Goal: Task Accomplishment & Management: Use online tool/utility

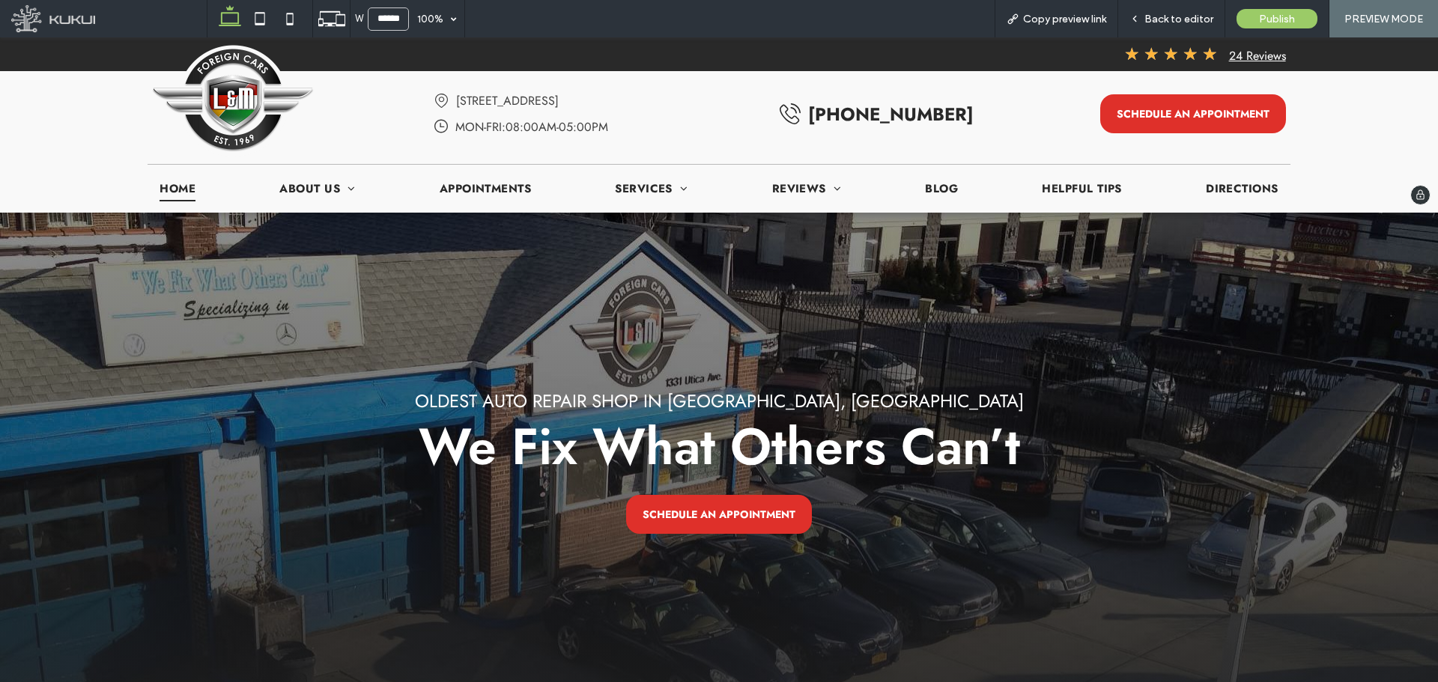
drag, startPoint x: 1351, startPoint y: 277, endPoint x: 1349, endPoint y: 130, distance: 146.8
click at [264, 22] on icon at bounding box center [260, 19] width 30 height 30
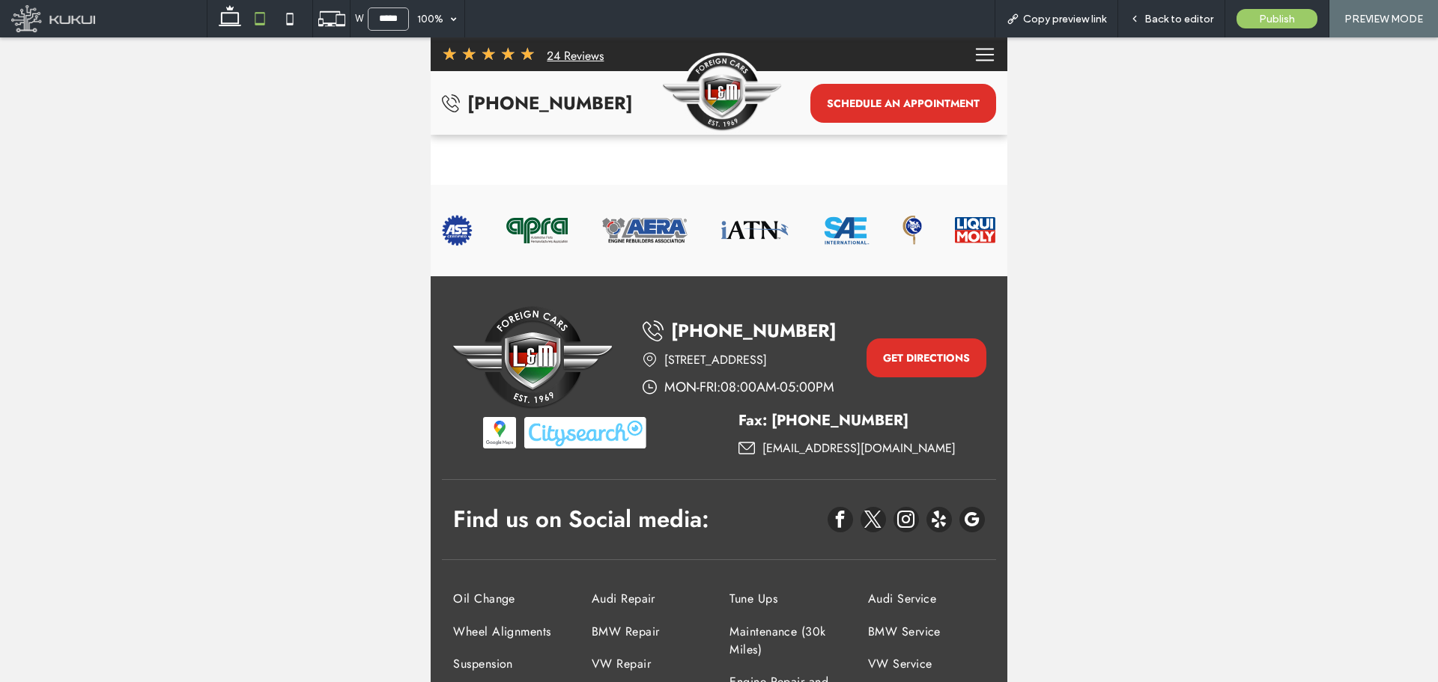
scroll to position [4109, 0]
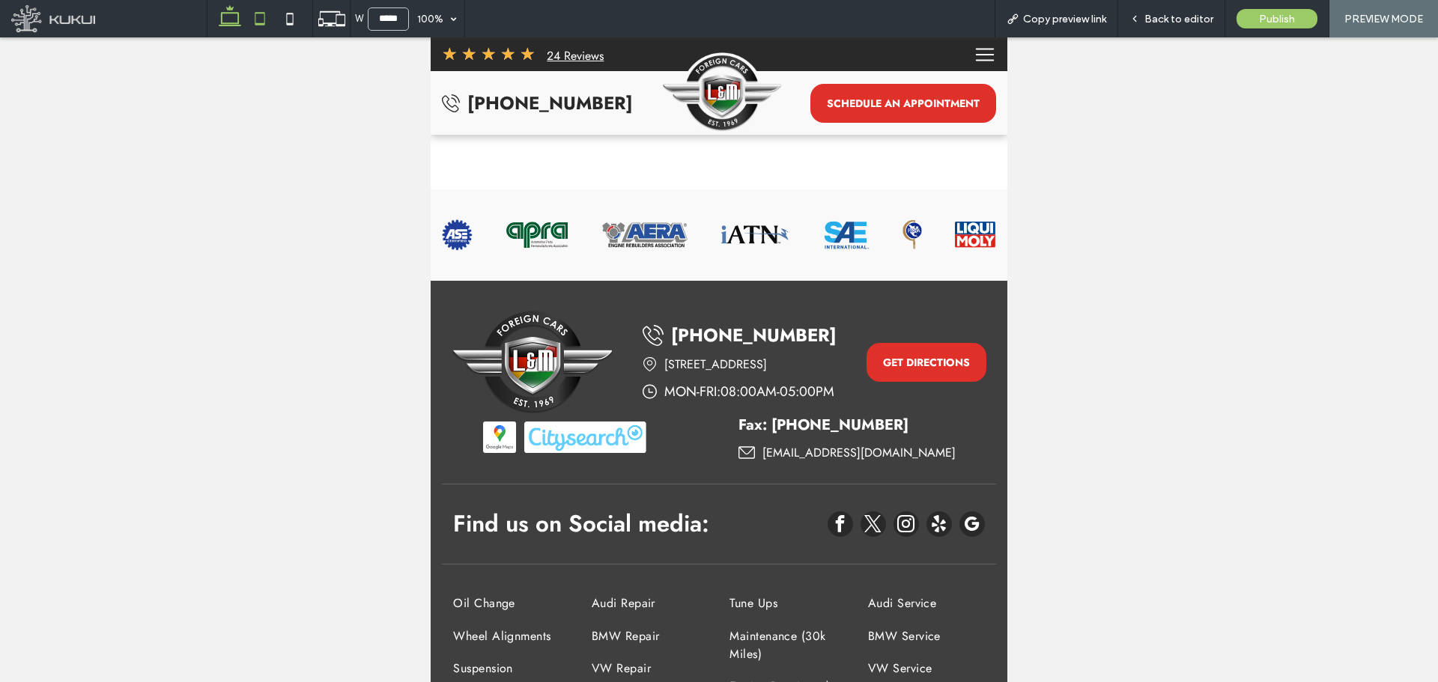
click at [236, 22] on icon at bounding box center [230, 19] width 30 height 30
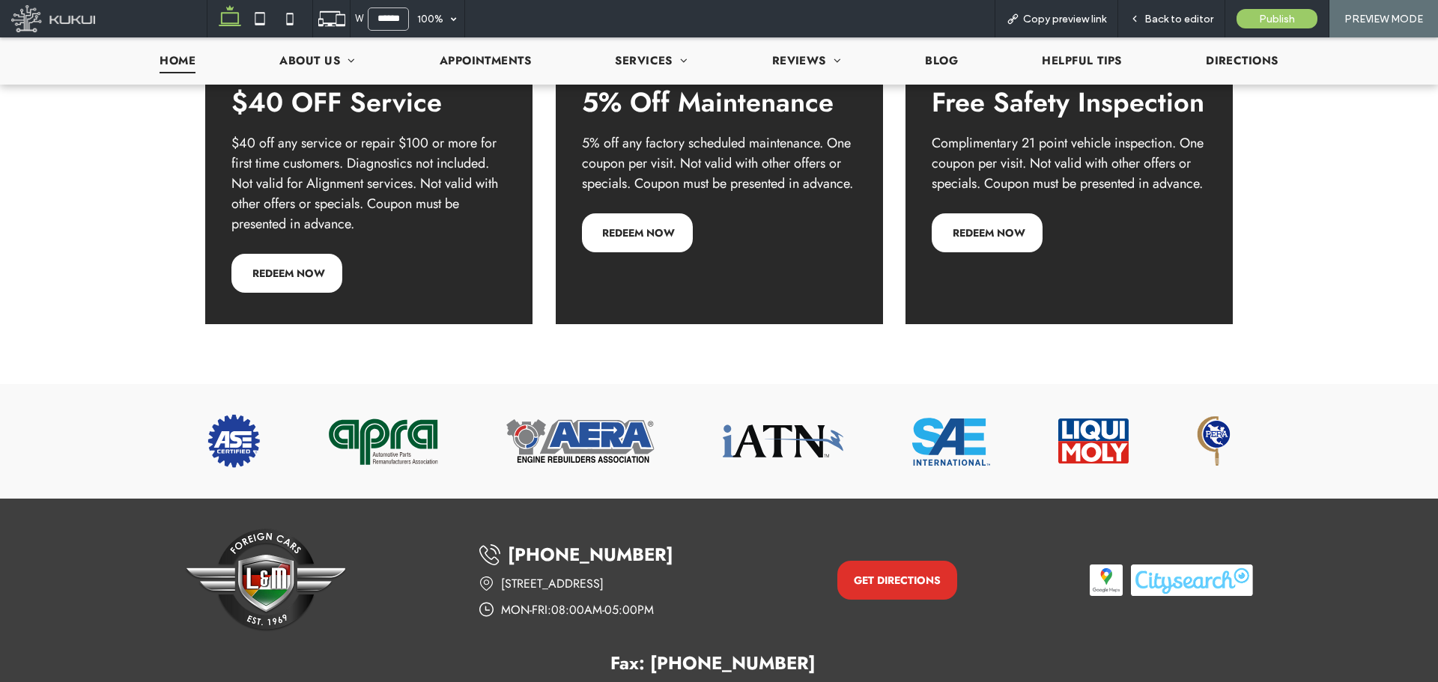
scroll to position [3082, 0]
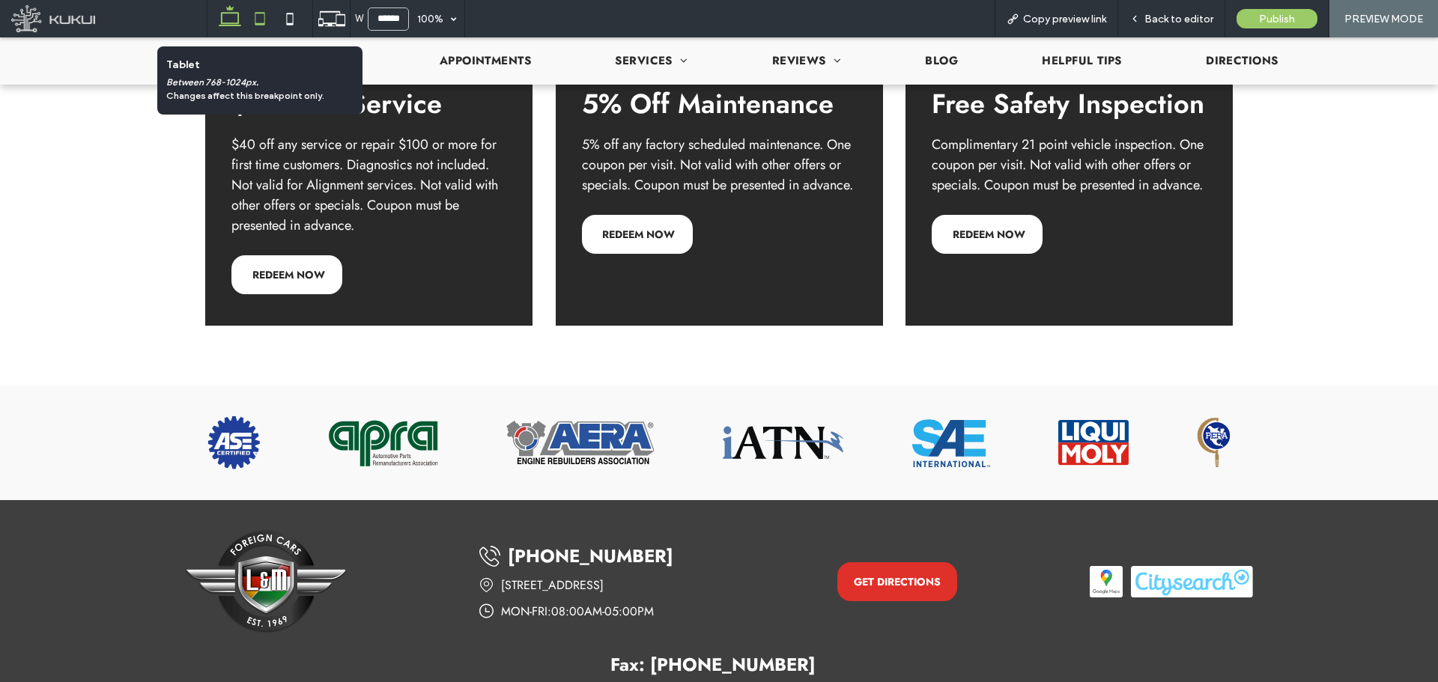
click at [263, 34] on span at bounding box center [260, 18] width 30 height 37
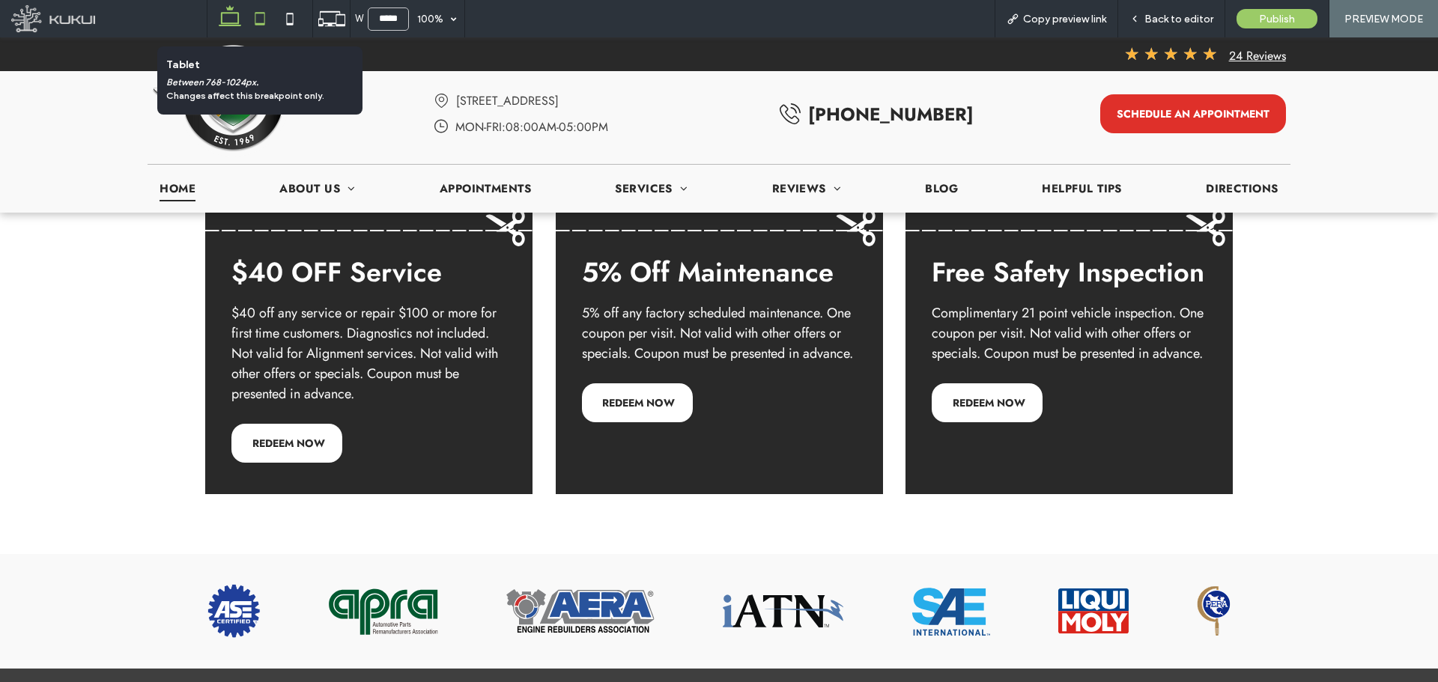
scroll to position [3634, 0]
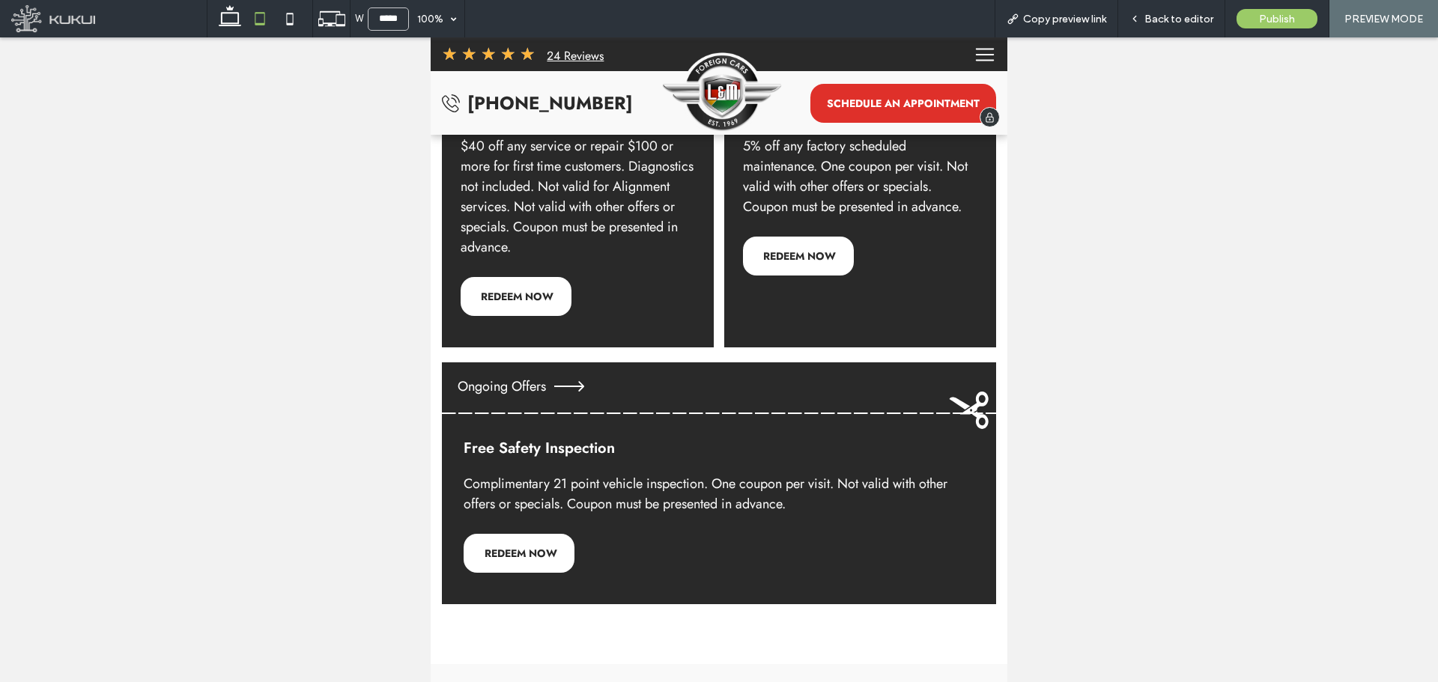
click at [977, 56] on icon "Hamburger Menu Icon | L & M Foreign Cars" at bounding box center [985, 54] width 22 height 22
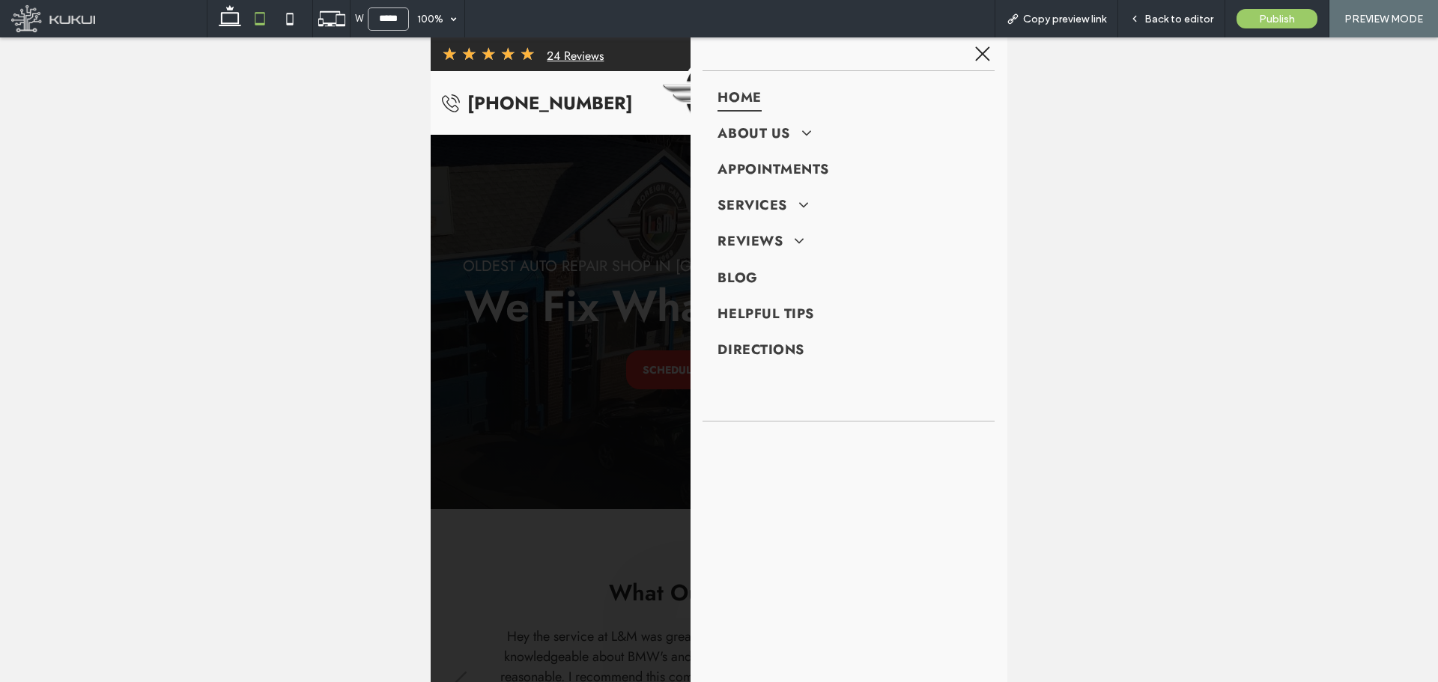
click at [977, 56] on icon at bounding box center [983, 54] width 24 height 18
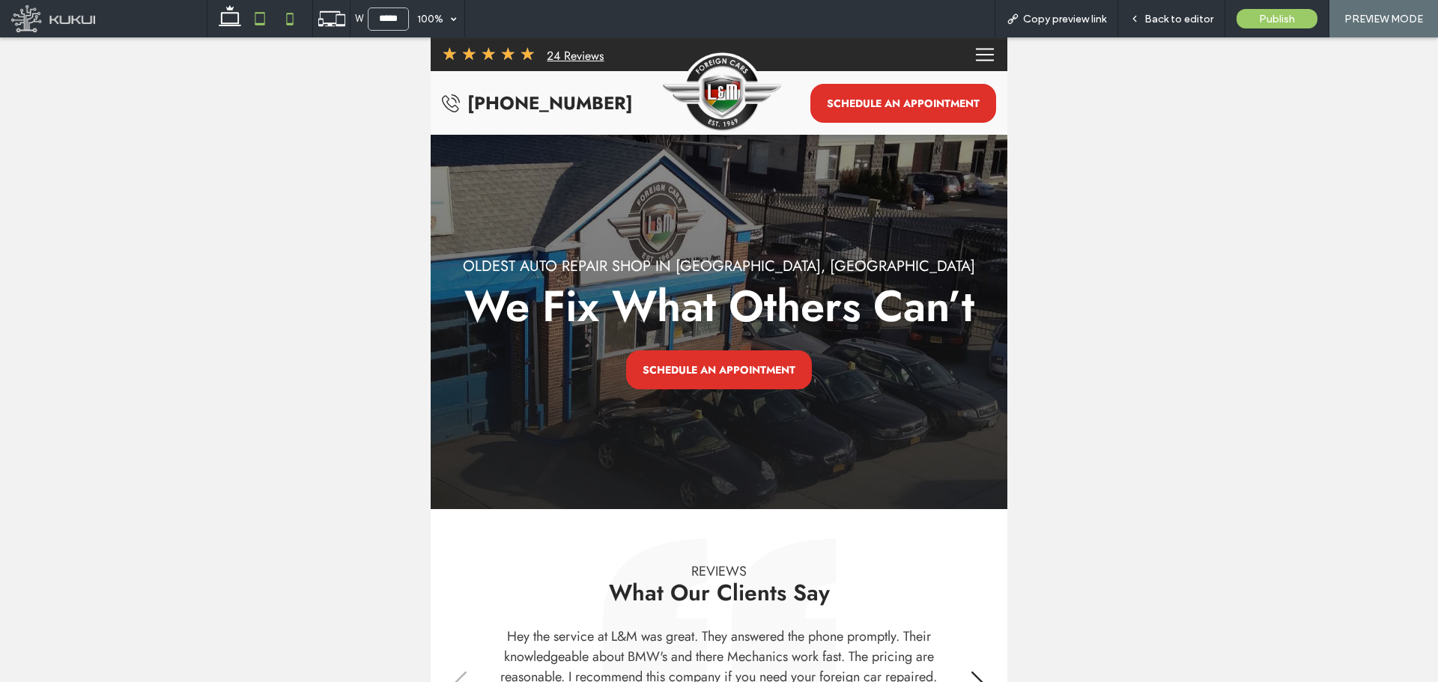
click at [304, 29] on icon at bounding box center [290, 19] width 30 height 30
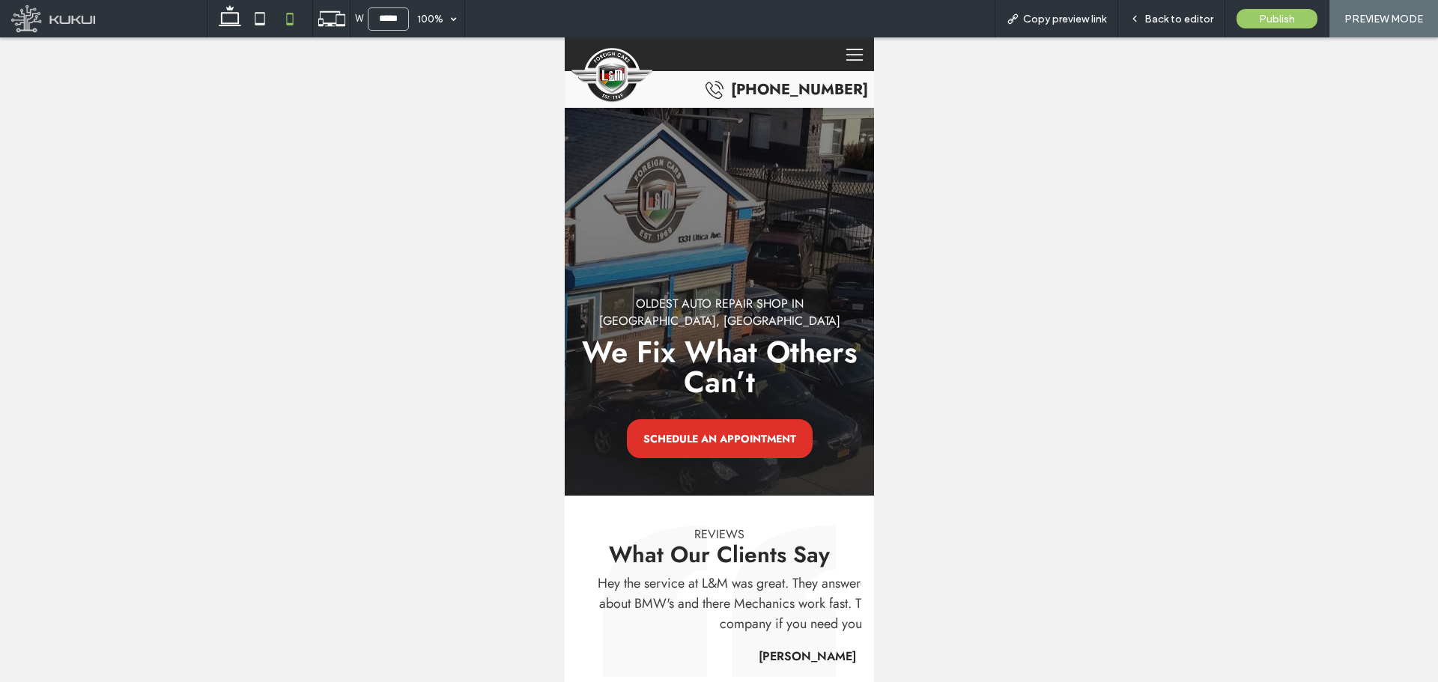
type input "*****"
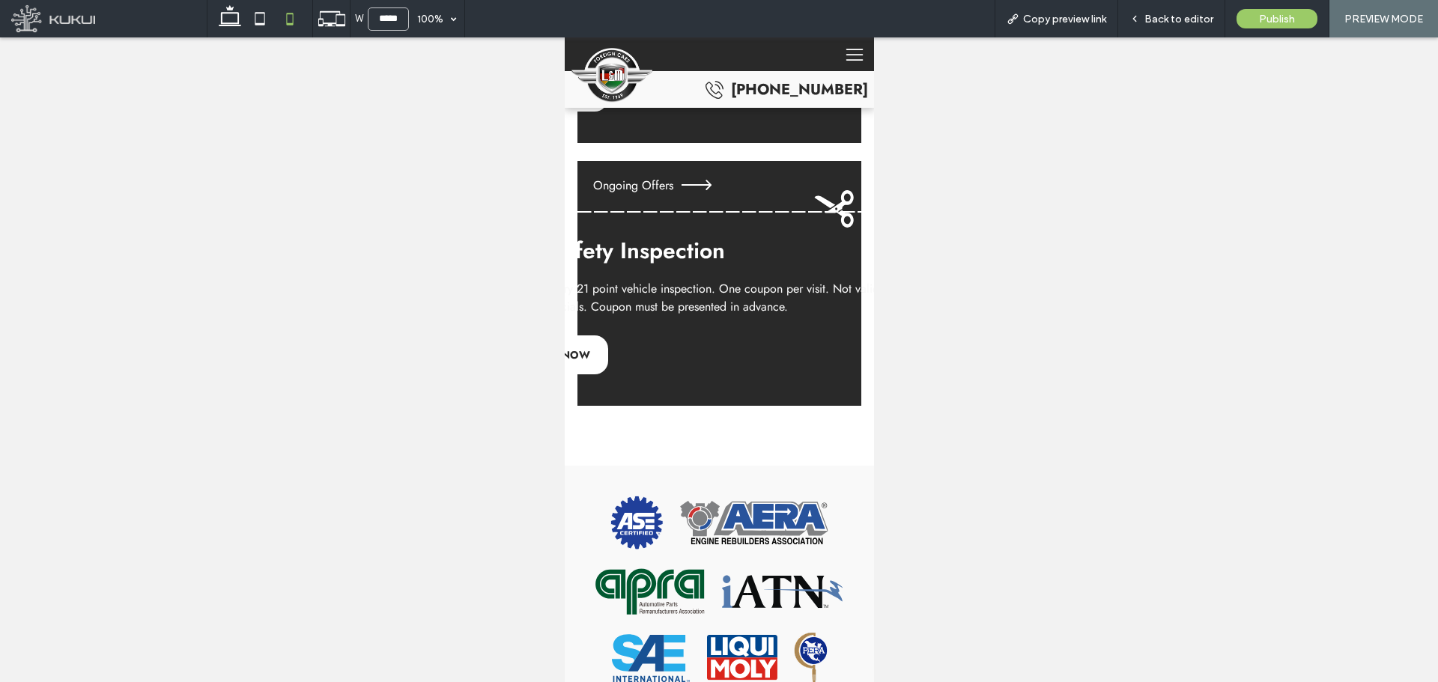
scroll to position [4444, 0]
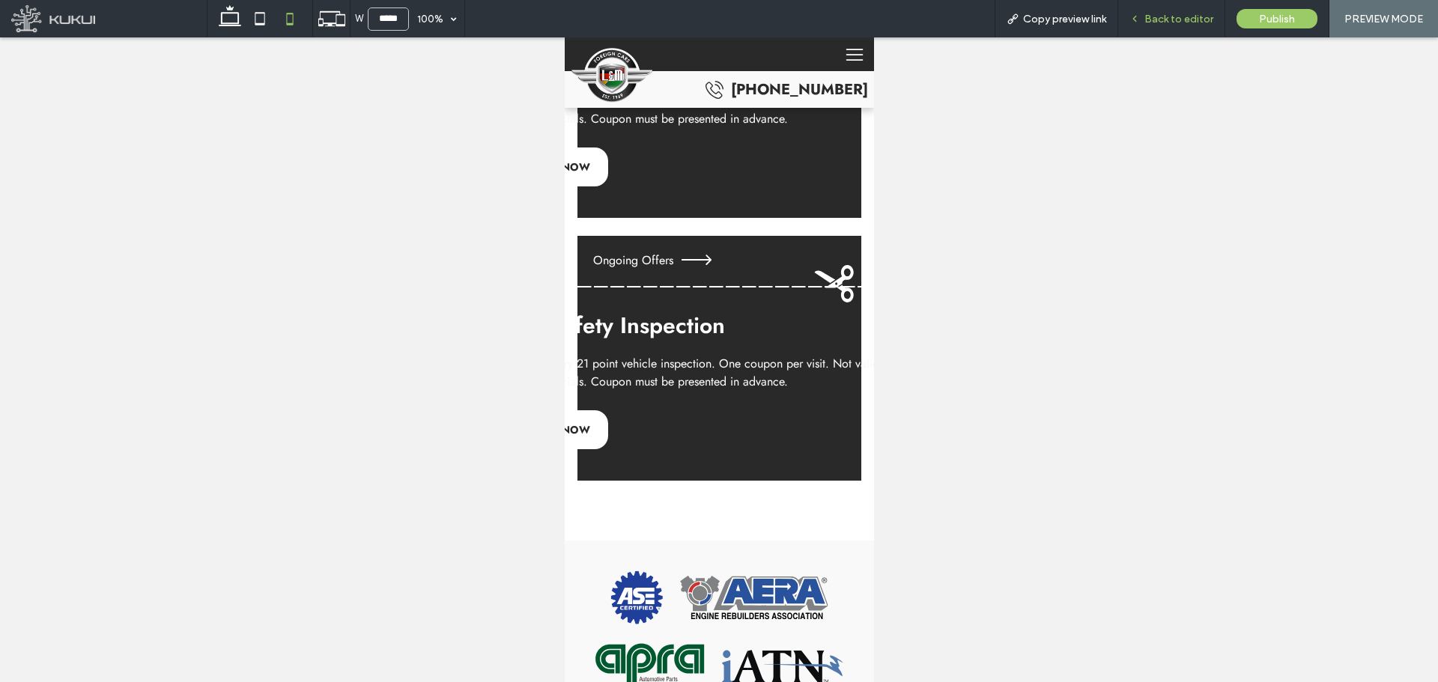
click at [1162, 23] on span "Back to editor" at bounding box center [1178, 19] width 69 height 13
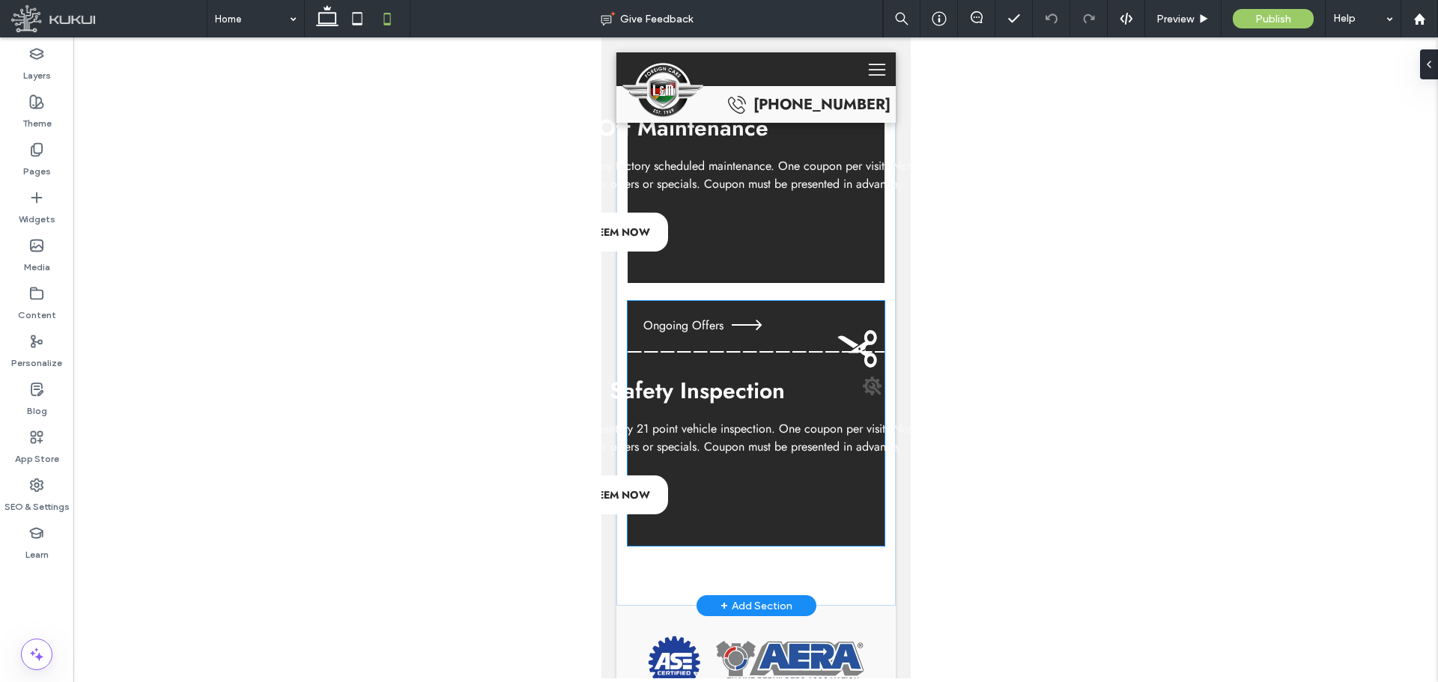
click at [750, 426] on div "Complimentary 21 point vehicle inspection. One coupon per visit. Not valid with…" at bounding box center [755, 438] width 398 height 36
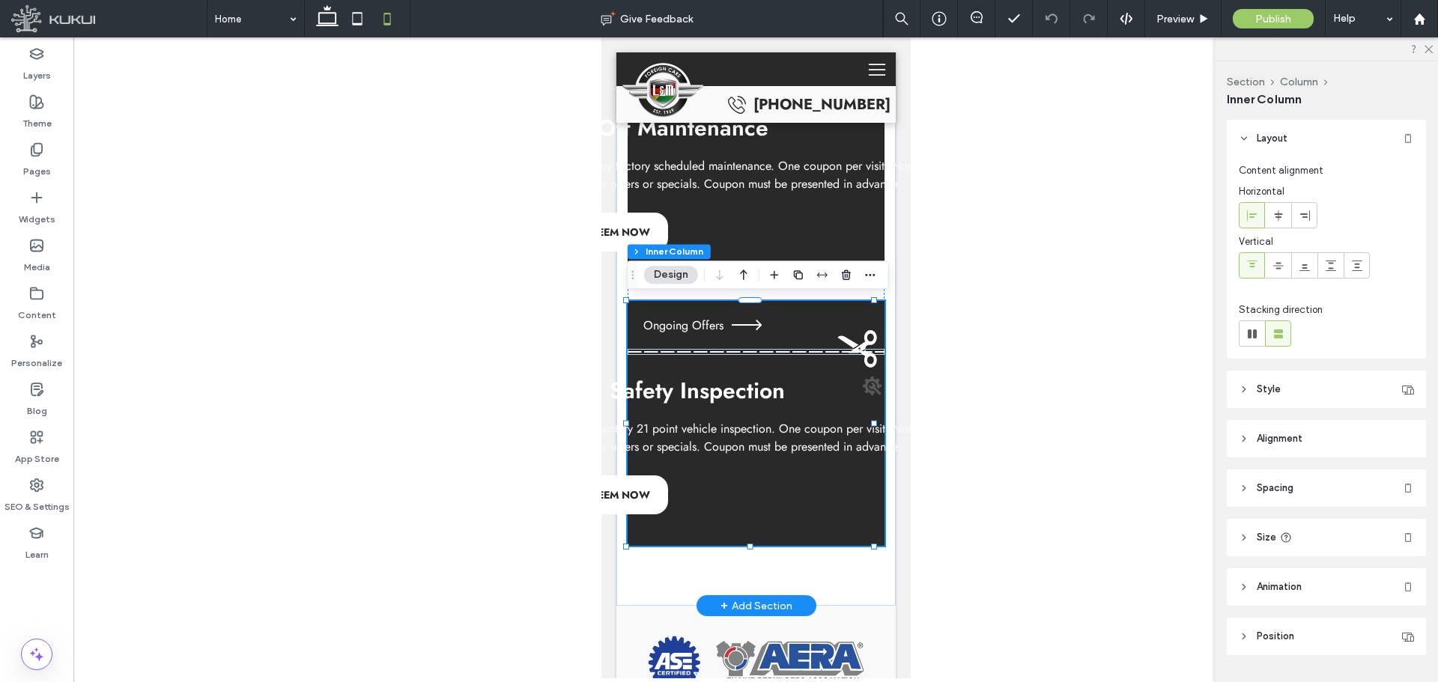
click at [750, 426] on div "Complimentary 21 point vehicle inspection. One coupon per visit. Not valid with…" at bounding box center [755, 438] width 398 height 36
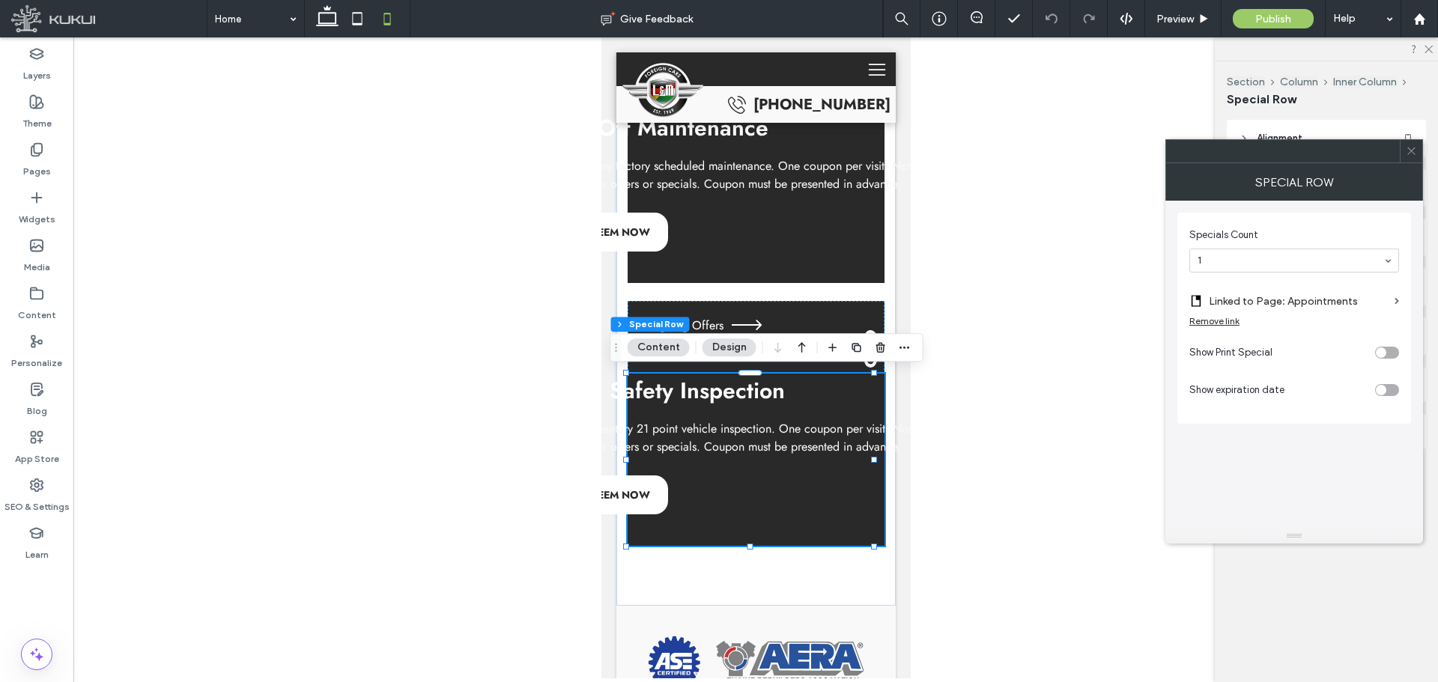
click at [1417, 157] on div at bounding box center [1411, 151] width 22 height 22
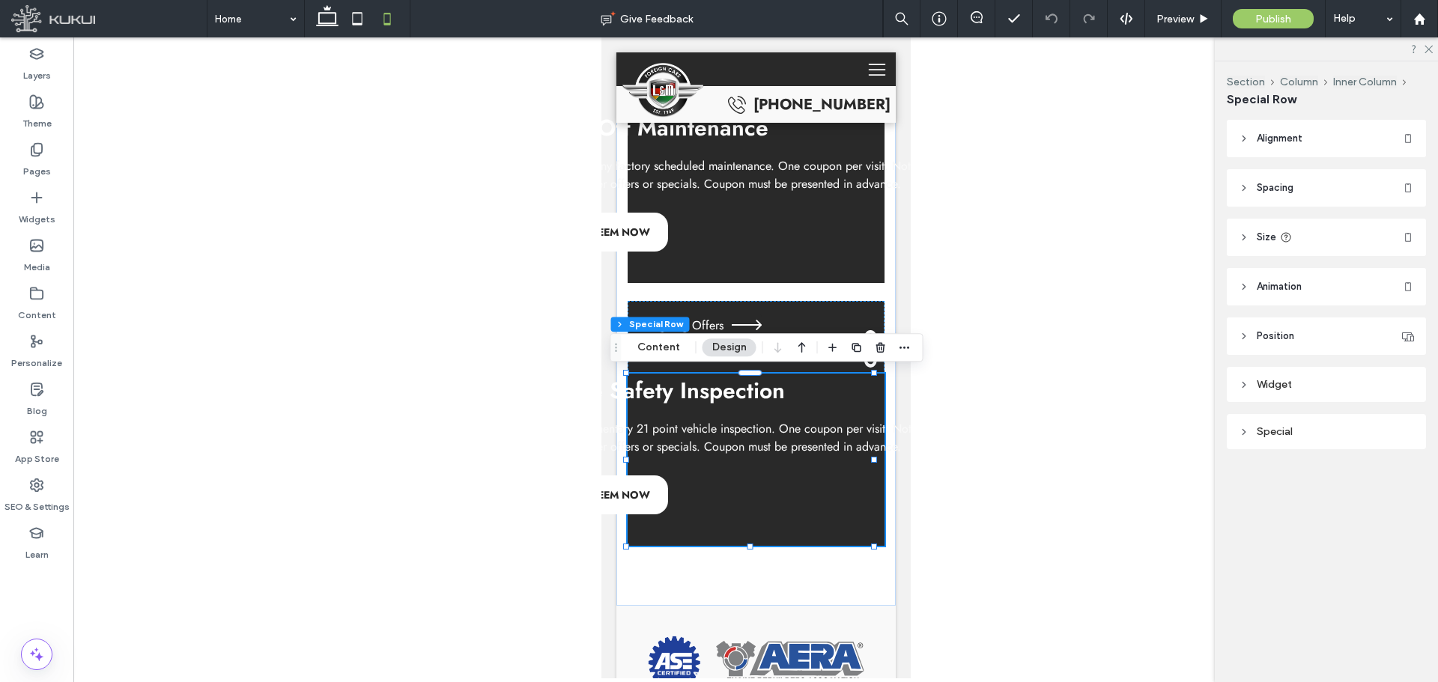
click at [1289, 442] on div "Special" at bounding box center [1326, 431] width 199 height 35
click at [1294, 427] on div "Special" at bounding box center [1326, 431] width 175 height 13
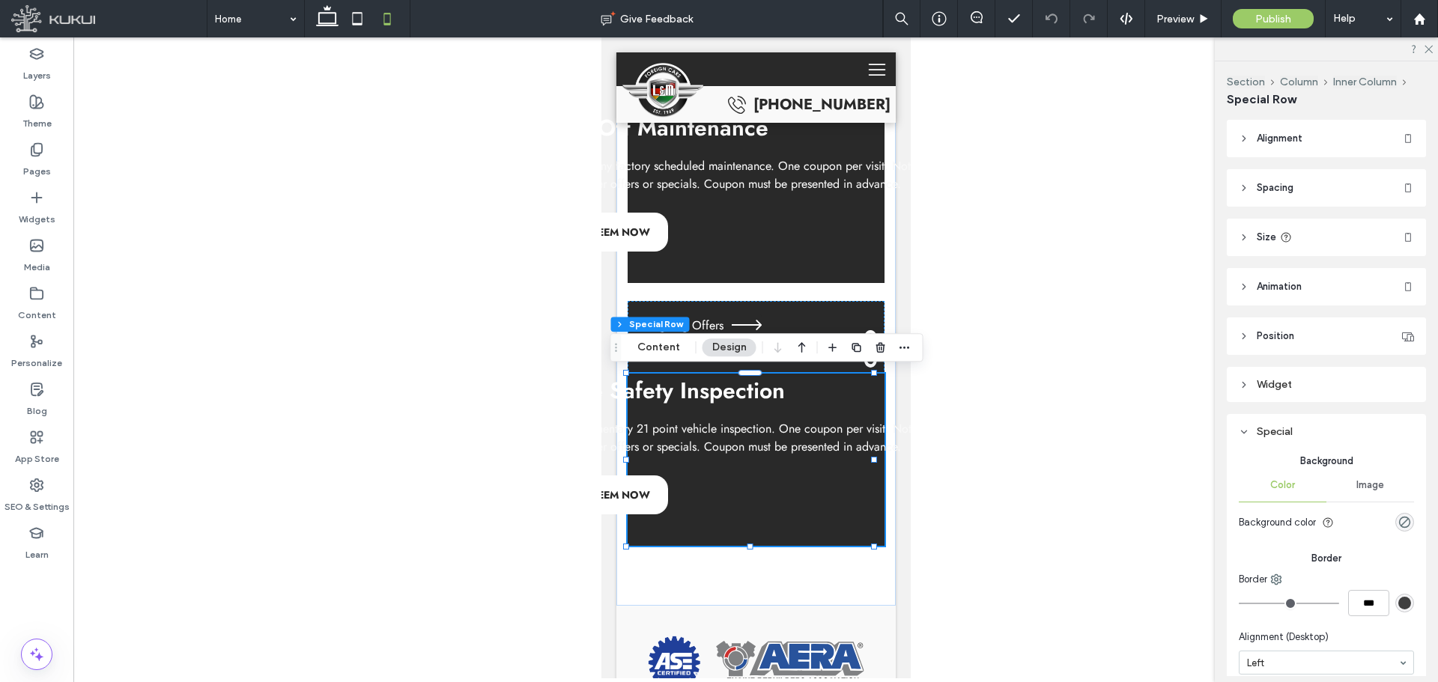
click at [1294, 428] on div "Special" at bounding box center [1326, 431] width 175 height 13
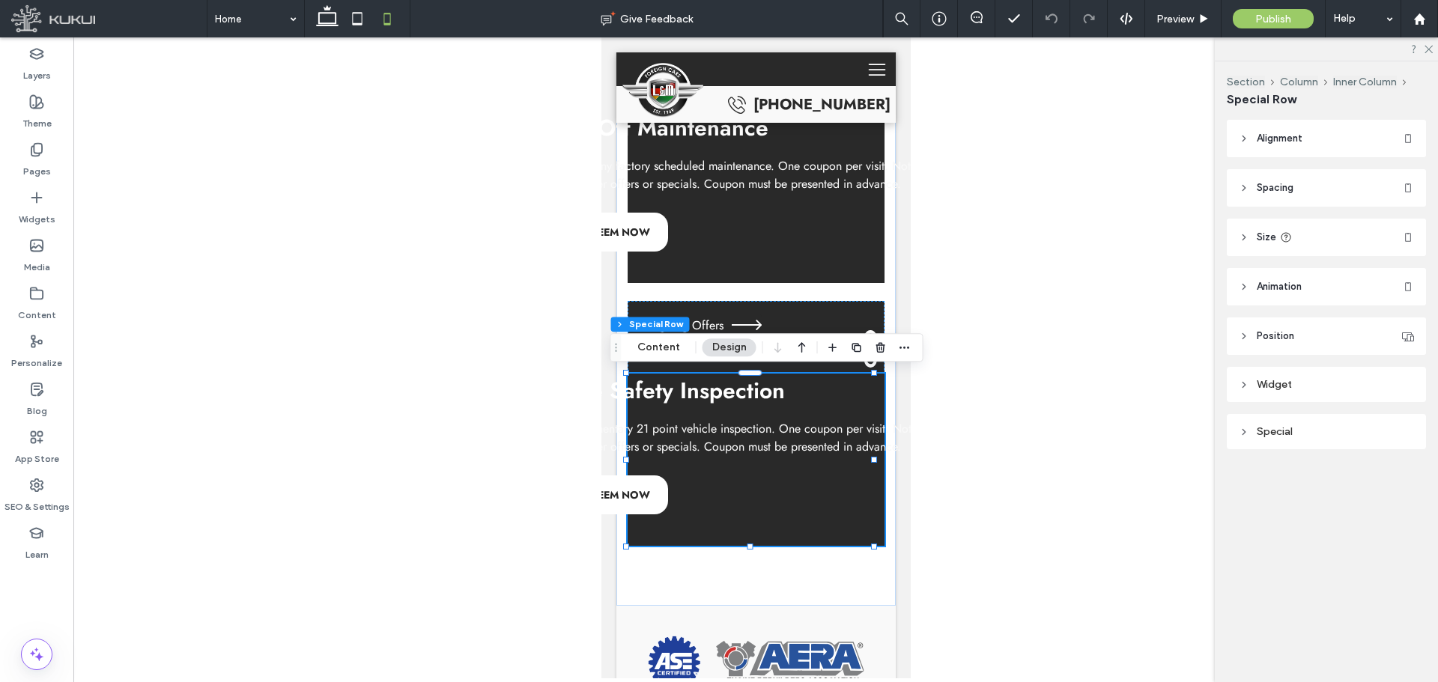
click at [1308, 389] on div "Widget" at bounding box center [1326, 384] width 175 height 13
click at [1320, 371] on div "Widget Background Color Image Background color" at bounding box center [1326, 433] width 199 height 133
click at [1311, 377] on div "Widget" at bounding box center [1326, 384] width 175 height 20
click at [1305, 376] on div "Widget" at bounding box center [1326, 384] width 175 height 20
click at [1309, 375] on div "Widget" at bounding box center [1326, 384] width 175 height 20
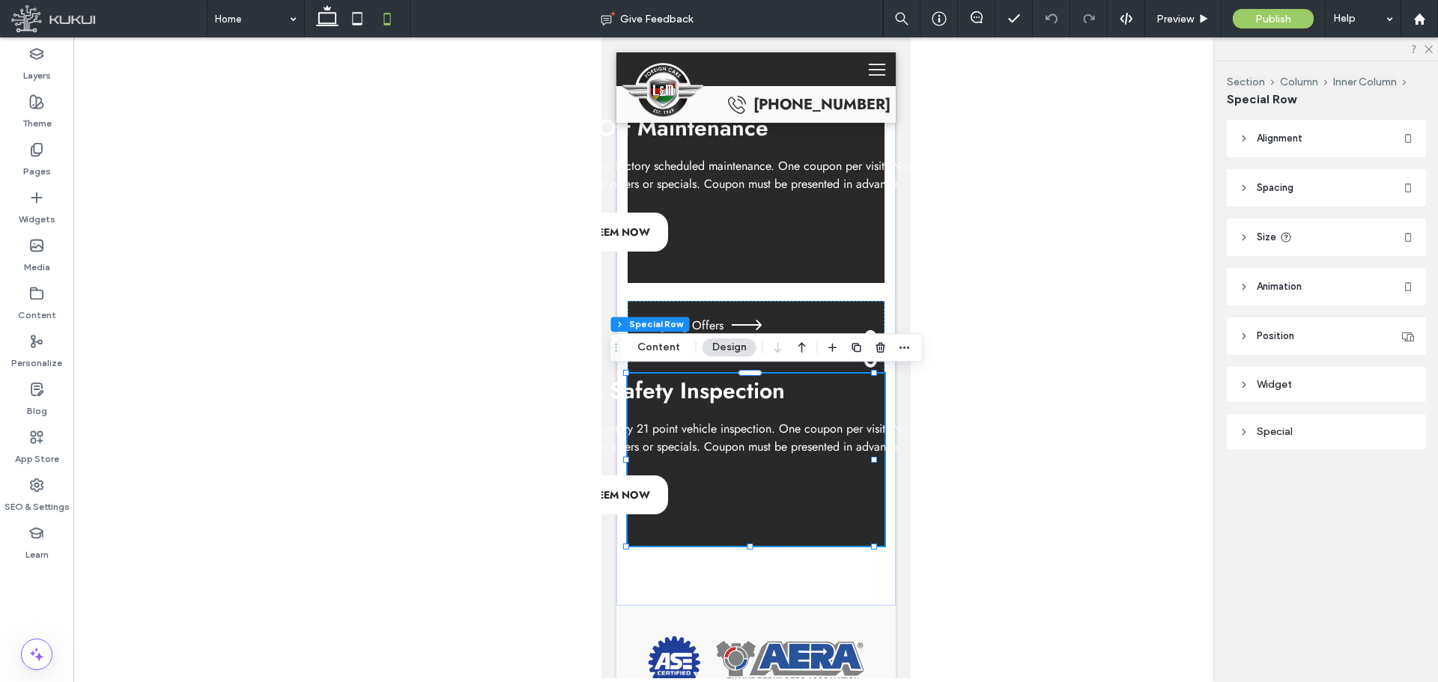
click at [1292, 444] on div "Special" at bounding box center [1326, 431] width 199 height 35
click at [1296, 426] on div "Special" at bounding box center [1326, 431] width 175 height 13
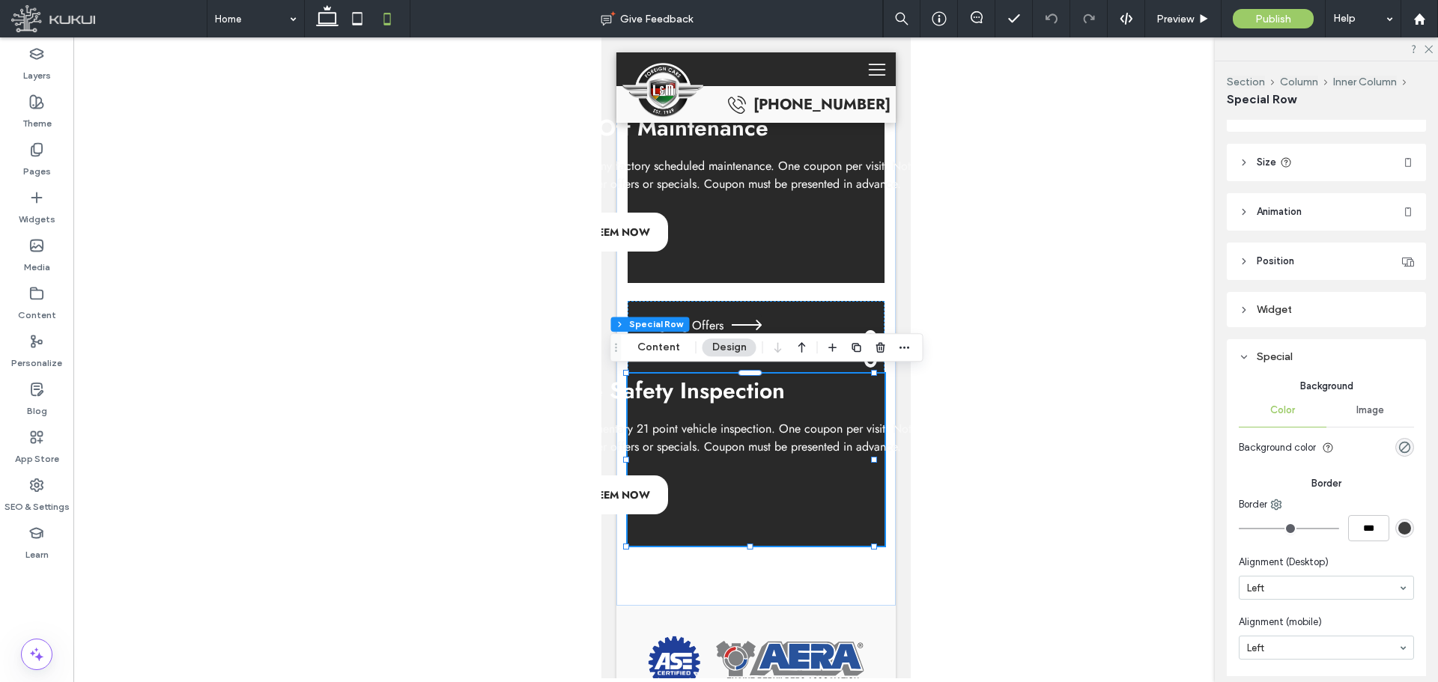
scroll to position [150, 0]
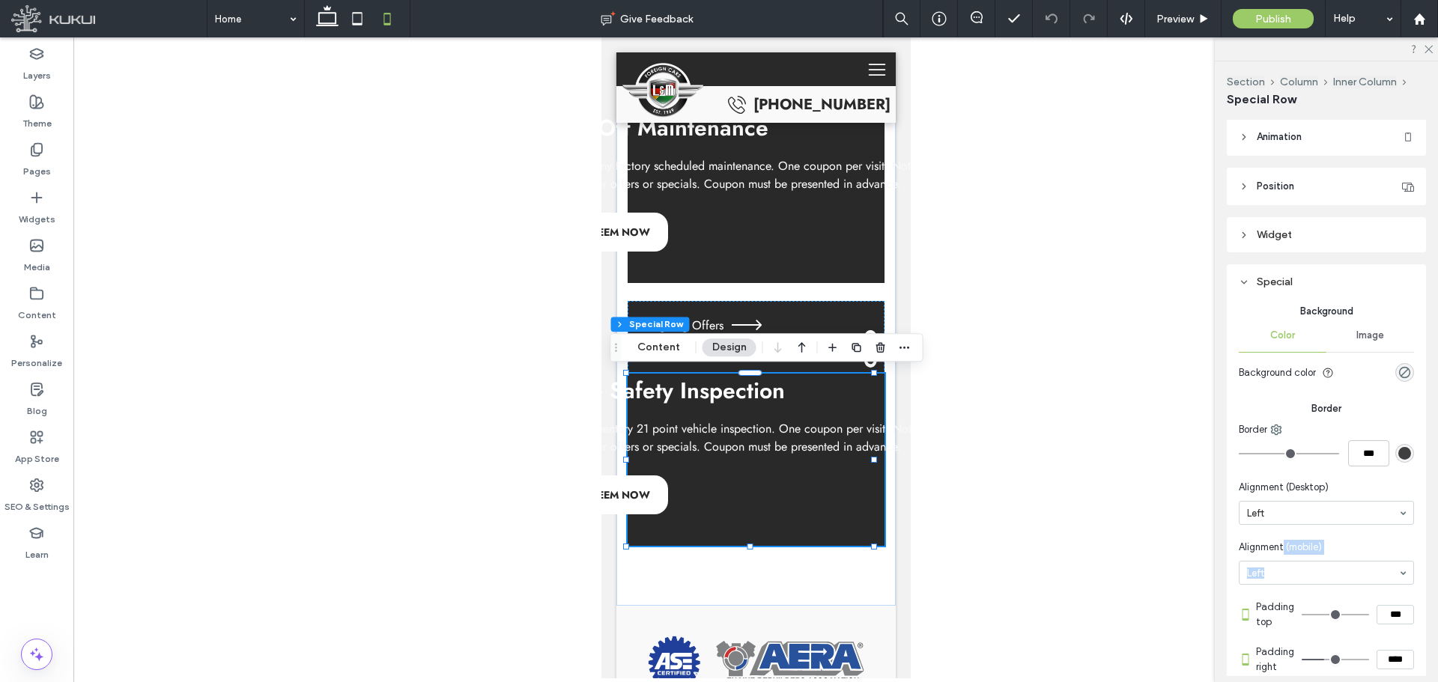
click at [1284, 558] on section "Alignment (mobile) Left" at bounding box center [1326, 563] width 175 height 60
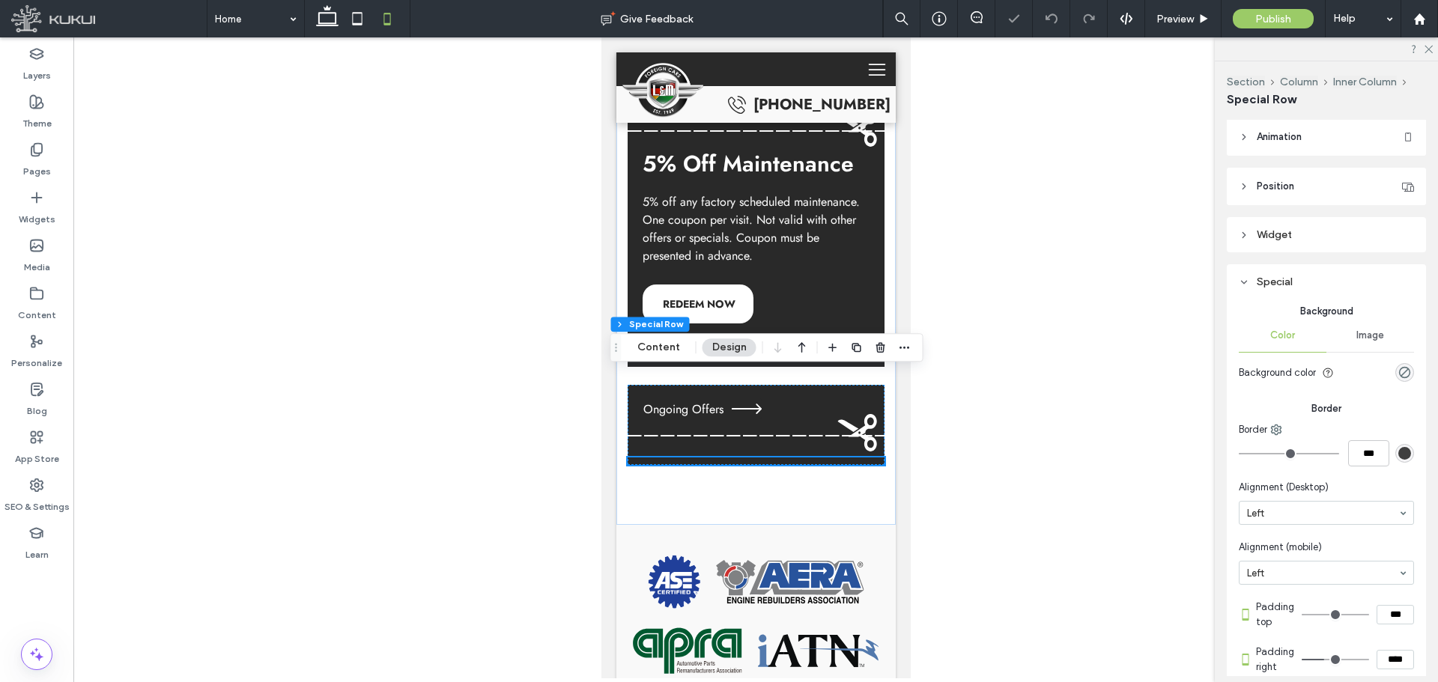
scroll to position [4611, 0]
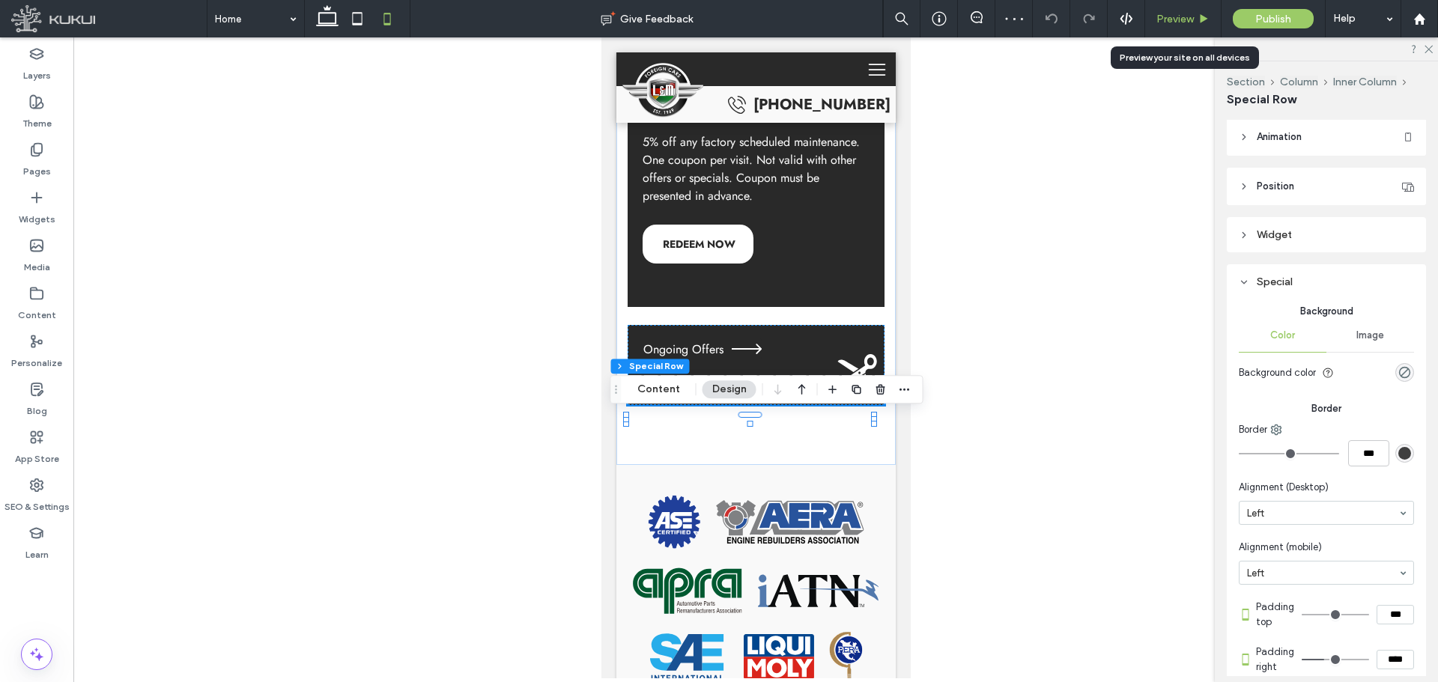
click at [1179, 16] on span "Preview" at bounding box center [1174, 19] width 37 height 13
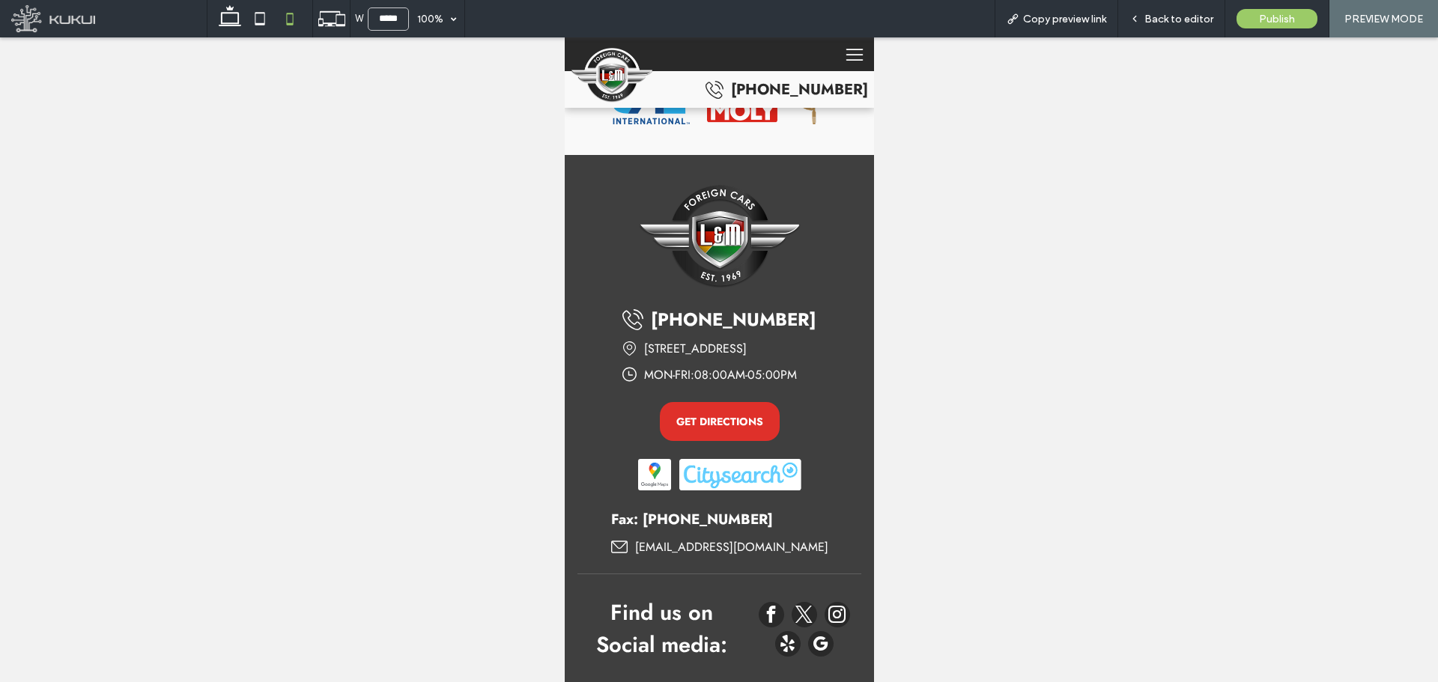
scroll to position [5160, 0]
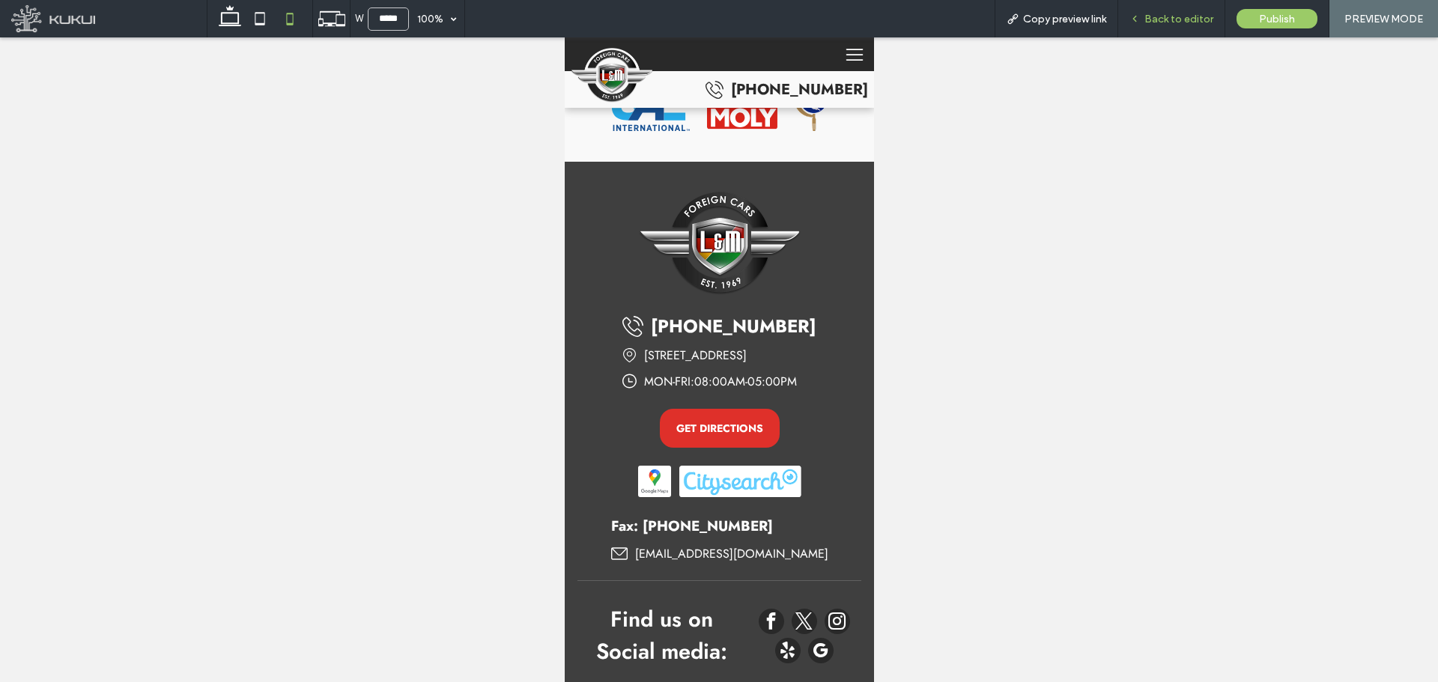
click at [1171, 21] on span "Back to editor" at bounding box center [1178, 19] width 69 height 13
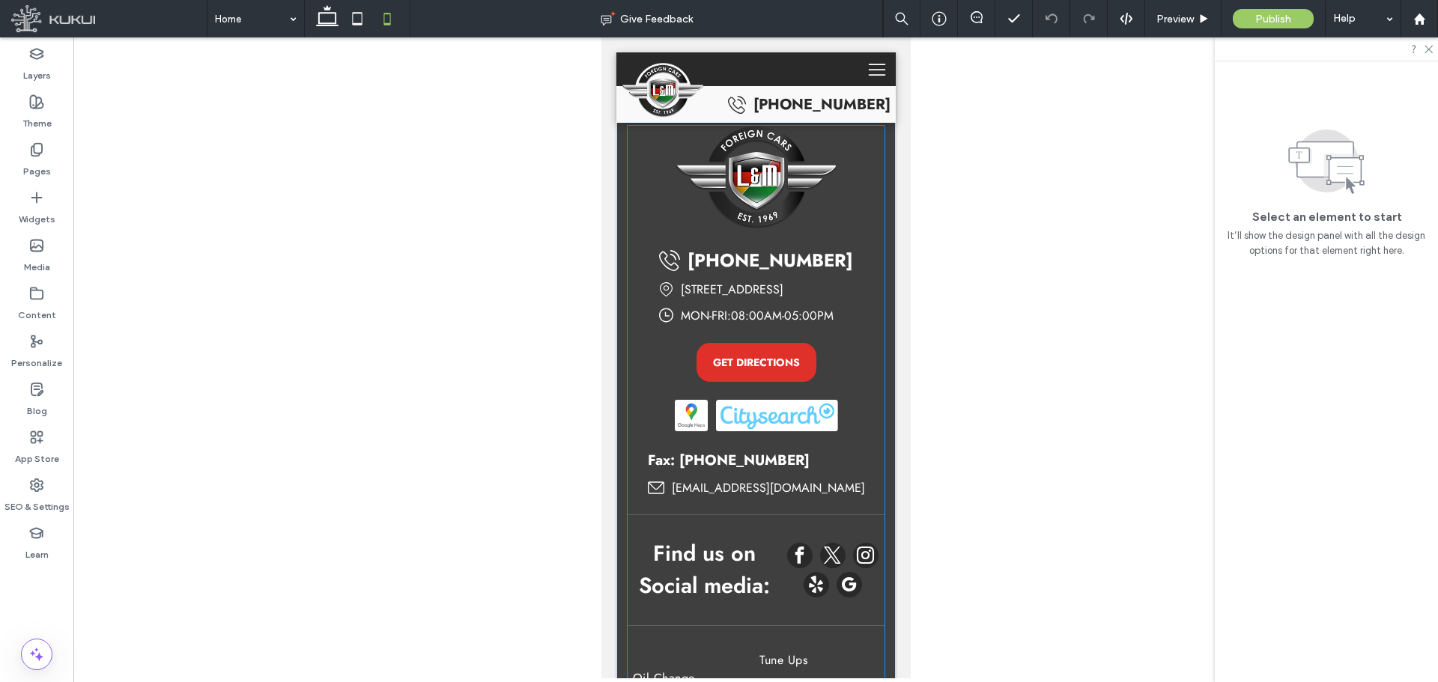
scroll to position [5457, 0]
click at [863, 248] on div "(718) 451-9894 1331 Utica Avenue, Brooklyn, NY 11203 Loading ... Missing busine…" at bounding box center [755, 604] width 257 height 958
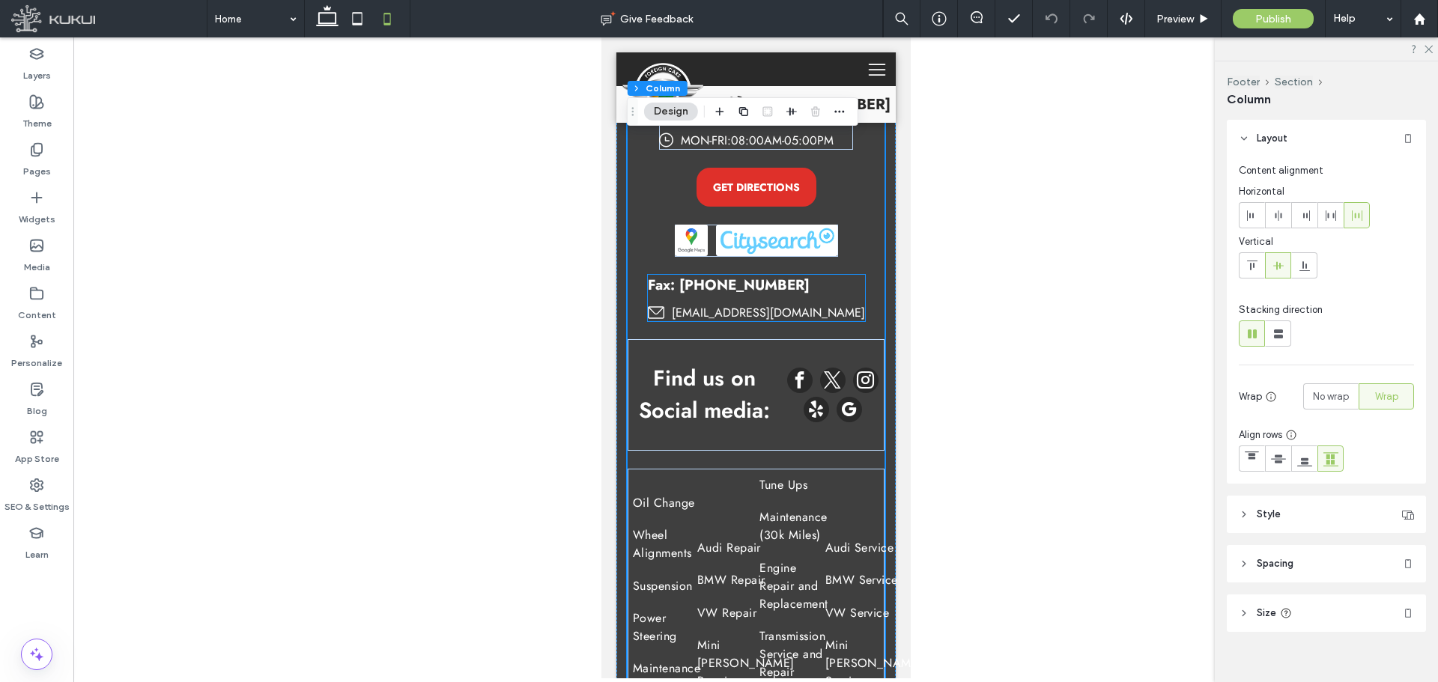
scroll to position [5607, 0]
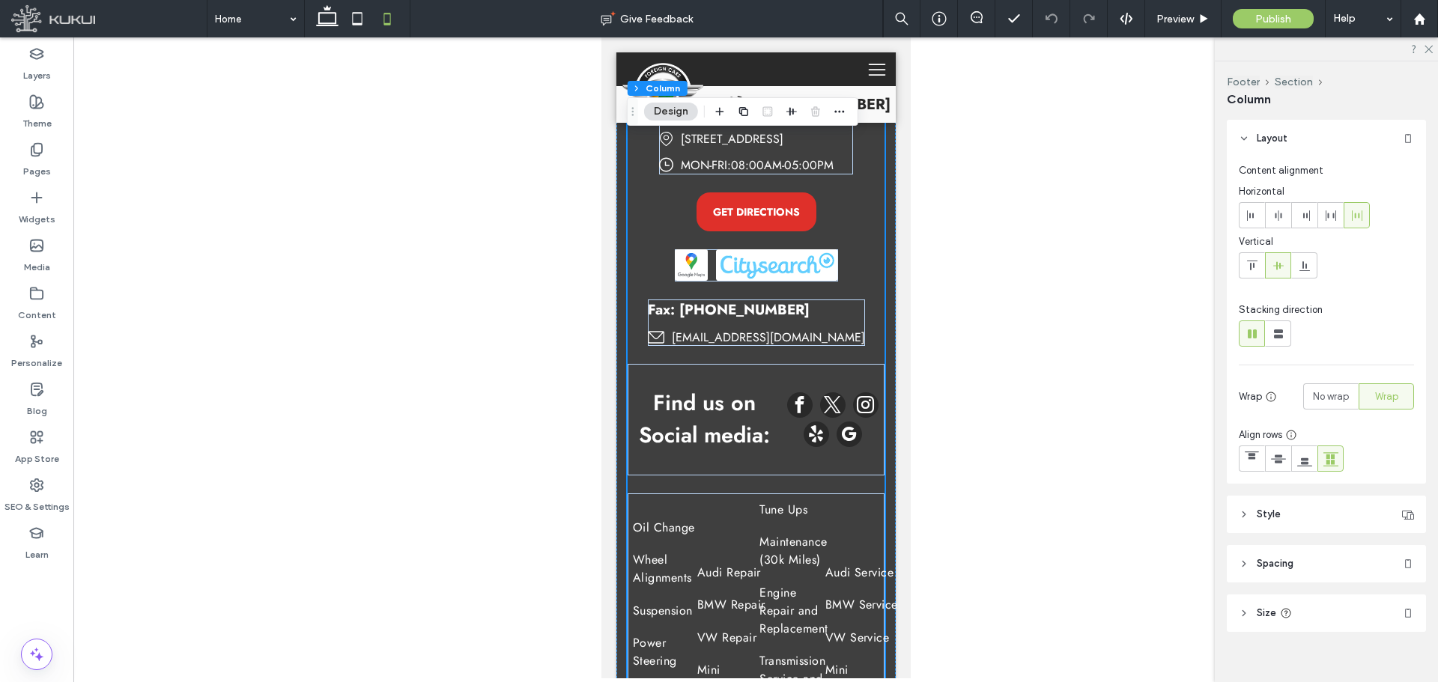
click at [804, 251] on div "(718) 451-9894 1331 Utica Avenue, Brooklyn, NY 11203 Loading ... Missing busine…" at bounding box center [755, 454] width 257 height 958
click at [712, 405] on div "Find us on Social media:" at bounding box center [755, 420] width 257 height 112
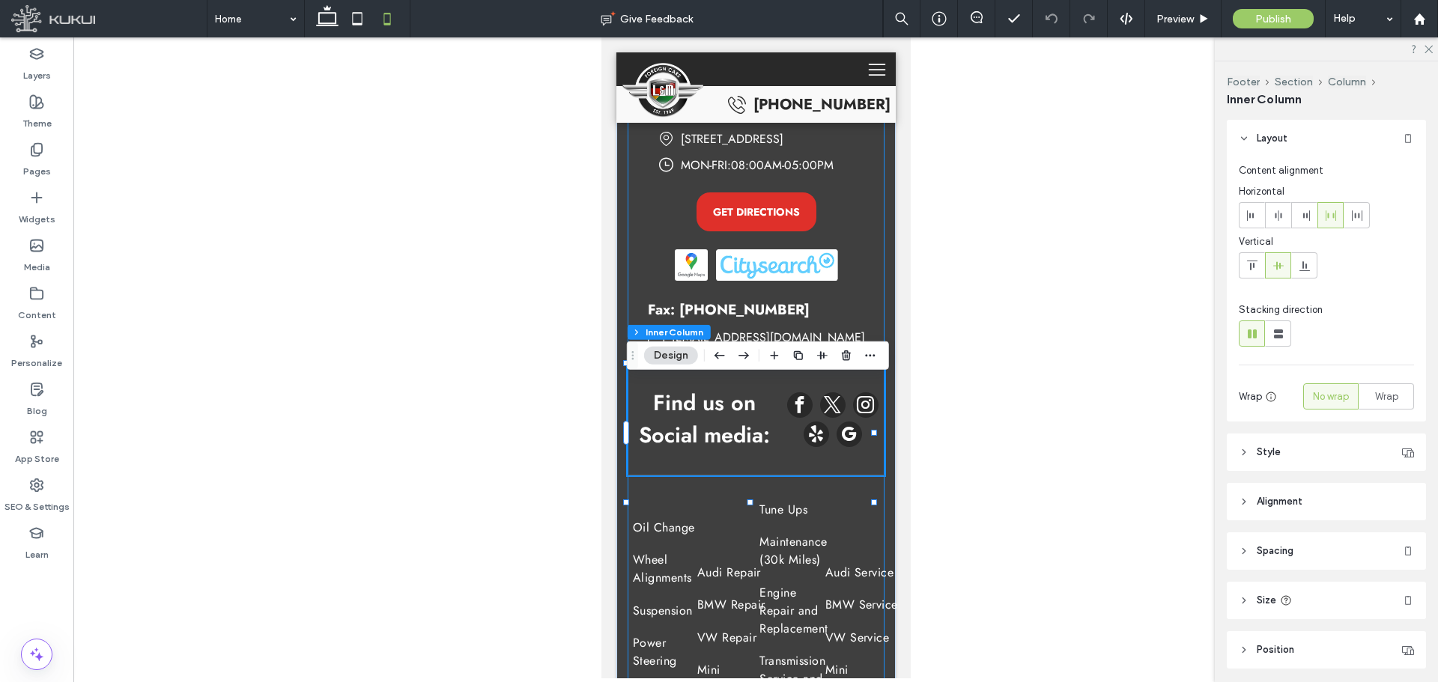
click at [846, 312] on div "(718) 451-9894 1331 Utica Avenue, Brooklyn, NY 11203 Loading ... Missing busine…" at bounding box center [755, 454] width 257 height 958
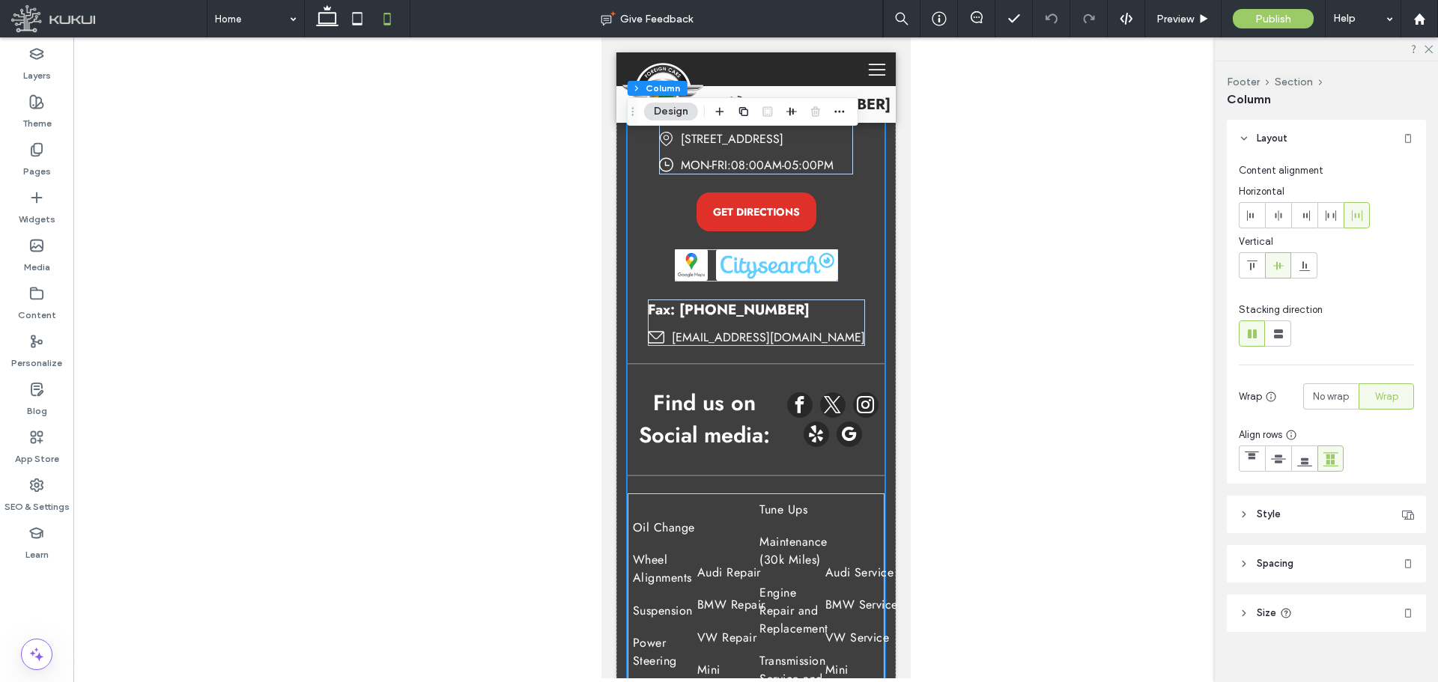
click at [806, 418] on span "facebook" at bounding box center [798, 404] width 25 height 25
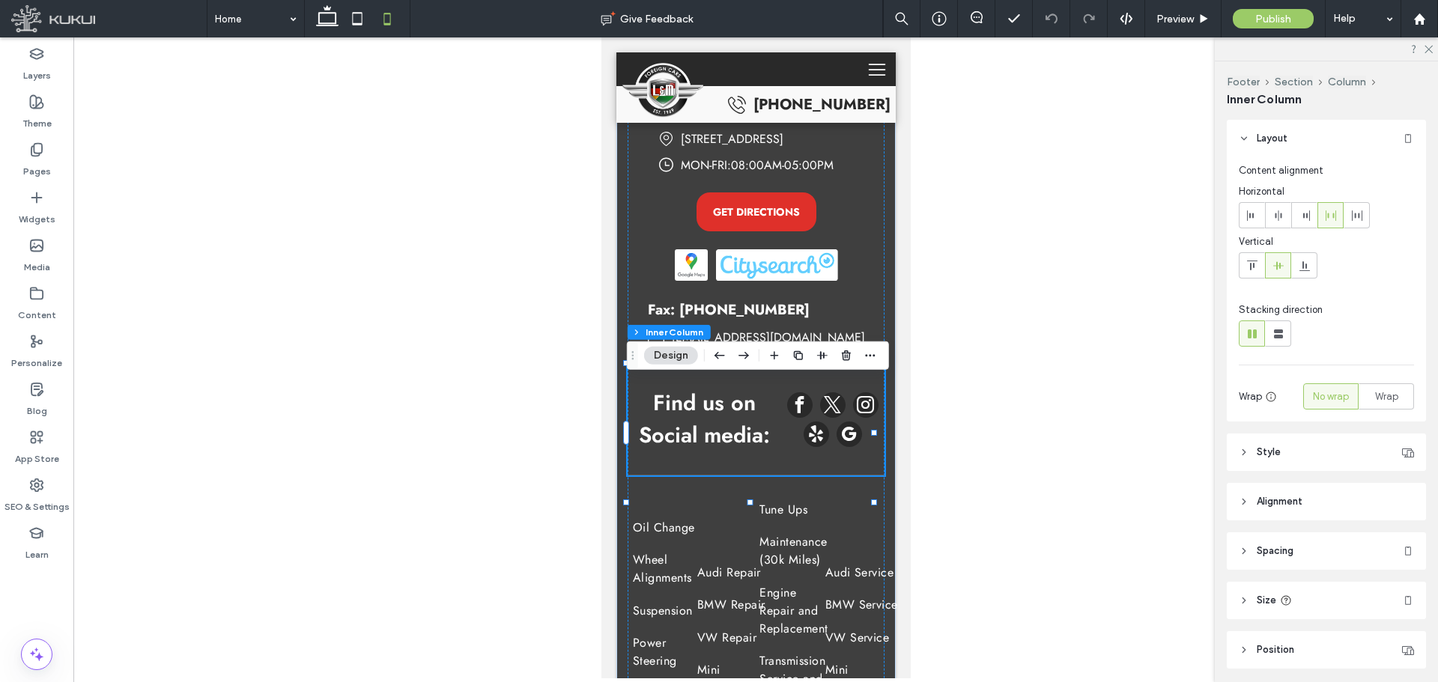
click at [806, 418] on span "facebook" at bounding box center [798, 404] width 25 height 25
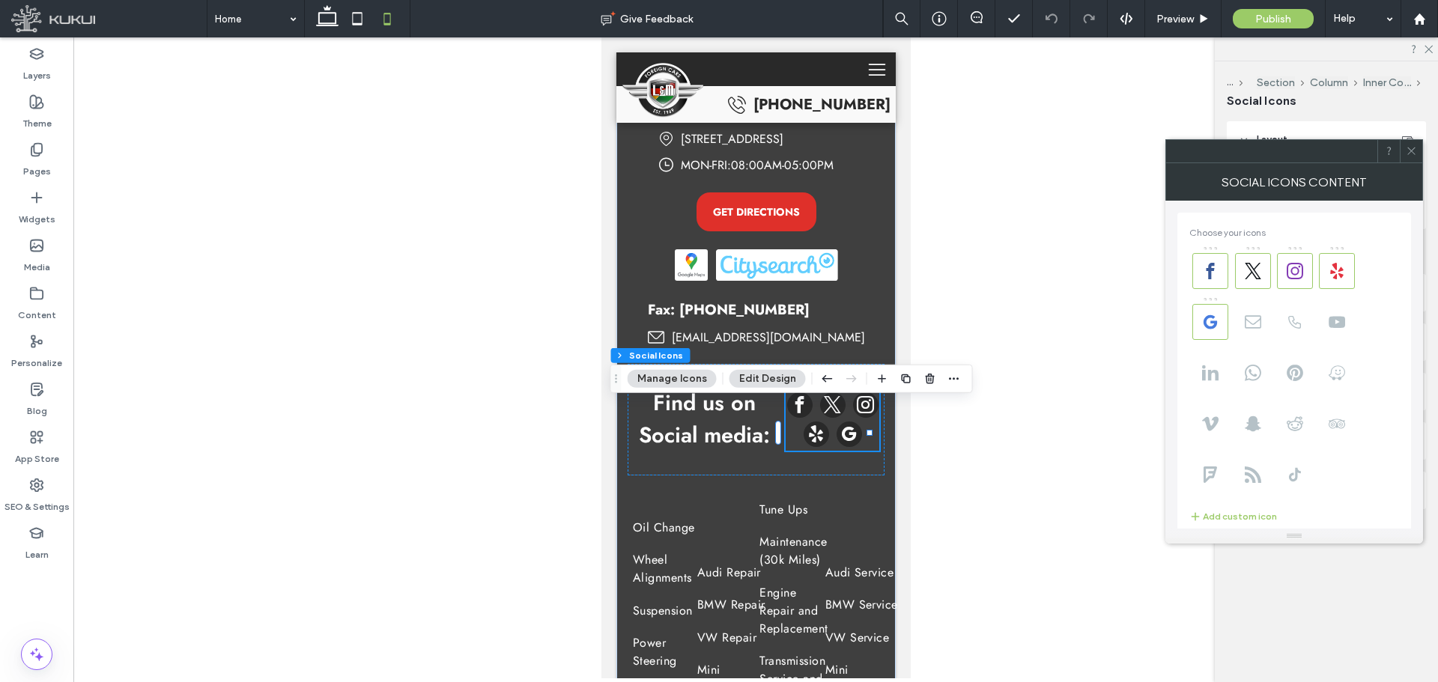
click at [1410, 150] on use at bounding box center [1410, 151] width 7 height 7
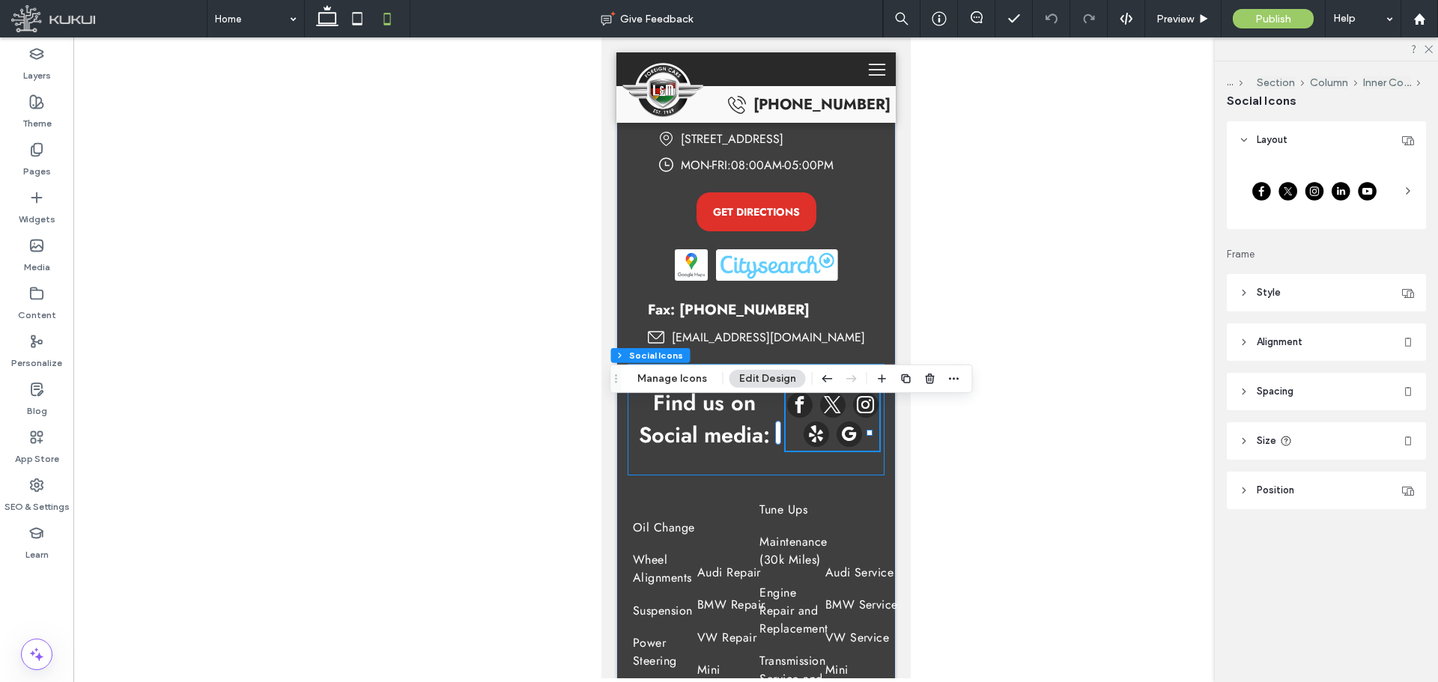
click at [732, 476] on div "Find us on Social media:" at bounding box center [755, 420] width 257 height 112
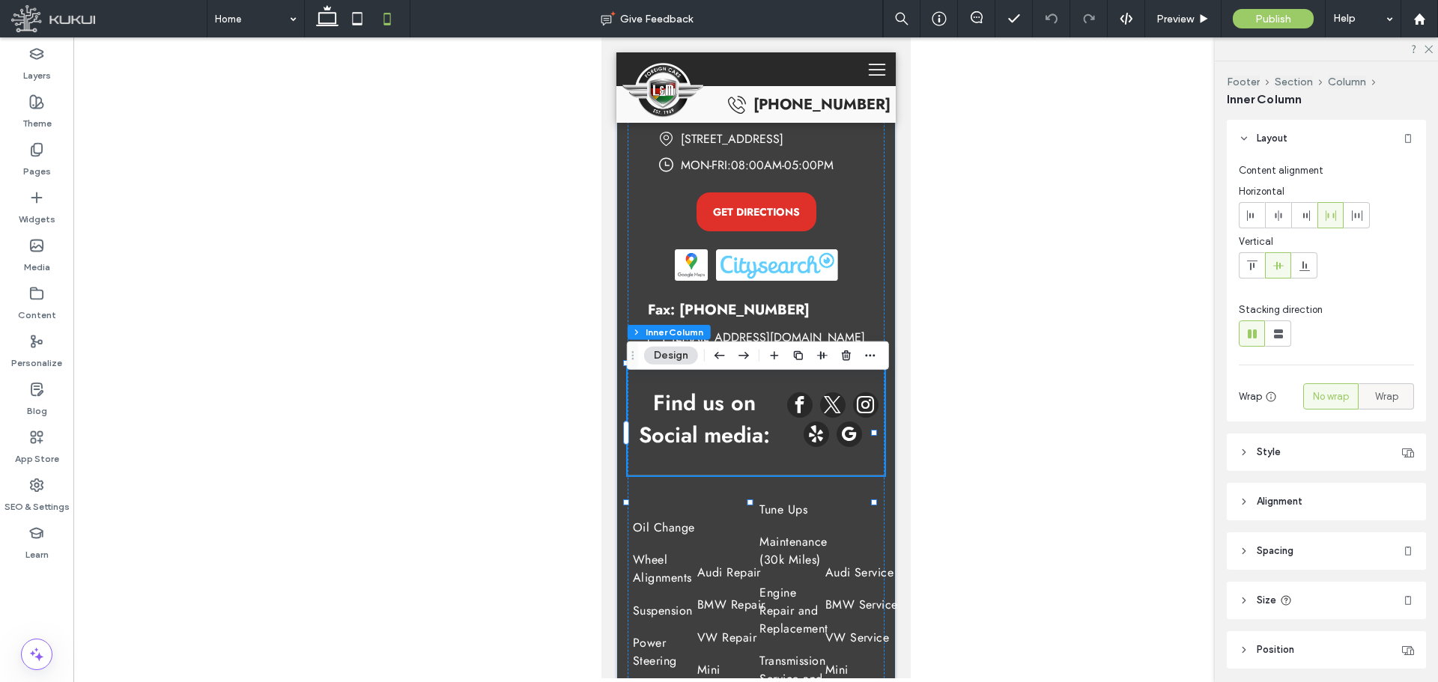
click at [1375, 396] on span "Wrap" at bounding box center [1386, 396] width 23 height 15
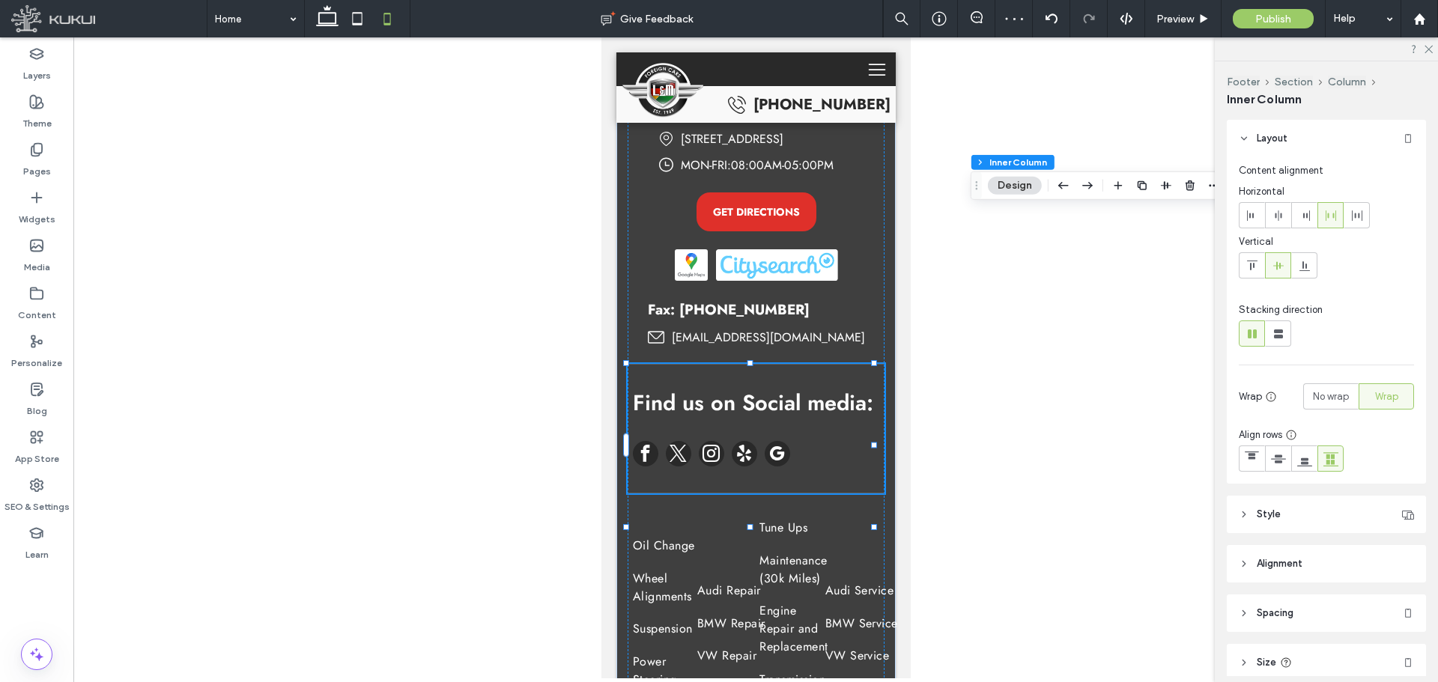
drag, startPoint x: 634, startPoint y: 359, endPoint x: 978, endPoint y: 189, distance: 383.5
click at [978, 189] on icon "Drag" at bounding box center [977, 185] width 12 height 10
click at [657, 324] on div "(718) 451-9894 1331 Utica Avenue, Brooklyn, NY 11203 Loading ... Missing busine…" at bounding box center [755, 463] width 257 height 976
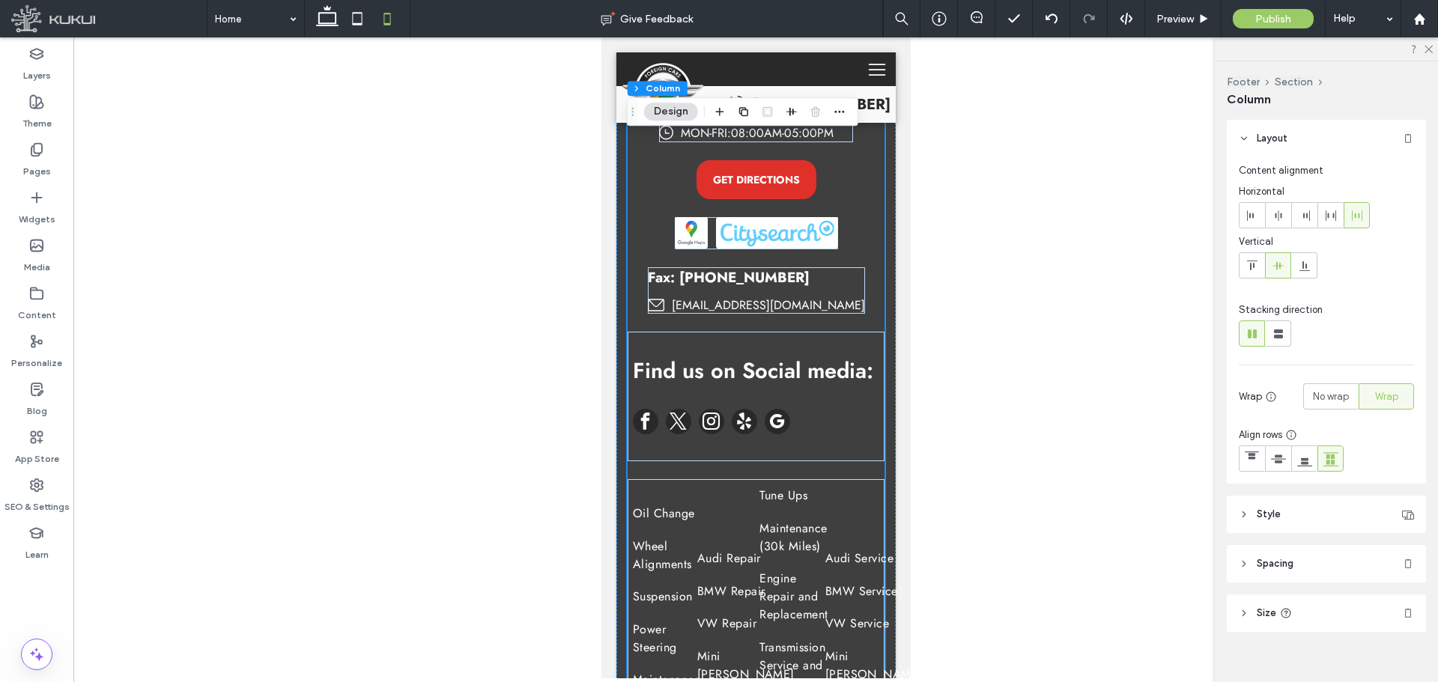
scroll to position [5831, 0]
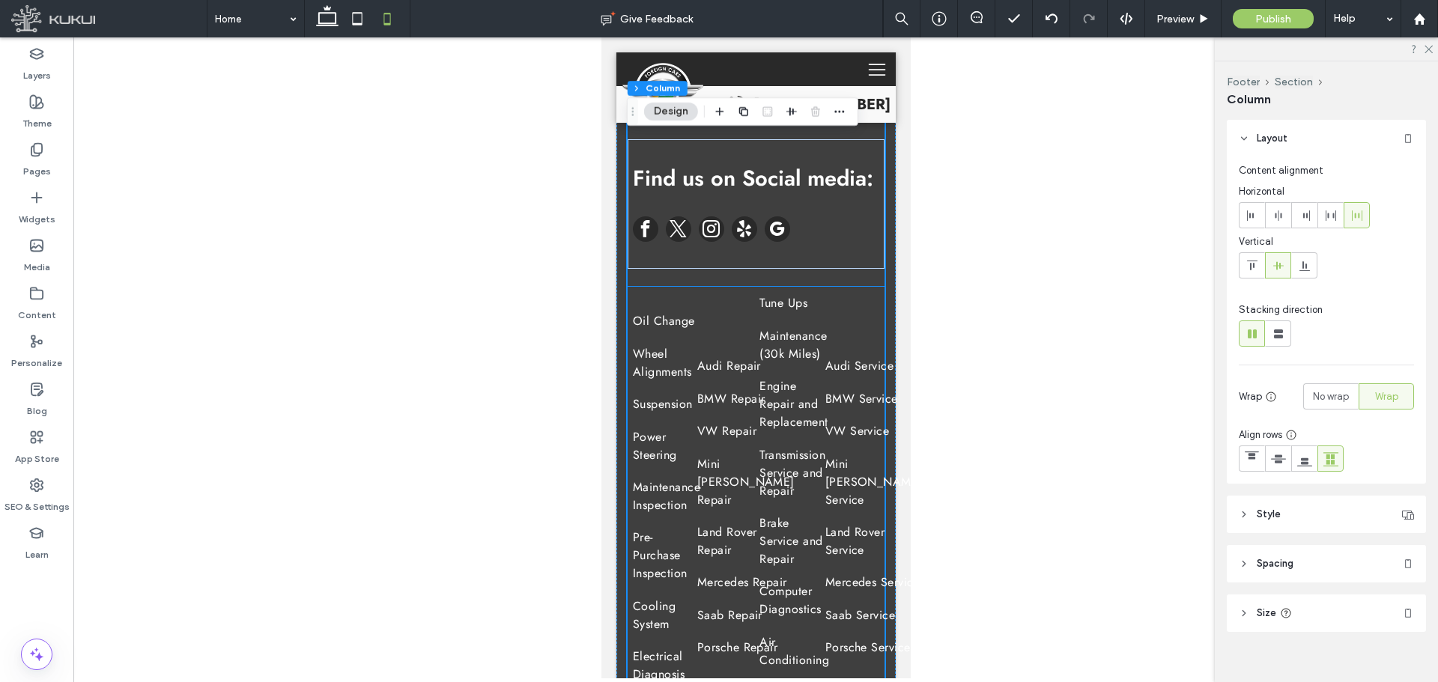
click at [648, 352] on div "Oil Change Wheel Alignments Suspension Power Steering Maintenance Inspection Pr…" at bounding box center [755, 507] width 257 height 440
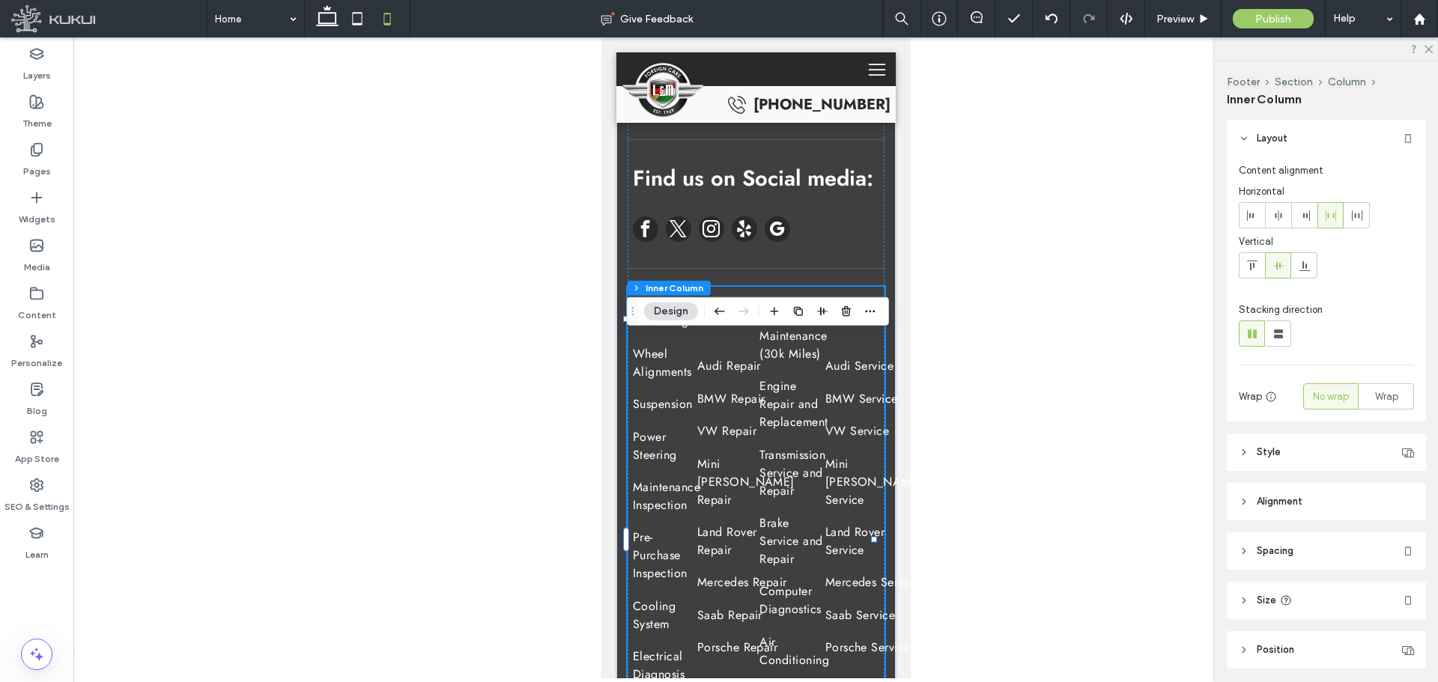
click at [678, 344] on div "Oil Change Wheel Alignments Suspension Power Steering Maintenance Inspection Pr…" at bounding box center [755, 507] width 257 height 440
click at [1251, 260] on icon at bounding box center [1252, 266] width 12 height 12
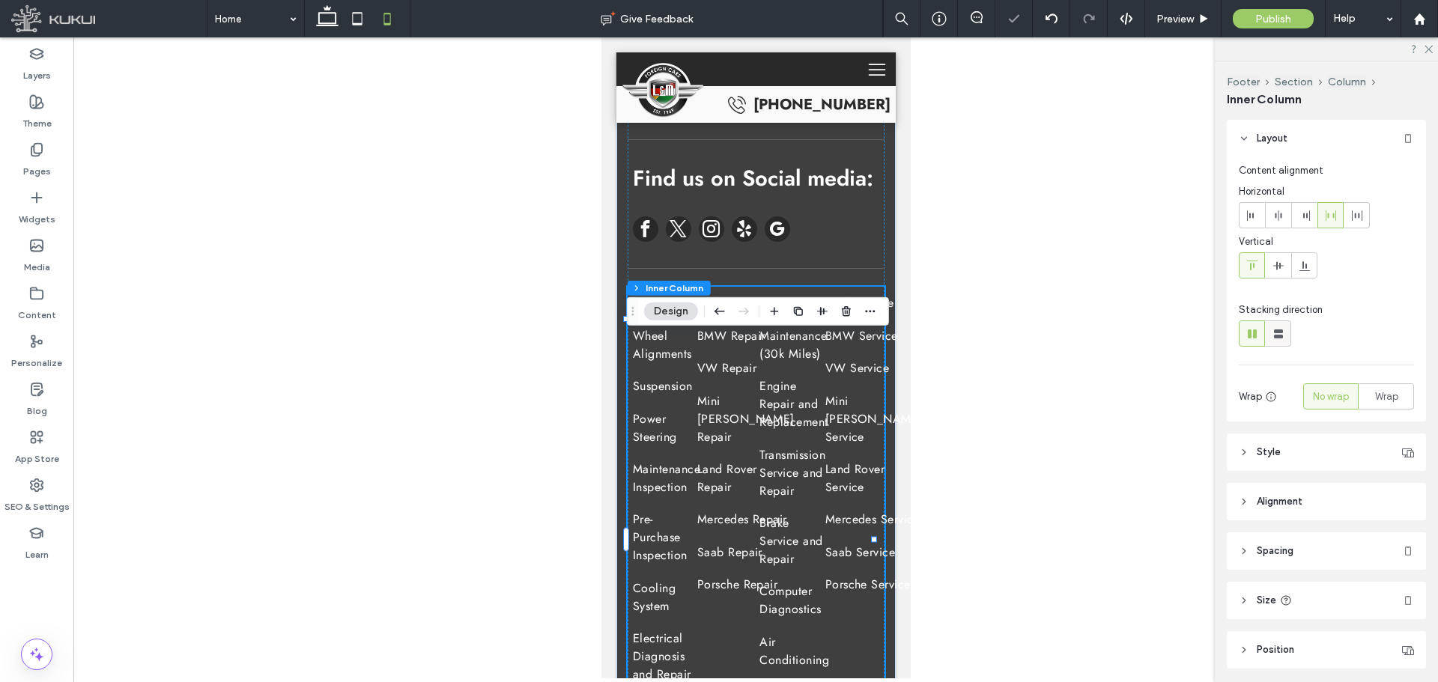
drag, startPoint x: 1272, startPoint y: 329, endPoint x: 1234, endPoint y: 319, distance: 39.4
click at [1272, 329] on icon at bounding box center [1278, 334] width 15 height 15
type input "**"
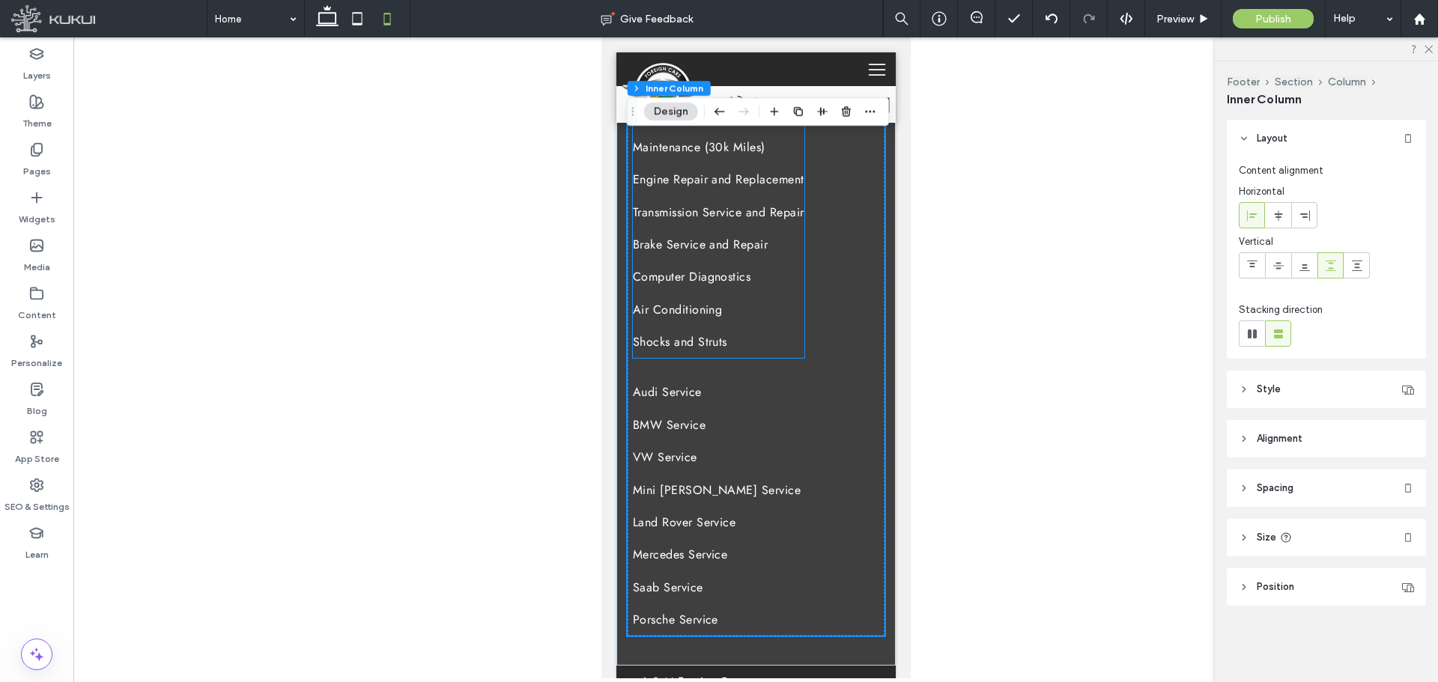
scroll to position [6691, 0]
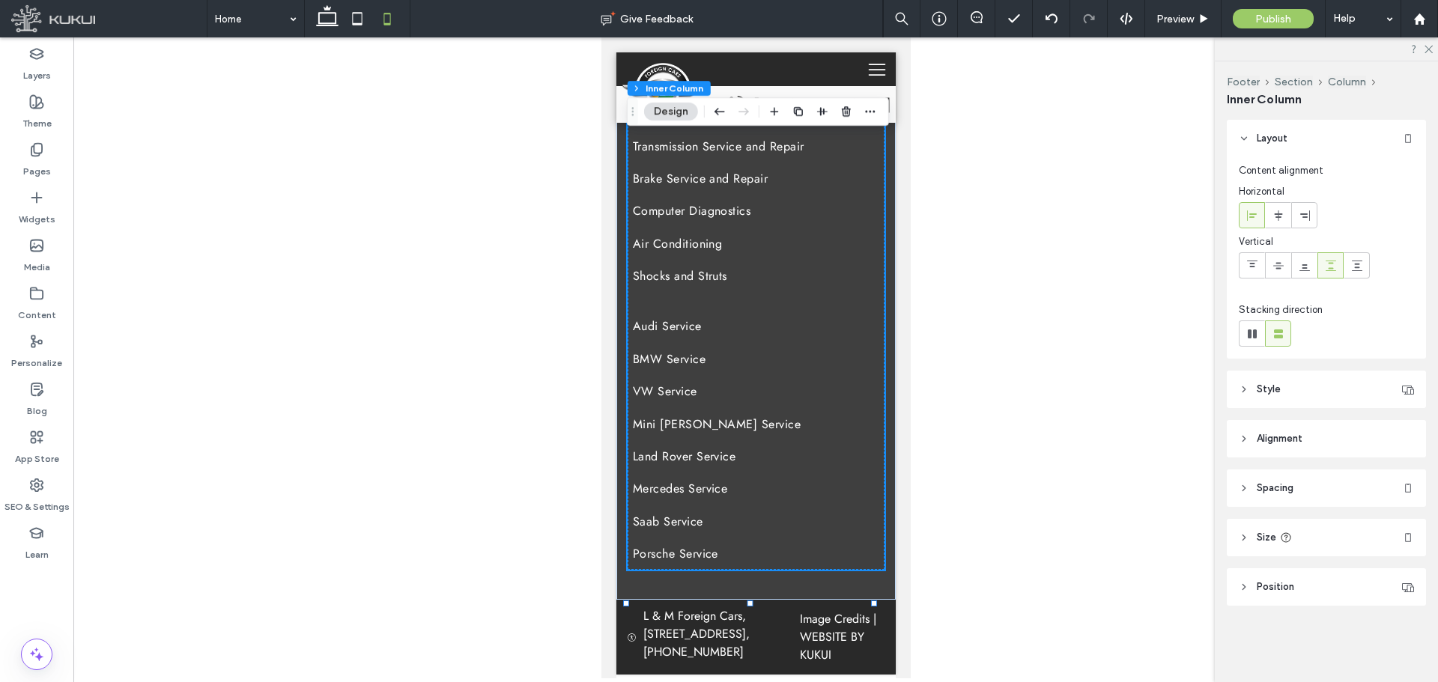
drag, startPoint x: 1327, startPoint y: 381, endPoint x: 1321, endPoint y: 376, distance: 8.0
click at [1326, 379] on header "Style" at bounding box center [1326, 389] width 199 height 37
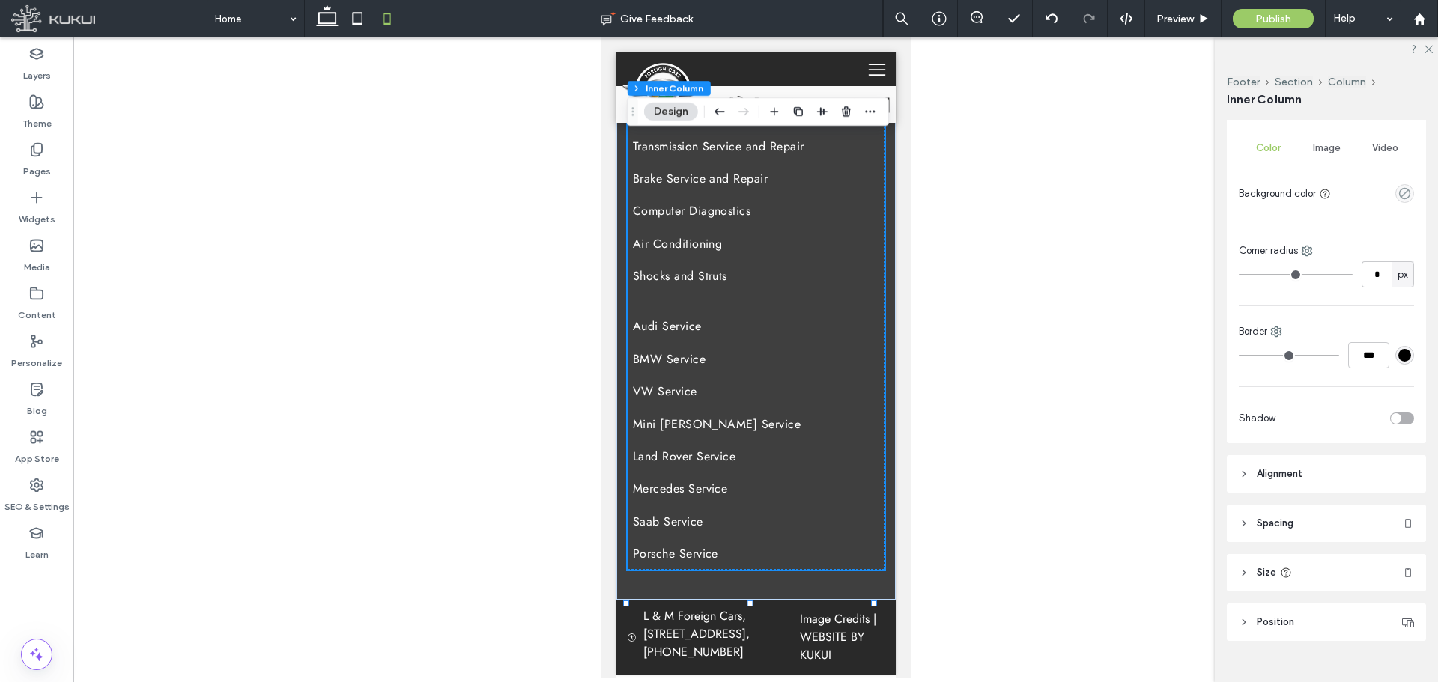
scroll to position [58, 0]
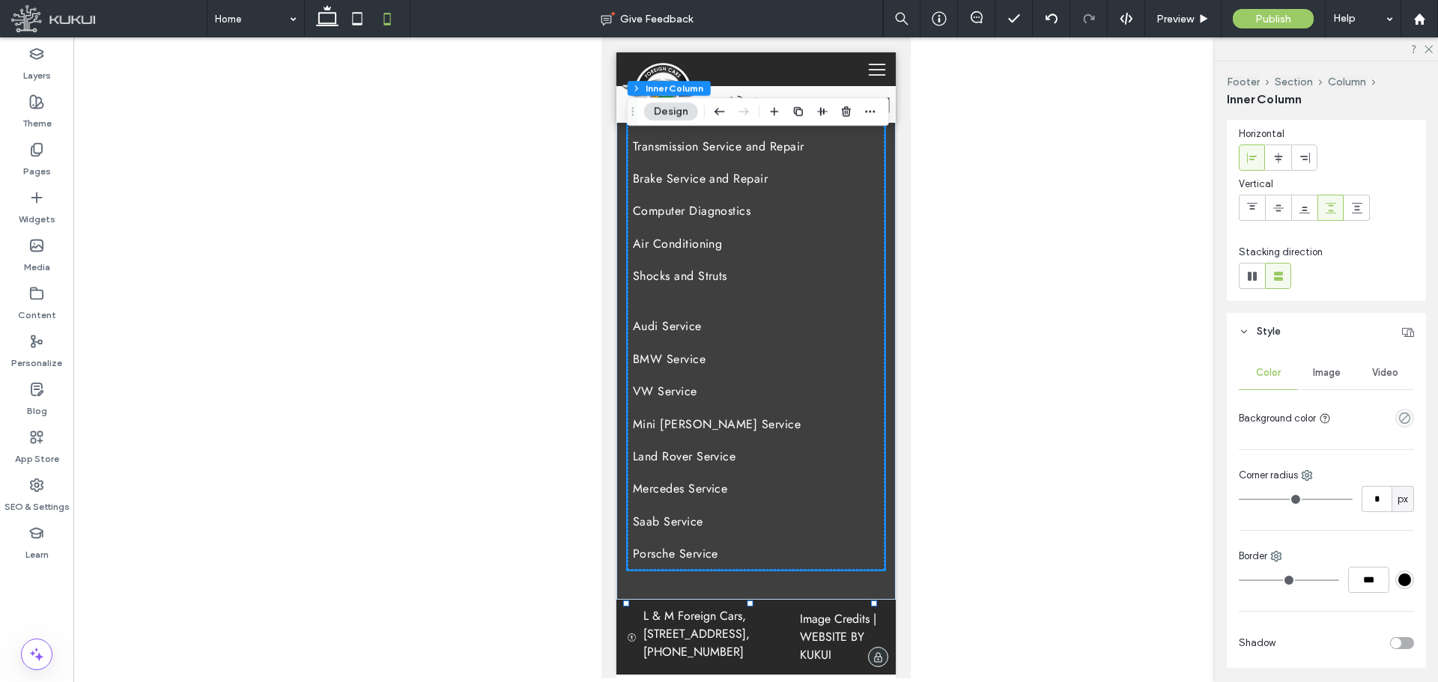
click at [755, 300] on div "Oil Change Wheel Alignments Suspension Power Steering Maintenance Inspection Pr…" at bounding box center [755, 22] width 257 height 1093
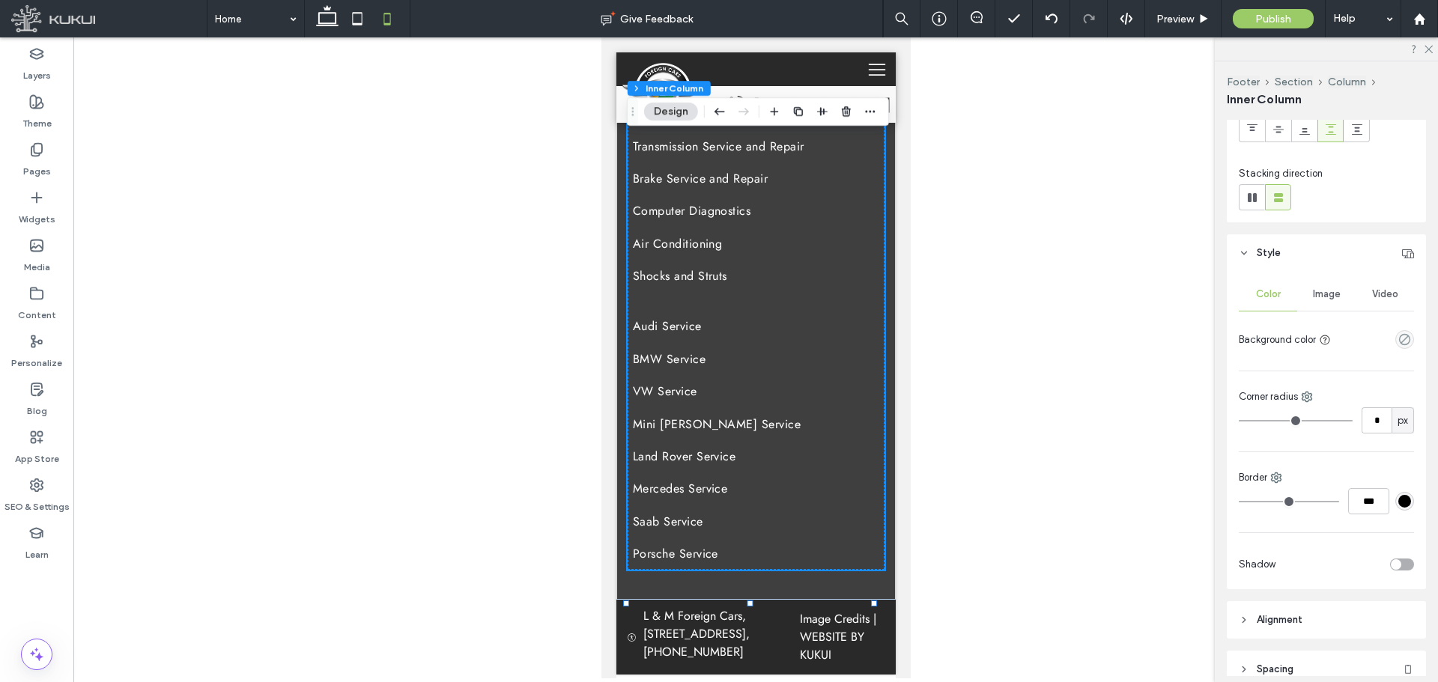
scroll to position [307, 0]
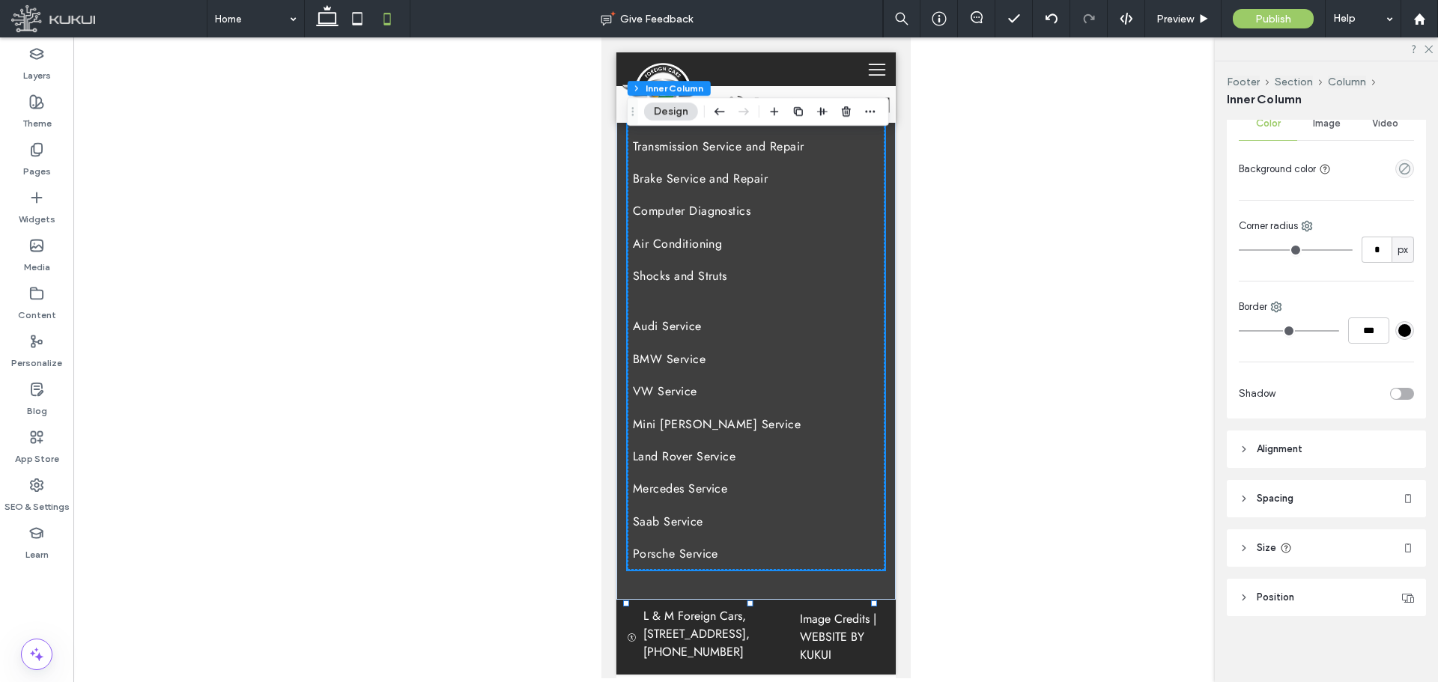
drag, startPoint x: 1306, startPoint y: 494, endPoint x: 1302, endPoint y: 484, distance: 11.1
click at [1306, 491] on header "Spacing" at bounding box center [1326, 498] width 199 height 37
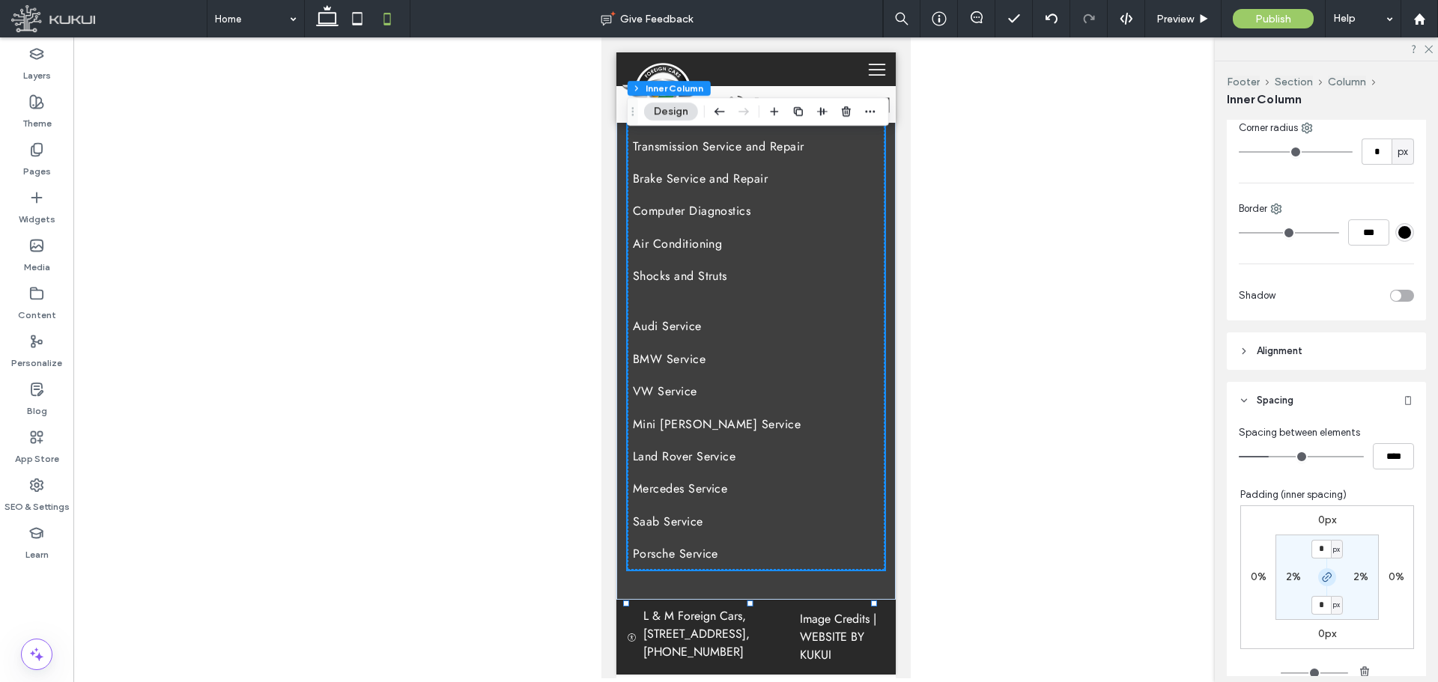
scroll to position [524, 0]
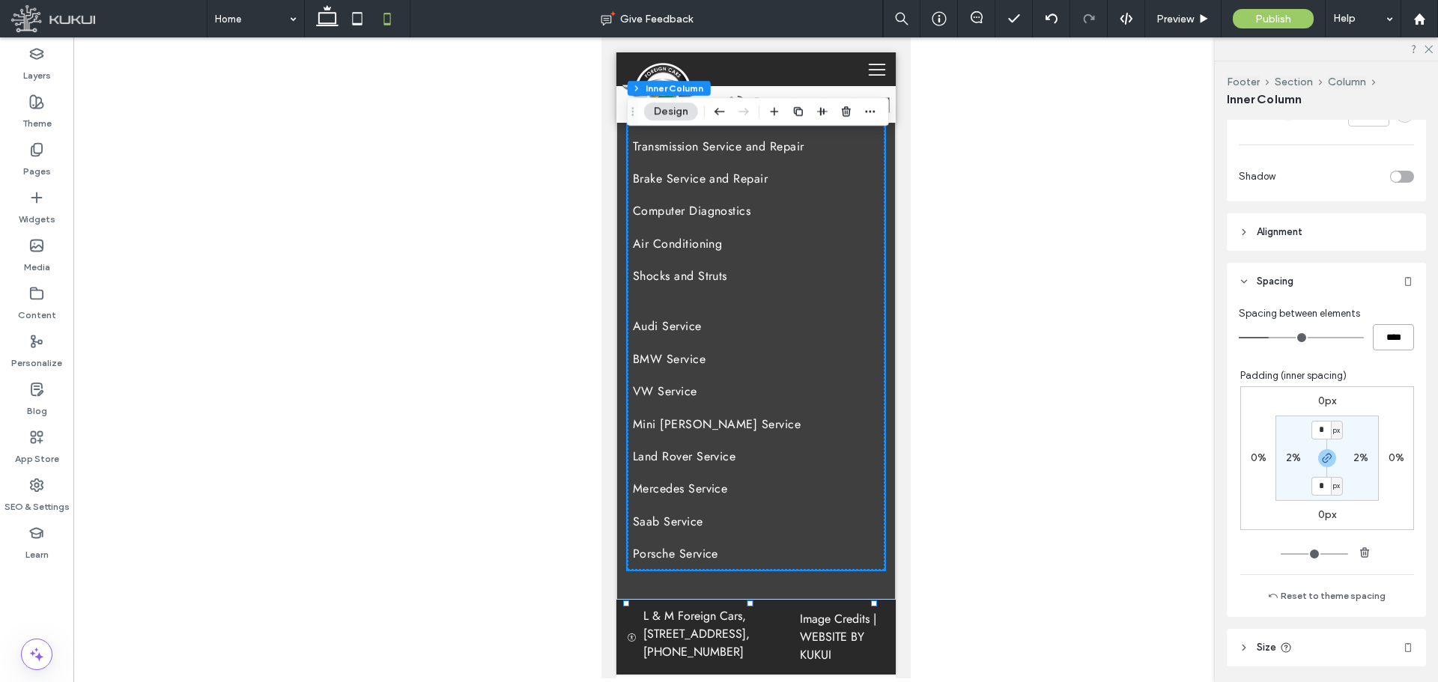
click at [1385, 339] on input "****" at bounding box center [1393, 337] width 41 height 26
type input "*"
type input "***"
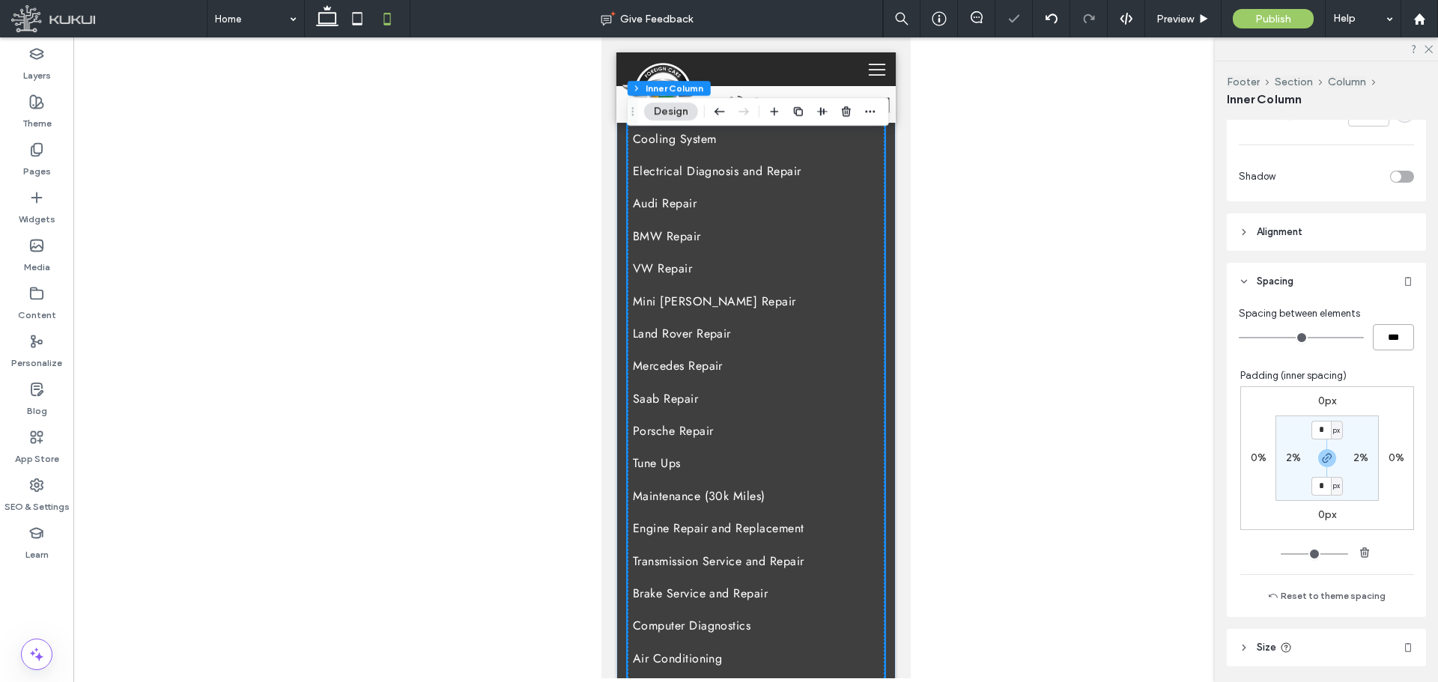
scroll to position [6188, 0]
click at [1165, 23] on span "Preview" at bounding box center [1174, 19] width 37 height 13
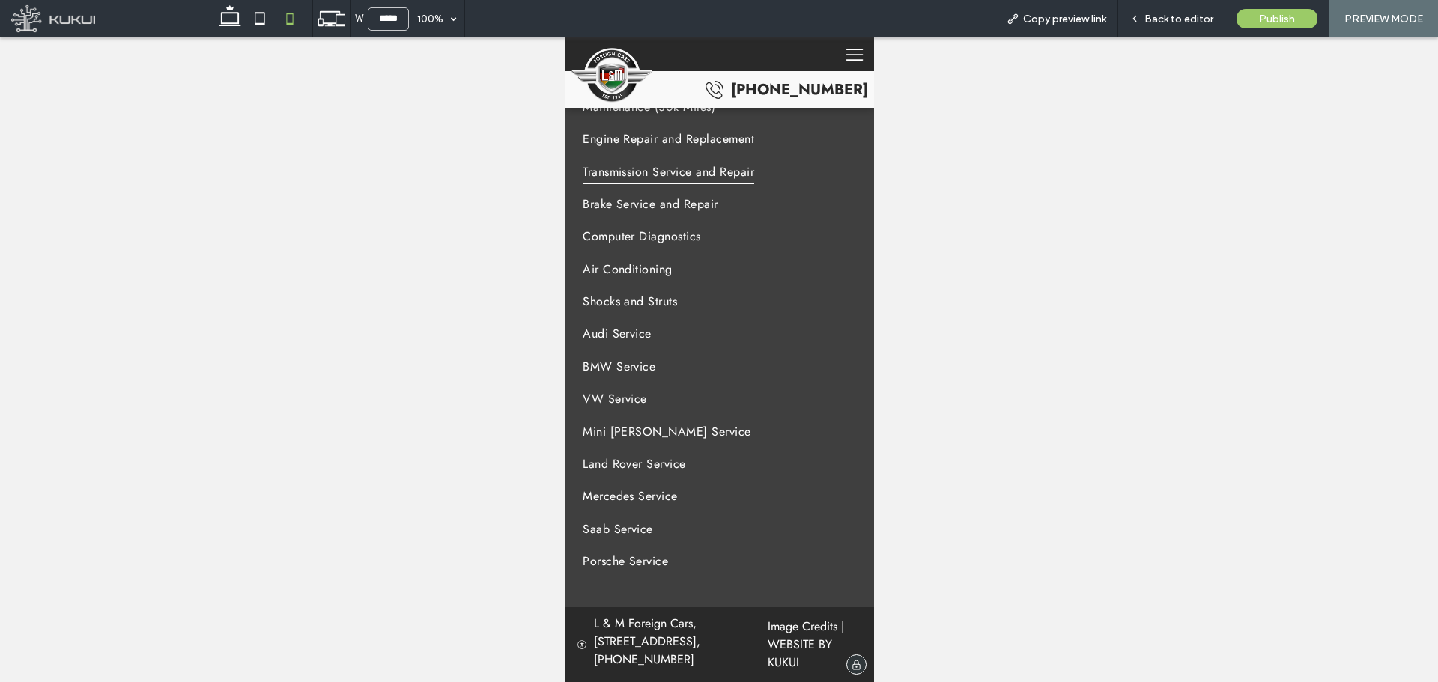
scroll to position [6450, 0]
click at [1164, 19] on span "Back to editor" at bounding box center [1178, 19] width 69 height 13
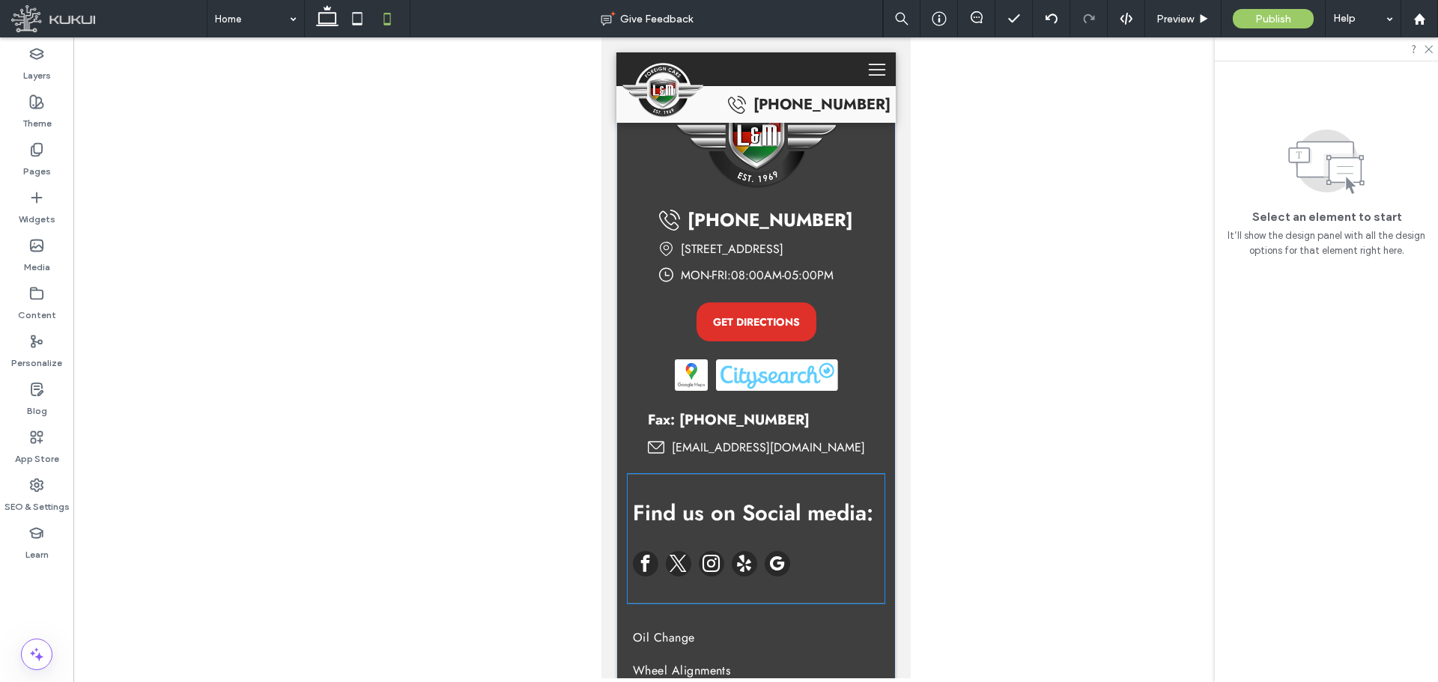
scroll to position [5439, 0]
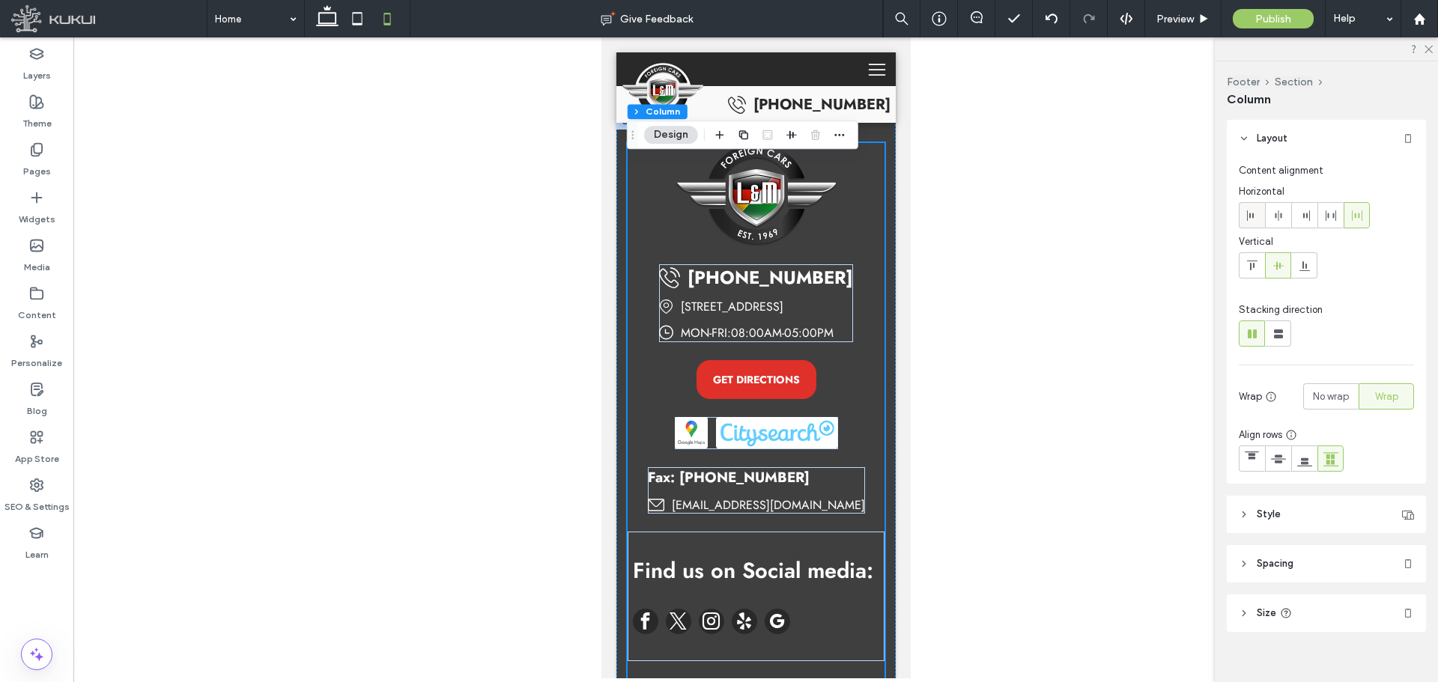
click at [1256, 206] on span at bounding box center [1252, 215] width 12 height 25
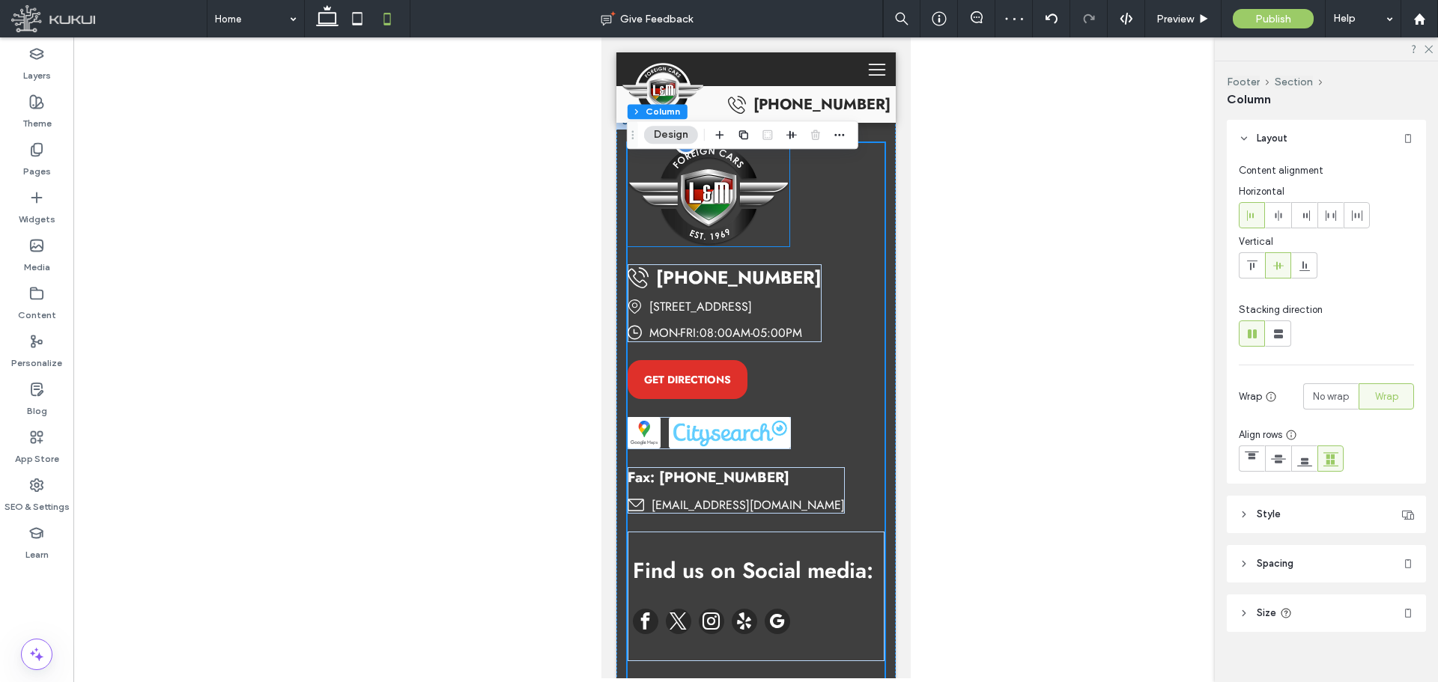
click at [752, 246] on img at bounding box center [708, 194] width 162 height 103
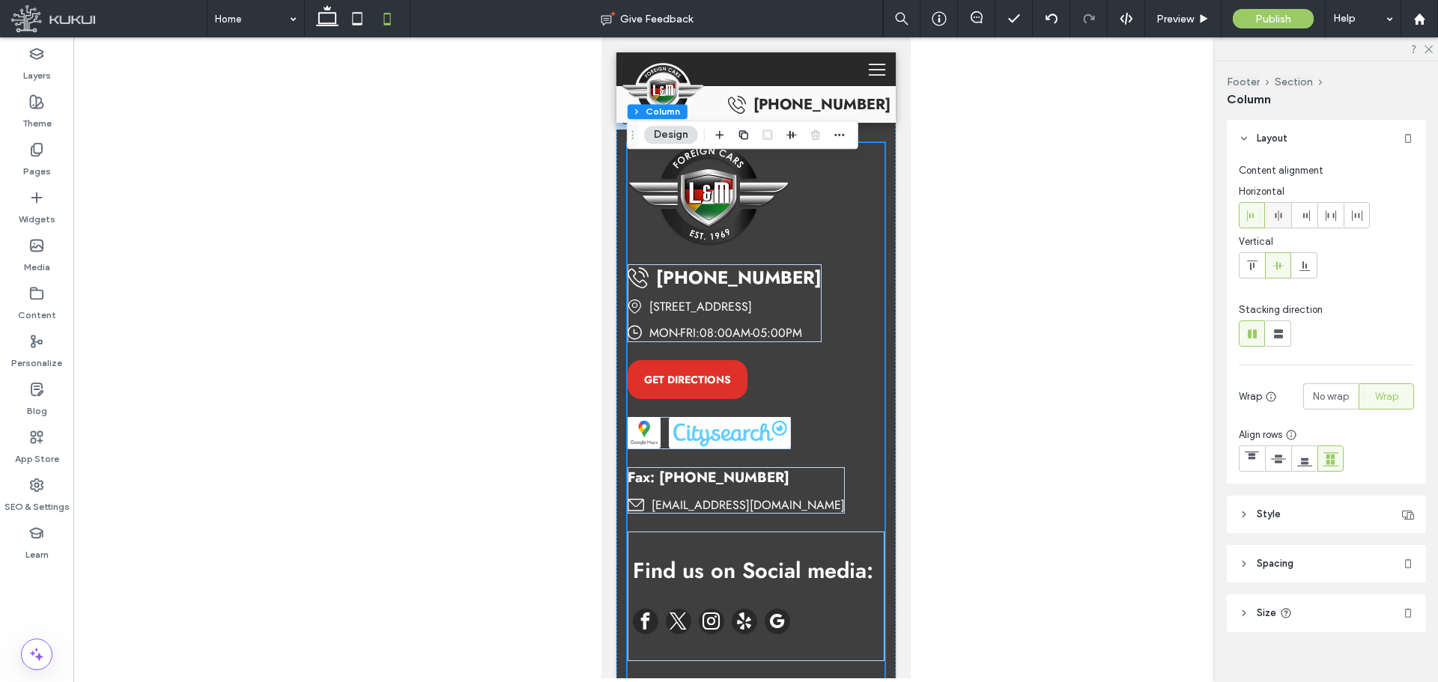
click at [1269, 222] on div at bounding box center [1278, 215] width 25 height 25
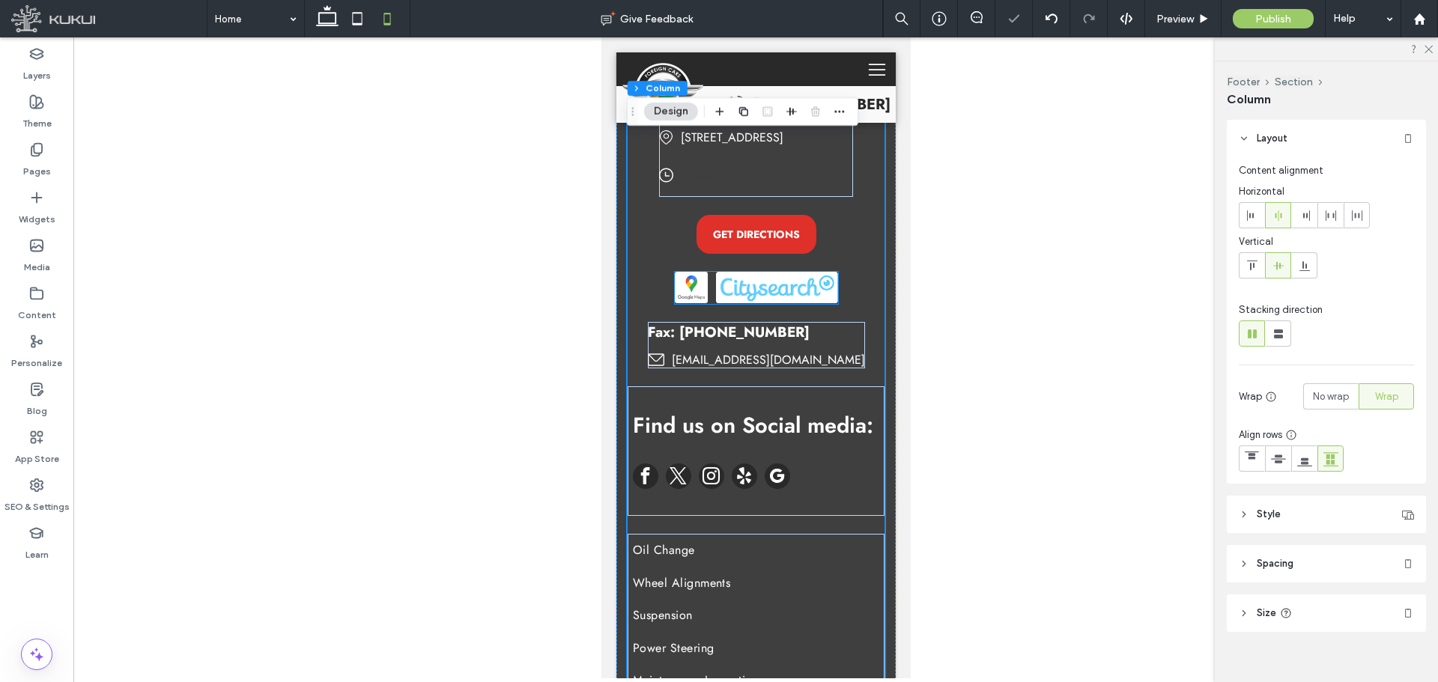
scroll to position [5738, 0]
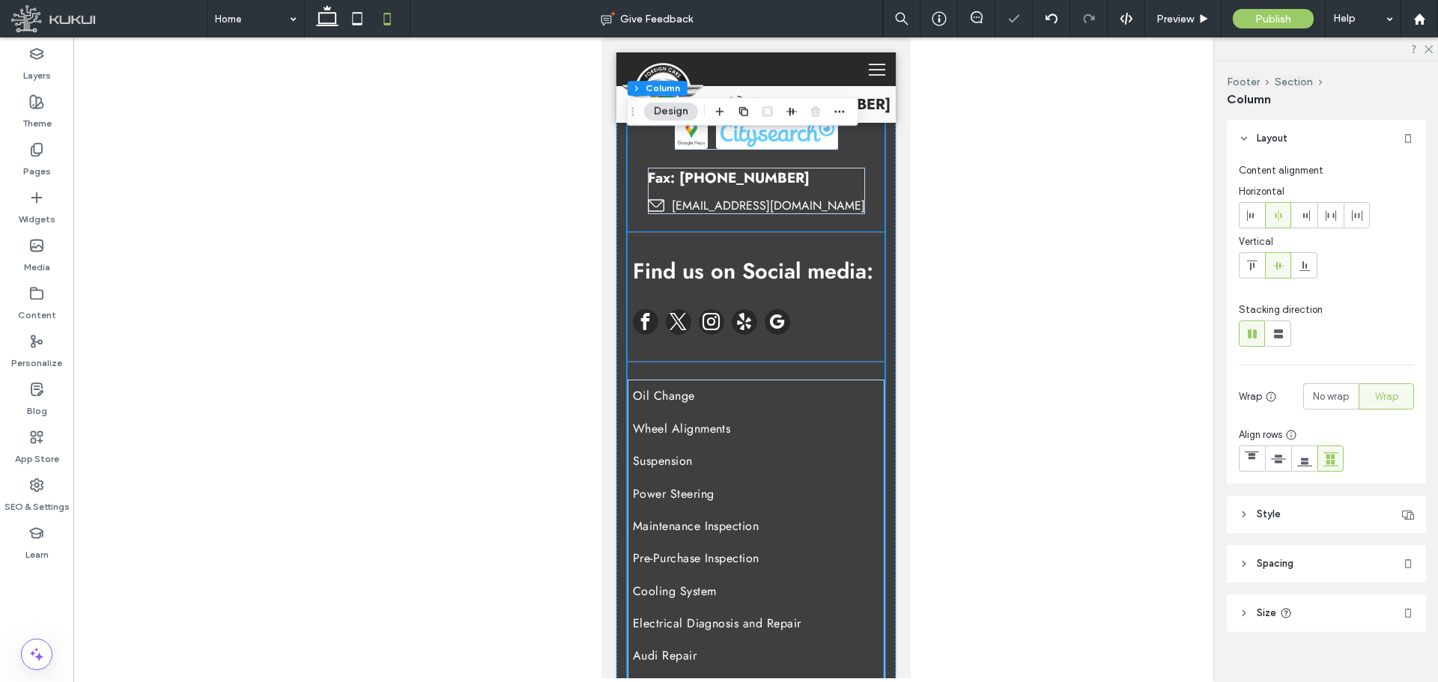
click at [762, 287] on span "Find us on Social media:" at bounding box center [752, 270] width 240 height 31
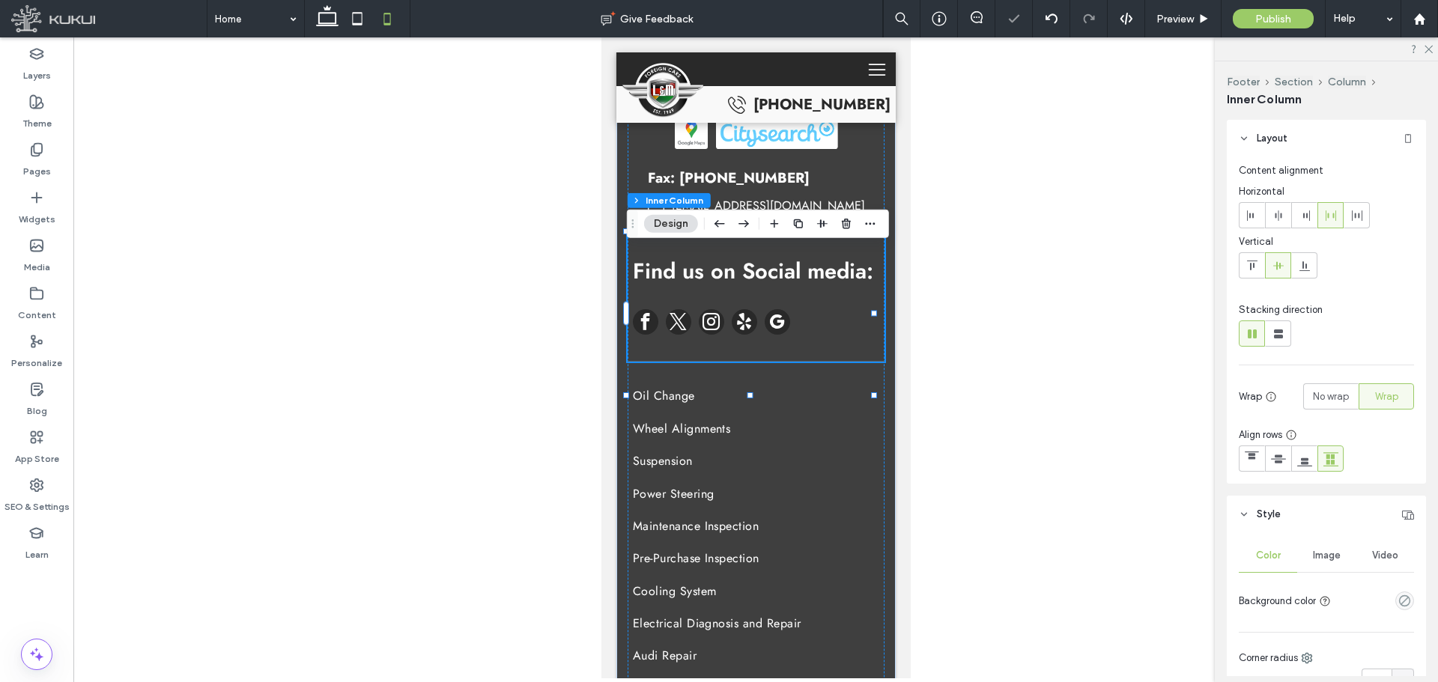
click at [762, 287] on span "Find us on Social media:" at bounding box center [752, 270] width 240 height 31
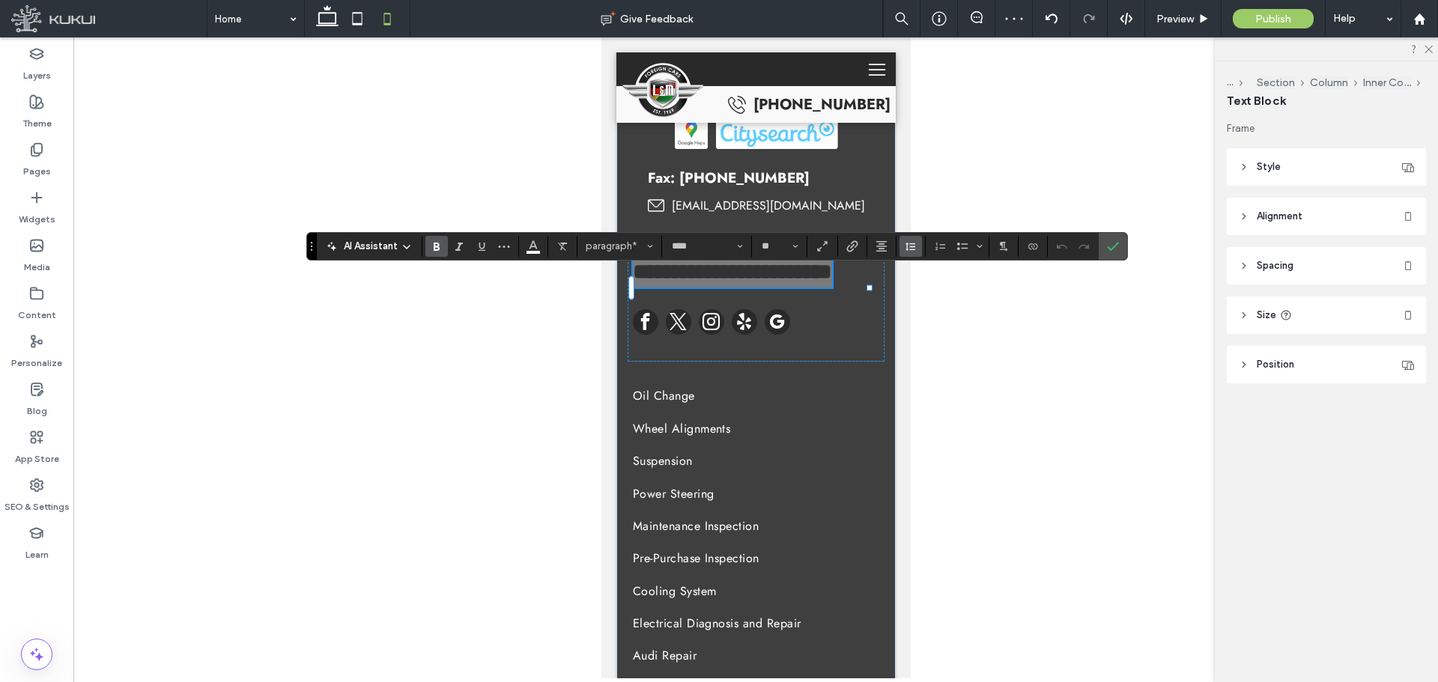
click at [920, 247] on button "Line Height" at bounding box center [910, 246] width 22 height 21
click at [929, 290] on div "Single" at bounding box center [934, 290] width 37 height 11
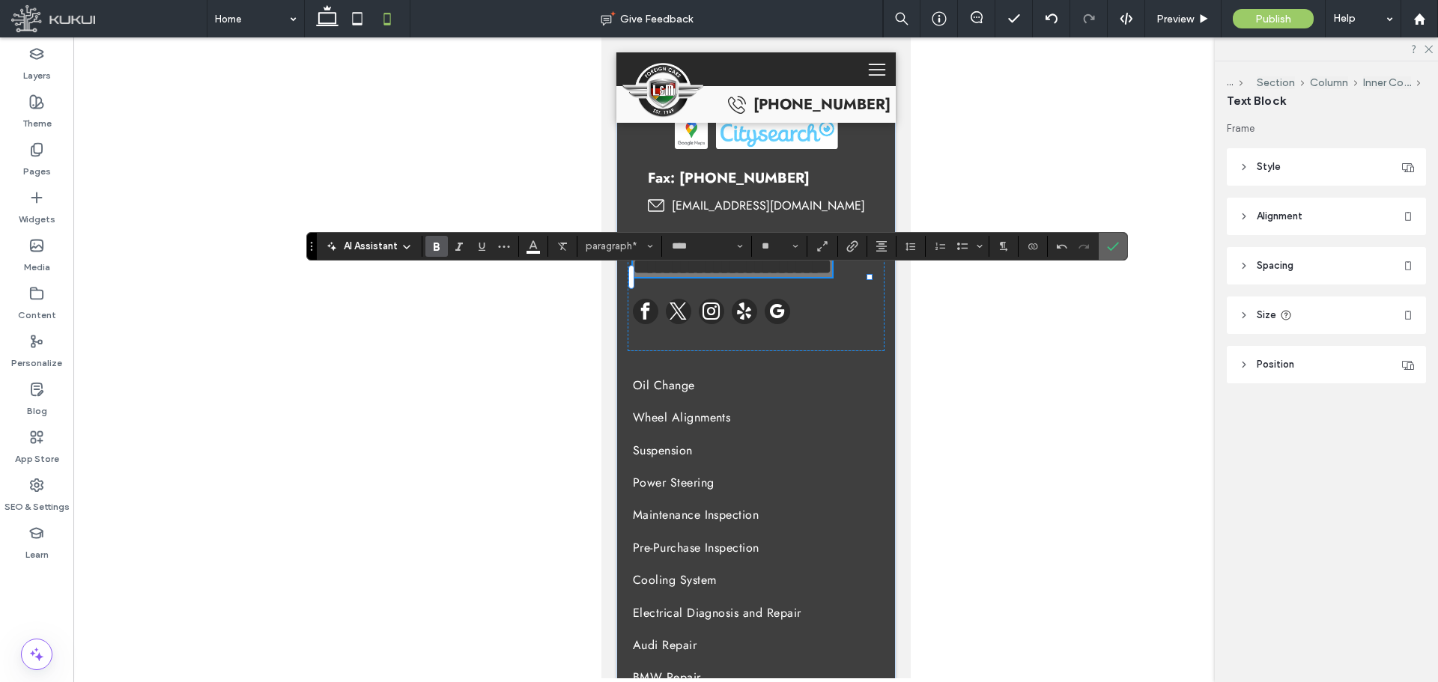
click at [1112, 240] on icon "Confirm" at bounding box center [1113, 246] width 12 height 12
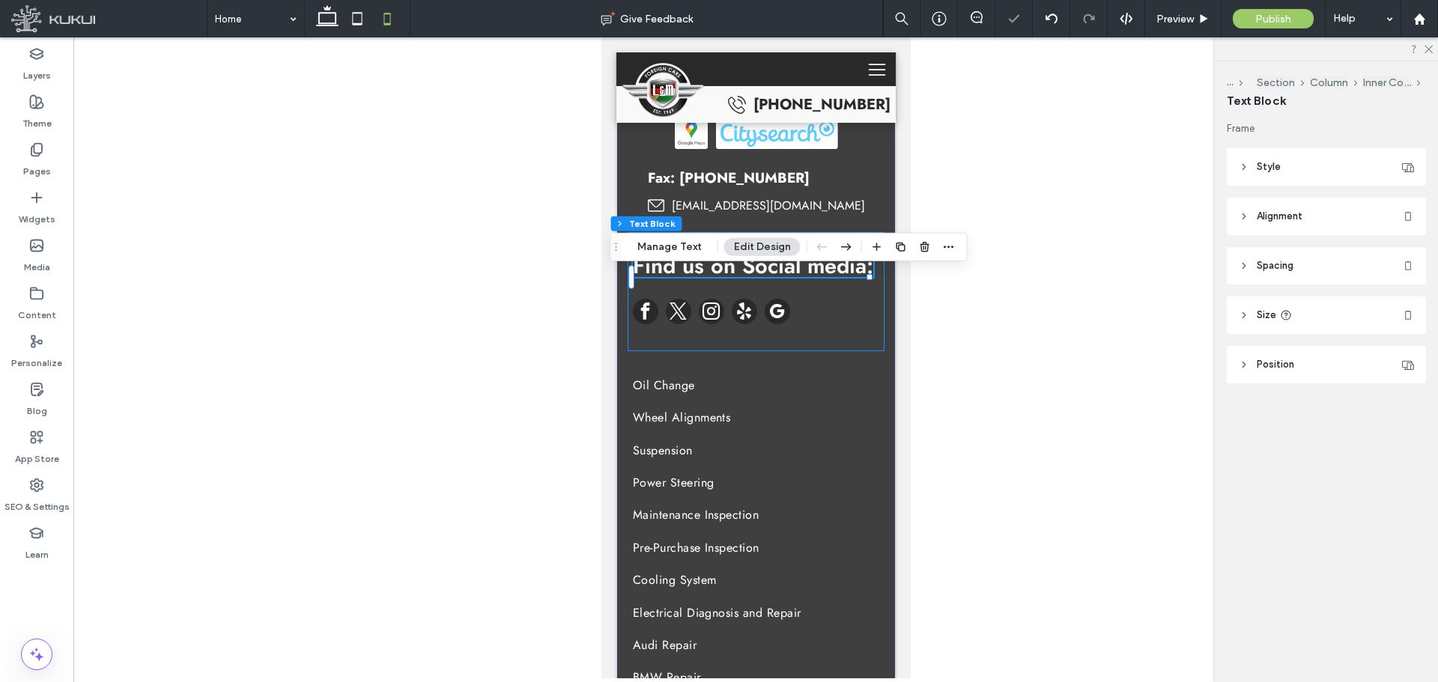
click at [811, 331] on div "Find us on Social media:" at bounding box center [755, 291] width 257 height 119
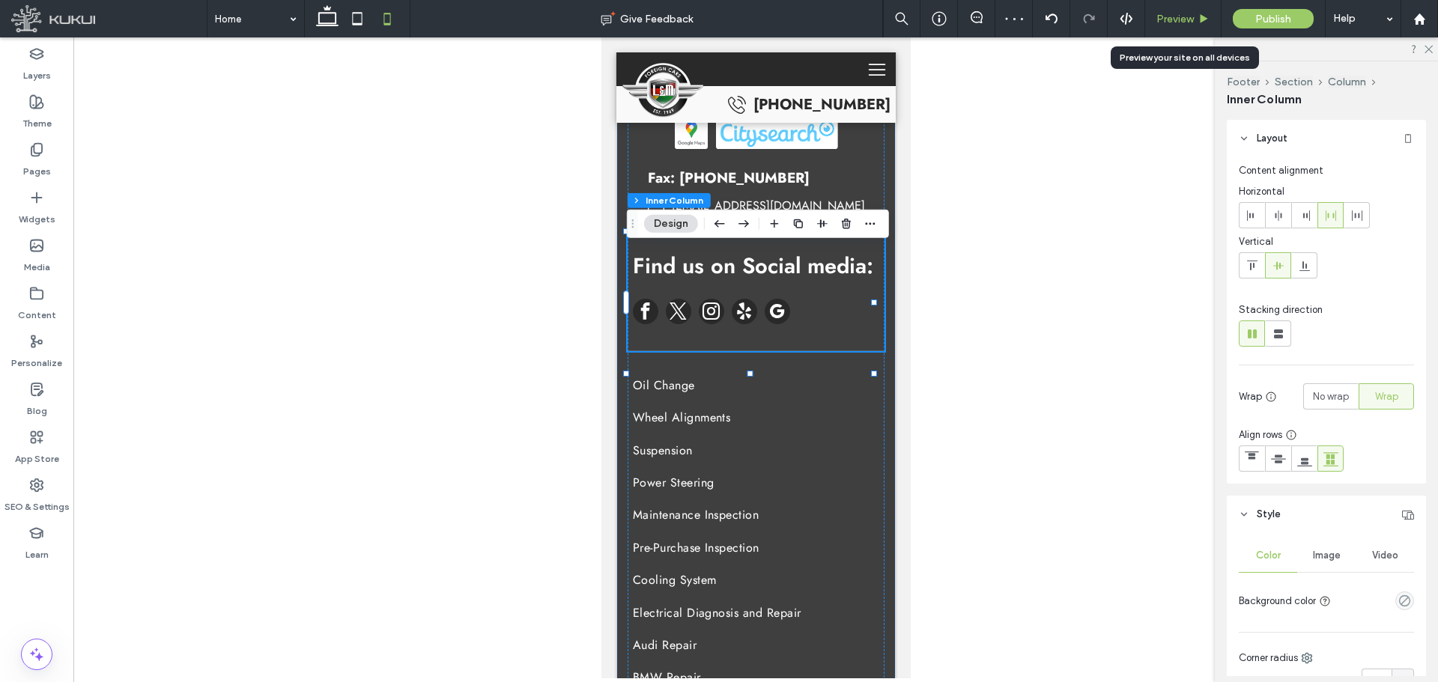
click at [1181, 16] on span "Preview" at bounding box center [1174, 19] width 37 height 13
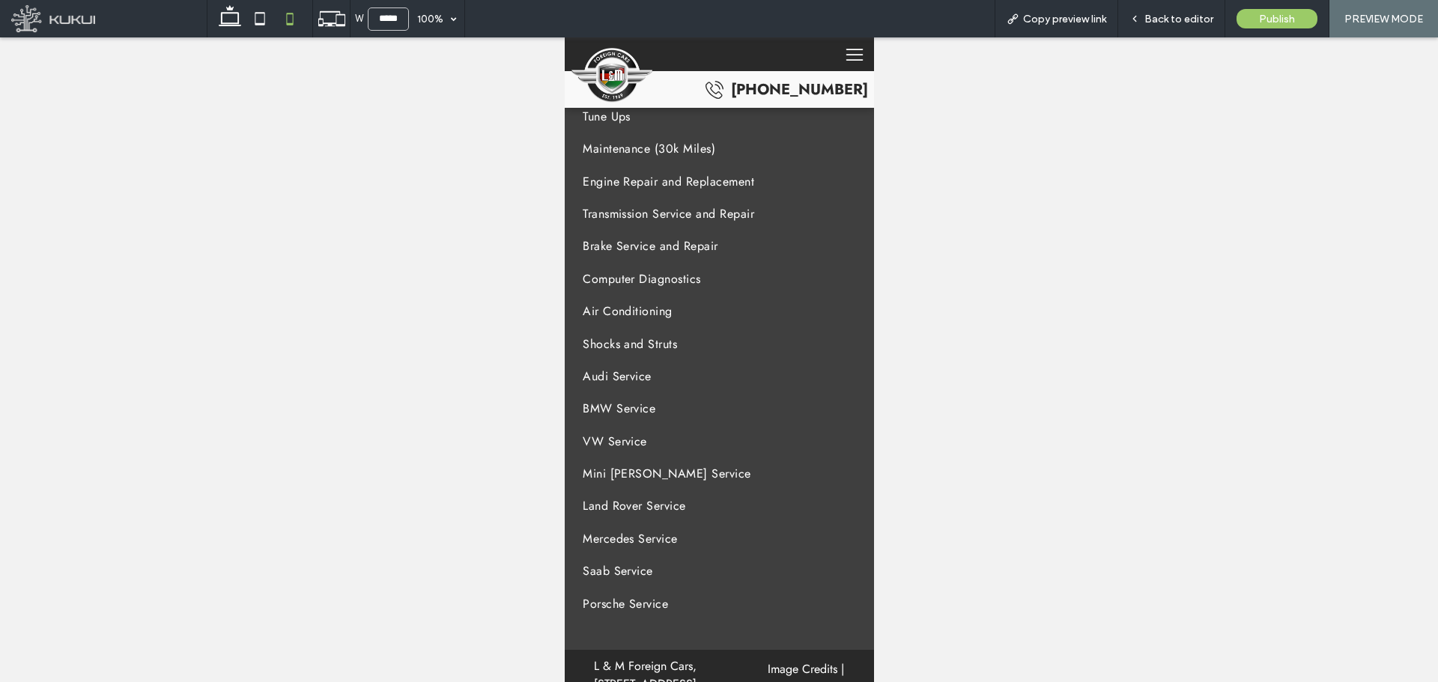
scroll to position [6065, 0]
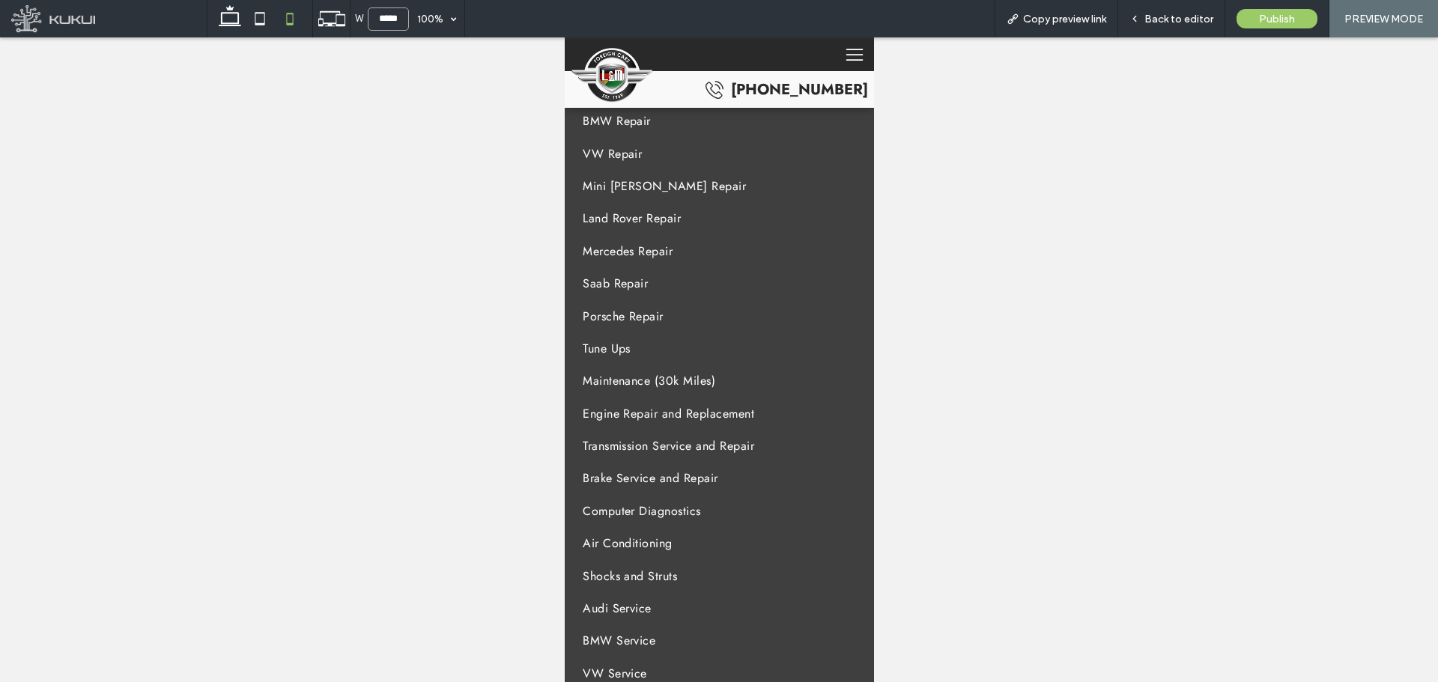
click at [385, 26] on input "*****" at bounding box center [388, 18] width 41 height 23
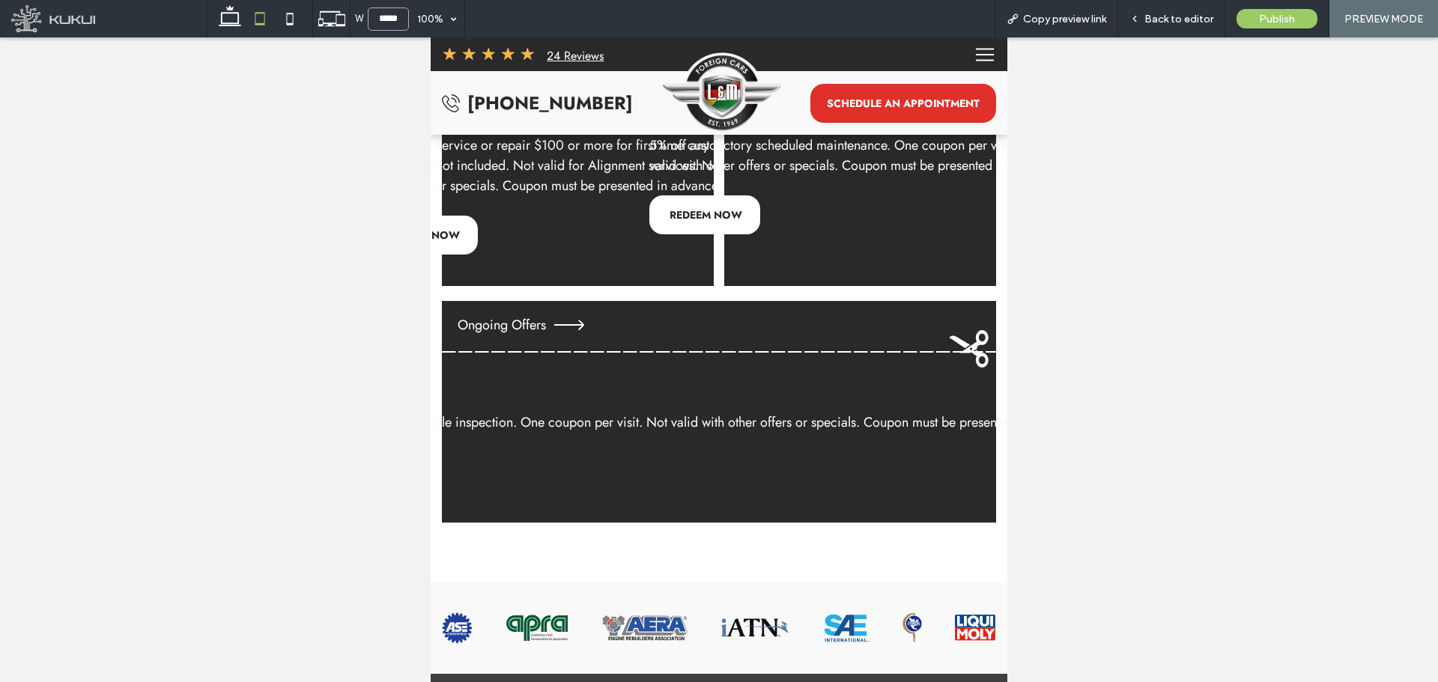
scroll to position [3902, 0]
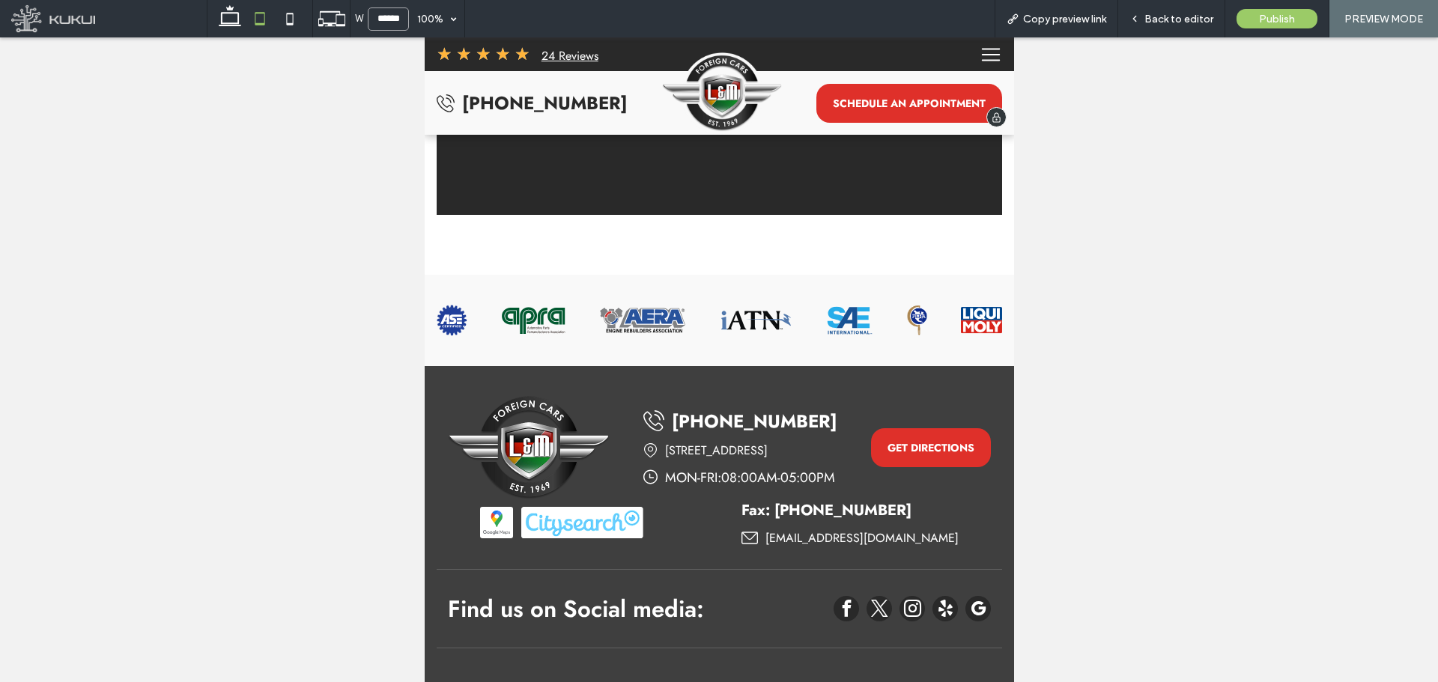
type input "******"
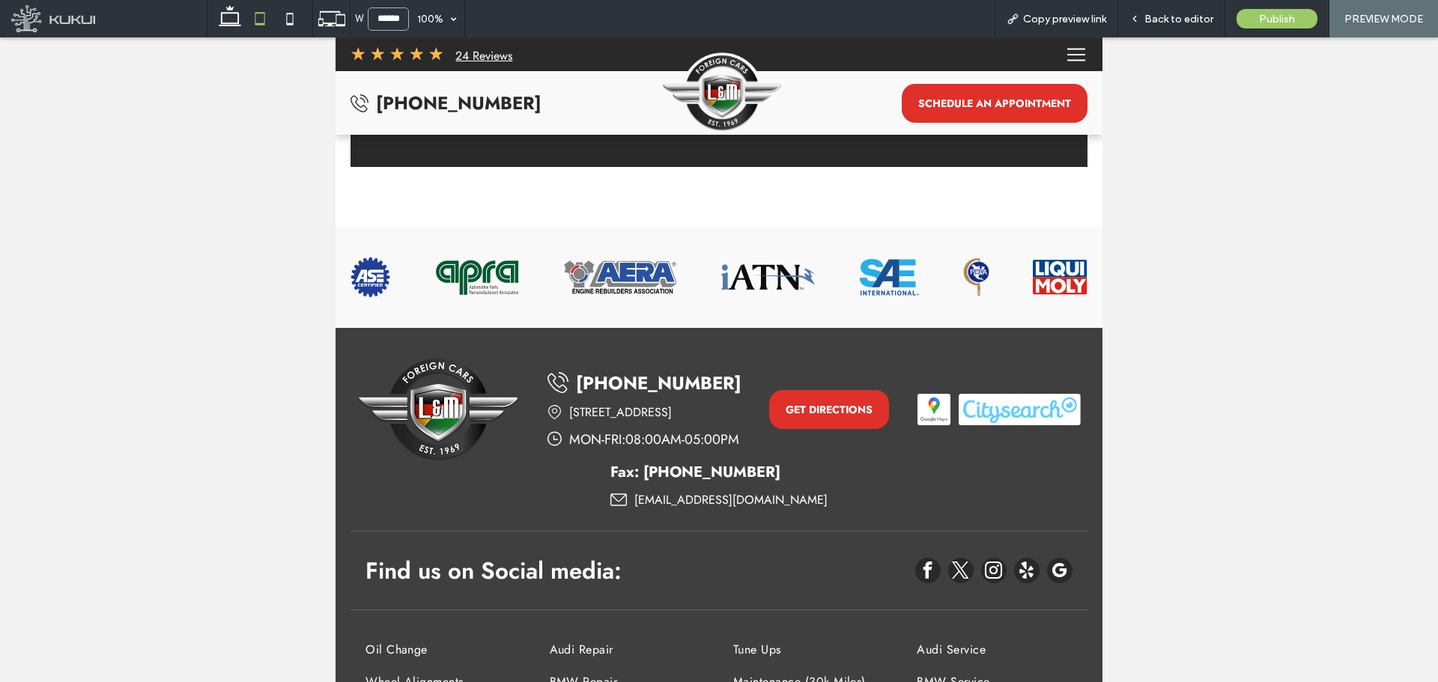
scroll to position [3827, 0]
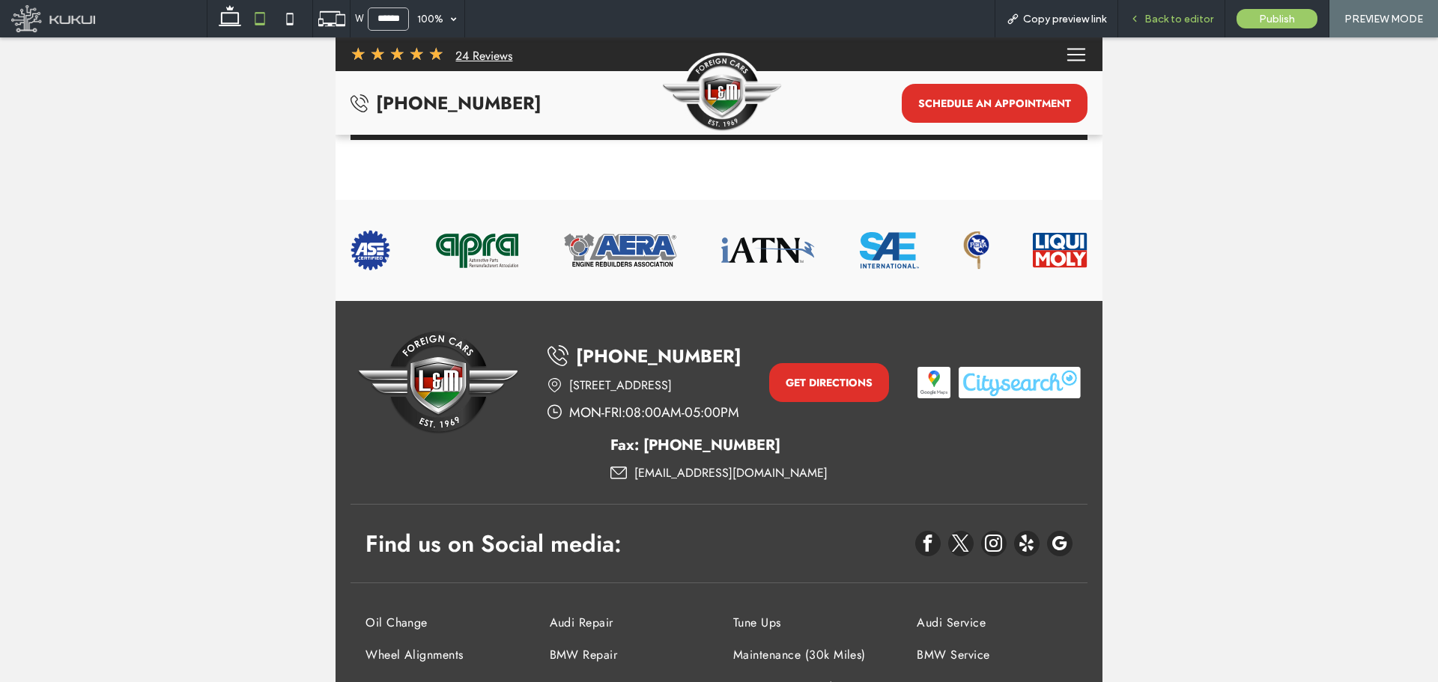
click at [1167, 18] on span "Back to editor" at bounding box center [1178, 19] width 69 height 13
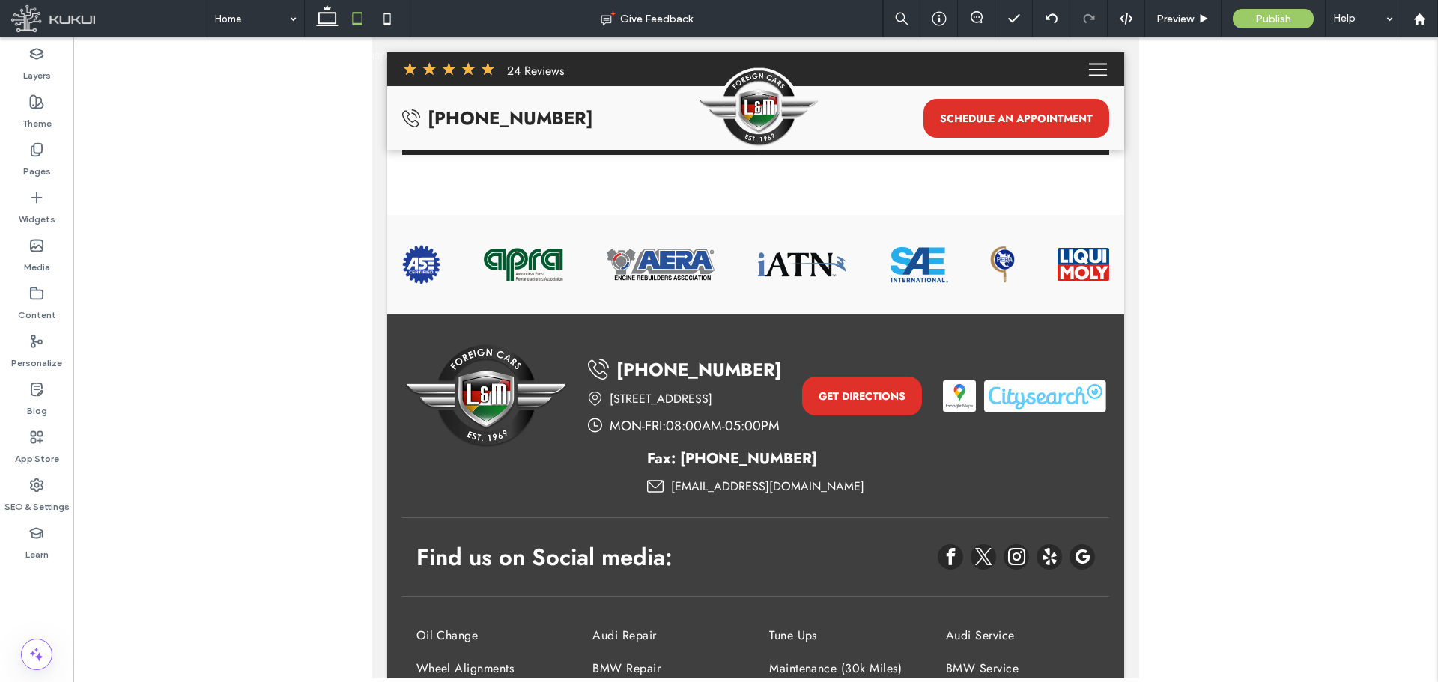
scroll to position [3842, 0]
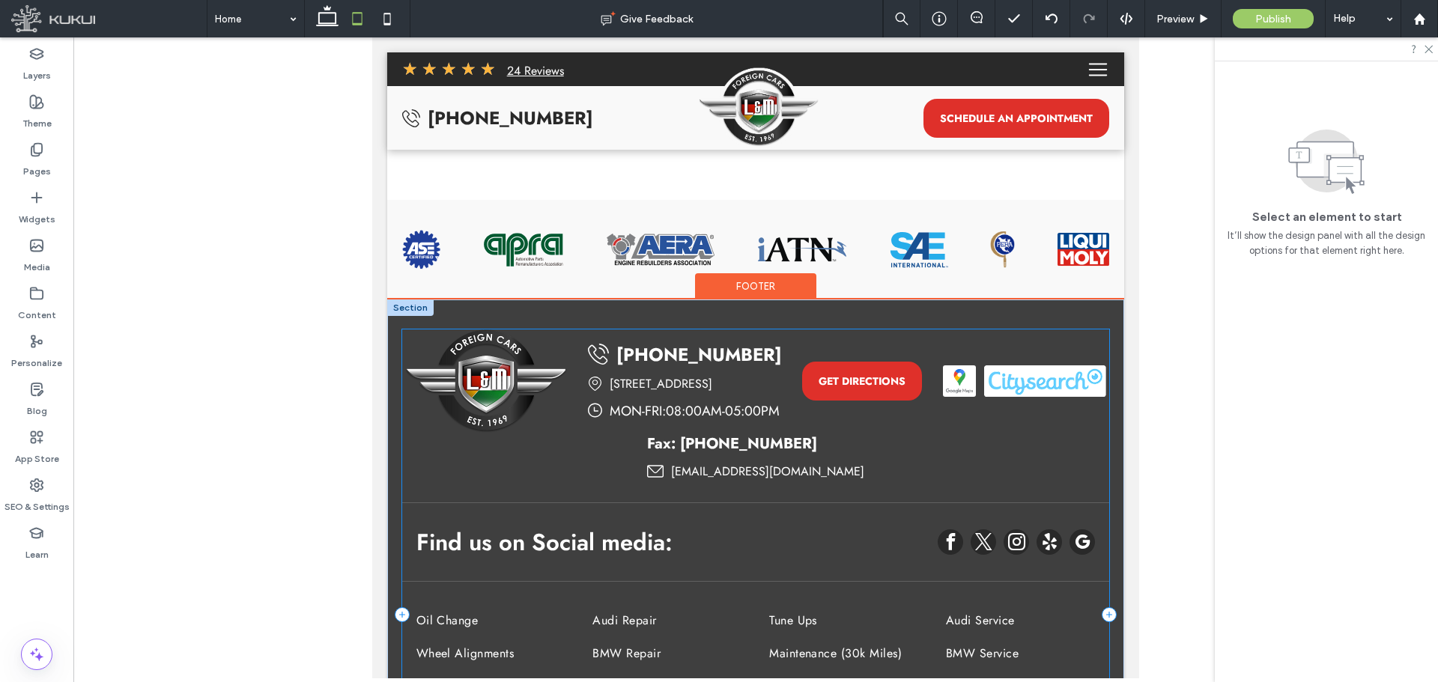
click at [716, 453] on div "(718) 451-9894 1331 Utica Avenue, Brooklyn, NY 11203 Loading ... Missing busine…" at bounding box center [756, 615] width 708 height 571
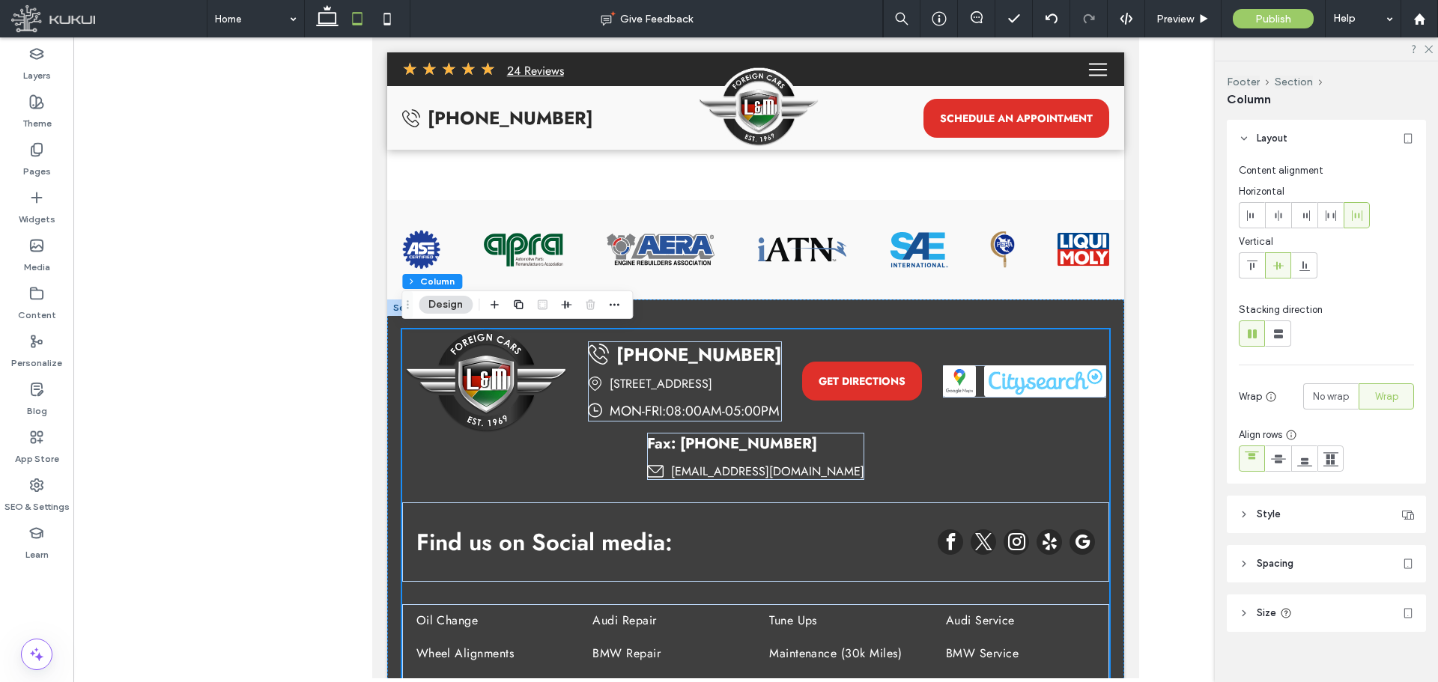
click at [1293, 529] on header "Style" at bounding box center [1326, 514] width 199 height 37
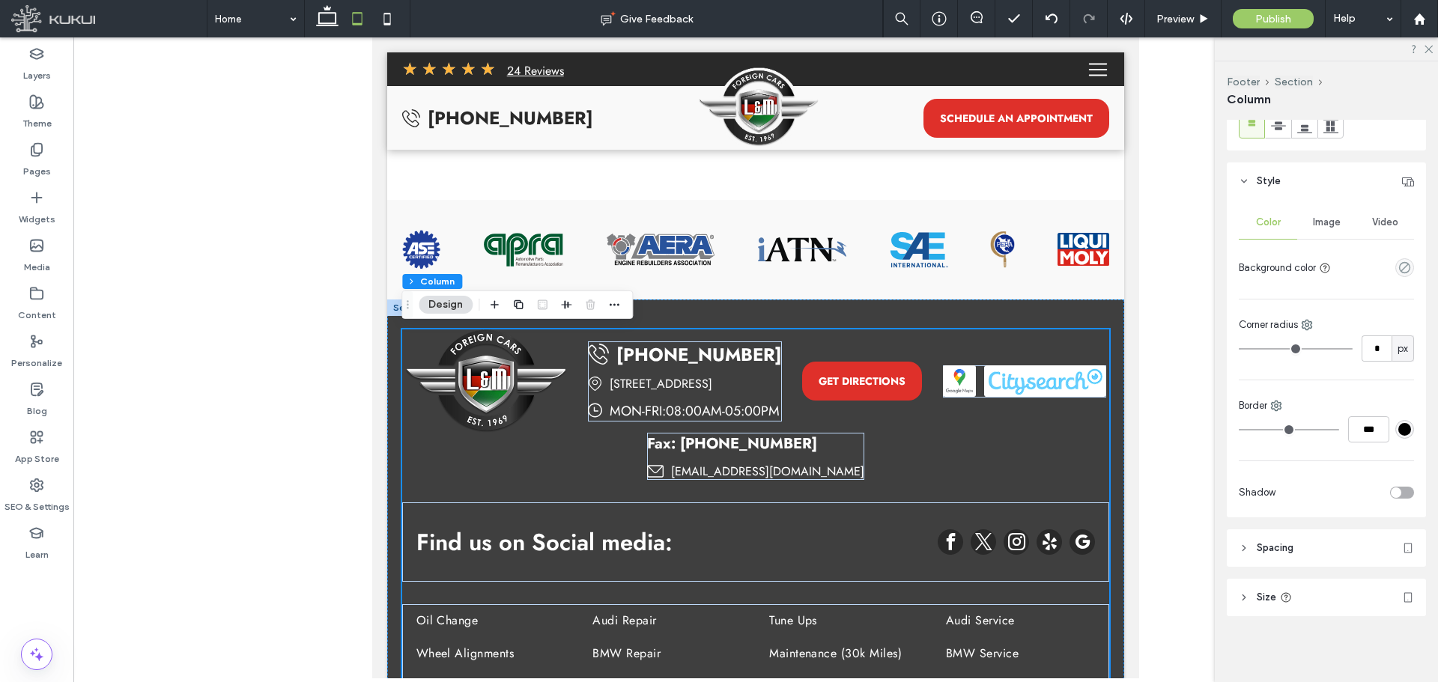
click at [1284, 561] on header "Spacing" at bounding box center [1326, 548] width 199 height 37
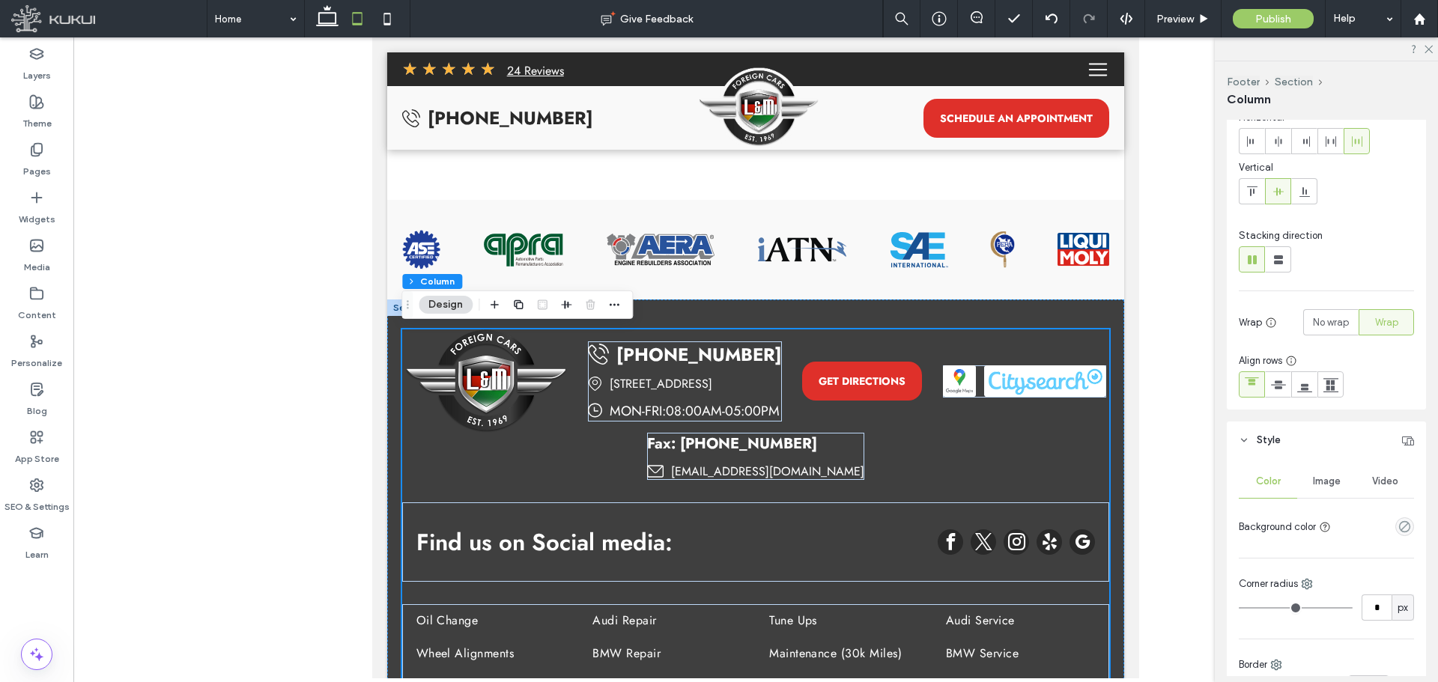
scroll to position [58, 0]
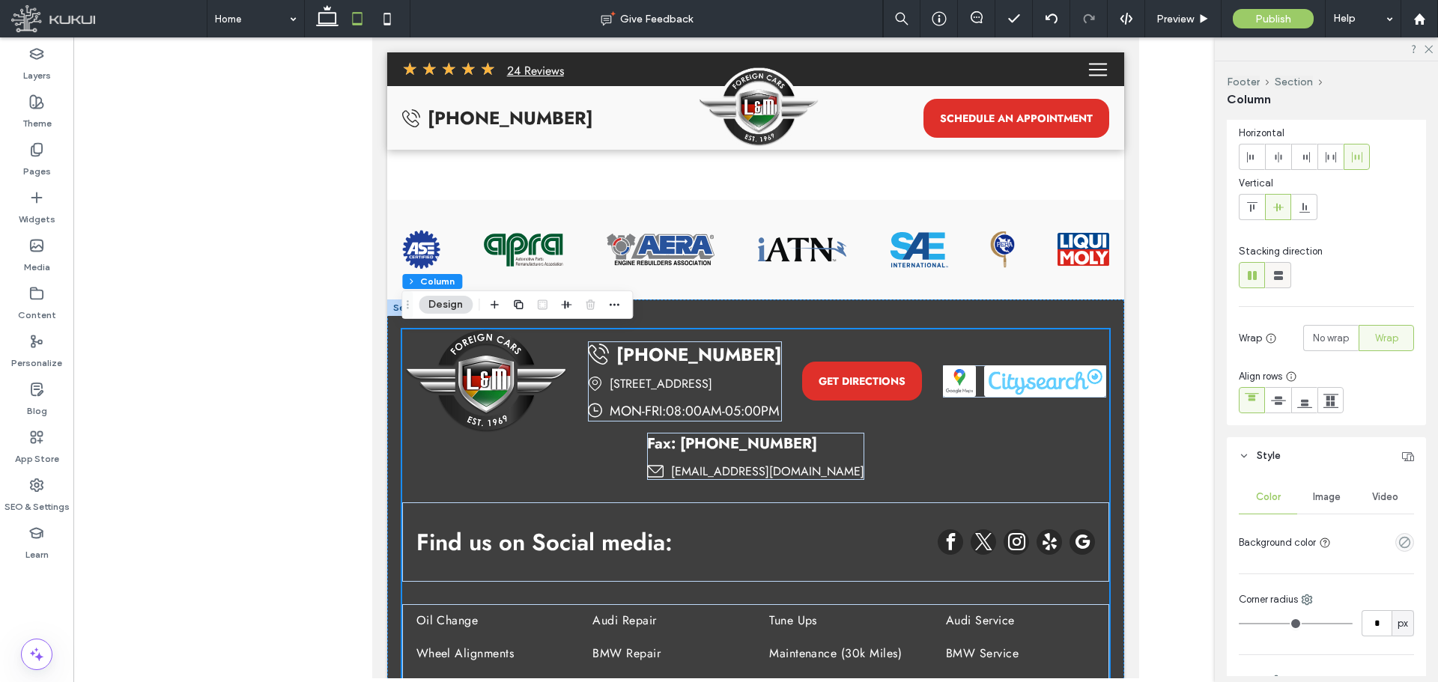
click at [1281, 279] on use at bounding box center [1278, 275] width 9 height 9
type input "*"
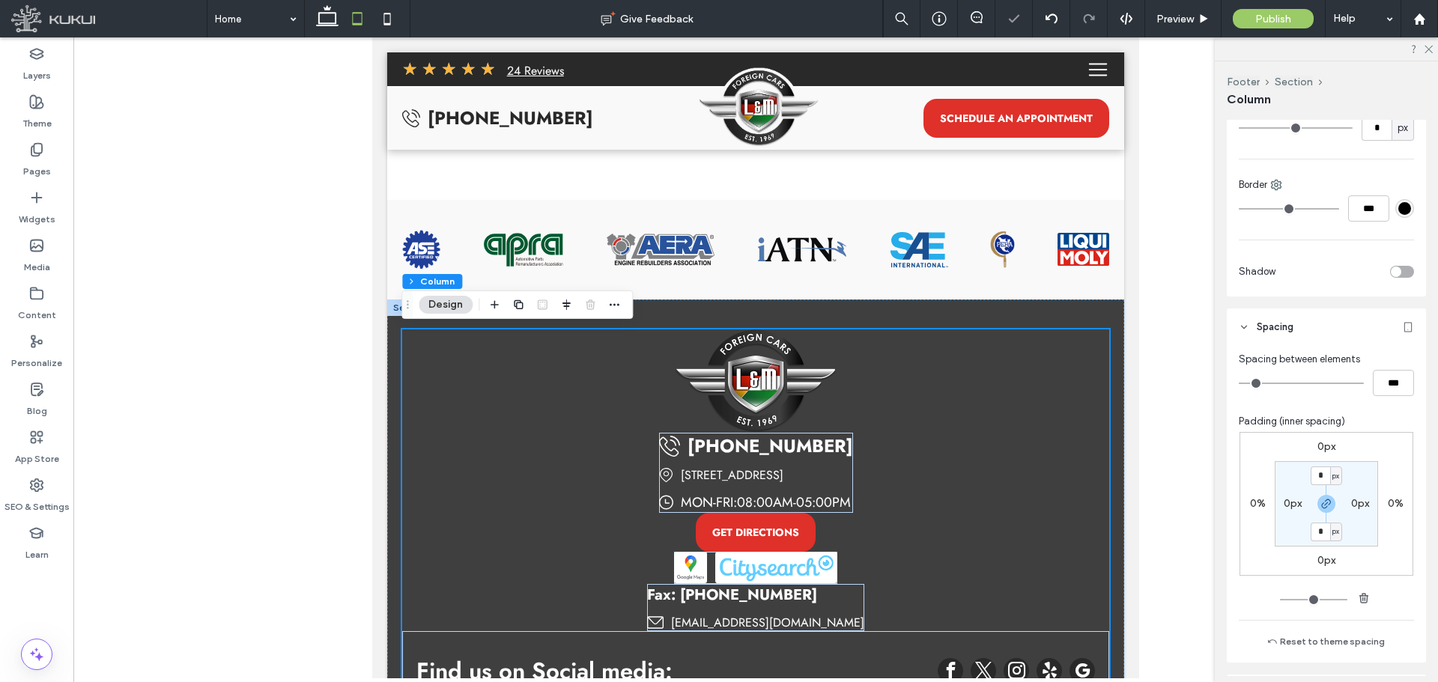
scroll to position [433, 0]
click at [1385, 387] on input "***" at bounding box center [1393, 379] width 41 height 26
type input "**"
type input "****"
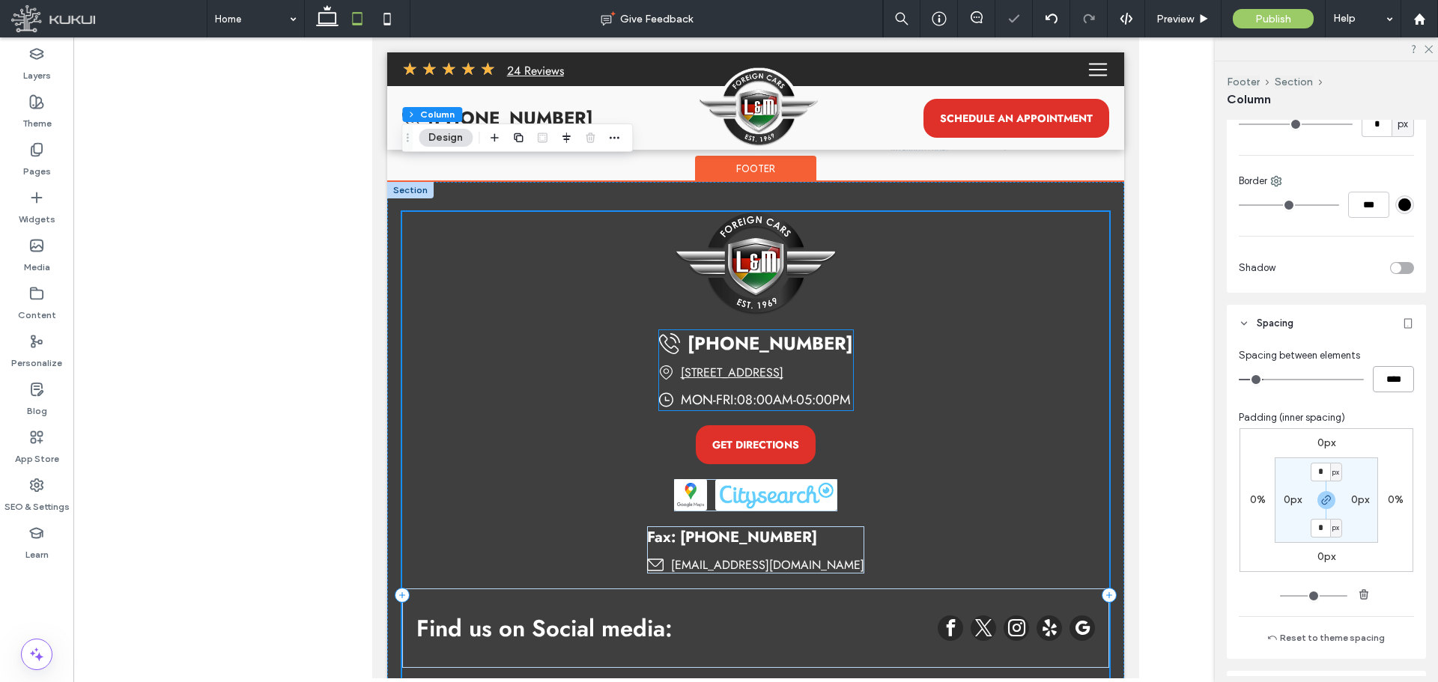
scroll to position [4142, 0]
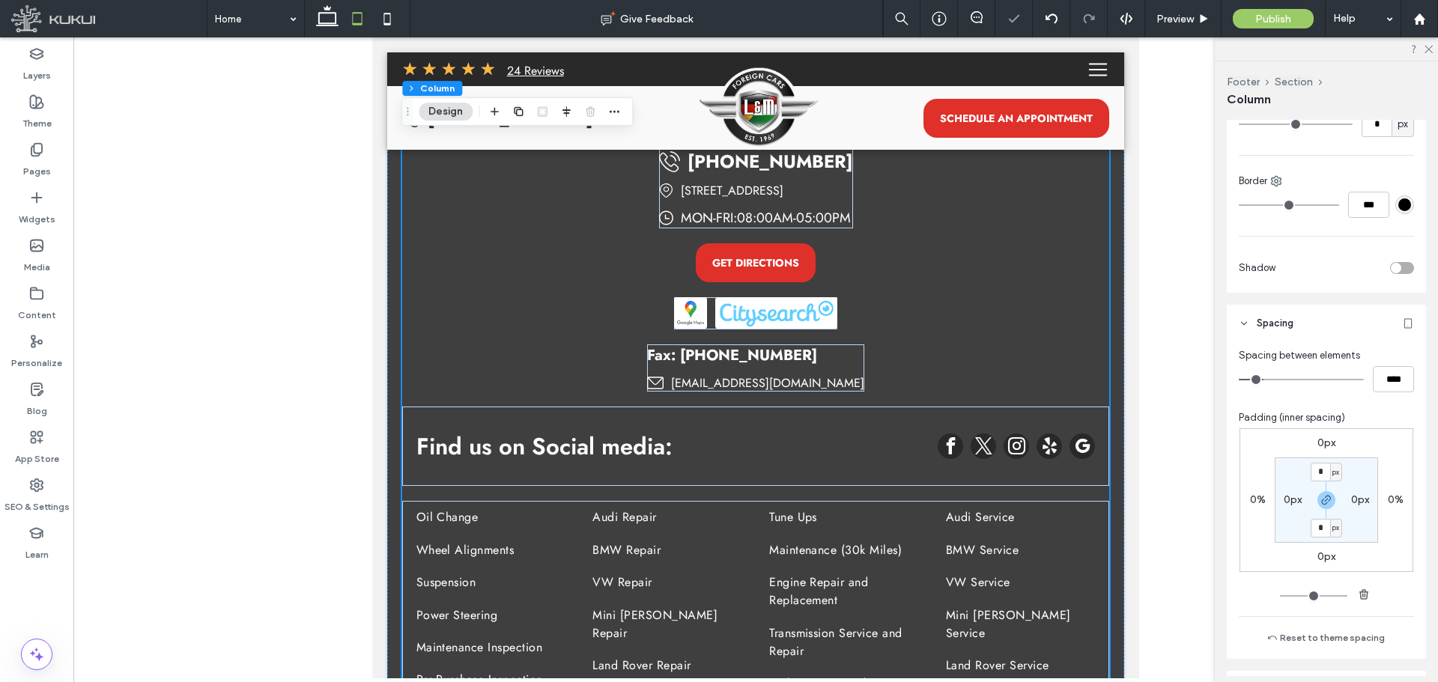
click at [1302, 407] on div "Spacing between elements **** Padding (inner spacing) 0px 0% 0px 0% * px 0px * …" at bounding box center [1326, 497] width 175 height 299
click at [893, 354] on div "(718) 451-9894 1331 Utica Avenue, Brooklyn, NY 11203 Loading ... Missing busine…" at bounding box center [756, 413] width 708 height 767
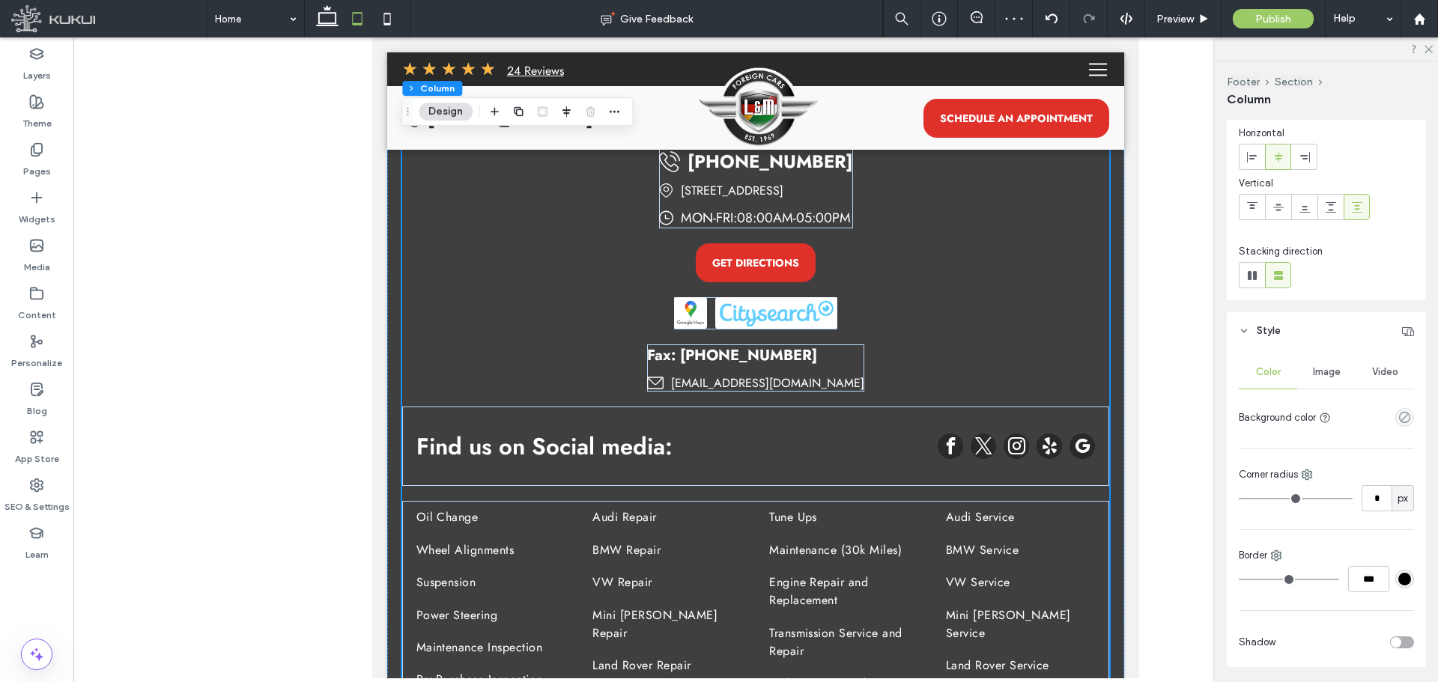
scroll to position [0, 0]
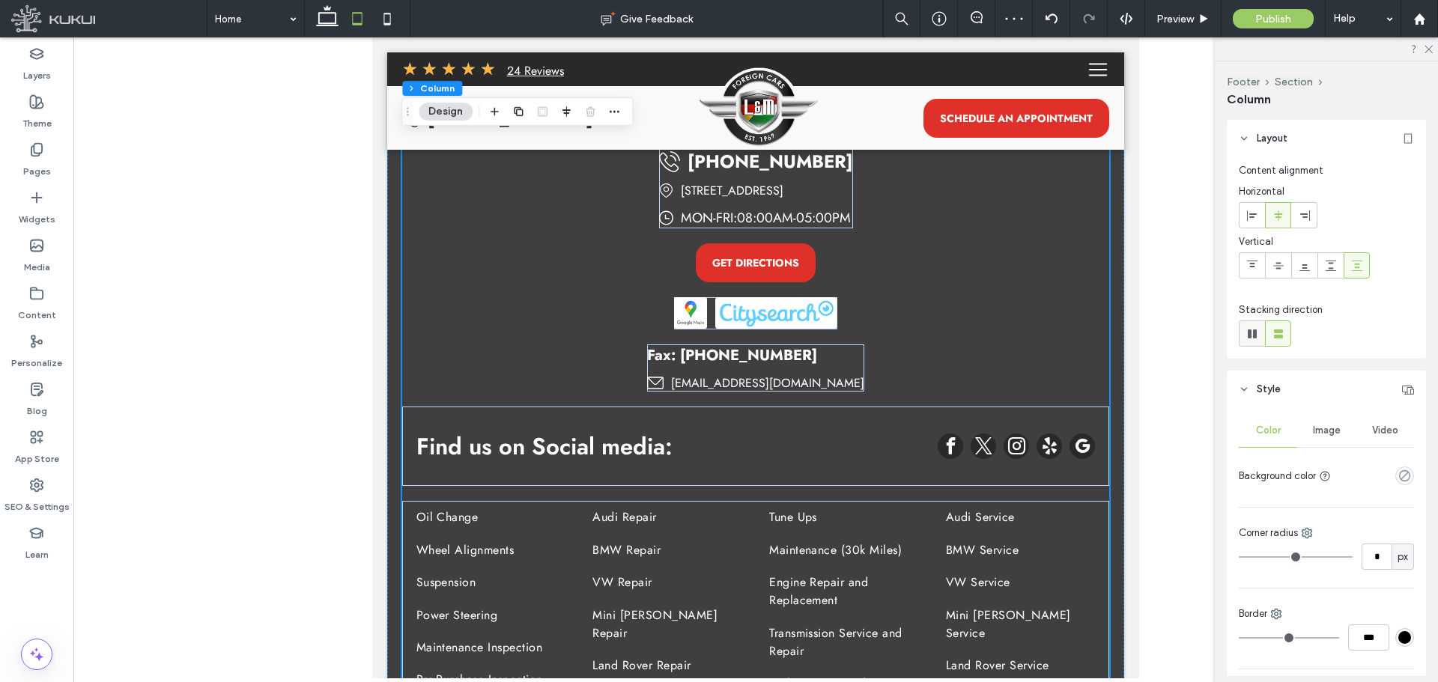
click at [1247, 346] on label at bounding box center [1252, 334] width 26 height 26
type input "*"
type input "**"
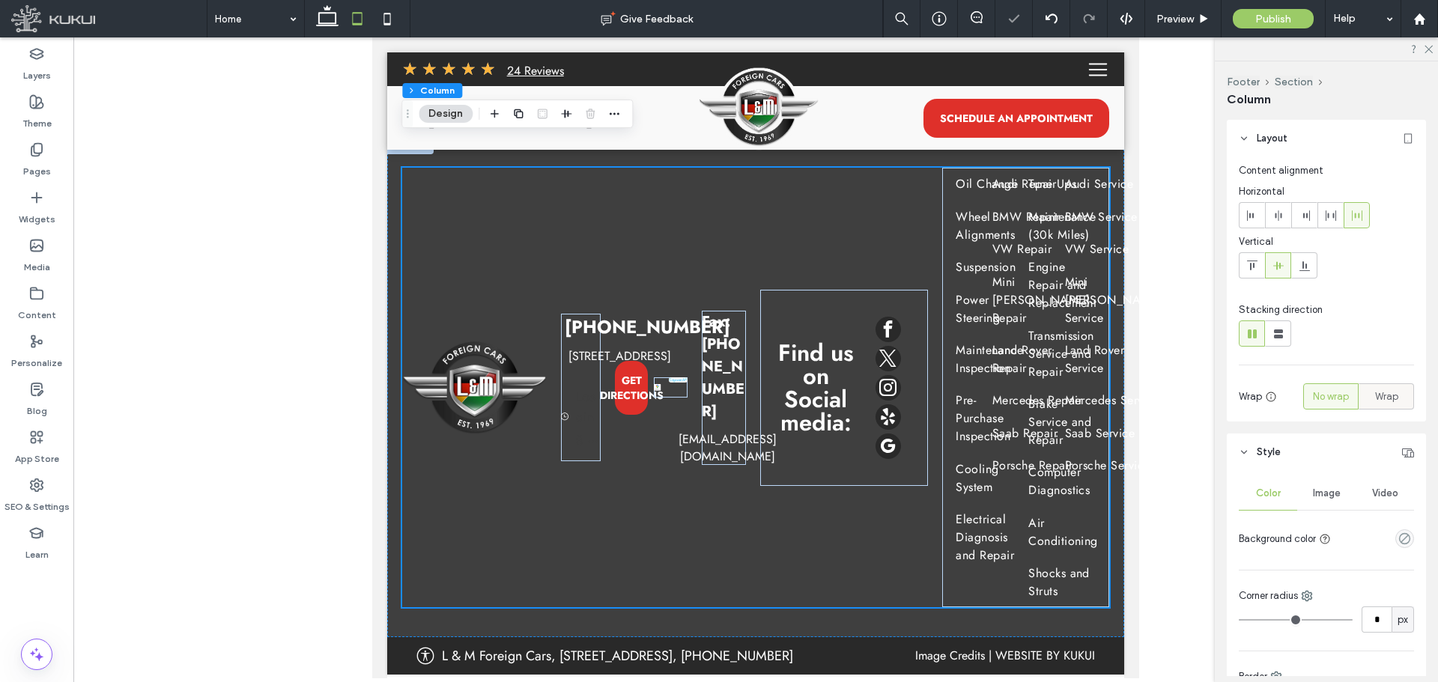
click at [1376, 406] on div "Wrap" at bounding box center [1386, 396] width 36 height 25
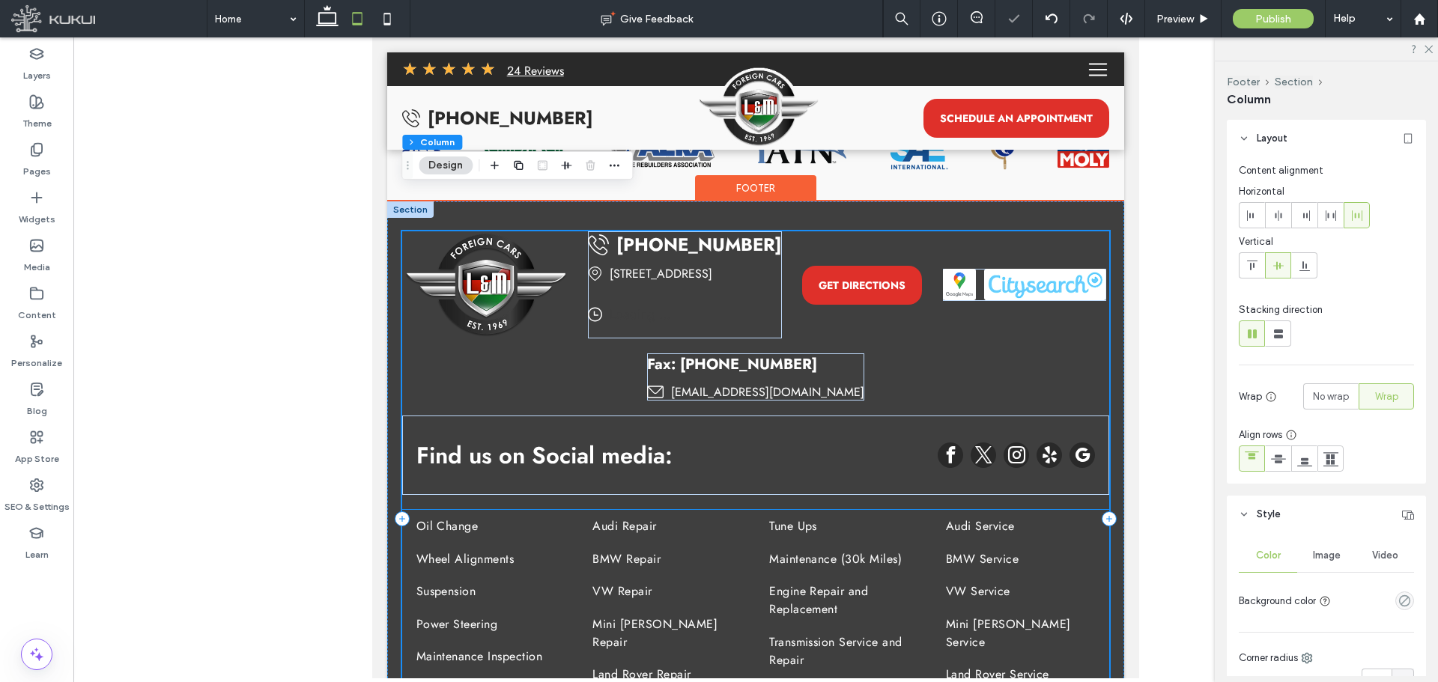
scroll to position [3844, 0]
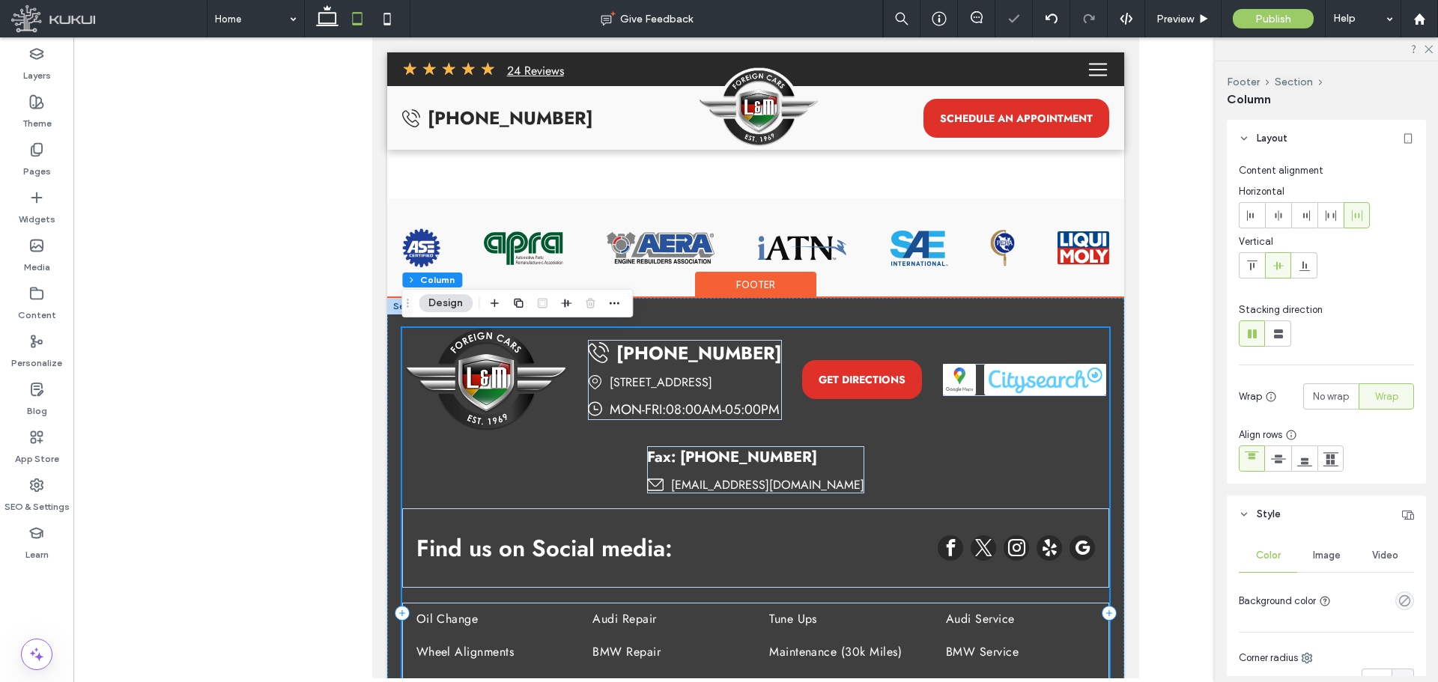
click at [729, 452] on div "(718) 451-9894 1331 Utica Avenue, Brooklyn, NY 11203 Loading ... Missing busine…" at bounding box center [756, 613] width 708 height 571
click at [332, 25] on use at bounding box center [327, 15] width 22 height 21
type input "*"
type input "**"
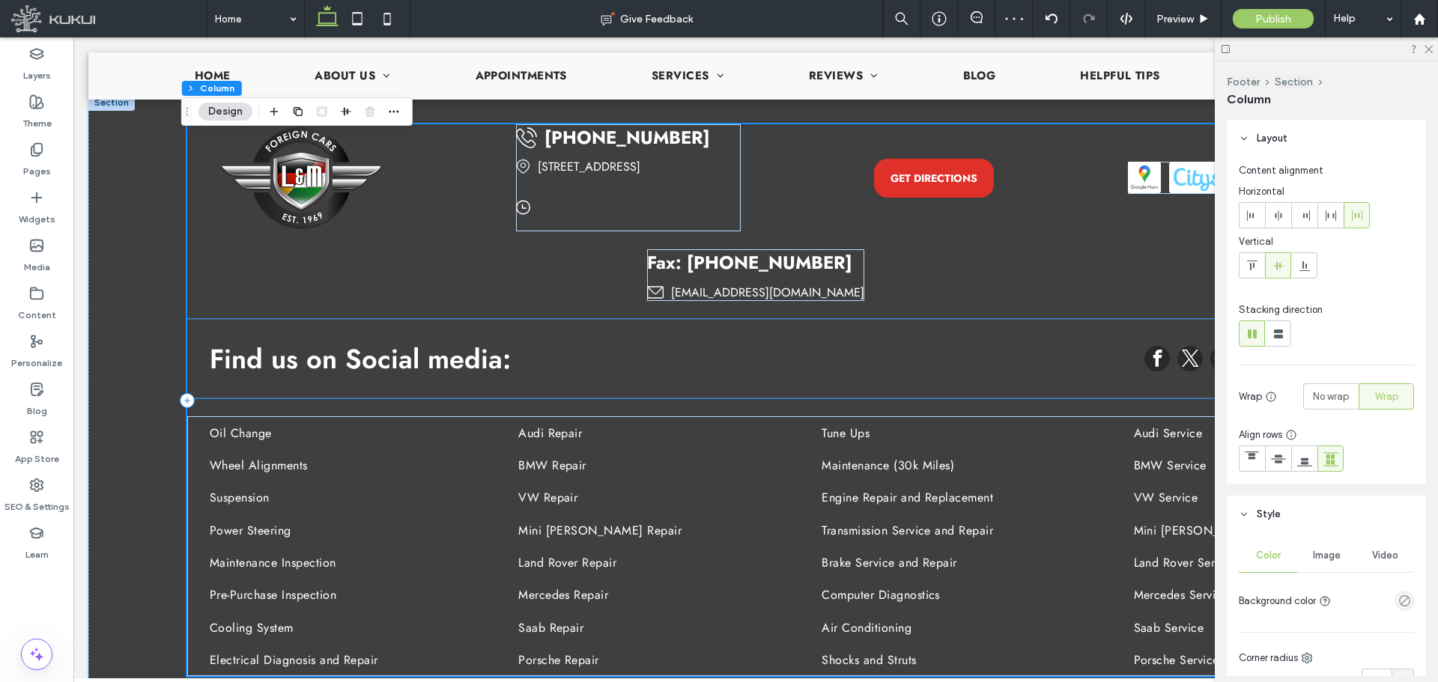
scroll to position [3358, 0]
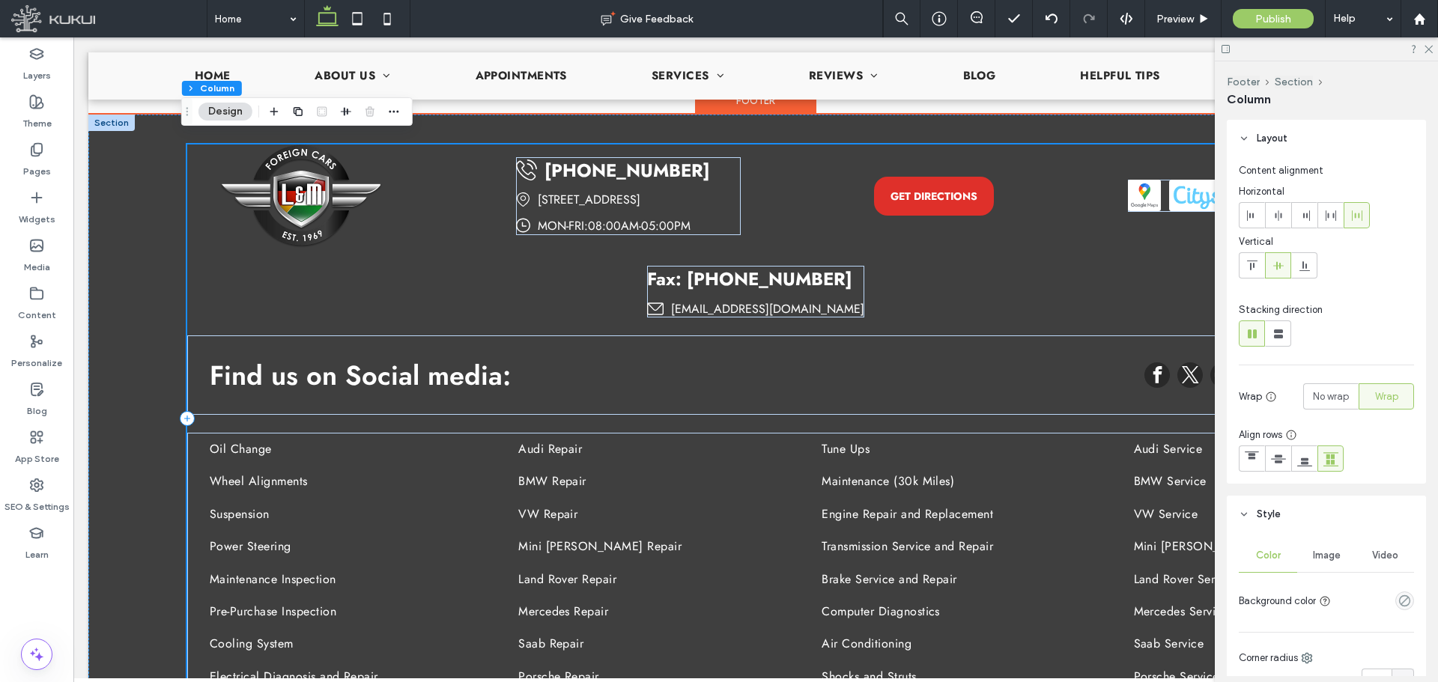
click at [700, 180] on div "(718) 451-9894 1331 Utica Avenue, Brooklyn, NY 11203 Loading ... Missing busine…" at bounding box center [756, 419] width 1138 height 548
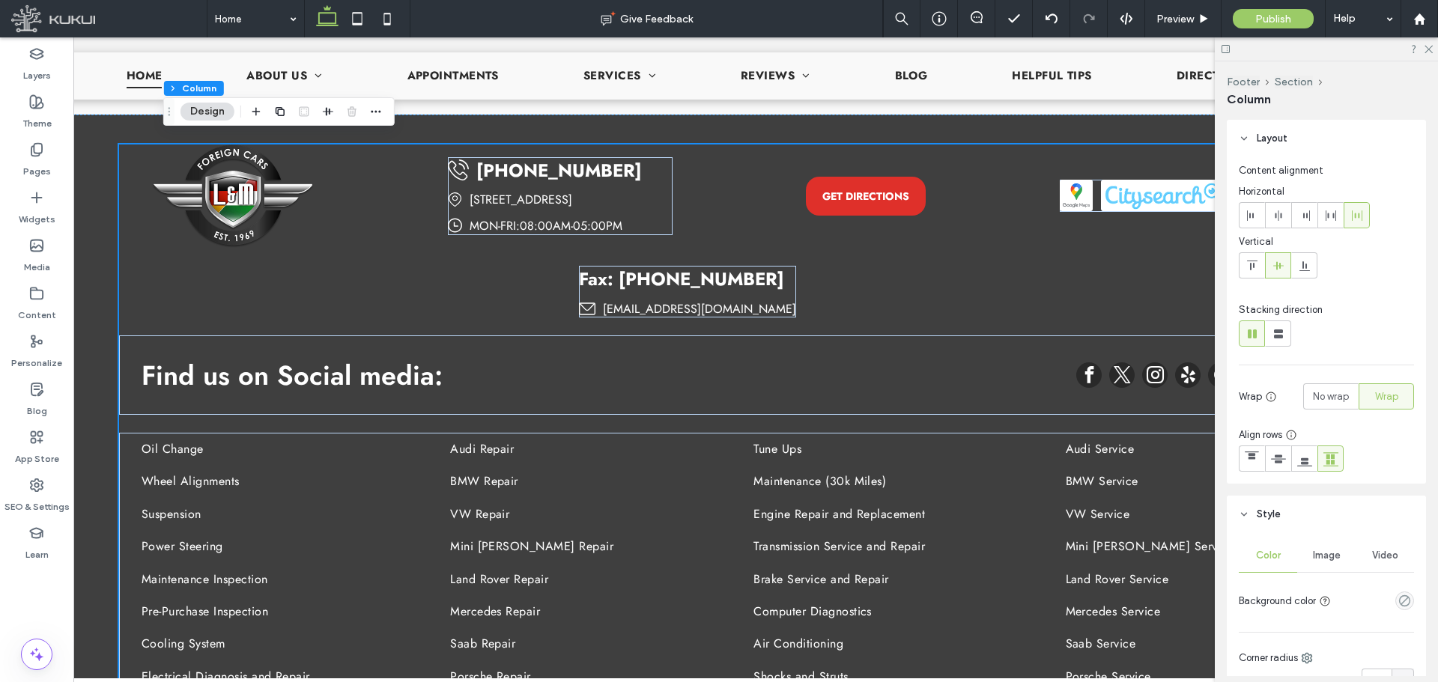
scroll to position [0, 0]
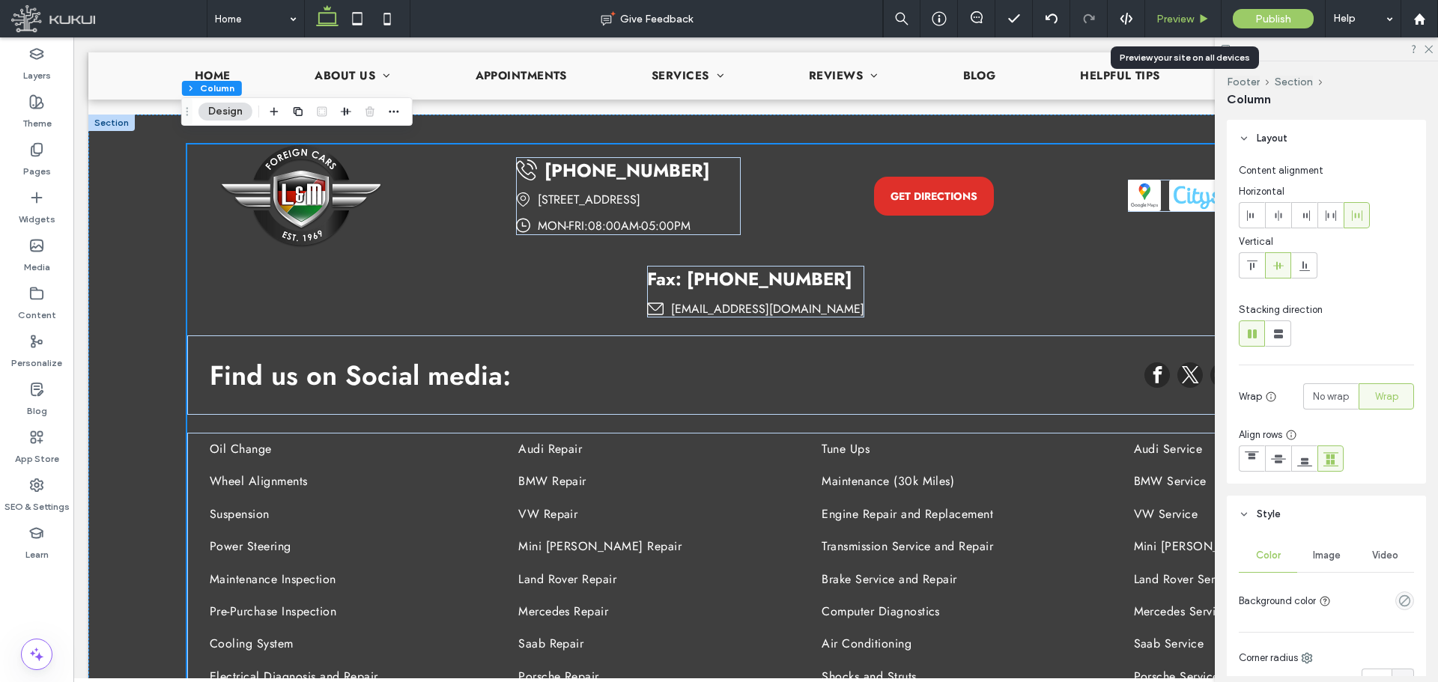
click at [1177, 13] on span "Preview" at bounding box center [1174, 19] width 37 height 13
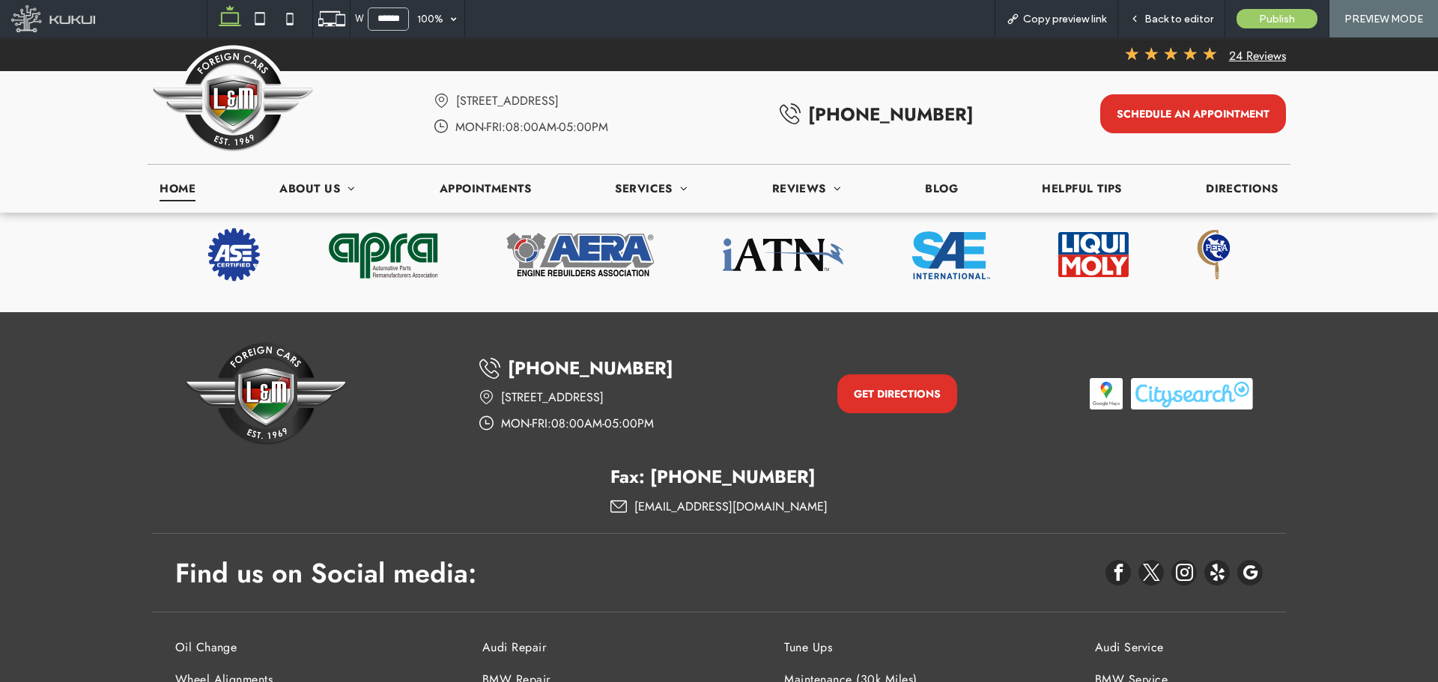
scroll to position [3408, 0]
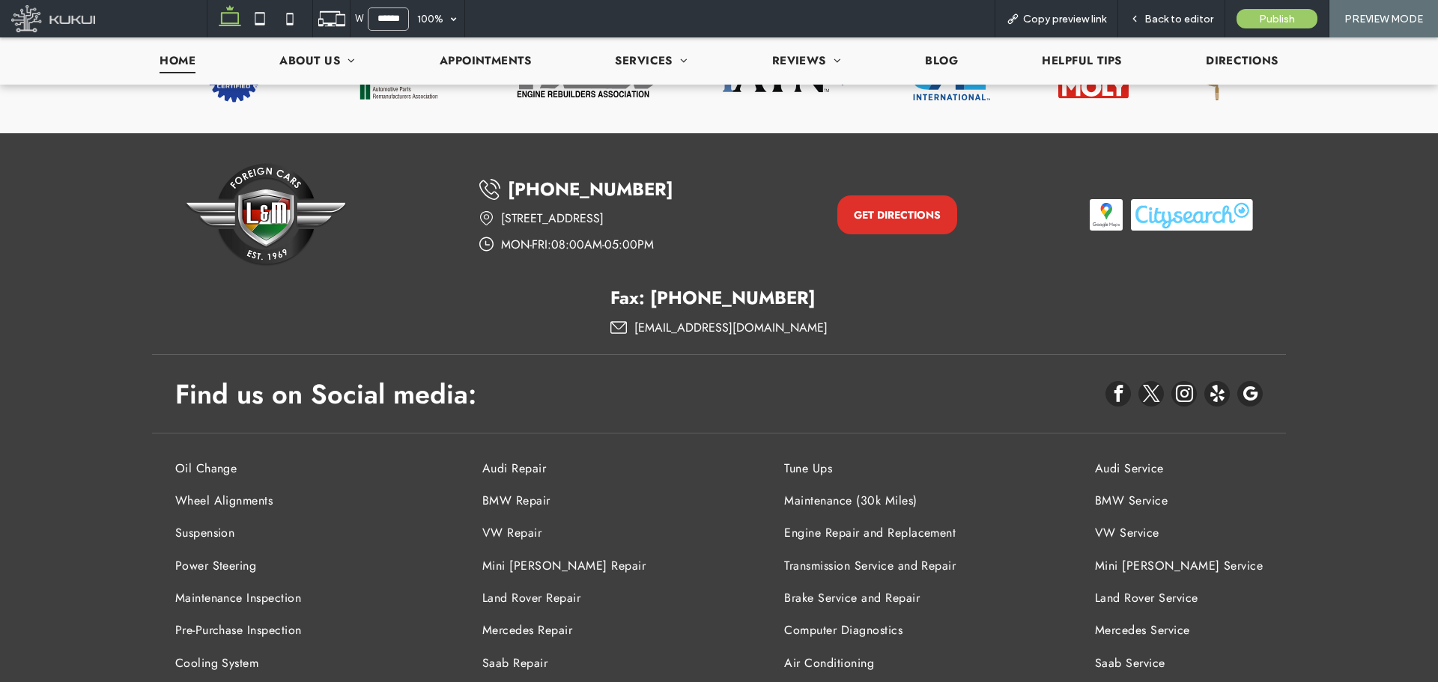
click at [386, 5] on div "W ******" at bounding box center [380, 18] width 58 height 37
click at [386, 16] on input "******" at bounding box center [388, 18] width 41 height 23
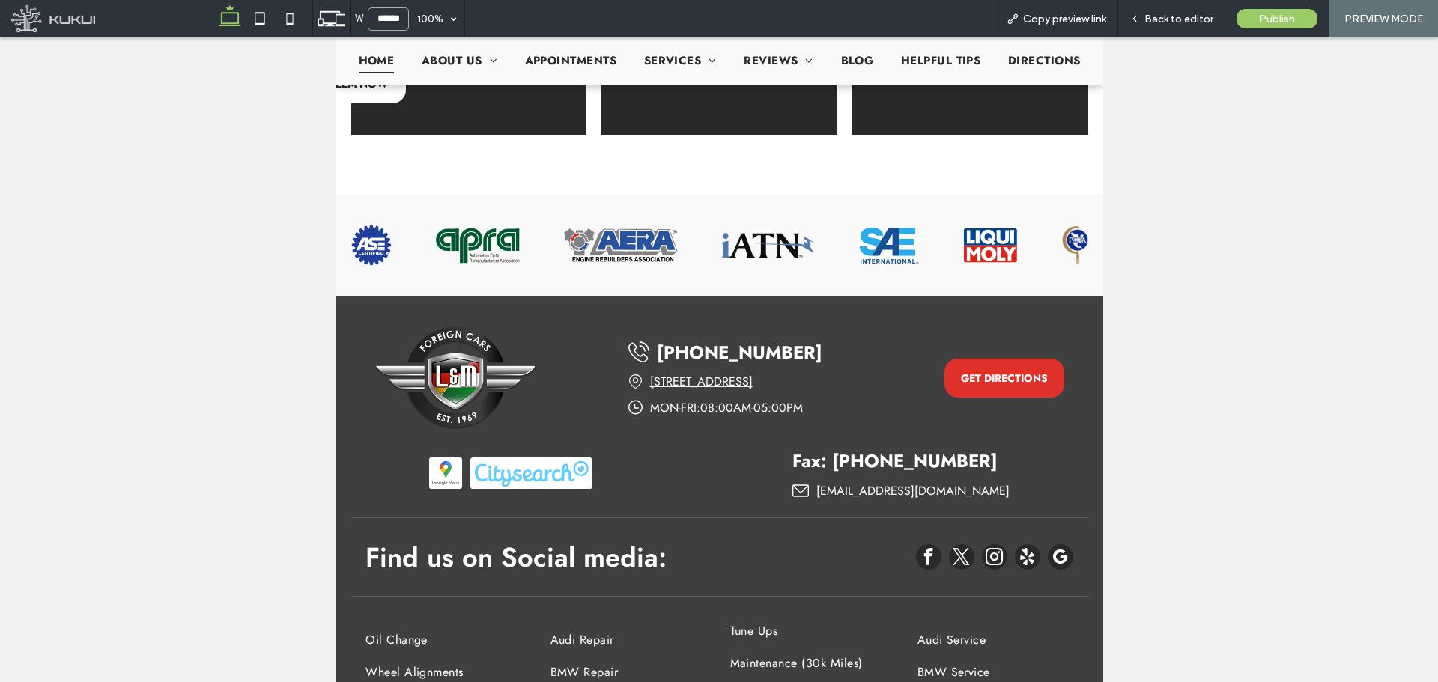
scroll to position [2738, 0]
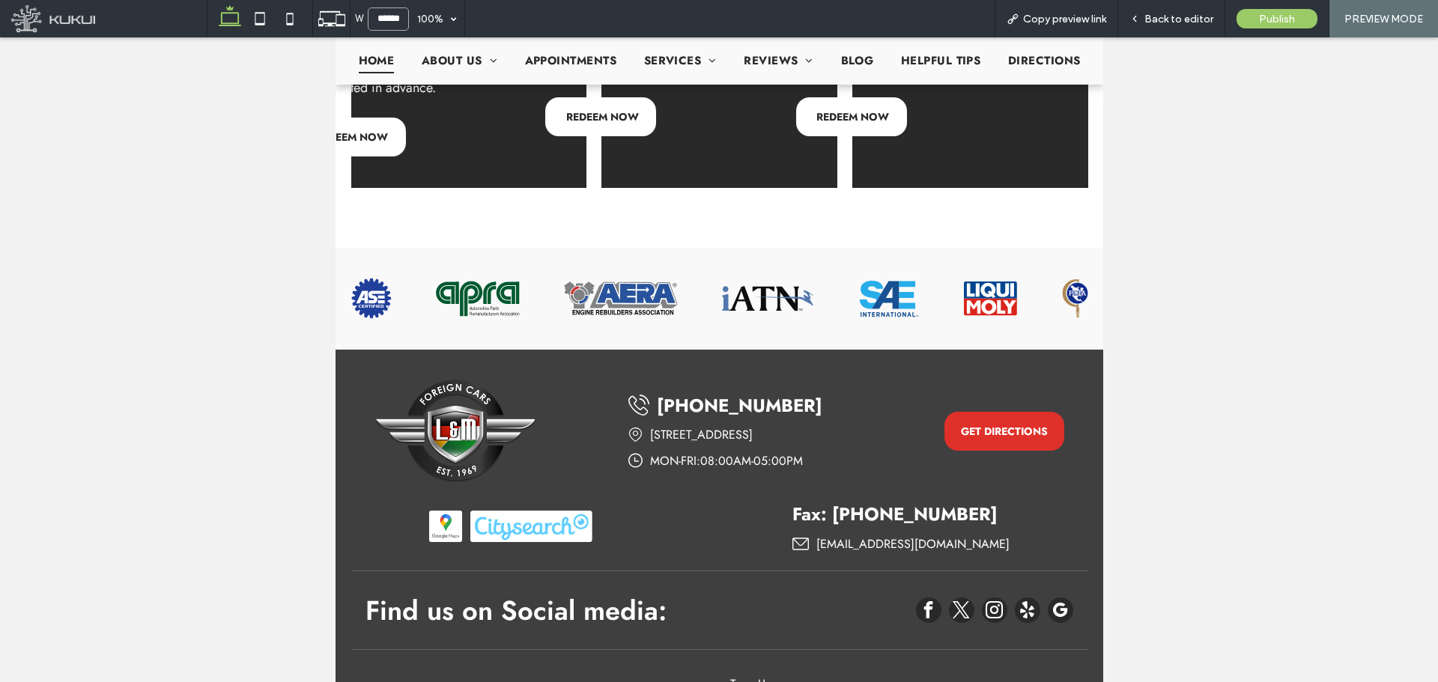
click at [388, 12] on input "******" at bounding box center [388, 18] width 41 height 23
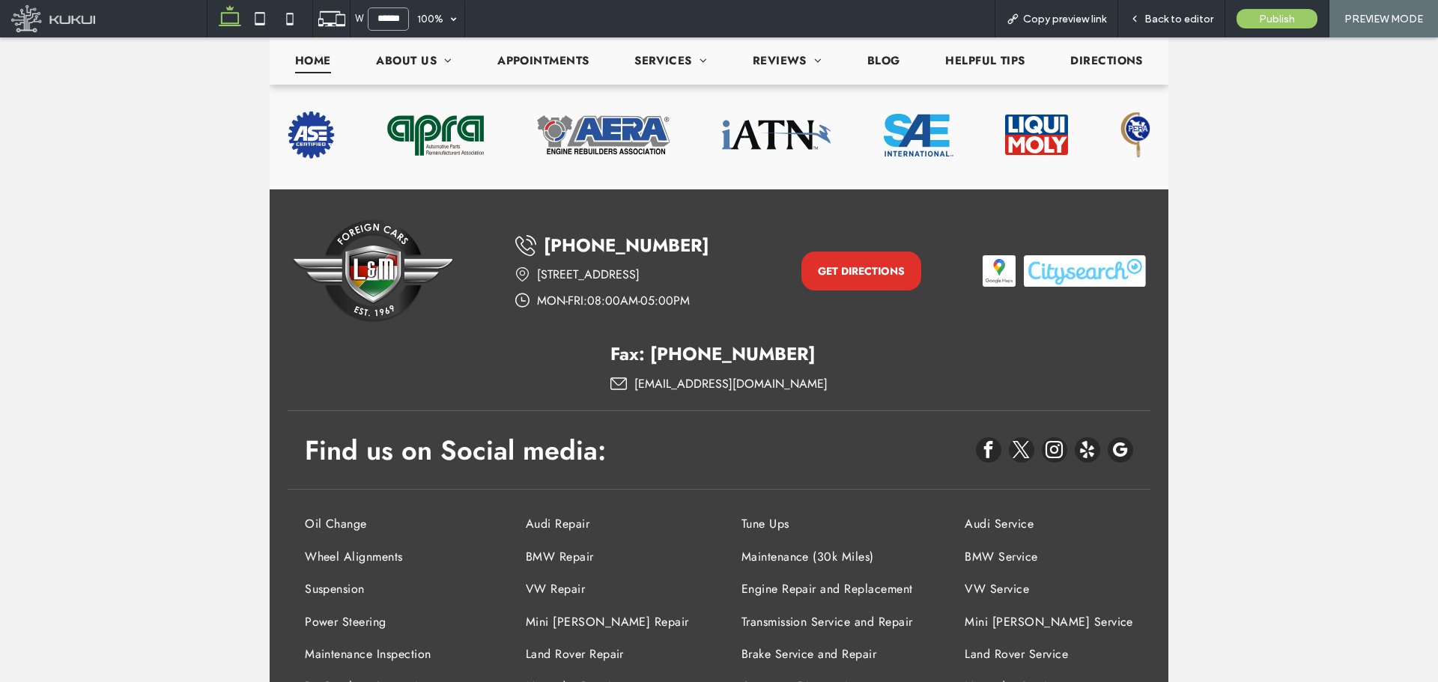
click at [382, 19] on input "******" at bounding box center [388, 18] width 41 height 23
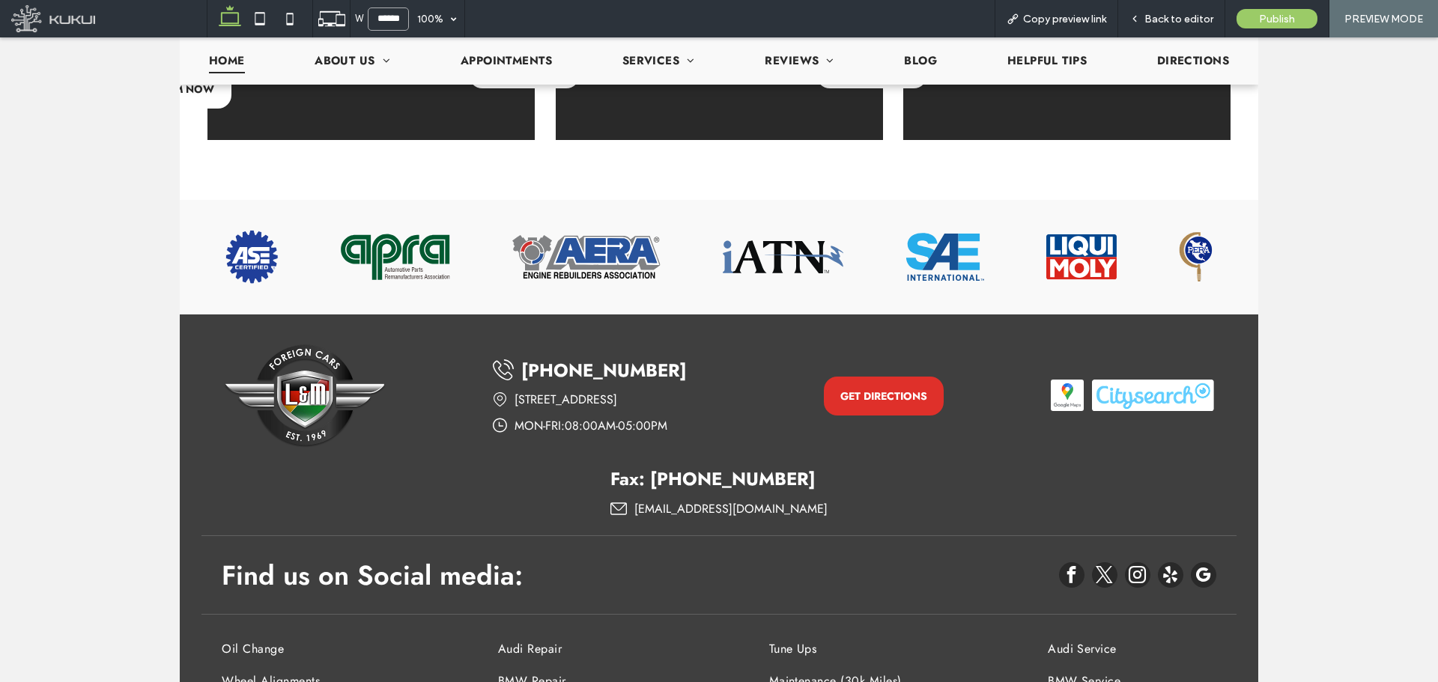
scroll to position [2883, 0]
click at [380, 13] on input "******" at bounding box center [388, 18] width 41 height 23
type input "******"
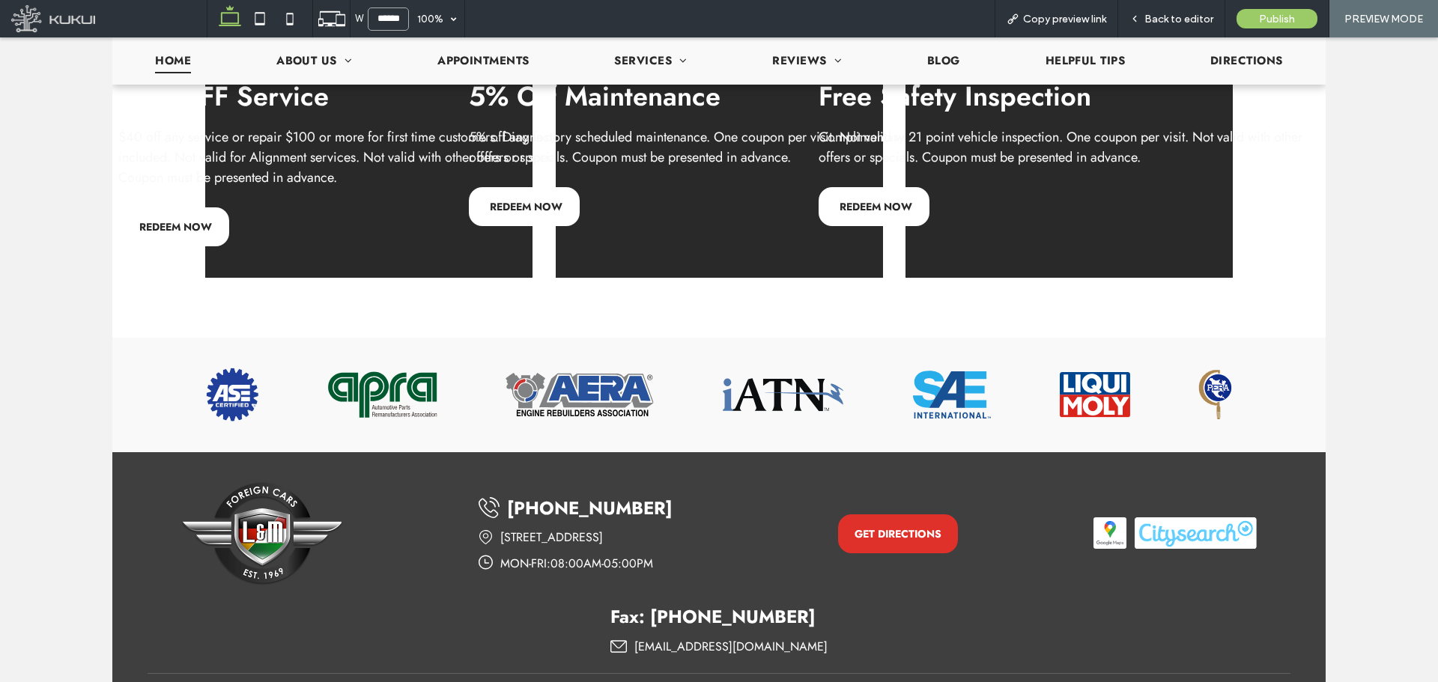
scroll to position [3022, 0]
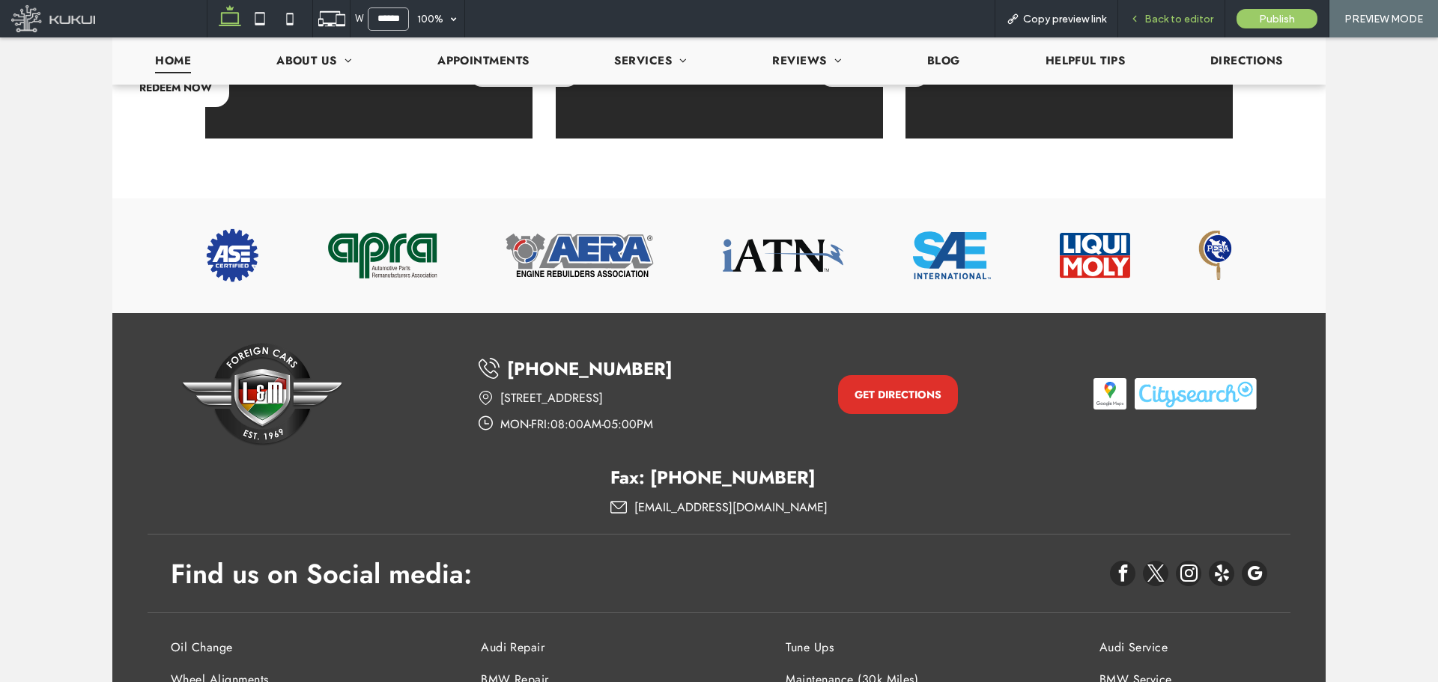
click at [1165, 17] on span "Back to editor" at bounding box center [1178, 19] width 69 height 13
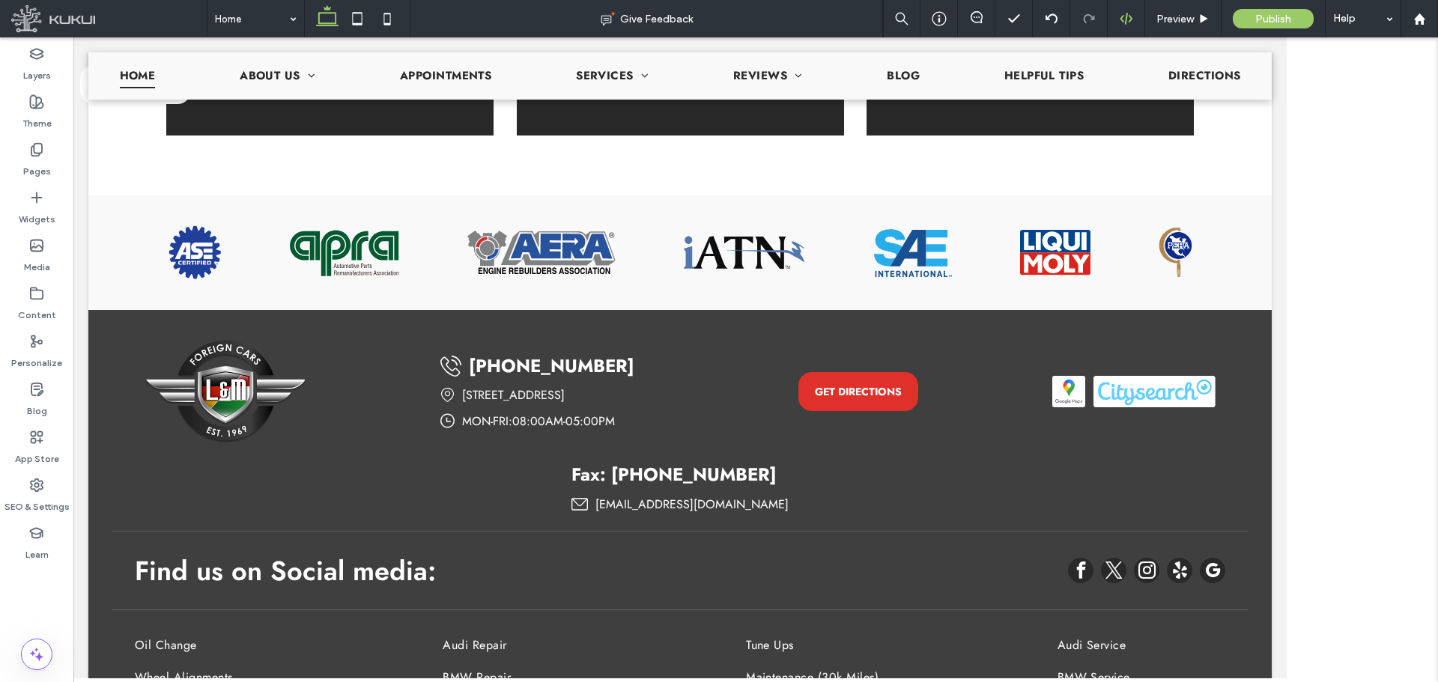
scroll to position [3020, 0]
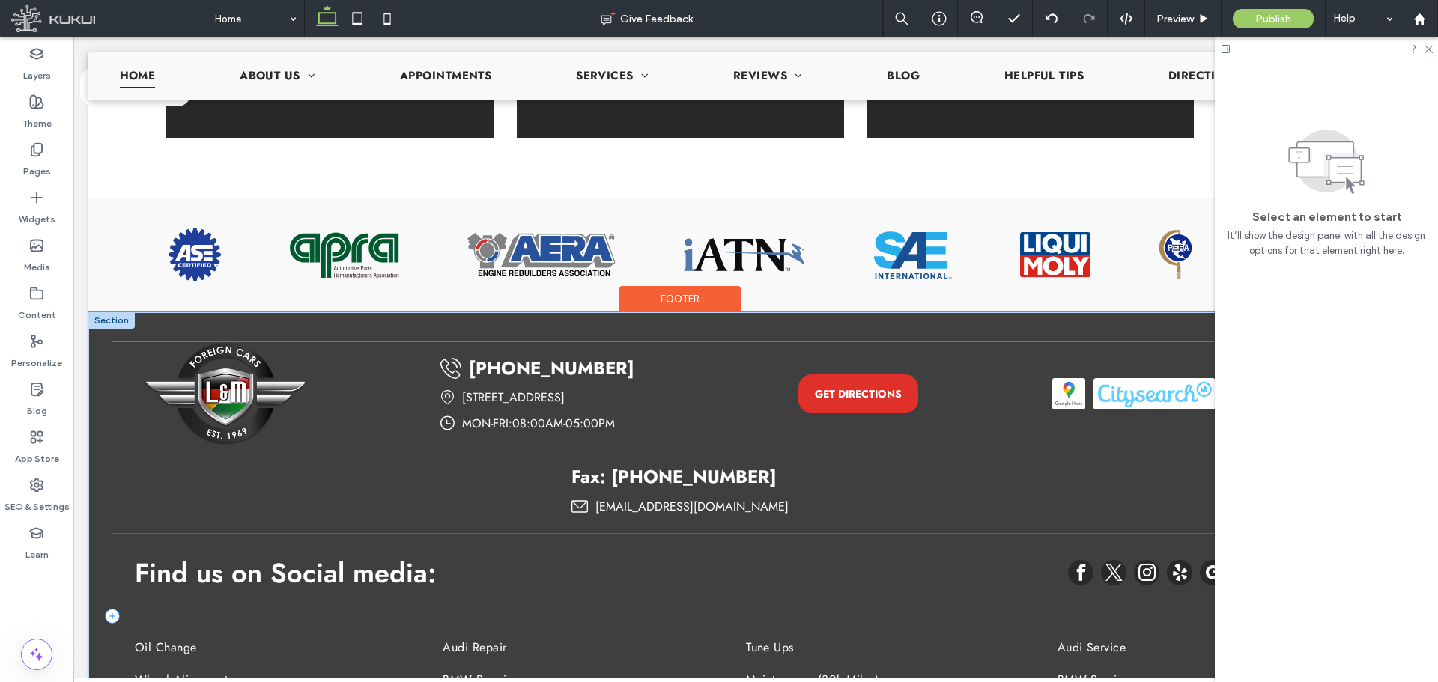
click at [590, 356] on div "(718) 451-9894 1331 Utica Avenue, Brooklyn, NY 11203 Loading ... Missing busine…" at bounding box center [680, 616] width 1136 height 548
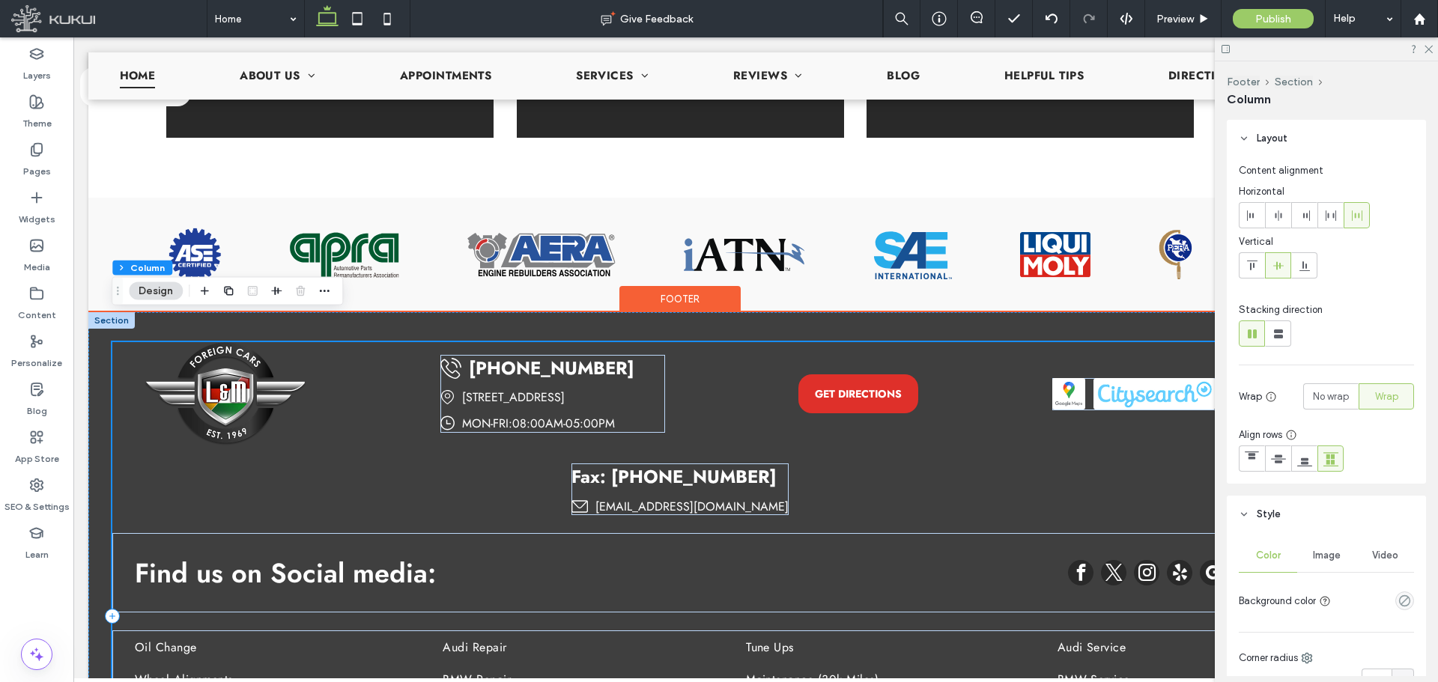
click at [590, 356] on div "(718) 451-9894 1331 Utica Avenue, Brooklyn, NY 11203 Loading ... Missing busine…" at bounding box center [680, 616] width 1136 height 548
click at [617, 365] on div "(718) 451-9894 1331 Utica Avenue, Brooklyn, NY 11203 Loading ... Missing busine…" at bounding box center [680, 616] width 1136 height 548
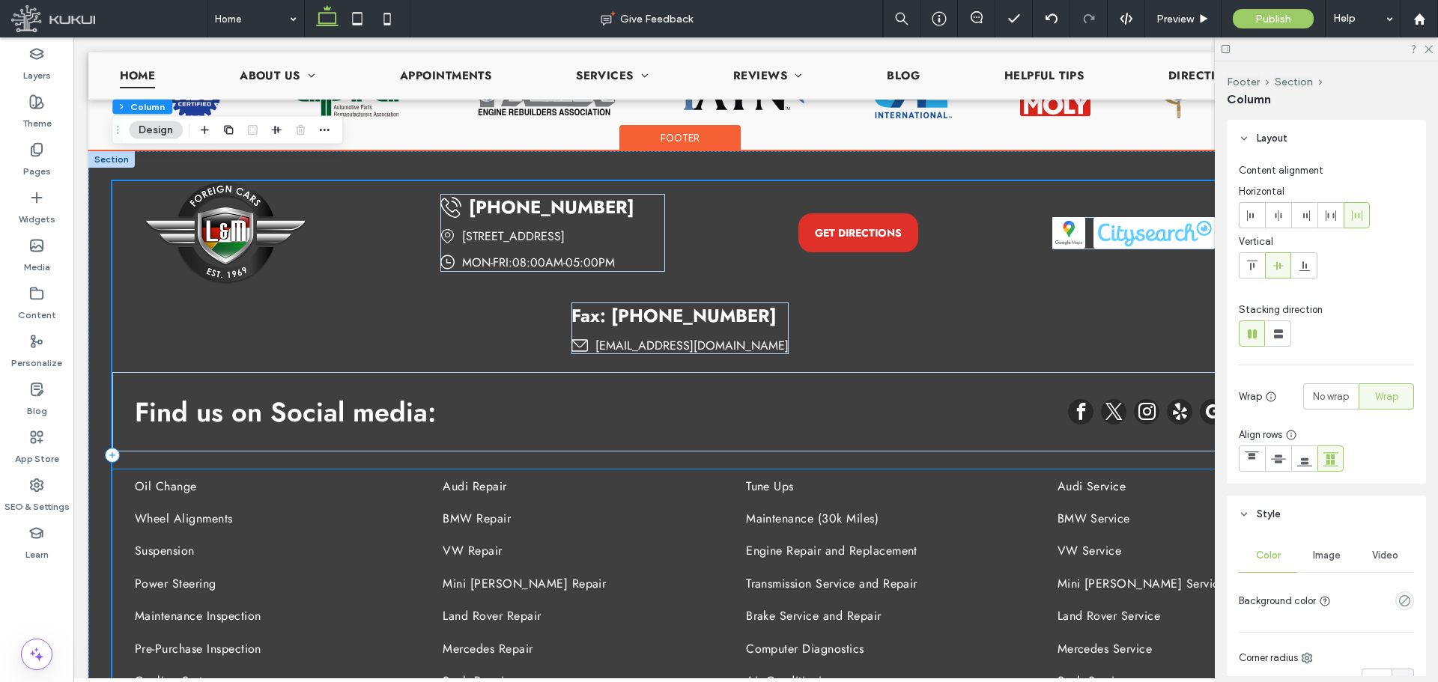
scroll to position [3155, 0]
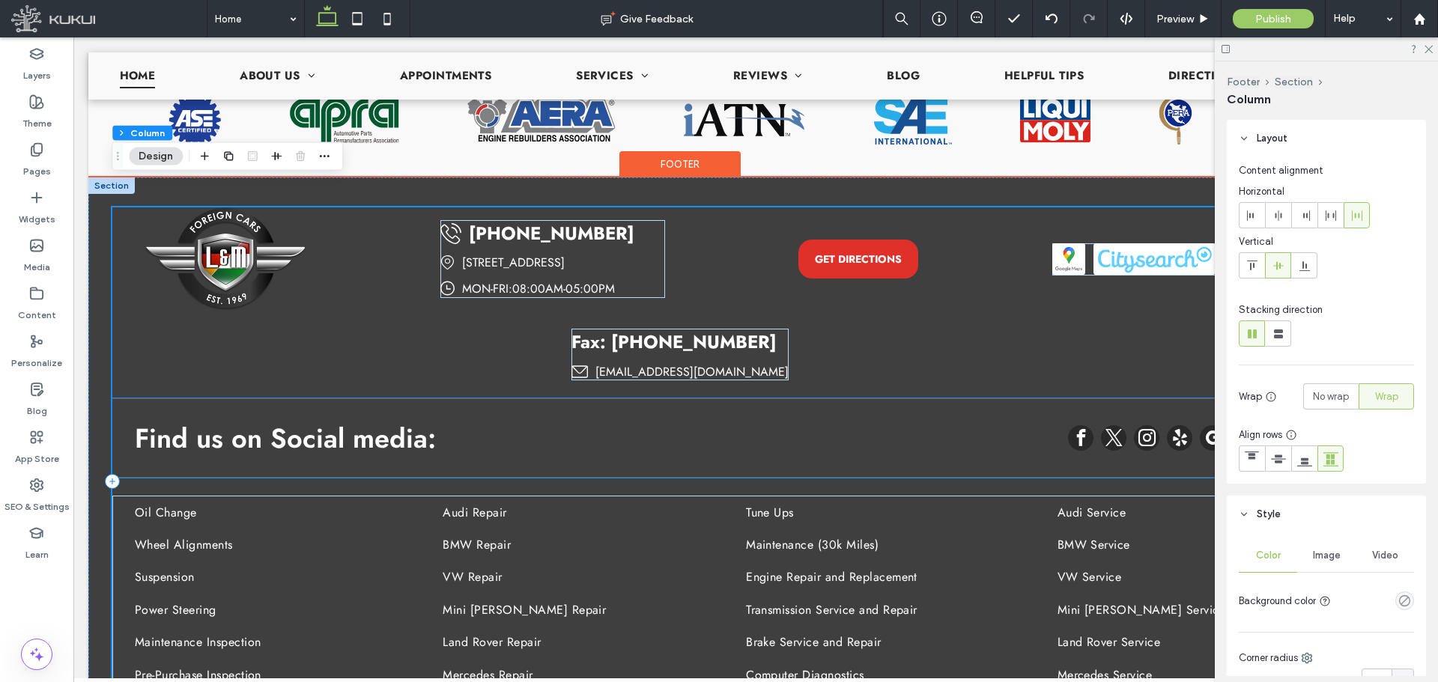
click at [628, 398] on div "Find us on Social media:" at bounding box center [680, 437] width 1136 height 79
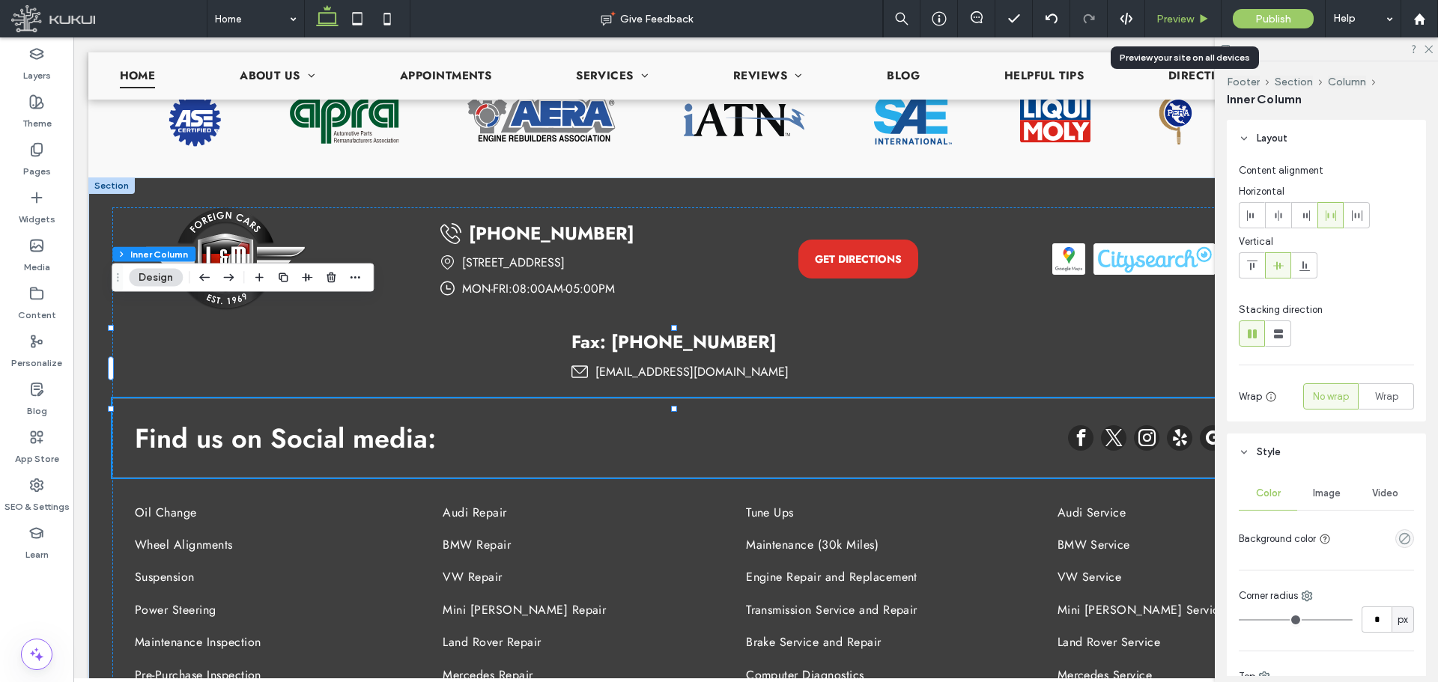
click at [1179, 21] on span "Preview" at bounding box center [1174, 19] width 37 height 13
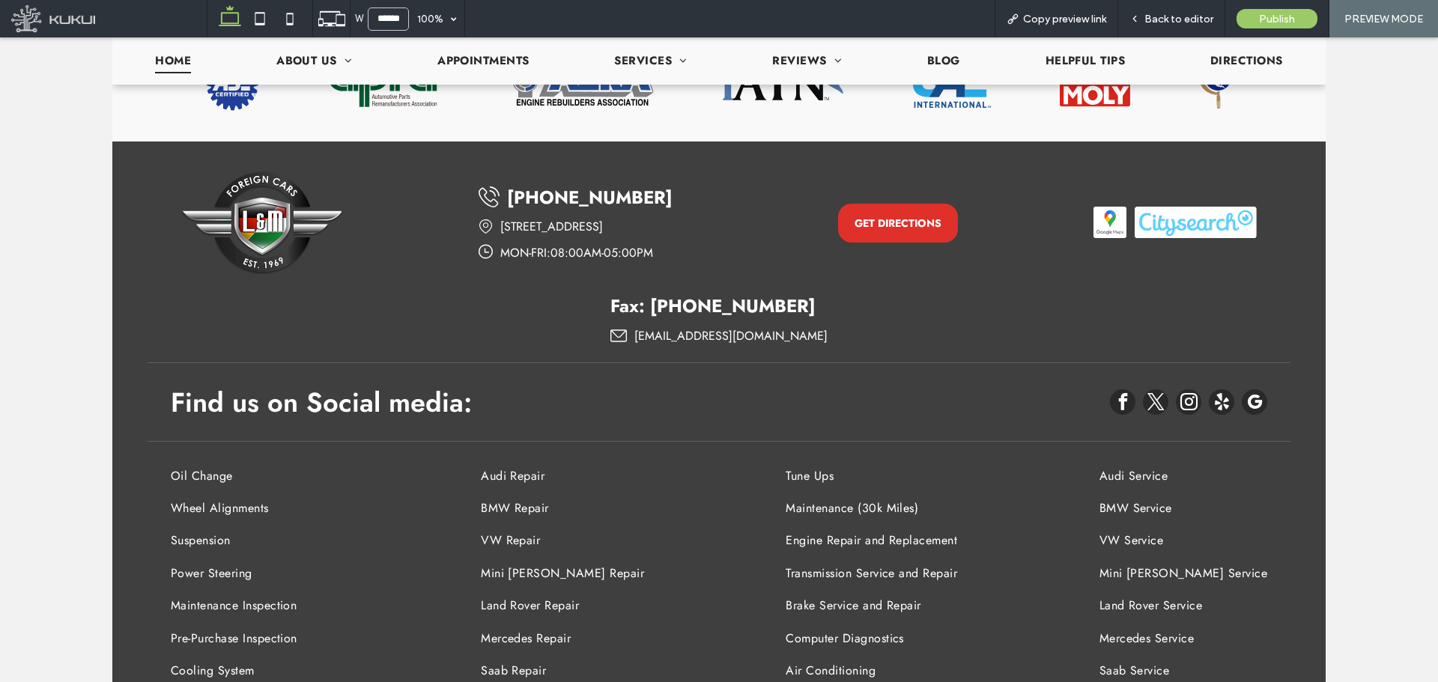
scroll to position [3213, 0]
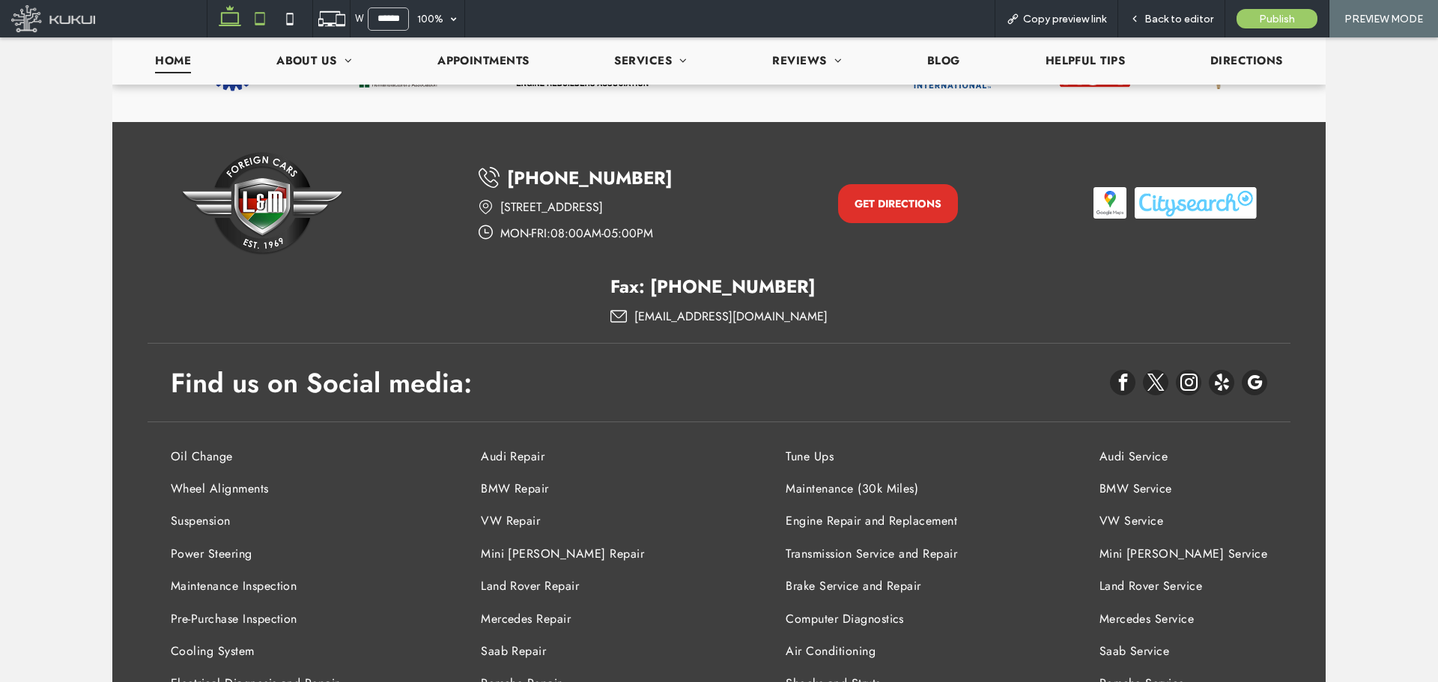
click at [252, 23] on icon at bounding box center [260, 19] width 30 height 30
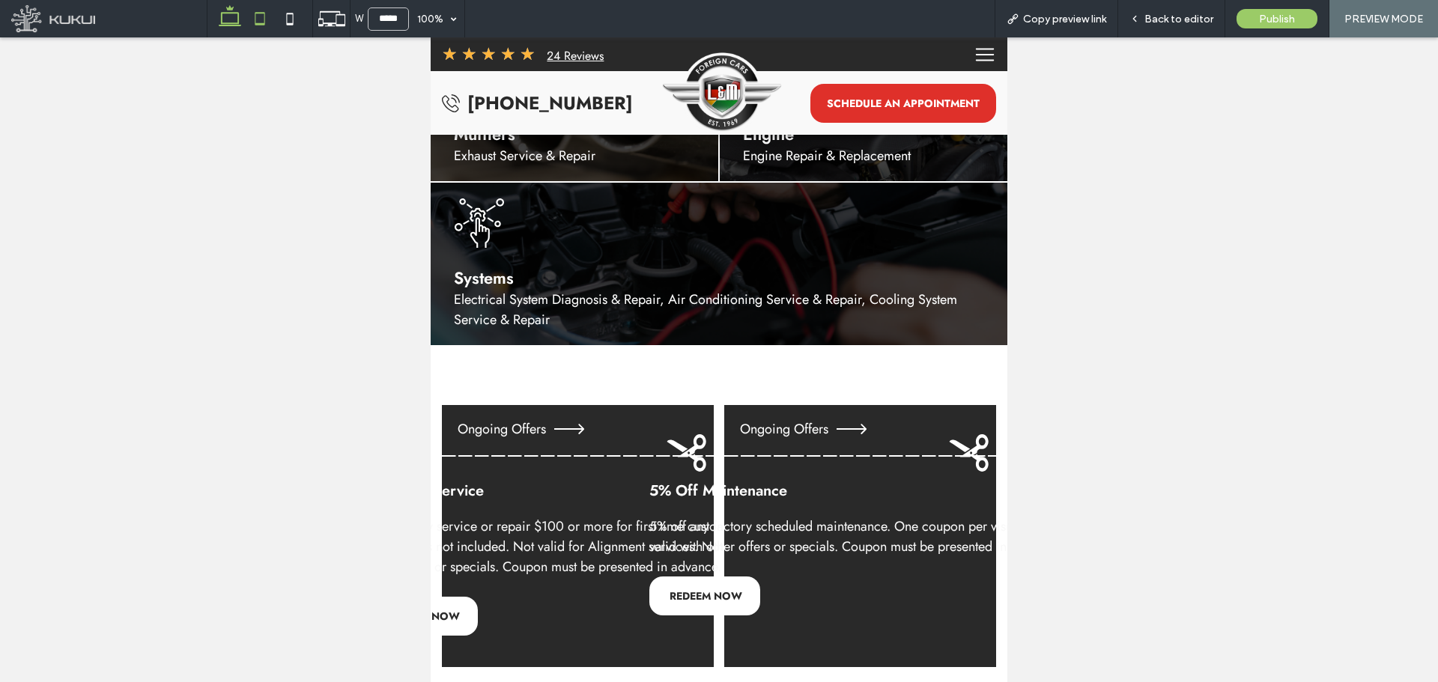
scroll to position [4256, 0]
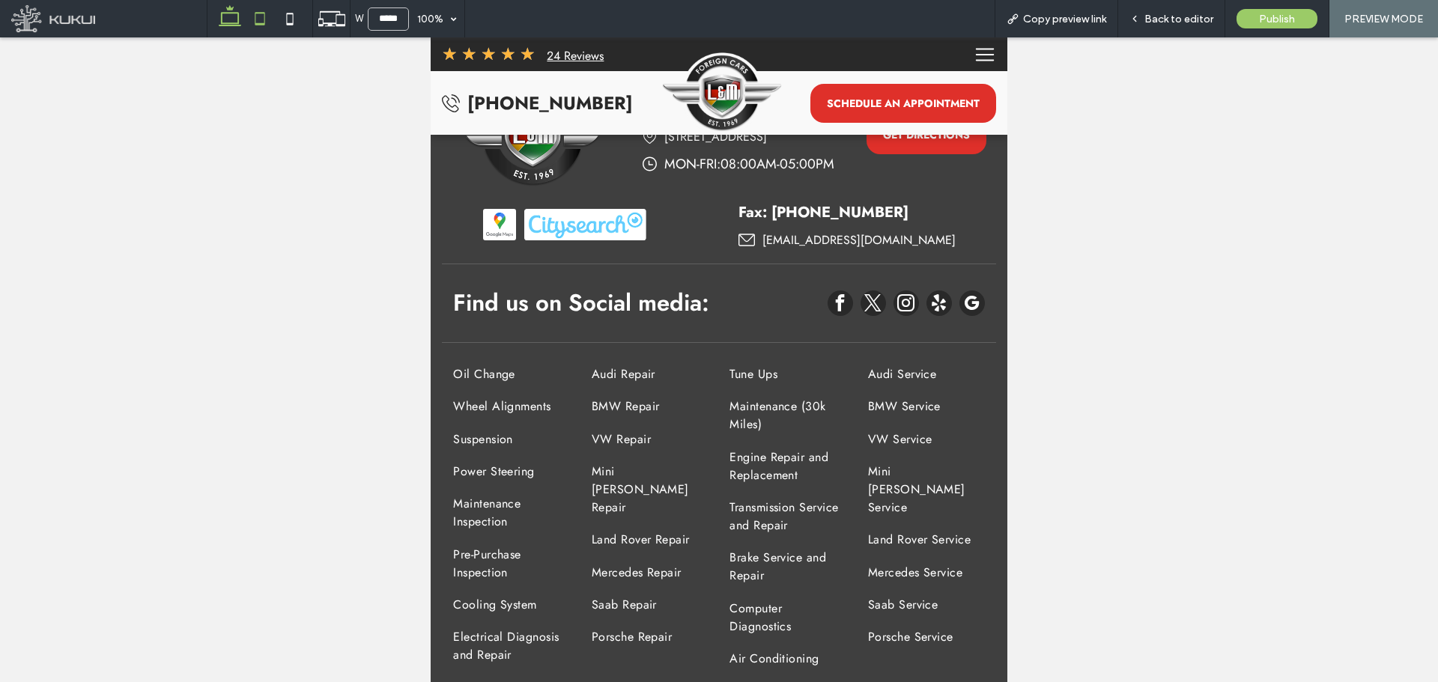
click at [234, 23] on use at bounding box center [230, 15] width 22 height 21
type input "******"
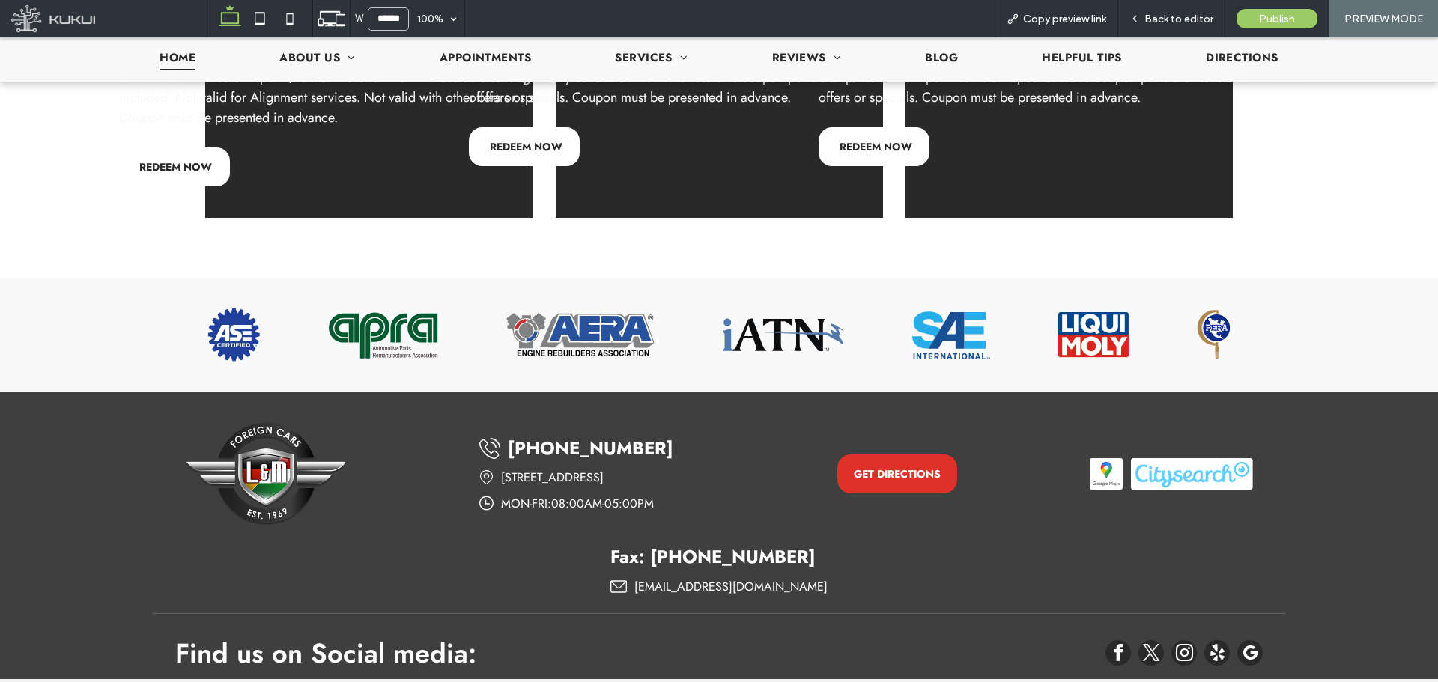
scroll to position [2884, 0]
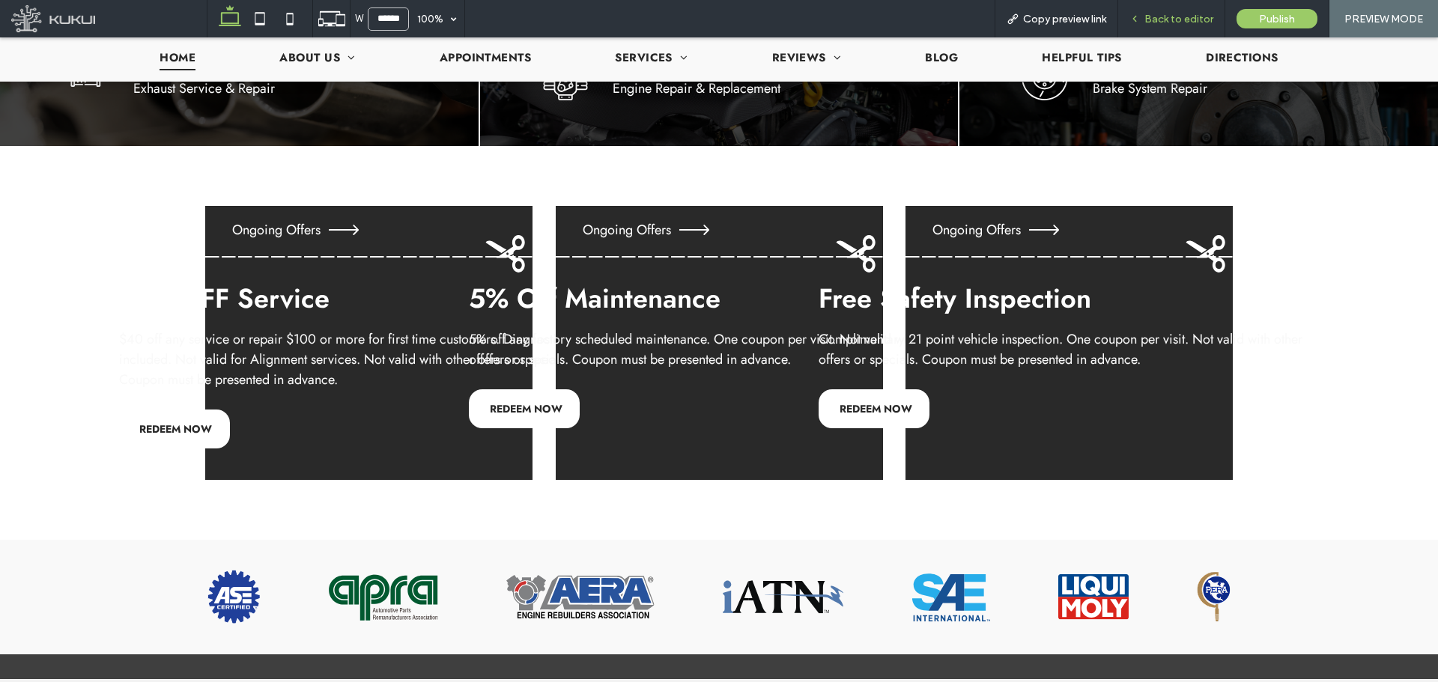
click at [1160, 25] on div "Back to editor" at bounding box center [1171, 18] width 107 height 37
click at [1162, 16] on span "Back to editor" at bounding box center [1178, 19] width 69 height 13
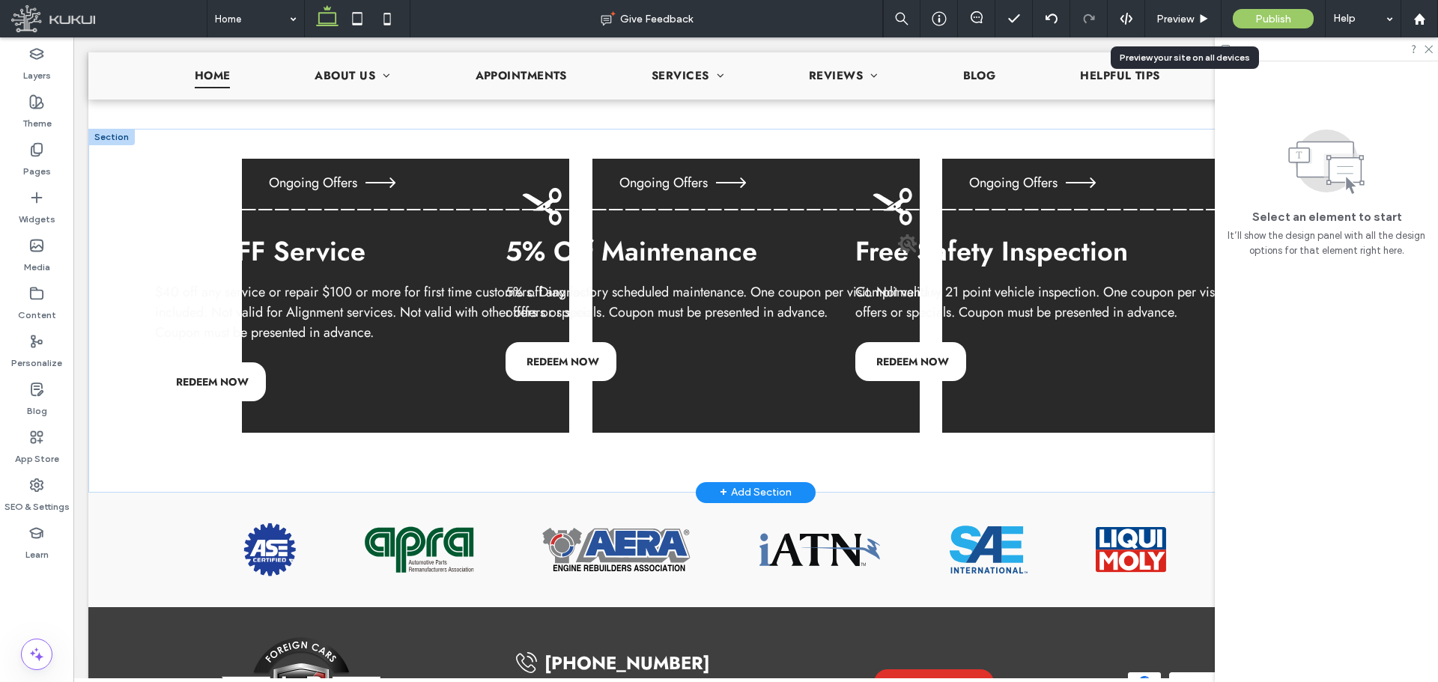
scroll to position [2818, 0]
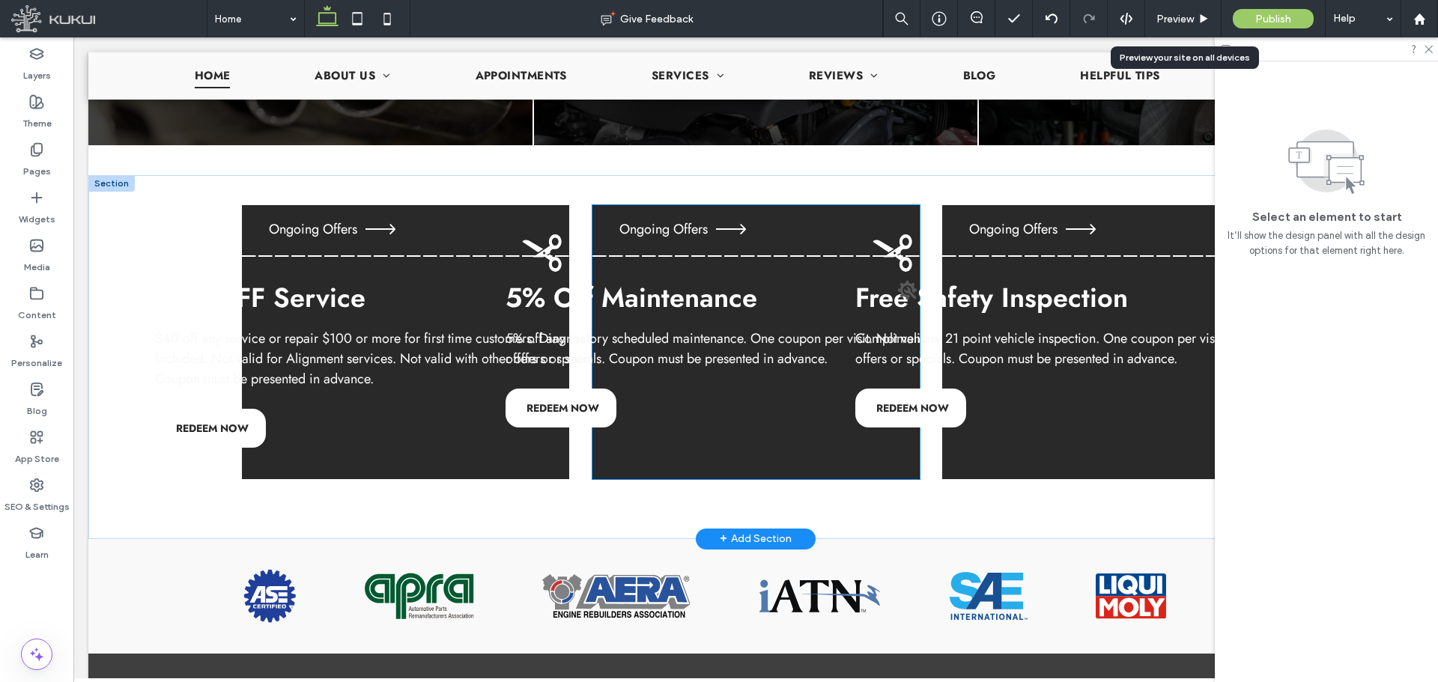
click at [702, 351] on div "5% Off Maintenance 5% off any factory scheduled maintenance. One coupon per vis…" at bounding box center [755, 368] width 545 height 169
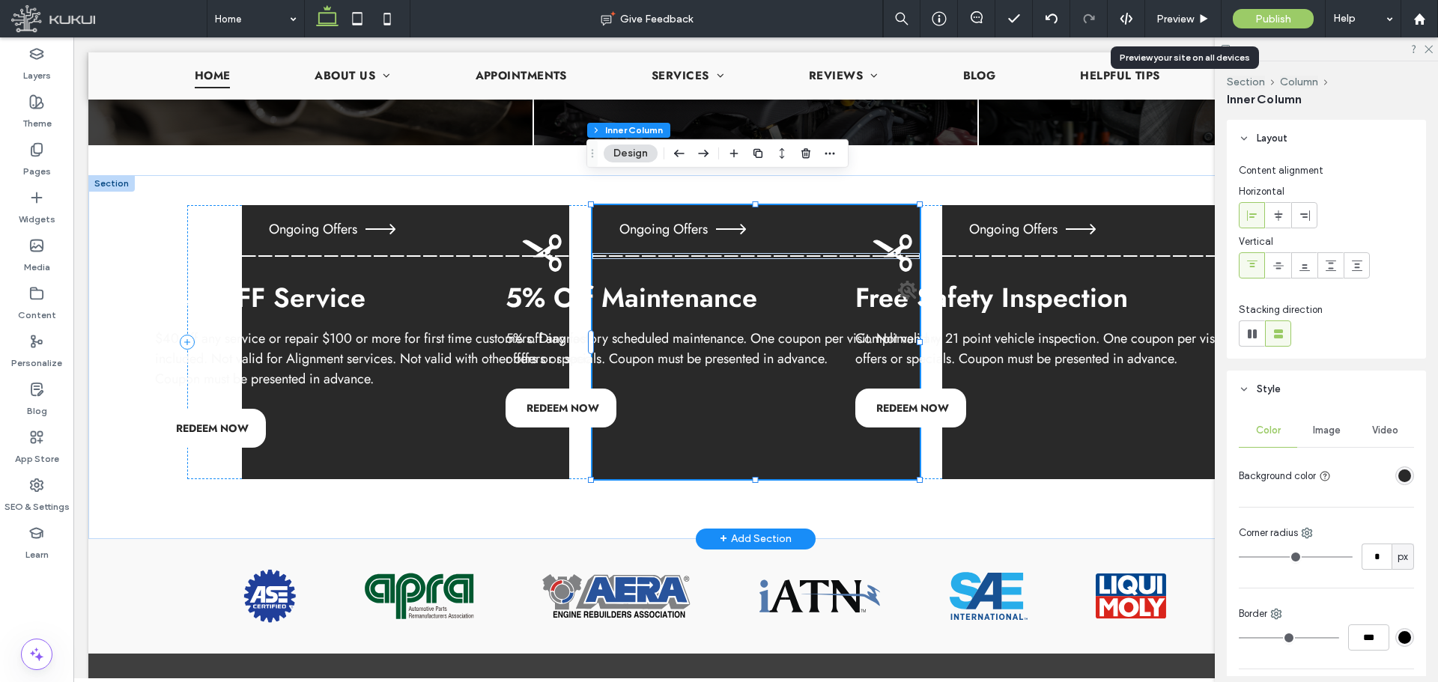
click at [702, 351] on div "5% Off Maintenance 5% off any factory scheduled maintenance. One coupon per vis…" at bounding box center [755, 368] width 545 height 169
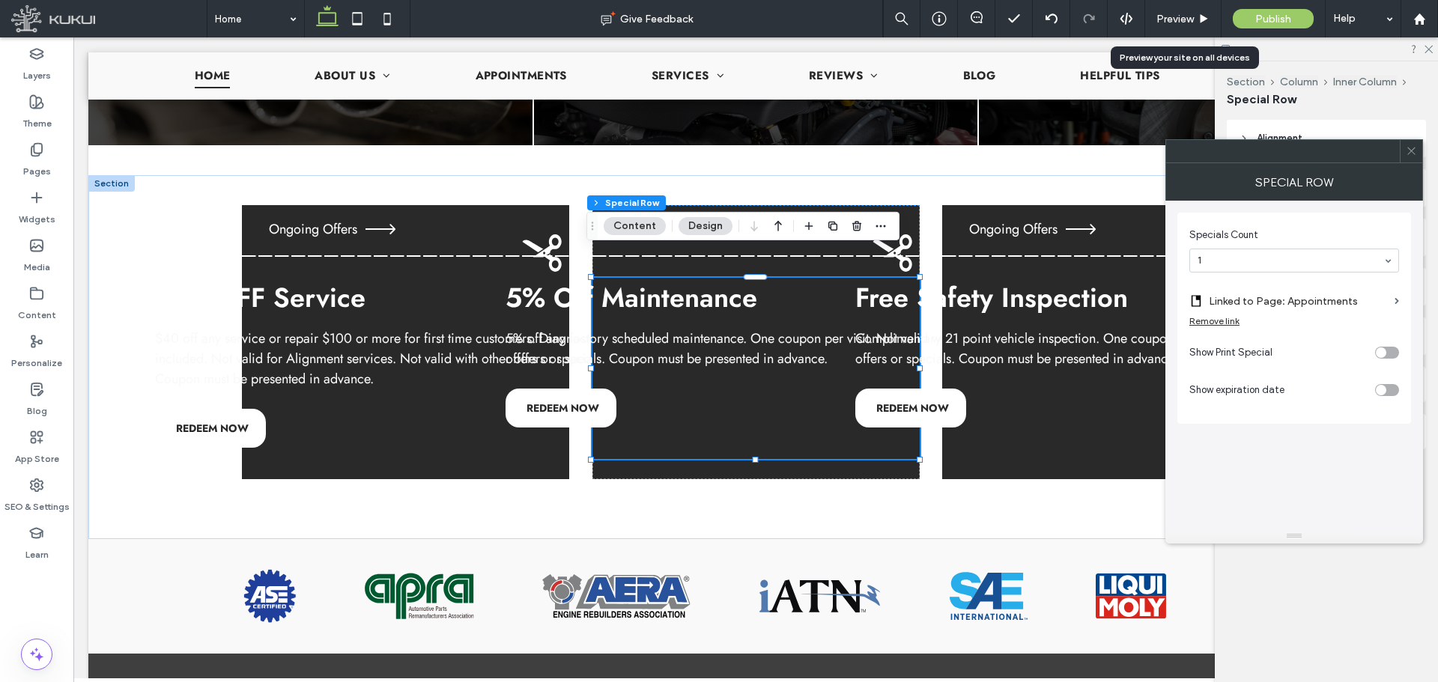
click at [1416, 152] on icon at bounding box center [1411, 150] width 11 height 11
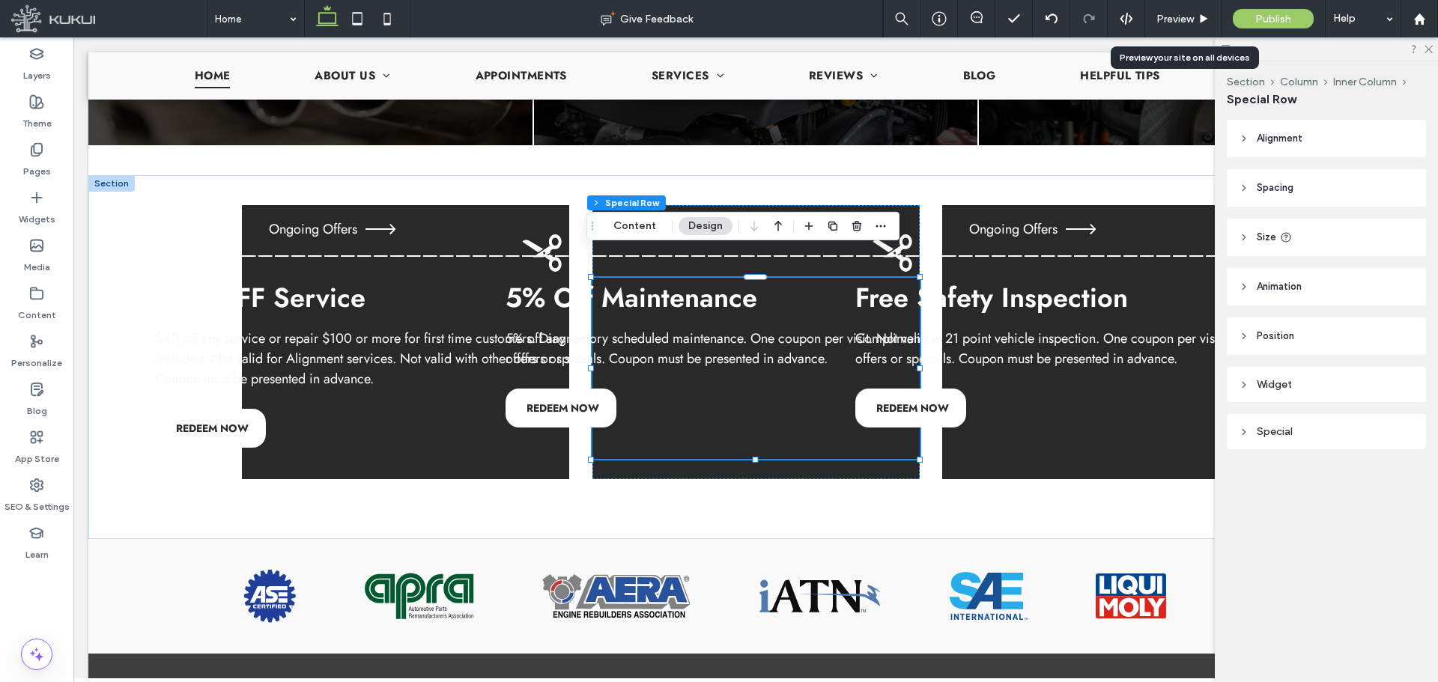
click at [1299, 388] on div "Widget" at bounding box center [1326, 384] width 175 height 13
click at [1297, 385] on div "Widget" at bounding box center [1326, 384] width 175 height 13
click at [1294, 414] on div "Special" at bounding box center [1326, 431] width 199 height 35
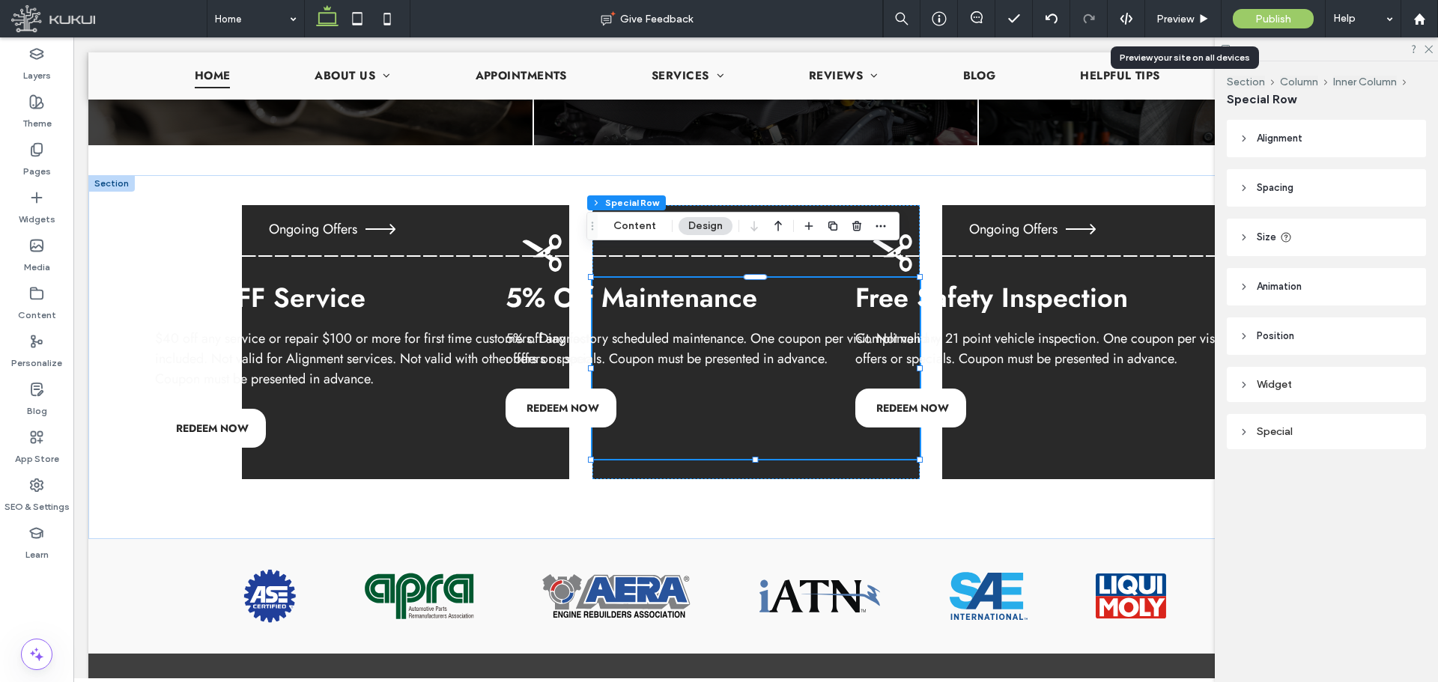
click at [1292, 433] on div "Special" at bounding box center [1326, 431] width 175 height 13
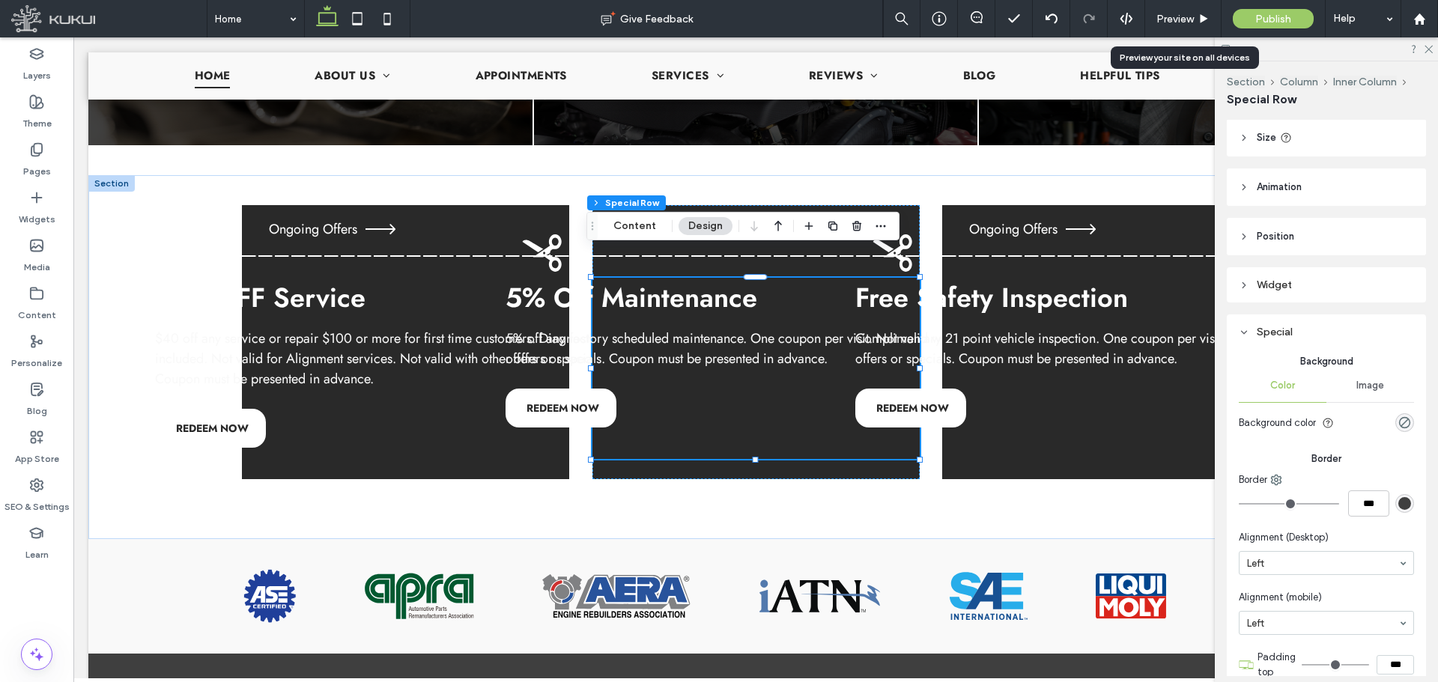
scroll to position [150, 0]
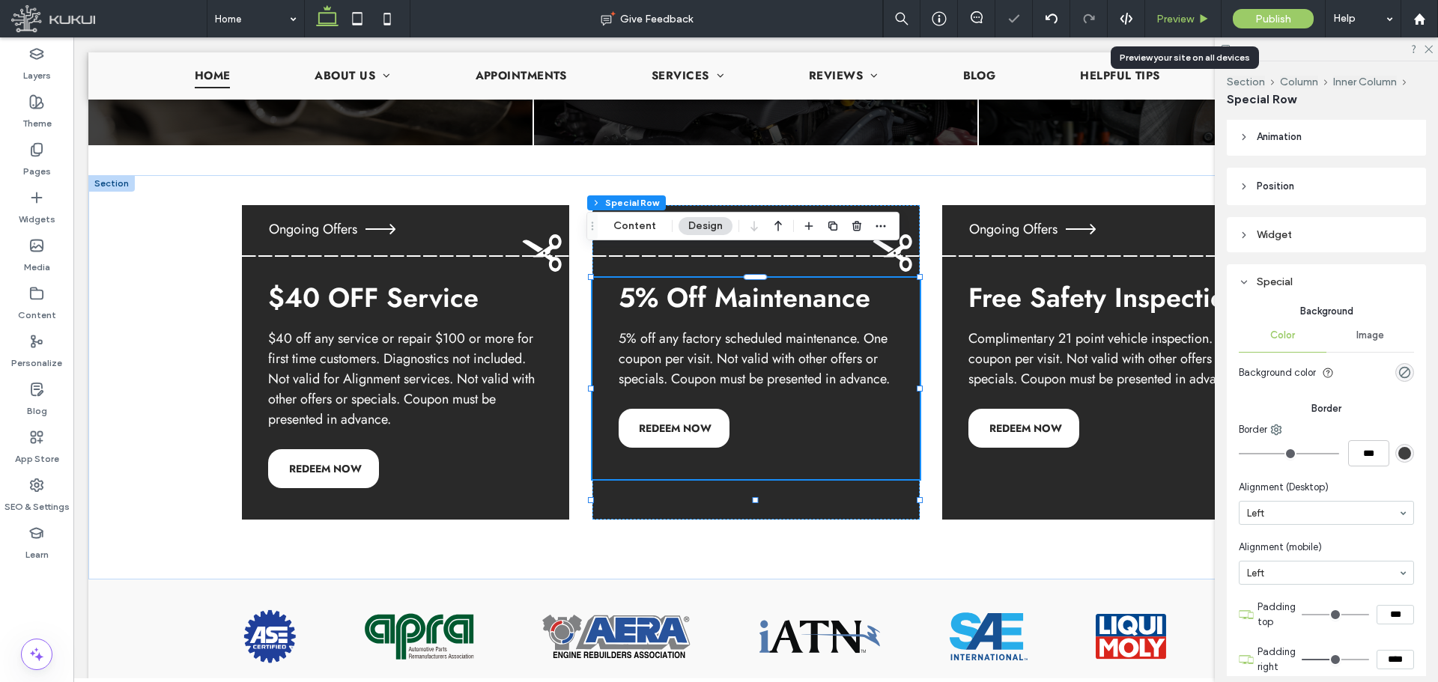
click at [1171, 18] on span "Preview" at bounding box center [1174, 19] width 37 height 13
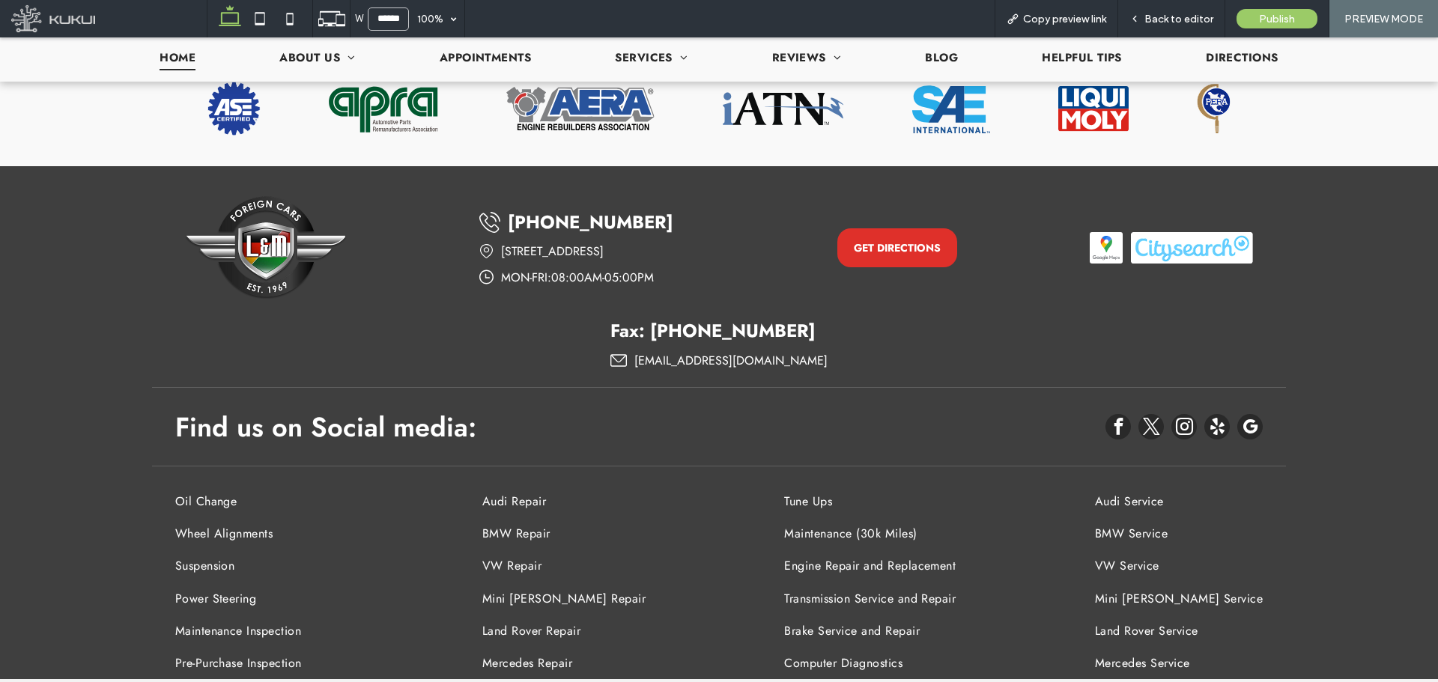
scroll to position [3449, 0]
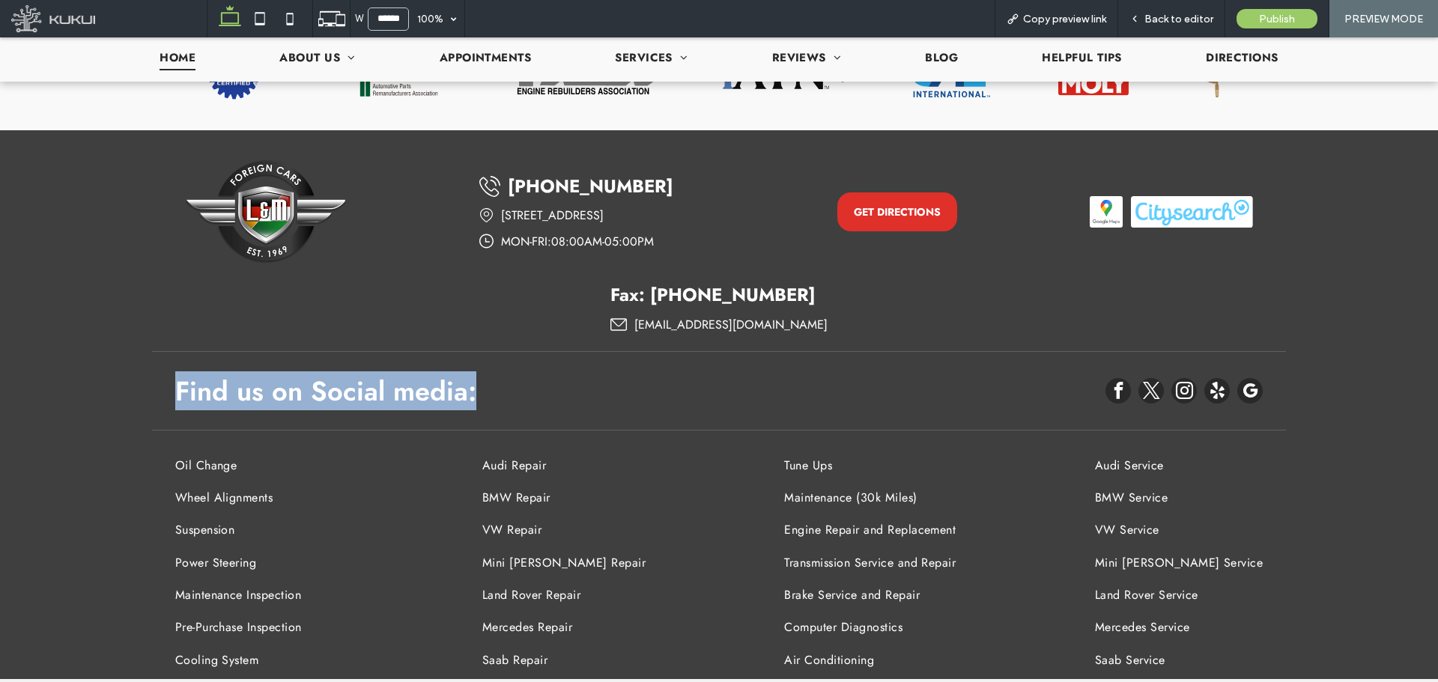
drag, startPoint x: 589, startPoint y: 281, endPoint x: 93, endPoint y: 292, distance: 495.9
click at [127, 265] on div "(718) 451-9894 1331 Utica Avenue, Brooklyn, NY 11203 Loading ... Missing busine…" at bounding box center [719, 434] width 1191 height 608
click at [50, 326] on div "(718) 451-9894 1331 Utica Avenue, Brooklyn, NY 11203 Loading ... Missing busine…" at bounding box center [719, 434] width 1438 height 608
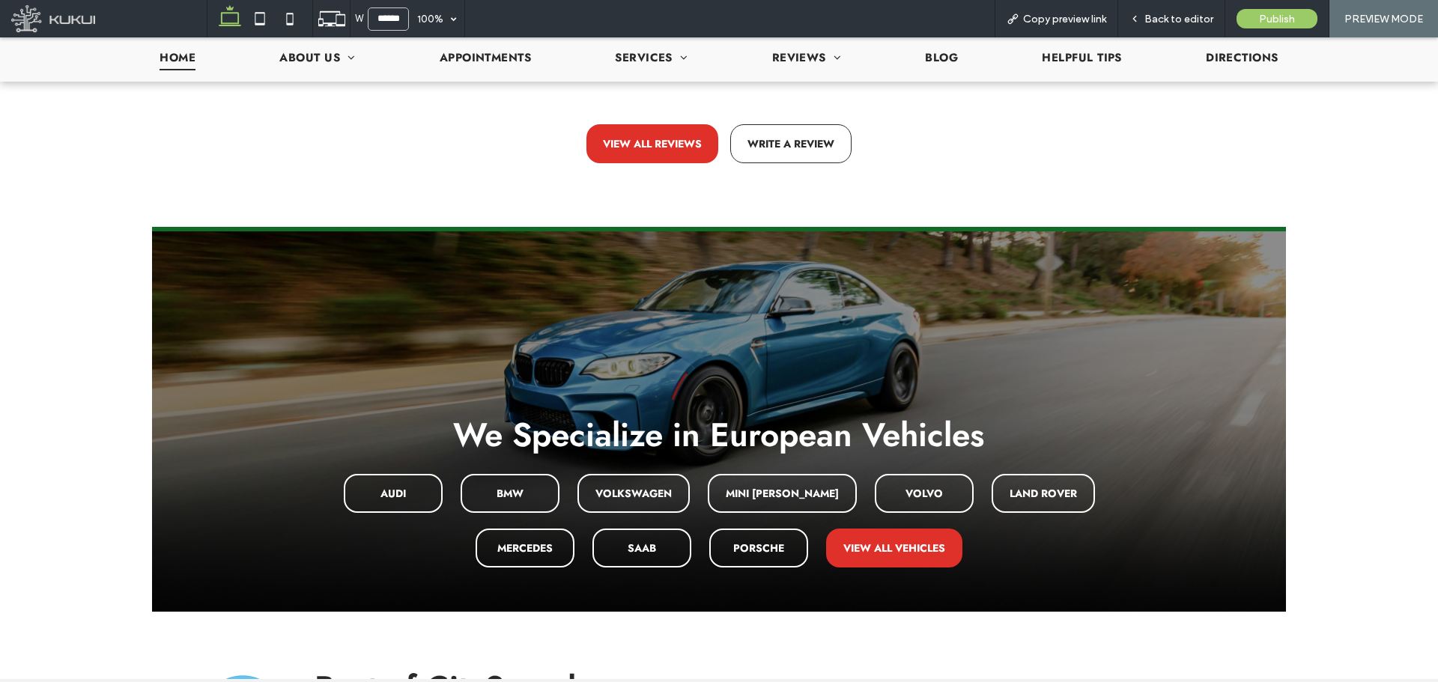
scroll to position [0, 0]
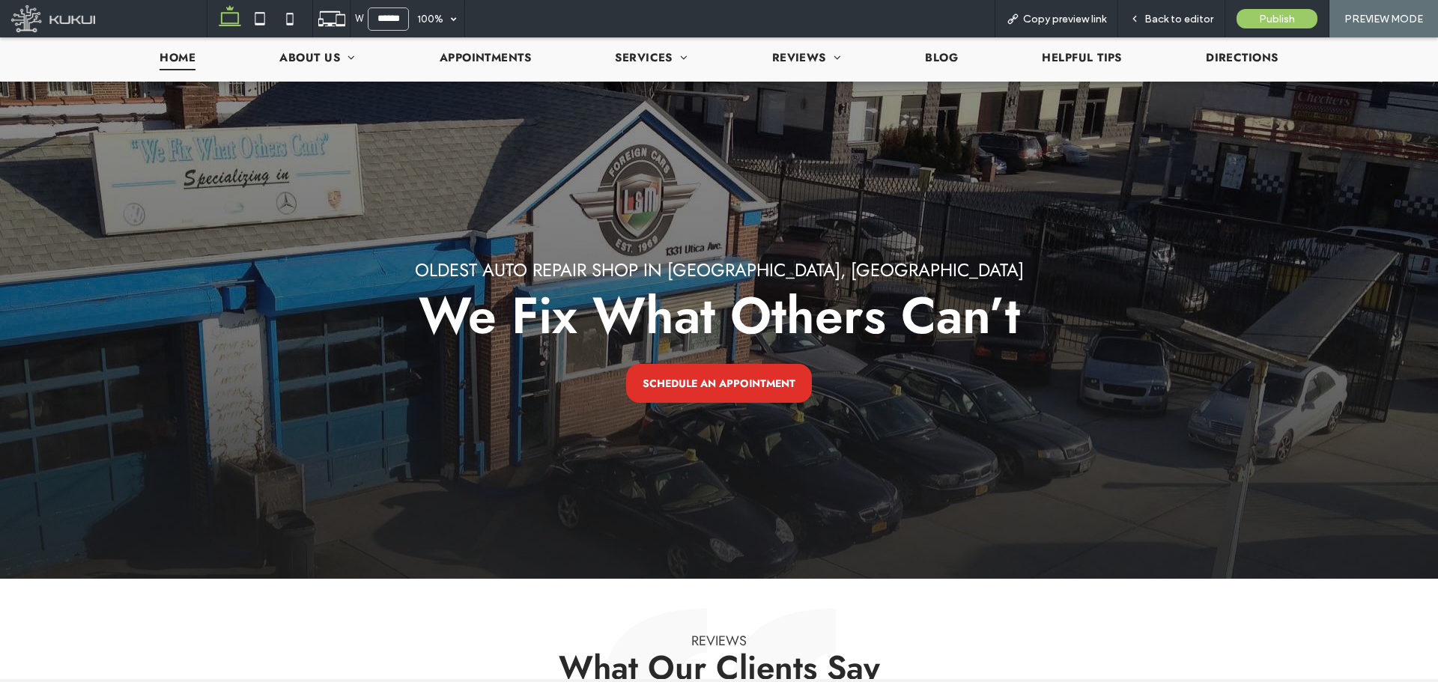
drag, startPoint x: 1358, startPoint y: 465, endPoint x: 1371, endPoint y: 336, distance: 130.3
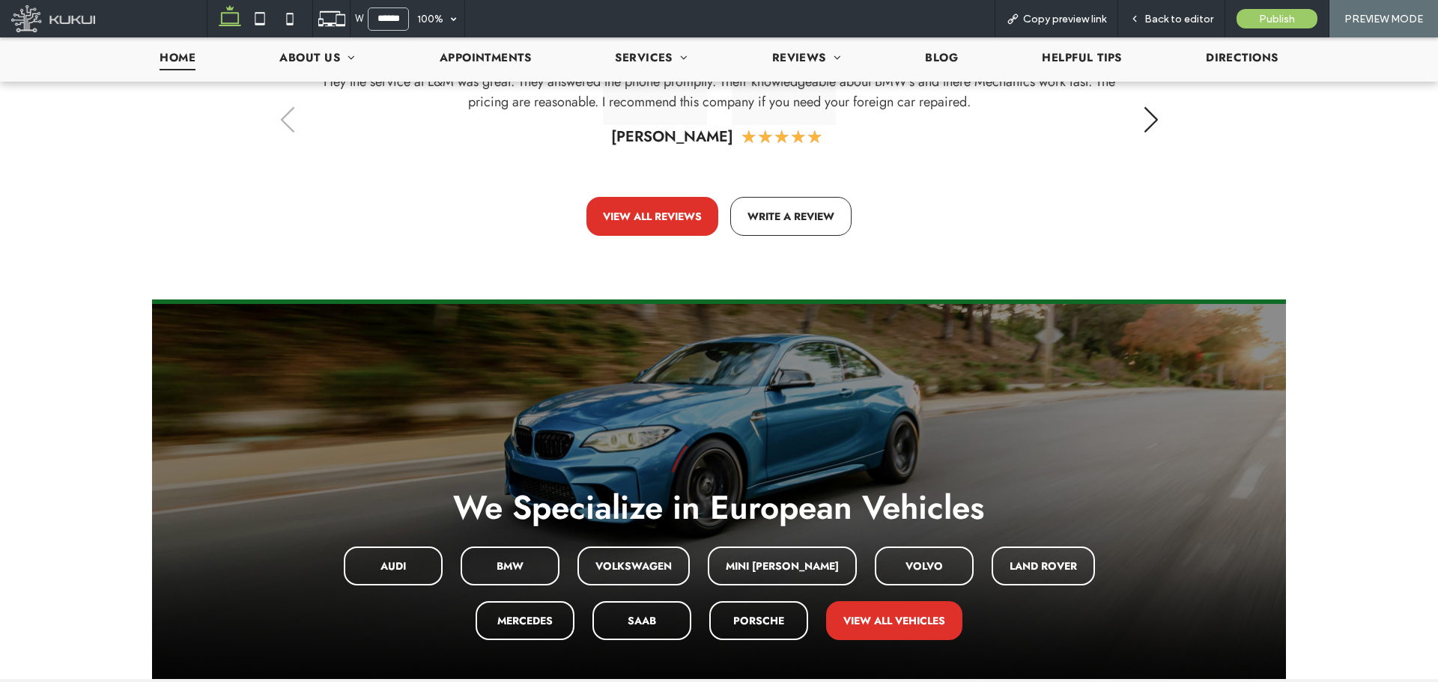
scroll to position [449, 0]
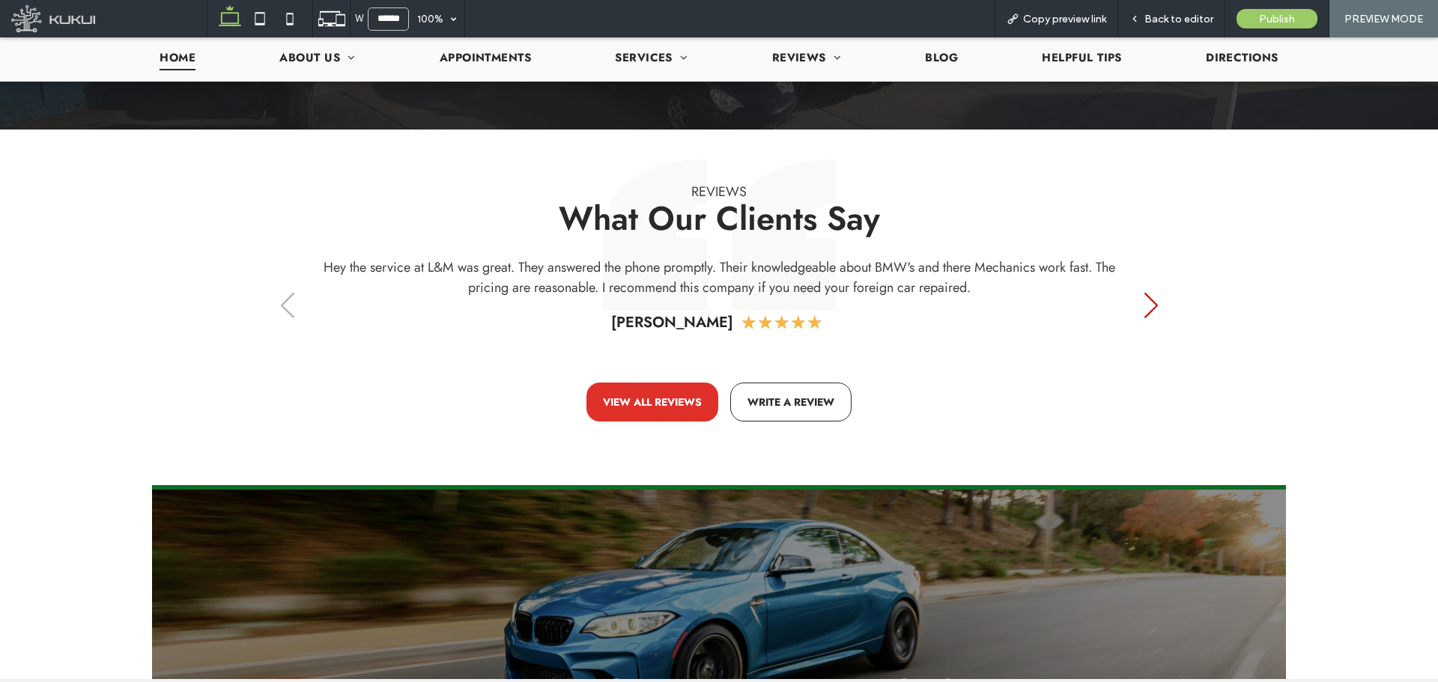
click at [1152, 296] on div "Next slide" at bounding box center [1151, 305] width 20 height 33
click at [1146, 300] on div "Next slide" at bounding box center [1151, 305] width 20 height 33
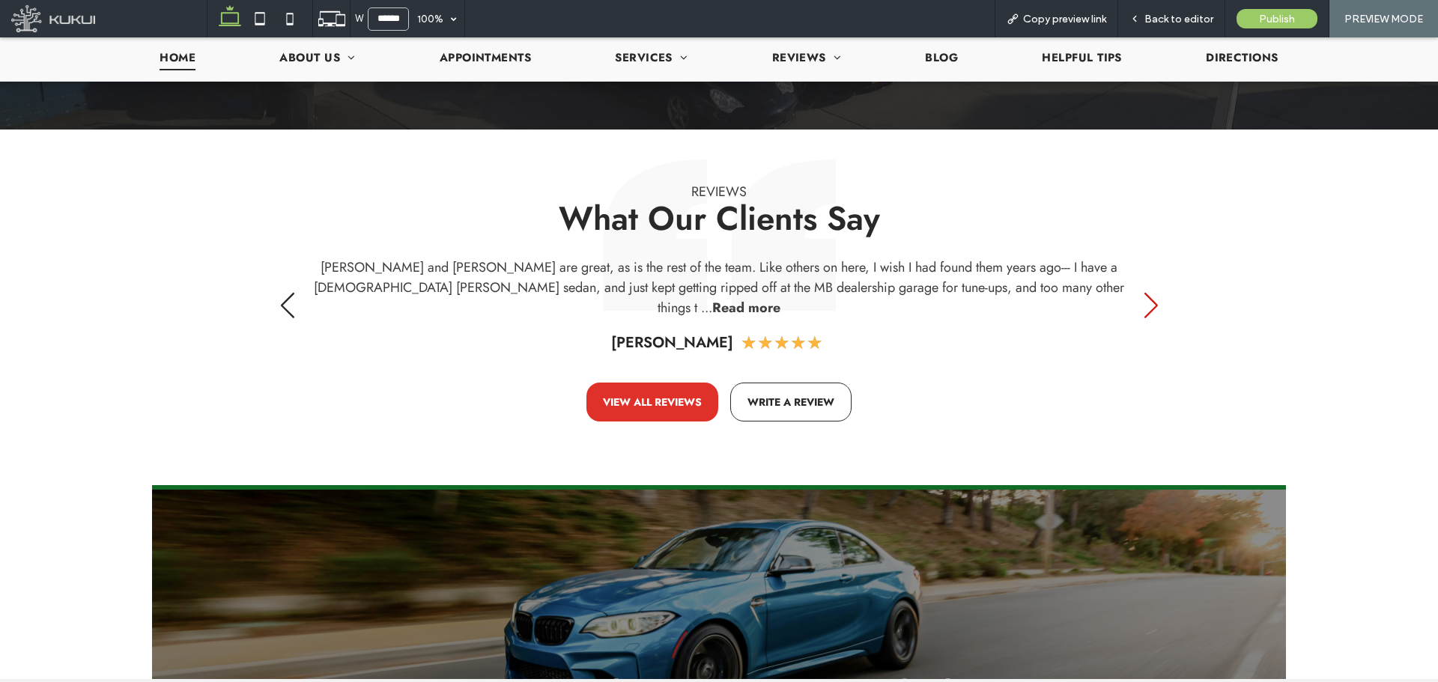
click at [1146, 300] on div "Next slide" at bounding box center [1151, 305] width 20 height 33
click at [759, 298] on strong "Read more" at bounding box center [725, 307] width 68 height 19
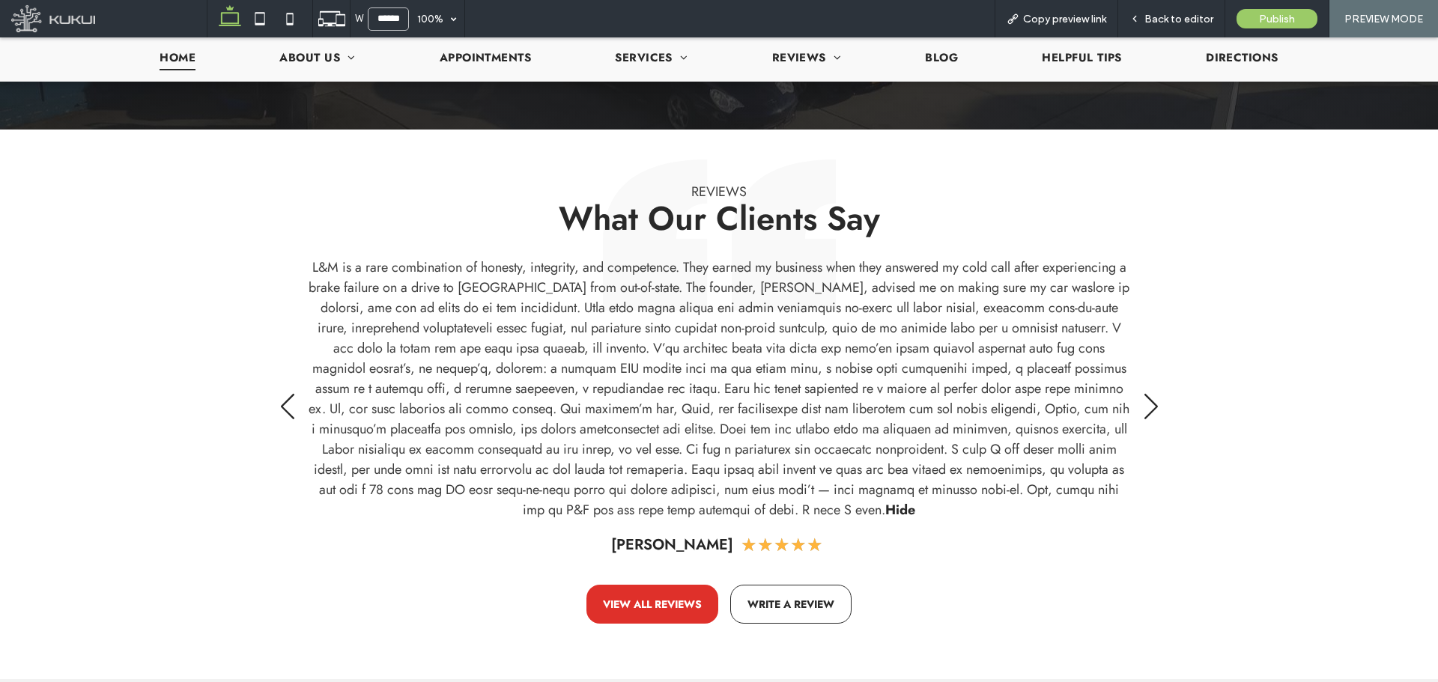
click at [885, 514] on strong "Hide" at bounding box center [900, 509] width 30 height 19
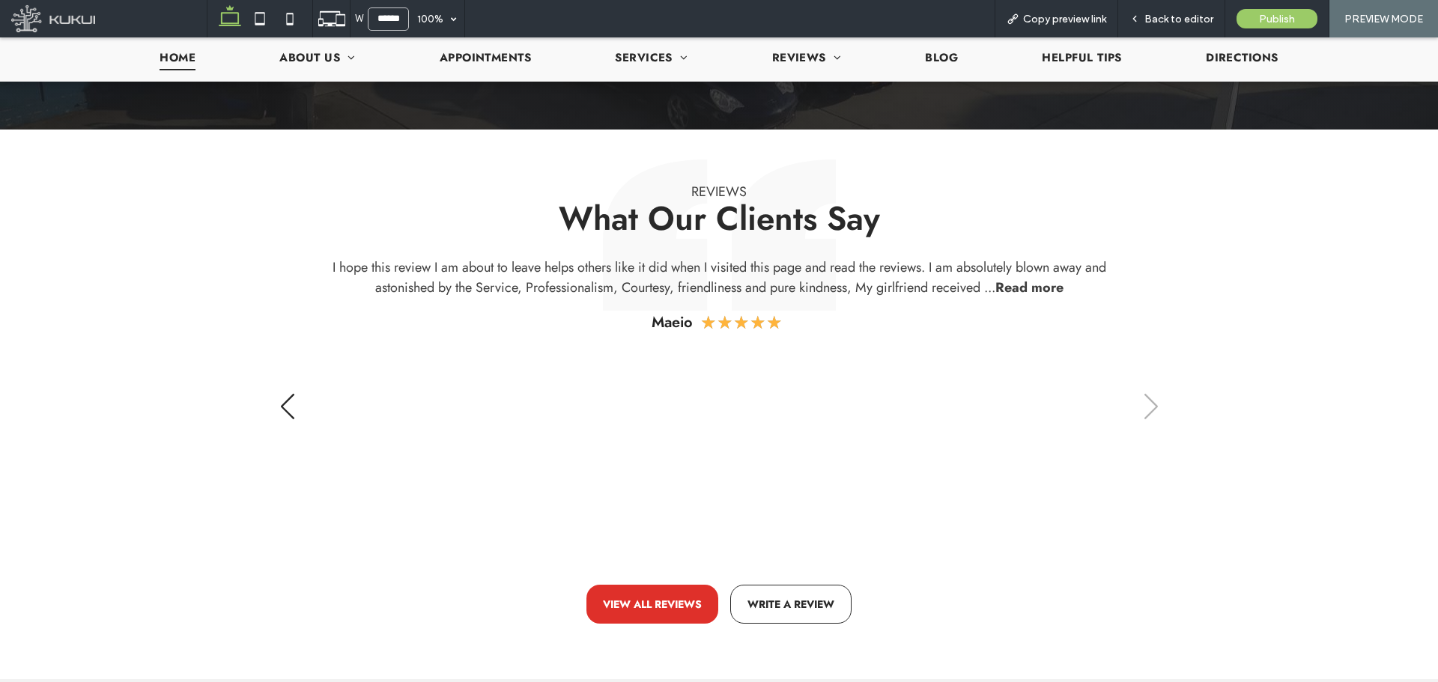
click at [290, 407] on div "Previous slide" at bounding box center [287, 406] width 20 height 33
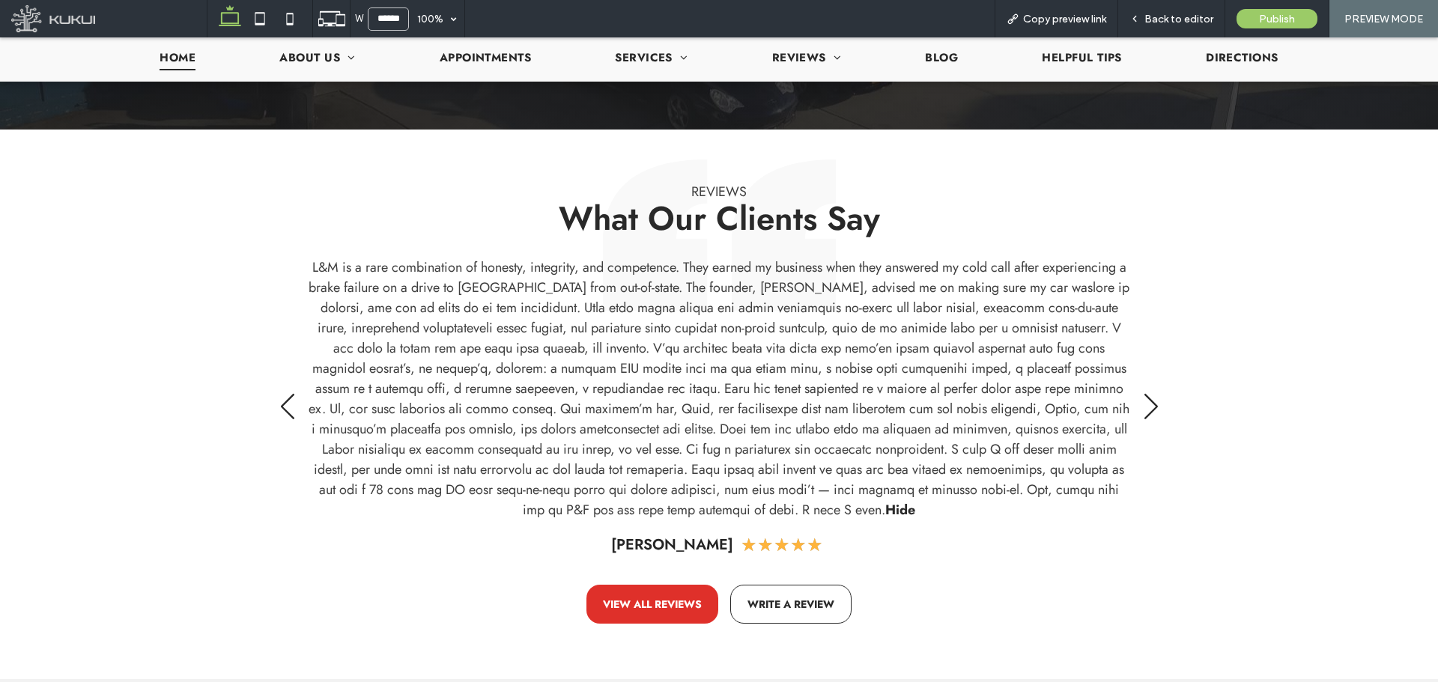
click at [885, 513] on strong "Hide" at bounding box center [900, 509] width 30 height 19
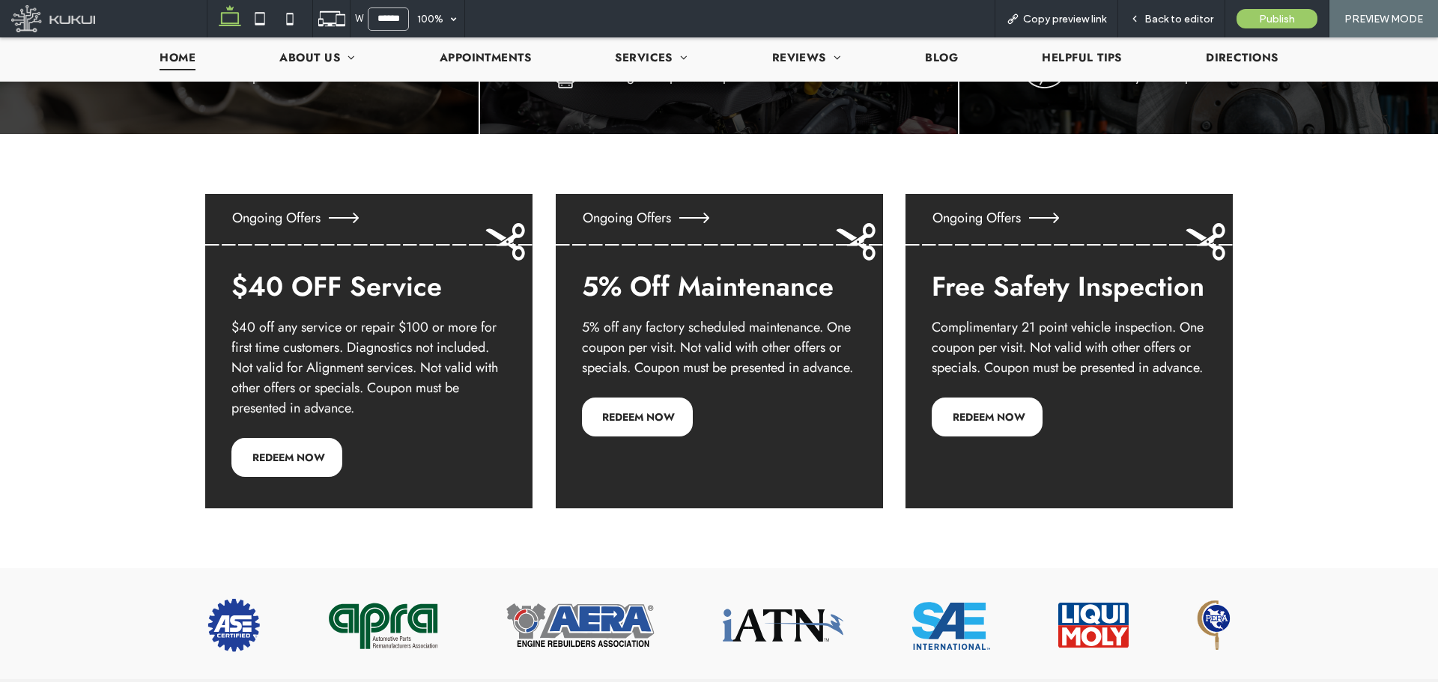
scroll to position [2921, 0]
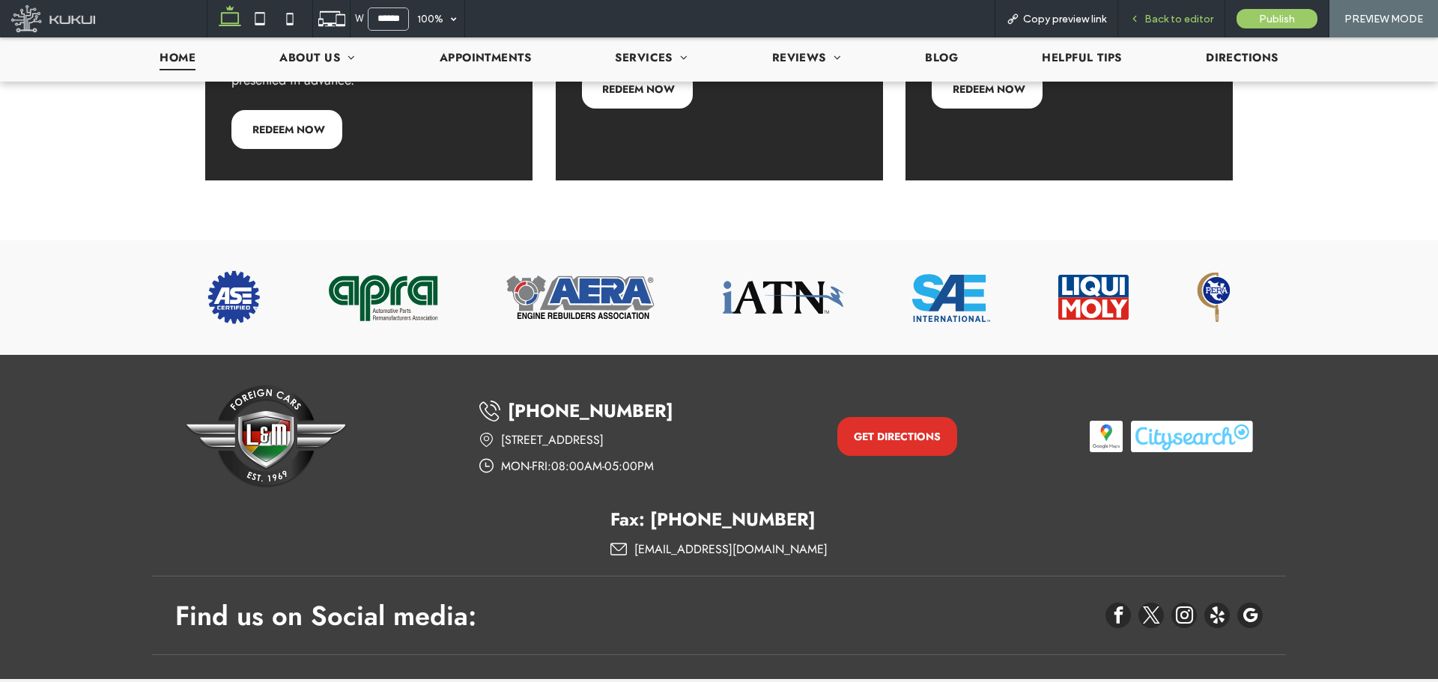
click at [1169, 18] on span "Back to editor" at bounding box center [1178, 19] width 69 height 13
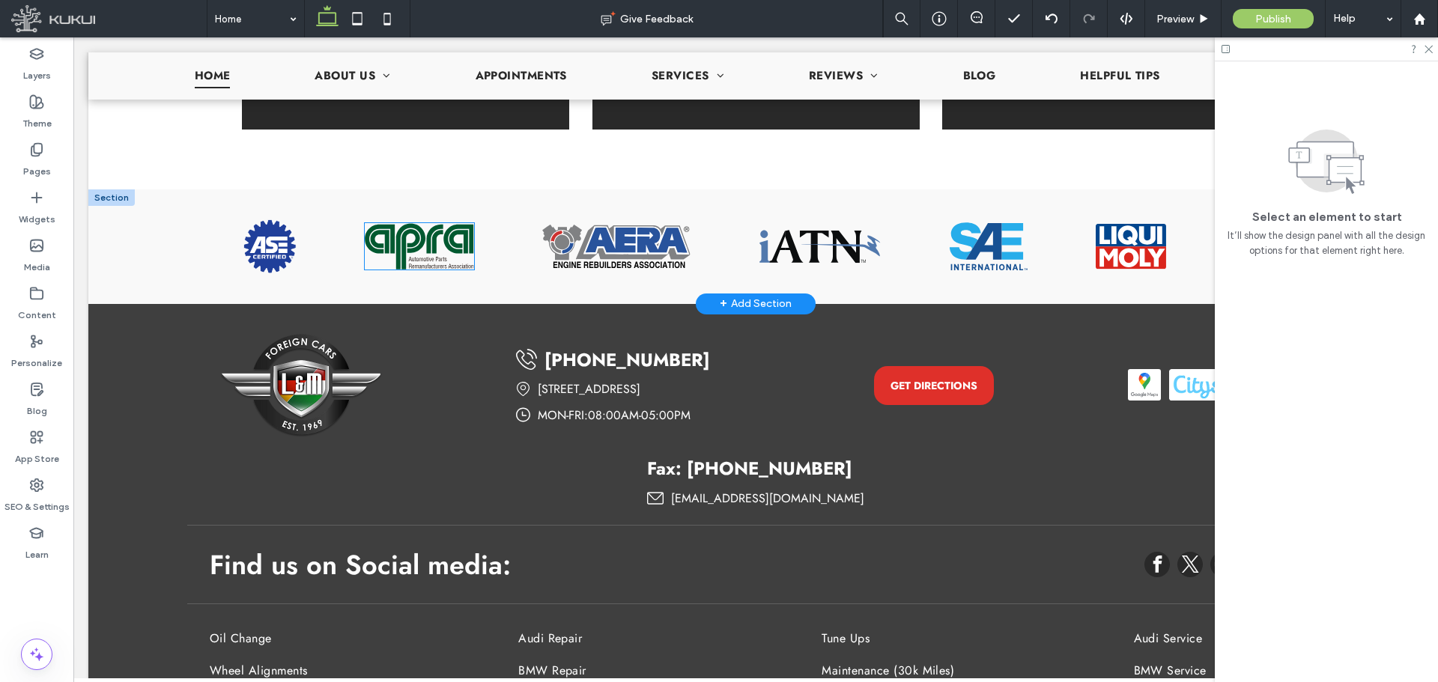
scroll to position [3398, 0]
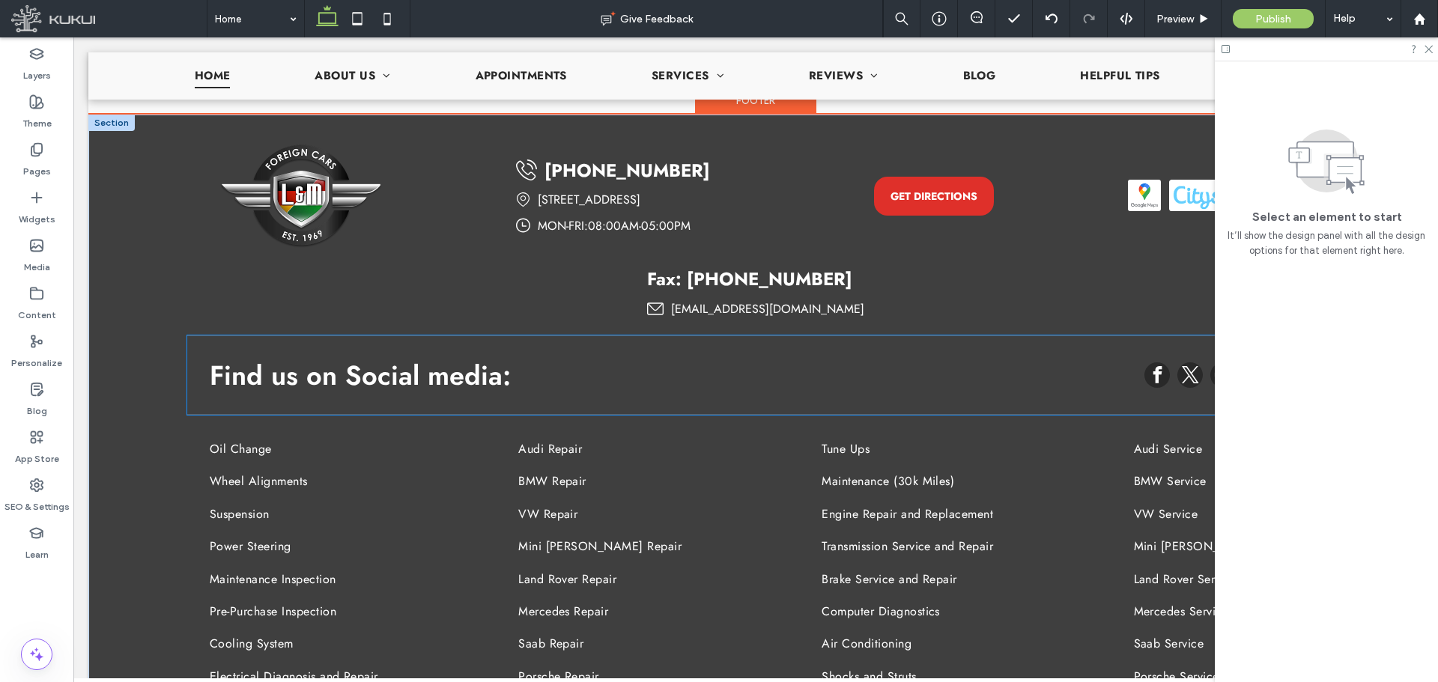
click at [691, 336] on div "Find us on Social media:" at bounding box center [756, 375] width 1138 height 79
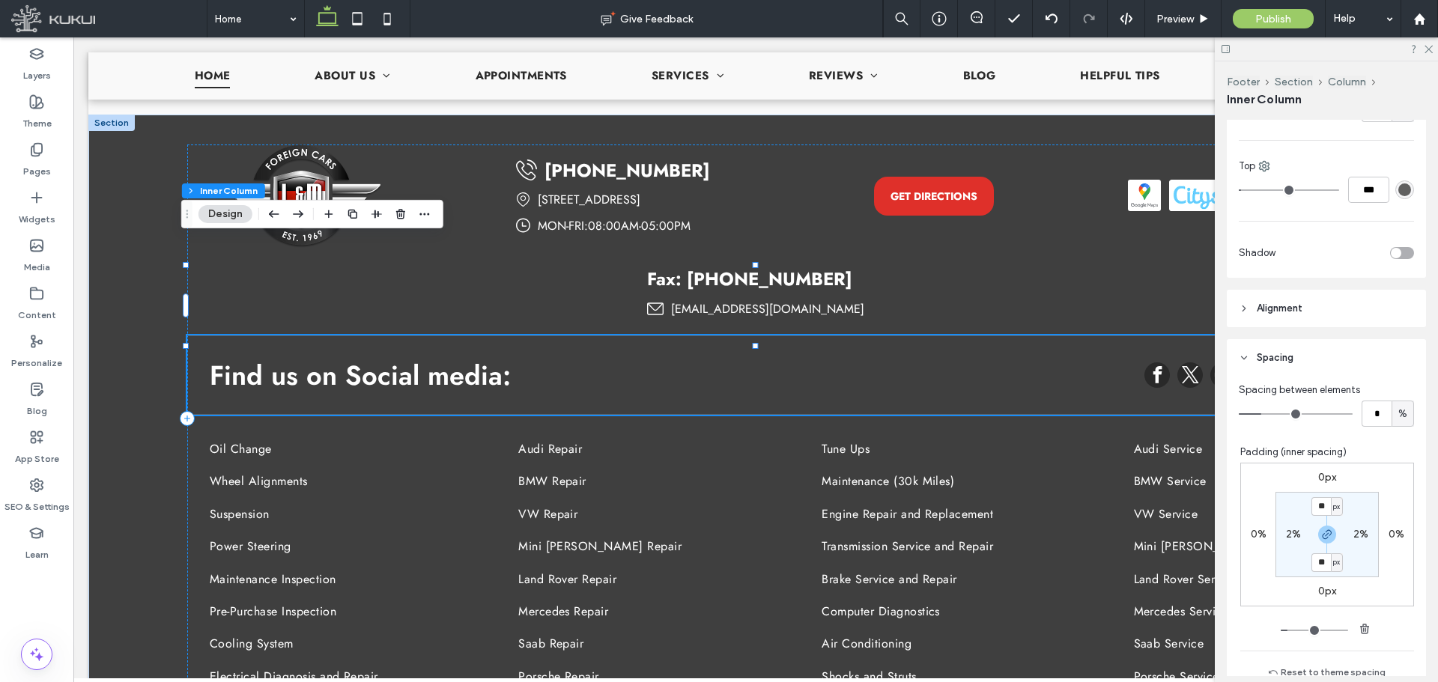
scroll to position [599, 0]
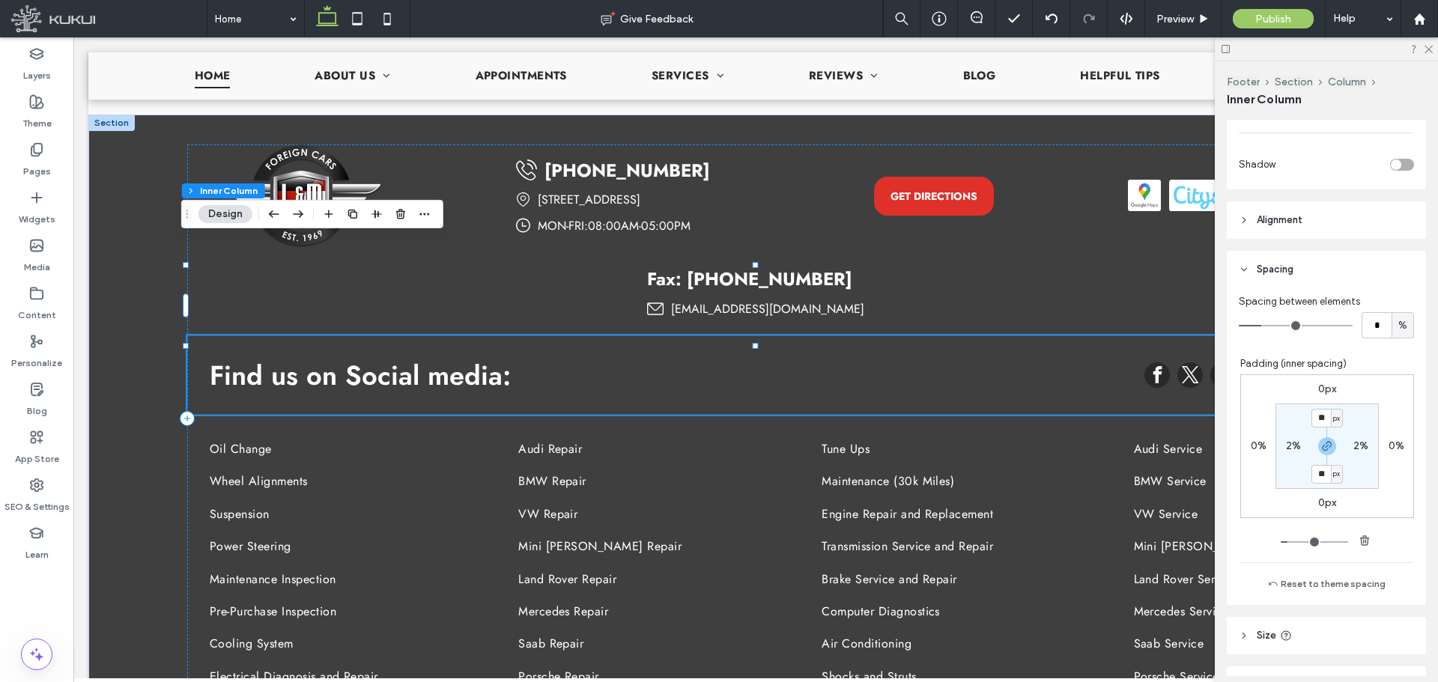
click at [1308, 397] on div "0px 0% 0px 0% ** px 2% ** px 2%" at bounding box center [1327, 446] width 174 height 144
click at [1326, 386] on label "0px" at bounding box center [1327, 389] width 18 height 13
type input "*"
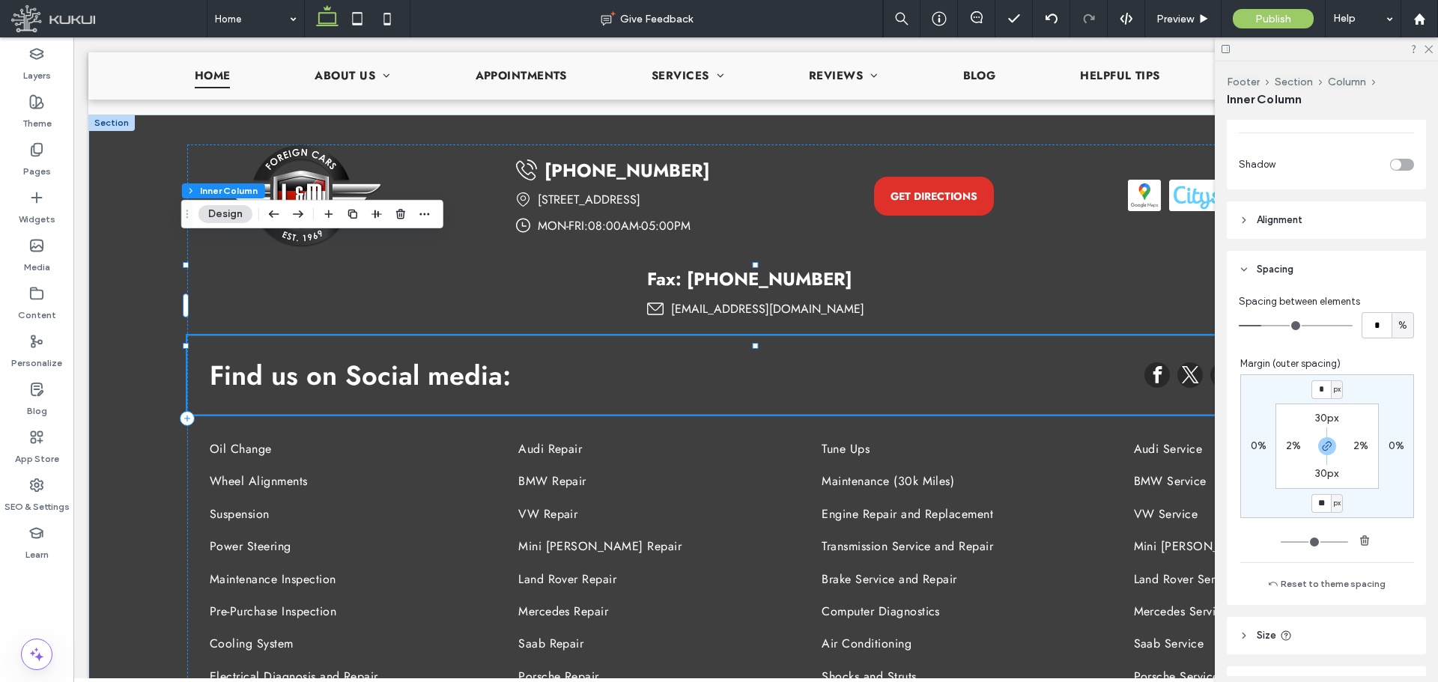
type input "**"
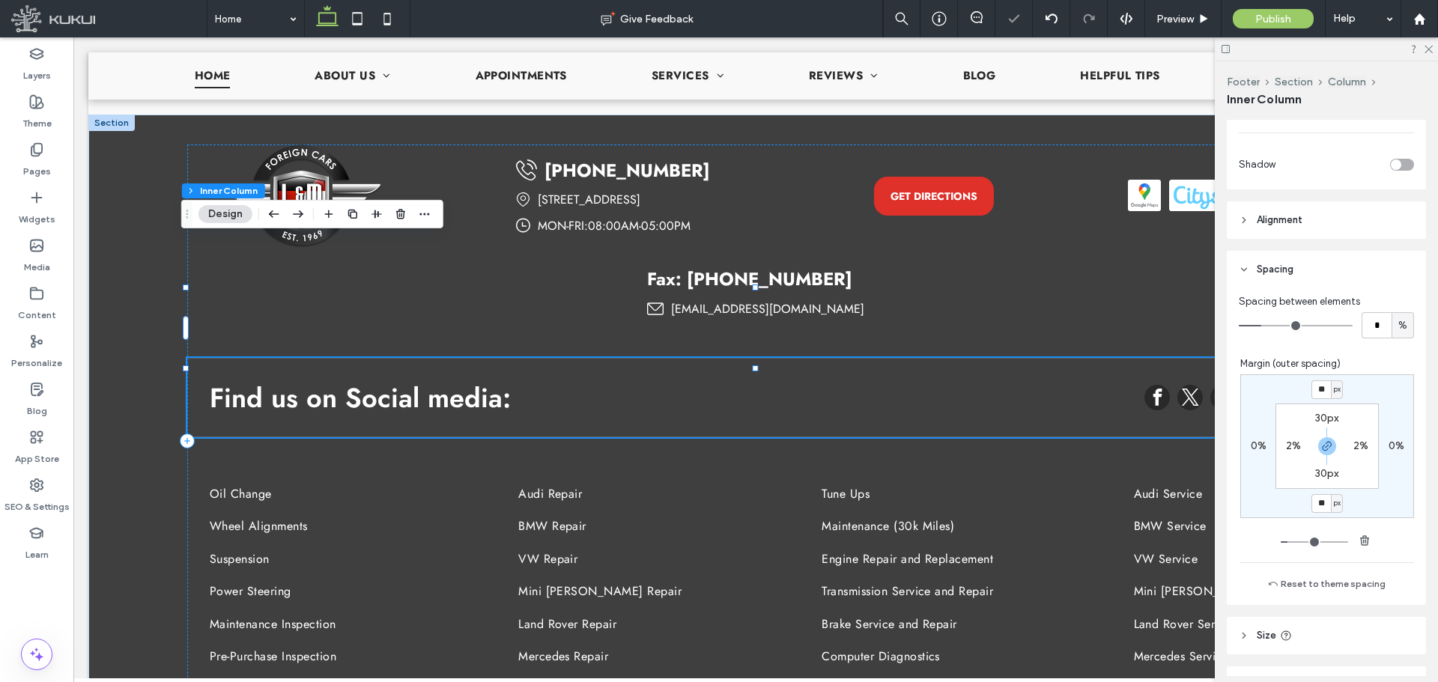
type input "*"
type input "**"
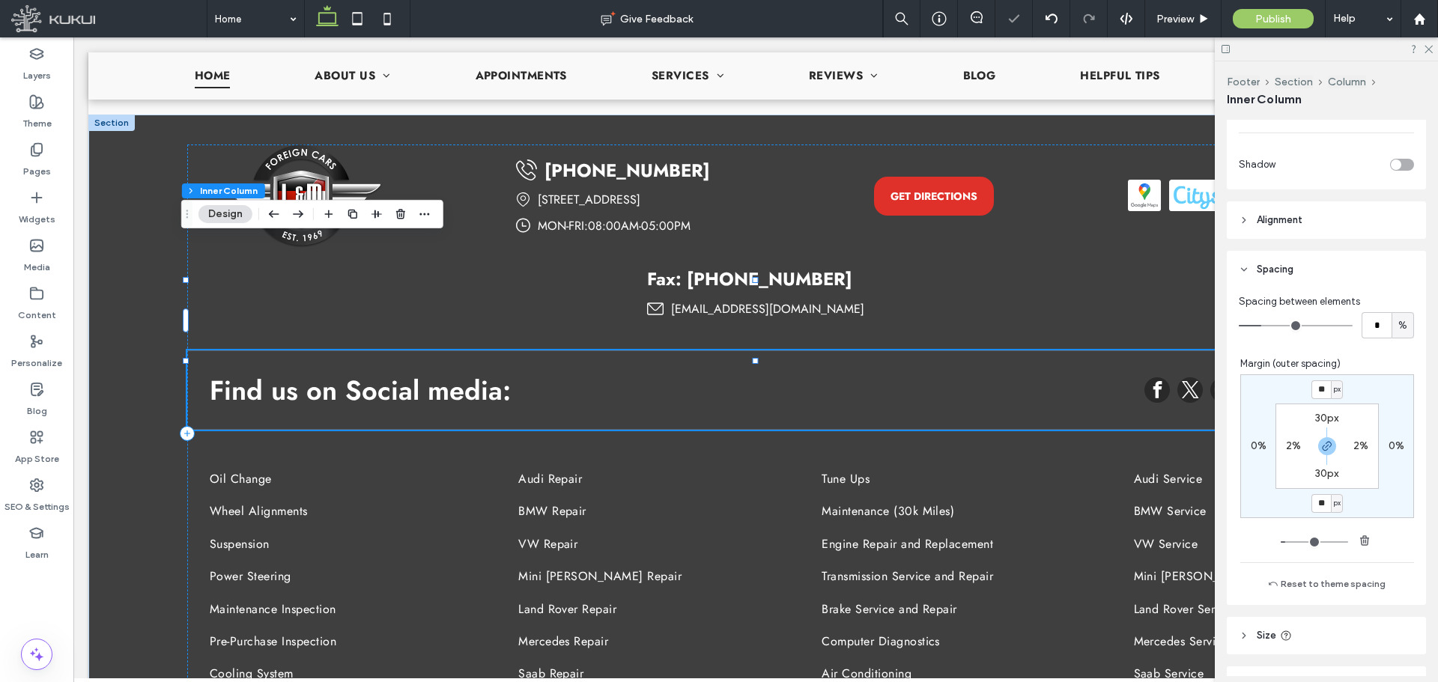
click at [1368, 405] on section "30px 2% 30px 2%" at bounding box center [1326, 446] width 103 height 85
click at [1183, 11] on div "Preview" at bounding box center [1183, 18] width 76 height 37
click at [1173, 18] on span "Preview" at bounding box center [1174, 19] width 37 height 13
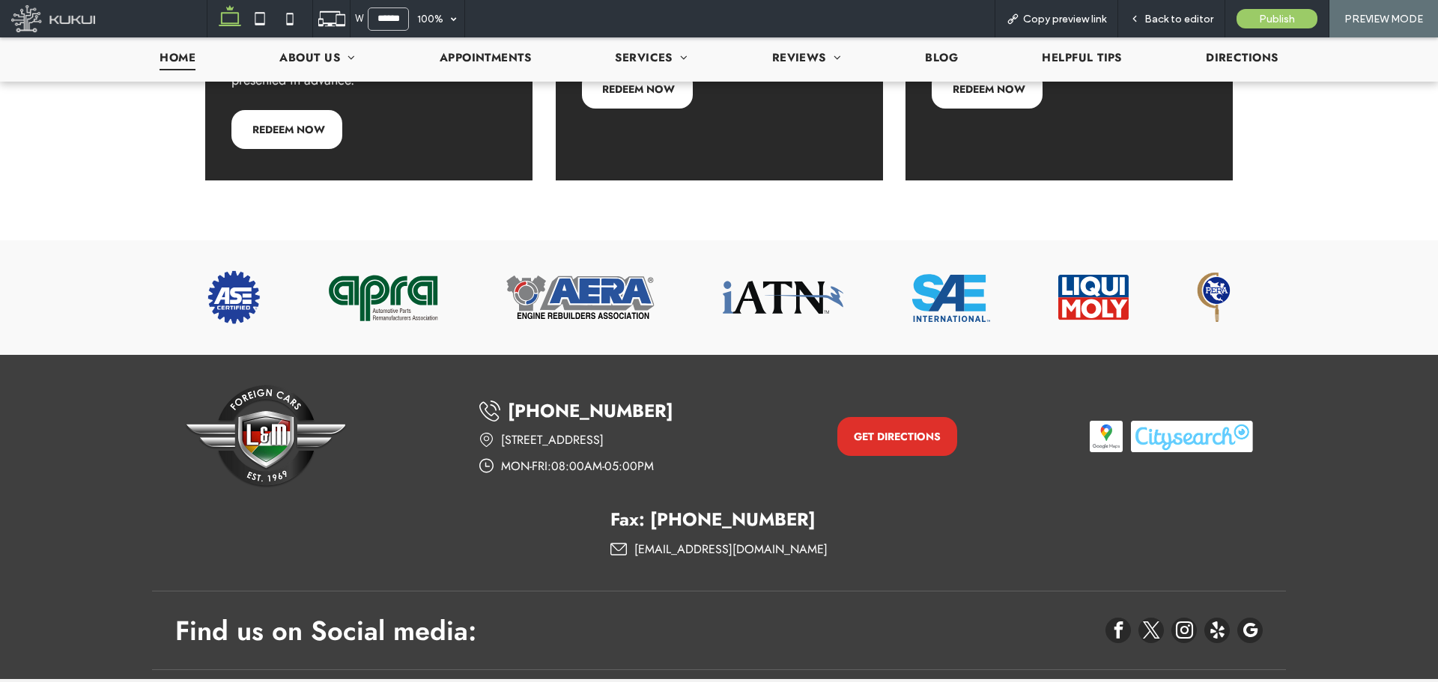
scroll to position [3179, 0]
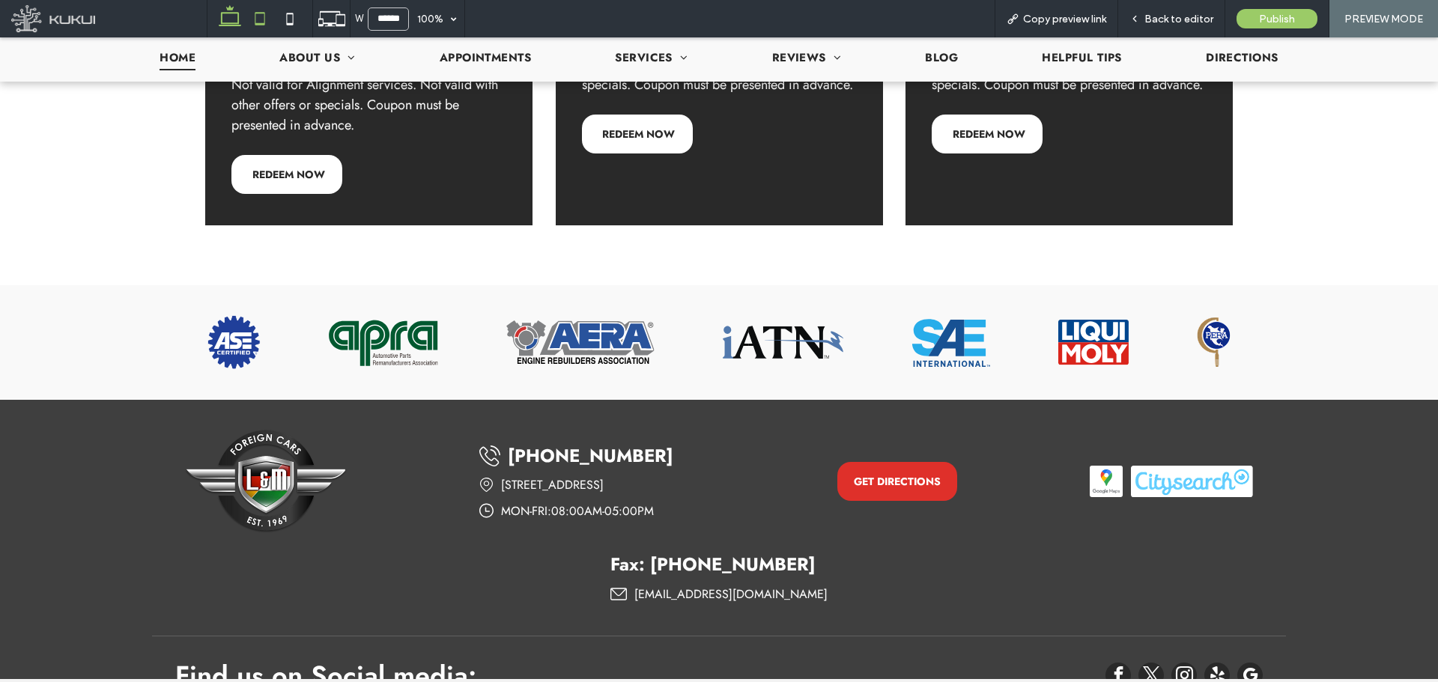
click at [263, 19] on icon at bounding box center [260, 19] width 30 height 30
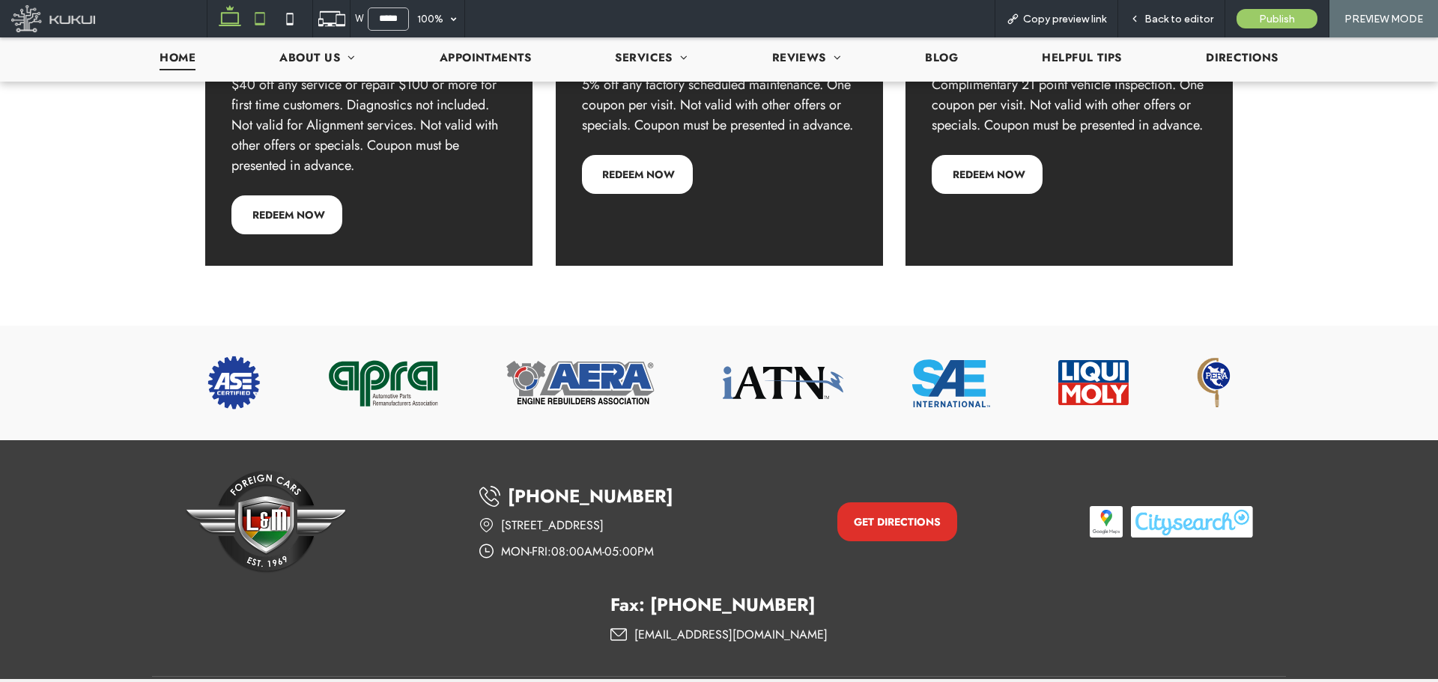
scroll to position [4199, 0]
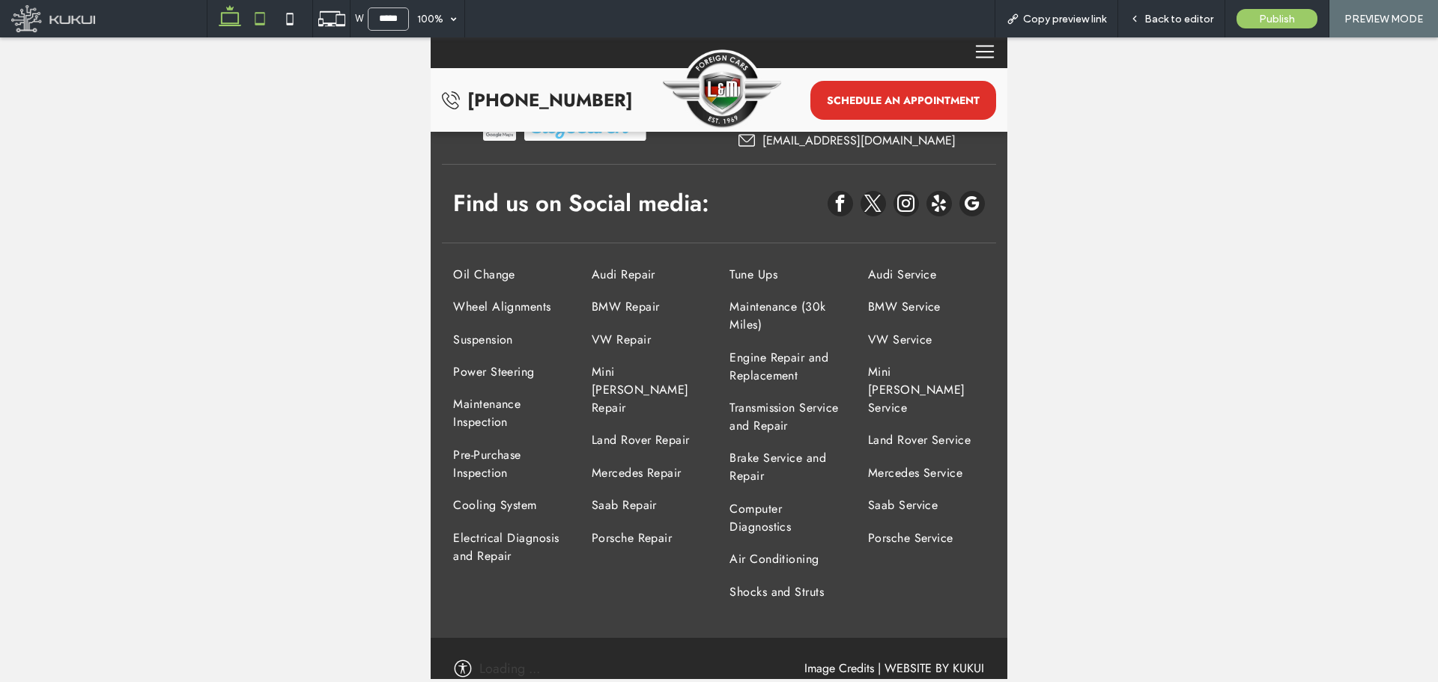
click at [236, 28] on icon at bounding box center [230, 19] width 30 height 30
type input "******"
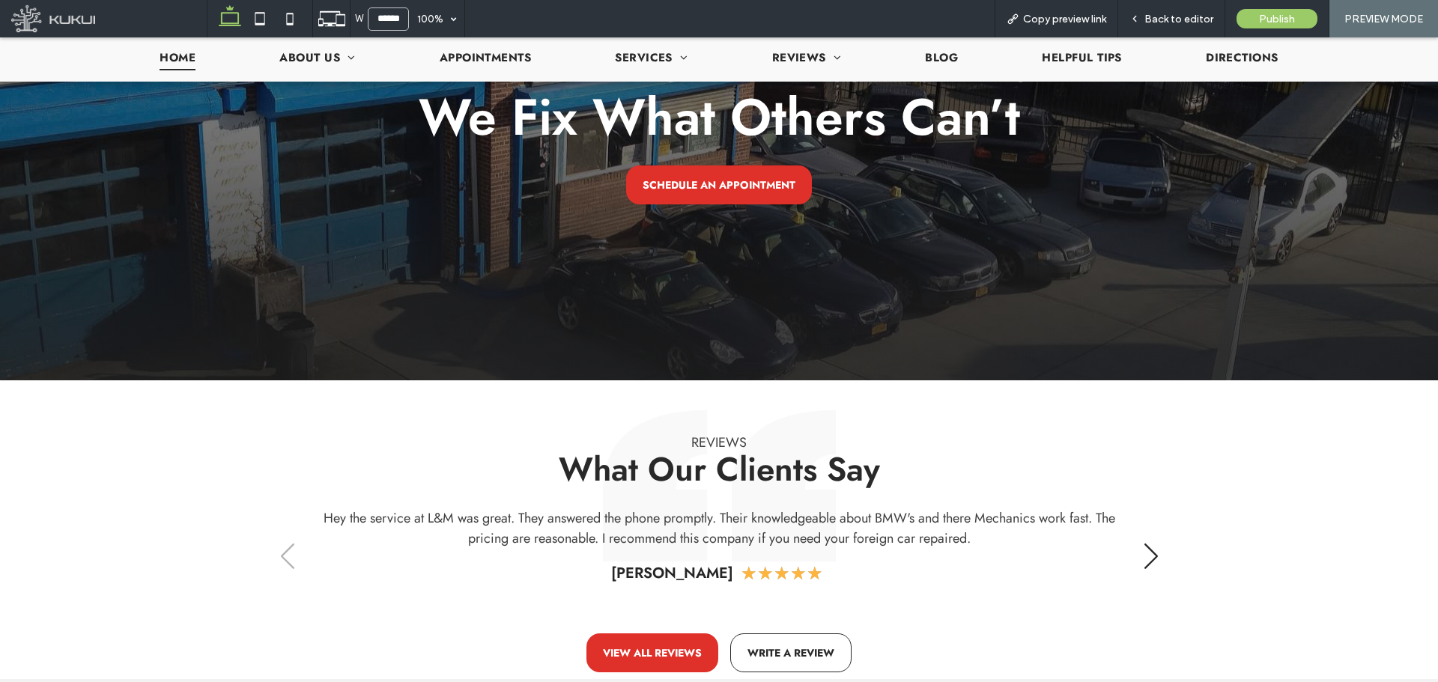
scroll to position [0, 0]
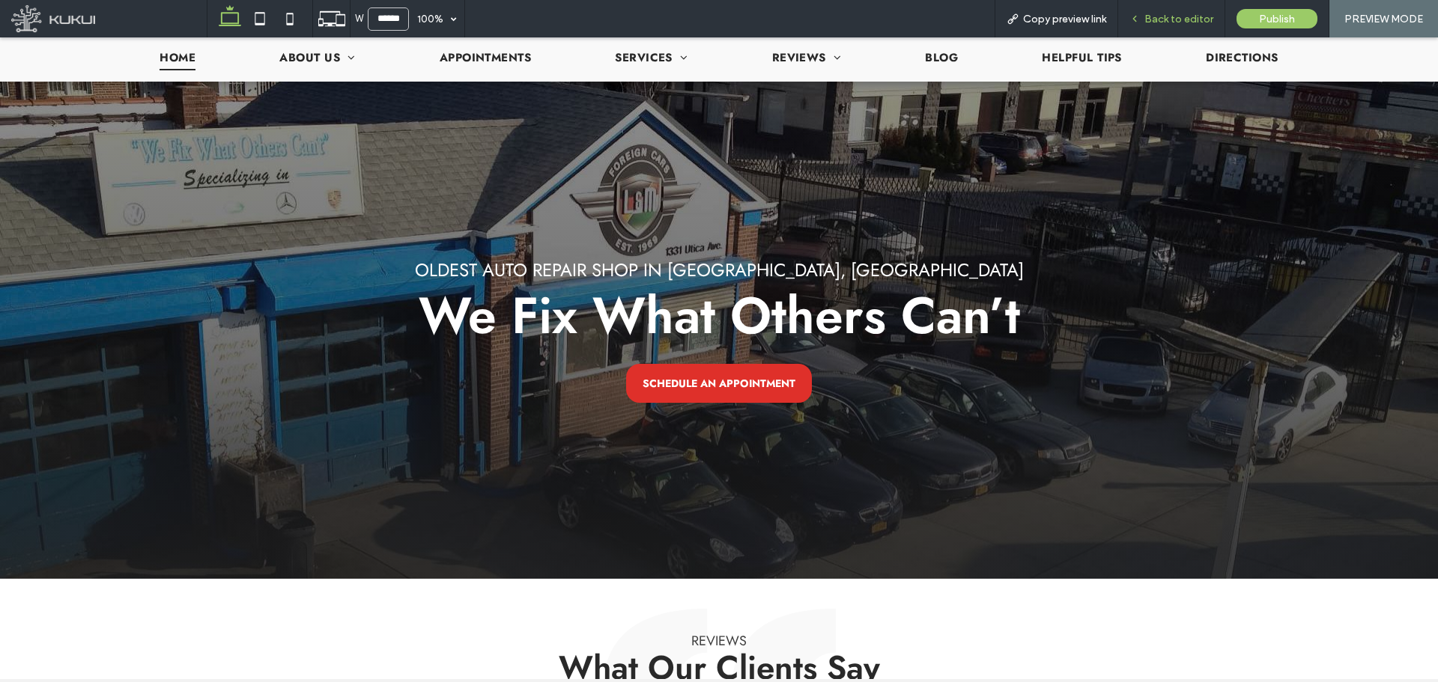
click at [1168, 19] on span "Back to editor" at bounding box center [1178, 19] width 69 height 13
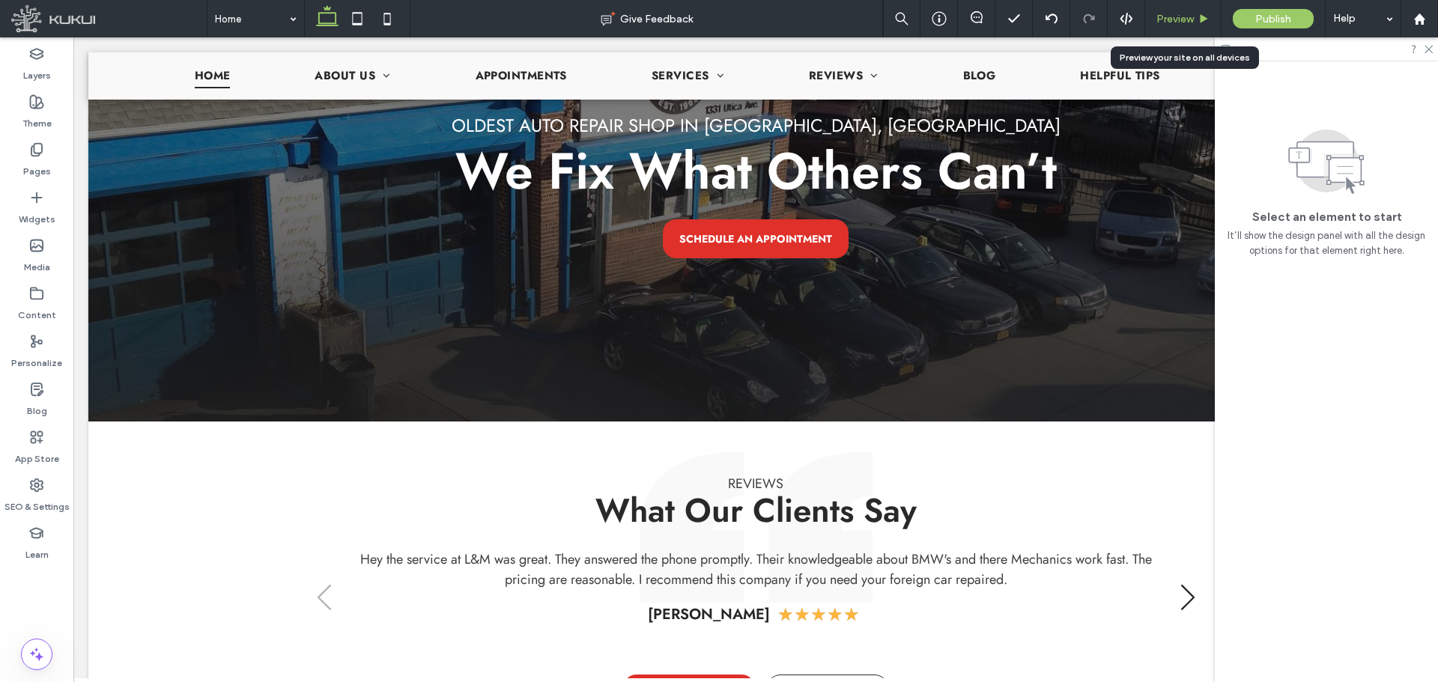
click at [1182, 19] on span "Preview" at bounding box center [1174, 19] width 37 height 13
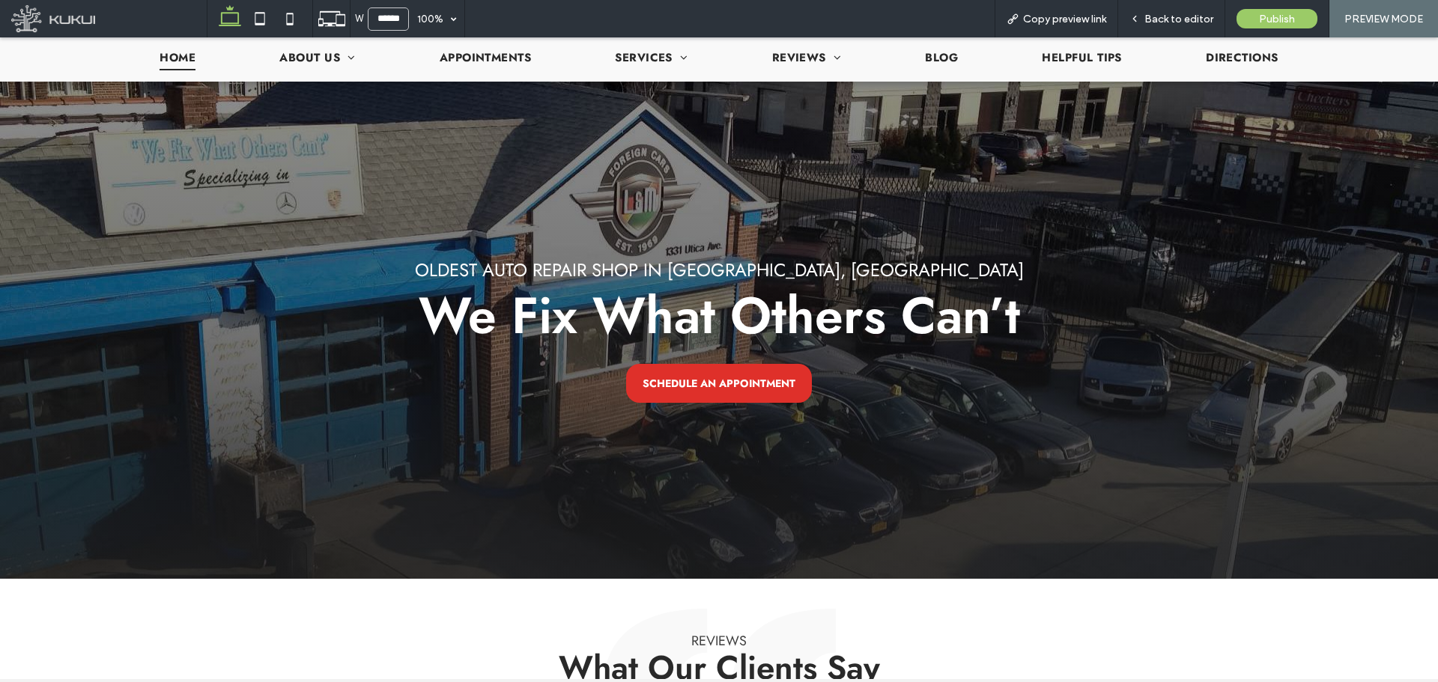
click at [1145, 351] on div "Oldest Auto Repair Shop in Brooklyn, NY We Fix What Others Can’t SCHEDULE AN AP…" at bounding box center [718, 331] width 1133 height 438
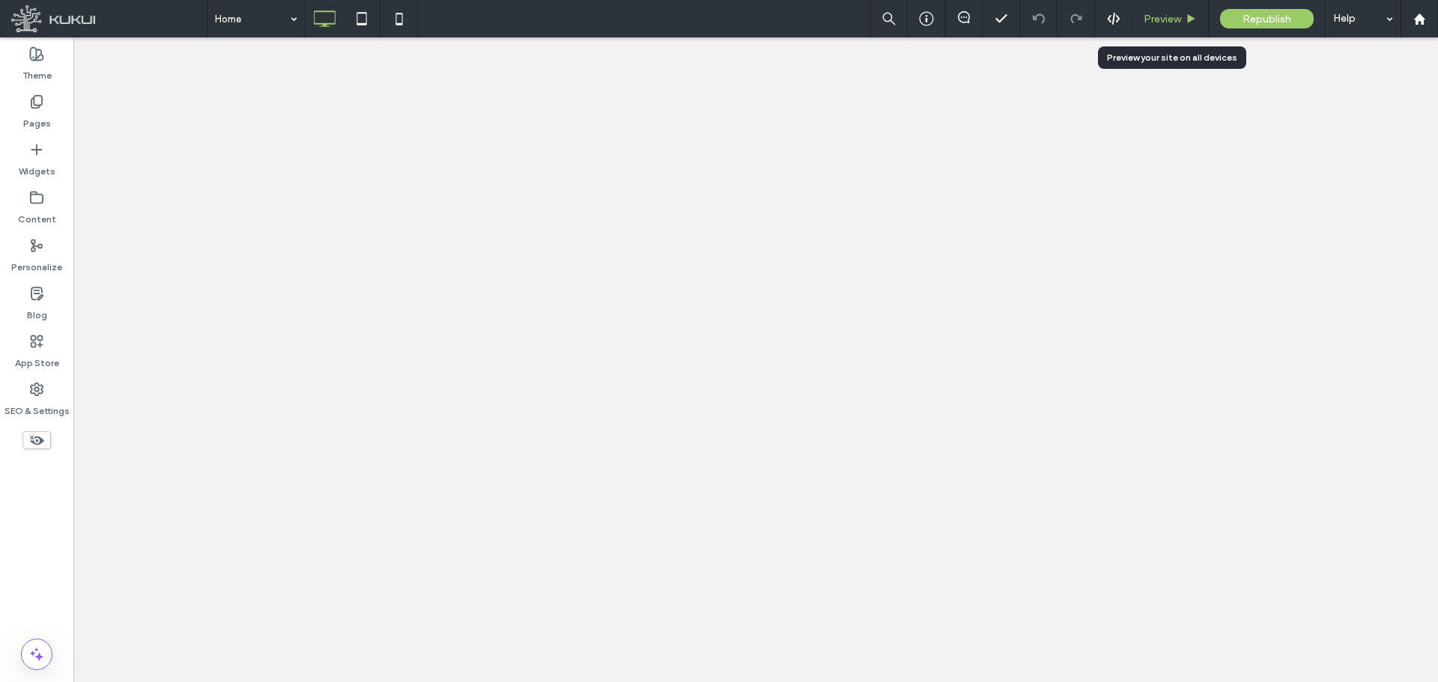
click at [1154, 21] on span "Preview" at bounding box center [1162, 19] width 37 height 13
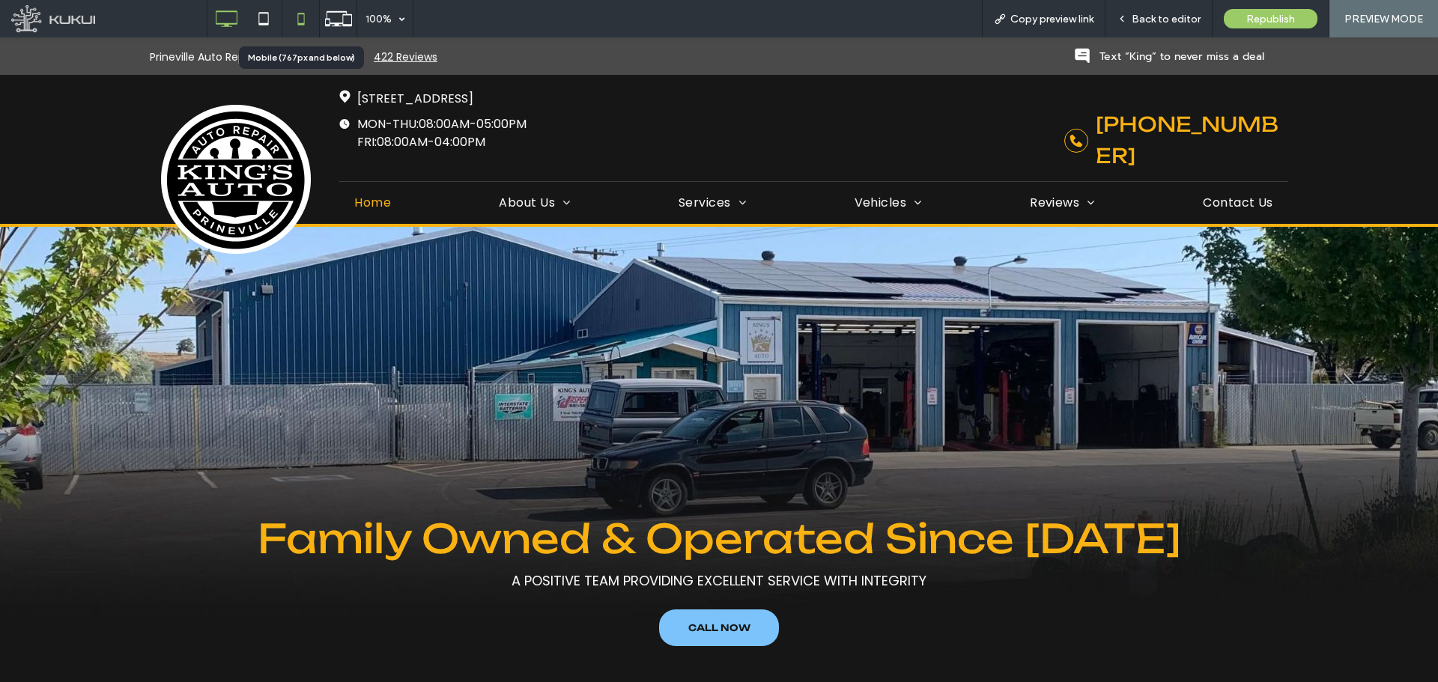
click at [305, 20] on icon at bounding box center [301, 19] width 30 height 30
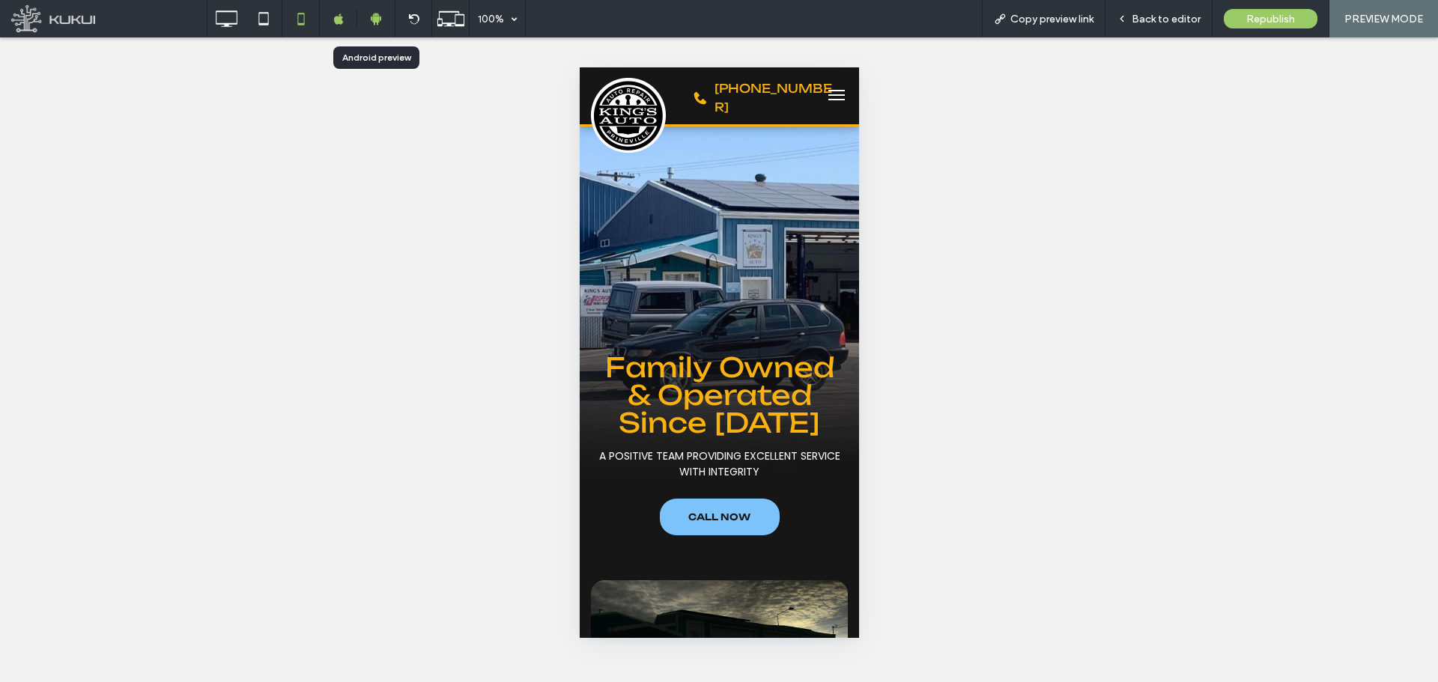
click at [386, 19] on div at bounding box center [375, 18] width 37 height 13
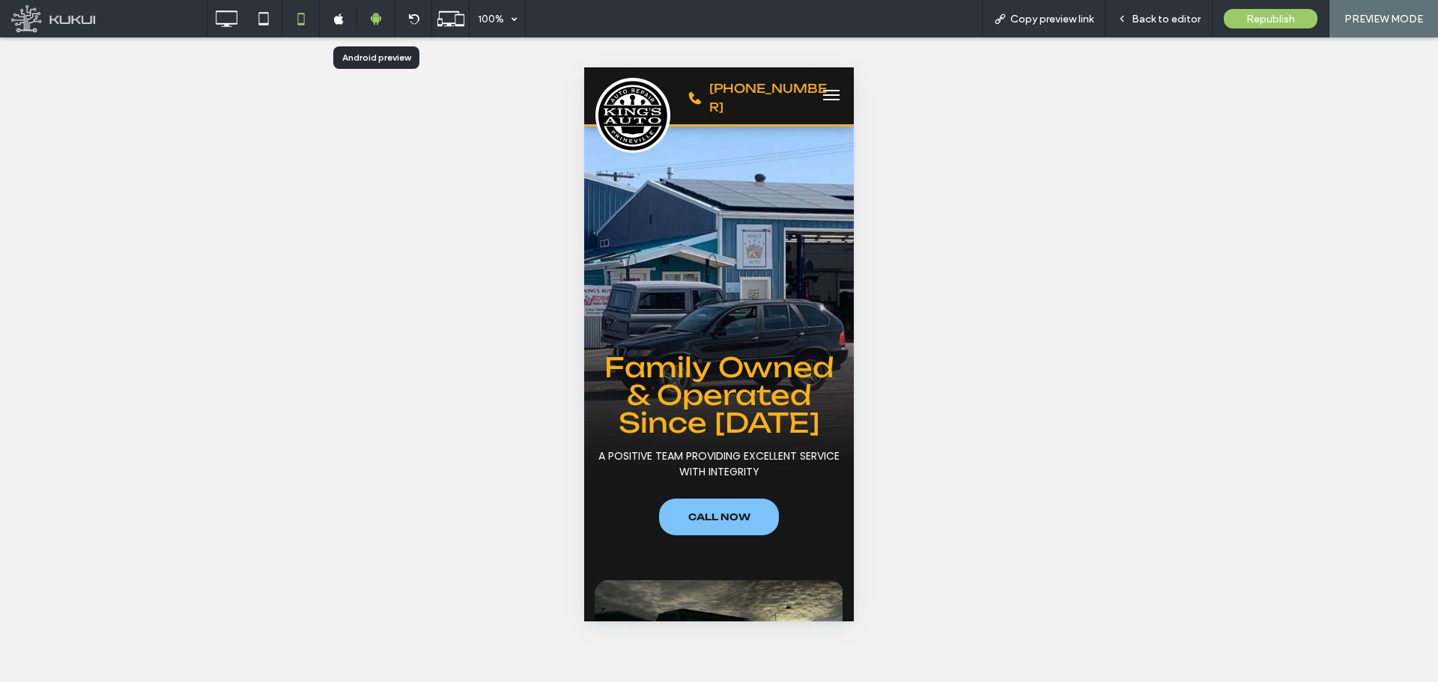
click at [356, 19] on span at bounding box center [356, 19] width 1 height 19
click at [347, 19] on div at bounding box center [338, 18] width 37 height 11
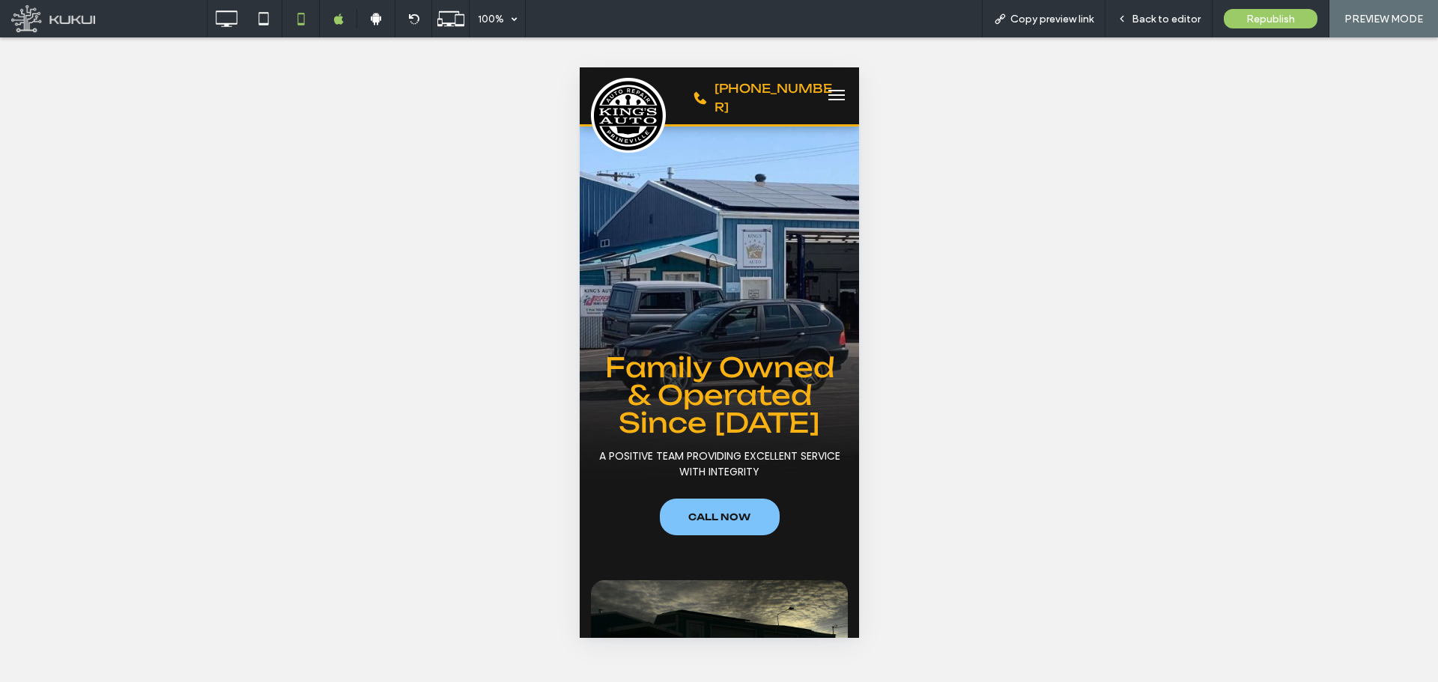
click at [834, 93] on button "menu" at bounding box center [836, 95] width 30 height 30
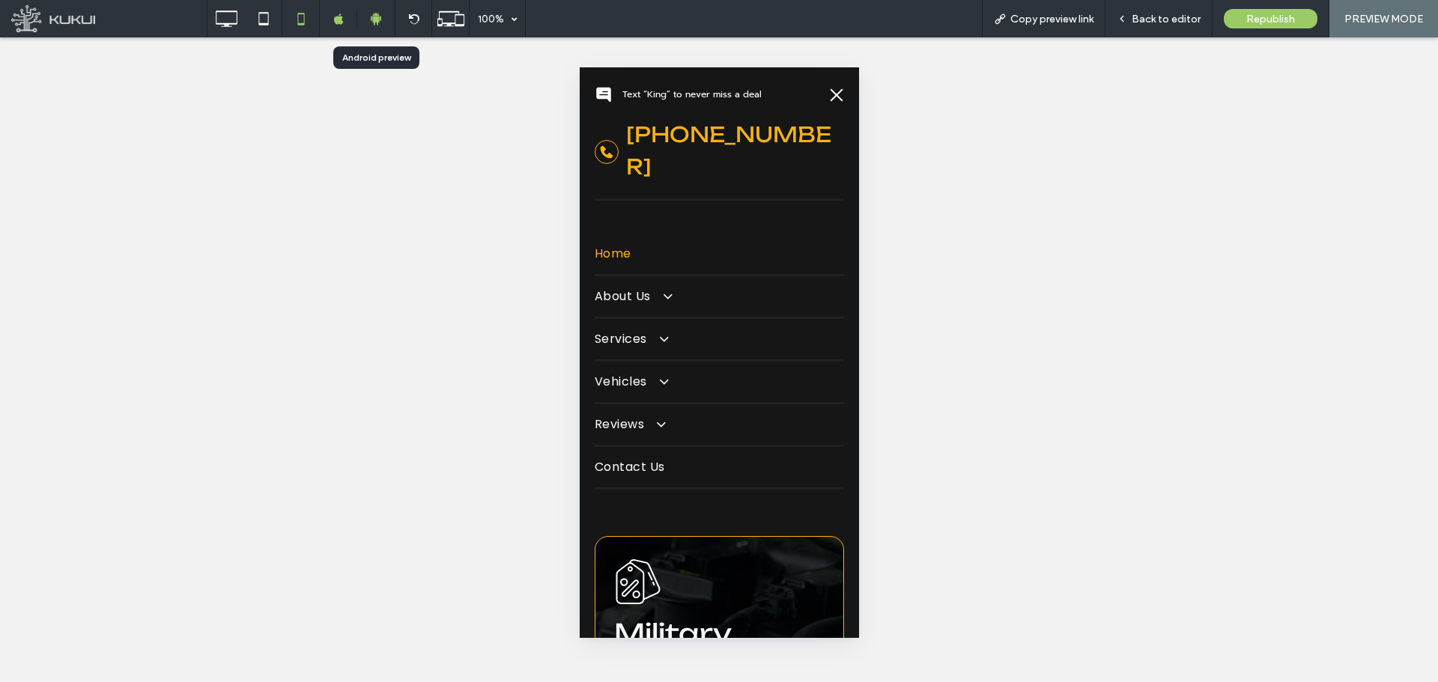
click at [377, 20] on icon at bounding box center [375, 18] width 13 height 13
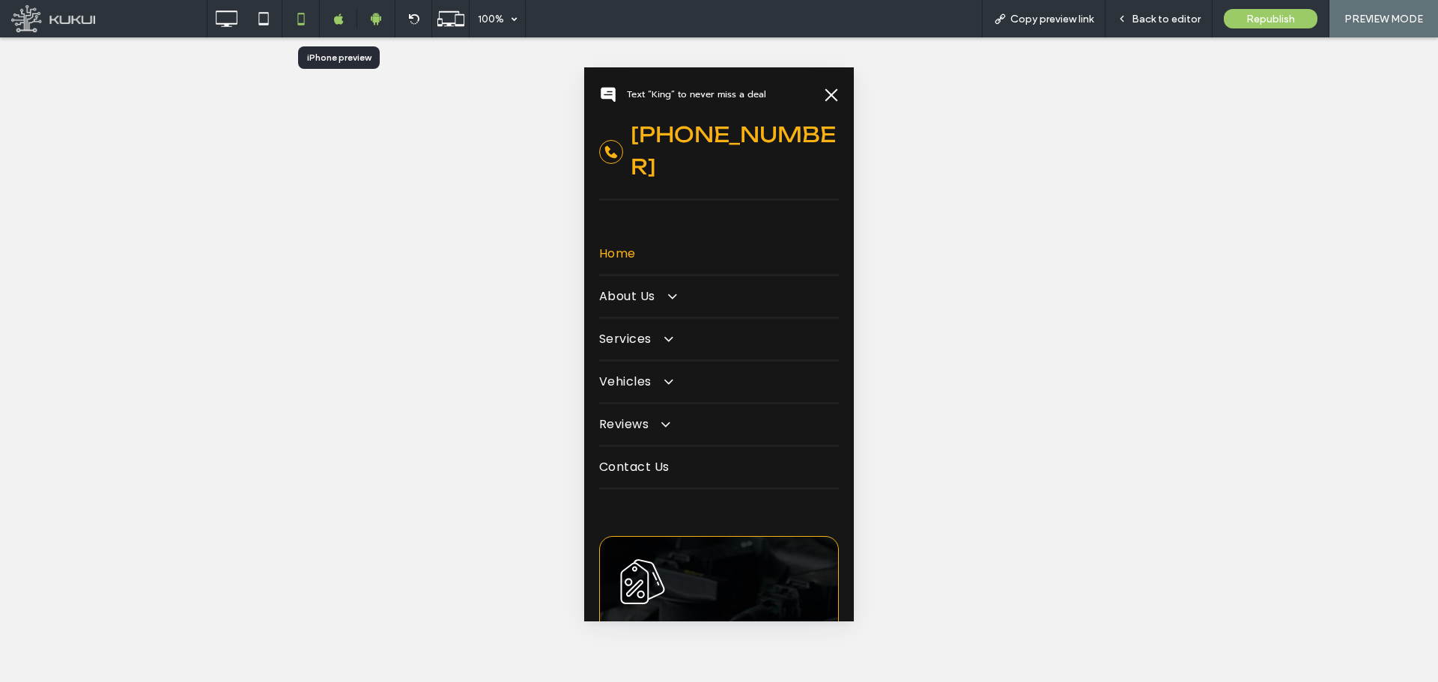
click at [345, 22] on div at bounding box center [338, 18] width 37 height 11
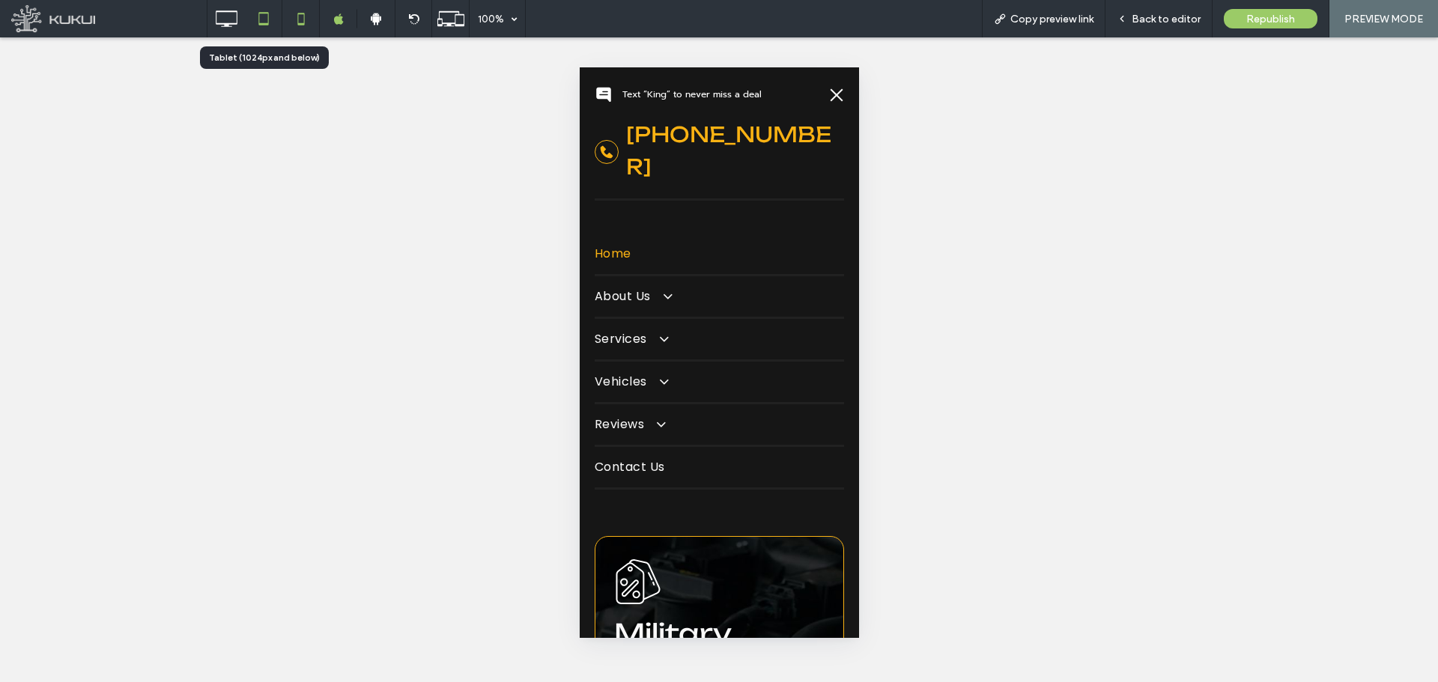
click at [259, 25] on icon at bounding box center [264, 19] width 30 height 30
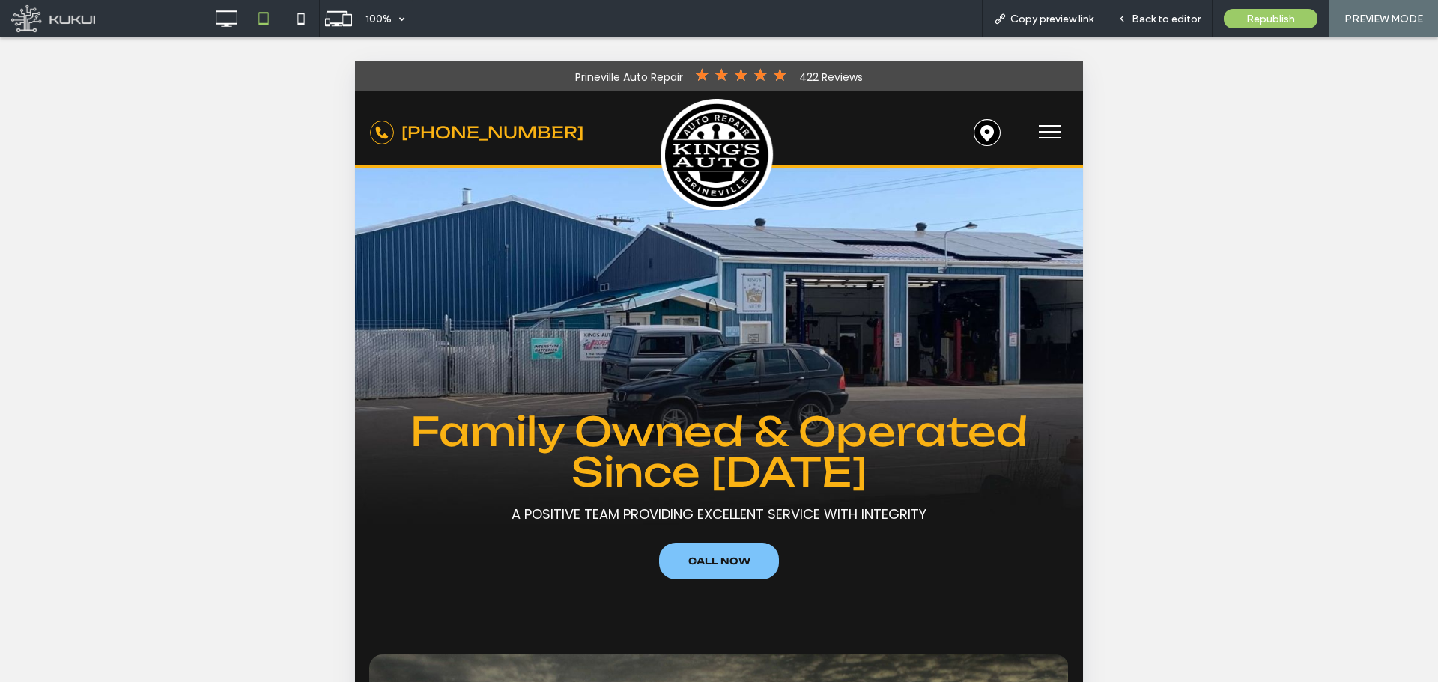
click at [1031, 130] on button "menu" at bounding box center [1050, 131] width 39 height 39
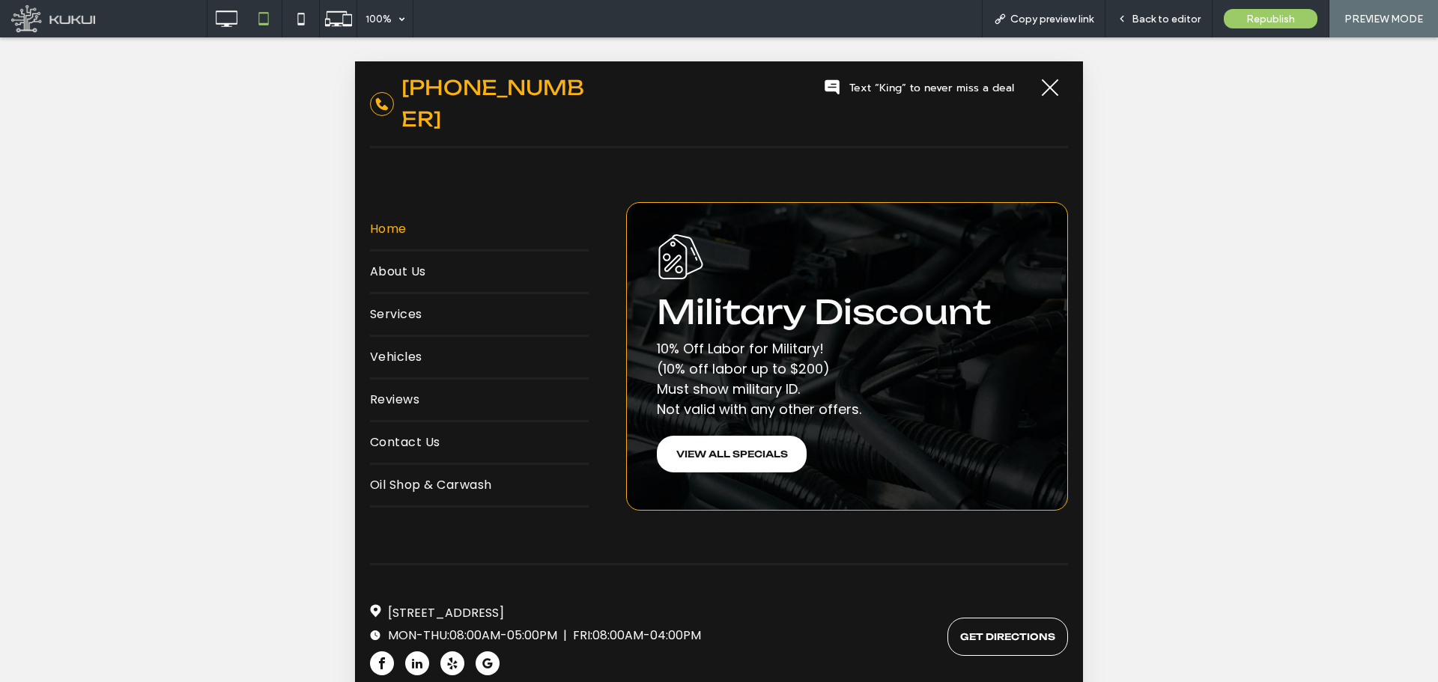
click at [1049, 93] on button "menu" at bounding box center [1050, 87] width 39 height 39
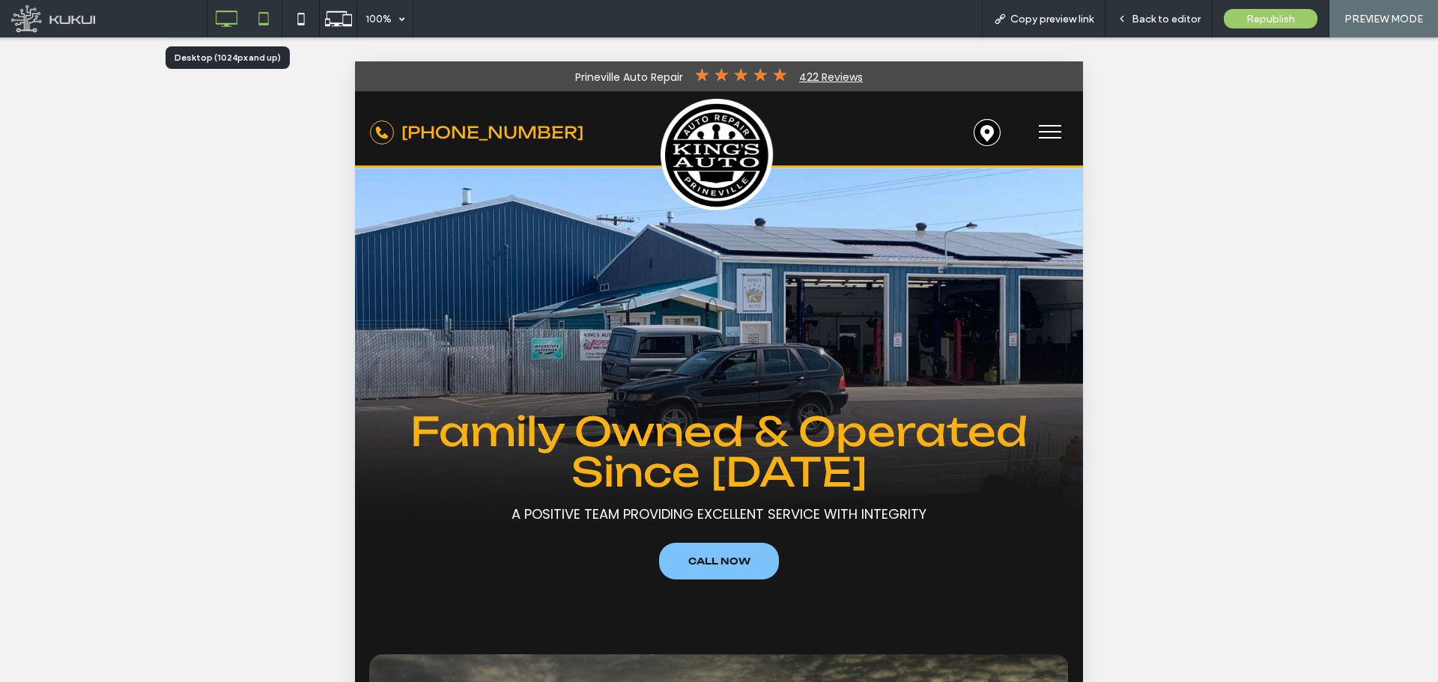
click at [234, 23] on use at bounding box center [227, 18] width 22 height 16
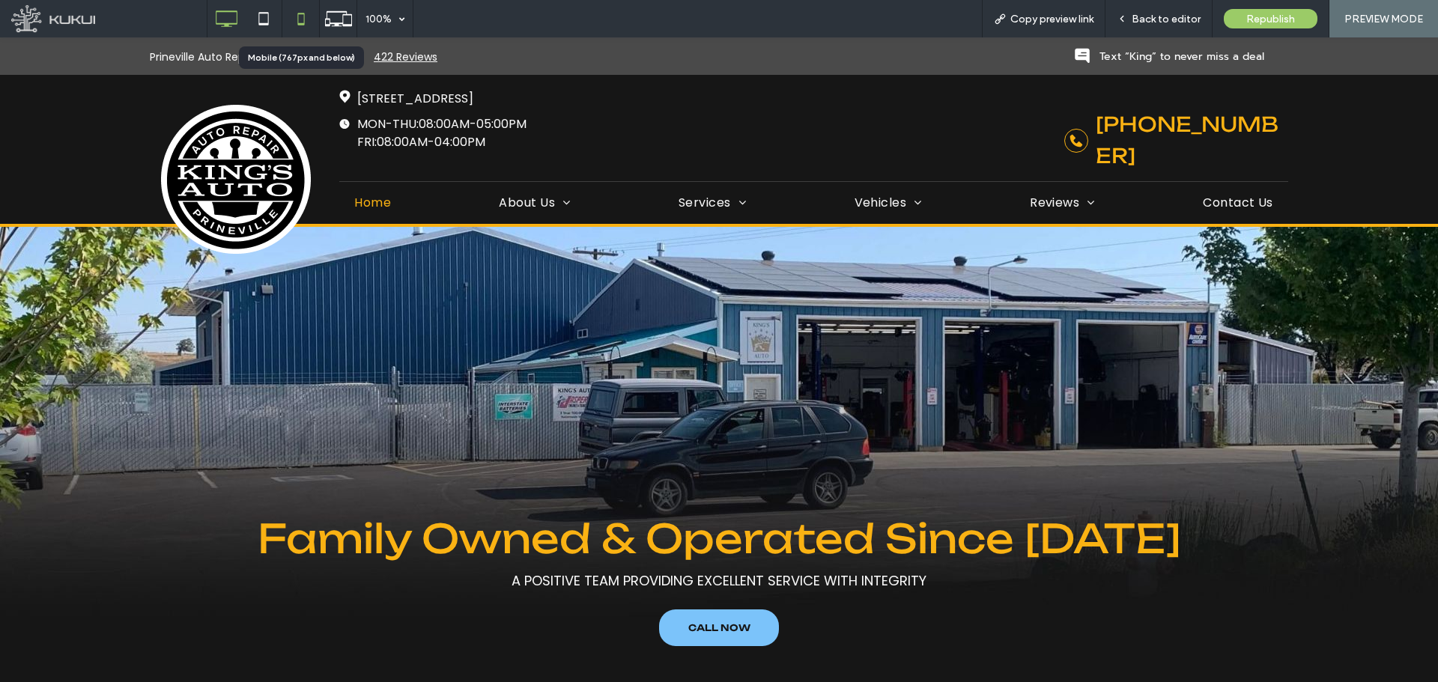
click at [306, 12] on icon at bounding box center [301, 19] width 30 height 30
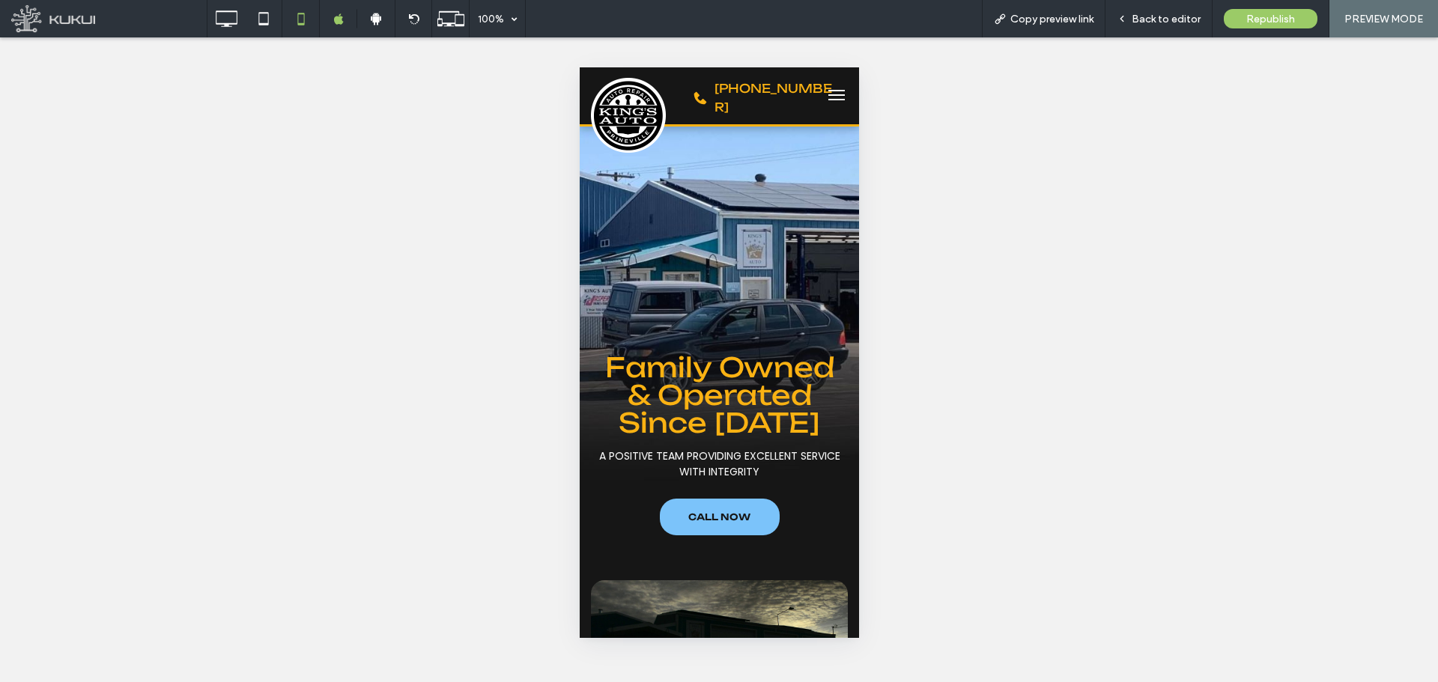
click at [828, 100] on span "menu" at bounding box center [836, 99] width 16 height 1
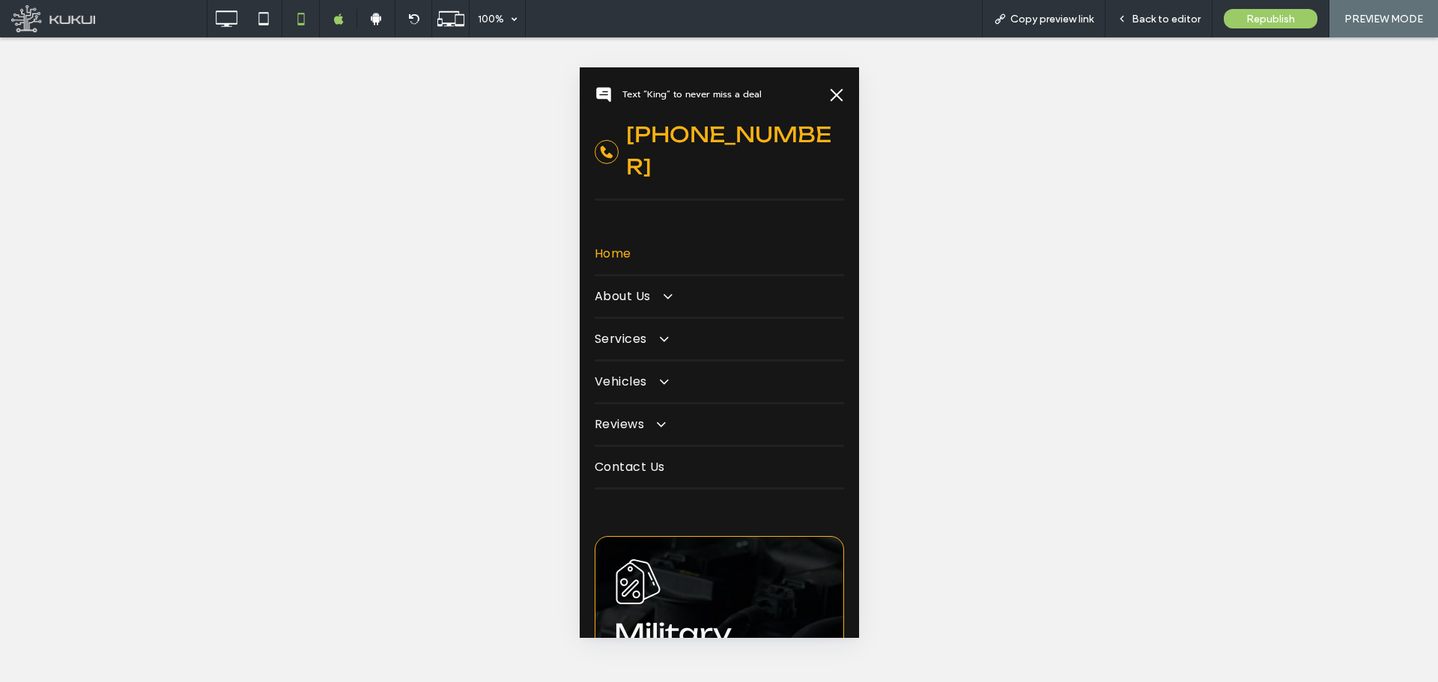
click at [835, 88] on button "menu" at bounding box center [836, 95] width 30 height 30
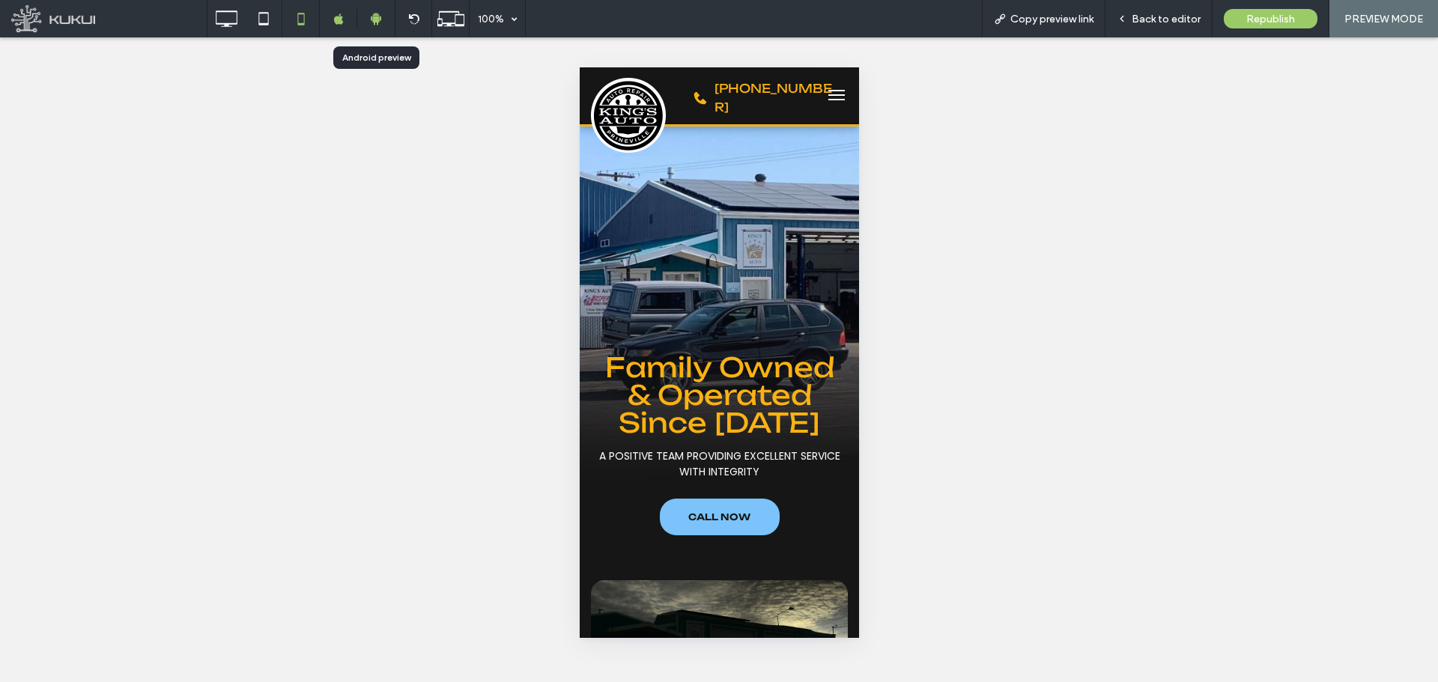
click at [379, 23] on icon at bounding box center [375, 18] width 13 height 13
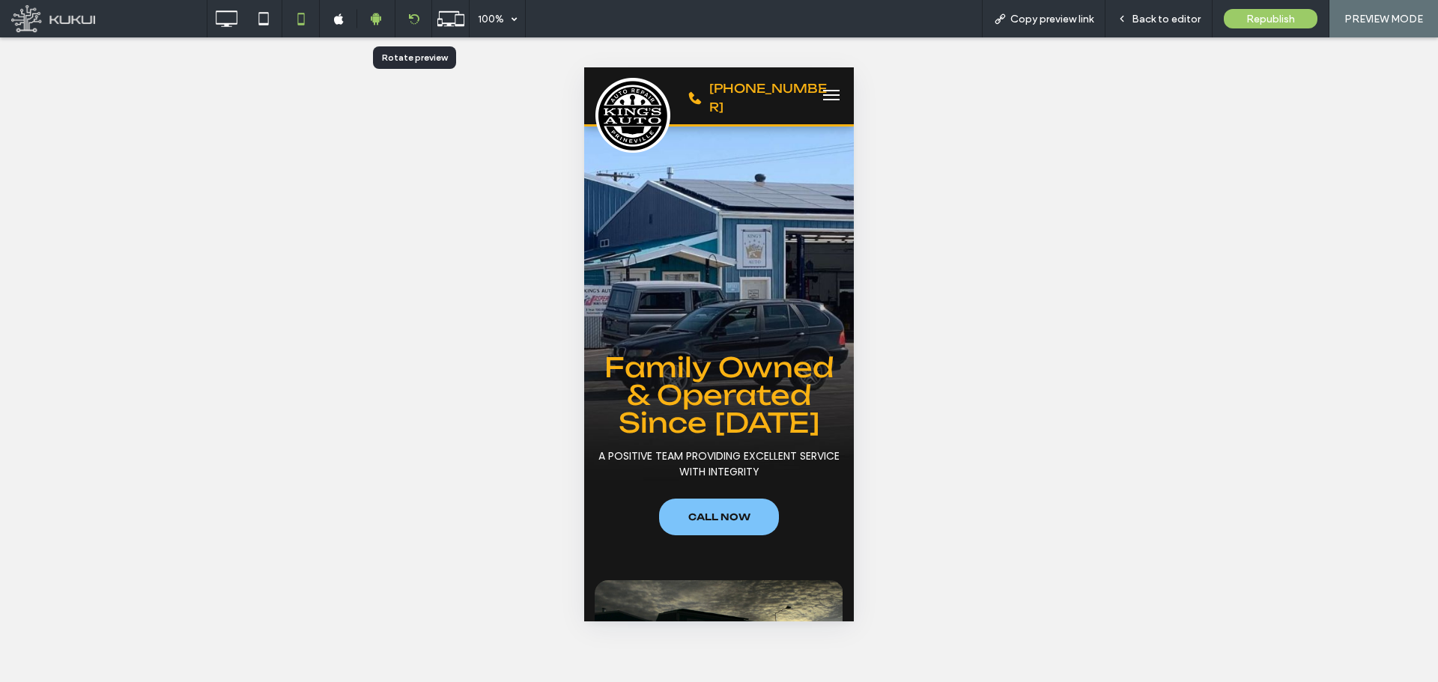
click at [405, 18] on div at bounding box center [413, 18] width 36 height 11
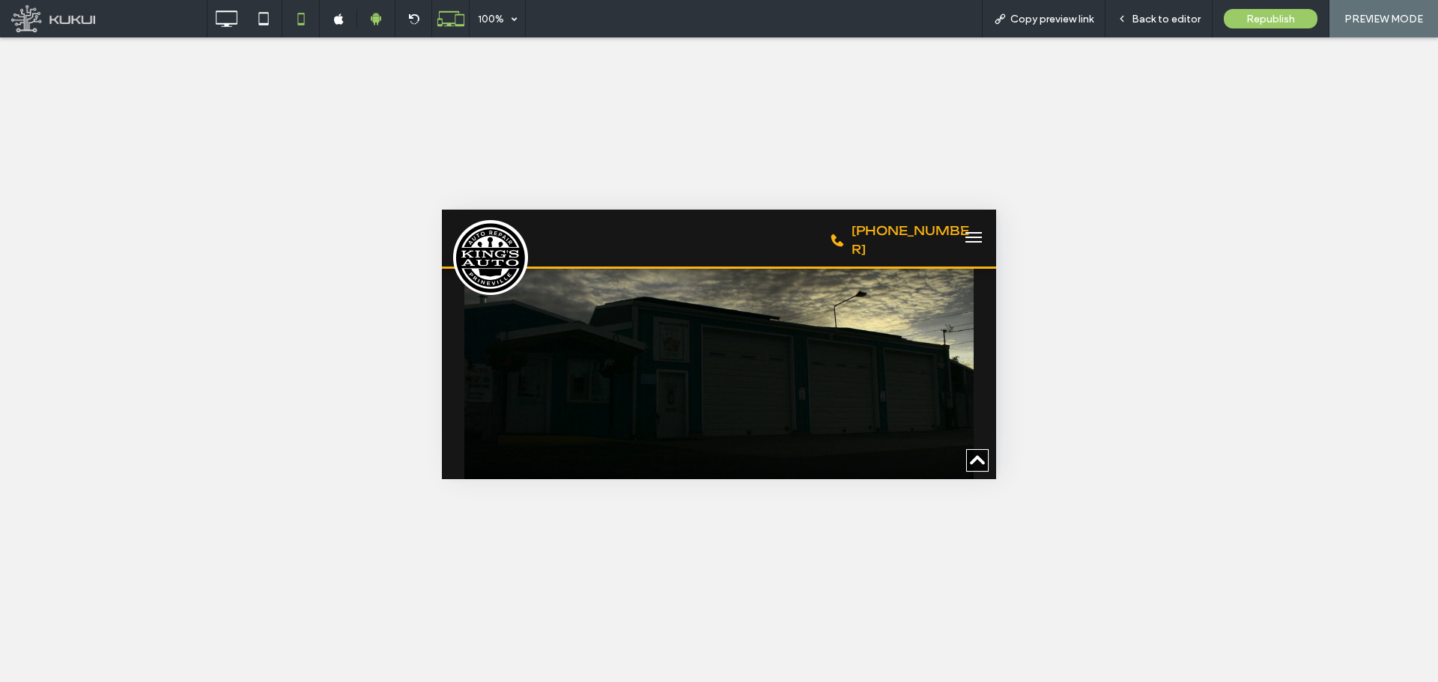
scroll to position [374, 0]
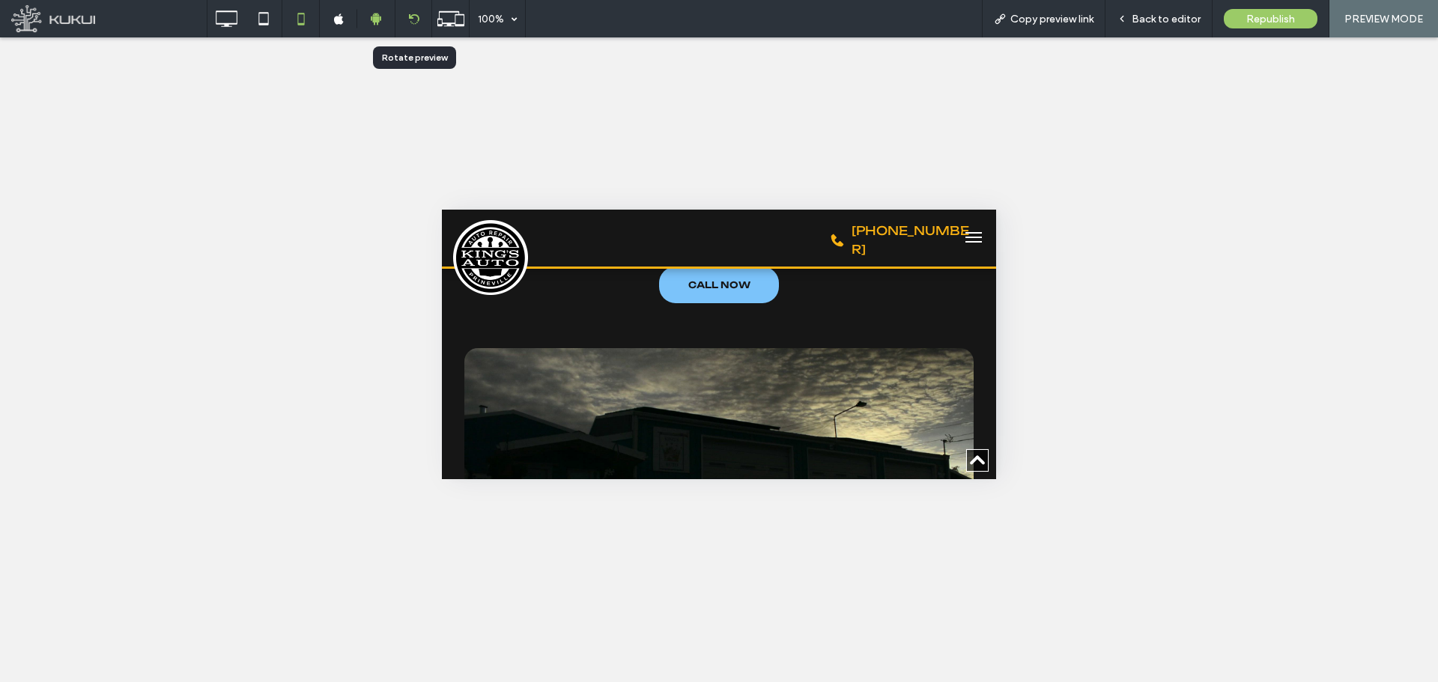
click at [408, 15] on icon at bounding box center [413, 18] width 11 height 11
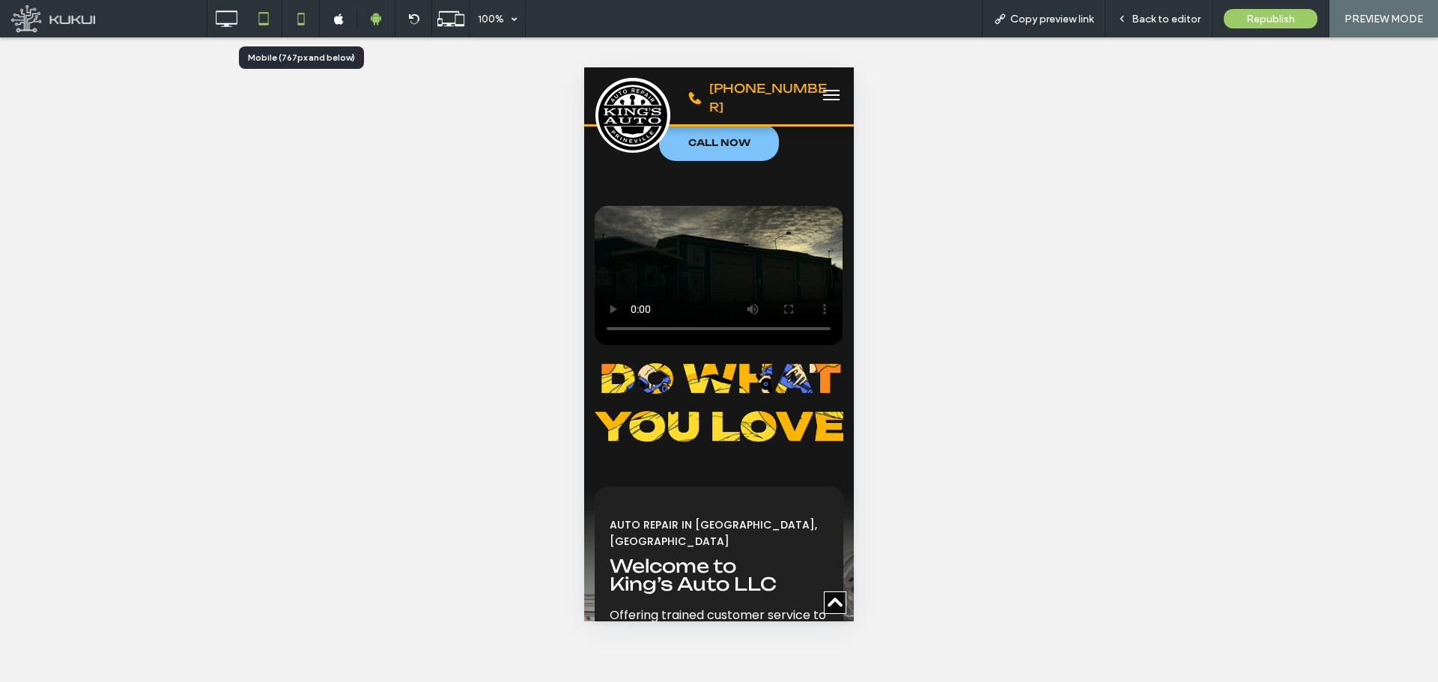
click at [269, 24] on icon at bounding box center [264, 19] width 30 height 30
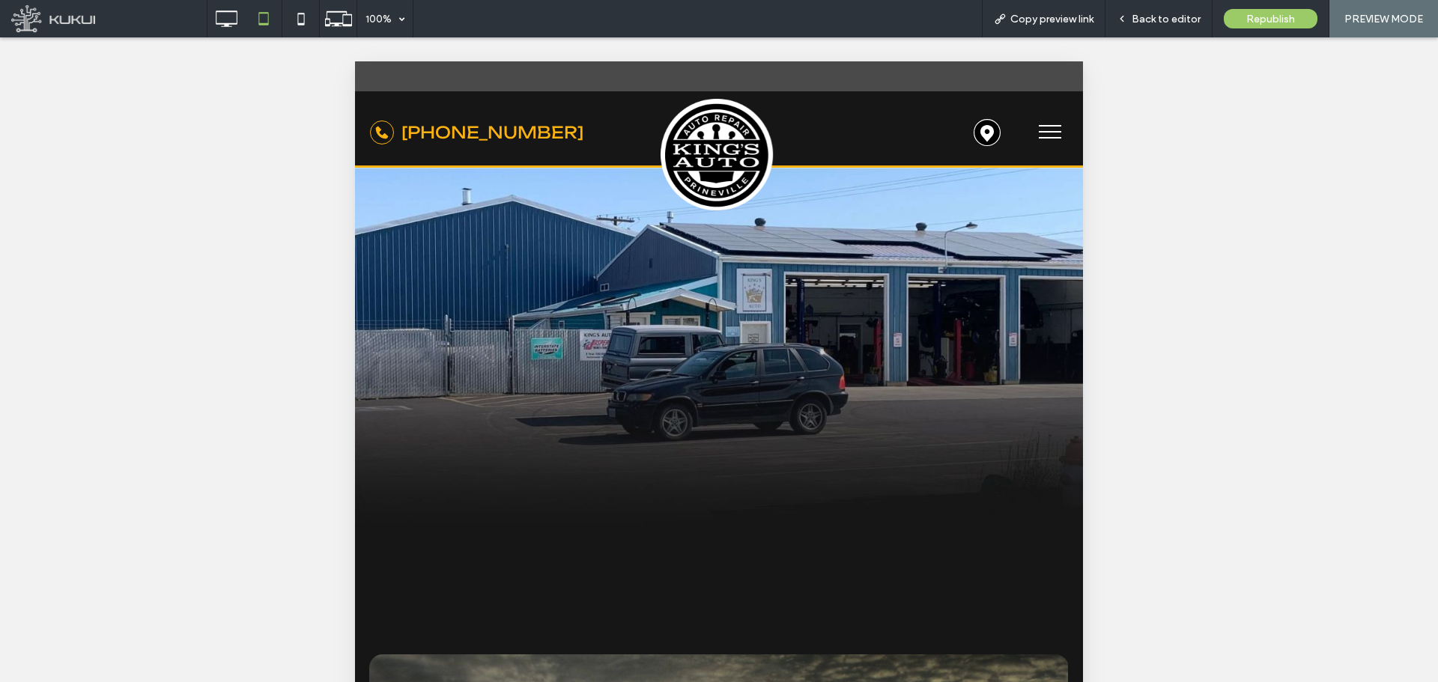
scroll to position [0, 0]
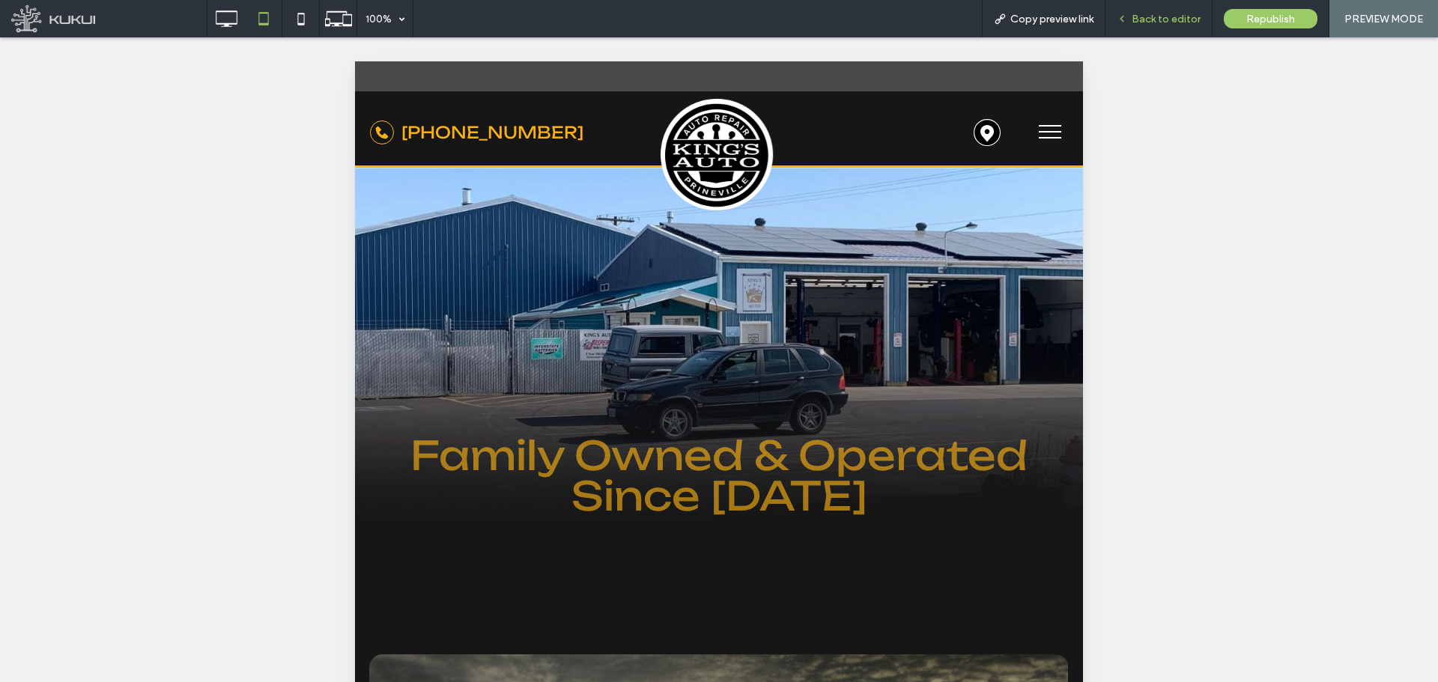
click at [1147, 16] on span "Back to editor" at bounding box center [1166, 19] width 69 height 13
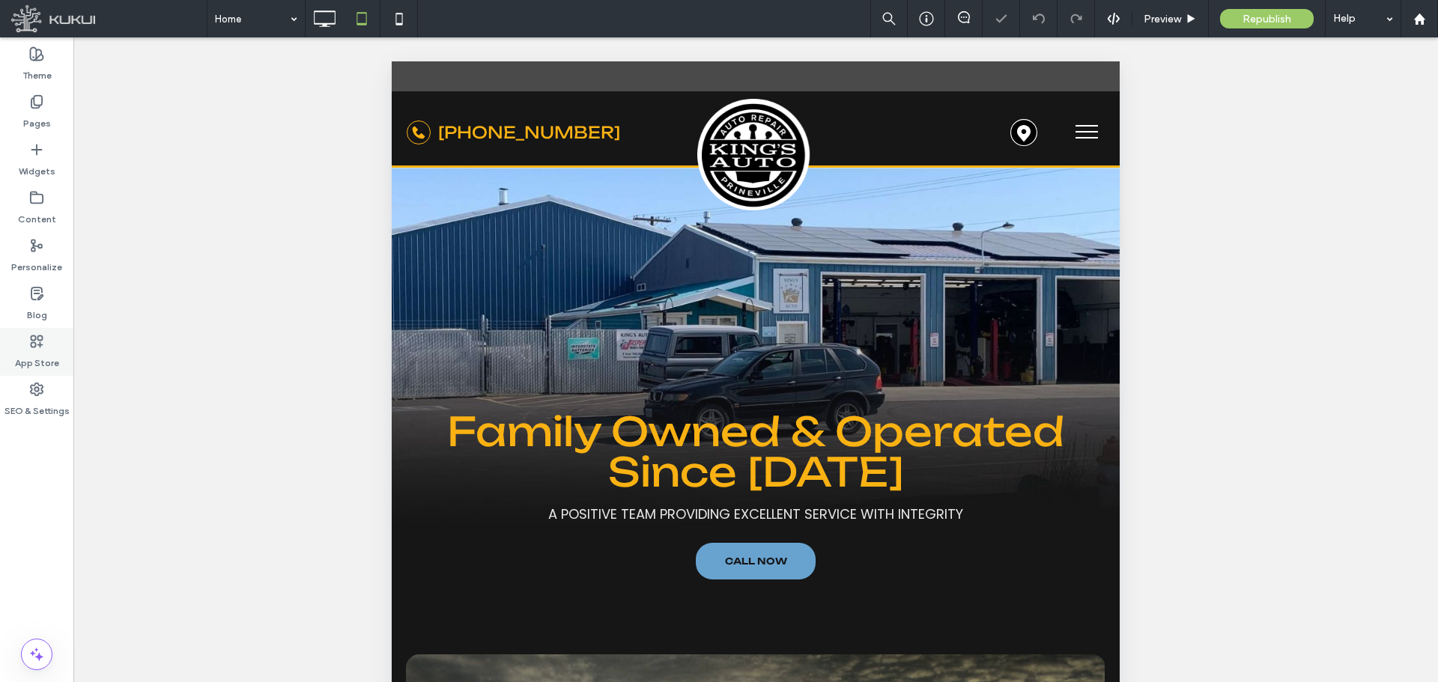
drag, startPoint x: 37, startPoint y: 408, endPoint x: 71, endPoint y: 339, distance: 77.7
click at [37, 402] on label "SEO & Settings" at bounding box center [36, 407] width 65 height 21
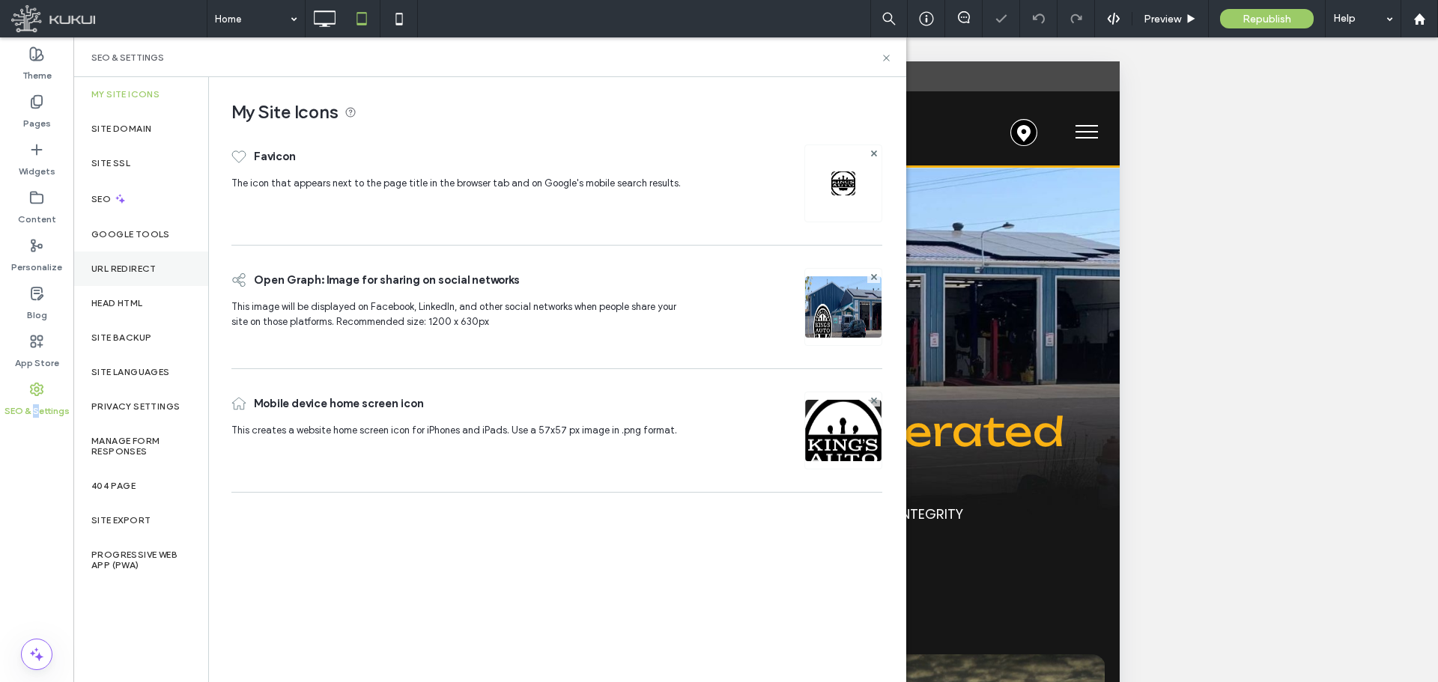
click at [121, 285] on div "URL Redirect" at bounding box center [140, 269] width 135 height 34
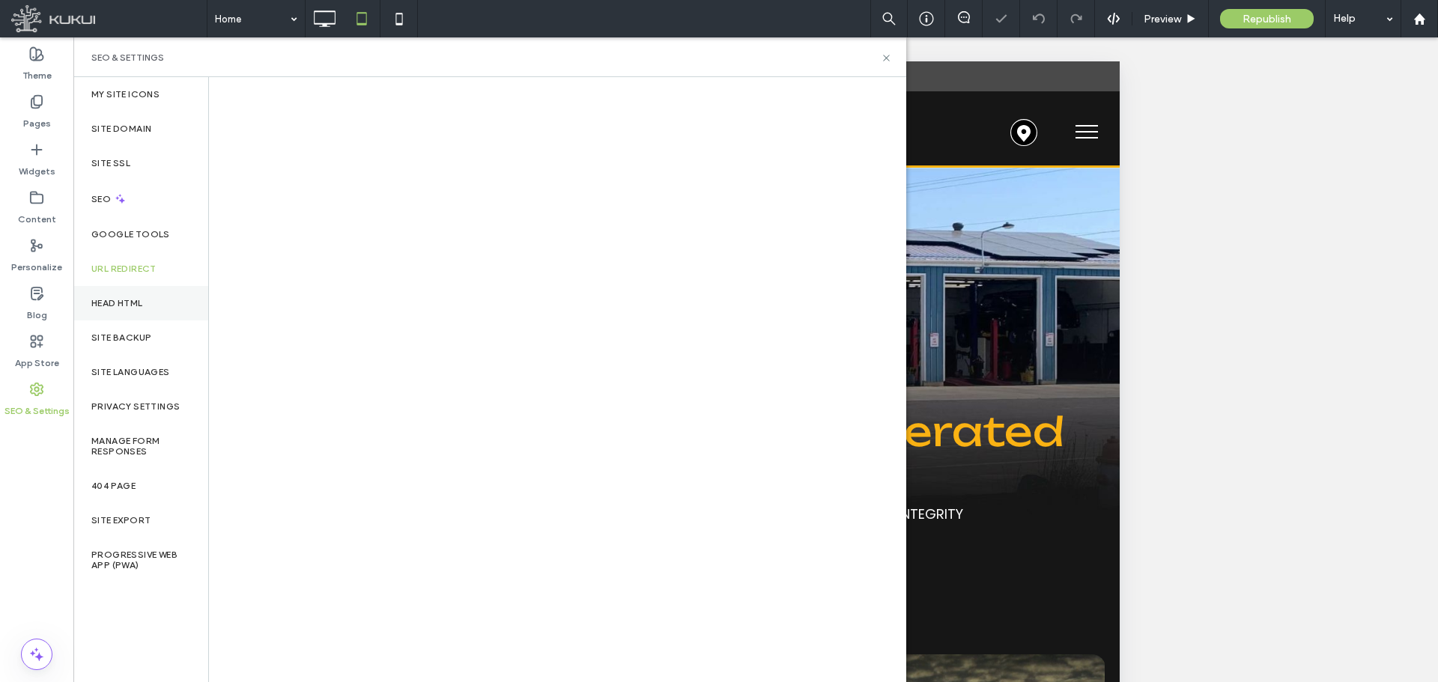
click at [121, 308] on label "Head HTML" at bounding box center [117, 303] width 52 height 10
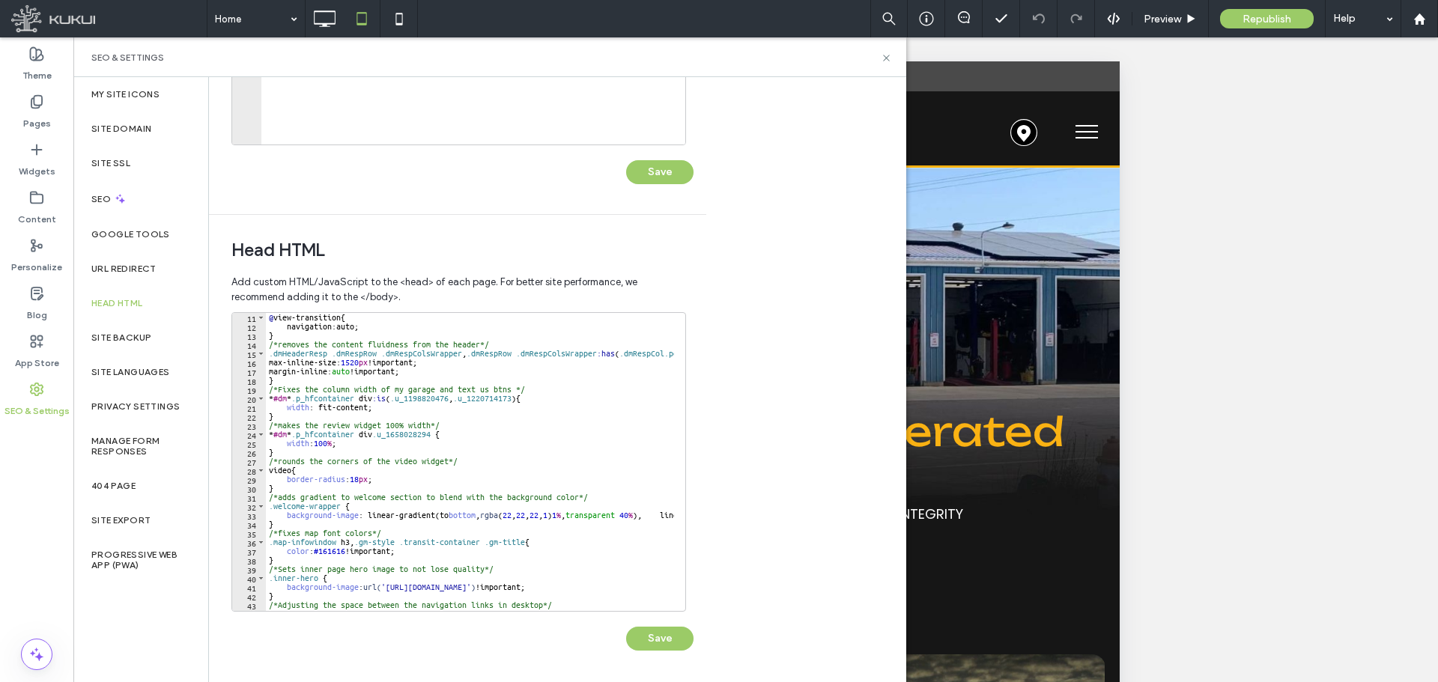
scroll to position [45, 0]
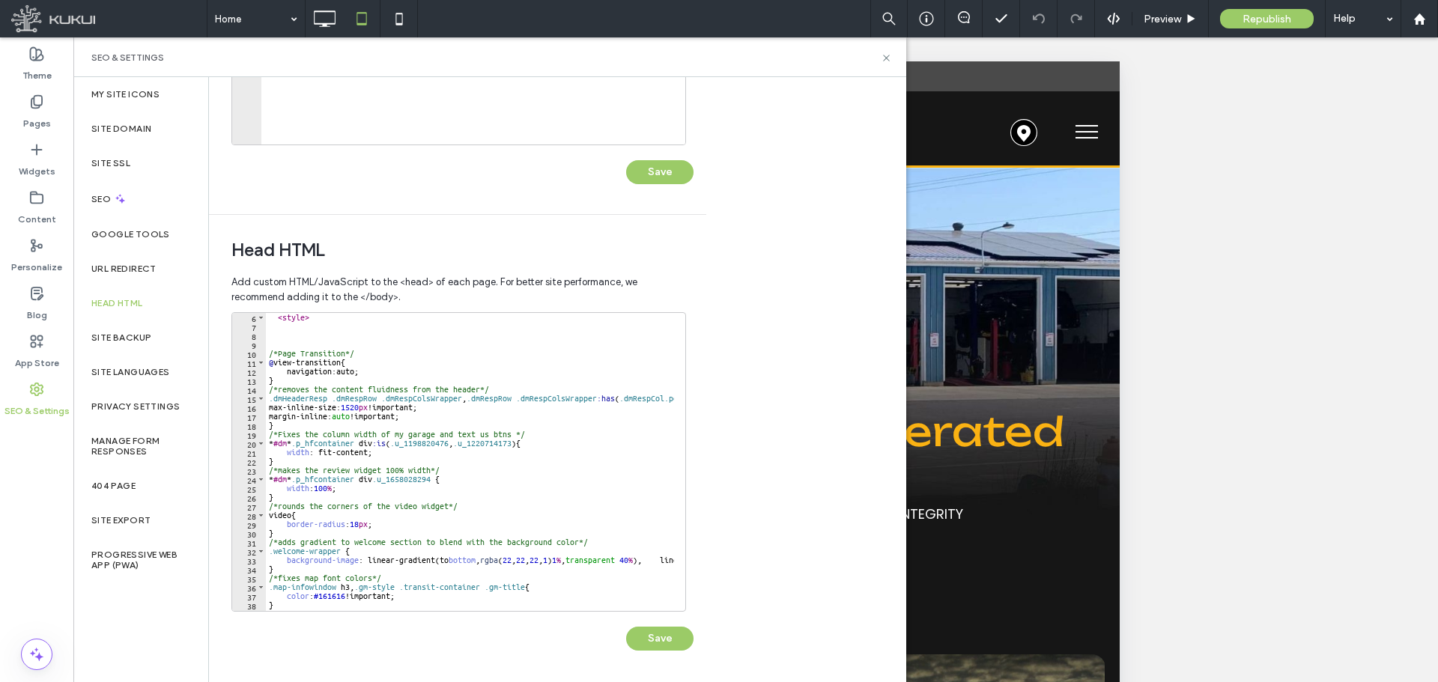
drag, startPoint x: 351, startPoint y: 616, endPoint x: 377, endPoint y: 617, distance: 26.2
click at [377, 617] on div "Save" at bounding box center [462, 631] width 462 height 39
type textarea "**********"
drag, startPoint x: 461, startPoint y: 398, endPoint x: 381, endPoint y: 401, distance: 79.4
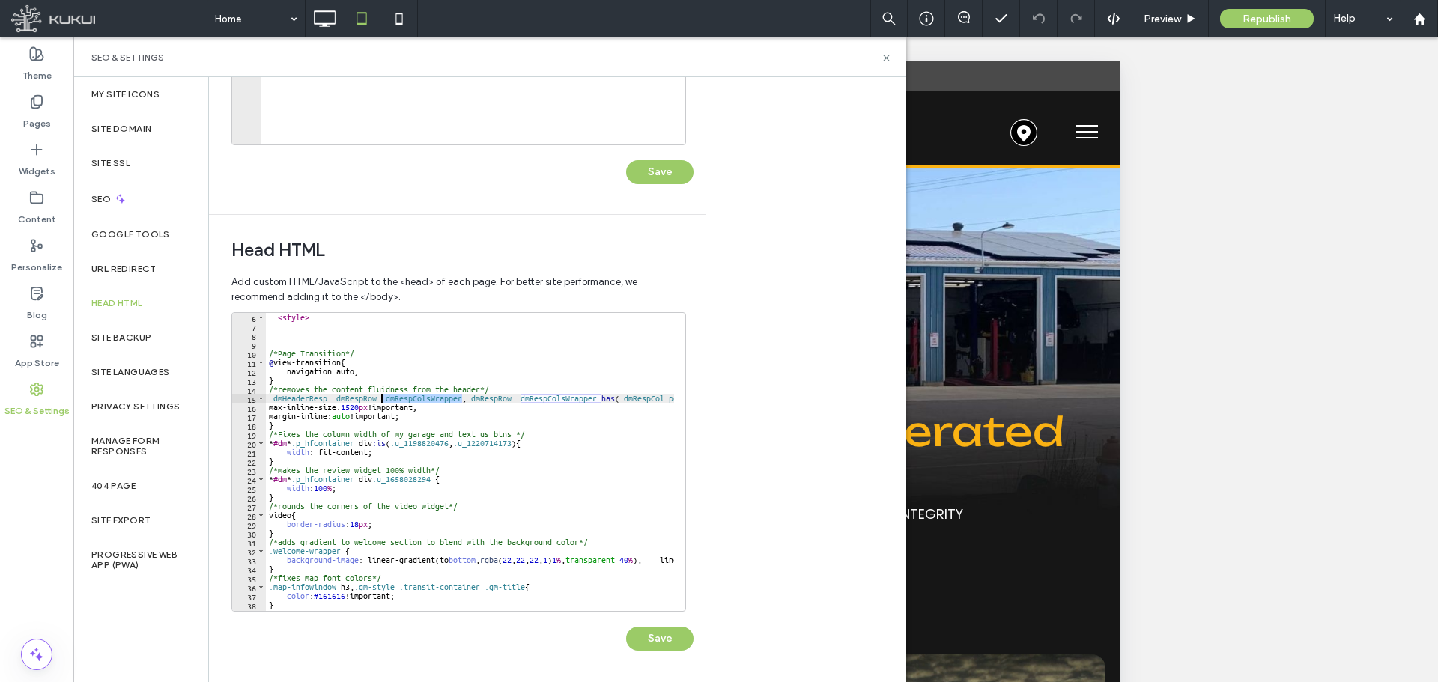
click at [381, 401] on div "< style > /*Page Transition*/ @ view-transition { navigation : auto ; } /*remov…" at bounding box center [887, 465] width 1242 height 305
click at [888, 58] on use at bounding box center [886, 58] width 6 height 6
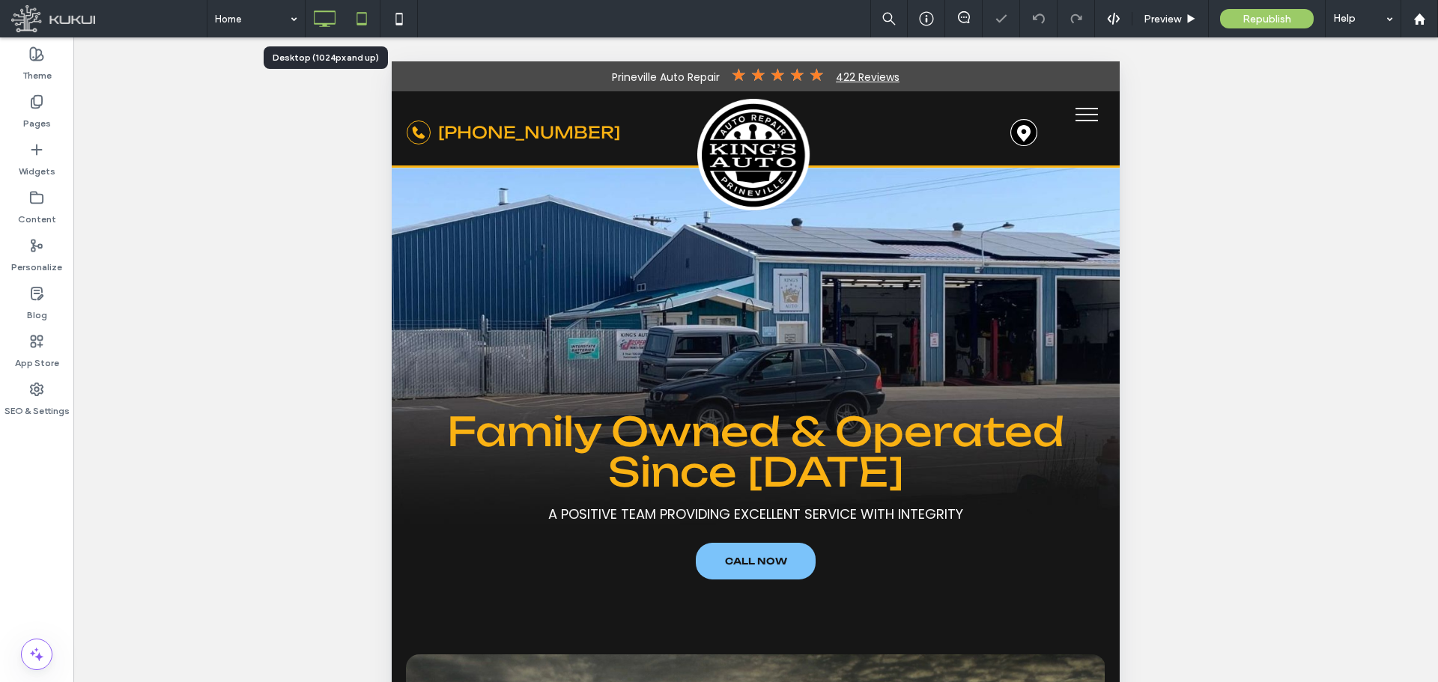
click at [321, 16] on icon at bounding box center [324, 19] width 30 height 30
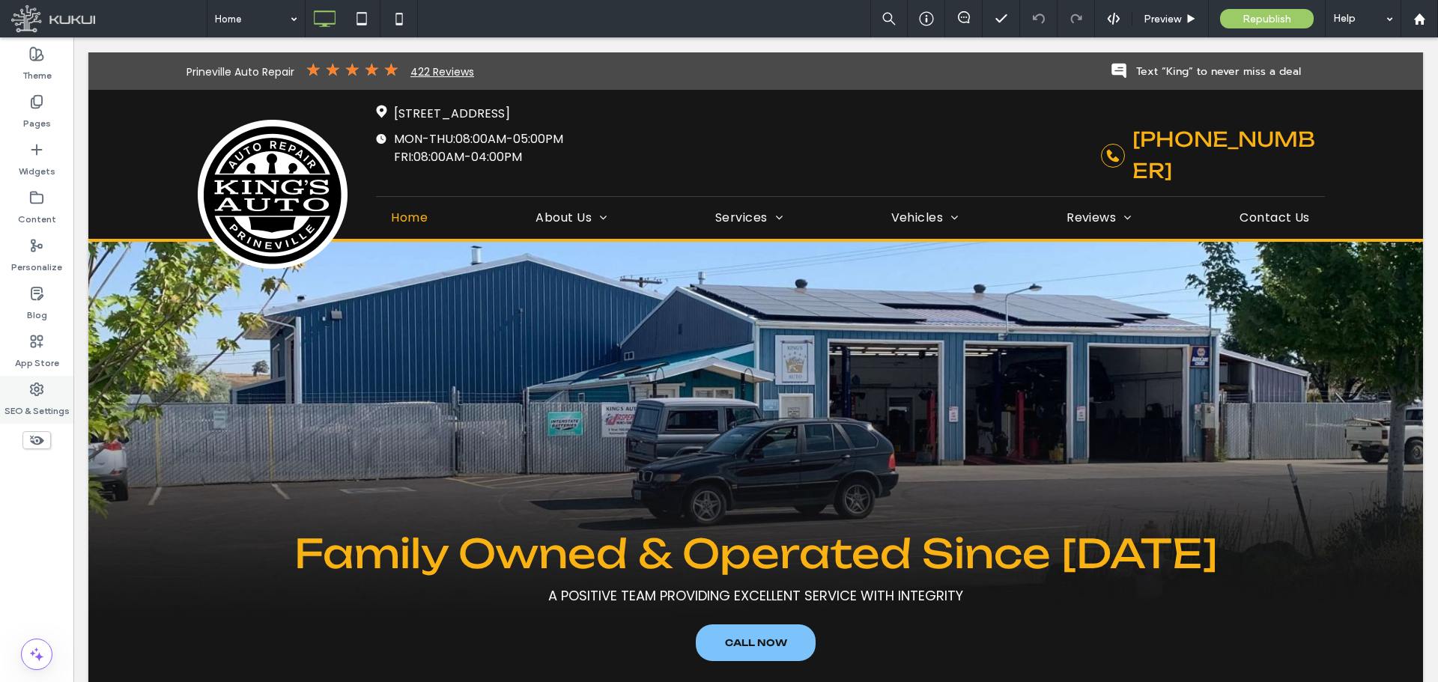
click at [33, 382] on icon at bounding box center [36, 389] width 15 height 15
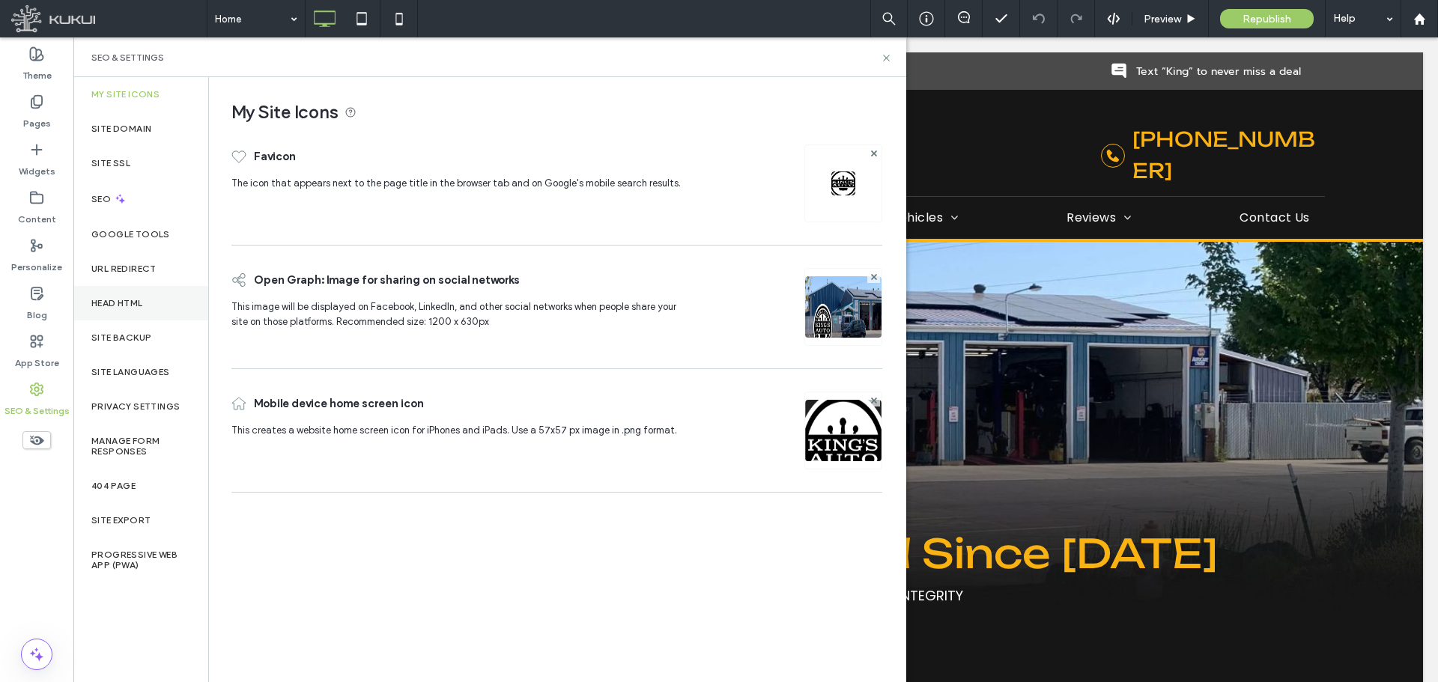
click at [100, 301] on label "Head HTML" at bounding box center [117, 303] width 52 height 10
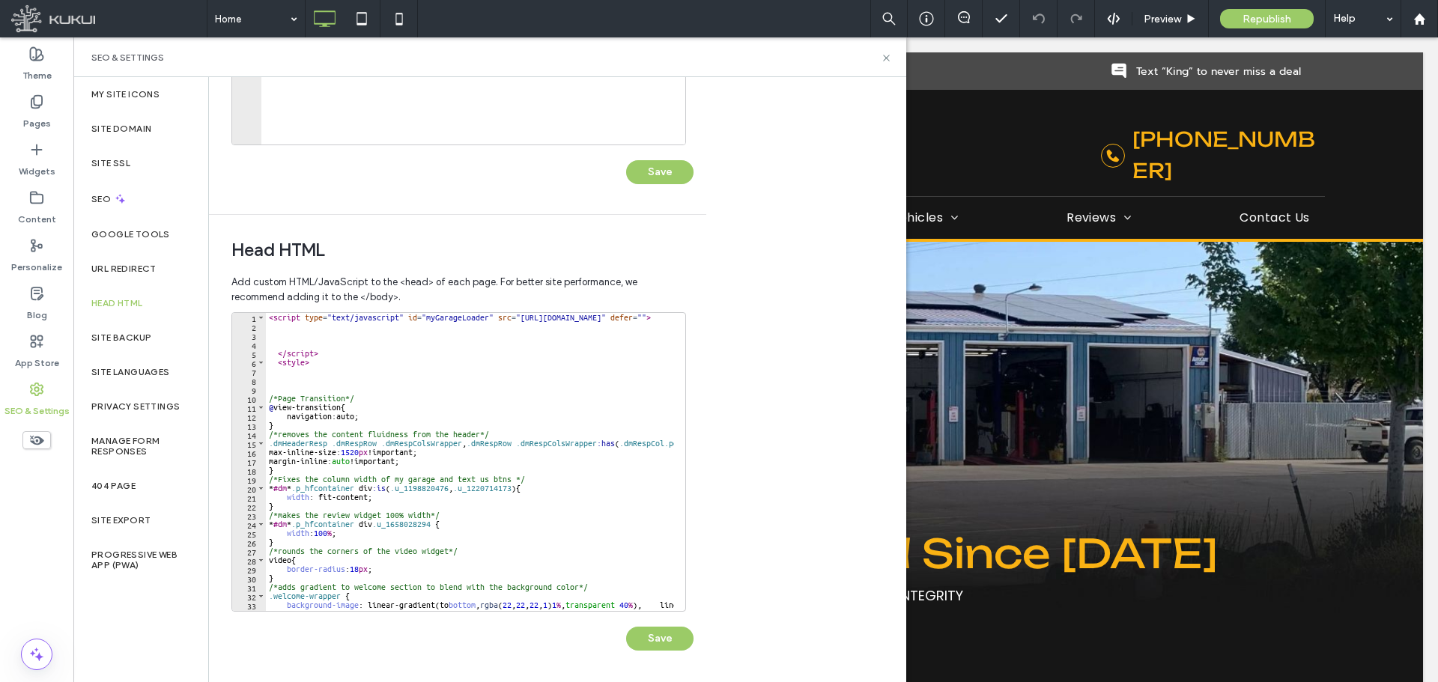
scroll to position [45, 0]
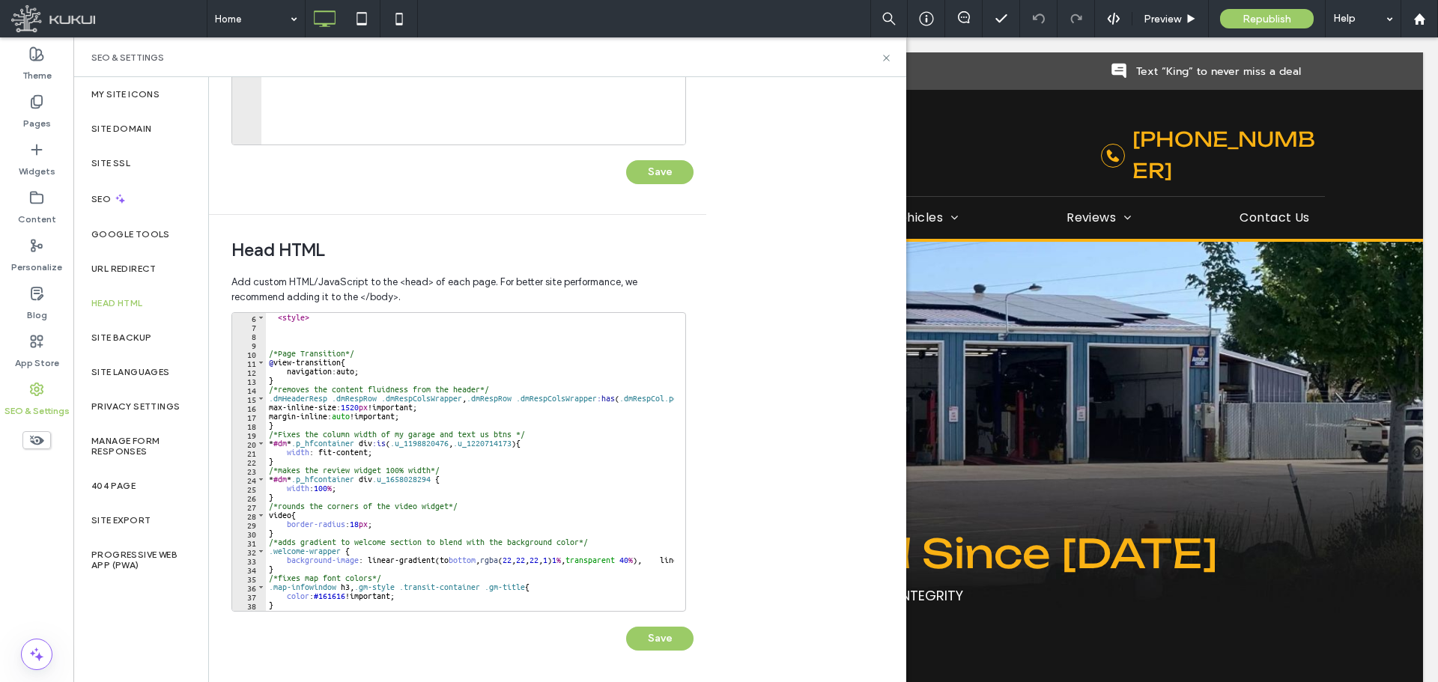
click at [334, 419] on div "< style > /*Page Transition*/ @ view-transition { navigation : auto ; } /*remov…" at bounding box center [887, 465] width 1242 height 305
click at [333, 430] on div "< style > /*Page Transition*/ @ view-transition { navigation : auto ; } /*remov…" at bounding box center [887, 465] width 1242 height 305
click at [382, 422] on div "< style > /*Page Transition*/ @ view-transition { navigation : auto ; } /*remov…" at bounding box center [887, 465] width 1242 height 305
type textarea "*"
paste textarea "**********"
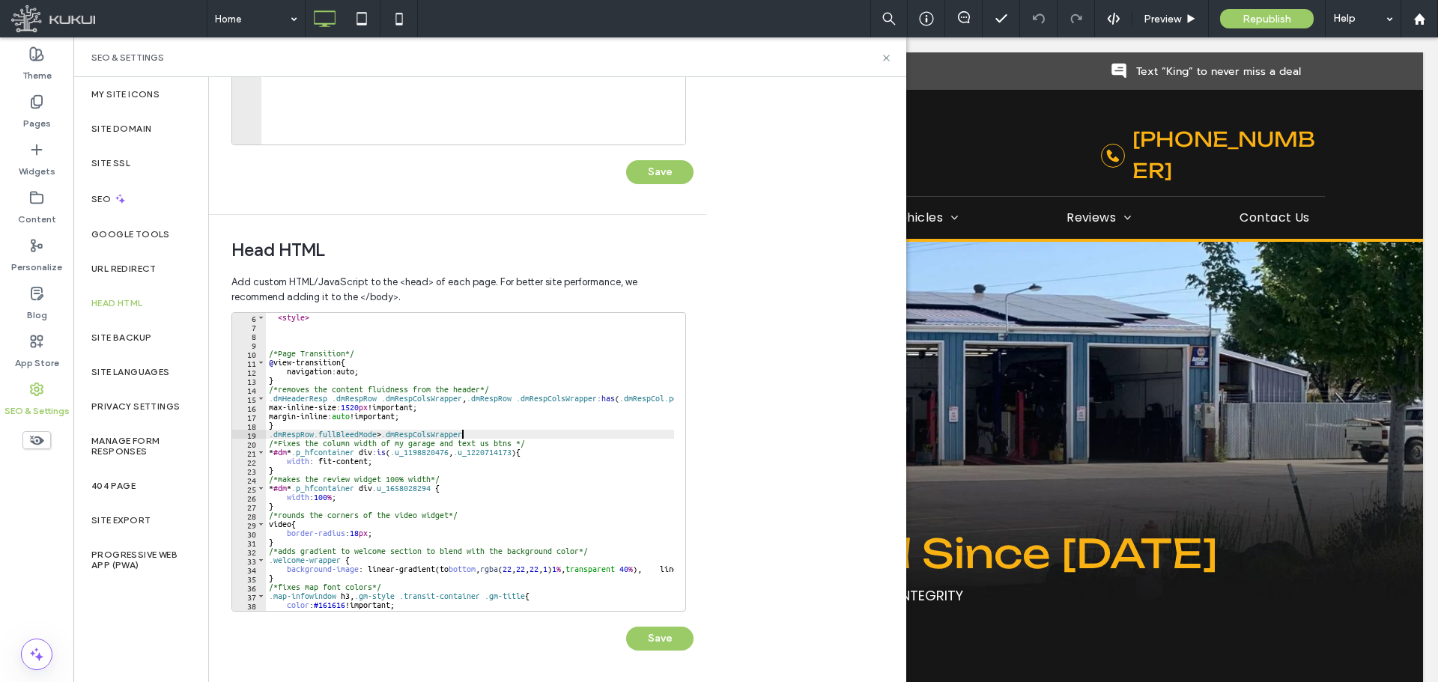
type textarea "**********"
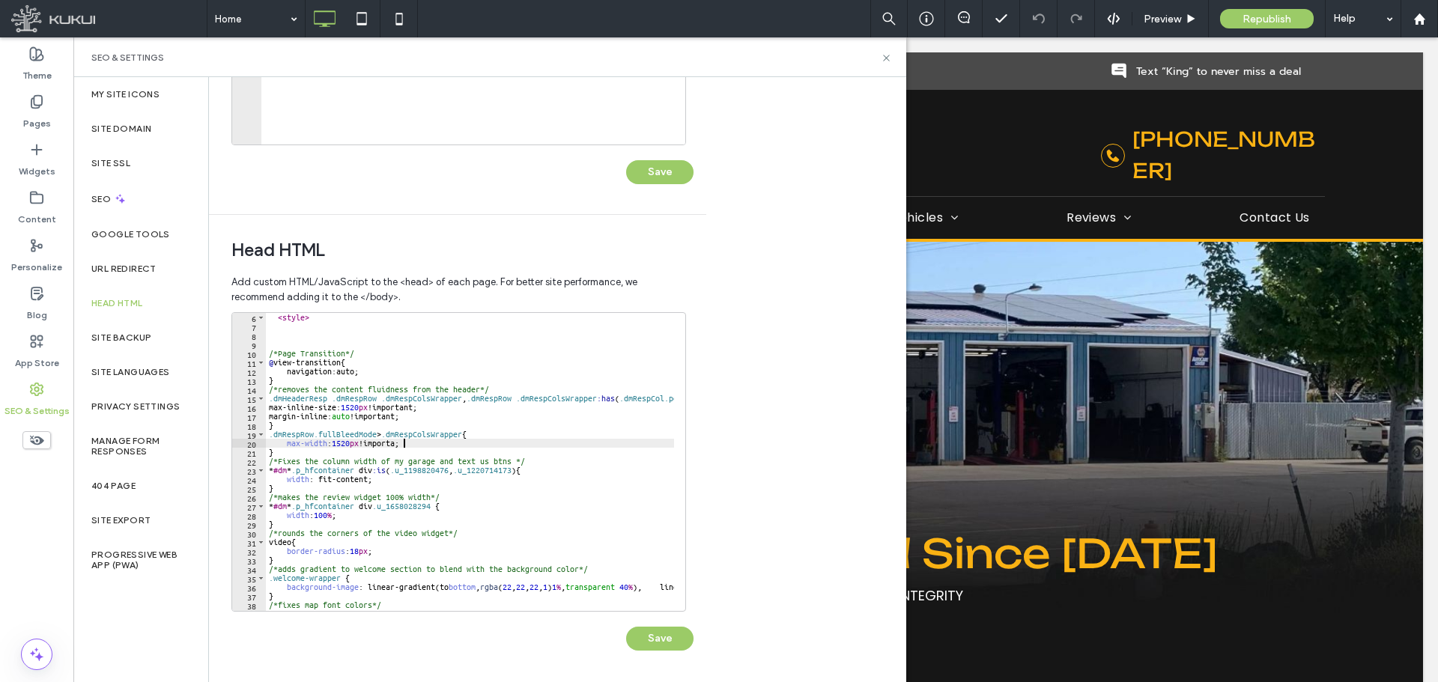
scroll to position [0, 11]
type textarea "**********"
click at [678, 641] on button "Save" at bounding box center [659, 639] width 67 height 24
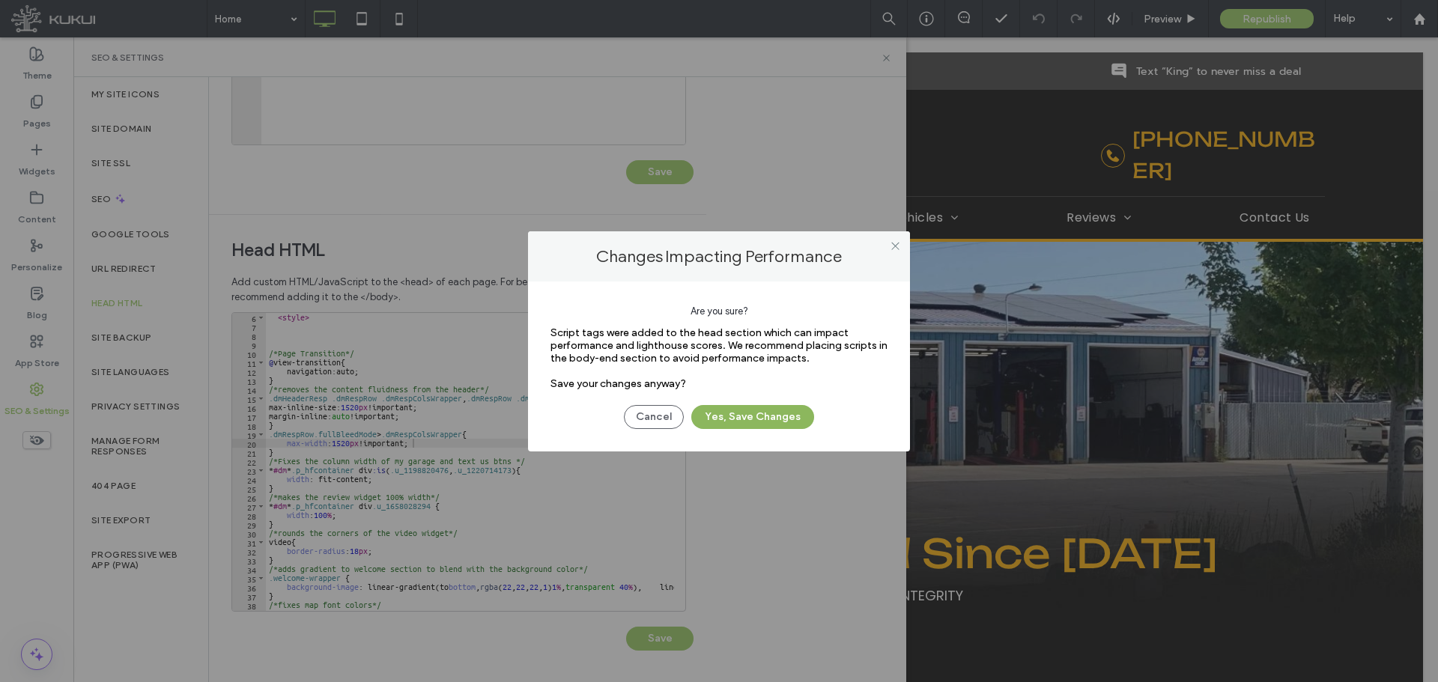
click at [739, 416] on button "Yes, Save Changes" at bounding box center [752, 417] width 123 height 24
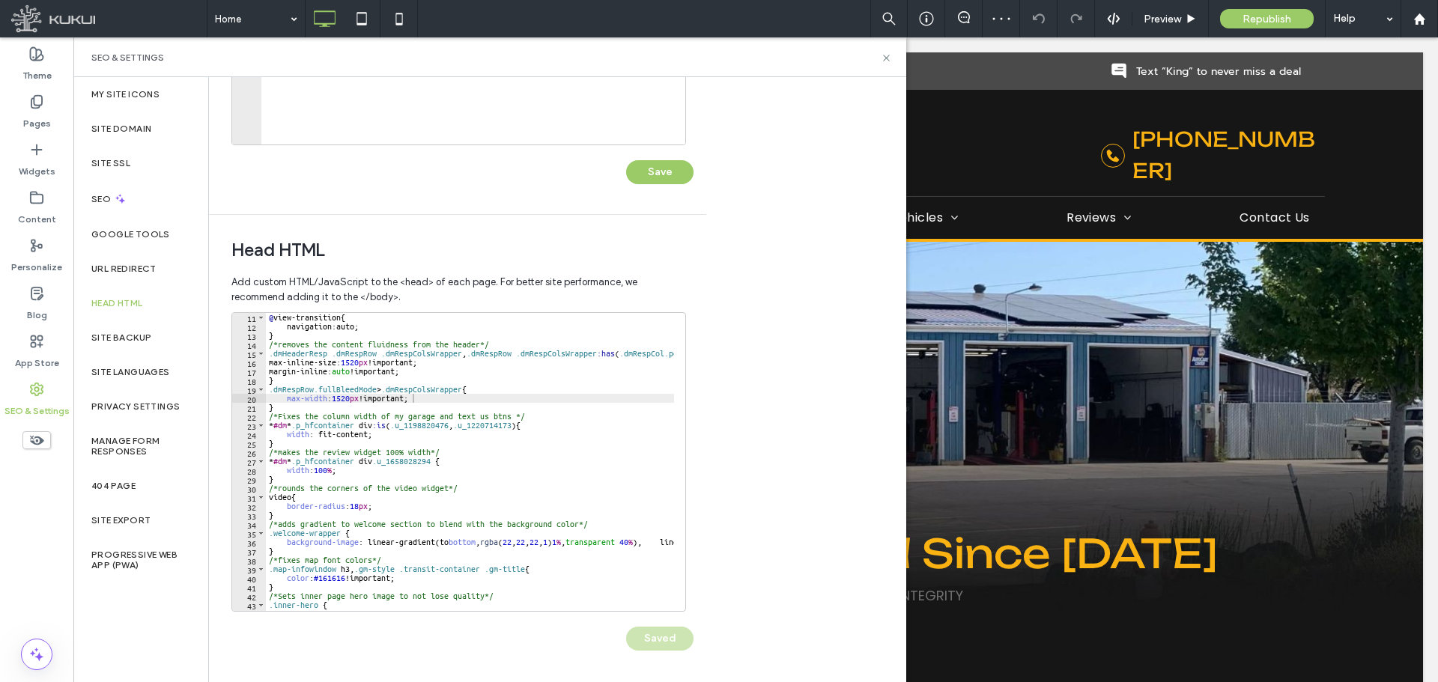
scroll to position [90, 0]
click at [885, 59] on use at bounding box center [886, 58] width 6 height 6
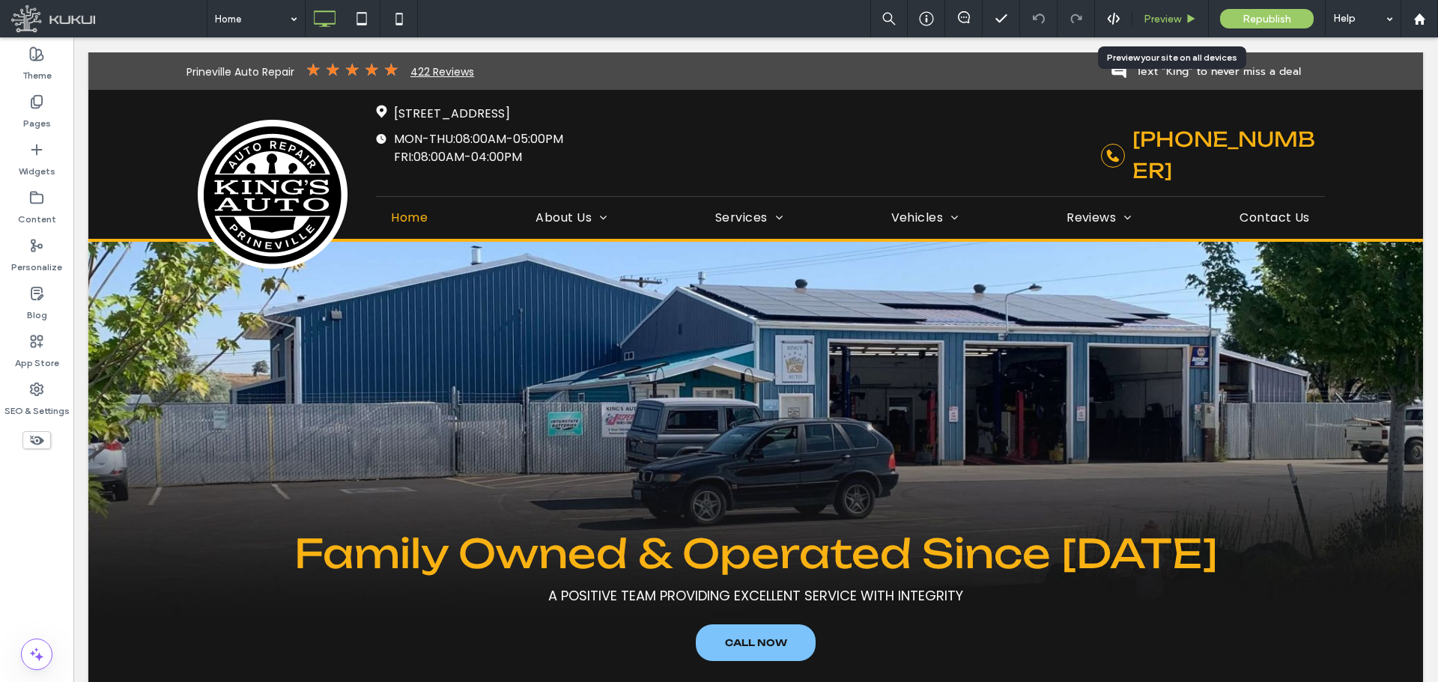
click at [1168, 19] on span "Preview" at bounding box center [1162, 19] width 37 height 13
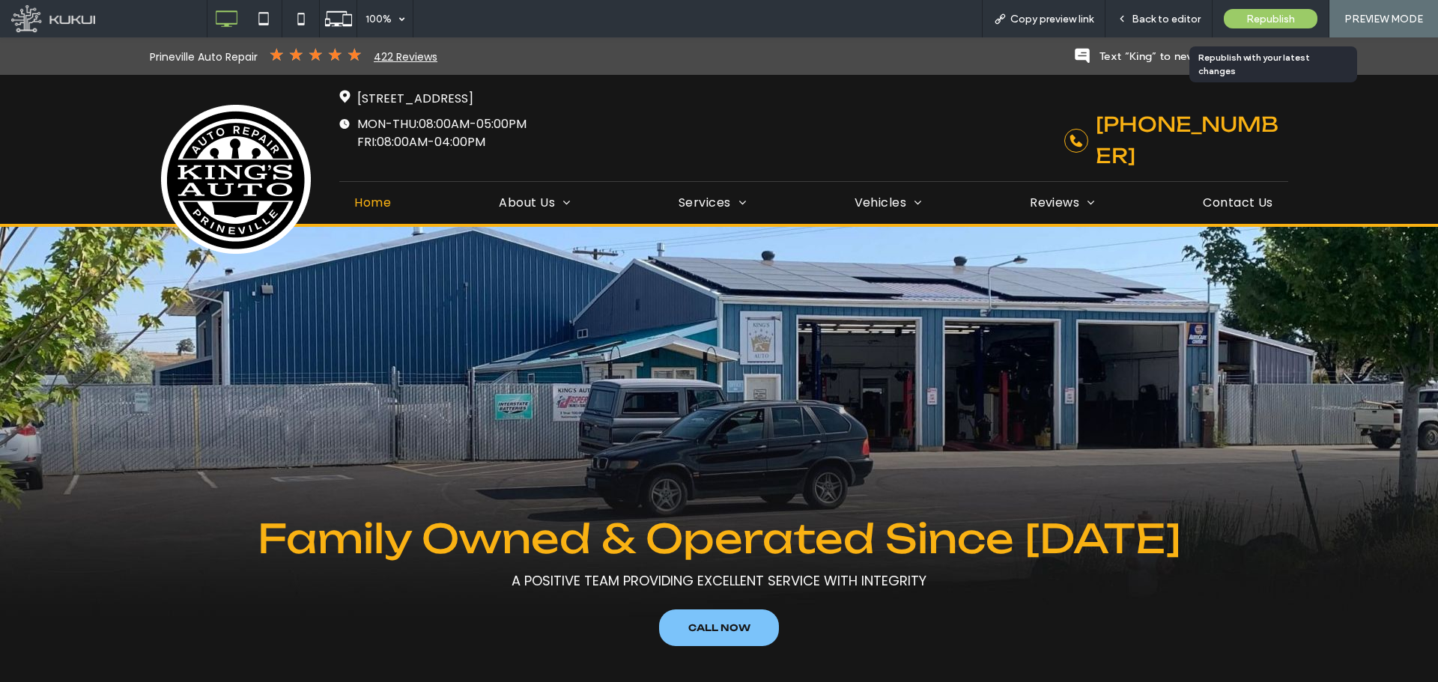
click at [1266, 8] on div "Republish" at bounding box center [1271, 18] width 94 height 37
click at [1272, 16] on span "Republish" at bounding box center [1270, 19] width 49 height 13
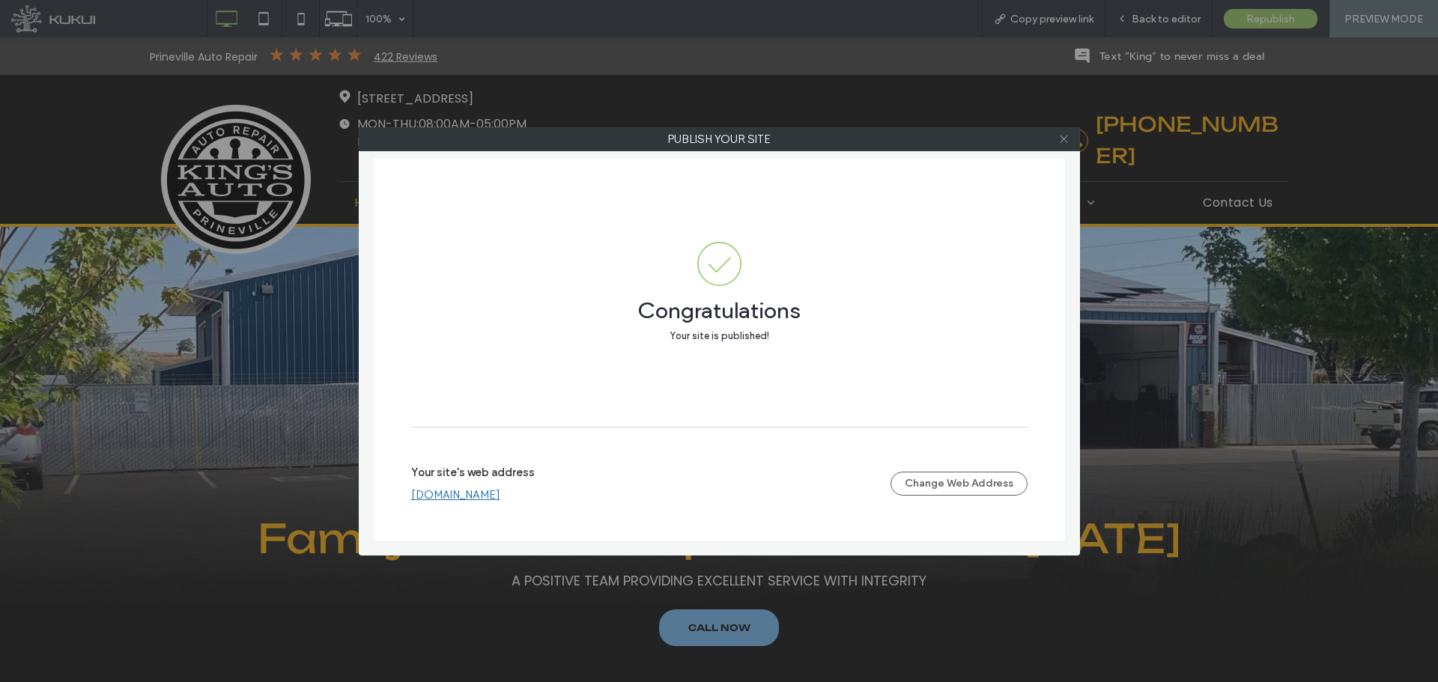
click at [1064, 144] on icon at bounding box center [1063, 138] width 11 height 11
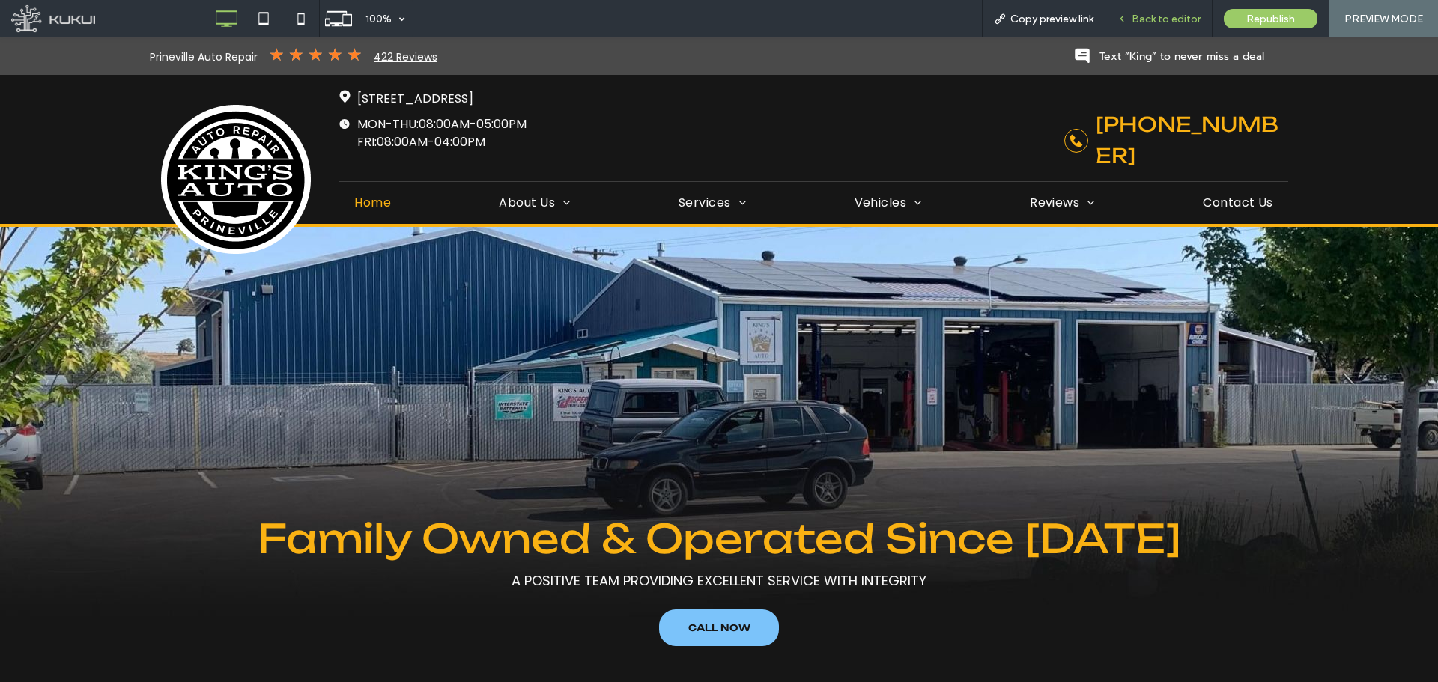
click at [1152, 13] on span "Back to editor" at bounding box center [1166, 19] width 69 height 13
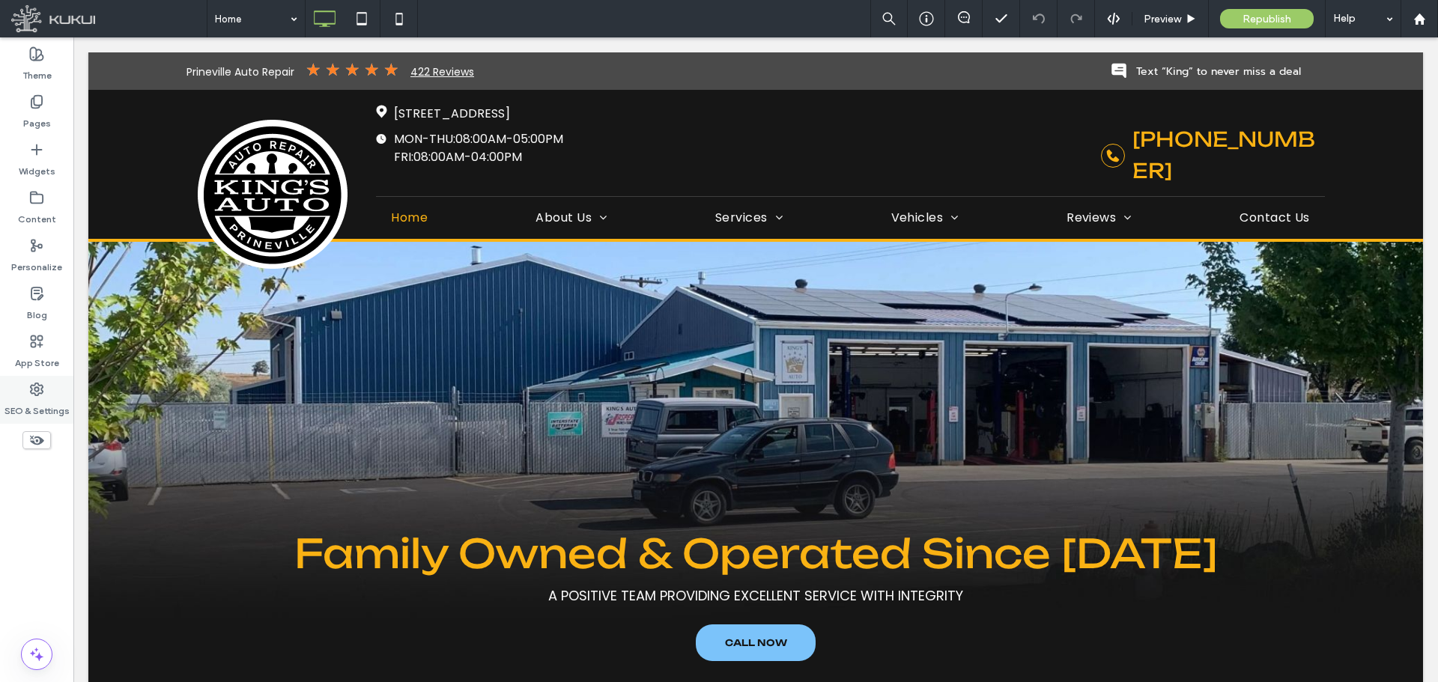
drag, startPoint x: 23, startPoint y: 400, endPoint x: 40, endPoint y: 383, distance: 23.3
click at [25, 401] on label "SEO & Settings" at bounding box center [36, 407] width 65 height 21
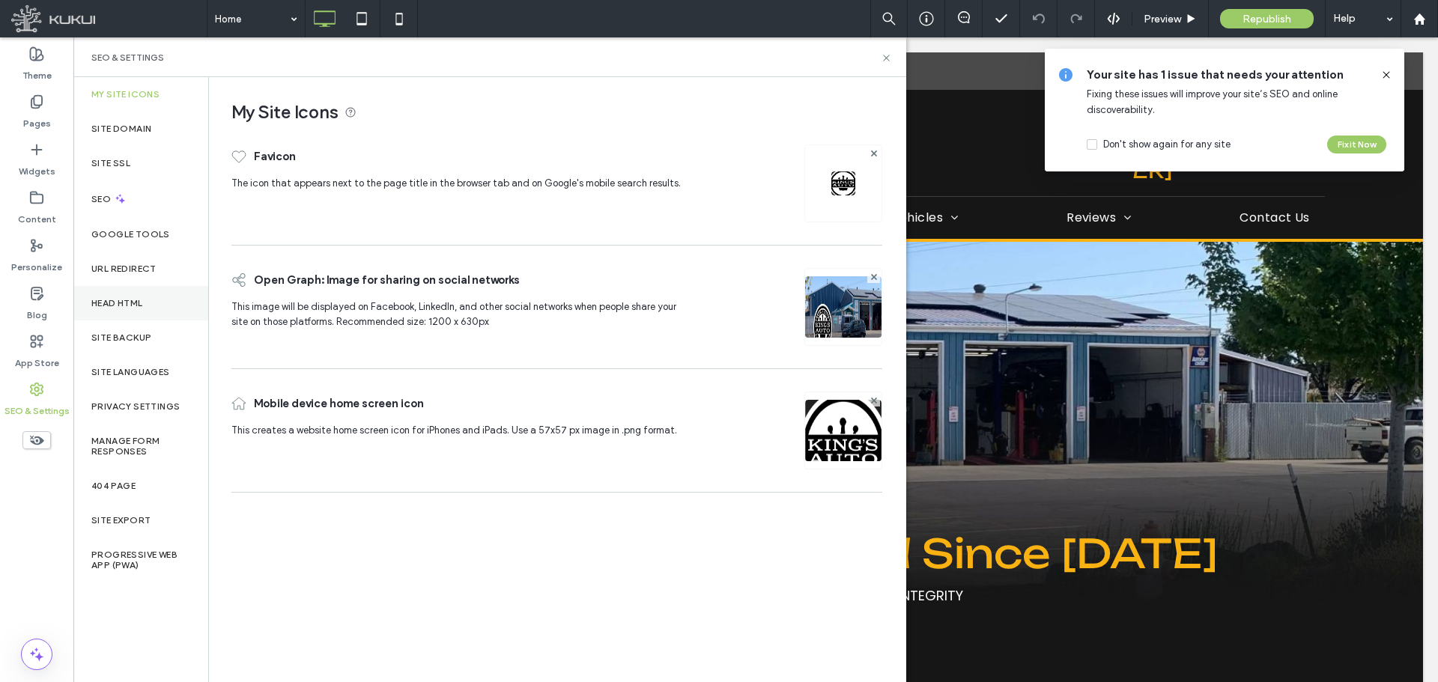
click at [117, 306] on label "Head HTML" at bounding box center [117, 303] width 52 height 10
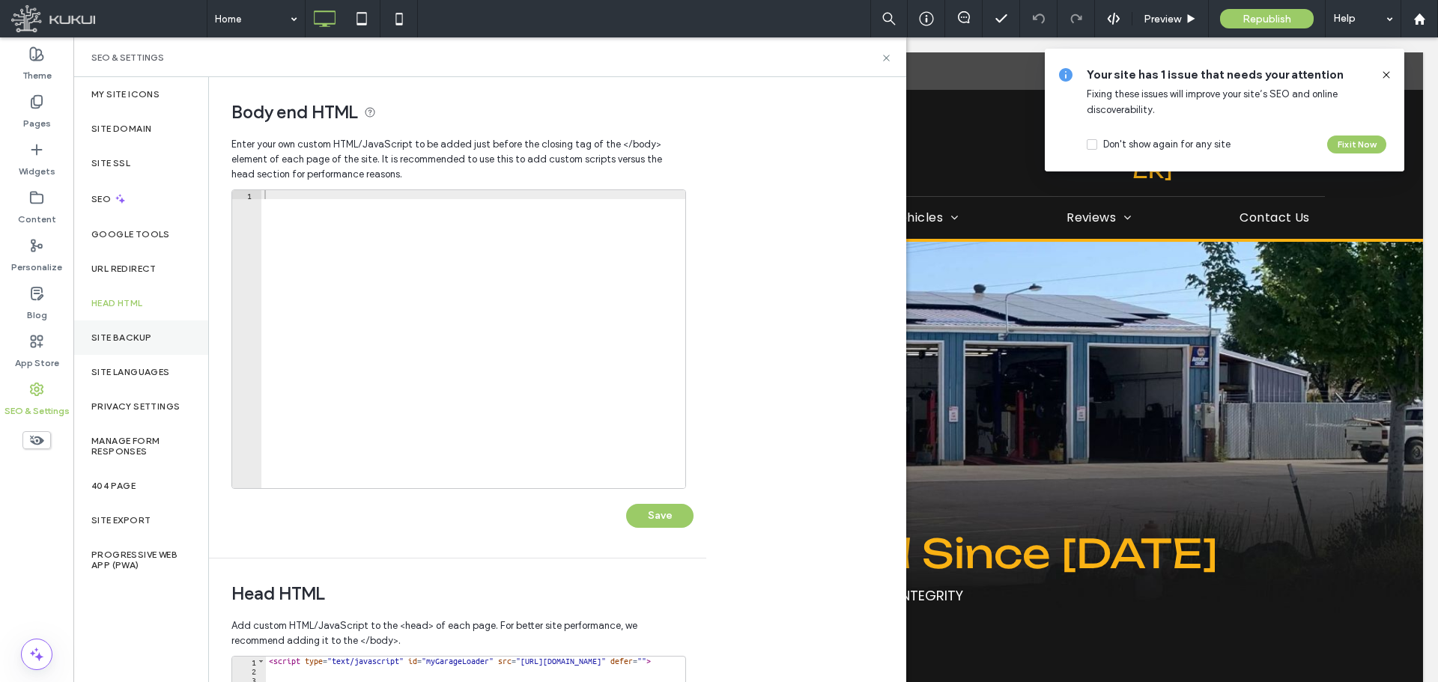
click at [155, 353] on div "Site Backup" at bounding box center [140, 338] width 135 height 34
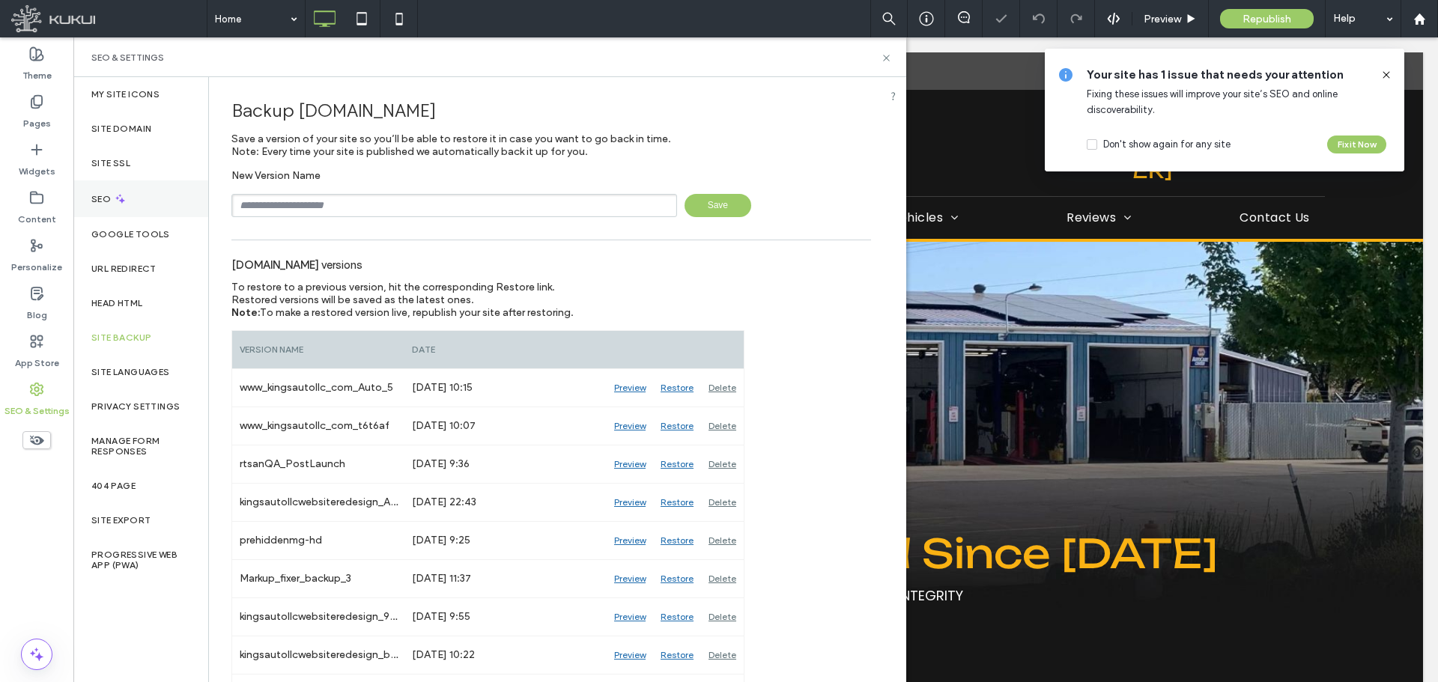
click at [133, 207] on div "SEO" at bounding box center [140, 198] width 135 height 37
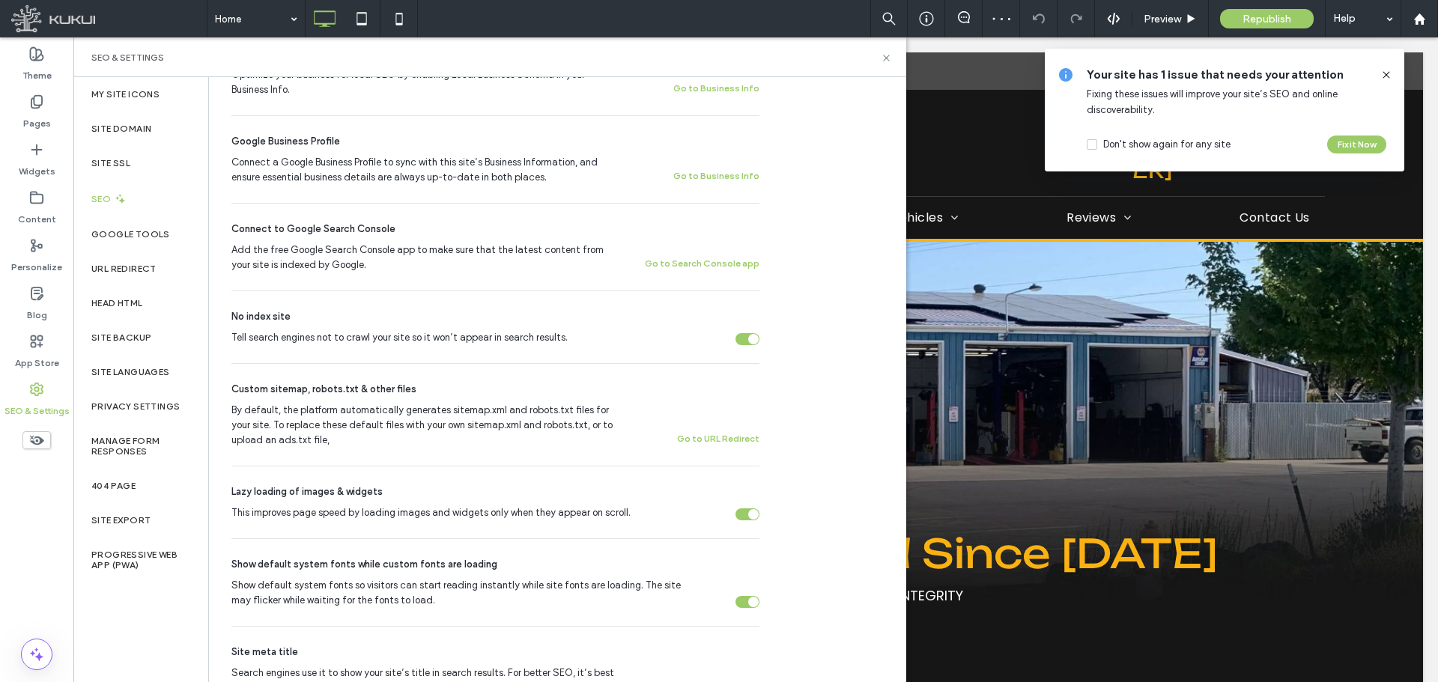
scroll to position [374, 0]
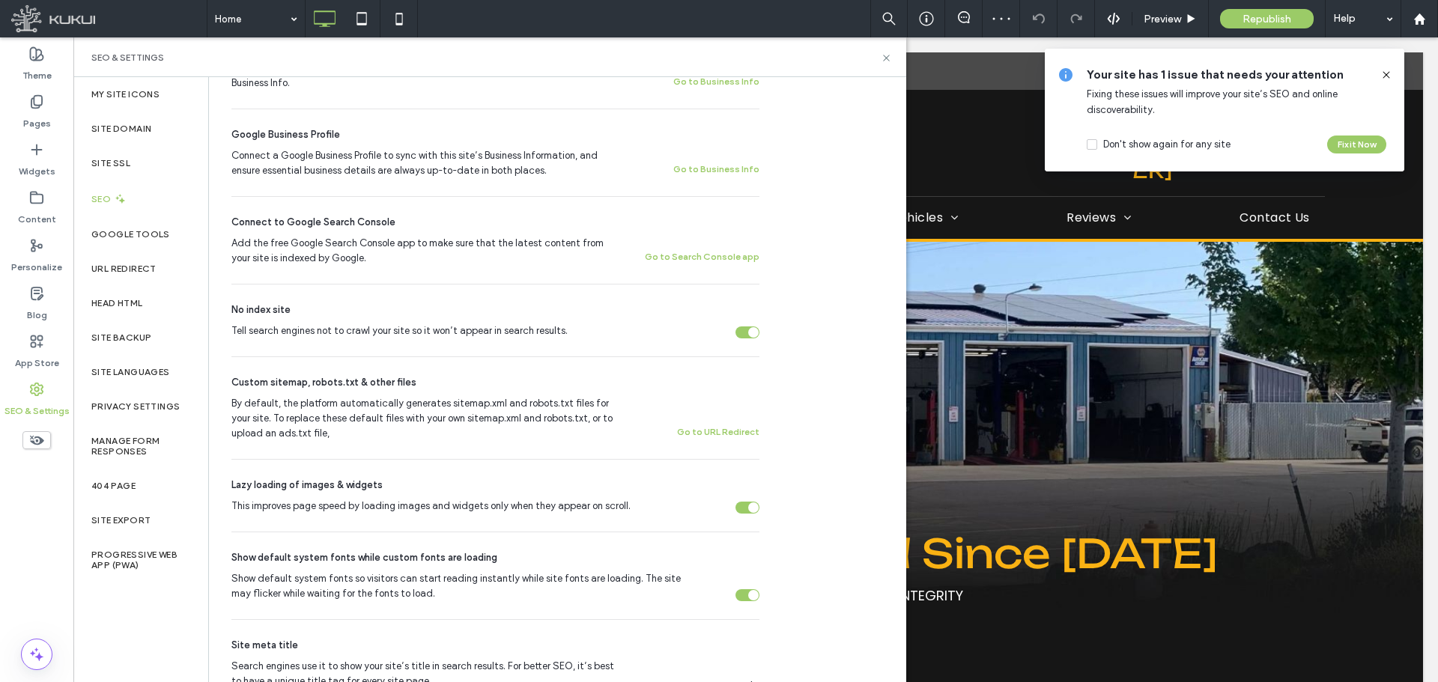
click at [752, 333] on div "Tell search engines not to crawl your site so it won’t appear in search results." at bounding box center [753, 332] width 10 height 10
click at [889, 58] on icon at bounding box center [886, 57] width 11 height 11
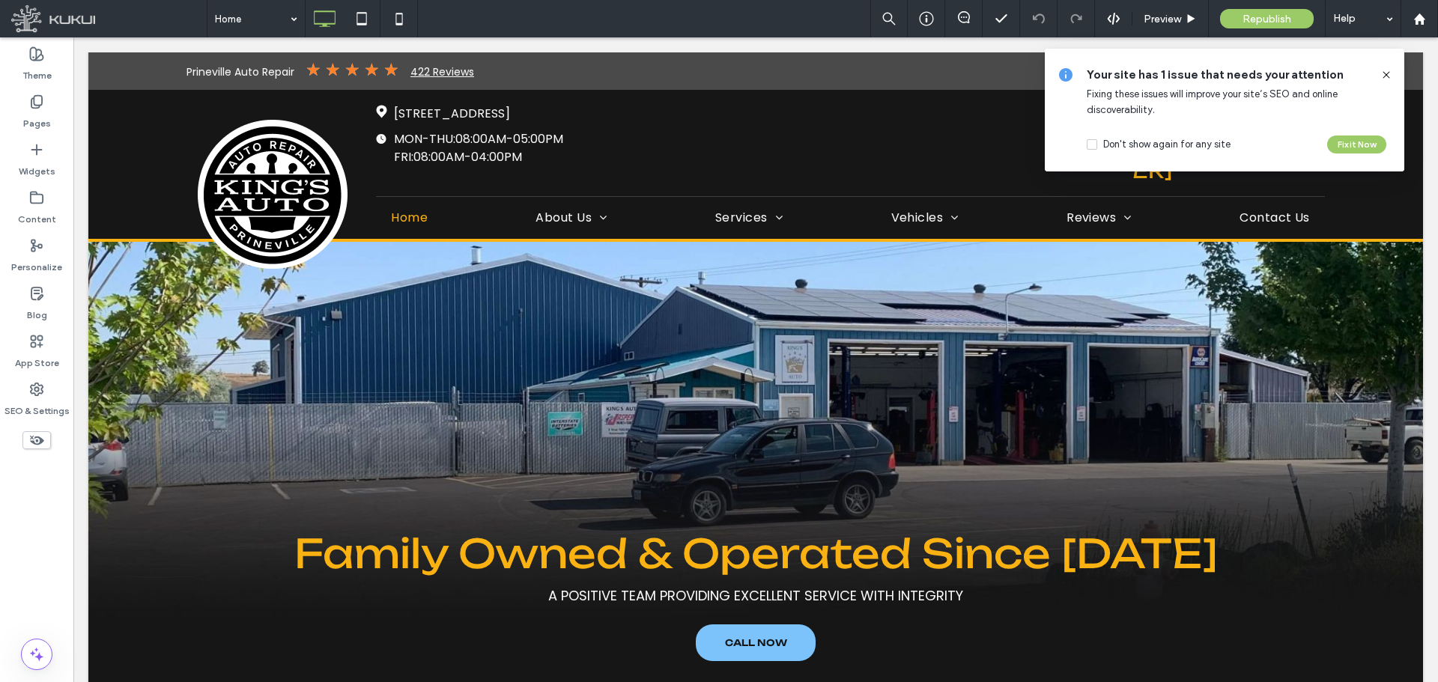
drag, startPoint x: 1386, startPoint y: 73, endPoint x: 1233, endPoint y: 3, distance: 168.6
click at [1386, 73] on icon at bounding box center [1386, 75] width 12 height 12
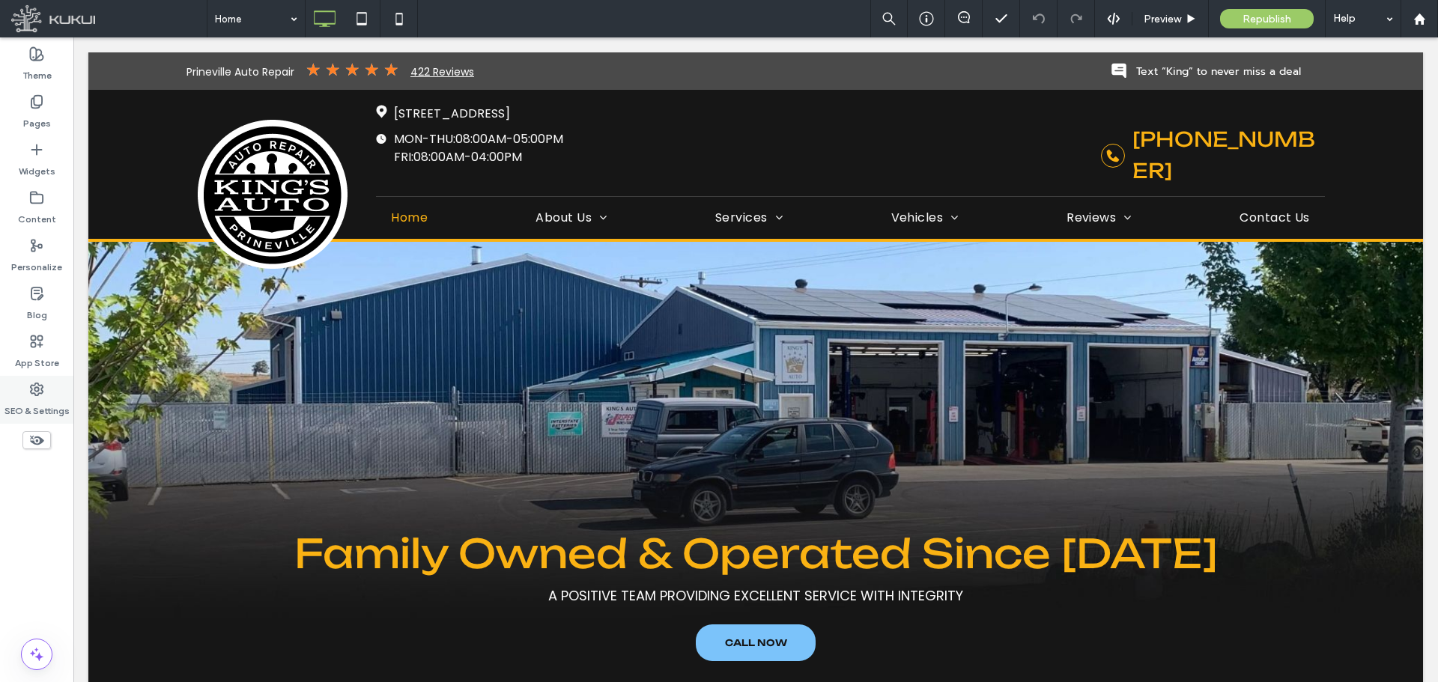
click at [32, 413] on label "SEO & Settings" at bounding box center [36, 407] width 65 height 21
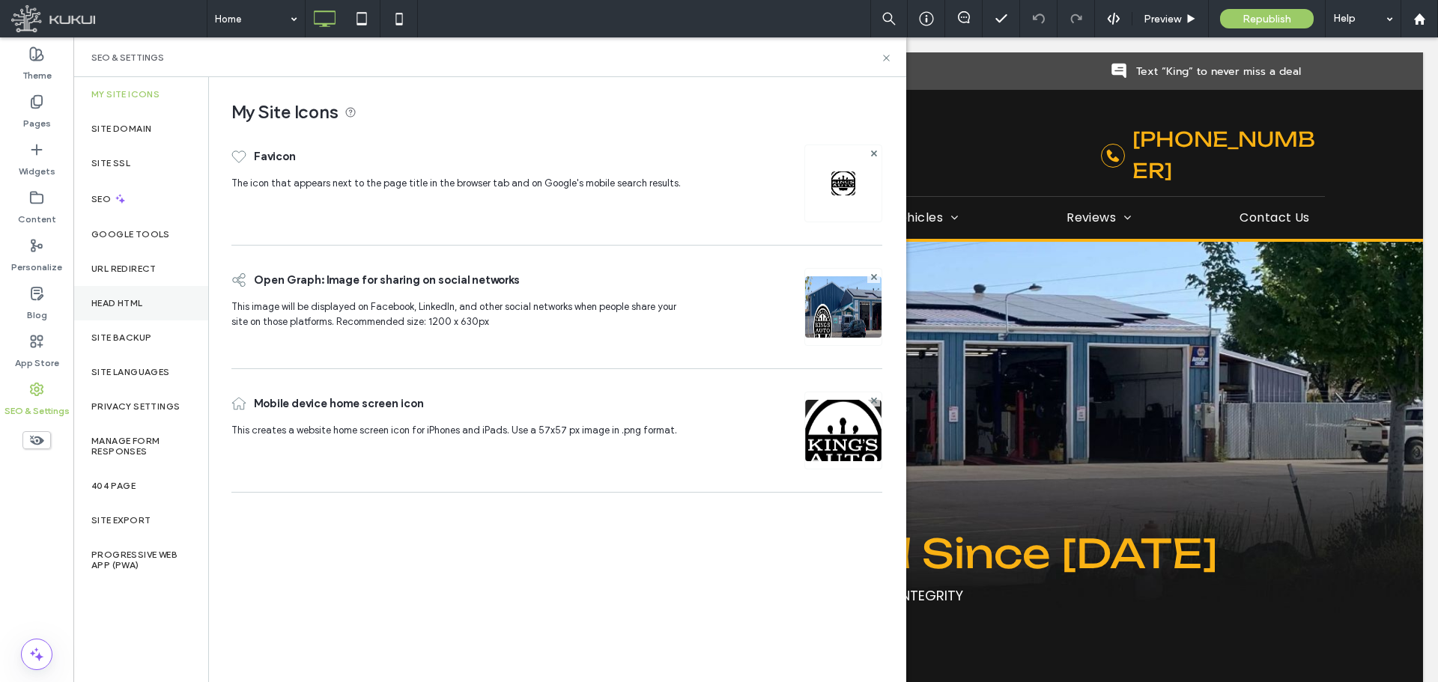
click at [154, 318] on div "Head HTML" at bounding box center [140, 303] width 135 height 34
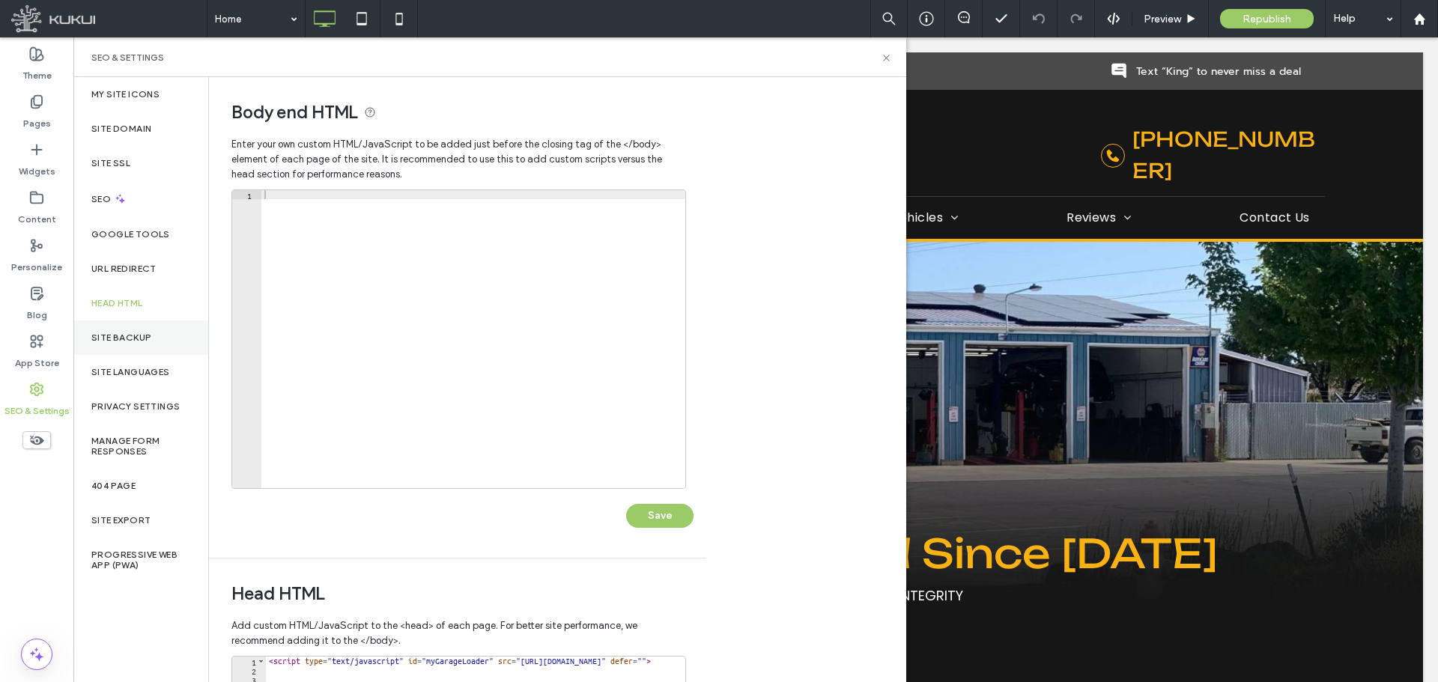
click at [124, 352] on div "Site Backup" at bounding box center [140, 338] width 135 height 34
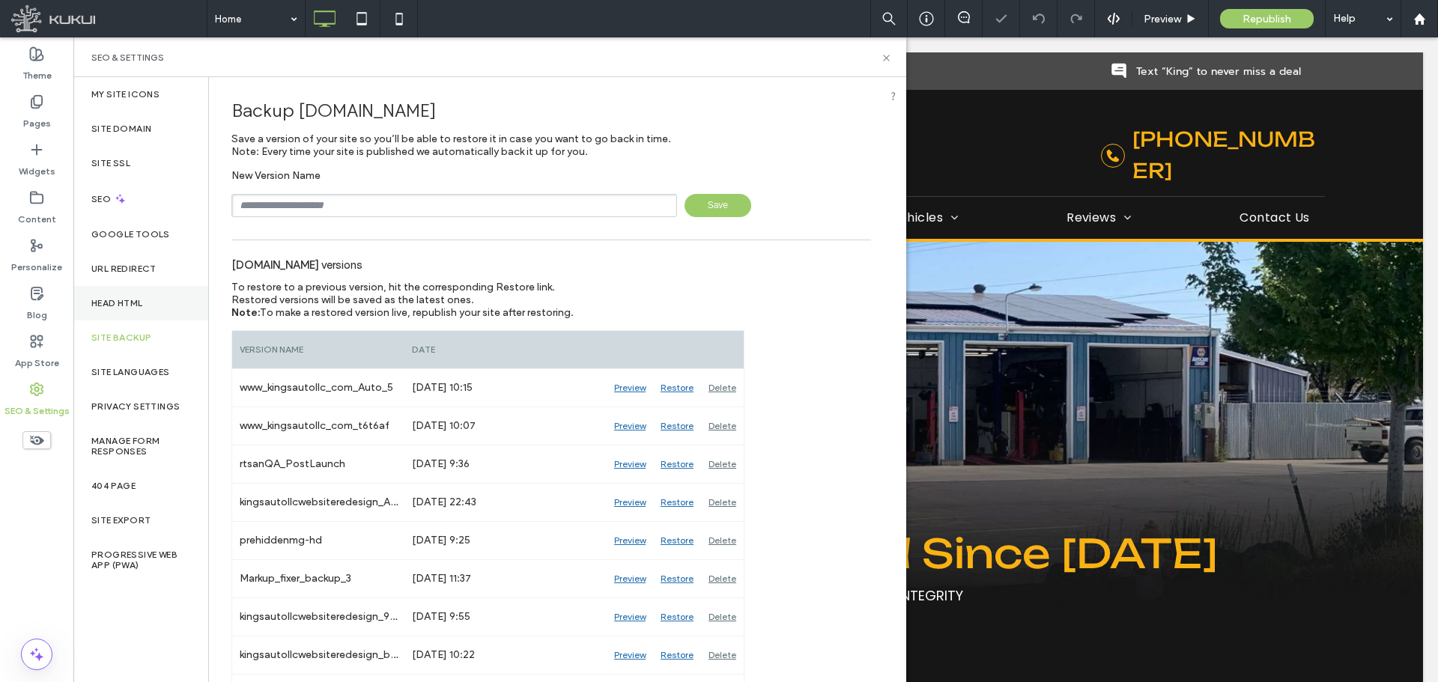
click at [133, 302] on label "Head HTML" at bounding box center [117, 303] width 52 height 10
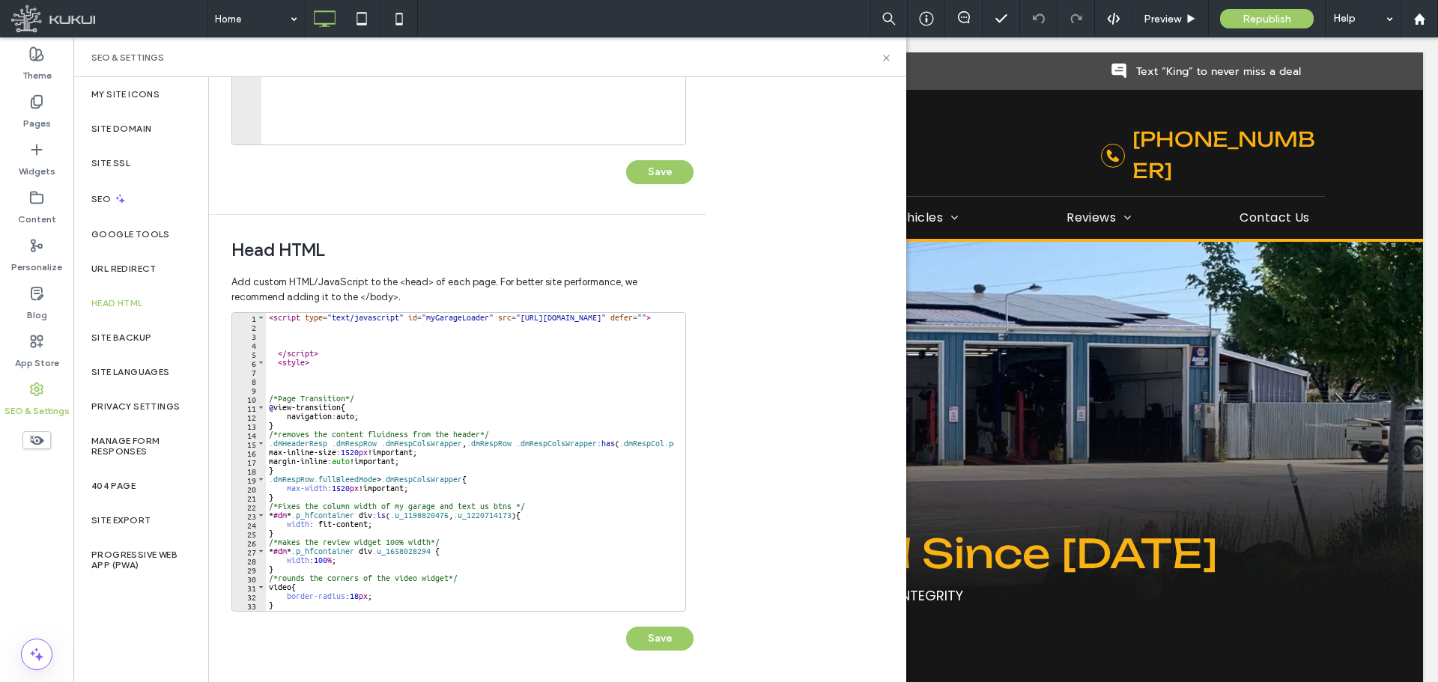
scroll to position [0, 0]
click at [1274, 15] on span "Republish" at bounding box center [1267, 19] width 49 height 13
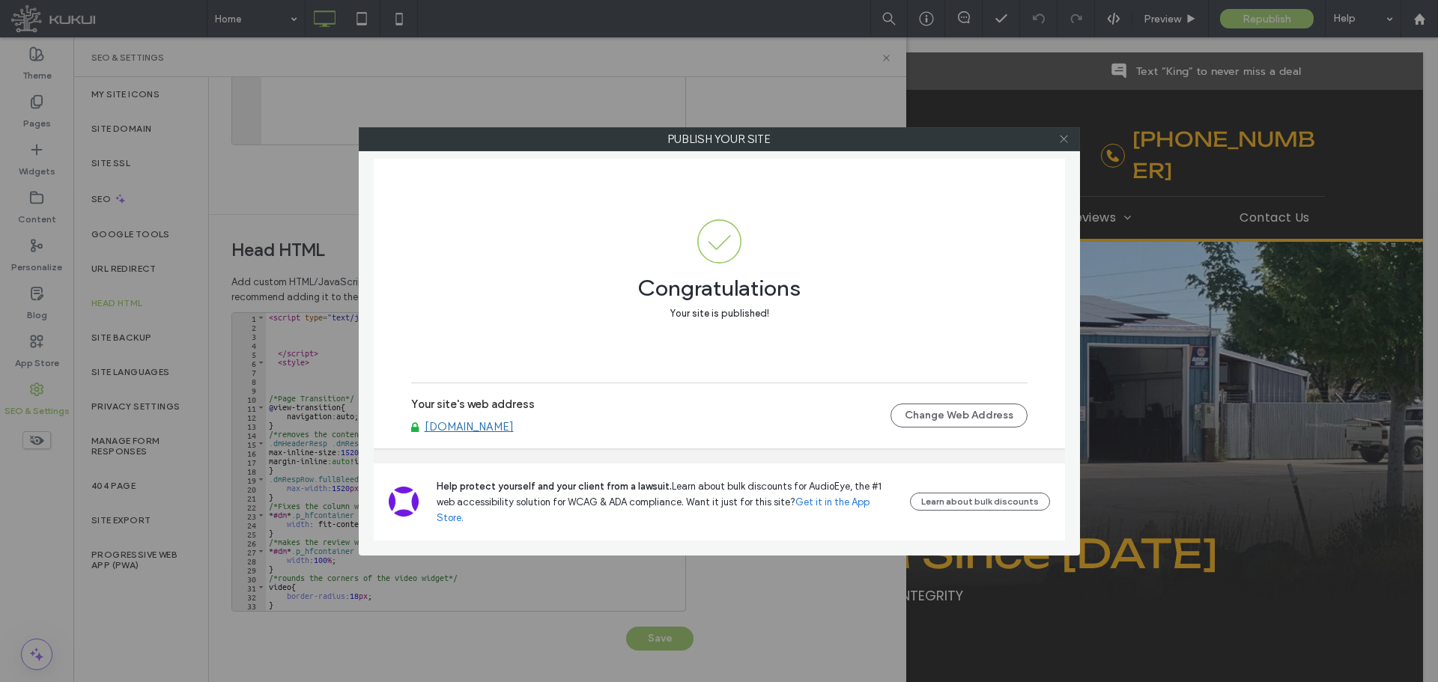
click at [1065, 141] on icon at bounding box center [1063, 138] width 11 height 11
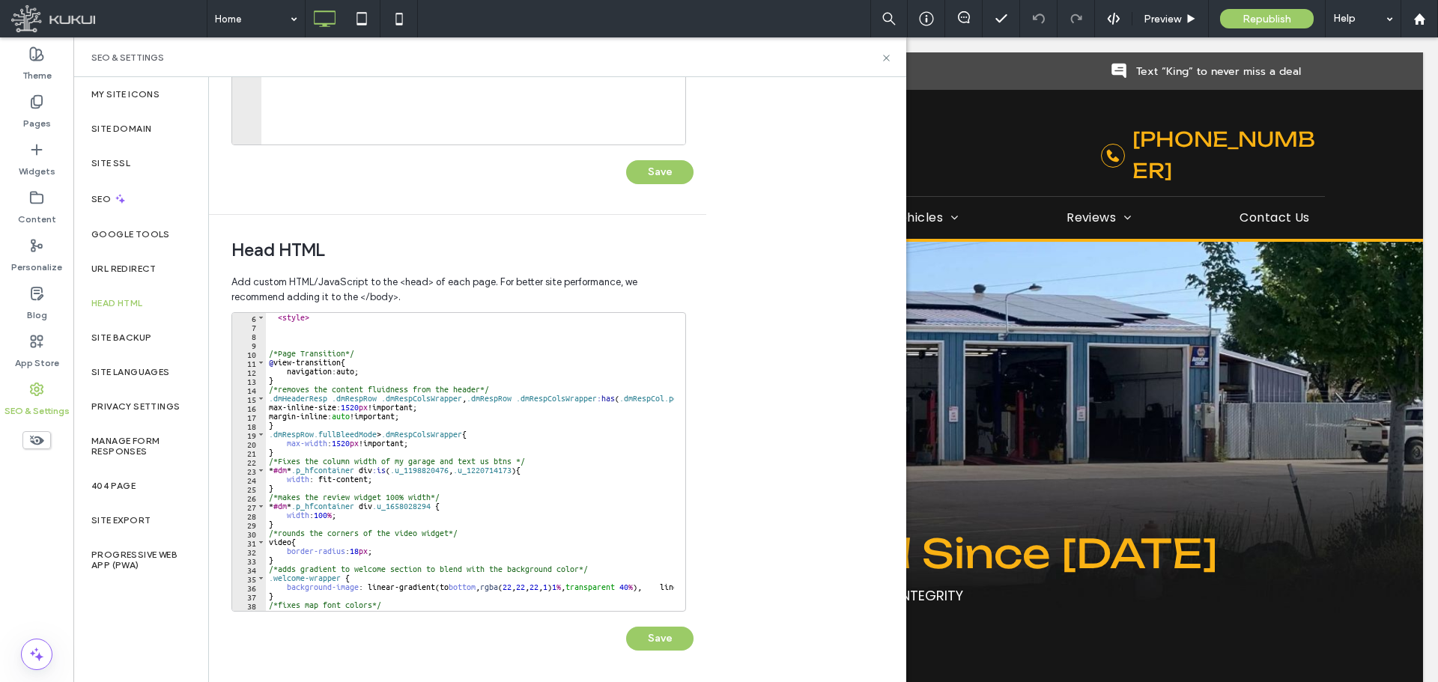
scroll to position [45, 0]
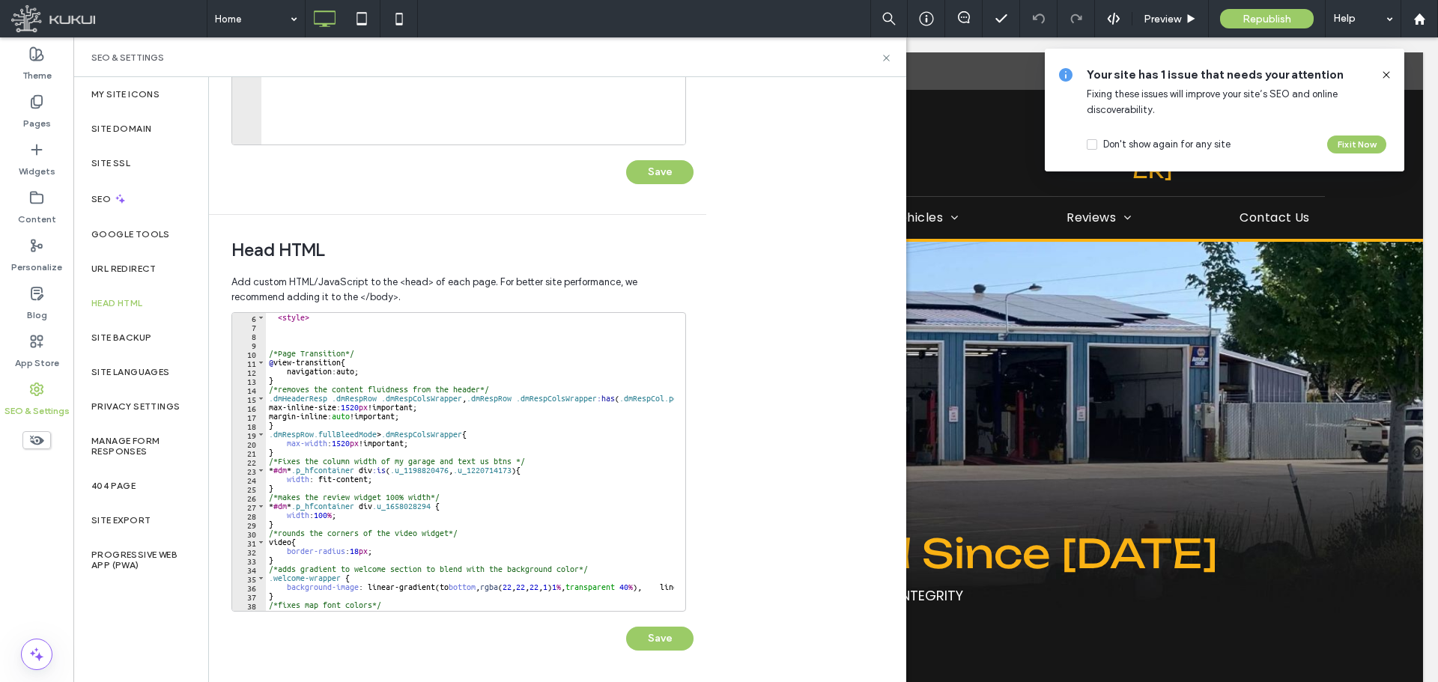
click at [404, 455] on div "< style > /*Page Transition*/ @ view-transition { navigation : auto ; } /*remov…" at bounding box center [887, 465] width 1242 height 305
click at [502, 460] on div "< style > /*Page Transition*/ @ view-transition { navigation : auto ; } /*remov…" at bounding box center [887, 465] width 1242 height 305
drag, startPoint x: 460, startPoint y: 434, endPoint x: 267, endPoint y: 434, distance: 193.2
click at [267, 434] on div "< style > /*Page Transition*/ @ view-transition { navigation : auto ; } /*remov…" at bounding box center [887, 465] width 1242 height 305
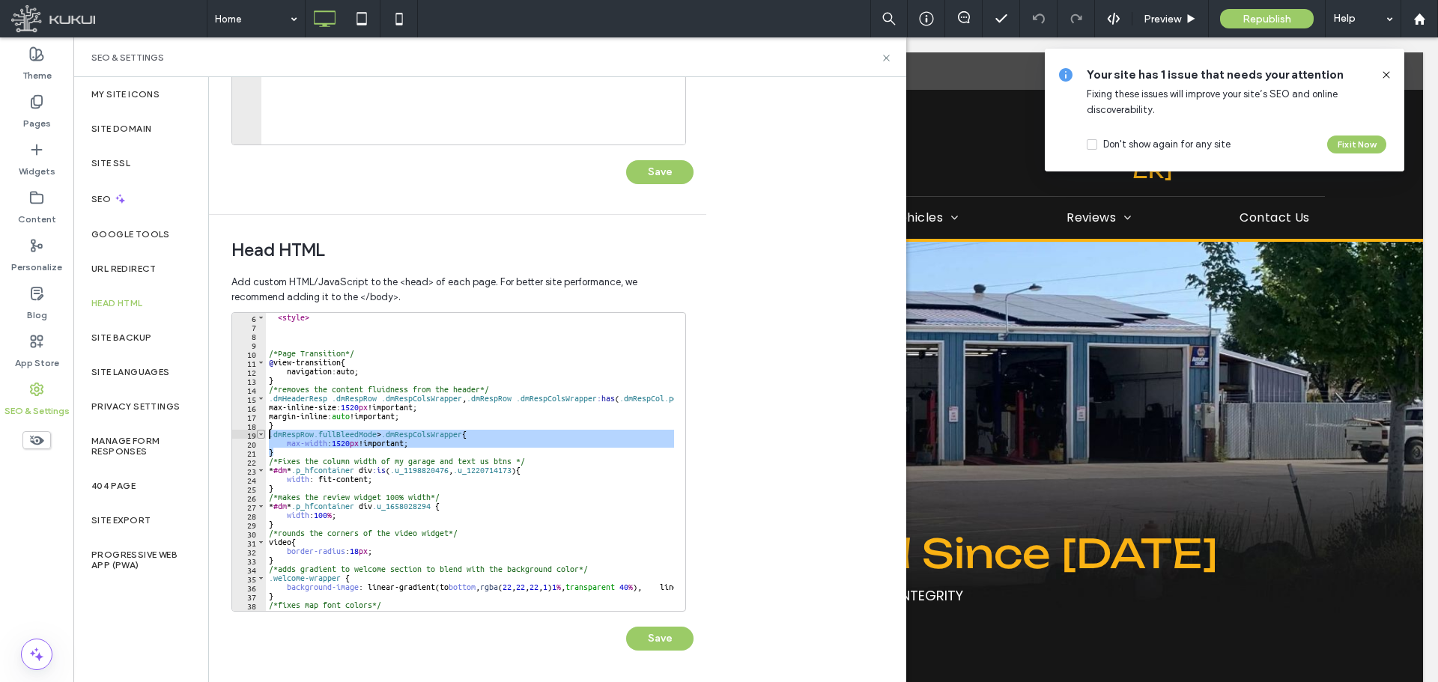
drag, startPoint x: 284, startPoint y: 449, endPoint x: 262, endPoint y: 435, distance: 26.0
click at [262, 435] on div "**********" at bounding box center [458, 462] width 455 height 300
type textarea "**********"
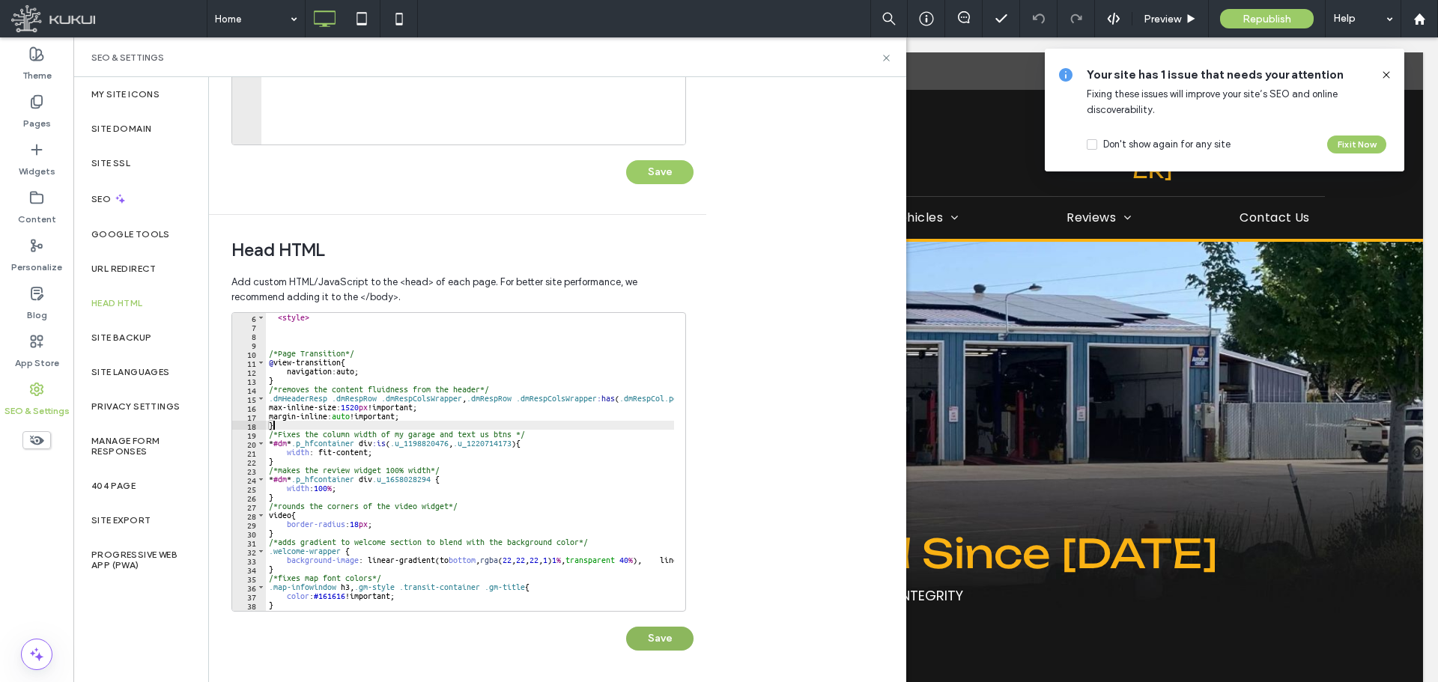
click at [651, 636] on button "Save" at bounding box center [659, 639] width 67 height 24
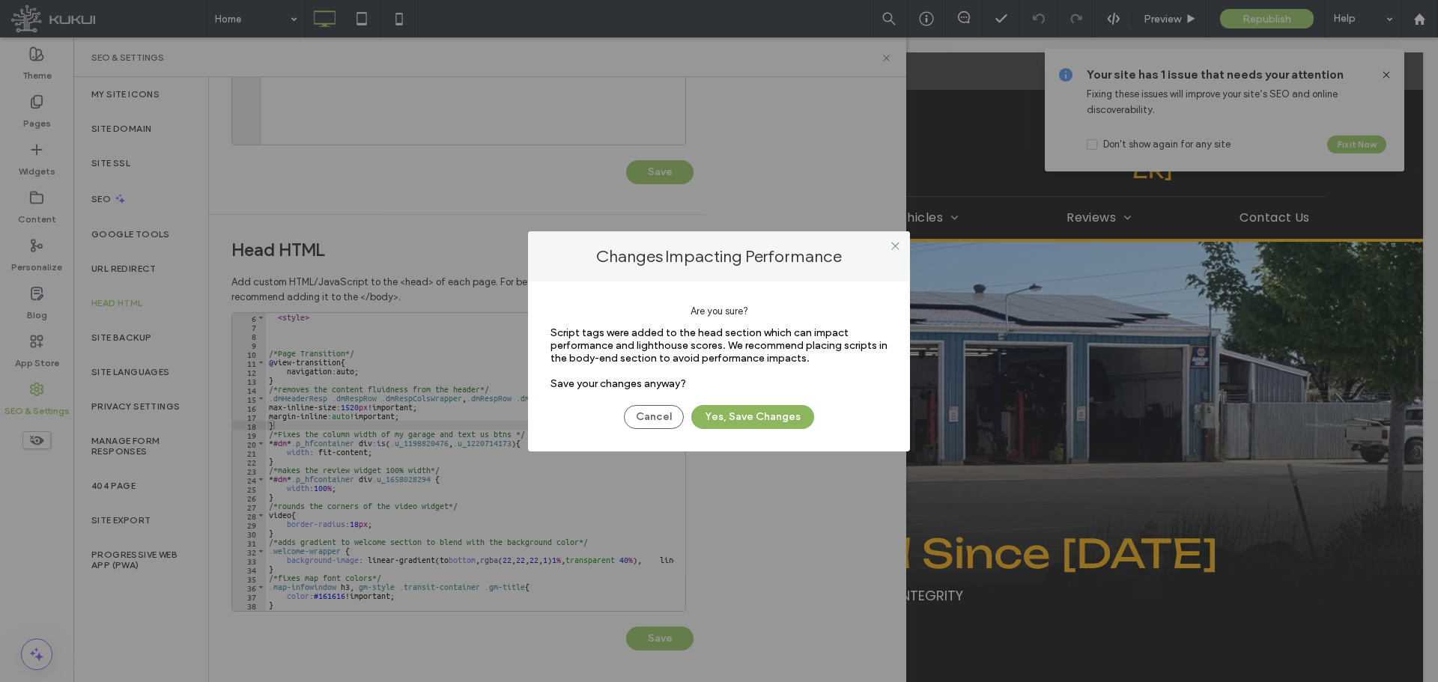
click at [774, 426] on button "Yes, Save Changes" at bounding box center [752, 417] width 123 height 24
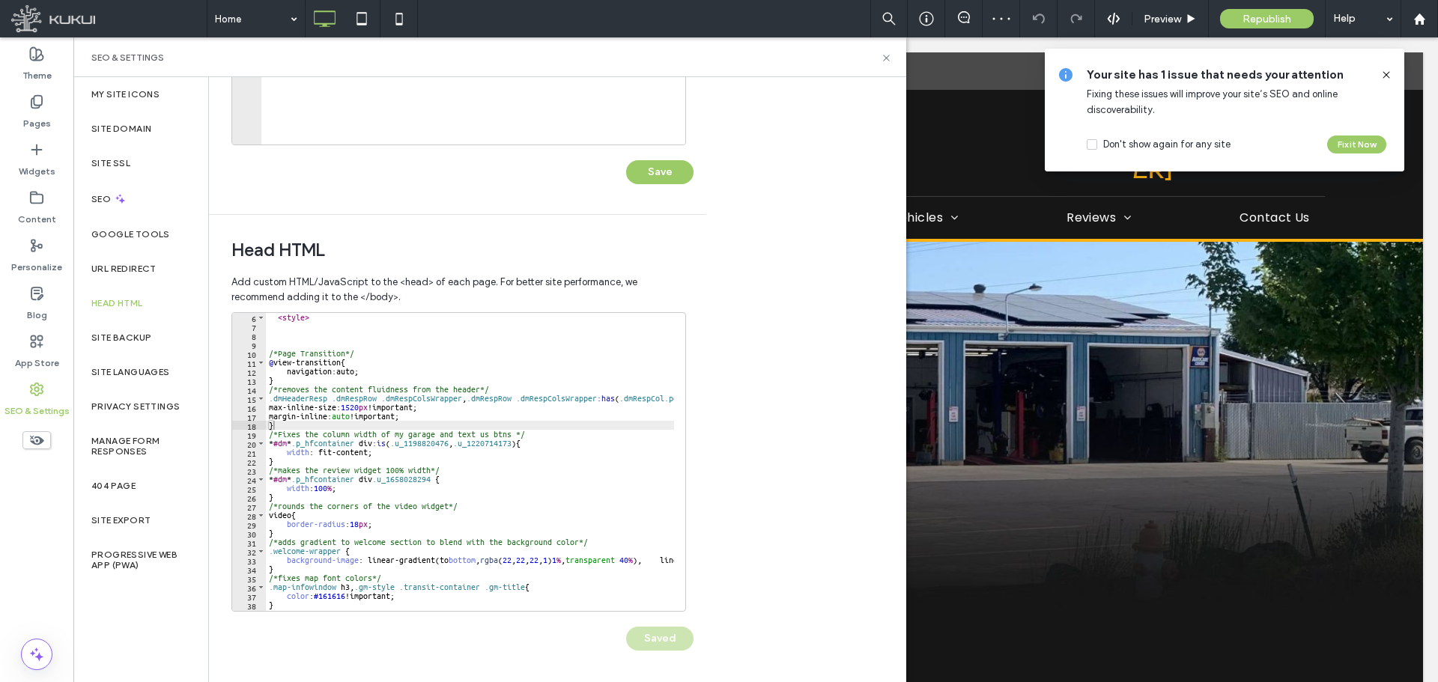
scroll to position [0, 0]
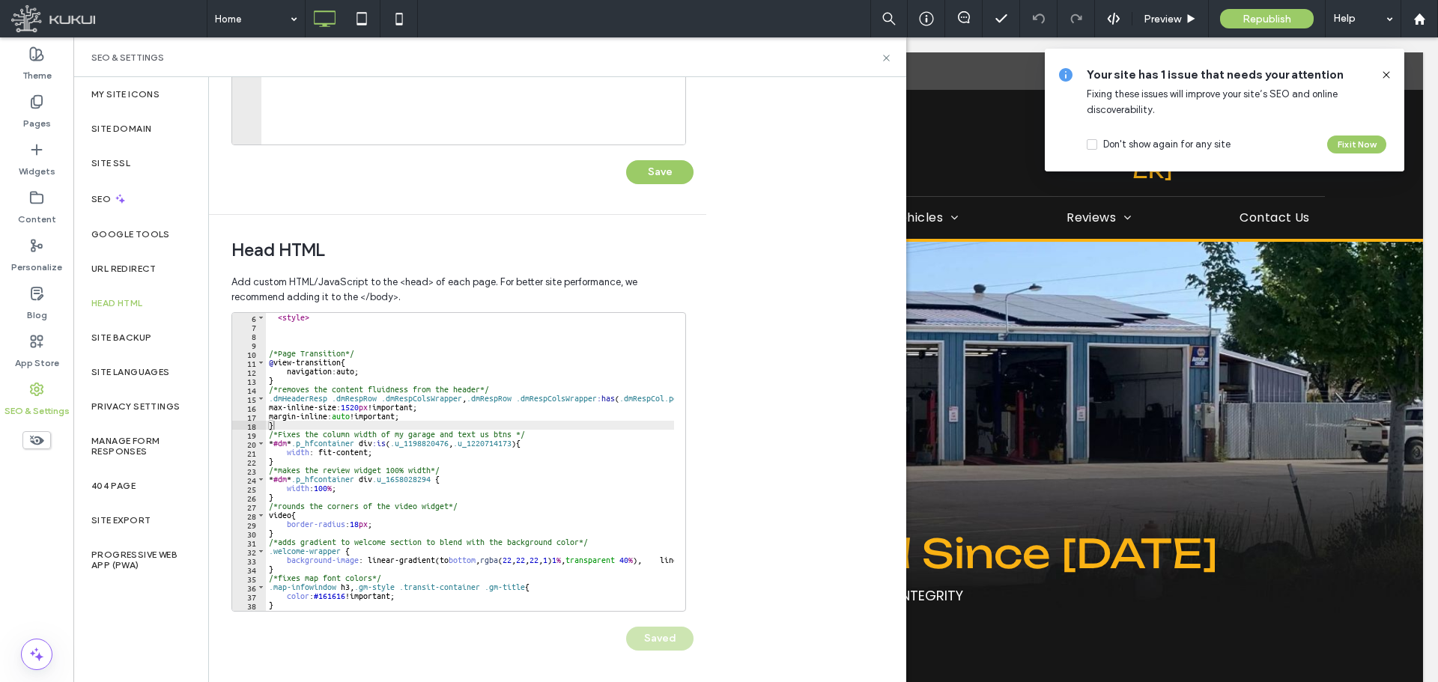
click at [451, 421] on div "< style > /*Page Transition*/ @ view-transition { navigation : auto ; } /*remov…" at bounding box center [887, 465] width 1242 height 305
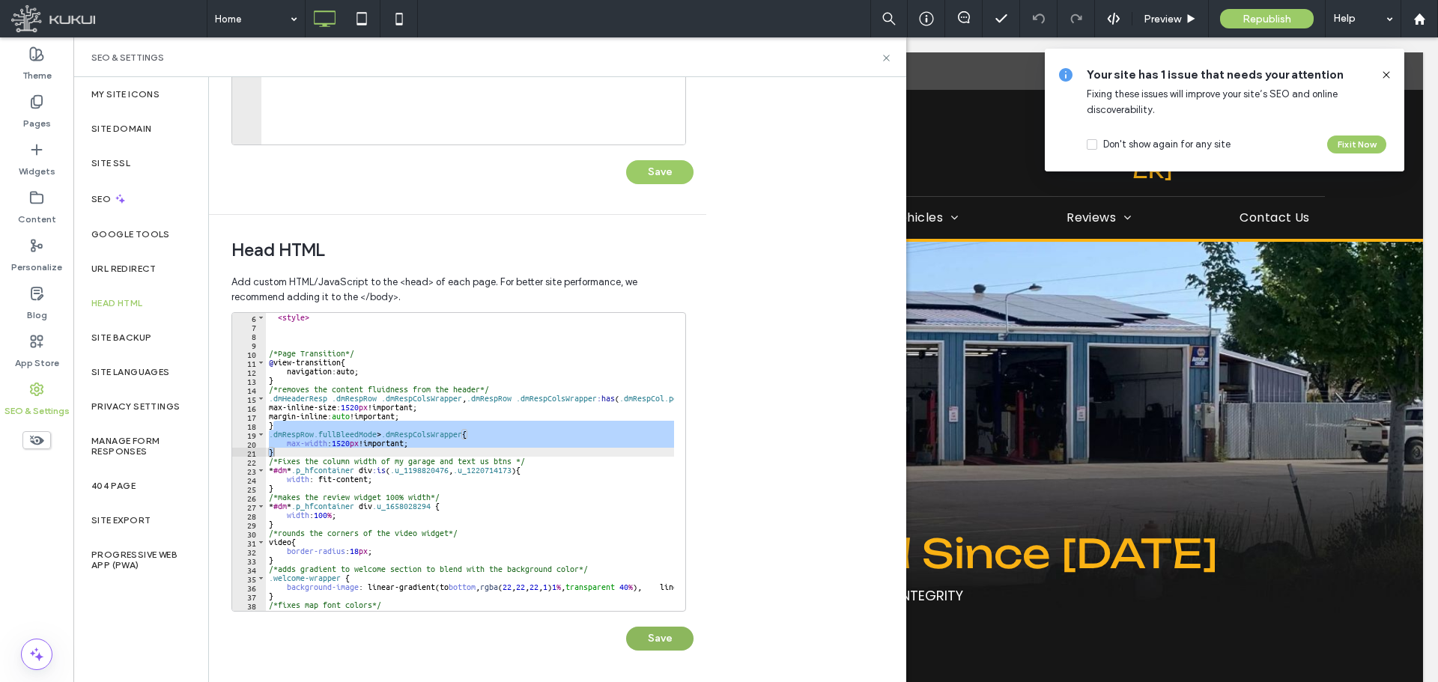
click at [649, 632] on button "Save" at bounding box center [659, 639] width 67 height 24
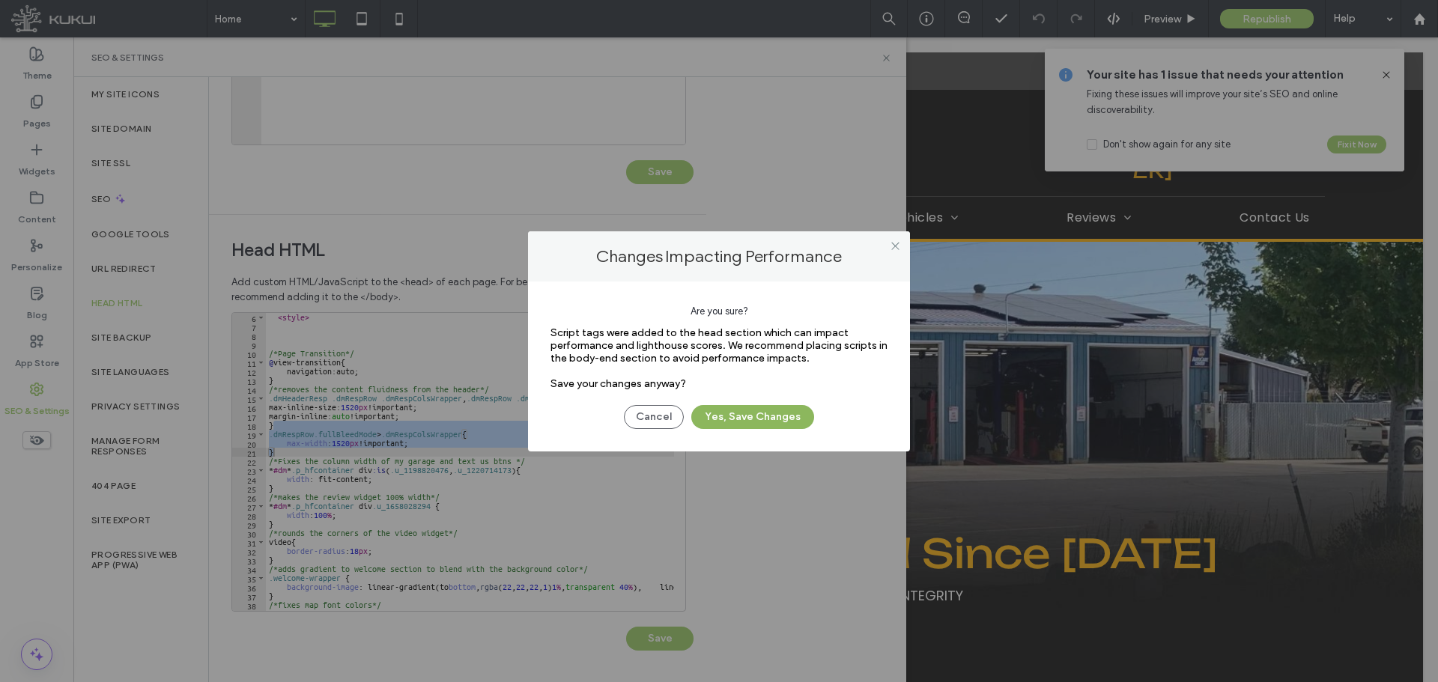
click at [718, 413] on button "Yes, Save Changes" at bounding box center [752, 417] width 123 height 24
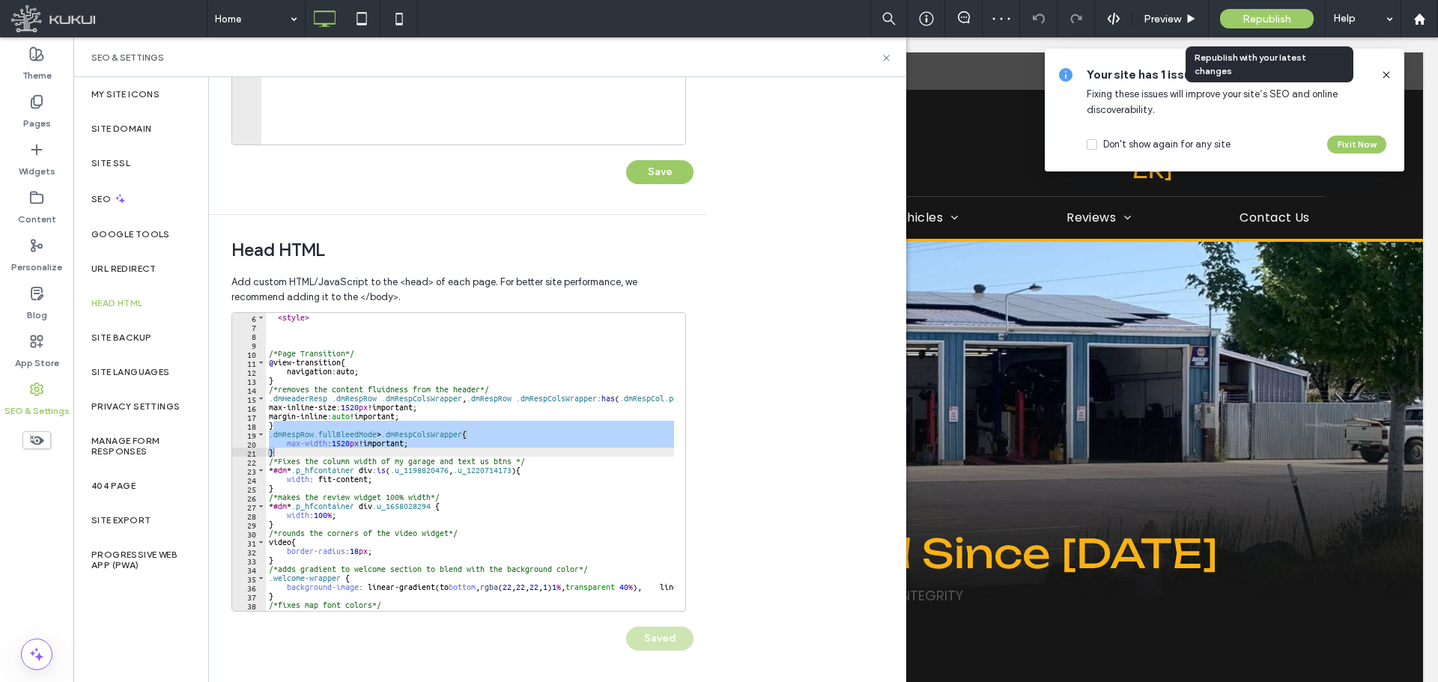
click at [1255, 16] on span "Republish" at bounding box center [1267, 19] width 49 height 13
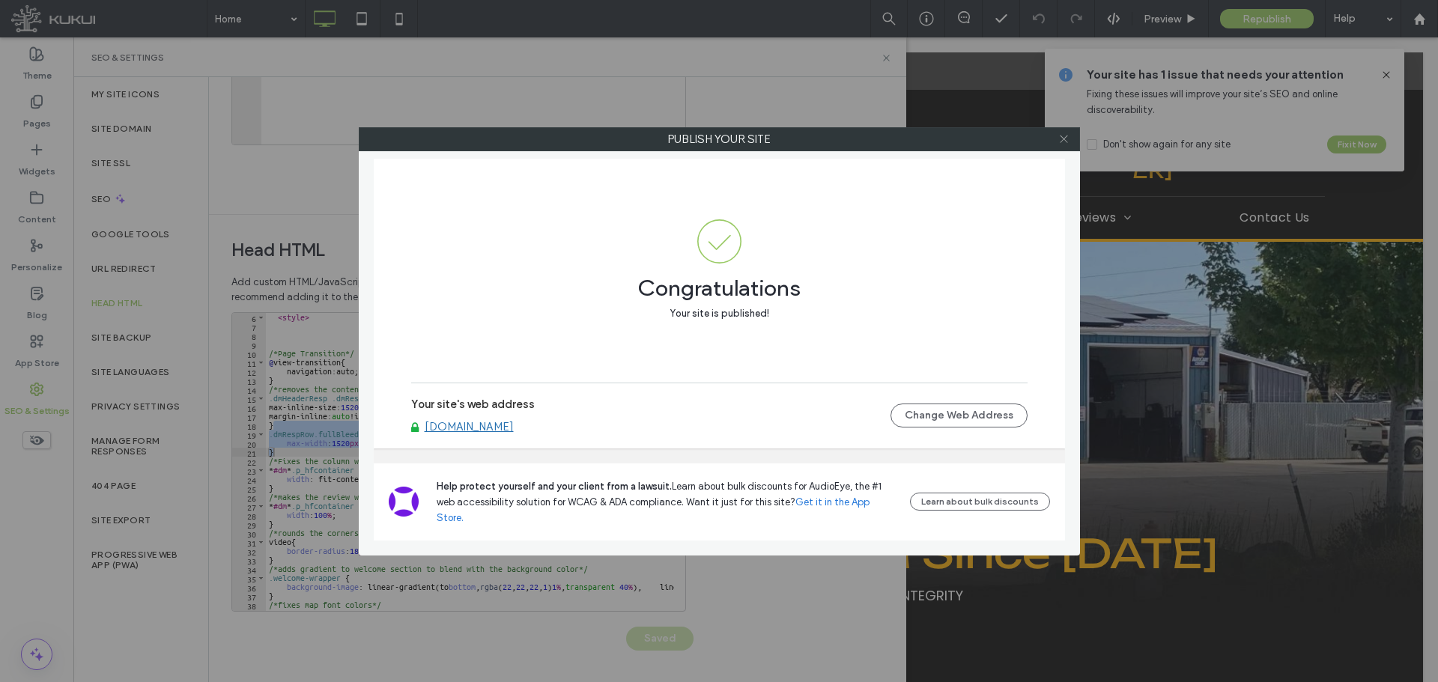
click at [1061, 138] on div at bounding box center [1064, 139] width 22 height 22
click at [1061, 144] on icon at bounding box center [1063, 138] width 11 height 11
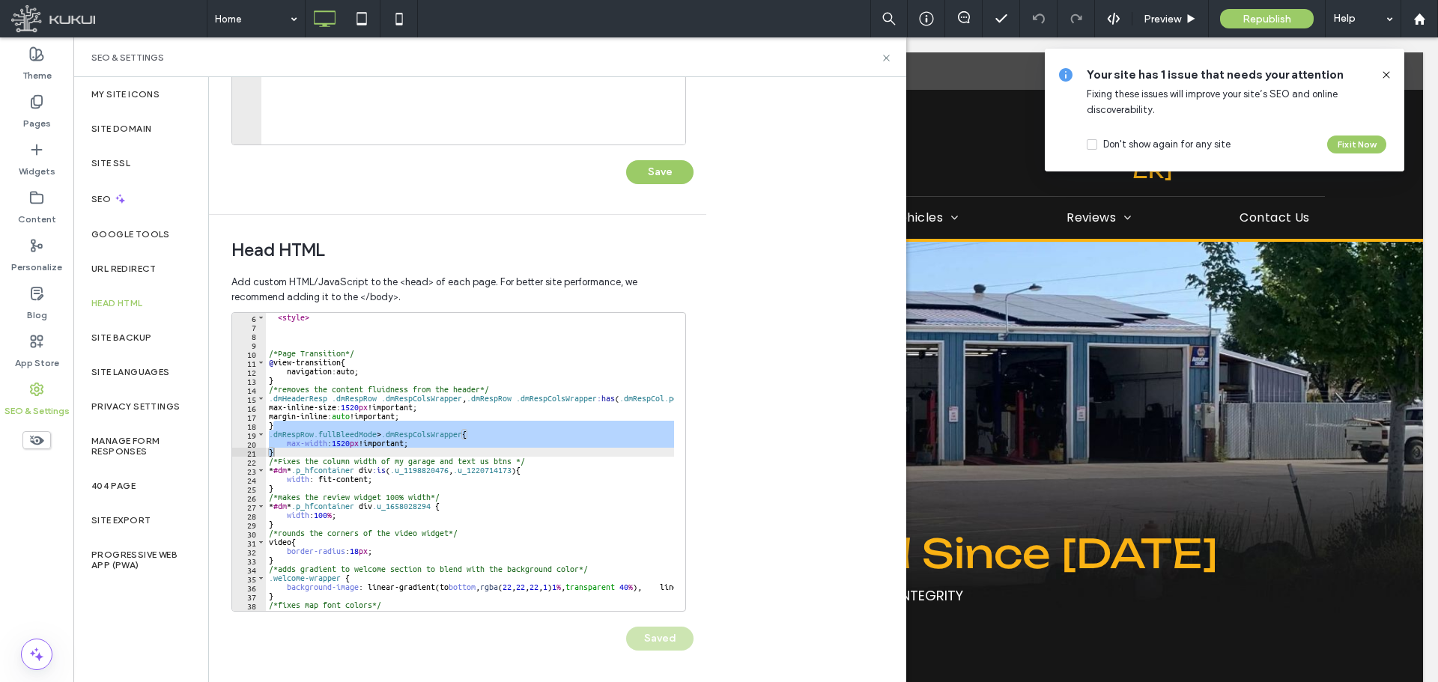
click at [410, 445] on div "< style > /*Page Transition*/ @ view-transition { navigation : auto ; } /*remov…" at bounding box center [470, 462] width 408 height 298
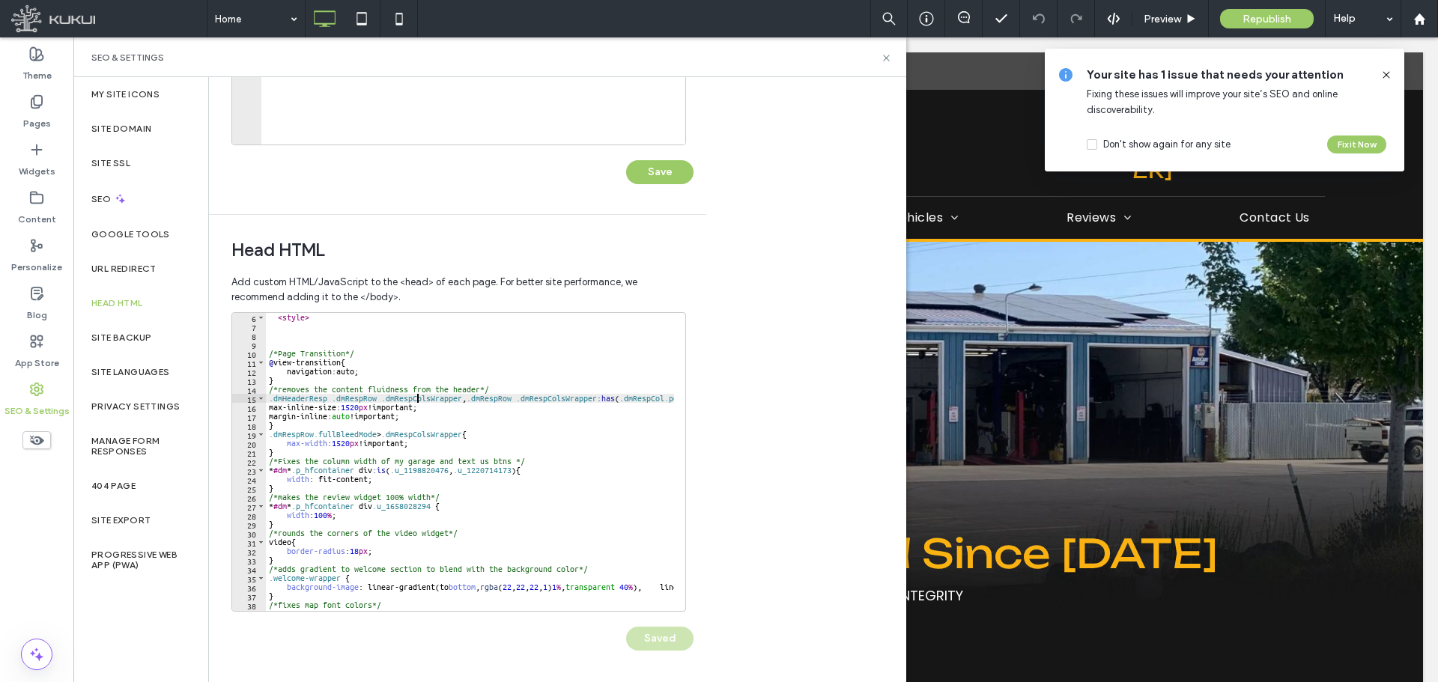
click at [416, 394] on div "< style > /*Page Transition*/ @ view-transition { navigation : auto ; } /*remov…" at bounding box center [887, 465] width 1242 height 305
click at [461, 403] on div "< style > /*Page Transition*/ @ view-transition { navigation : auto ; } /*remov…" at bounding box center [887, 465] width 1242 height 305
paste textarea "**********"
type textarea "**********"
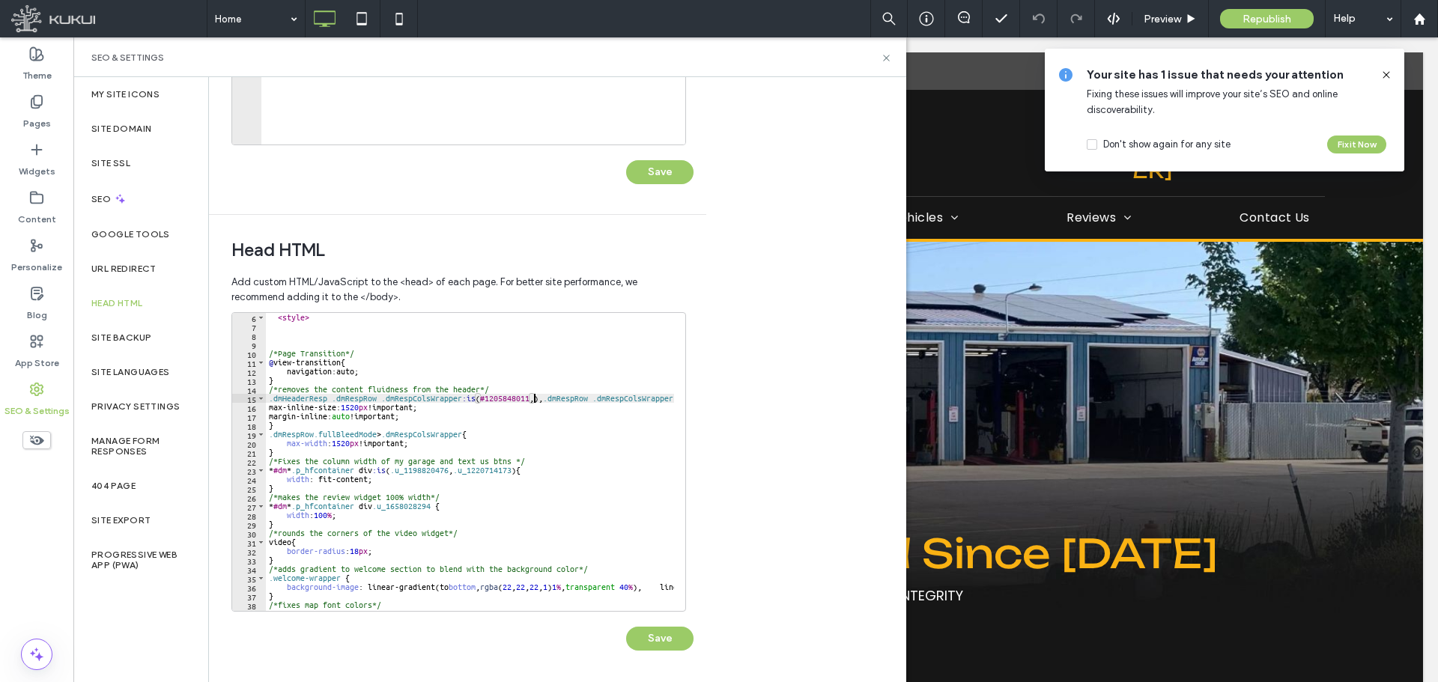
scroll to position [0, 22]
paste textarea "**********"
click at [437, 416] on div "< style > /*Page Transition*/ @ view-transition { navigation : auto ; } /*remov…" at bounding box center [887, 465] width 1242 height 305
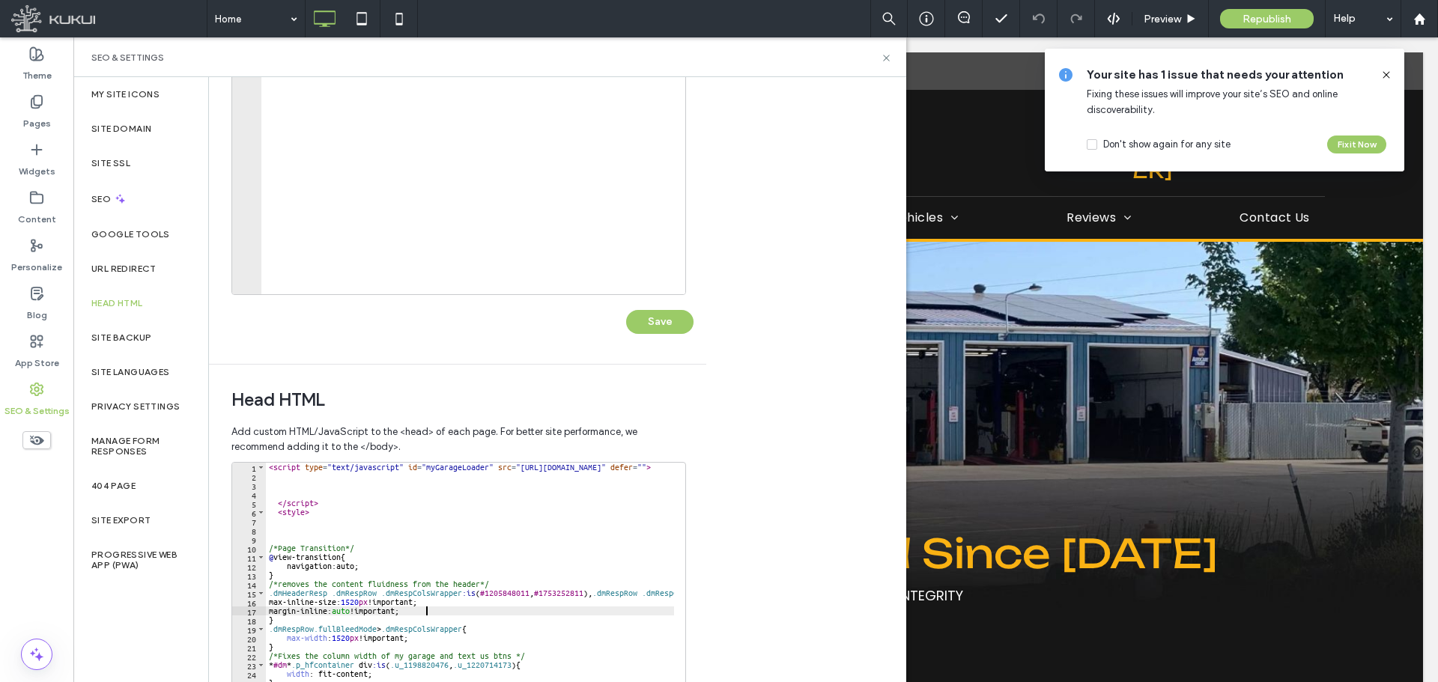
scroll to position [269, 0]
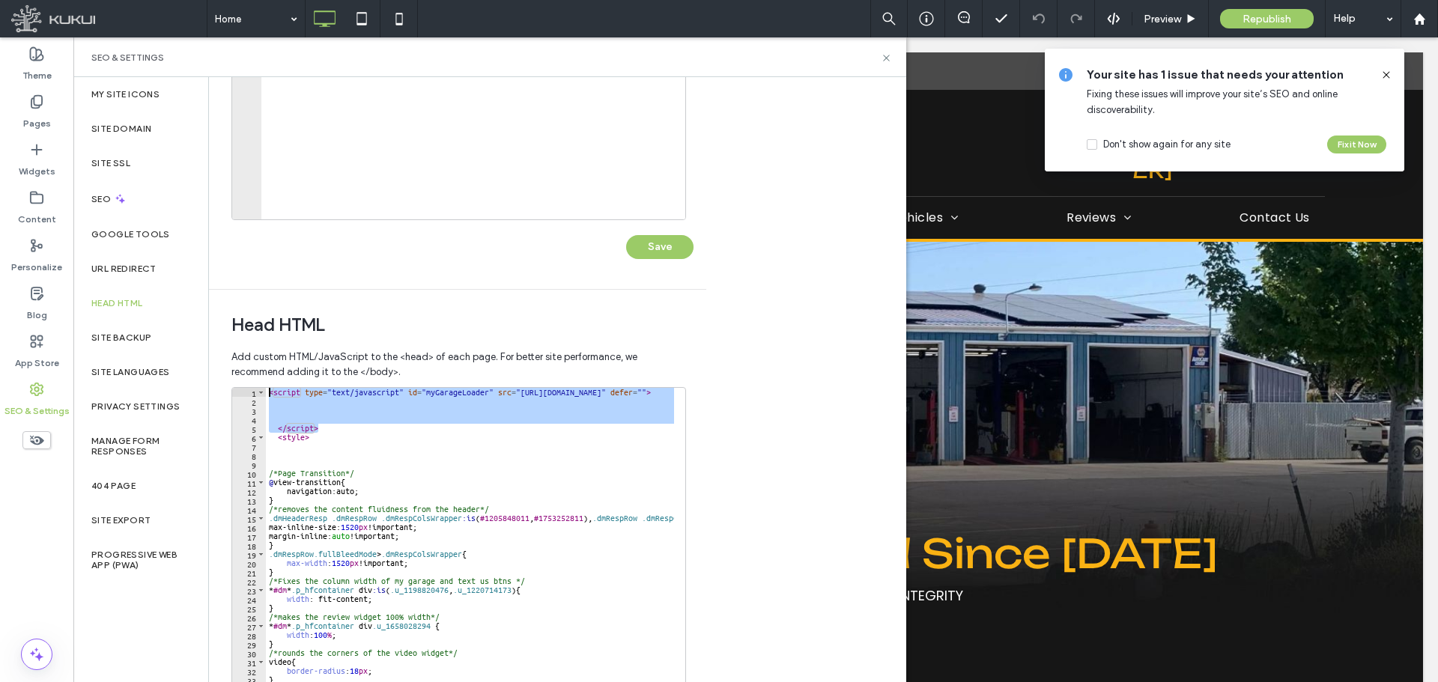
drag, startPoint x: 361, startPoint y: 428, endPoint x: 213, endPoint y: 396, distance: 150.9
click at [213, 396] on div "**********" at bounding box center [452, 523] width 486 height 466
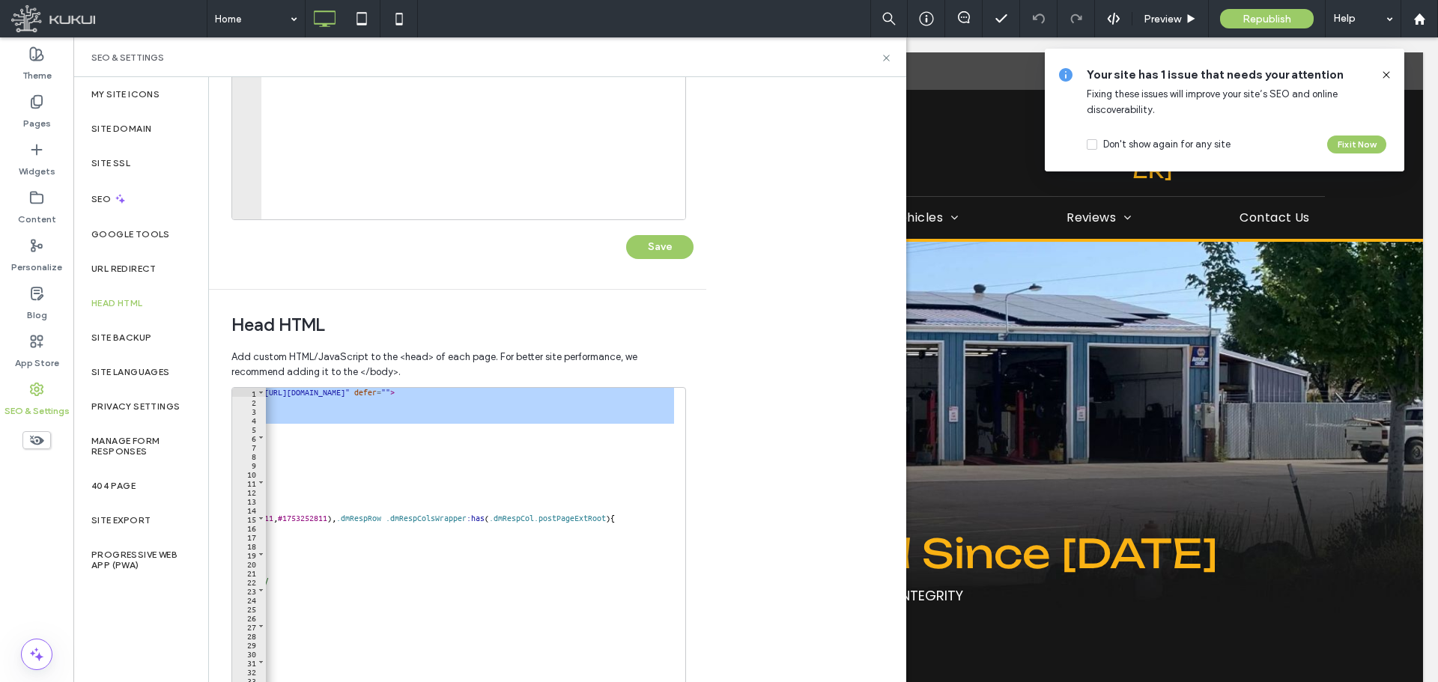
scroll to position [0, 0]
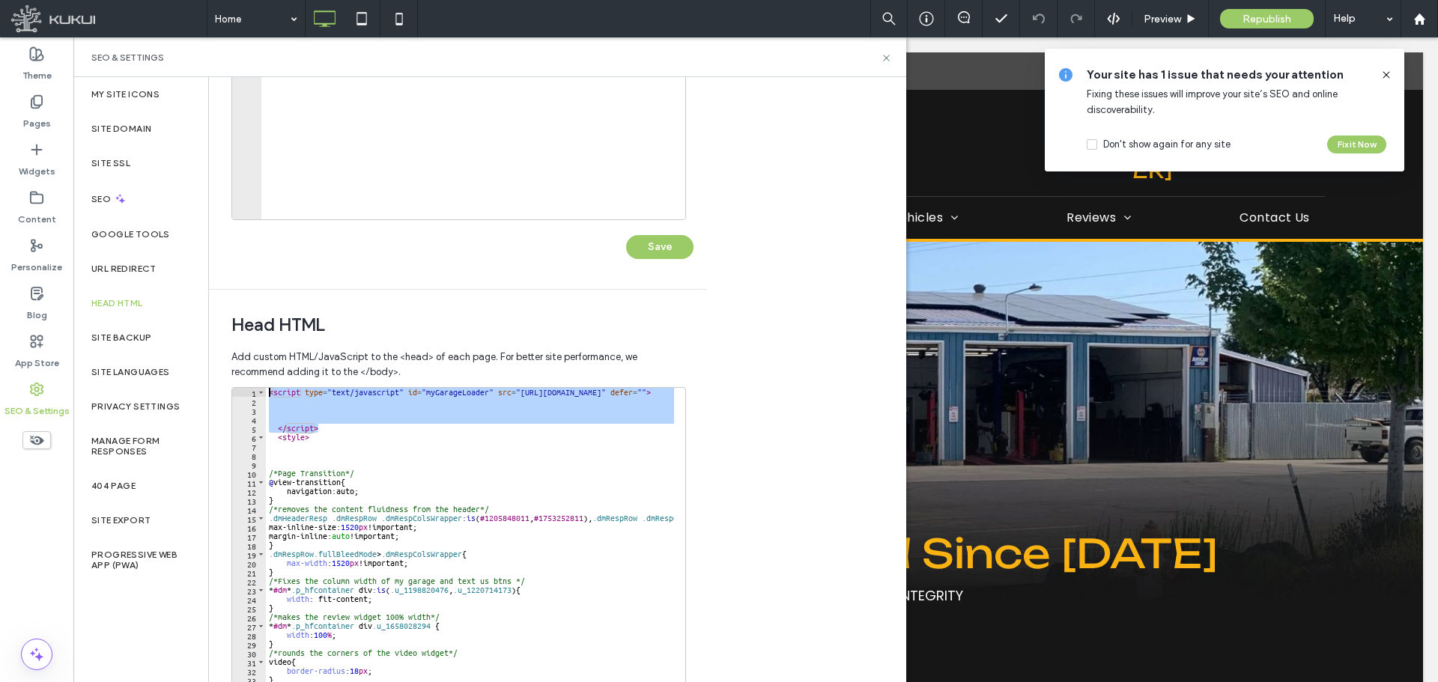
type textarea "**********"
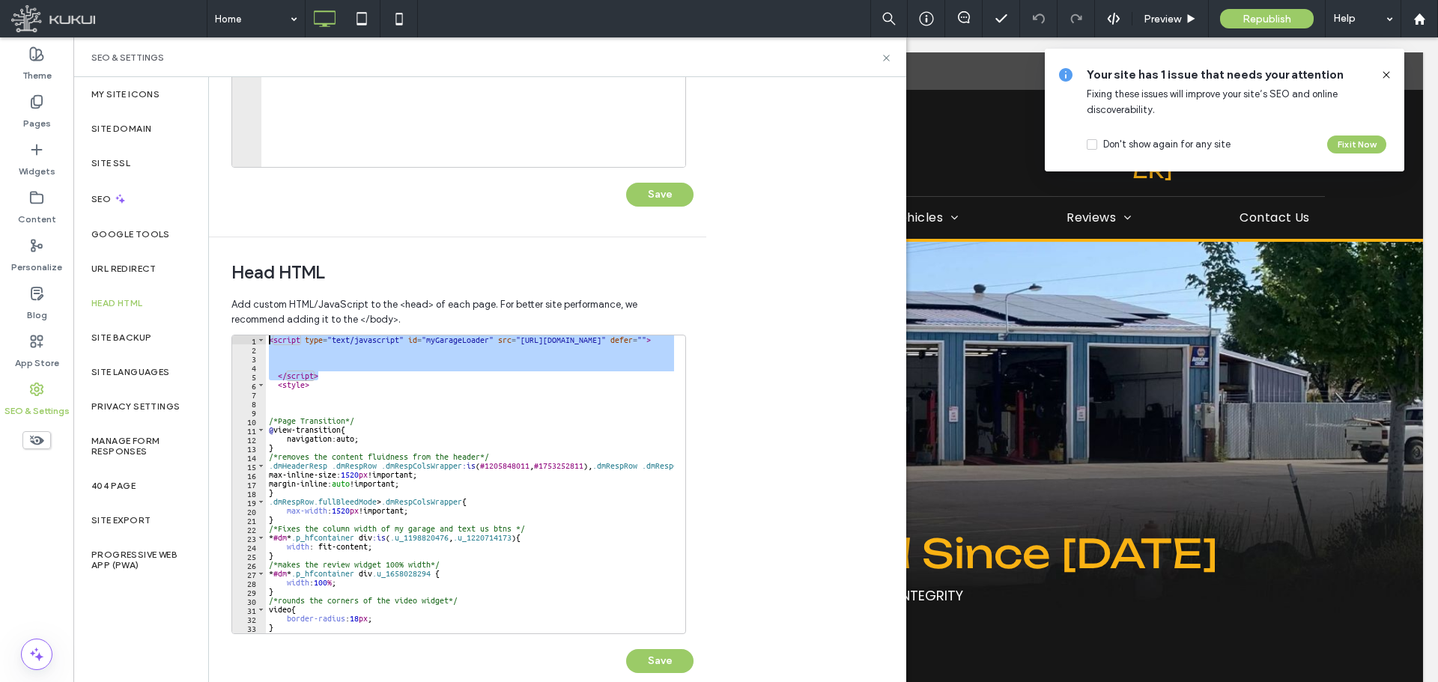
scroll to position [344, 0]
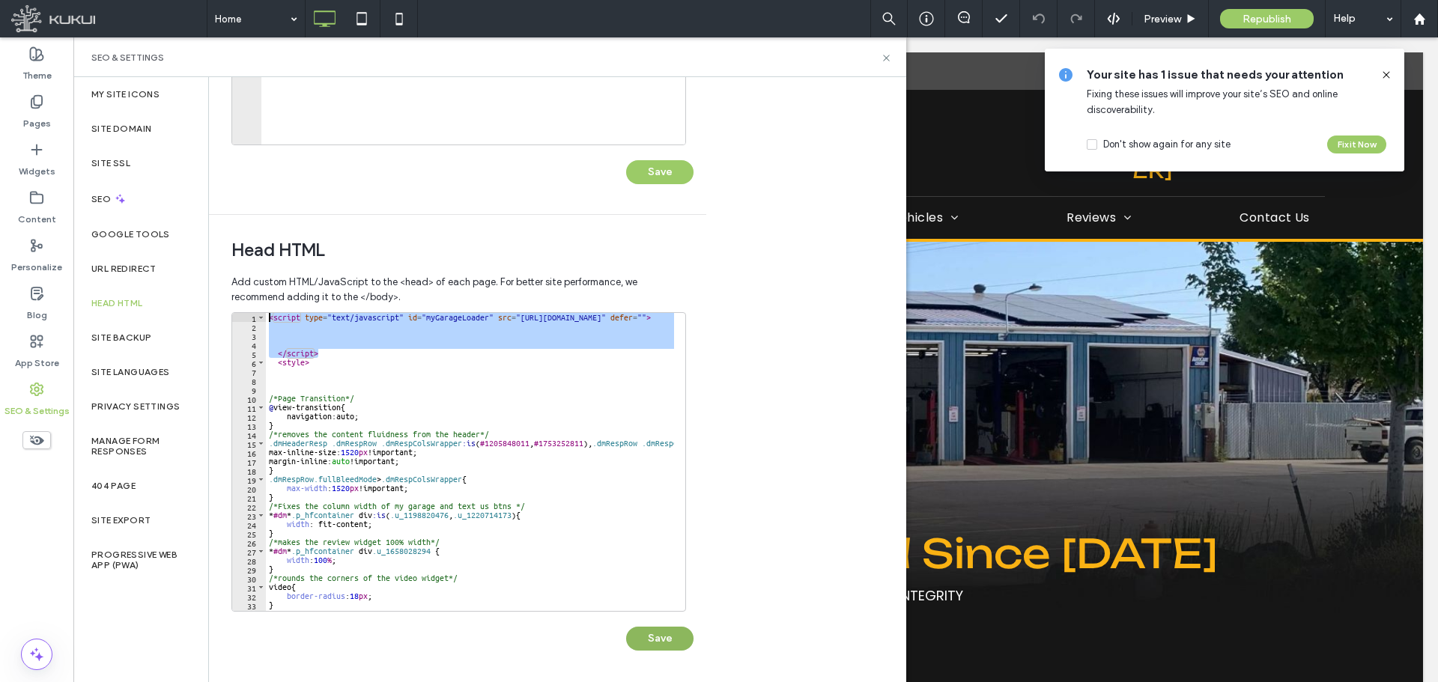
click at [670, 639] on button "Save" at bounding box center [659, 639] width 67 height 24
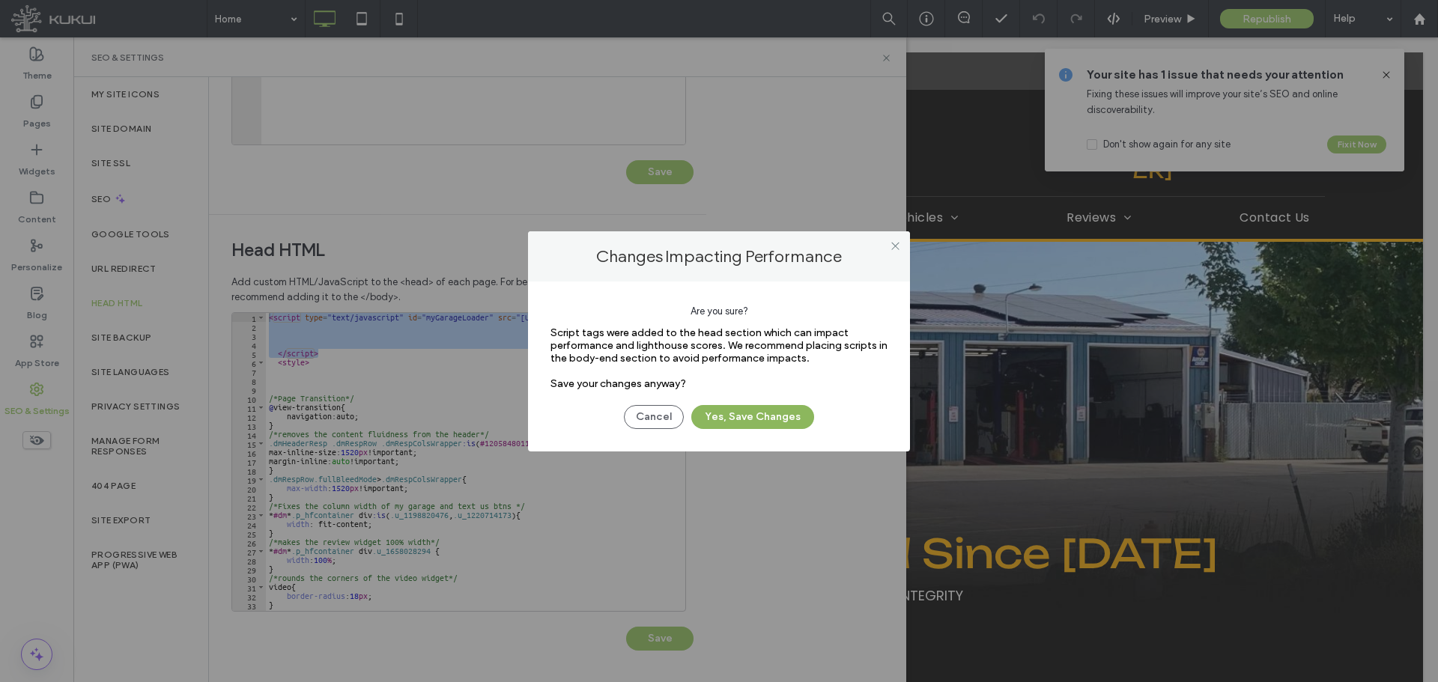
click at [773, 416] on button "Yes, Save Changes" at bounding box center [752, 417] width 123 height 24
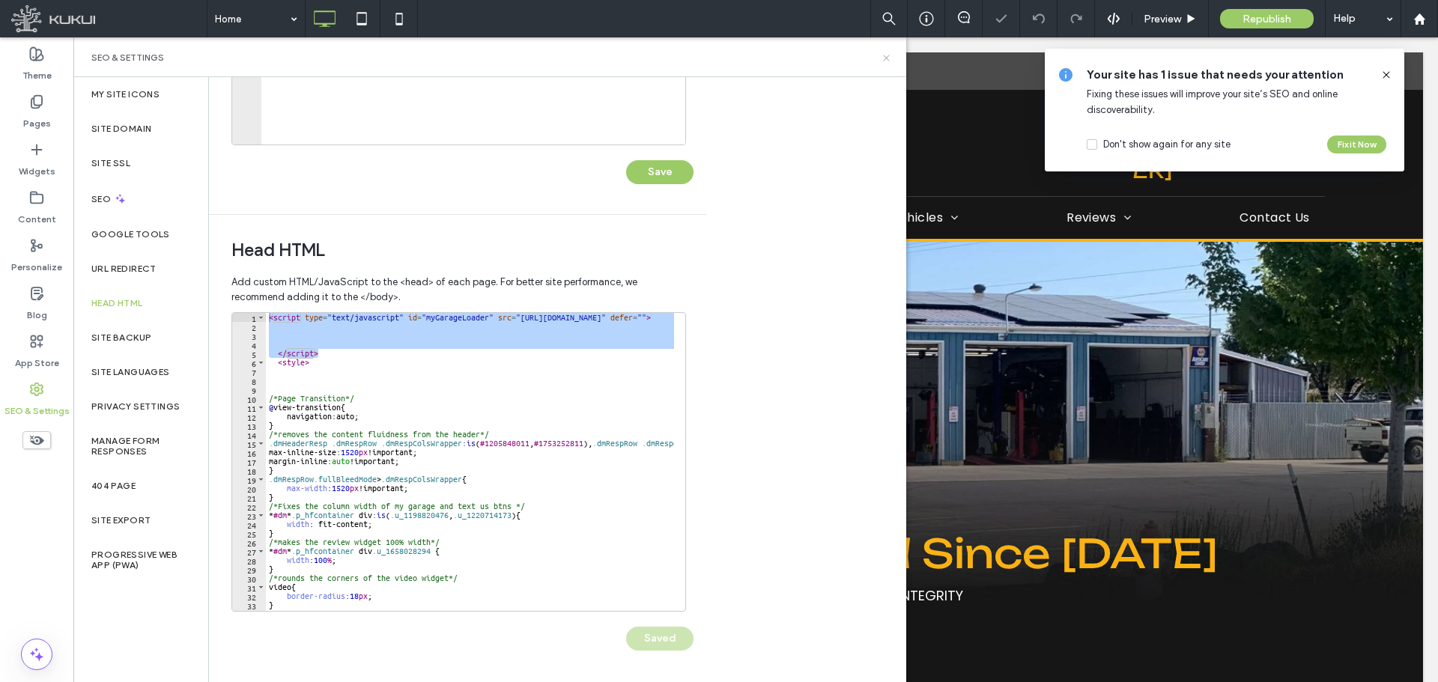
click at [888, 53] on icon at bounding box center [886, 57] width 11 height 11
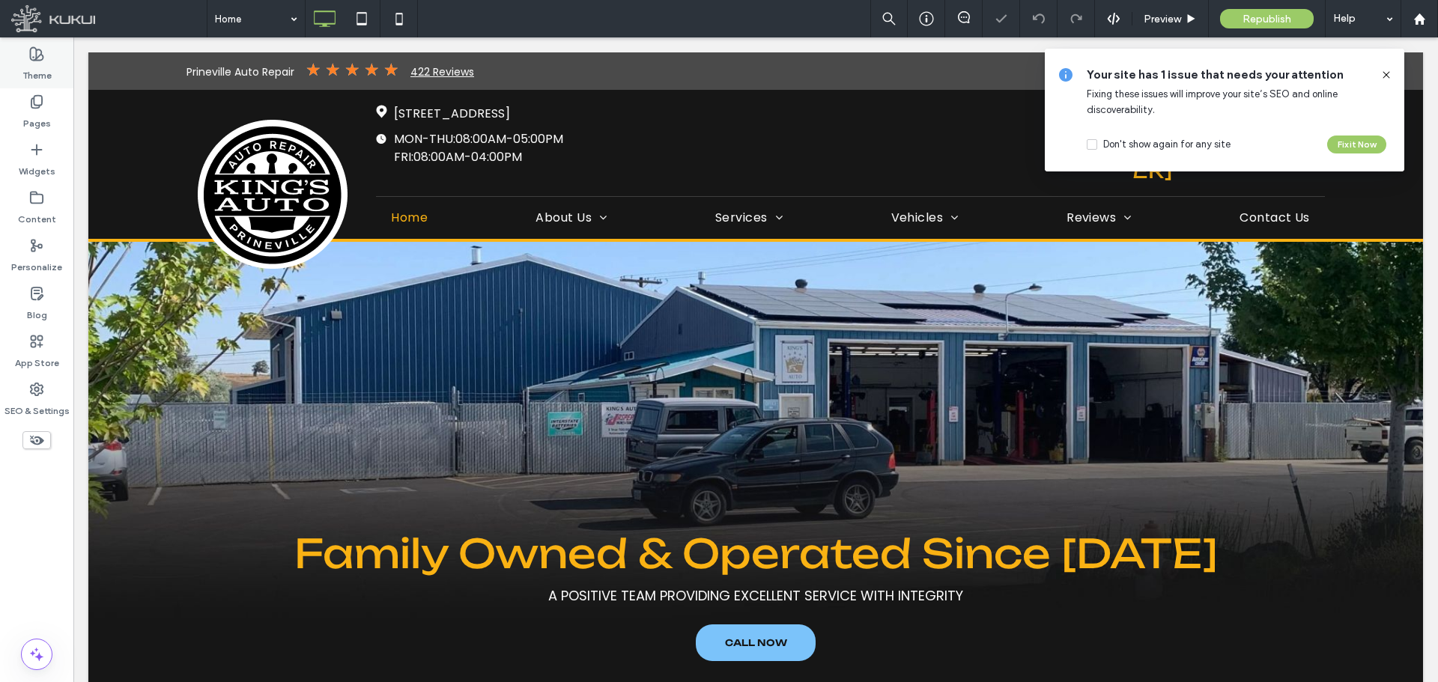
click at [31, 70] on label "Theme" at bounding box center [36, 71] width 29 height 21
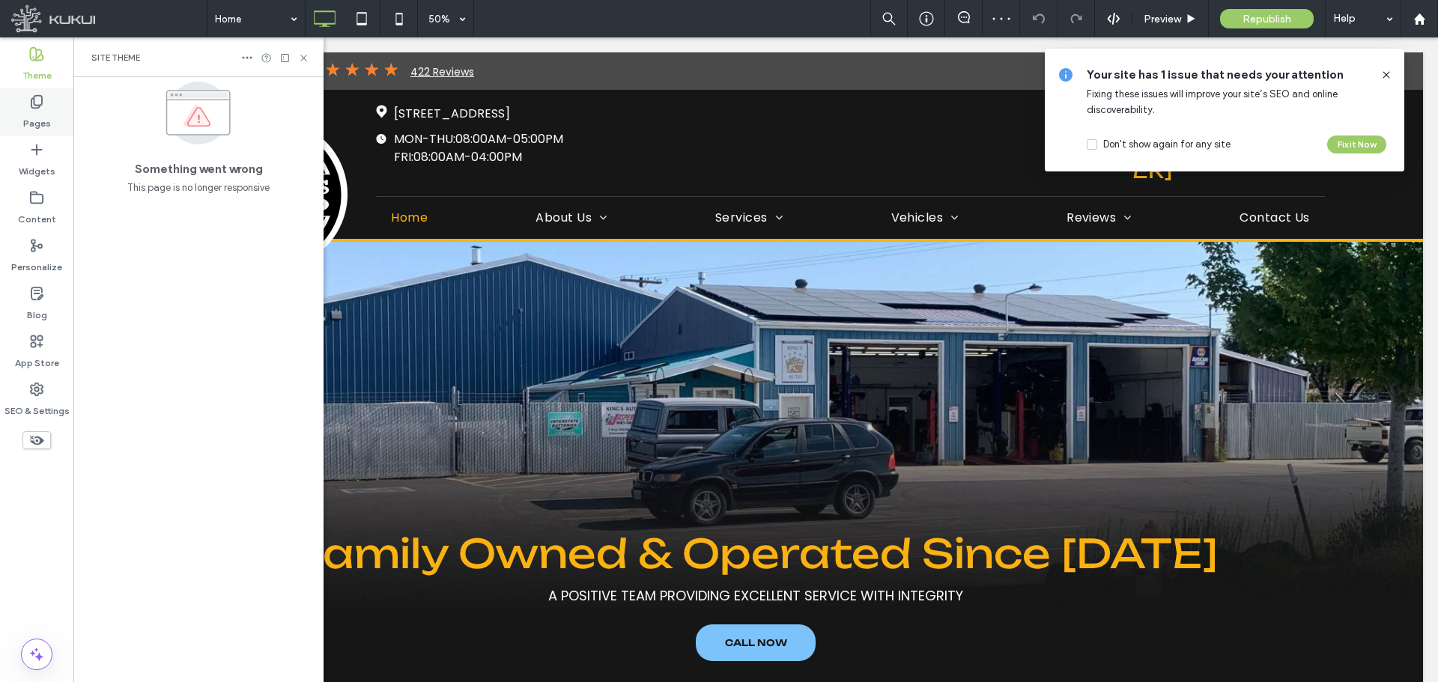
click at [32, 112] on label "Pages" at bounding box center [37, 119] width 28 height 21
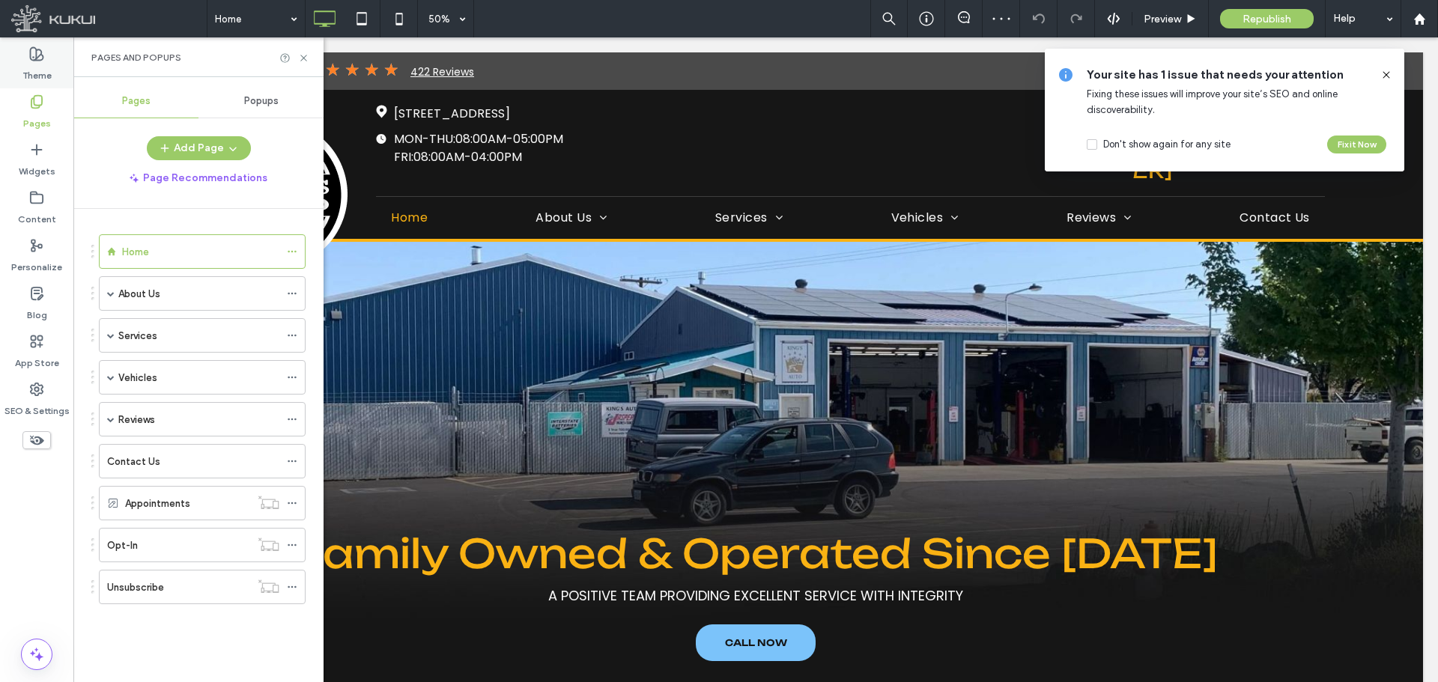
click at [45, 70] on label "Theme" at bounding box center [36, 71] width 29 height 21
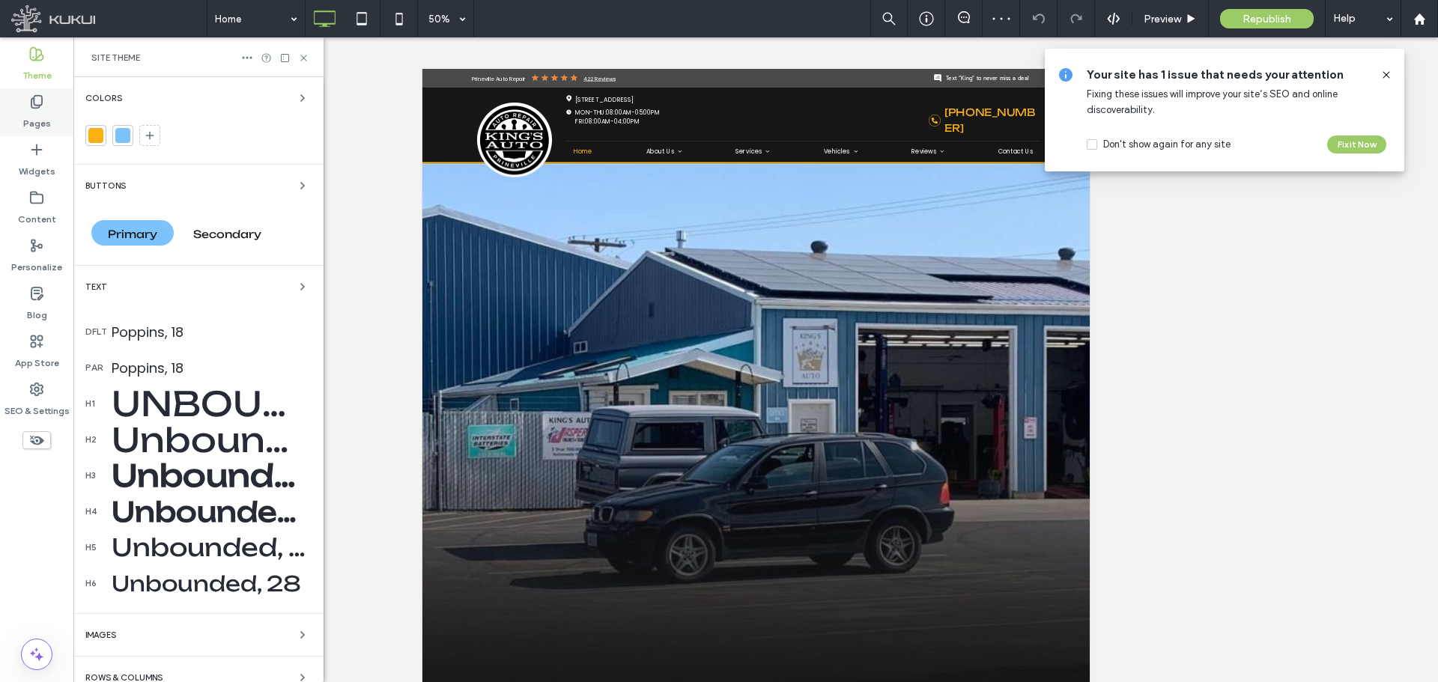
click at [41, 107] on icon at bounding box center [36, 101] width 15 height 15
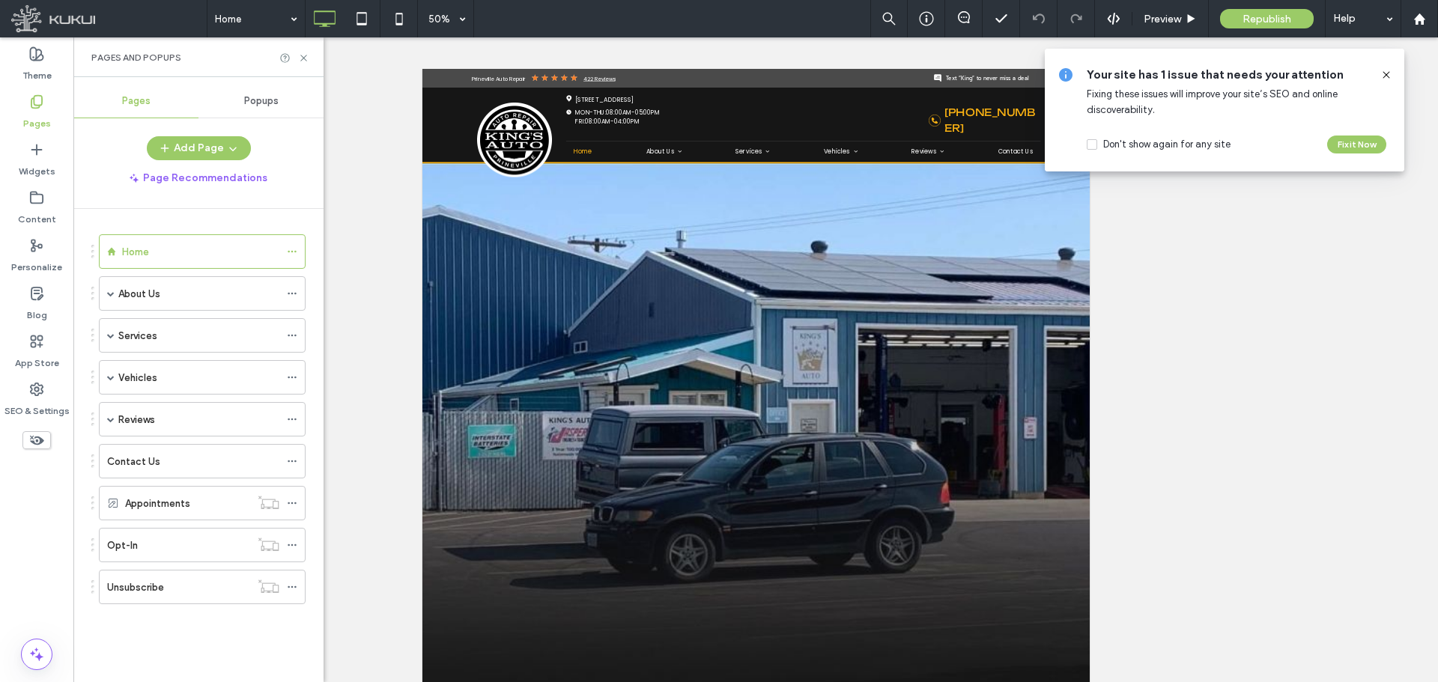
click at [1390, 70] on icon at bounding box center [1386, 75] width 12 height 12
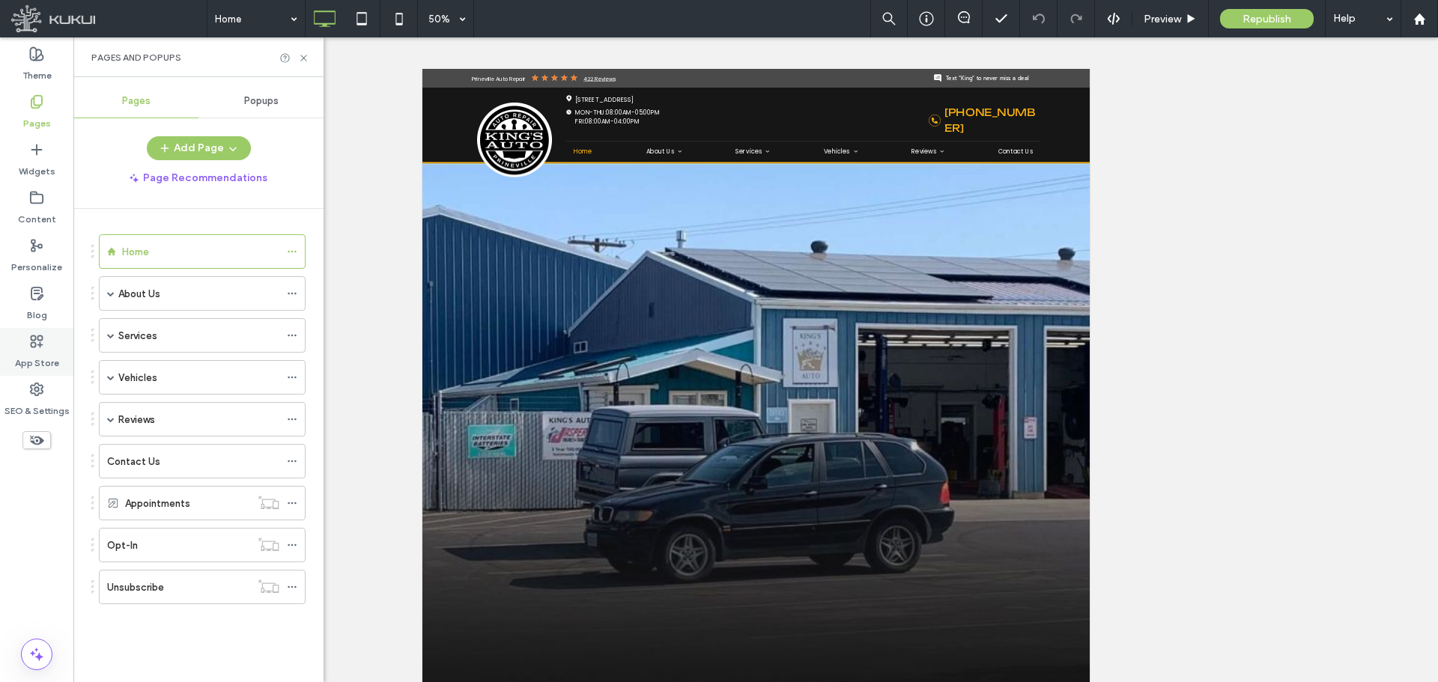
drag, startPoint x: 40, startPoint y: 395, endPoint x: 71, endPoint y: 368, distance: 41.4
click at [40, 395] on icon at bounding box center [36, 389] width 15 height 15
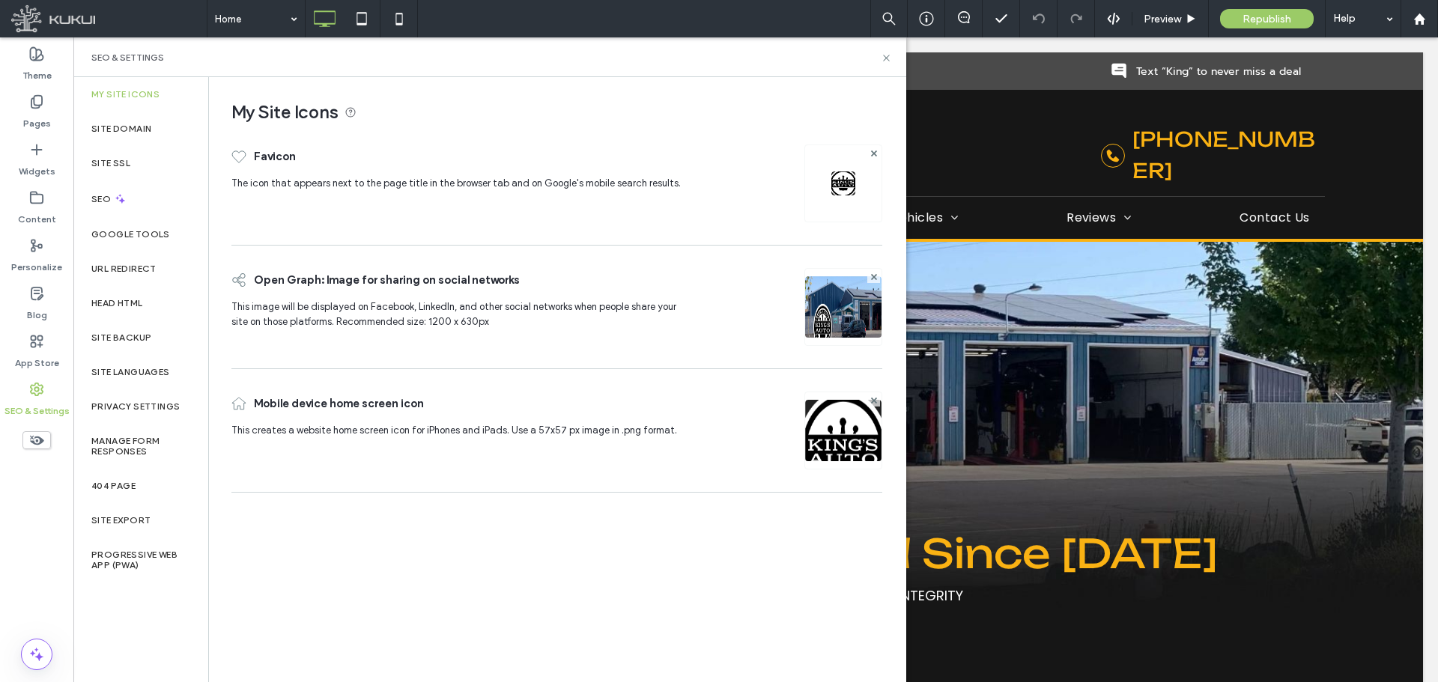
click at [139, 296] on label "About Us" at bounding box center [139, 294] width 42 height 26
click at [145, 303] on div at bounding box center [719, 341] width 1438 height 682
click at [119, 307] on label "Head HTML" at bounding box center [117, 303] width 52 height 10
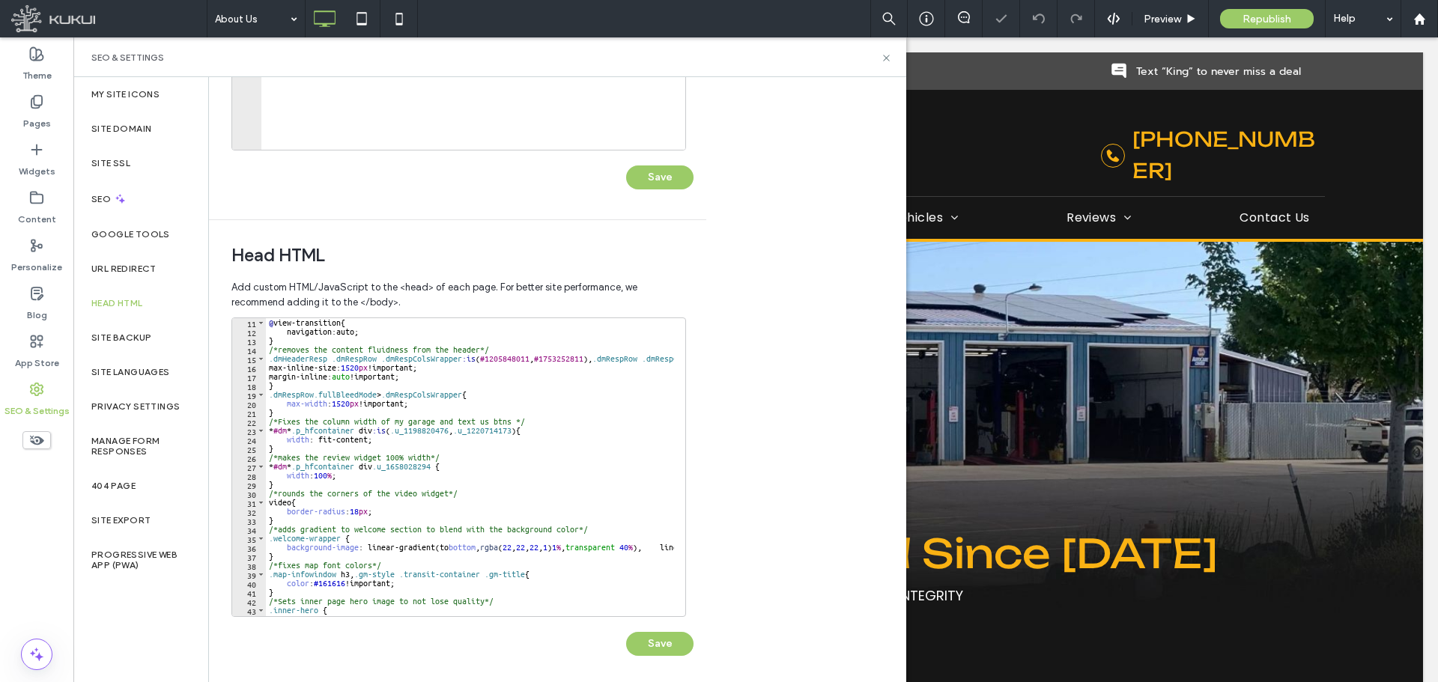
scroll to position [344, 0]
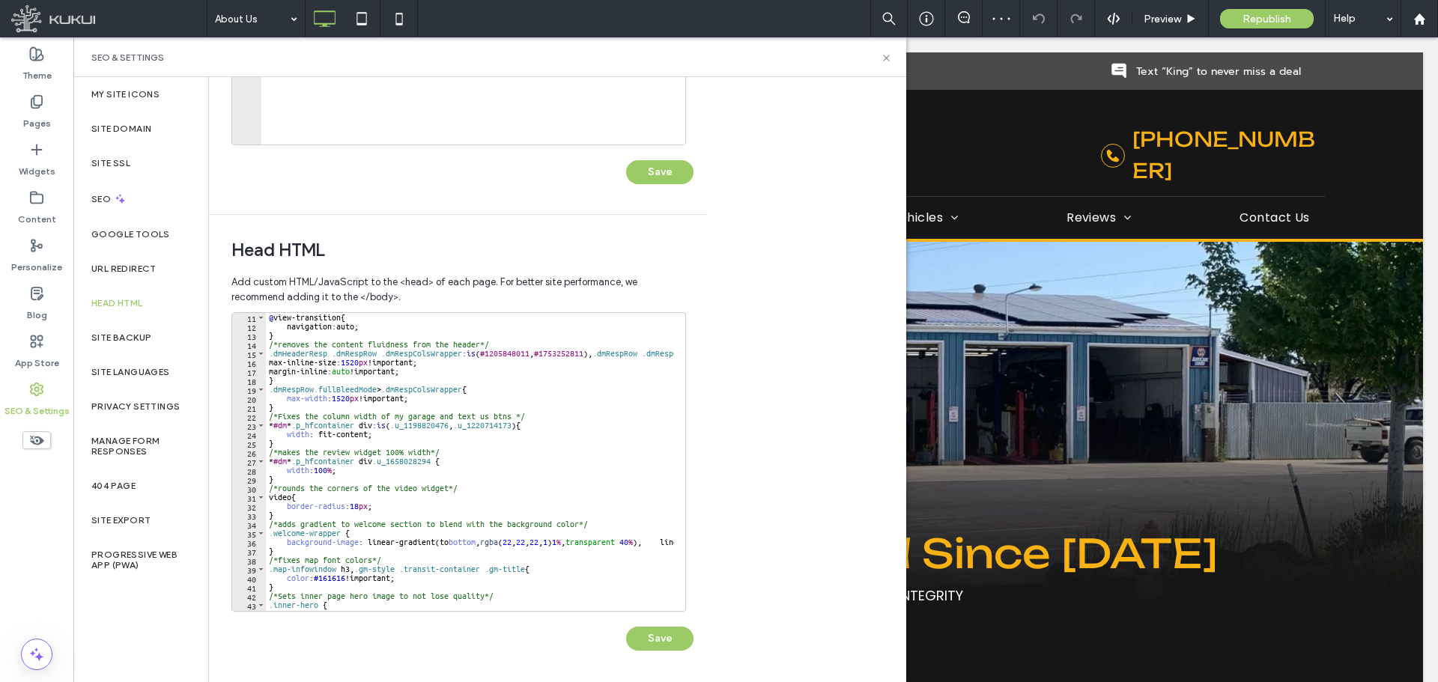
click at [477, 397] on div "@ view-transition { navigation : auto ; } /*removes the content fluidness from …" at bounding box center [887, 465] width 1242 height 305
drag, startPoint x: 330, startPoint y: 353, endPoint x: 346, endPoint y: 354, distance: 15.7
click at [346, 354] on div "@ view-transition { navigation : auto ; } /*removes the content fluidness from …" at bounding box center [887, 465] width 1242 height 305
click at [346, 354] on div "@ view-transition { navigation : auto ; } /*removes the content fluidness from …" at bounding box center [470, 462] width 408 height 298
click at [470, 353] on div "@ view-transition { navigation : auto ; } /*removes the content fluidness from …" at bounding box center [887, 465] width 1242 height 305
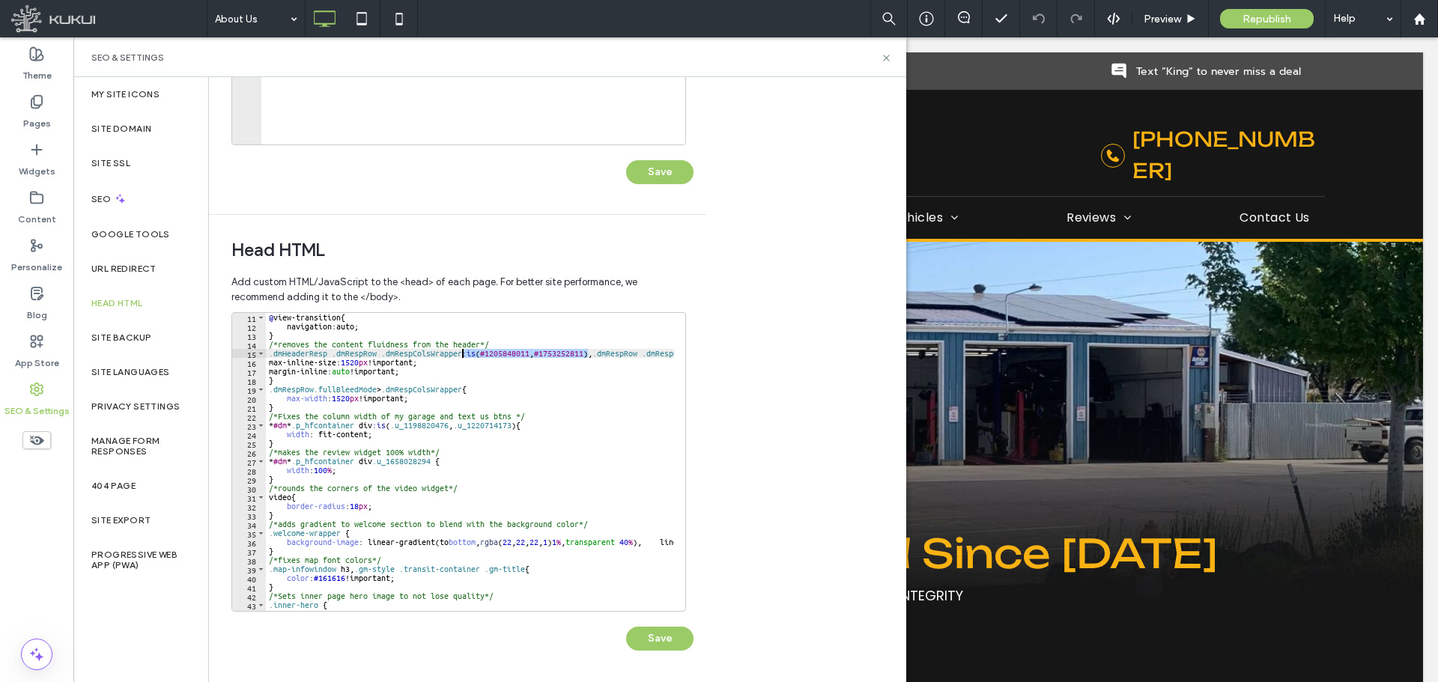
drag, startPoint x: 589, startPoint y: 354, endPoint x: 464, endPoint y: 354, distance: 125.1
click at [464, 354] on div "@ view-transition { navigation : auto ; } /*removes the content fluidness from …" at bounding box center [887, 465] width 1242 height 305
click at [581, 356] on div "@ view-transition { navigation : auto ; } /*removes the content fluidness from …" at bounding box center [470, 462] width 408 height 298
drag, startPoint x: 590, startPoint y: 355, endPoint x: 265, endPoint y: 354, distance: 325.0
click at [265, 354] on div "**********" at bounding box center [458, 462] width 455 height 300
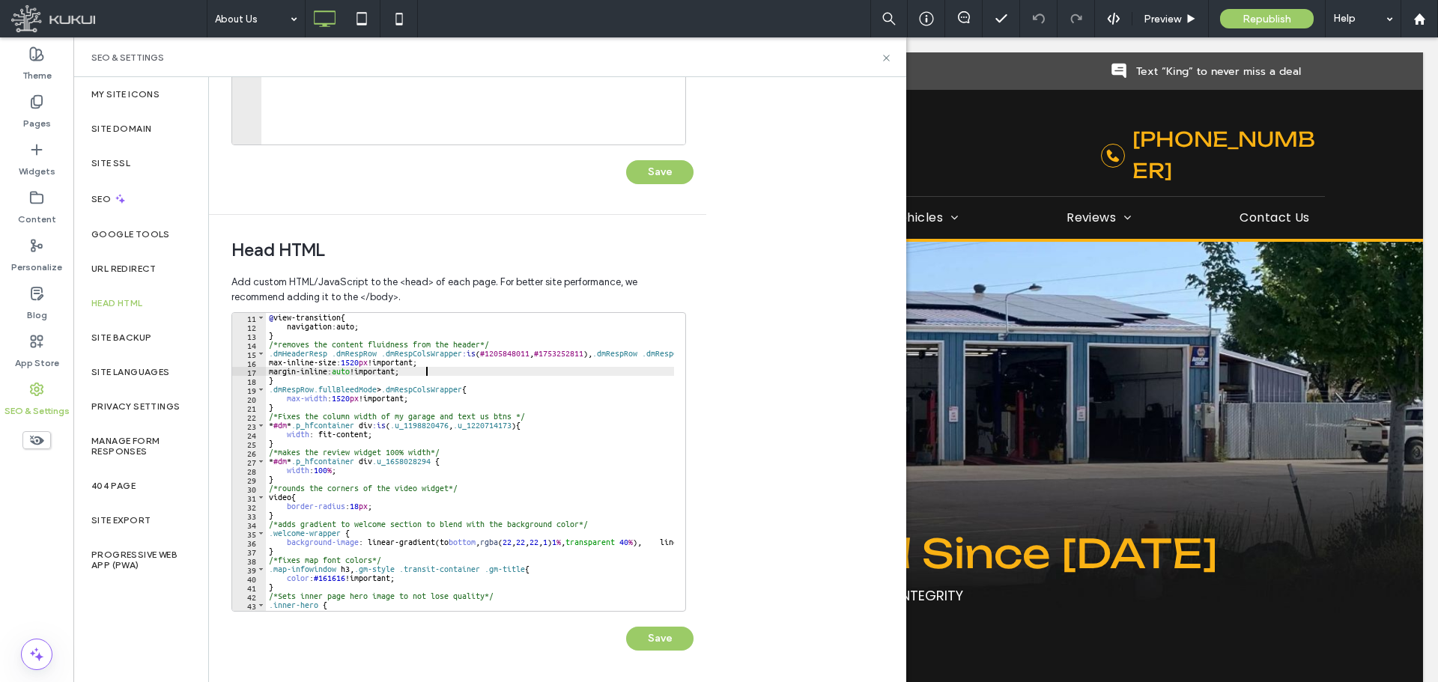
click at [518, 370] on div "@ view-transition { navigation : auto ; } /*removes the content fluidness from …" at bounding box center [887, 465] width 1242 height 305
drag, startPoint x: 461, startPoint y: 356, endPoint x: 594, endPoint y: 357, distance: 132.6
click at [594, 357] on div "@ view-transition { navigation : auto ; } /*removes the content fluidness from …" at bounding box center [887, 465] width 1242 height 305
click at [459, 389] on div "@ view-transition { navigation : auto ; } /*removes the content fluidness from …" at bounding box center [887, 465] width 1242 height 305
click at [462, 389] on div "@ view-transition { navigation : auto ; } /*removes the content fluidness from …" at bounding box center [887, 465] width 1242 height 305
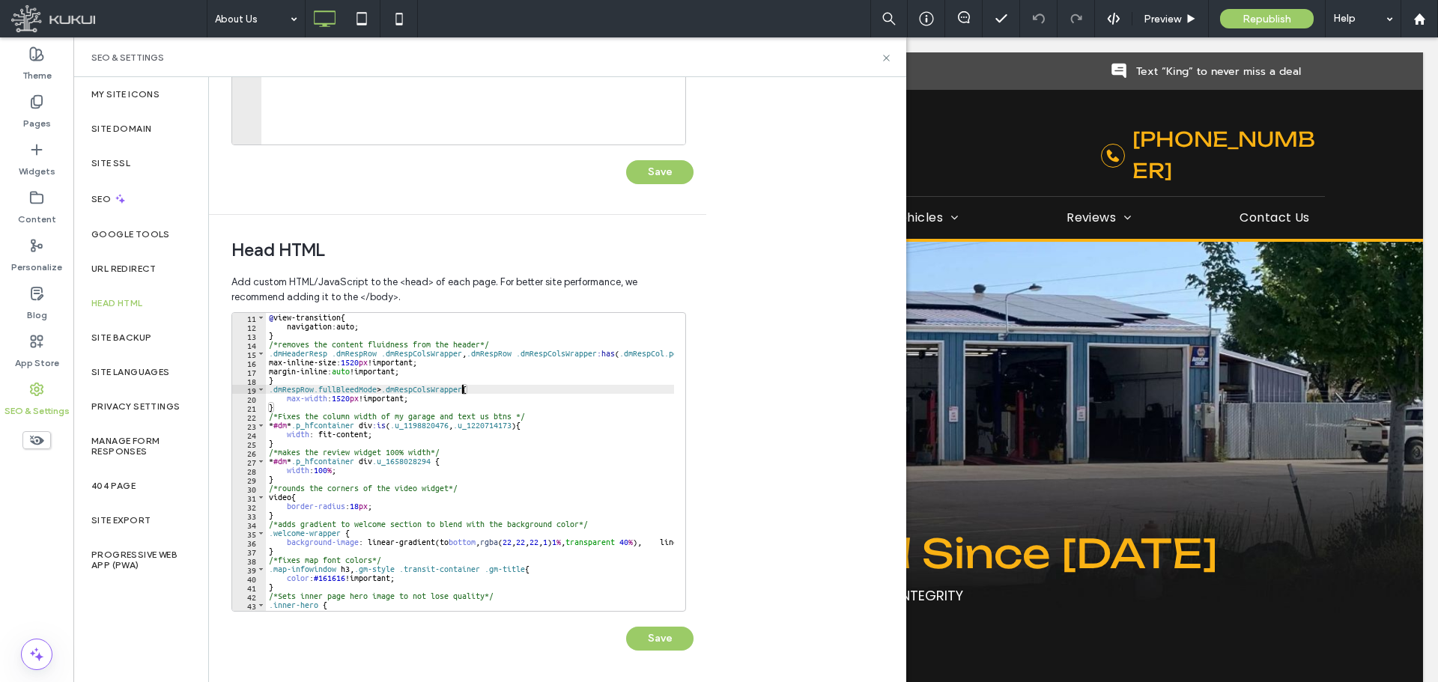
paste textarea "**********"
type textarea "**********"
click at [670, 637] on button "Save" at bounding box center [659, 639] width 67 height 24
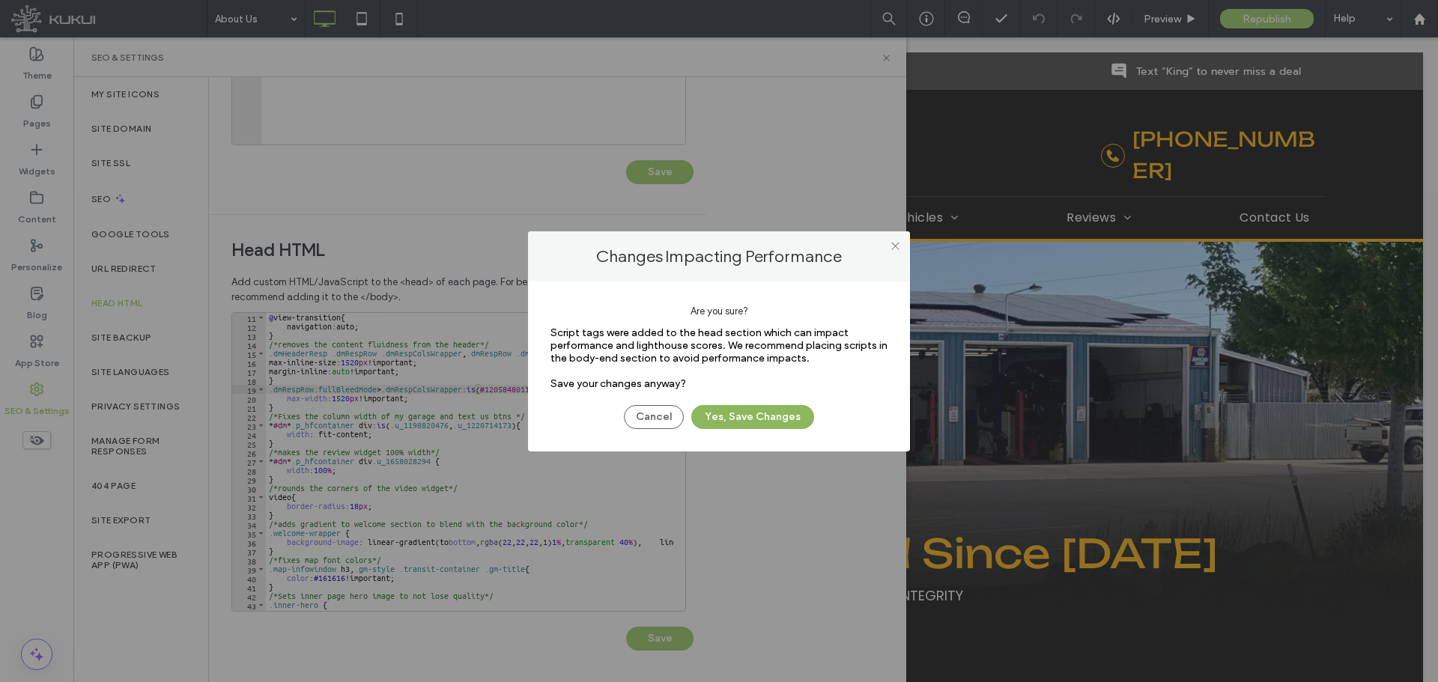
click at [771, 428] on button "Yes, Save Changes" at bounding box center [752, 417] width 123 height 24
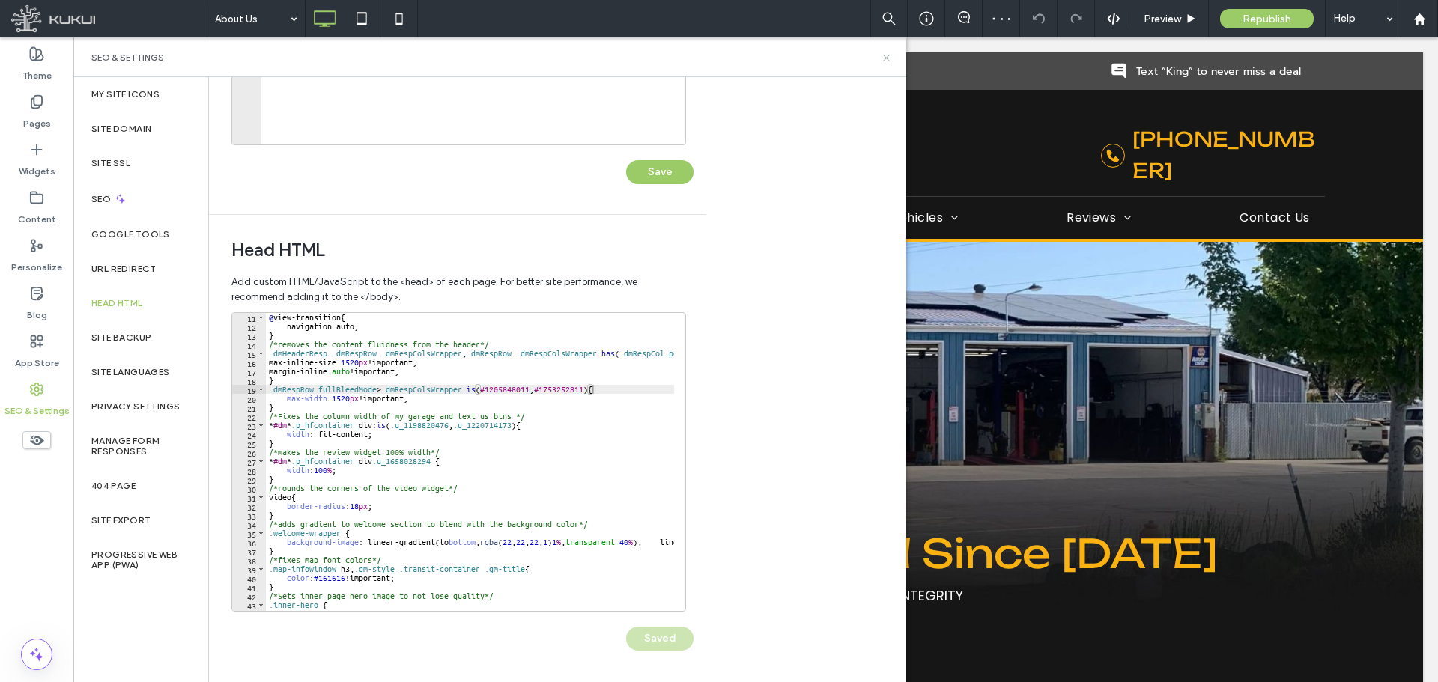
click at [890, 55] on icon at bounding box center [886, 57] width 11 height 11
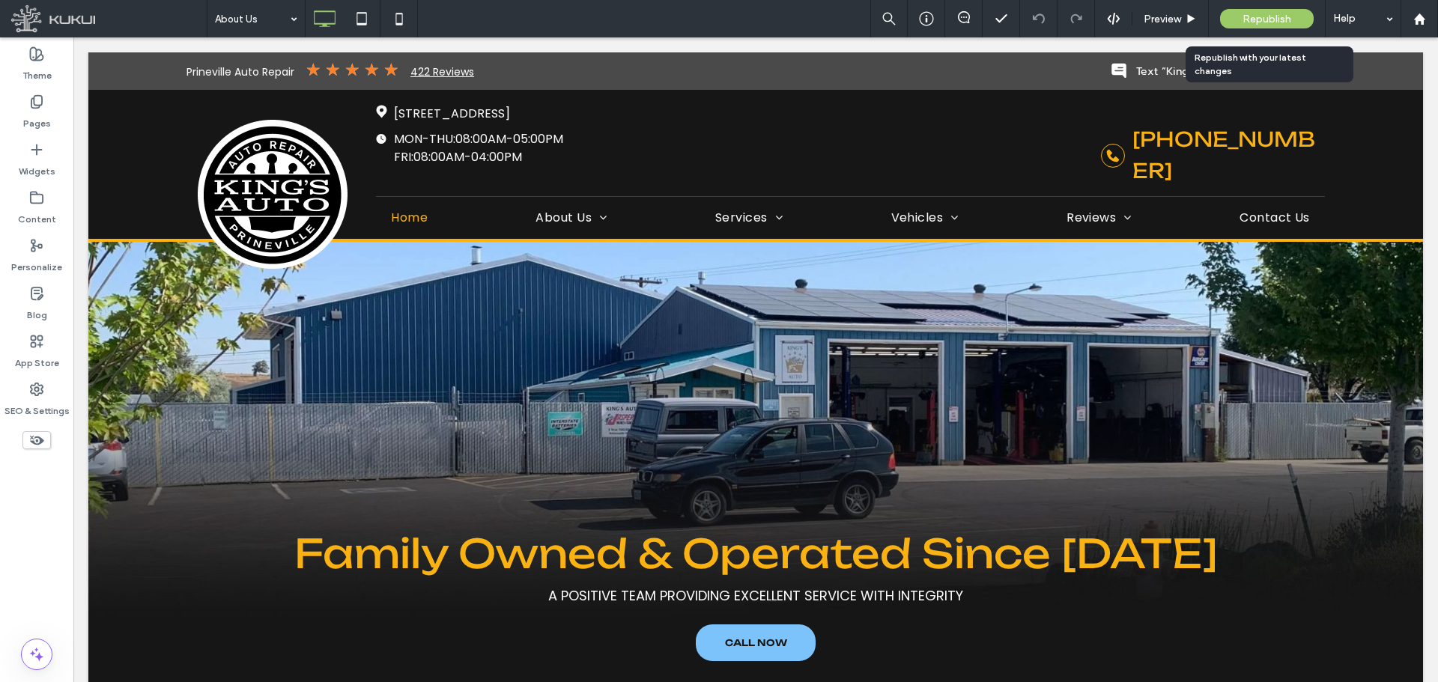
click at [1267, 15] on span "Republish" at bounding box center [1267, 19] width 49 height 13
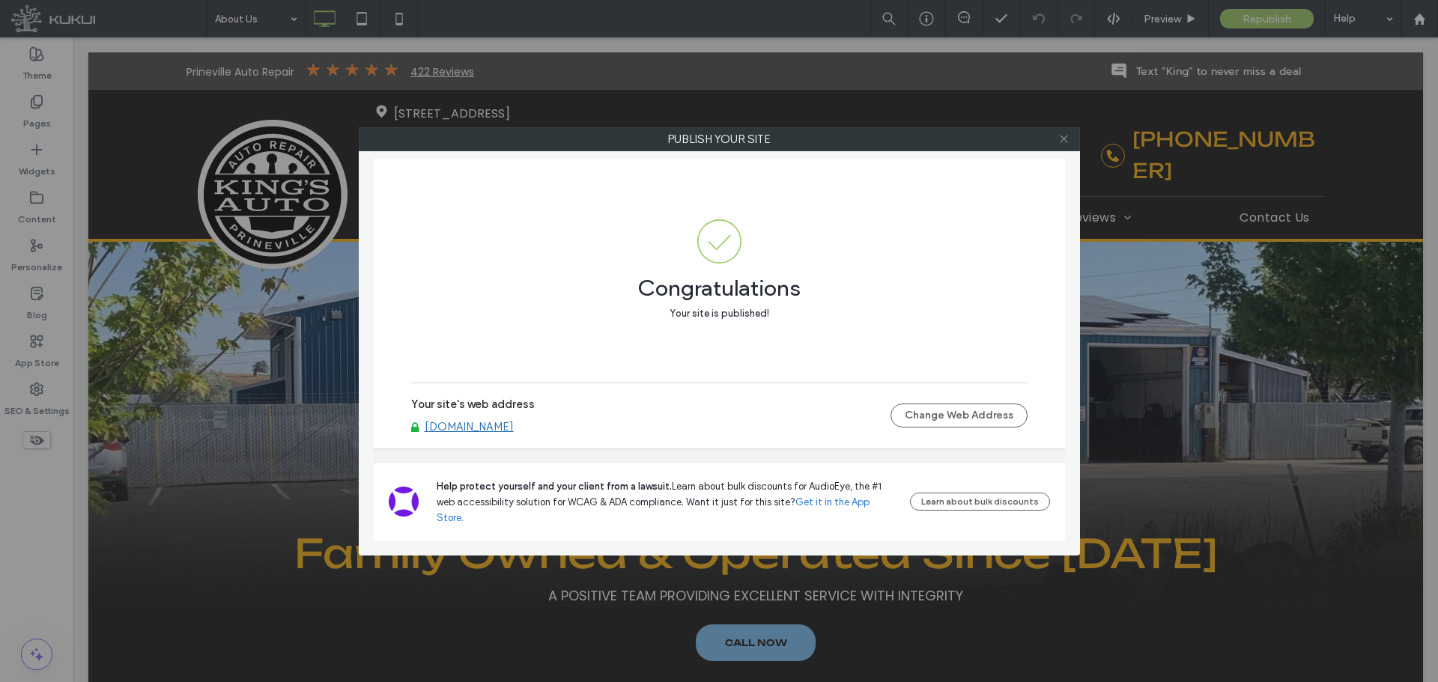
click at [1064, 139] on icon at bounding box center [1063, 138] width 11 height 11
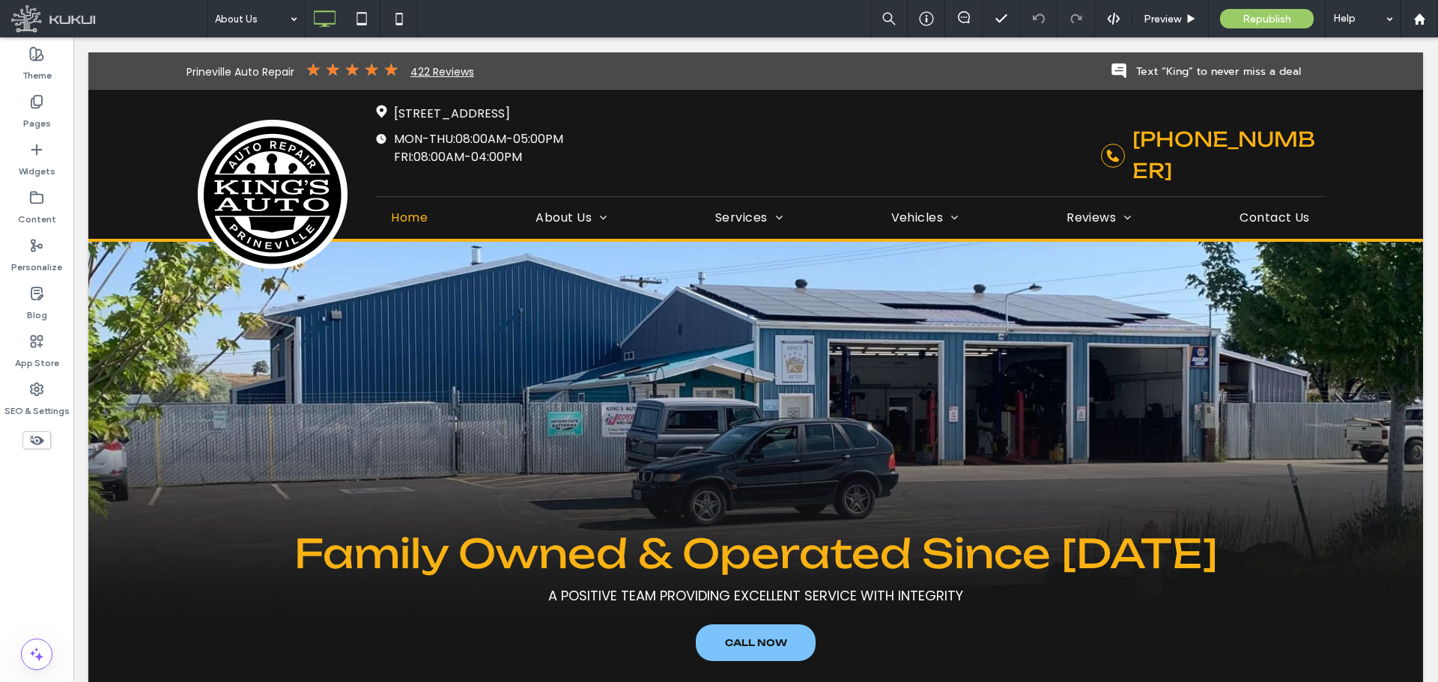
drag, startPoint x: 63, startPoint y: 419, endPoint x: 57, endPoint y: 425, distance: 8.5
click at [58, 420] on div "SEO & Settings" at bounding box center [36, 400] width 73 height 48
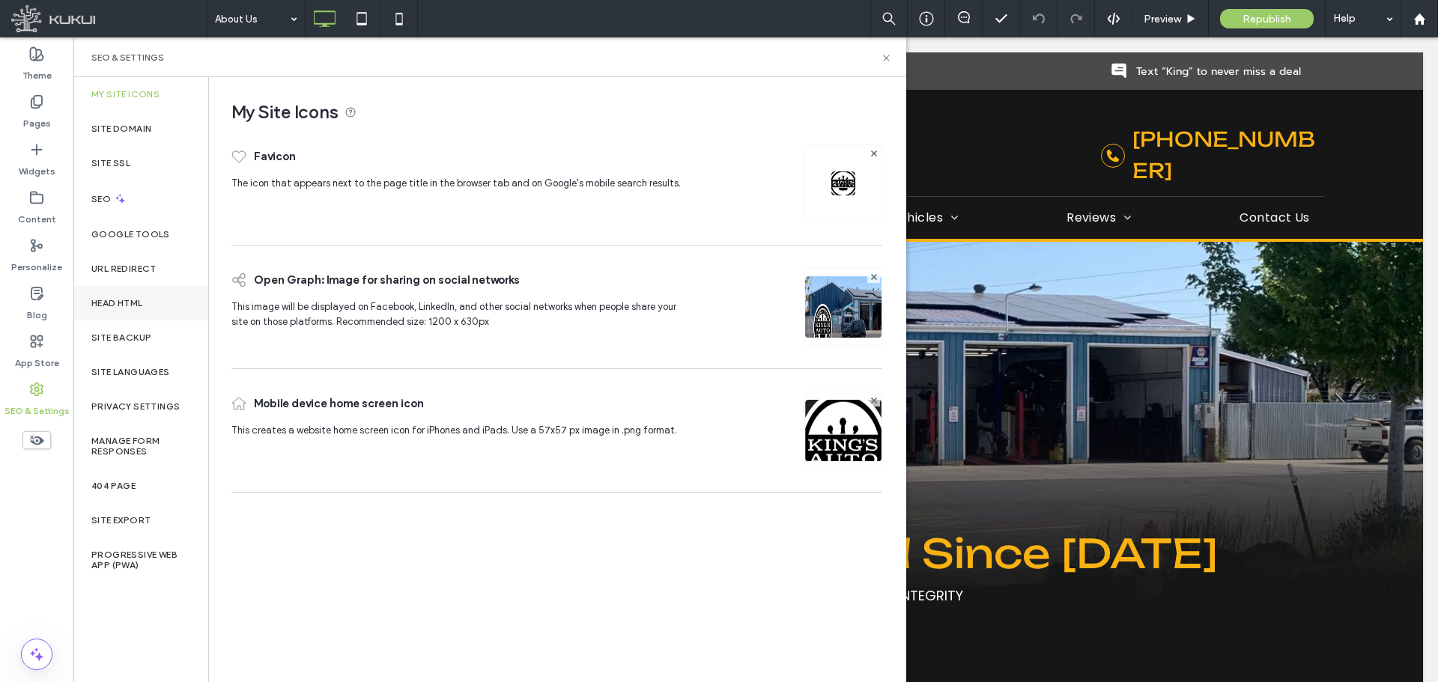
click at [123, 311] on div "Head HTML" at bounding box center [140, 303] width 135 height 34
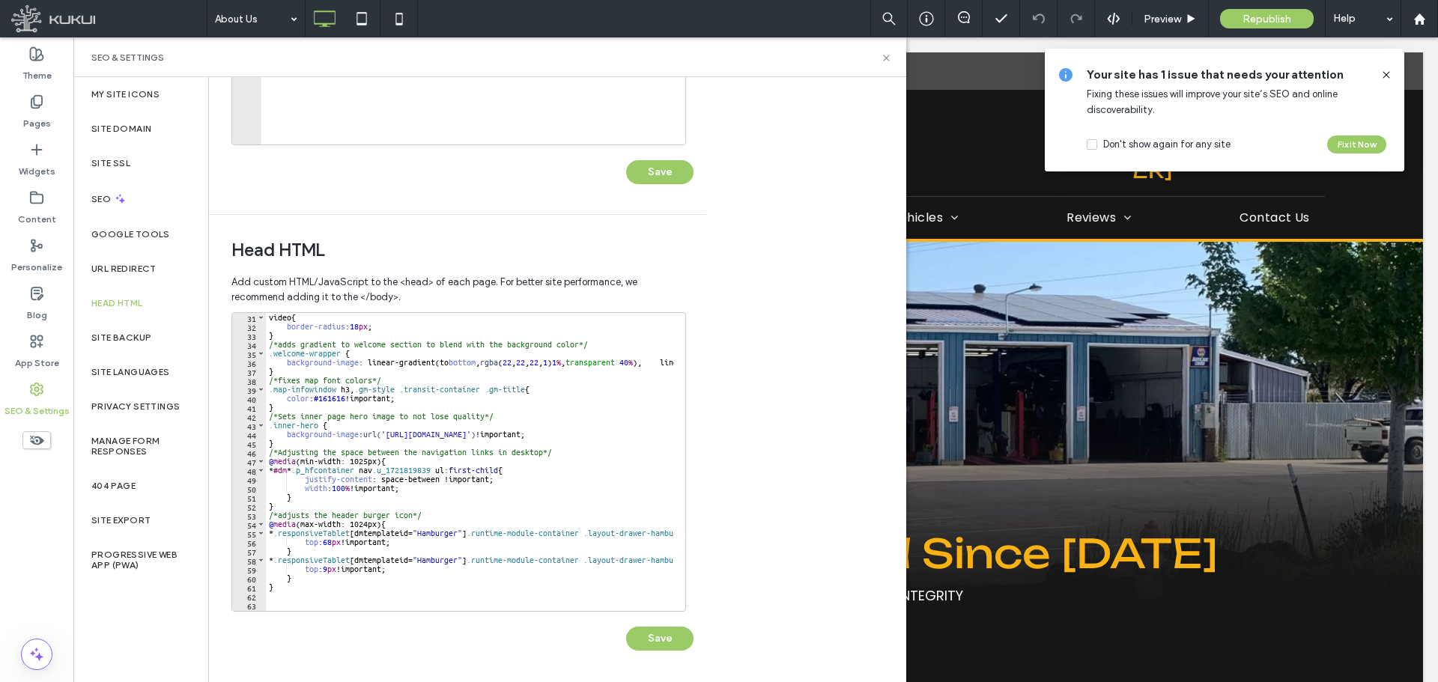
click at [594, 465] on div "video { border-radius : 18 px ; } /*adds gradient to welcome section to blend w…" at bounding box center [887, 465] width 1242 height 305
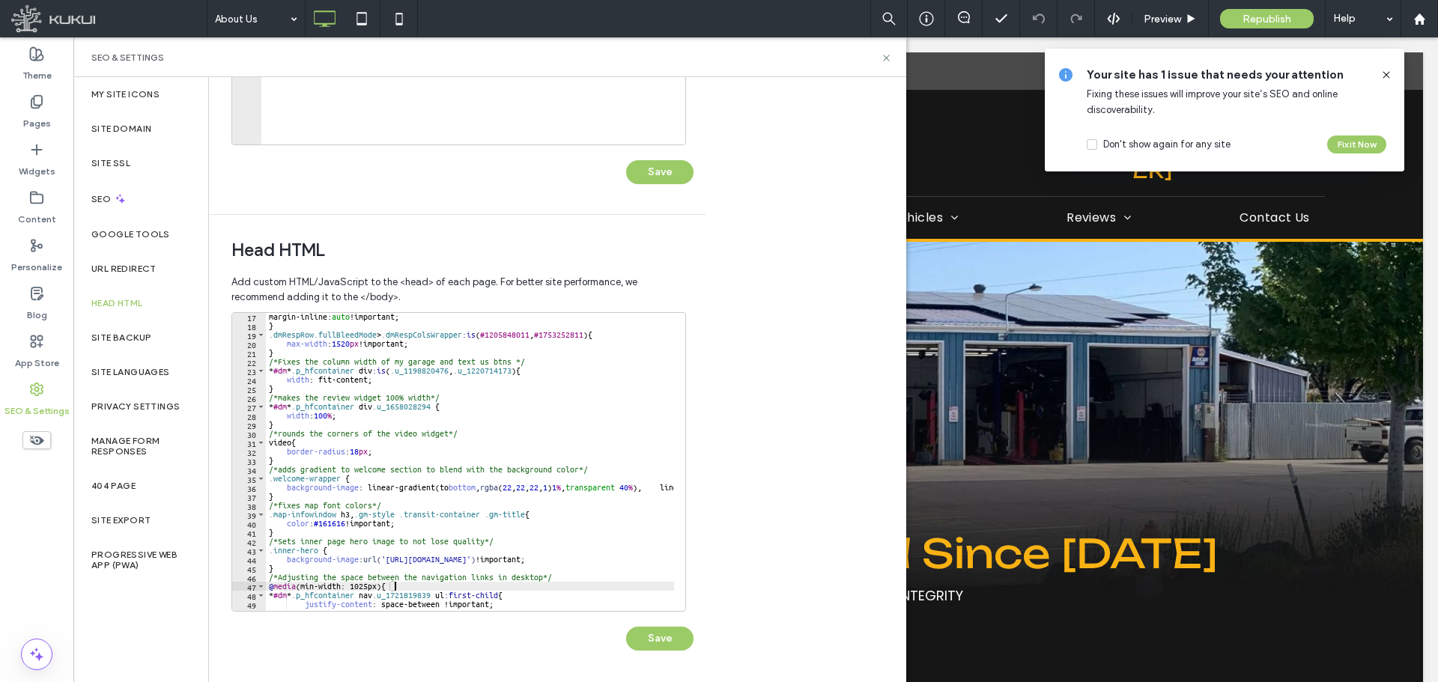
scroll to position [55, 0]
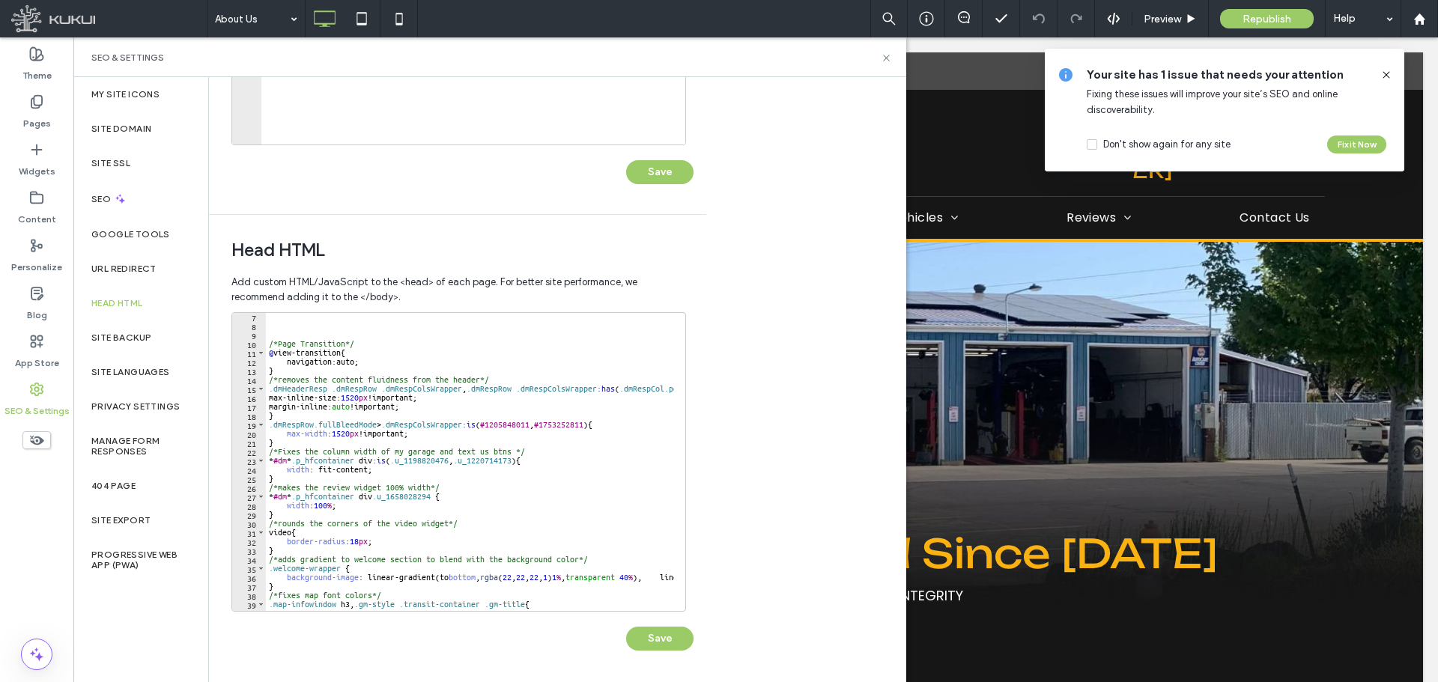
click at [433, 422] on div "/*Page Transition*/ @ view-transition { navigation : auto ; } /*removes the con…" at bounding box center [887, 464] width 1242 height 305
click at [471, 431] on div "/*Page Transition*/ @ view-transition { navigation : auto ; } /*removes the con…" at bounding box center [887, 464] width 1242 height 305
drag, startPoint x: 293, startPoint y: 440, endPoint x: 251, endPoint y: 424, distance: 45.1
click at [251, 424] on div "**********" at bounding box center [458, 462] width 455 height 300
type textarea "**********"
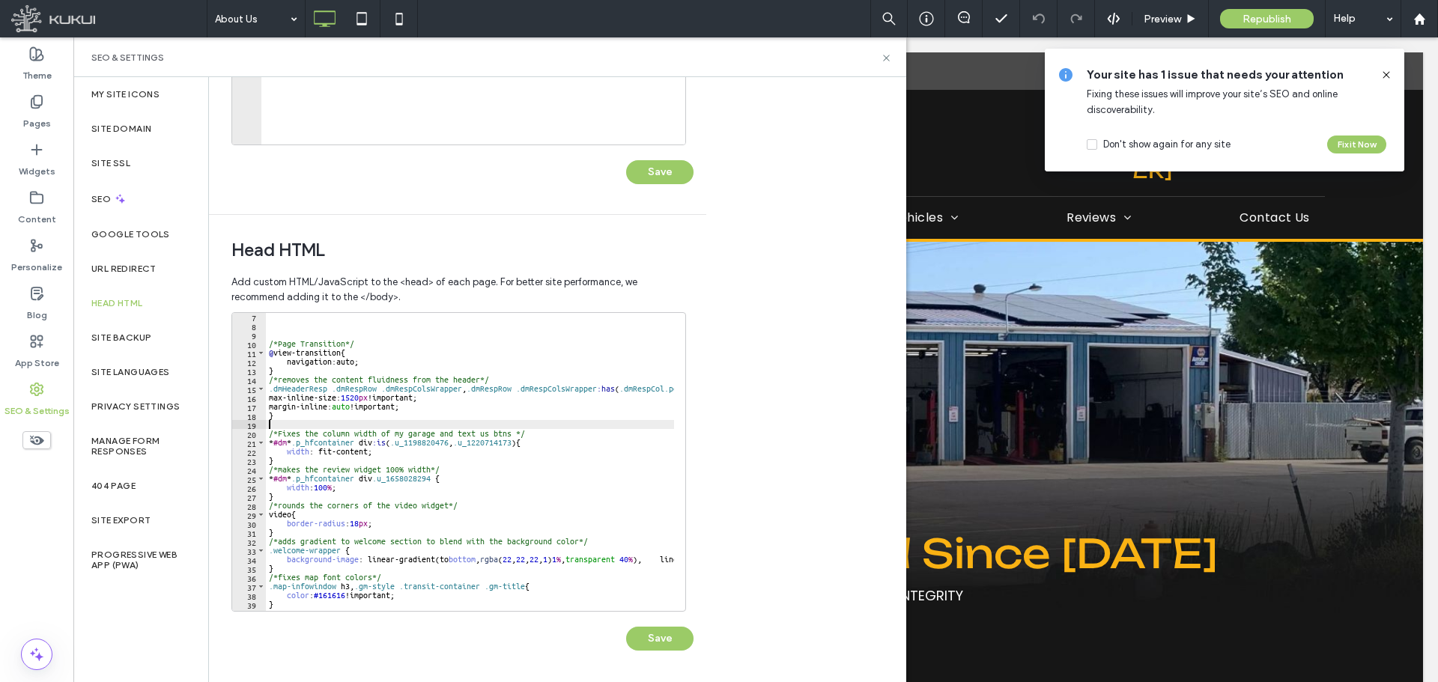
type textarea "*"
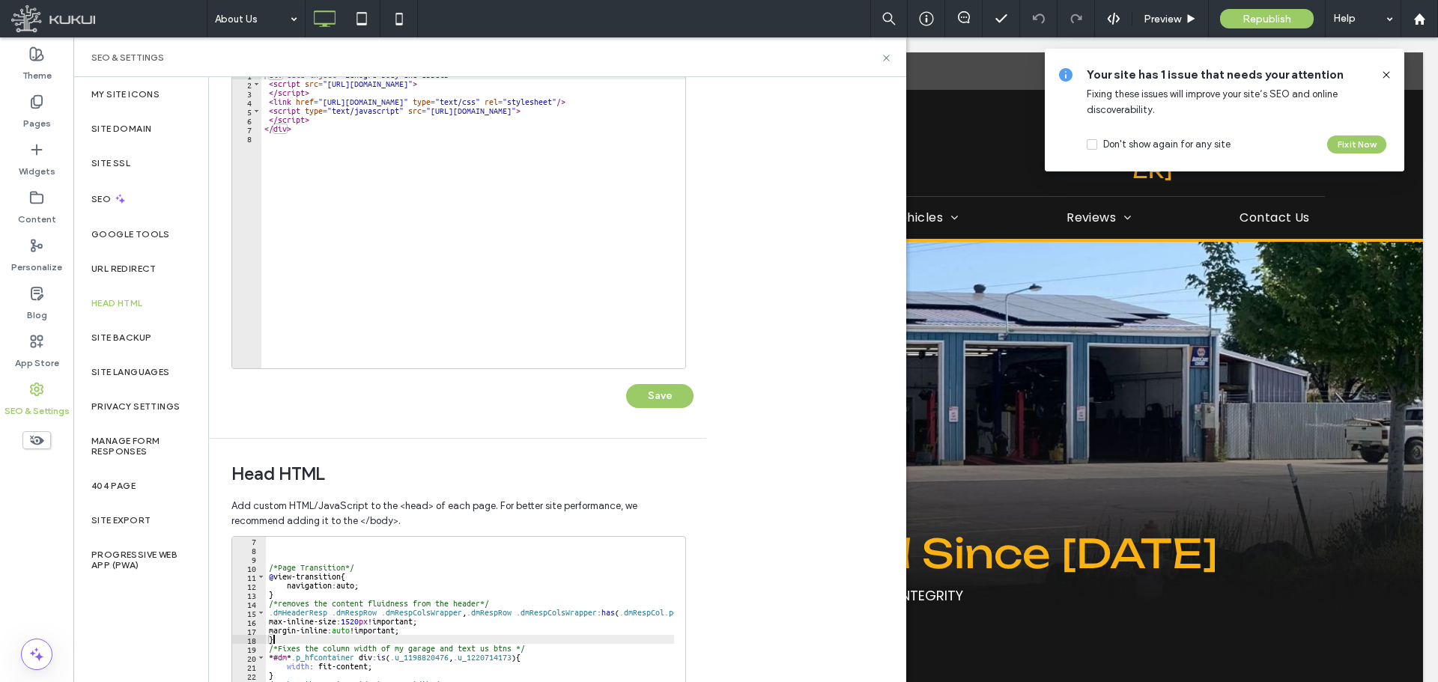
scroll to position [119, 0]
click at [450, 229] on div "< div data-inject = "zenogre-body-end-assets" > < script src = "https://zapi.ku…" at bounding box center [538, 223] width 554 height 305
type textarea "*******"
paste textarea "*"
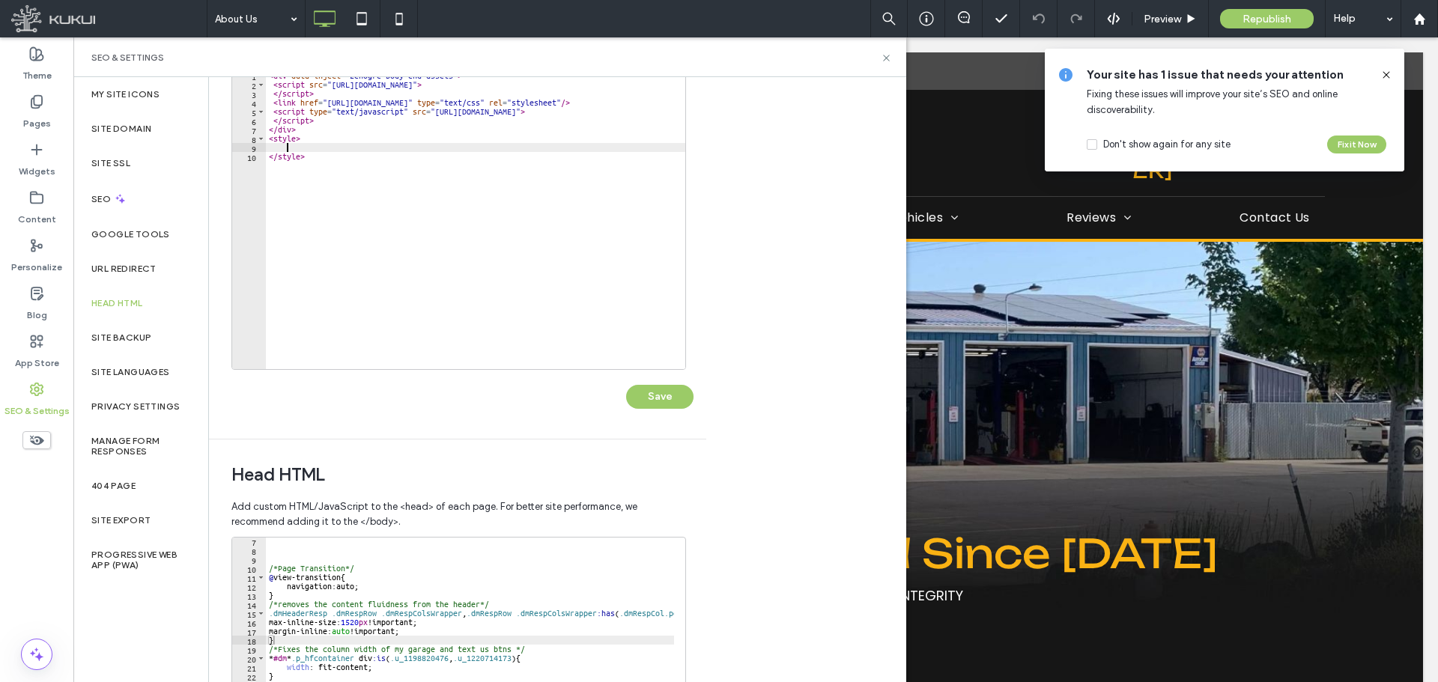
scroll to position [0, 0]
drag, startPoint x: 293, startPoint y: 157, endPoint x: 302, endPoint y: 163, distance: 10.8
click at [302, 163] on div "< div data-inject = "zenogre-body-end-assets" > < script src = "https://zapi.ku…" at bounding box center [543, 223] width 554 height 305
click at [458, 195] on div "< div data-inject = "zenogre-body-end-assets" > < script src = "https://zapi.ku…" at bounding box center [543, 223] width 554 height 305
type textarea "********"
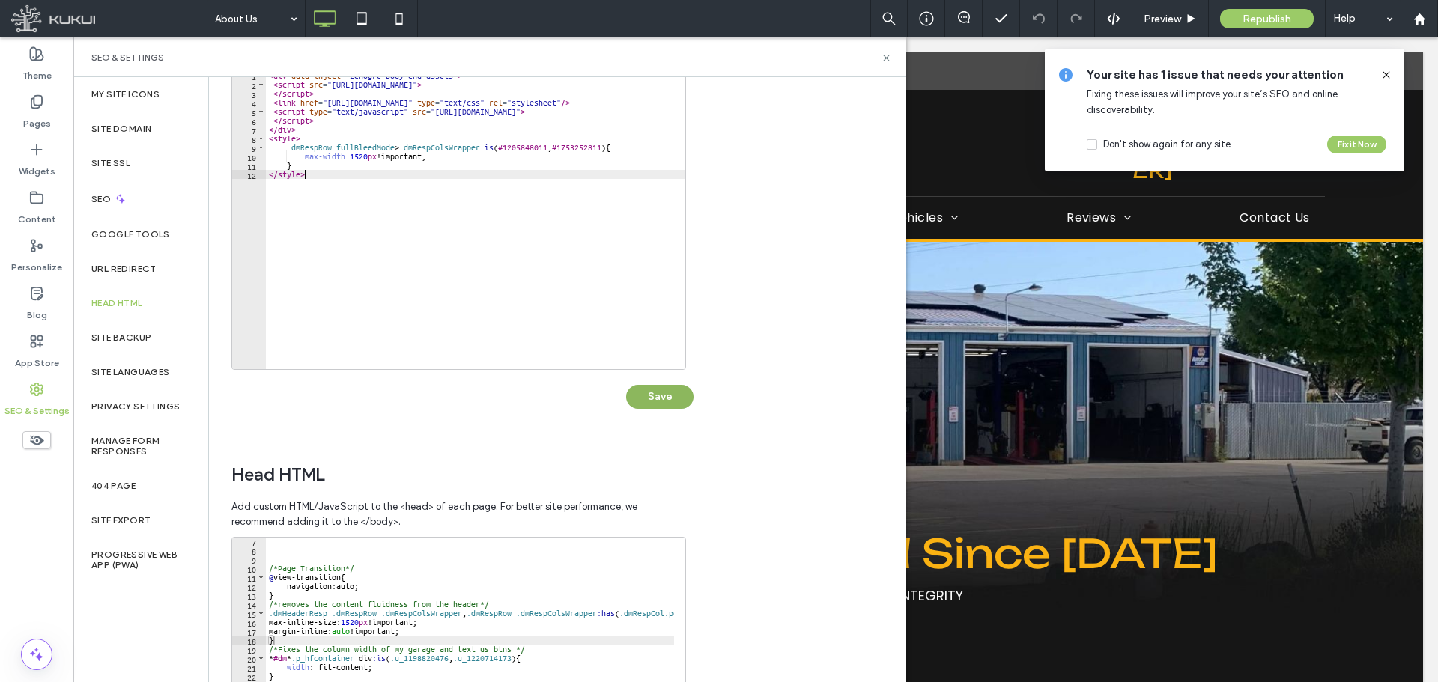
click at [681, 393] on button "Save" at bounding box center [659, 397] width 67 height 24
click at [883, 56] on icon at bounding box center [886, 57] width 11 height 11
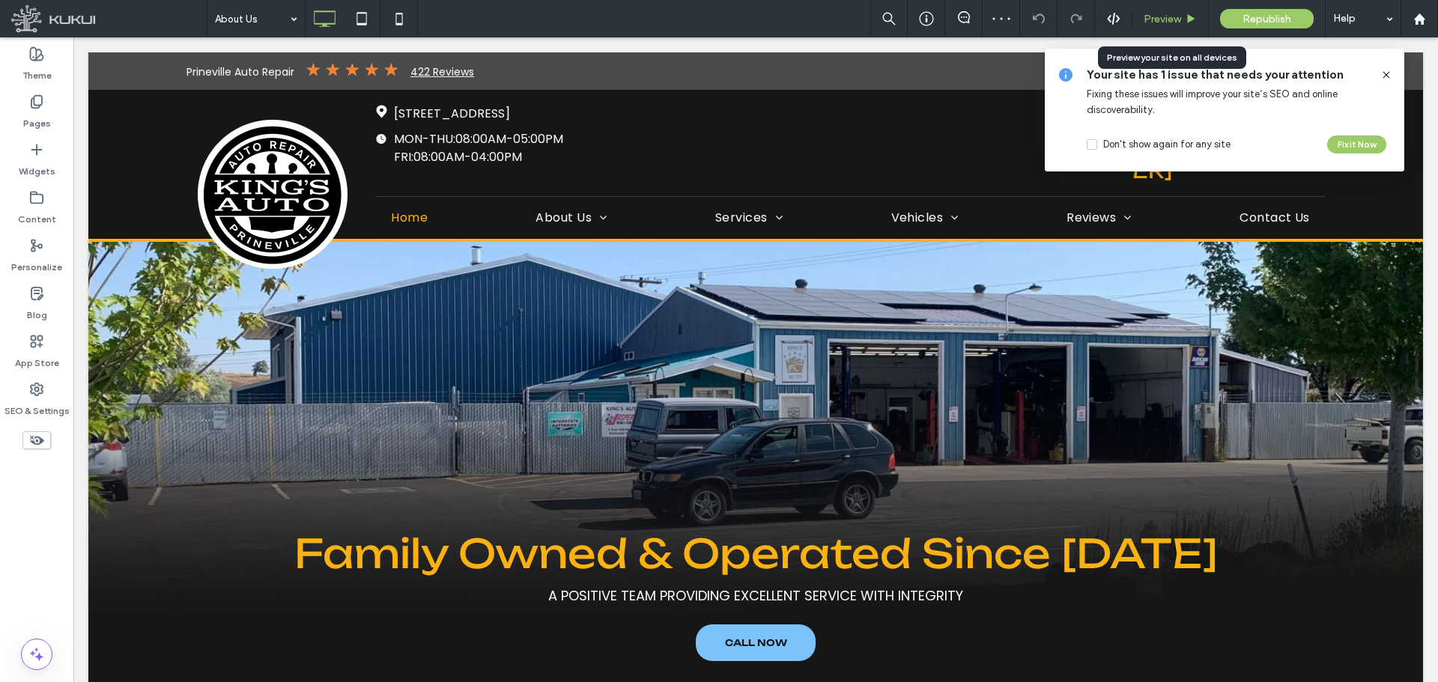
click at [1163, 13] on span "Preview" at bounding box center [1162, 19] width 37 height 13
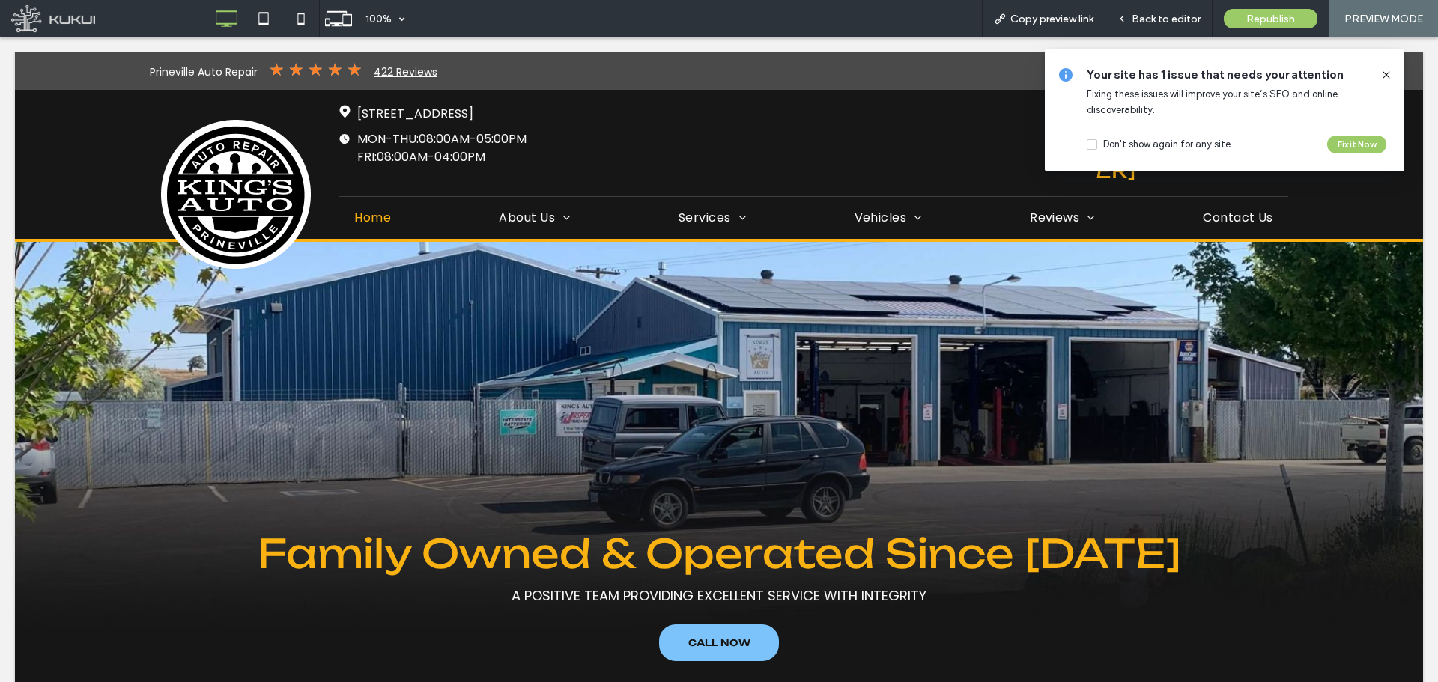
click at [1383, 70] on icon at bounding box center [1386, 75] width 12 height 12
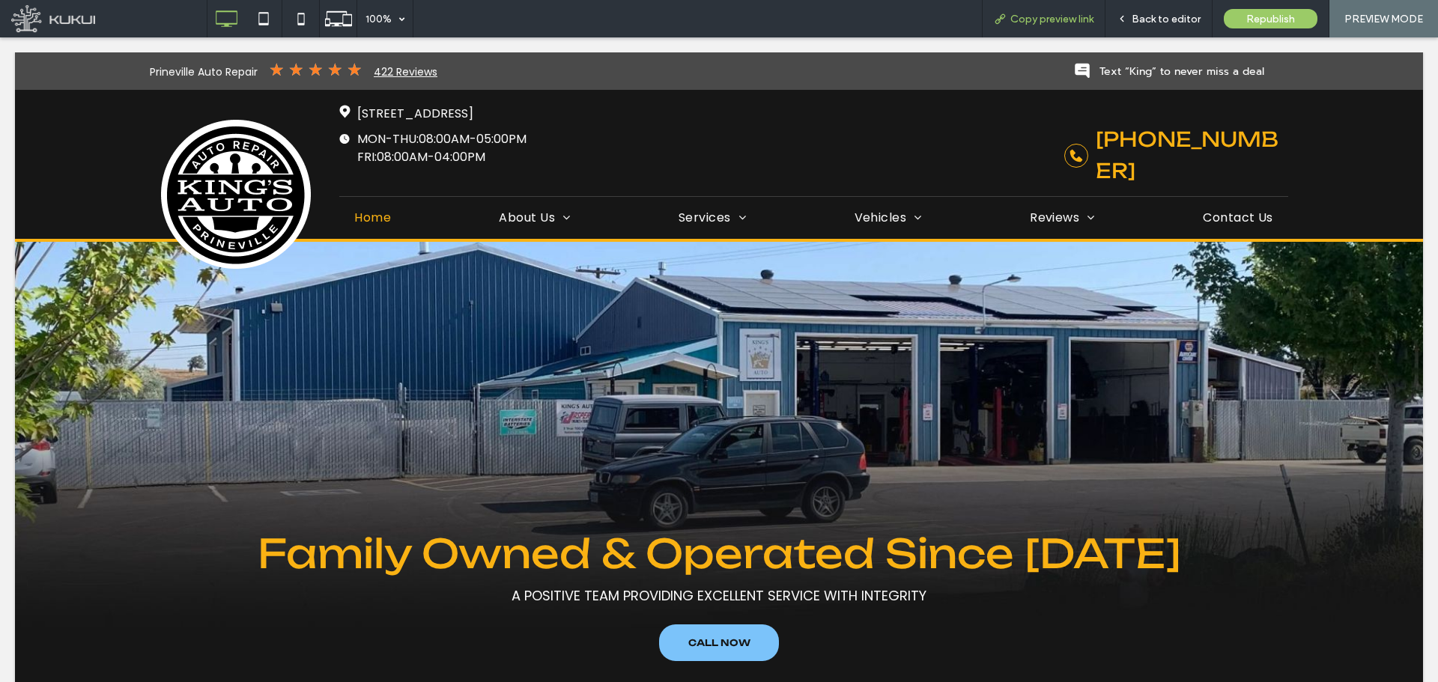
click at [1046, 17] on span "Copy preview link" at bounding box center [1051, 19] width 83 height 13
click at [1158, 11] on div "Back to editor" at bounding box center [1158, 18] width 107 height 37
click at [1138, 1] on div "Back to editor" at bounding box center [1158, 18] width 107 height 37
click at [1127, 16] on icon at bounding box center [1122, 18] width 10 height 10
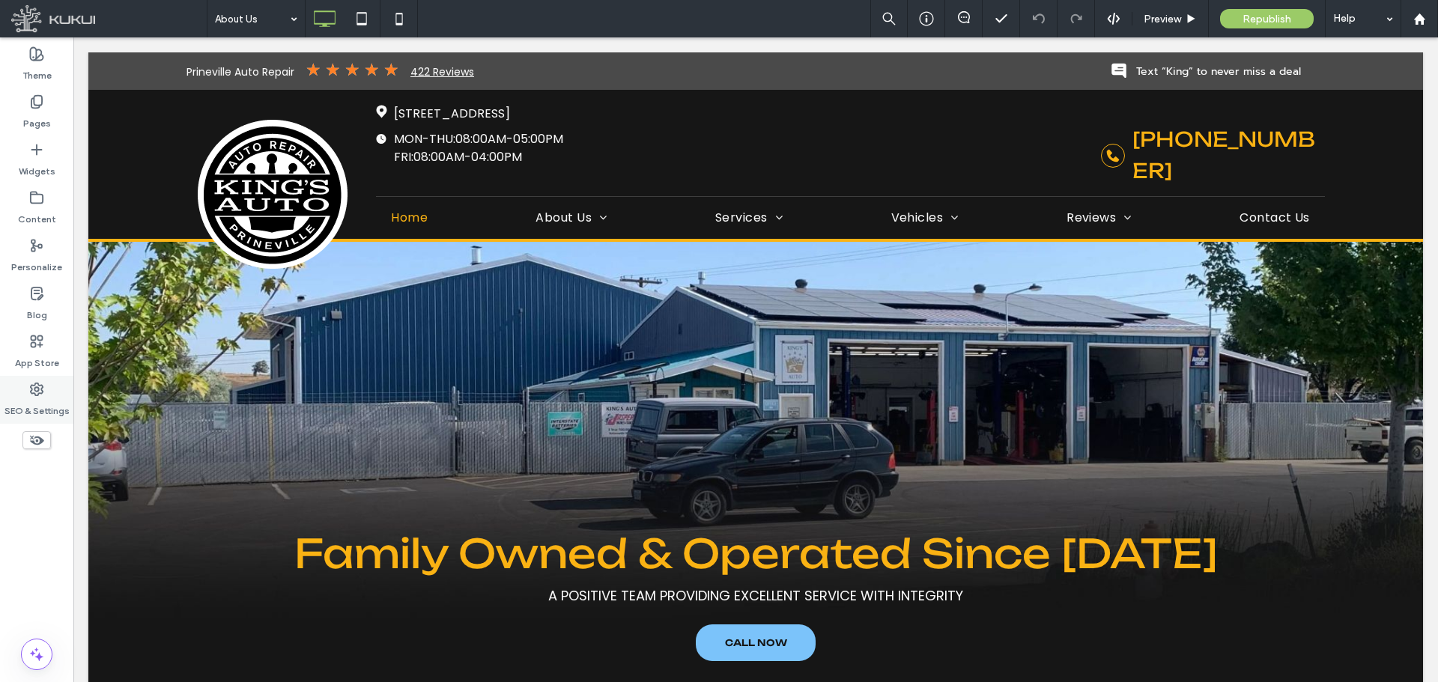
click at [58, 404] on label "SEO & Settings" at bounding box center [36, 407] width 65 height 21
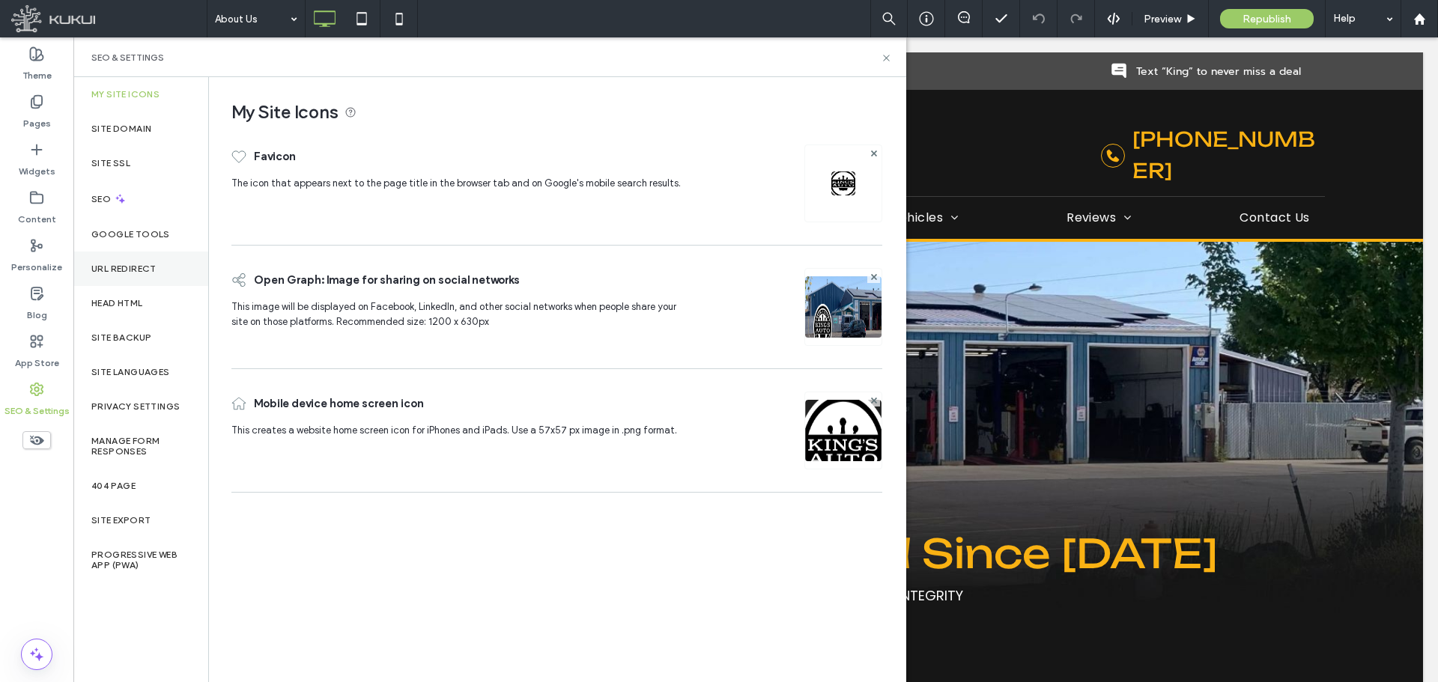
click at [146, 261] on div "URL Redirect" at bounding box center [140, 269] width 135 height 34
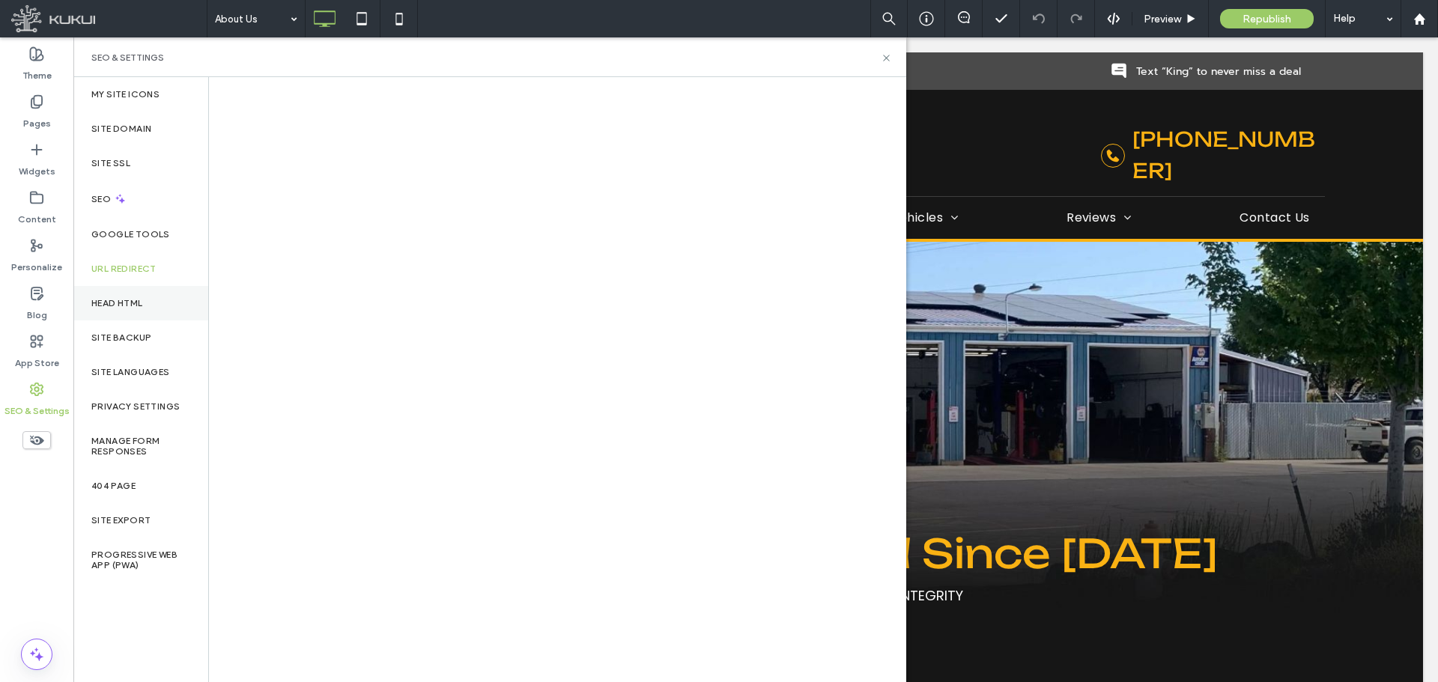
click at [146, 295] on div "Head HTML" at bounding box center [140, 303] width 135 height 34
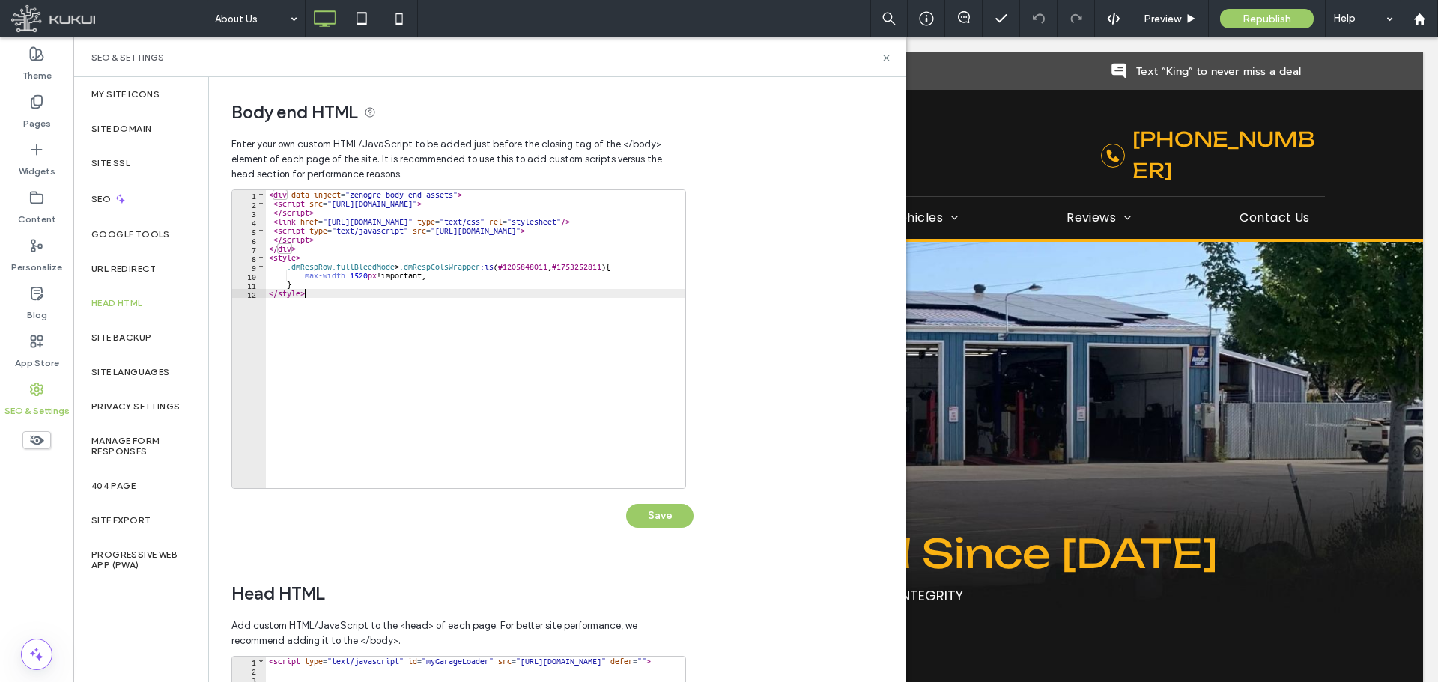
click at [446, 297] on div "< div data-inject = "zenogre-body-end-assets" > < script src = "https://zapi.ku…" at bounding box center [543, 342] width 554 height 305
click at [371, 277] on div "< div data-inject = "zenogre-body-end-assets" > < script src = "https://zapi.ku…" at bounding box center [543, 342] width 554 height 305
click at [470, 270] on div "< div data-inject = "zenogre-body-end-assets" > < script src = "https://zapi.ku…" at bounding box center [543, 342] width 554 height 305
click at [473, 296] on div "< div data-inject = "zenogre-body-end-assets" > < script src = "https://zapi.ku…" at bounding box center [543, 342] width 554 height 305
click at [398, 267] on div "< div data-inject = "zenogre-body-end-assets" > < script src = "https://zapi.ku…" at bounding box center [543, 342] width 554 height 305
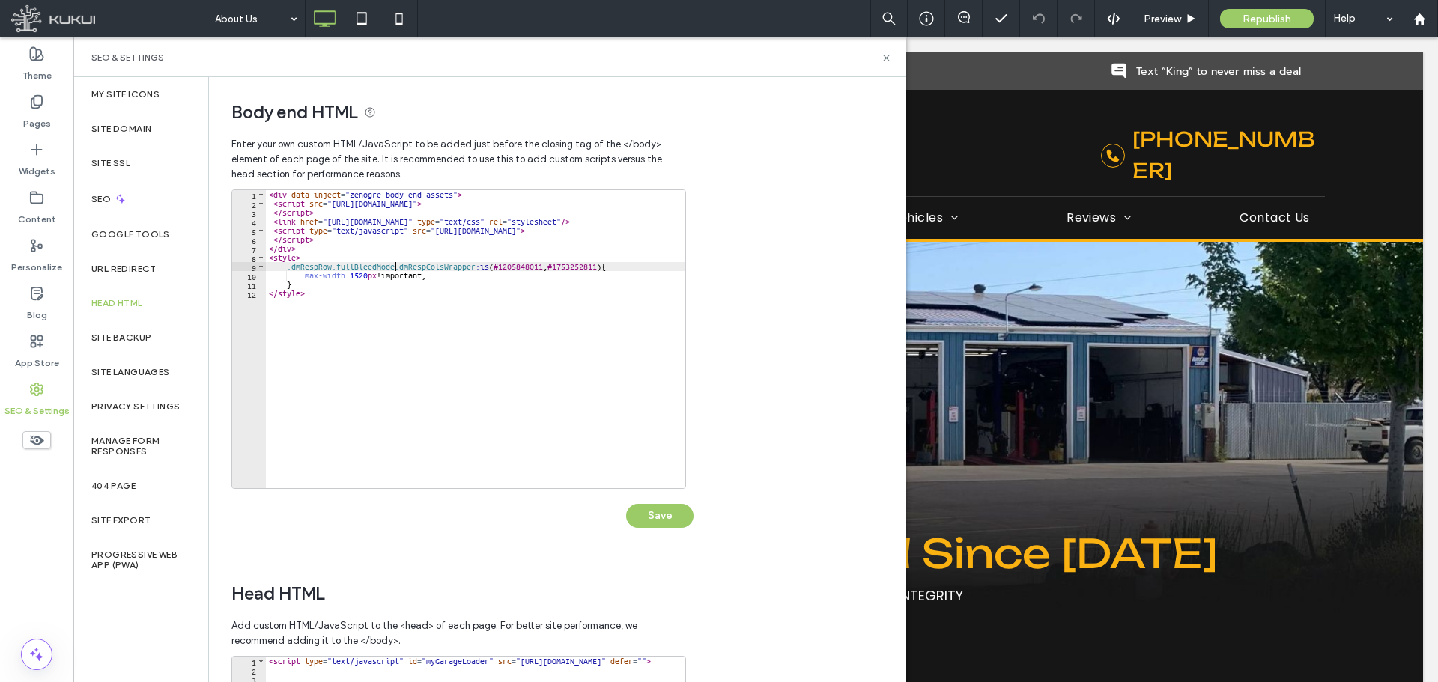
scroll to position [0, 10]
drag, startPoint x: 482, startPoint y: 267, endPoint x: 497, endPoint y: 270, distance: 14.5
click at [497, 270] on div "< div data-inject = "zenogre-body-end-assets" > < script src = "https://zapi.ku…" at bounding box center [543, 342] width 554 height 305
click at [595, 267] on div "< div data-inject = "zenogre-body-end-assets" > < script src = "https://zapi.ku…" at bounding box center [543, 342] width 554 height 305
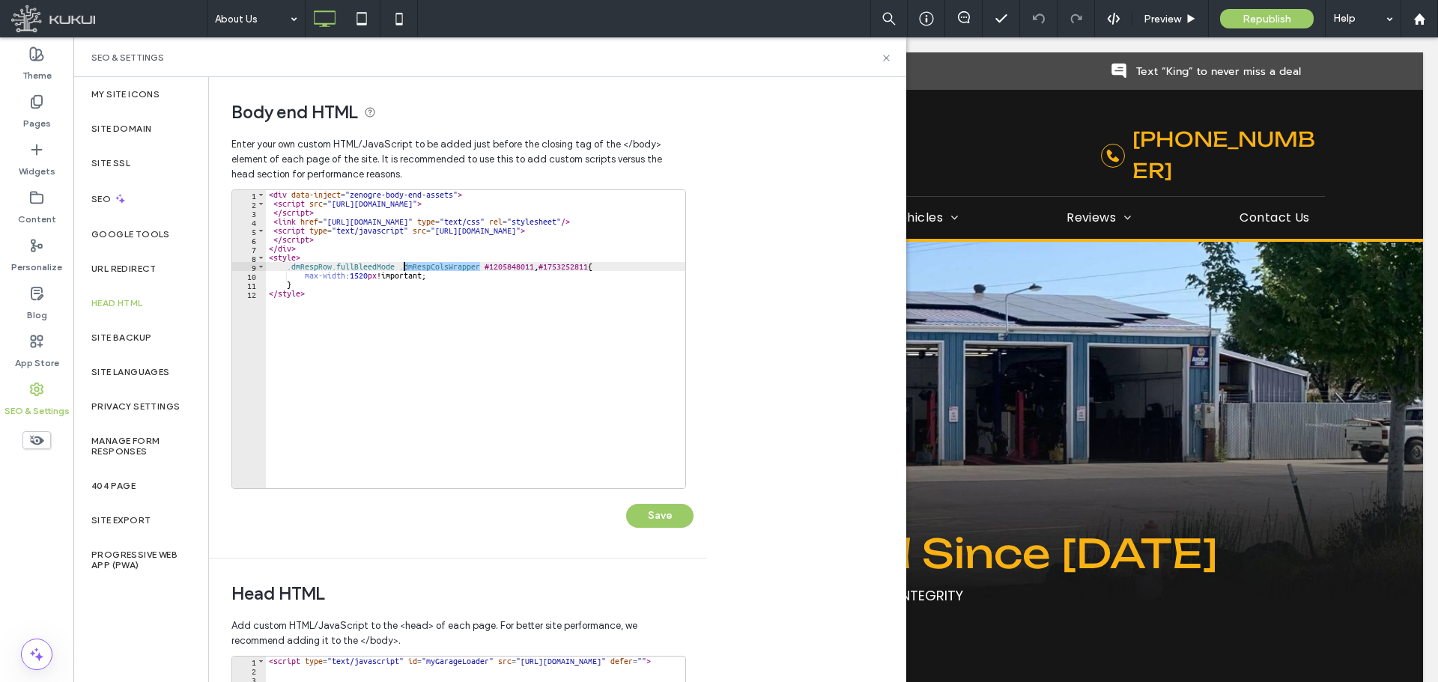
drag, startPoint x: 481, startPoint y: 269, endPoint x: 401, endPoint y: 267, distance: 79.4
click at [401, 267] on div "< div data-inject = "zenogre-body-end-assets" > < script src = "https://zapi.ku…" at bounding box center [543, 342] width 554 height 305
drag, startPoint x: 284, startPoint y: 268, endPoint x: 395, endPoint y: 269, distance: 110.8
click at [395, 269] on div "< div data-inject = "zenogre-body-end-assets" > < script src = "https://zapi.ku…" at bounding box center [543, 342] width 554 height 305
click at [453, 269] on div "< div data-inject = "zenogre-body-end-assets" > < script src = "https://zapi.ku…" at bounding box center [543, 342] width 554 height 305
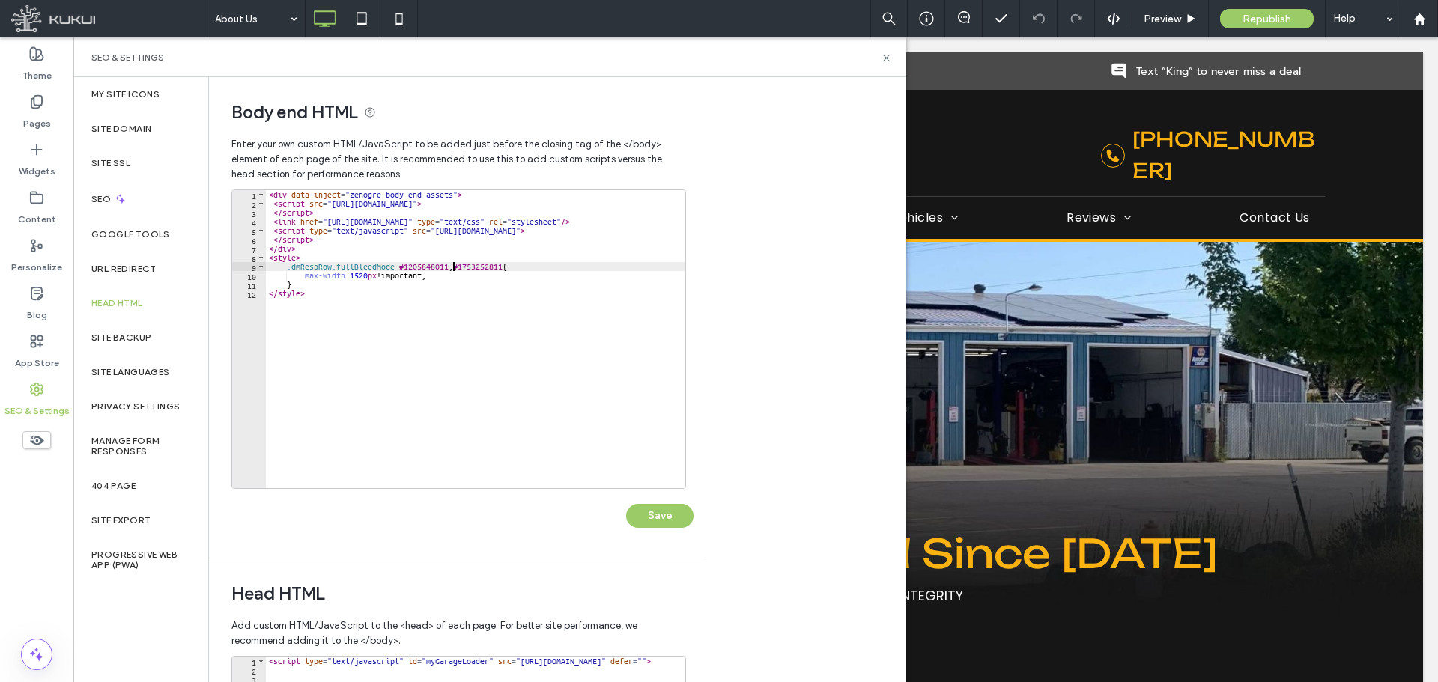
paste textarea "**********"
type textarea "**********"
click at [667, 521] on button "Save" at bounding box center [659, 516] width 67 height 24
click at [889, 59] on icon at bounding box center [886, 57] width 11 height 11
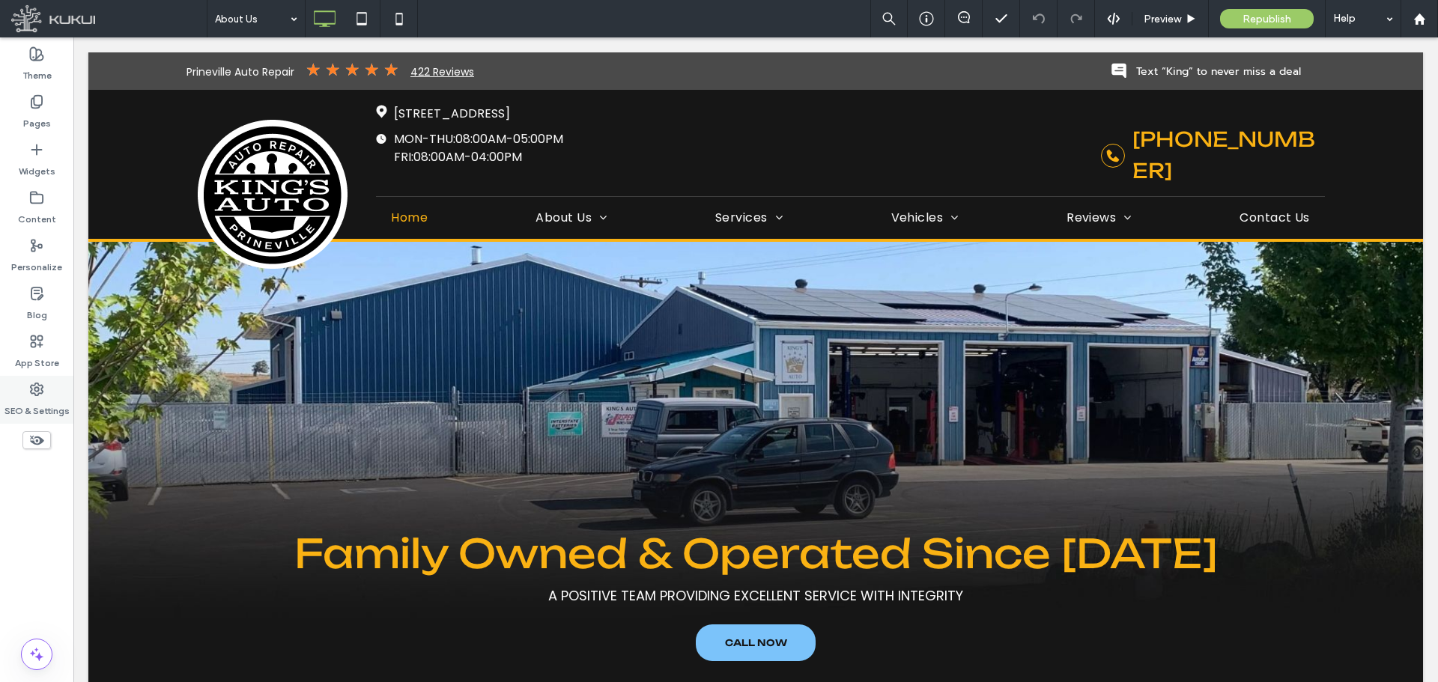
click at [30, 407] on label "SEO & Settings" at bounding box center [36, 407] width 65 height 21
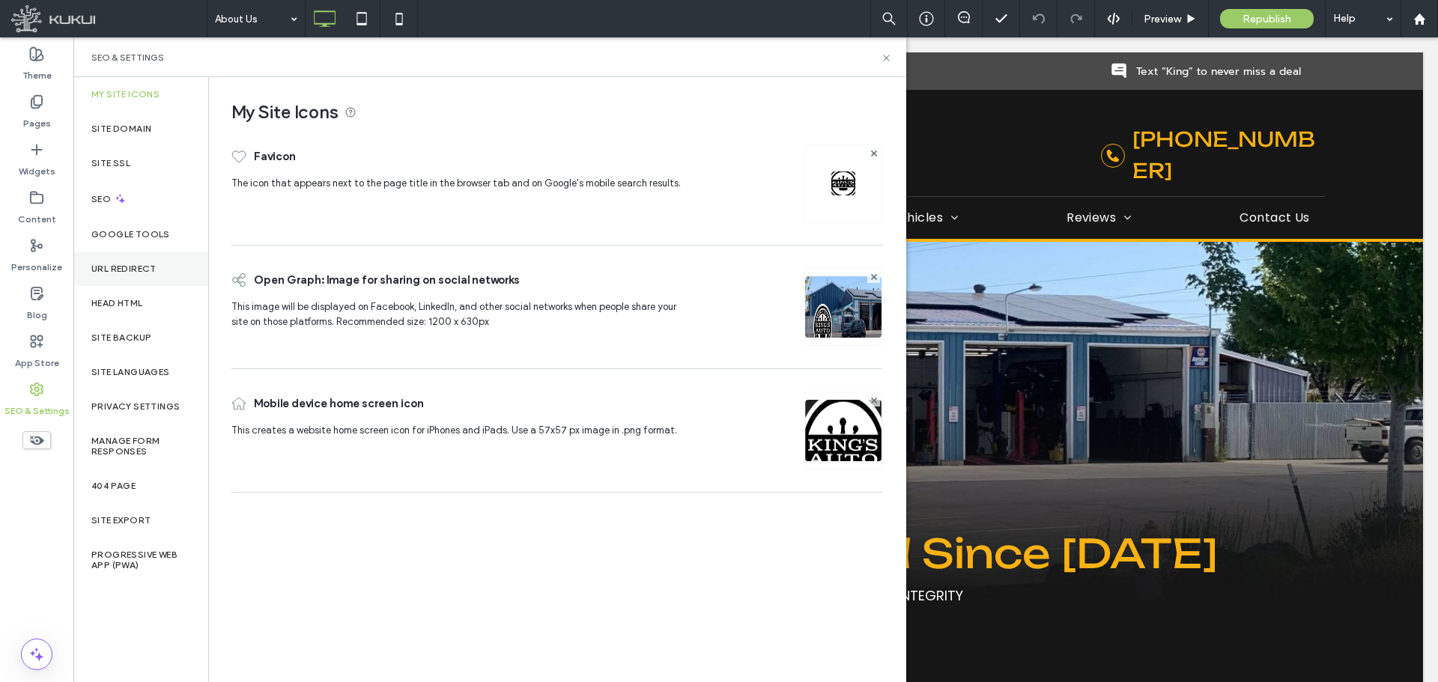
click at [156, 276] on div "URL Redirect" at bounding box center [140, 269] width 135 height 34
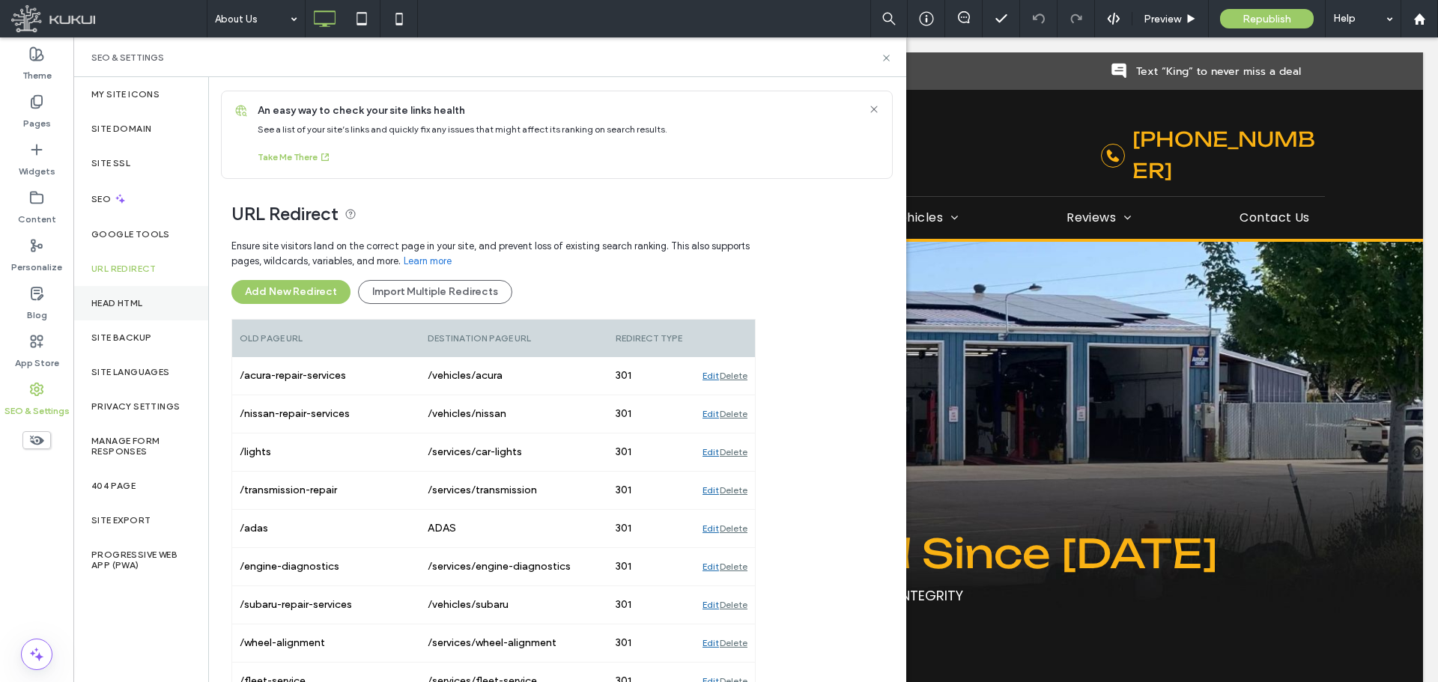
click at [132, 305] on label "Head HTML" at bounding box center [117, 303] width 52 height 10
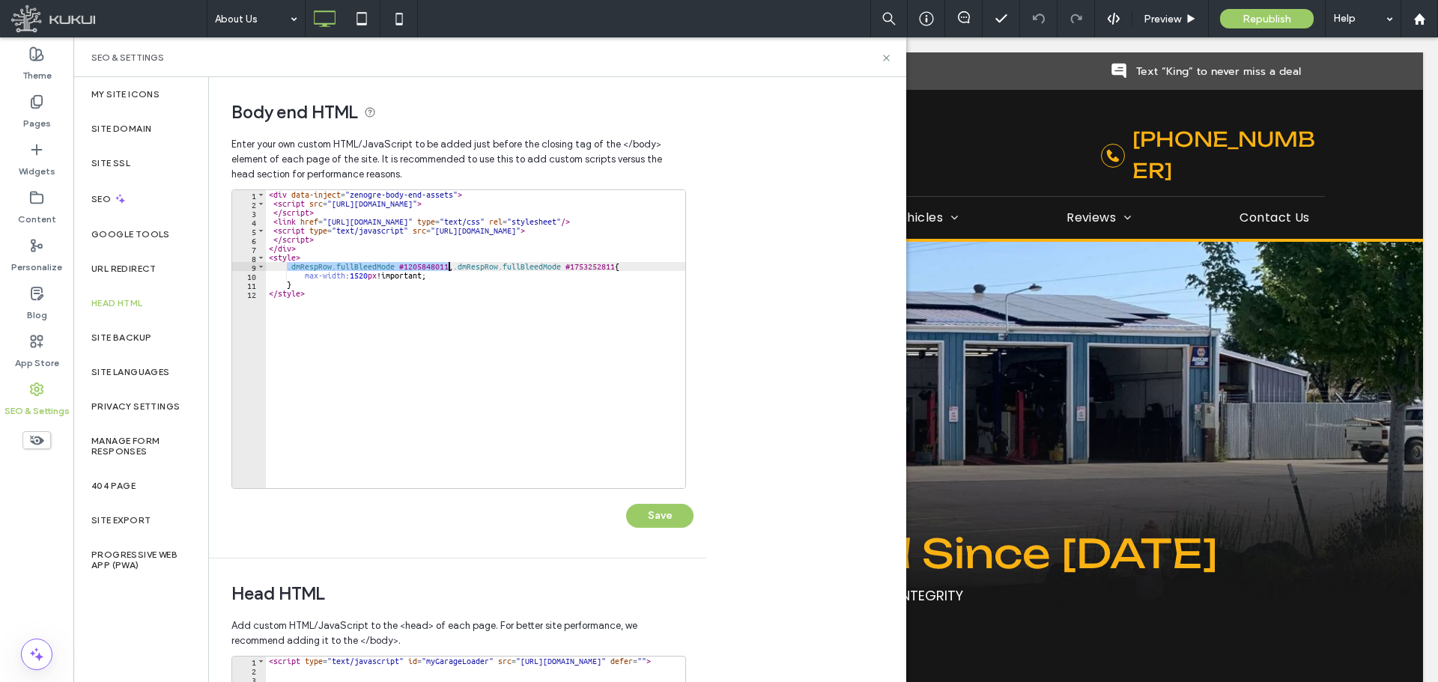
drag, startPoint x: 288, startPoint y: 267, endPoint x: 449, endPoint y: 267, distance: 161.8
click at [449, 267] on div "< div data-inject = "zenogre-body-end-assets" > < script src = "https://zapi.ku…" at bounding box center [543, 342] width 554 height 305
paste textarea "*******"
click at [401, 266] on div "< div data-inject = "zenogre-body-end-assets" > < script src = "https://zapi.ku…" at bounding box center [475, 339] width 419 height 298
drag, startPoint x: 399, startPoint y: 267, endPoint x: 288, endPoint y: 270, distance: 110.9
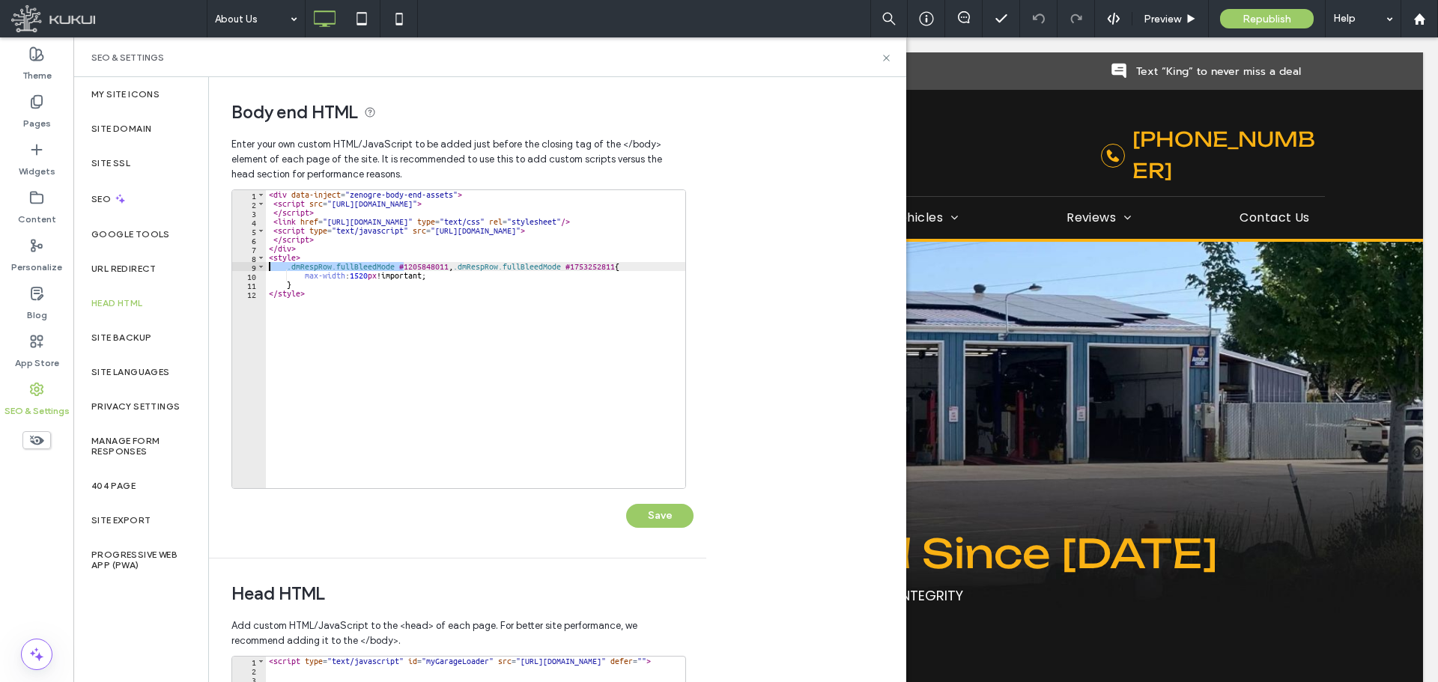
click at [288, 270] on div "< div data-inject = "zenogre-body-end-assets" > < script src = "https://zapi.ku…" at bounding box center [543, 342] width 554 height 305
paste textarea "**********"
drag, startPoint x: 521, startPoint y: 264, endPoint x: 634, endPoint y: 267, distance: 113.1
click at [634, 267] on div "< div data-inject = "zenogre-body-end-assets" > < script src = "https://zapi.ku…" at bounding box center [543, 342] width 554 height 305
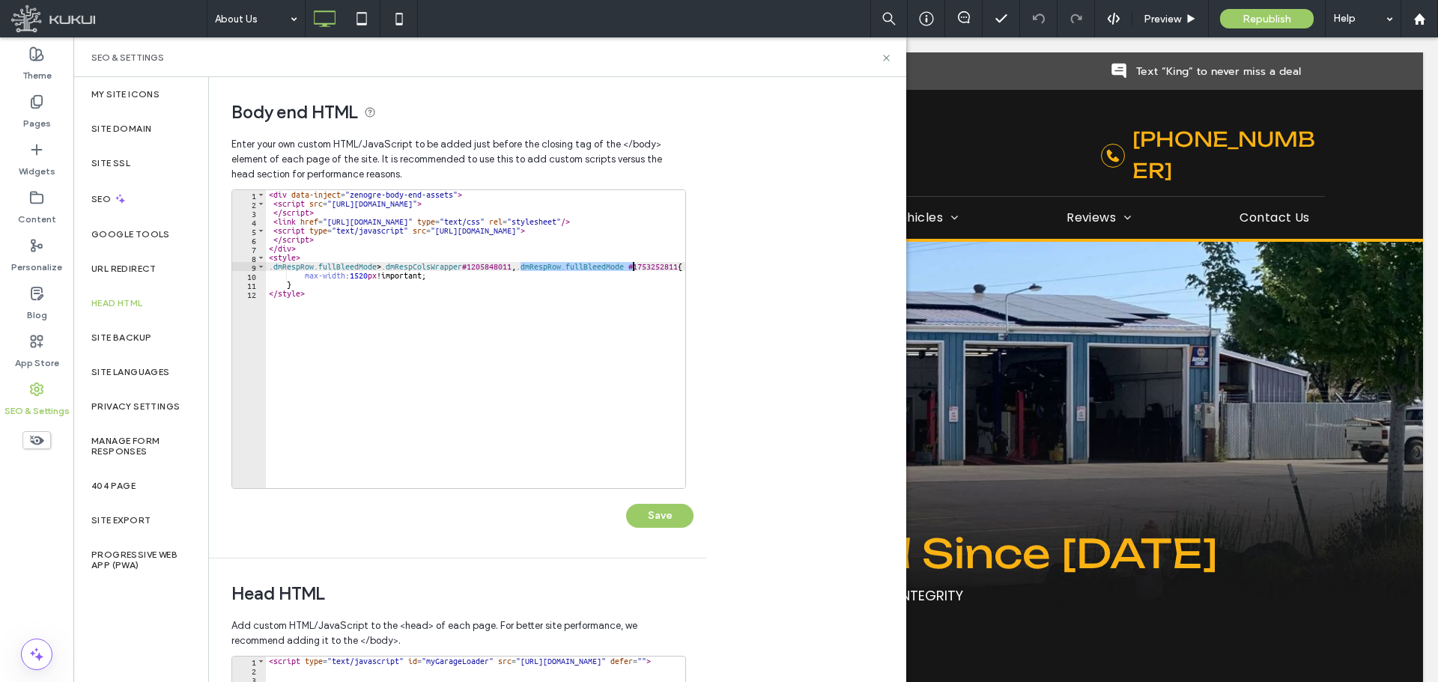
paste textarea "**********"
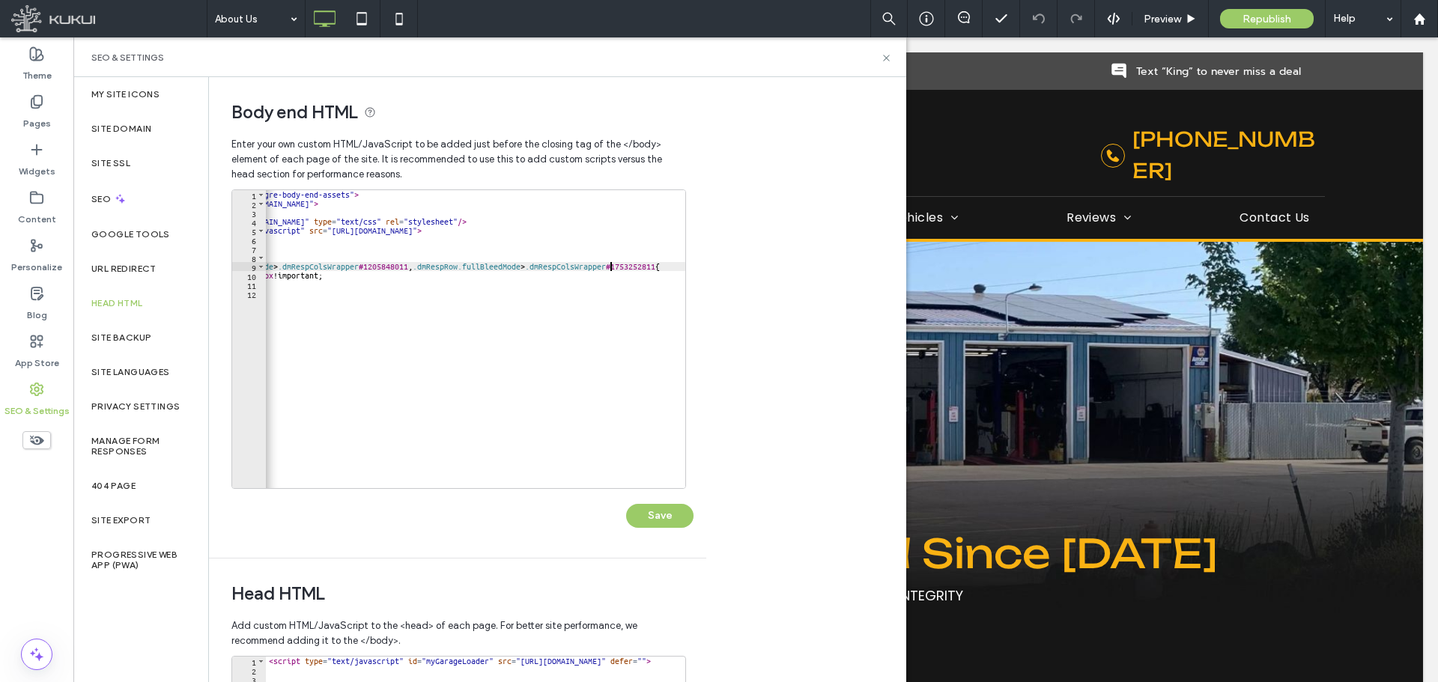
scroll to position [0, 124]
type textarea "**********"
click at [673, 515] on button "Save" at bounding box center [659, 516] width 67 height 24
click at [882, 61] on icon at bounding box center [886, 57] width 11 height 11
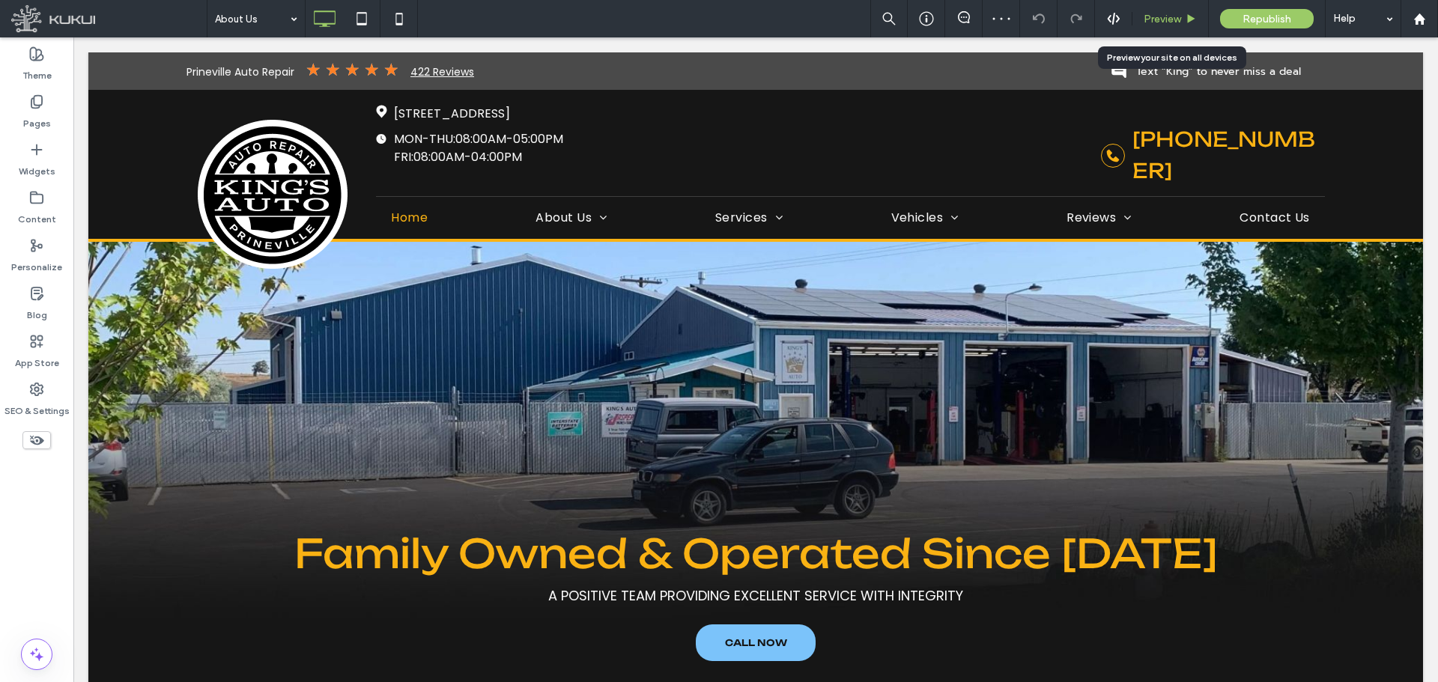
click at [1165, 22] on span "Preview" at bounding box center [1162, 19] width 37 height 13
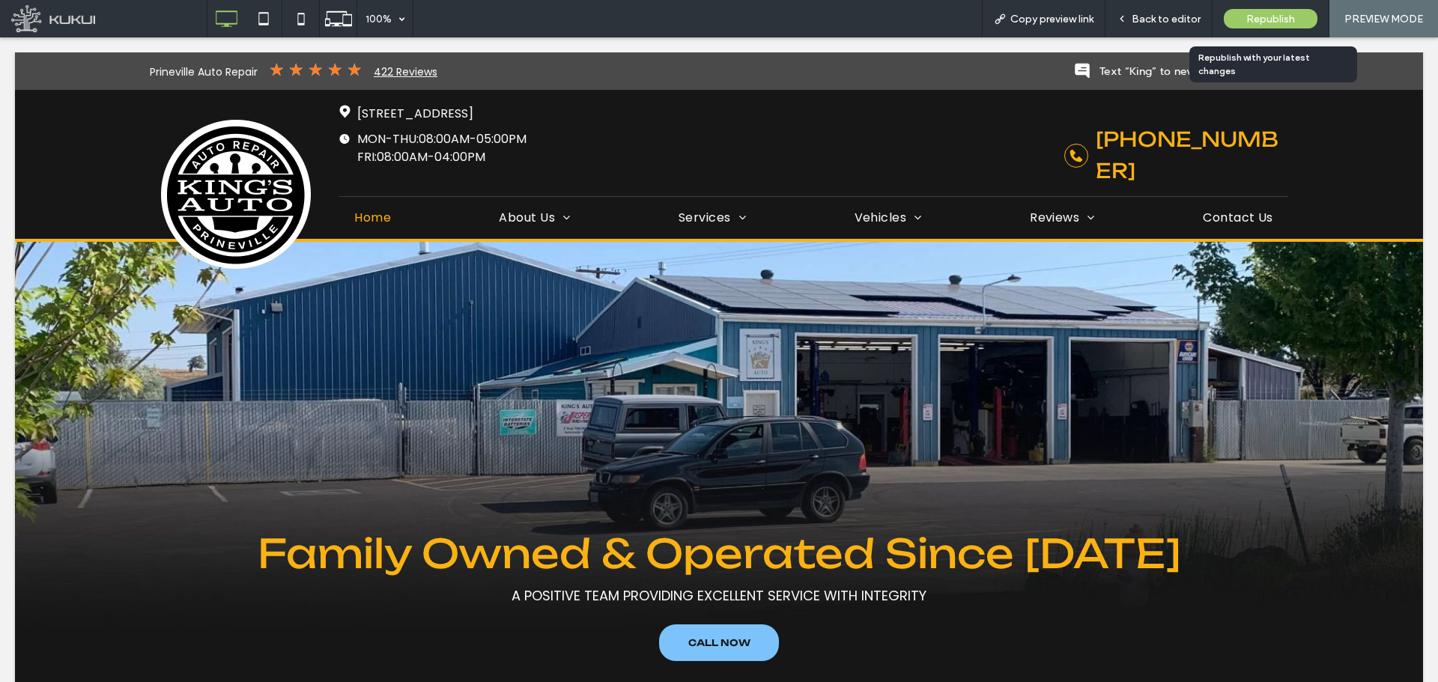
click at [1286, 16] on span "Republish" at bounding box center [1270, 19] width 49 height 13
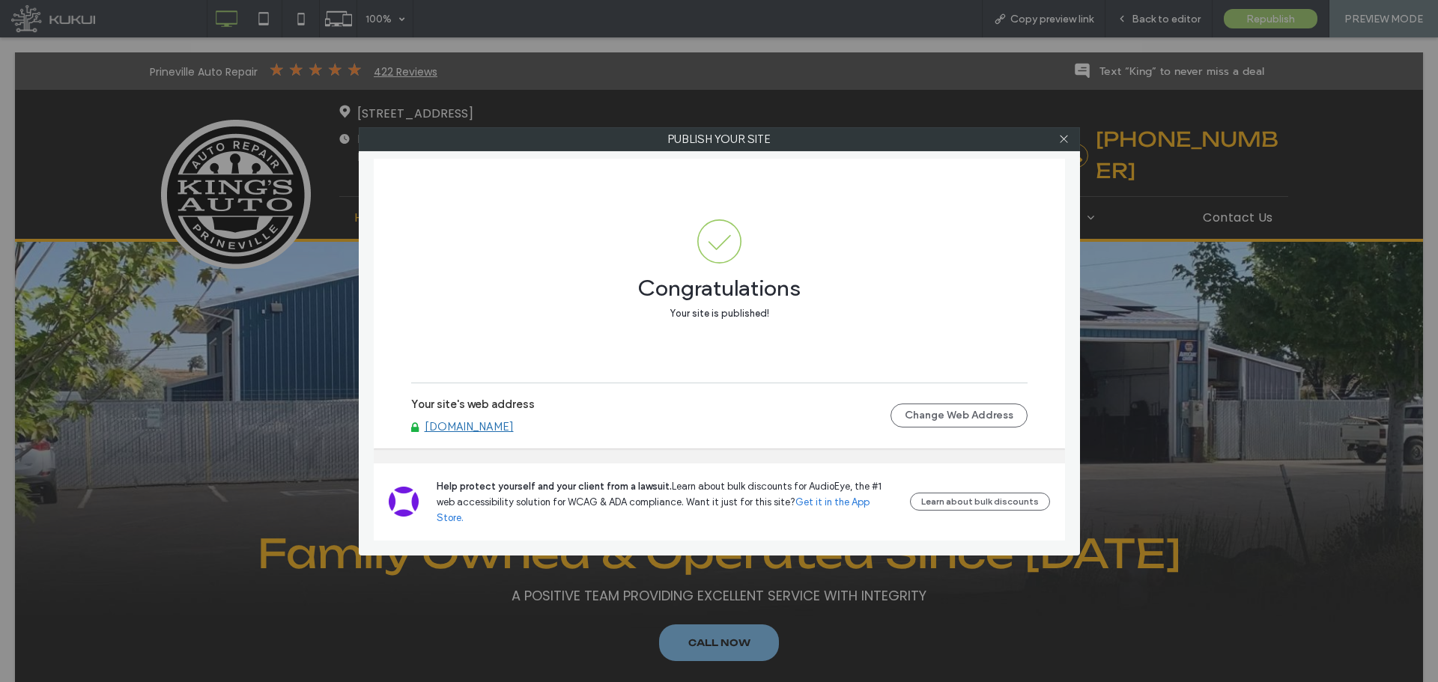
drag, startPoint x: 1059, startPoint y: 137, endPoint x: 1089, endPoint y: 97, distance: 50.3
click at [1061, 137] on icon at bounding box center [1063, 138] width 11 height 11
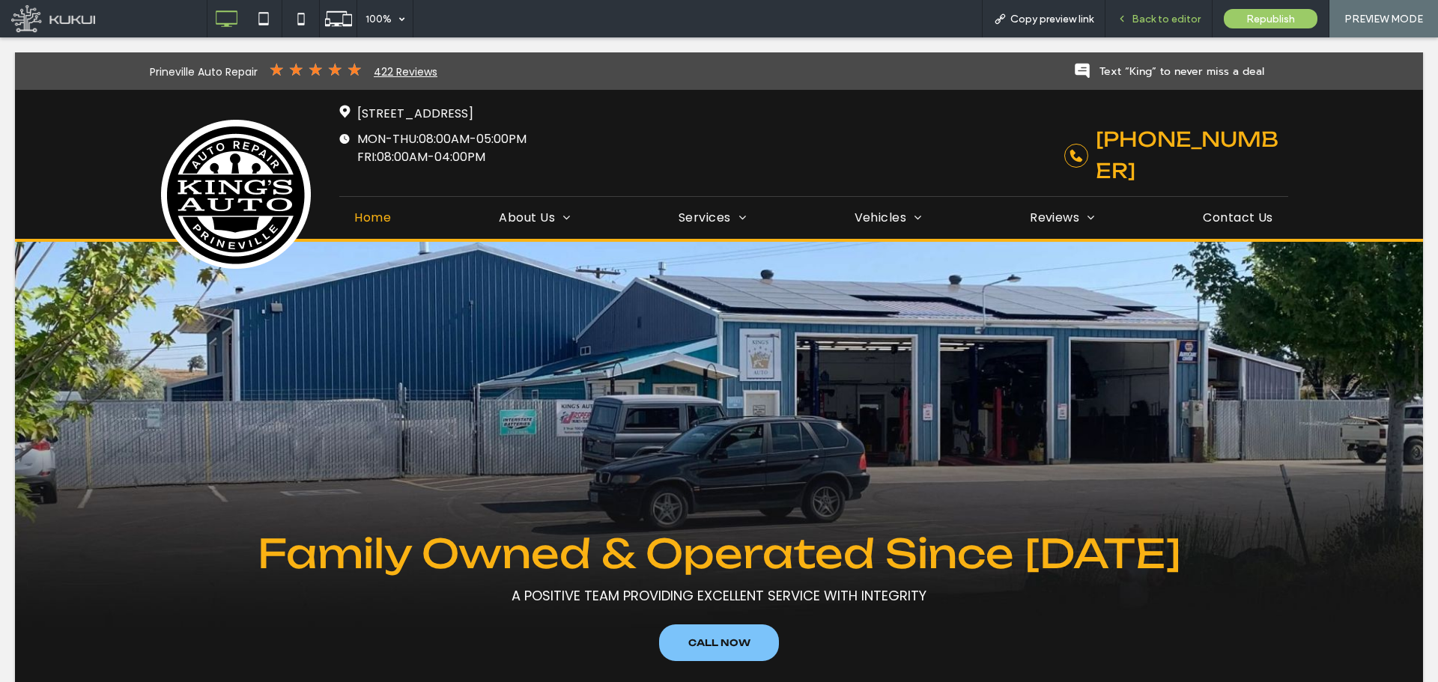
click at [1149, 13] on span "Back to editor" at bounding box center [1166, 19] width 69 height 13
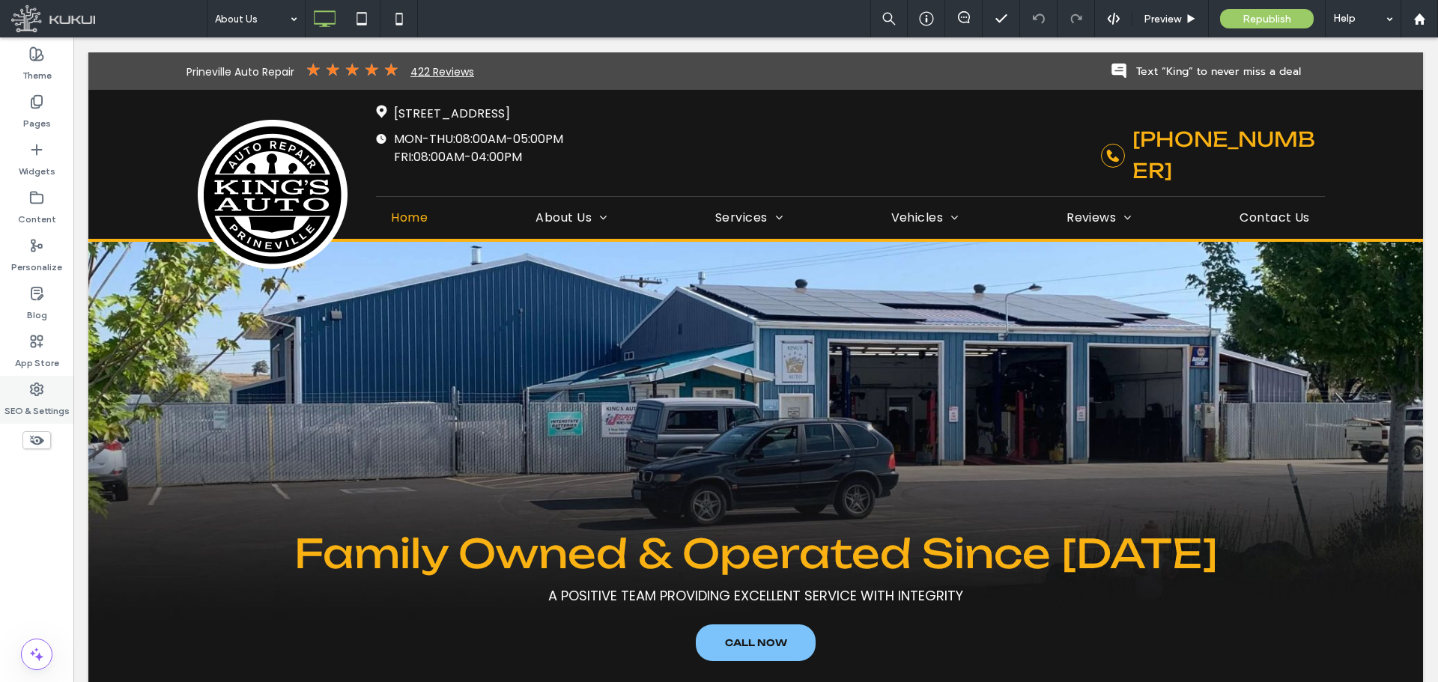
click at [22, 398] on label "SEO & Settings" at bounding box center [36, 407] width 65 height 21
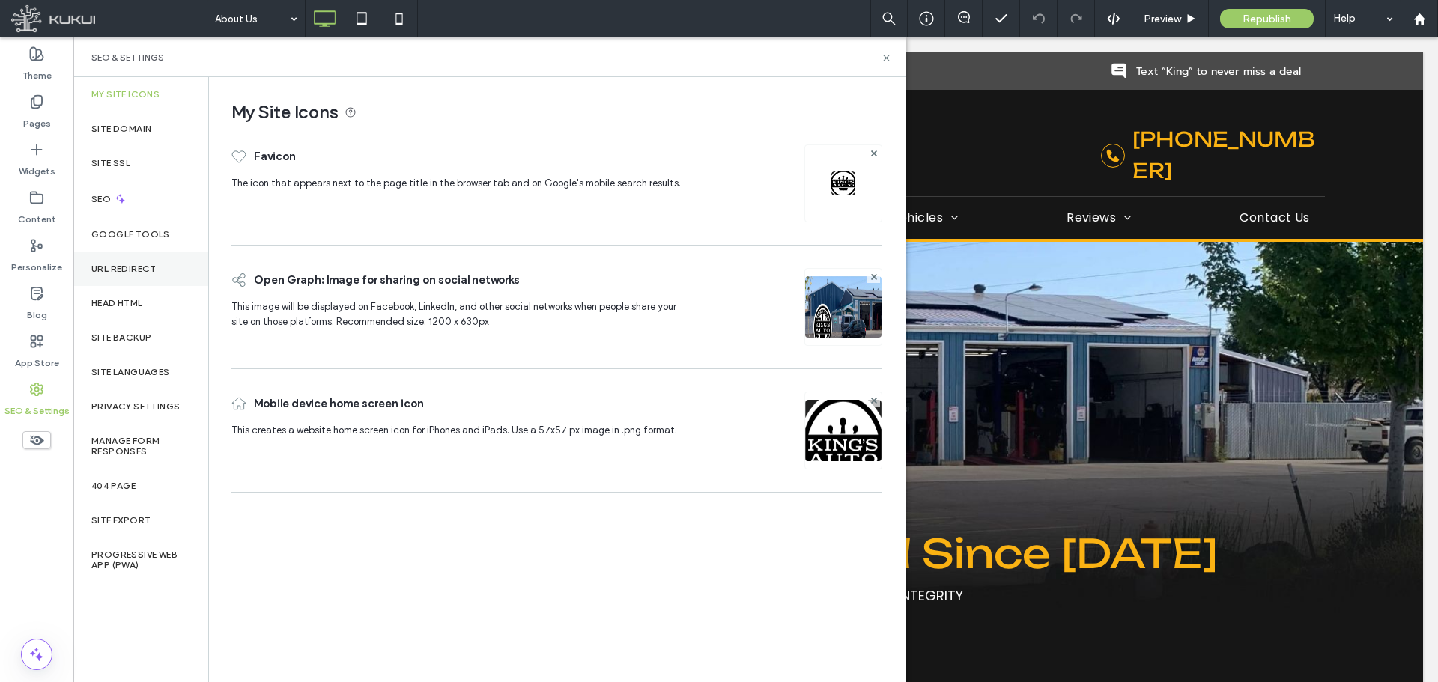
click at [103, 282] on div "URL Redirect" at bounding box center [140, 269] width 135 height 34
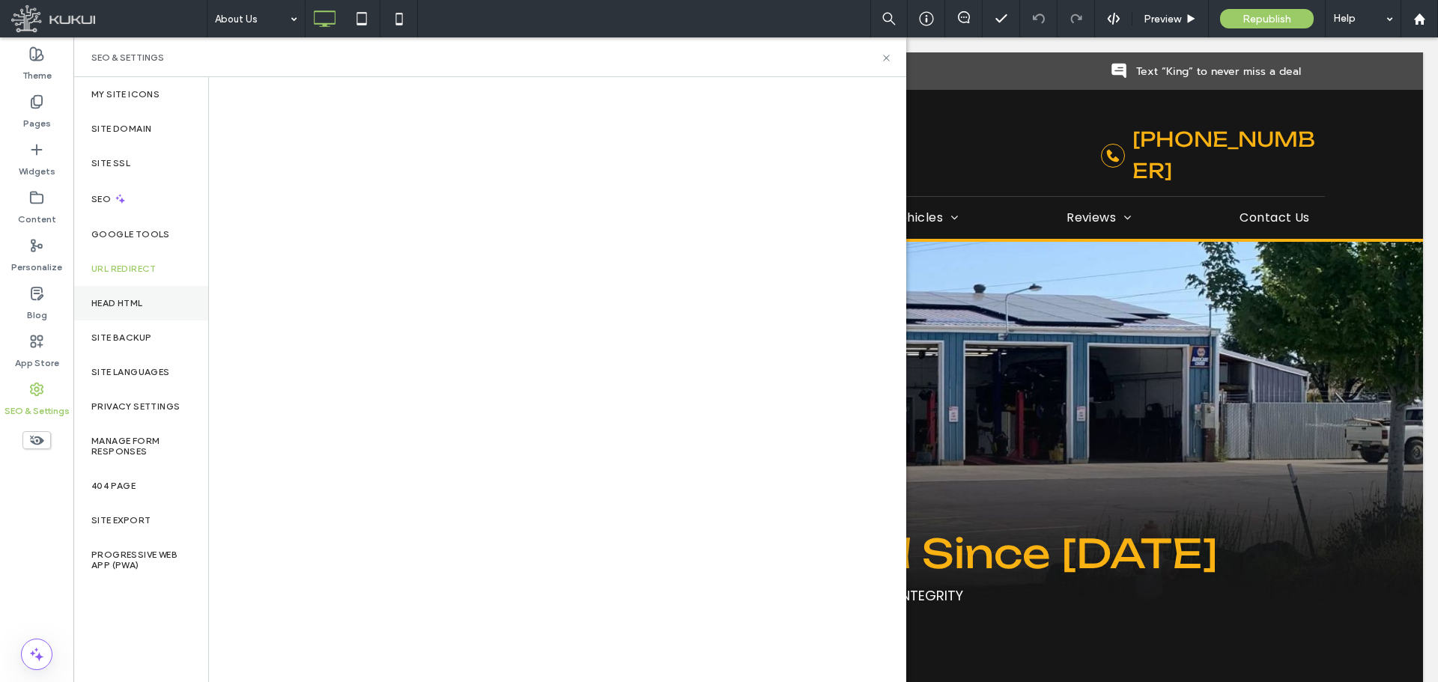
click at [104, 299] on label "Head HTML" at bounding box center [117, 303] width 52 height 10
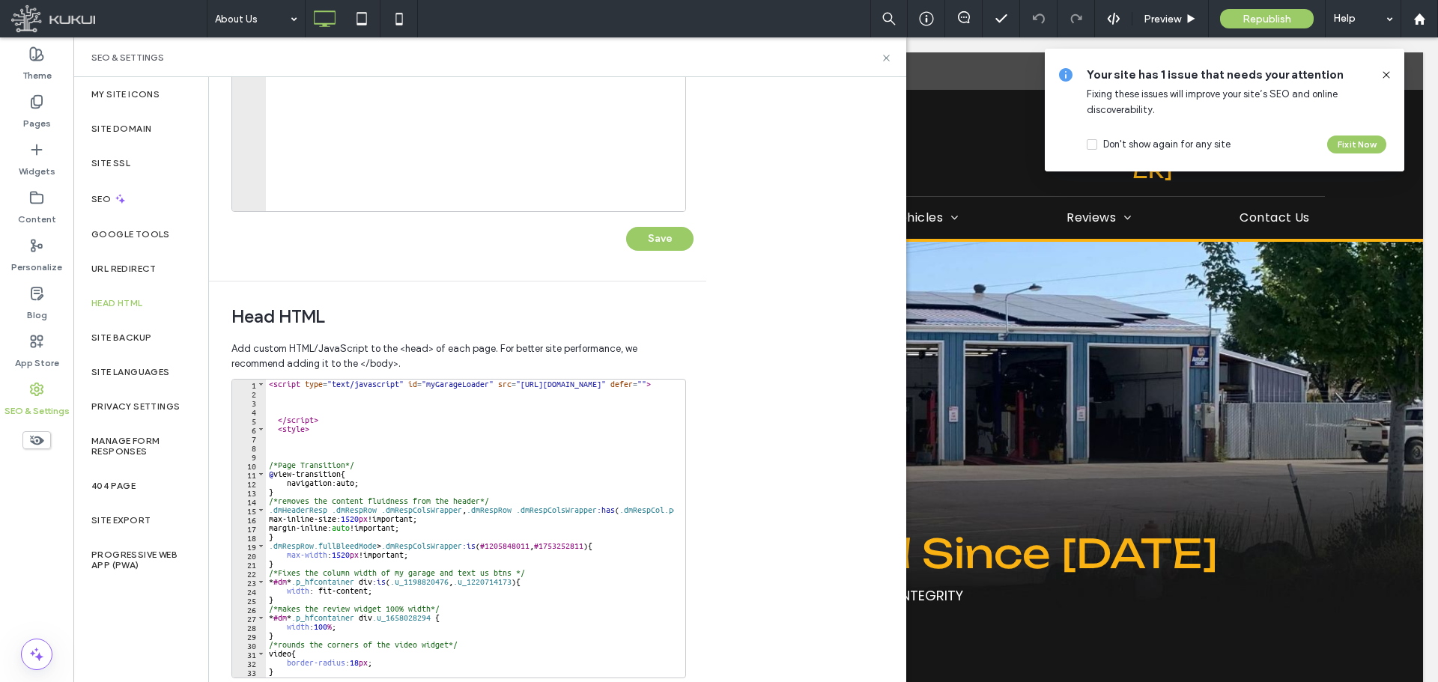
scroll to position [344, 0]
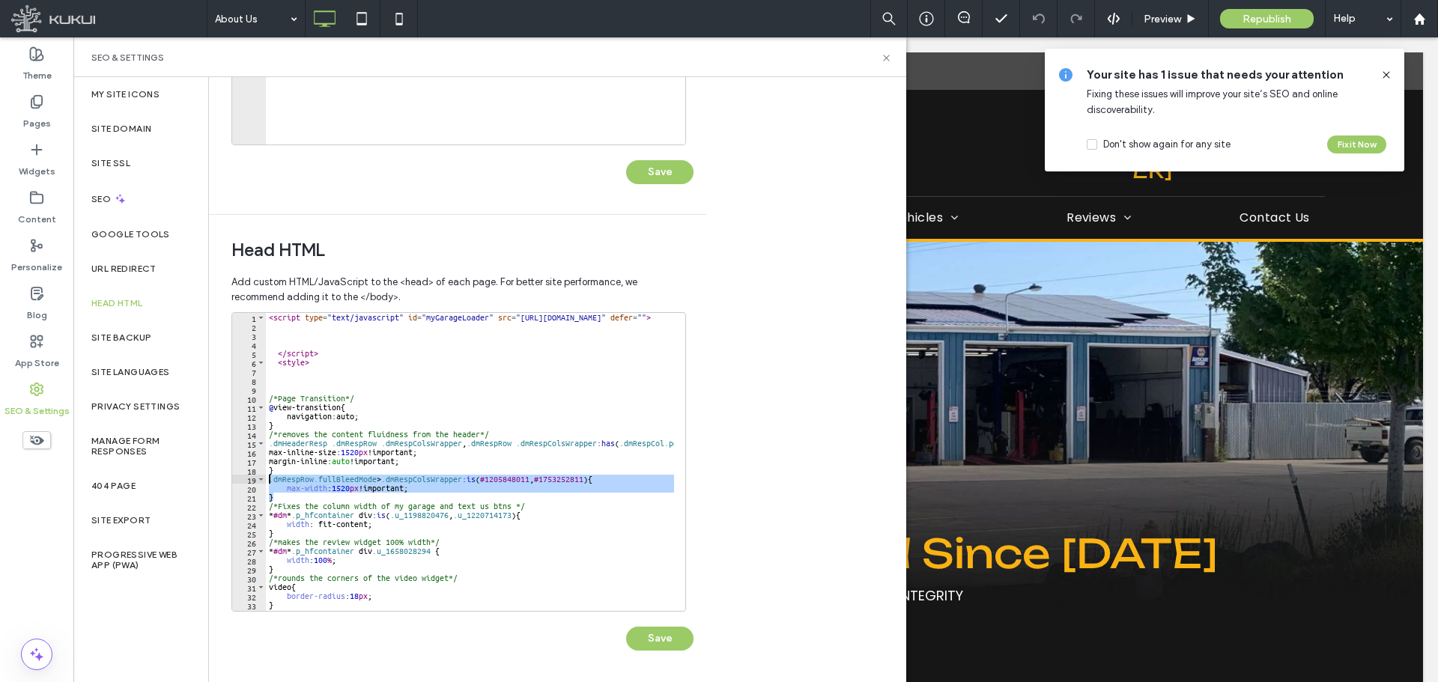
drag, startPoint x: 273, startPoint y: 491, endPoint x: 267, endPoint y: 482, distance: 10.2
click at [267, 482] on div "< script type = "text/javascript" id = "myGarageLoader" src = "https://mygarage…" at bounding box center [887, 465] width 1242 height 305
type textarea "**********"
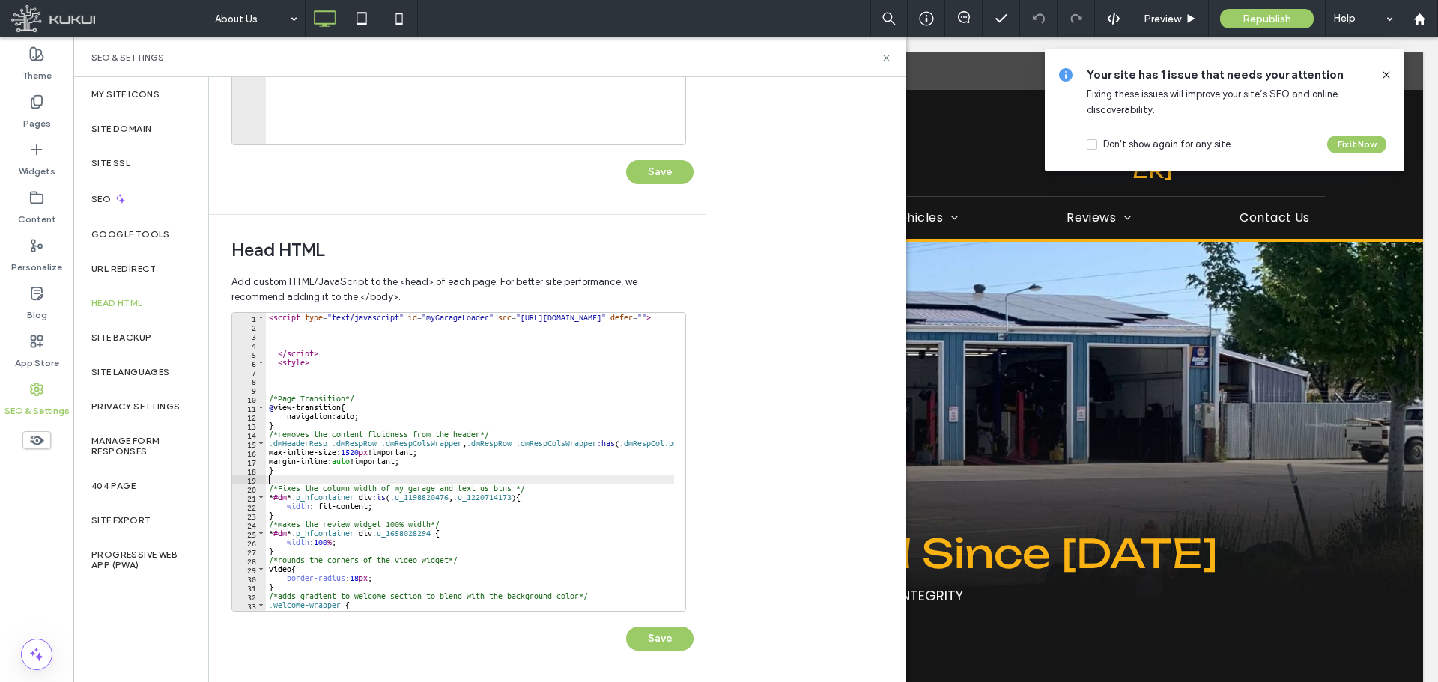
type textarea "*"
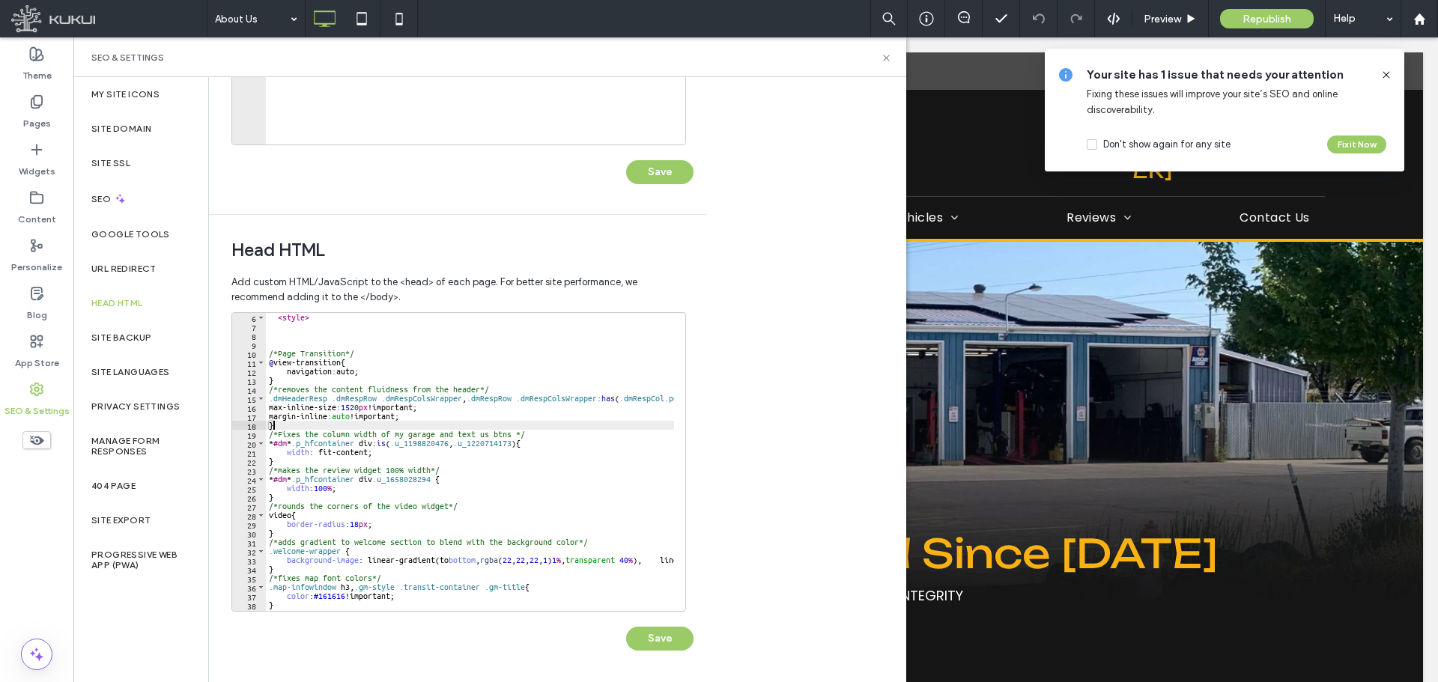
scroll to position [45, 0]
click at [662, 628] on div "Save" at bounding box center [462, 631] width 462 height 39
click at [661, 633] on button "Save" at bounding box center [659, 639] width 67 height 24
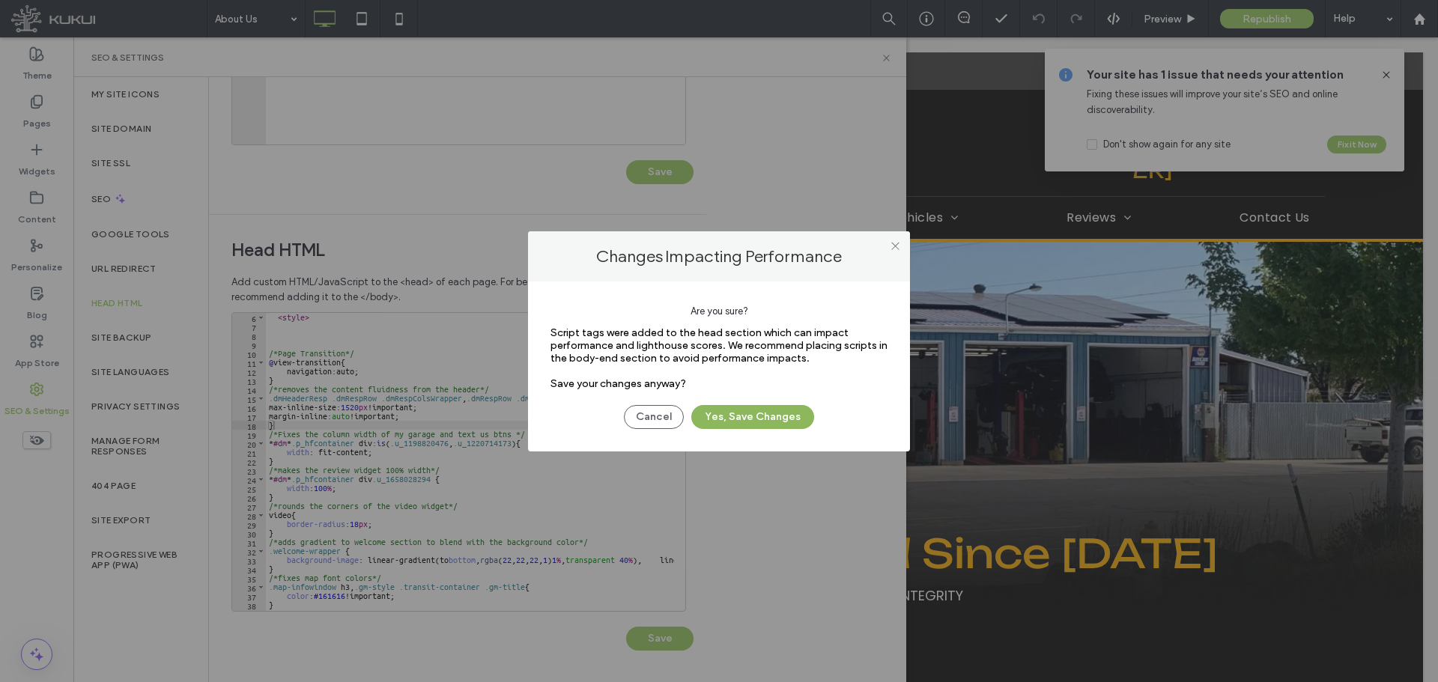
click at [768, 407] on button "Yes, Save Changes" at bounding box center [752, 417] width 123 height 24
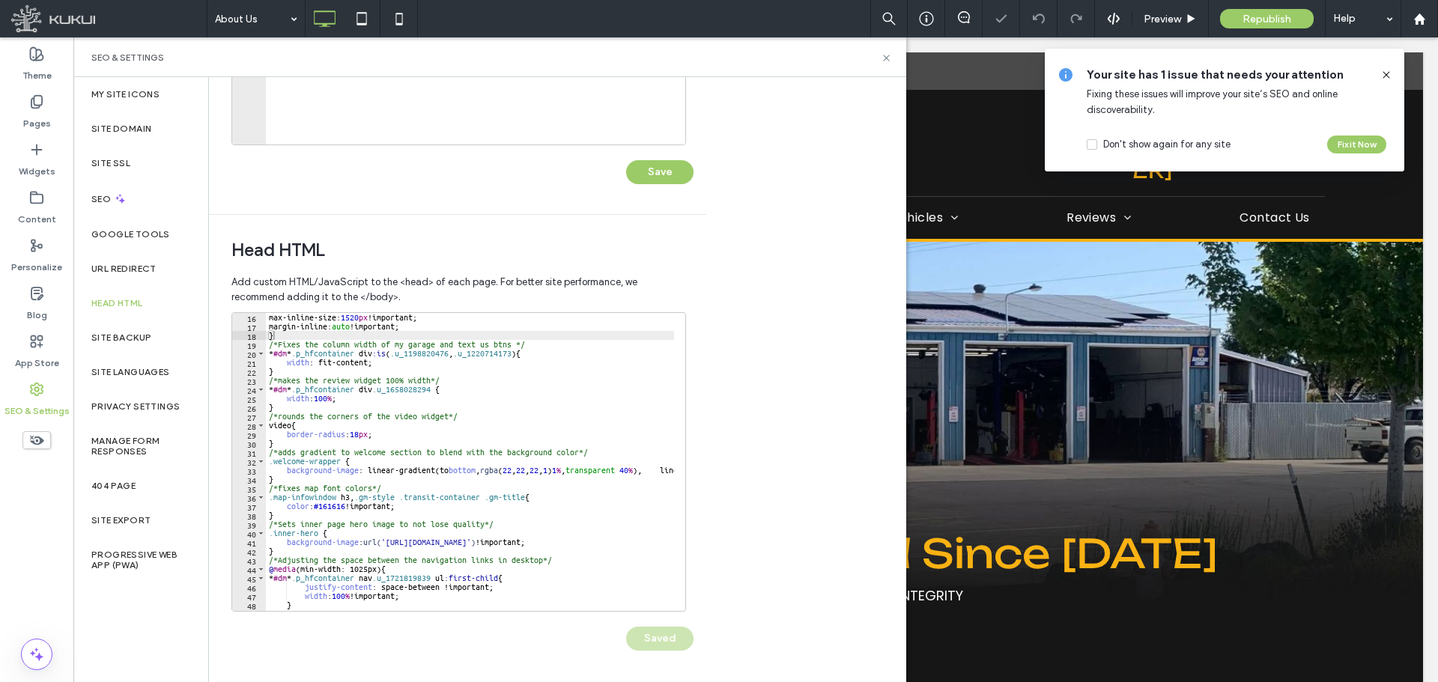
scroll to position [135, 0]
click at [886, 58] on use at bounding box center [886, 58] width 6 height 6
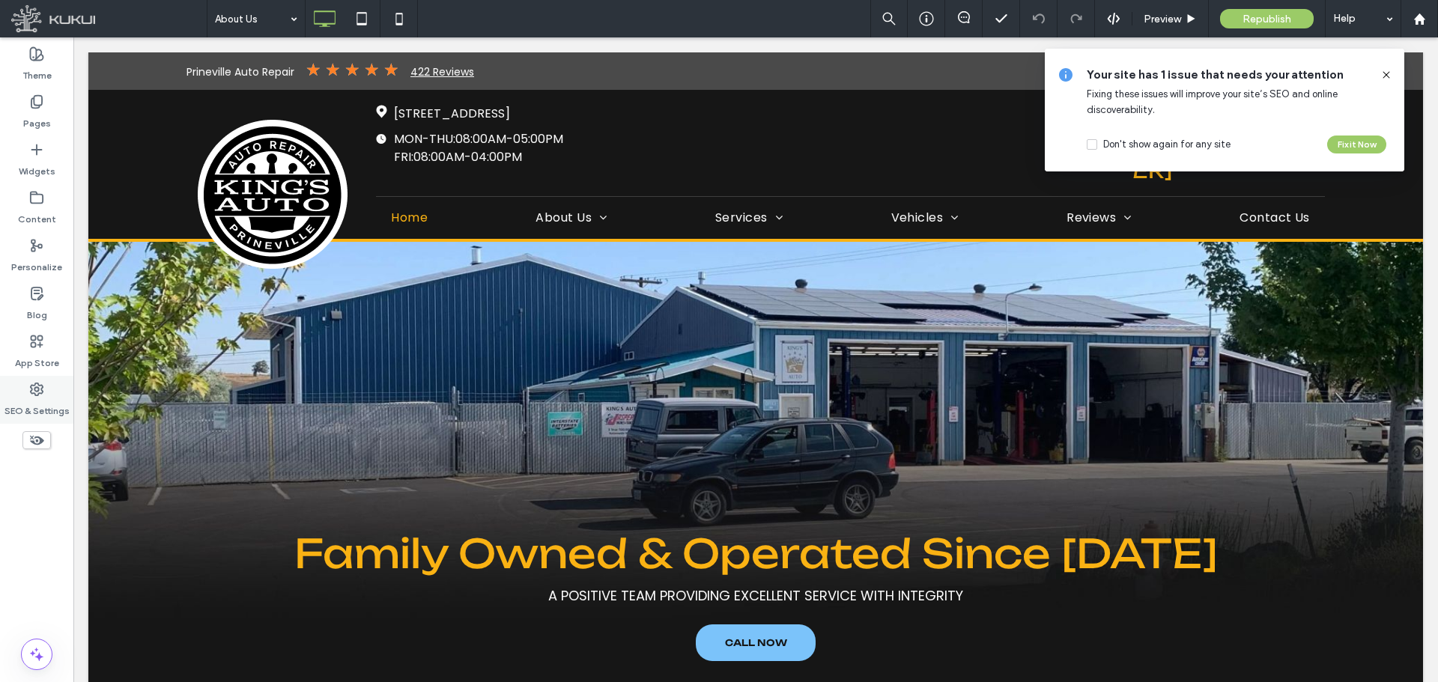
click at [9, 413] on label "SEO & Settings" at bounding box center [36, 407] width 65 height 21
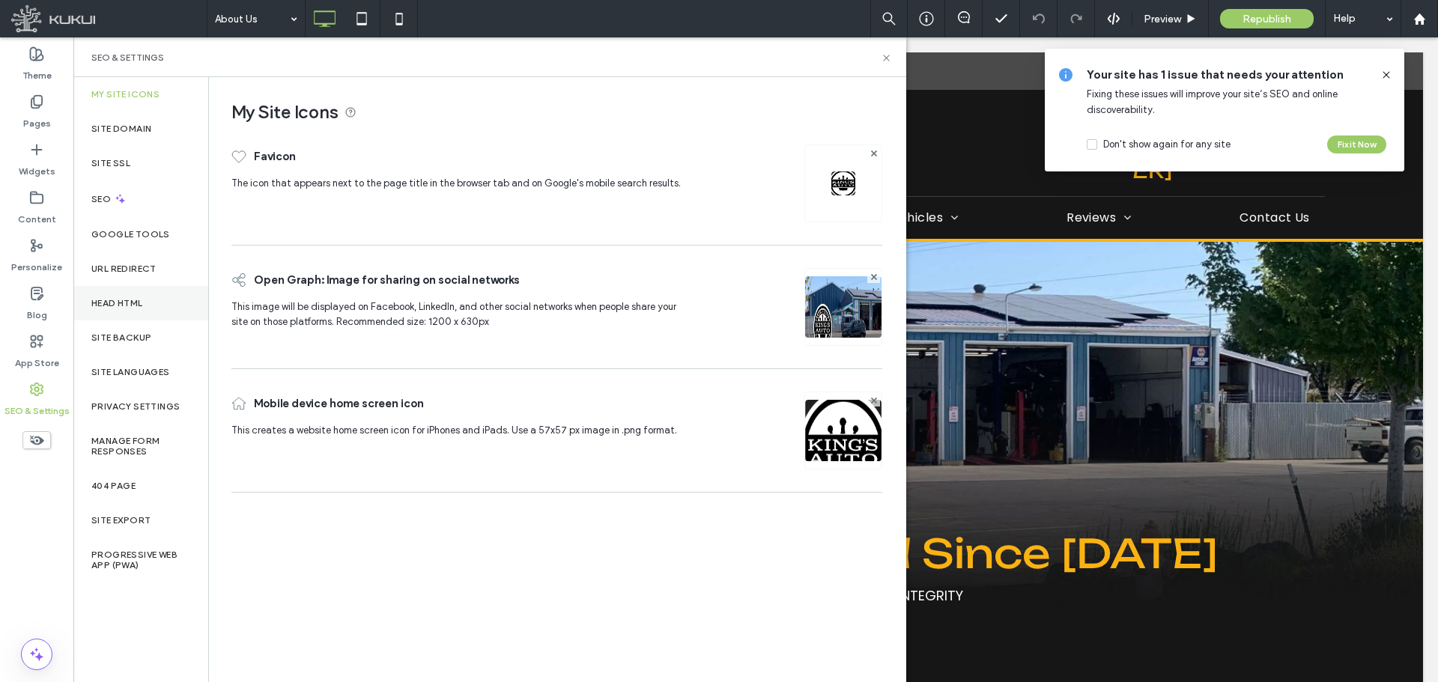
click at [86, 318] on div "Head HTML" at bounding box center [140, 303] width 135 height 34
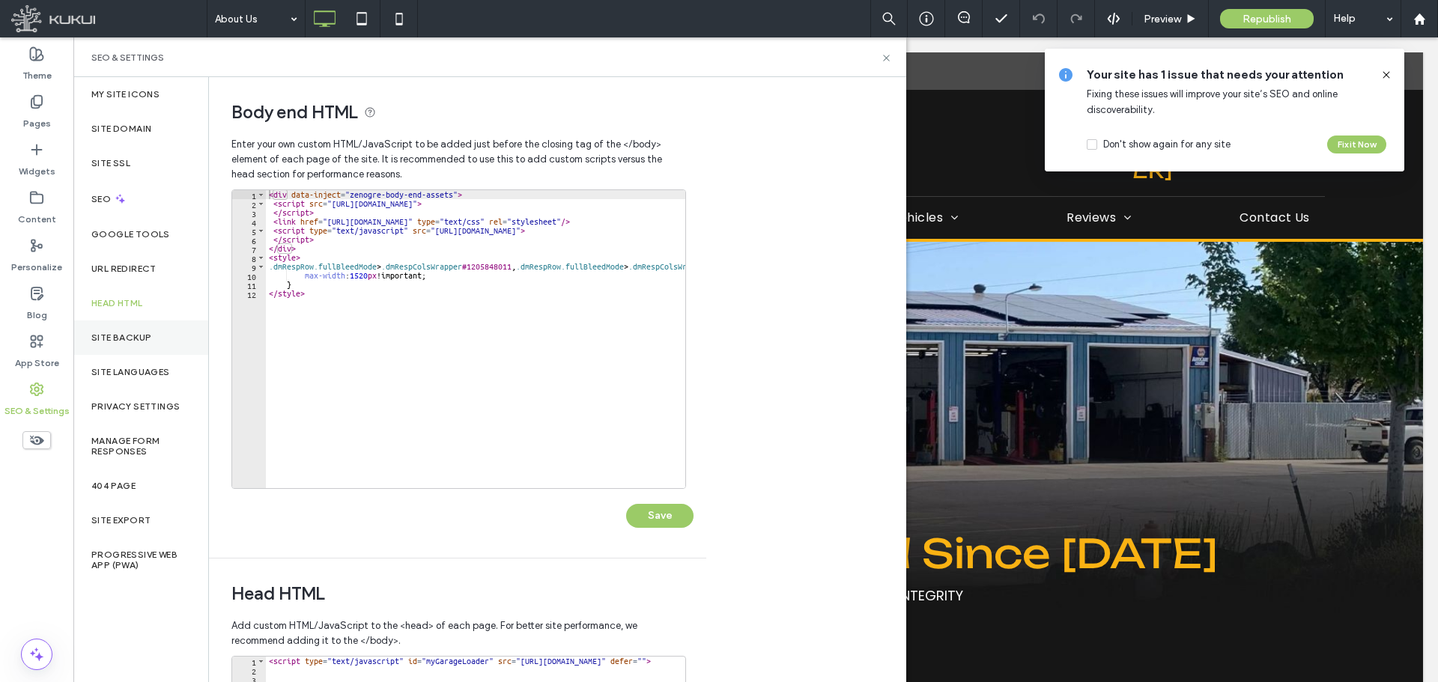
click at [137, 330] on div "Site Backup" at bounding box center [140, 338] width 135 height 34
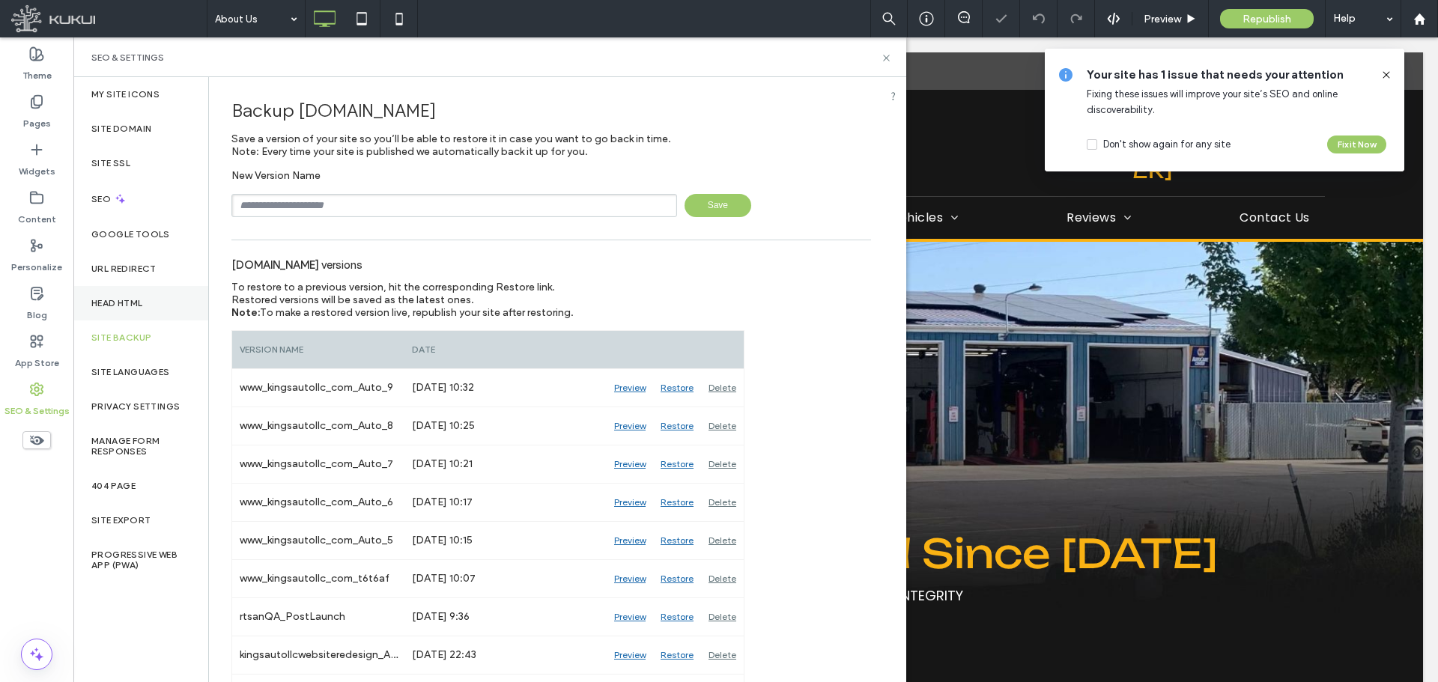
click at [148, 304] on div "Head HTML" at bounding box center [140, 303] width 135 height 34
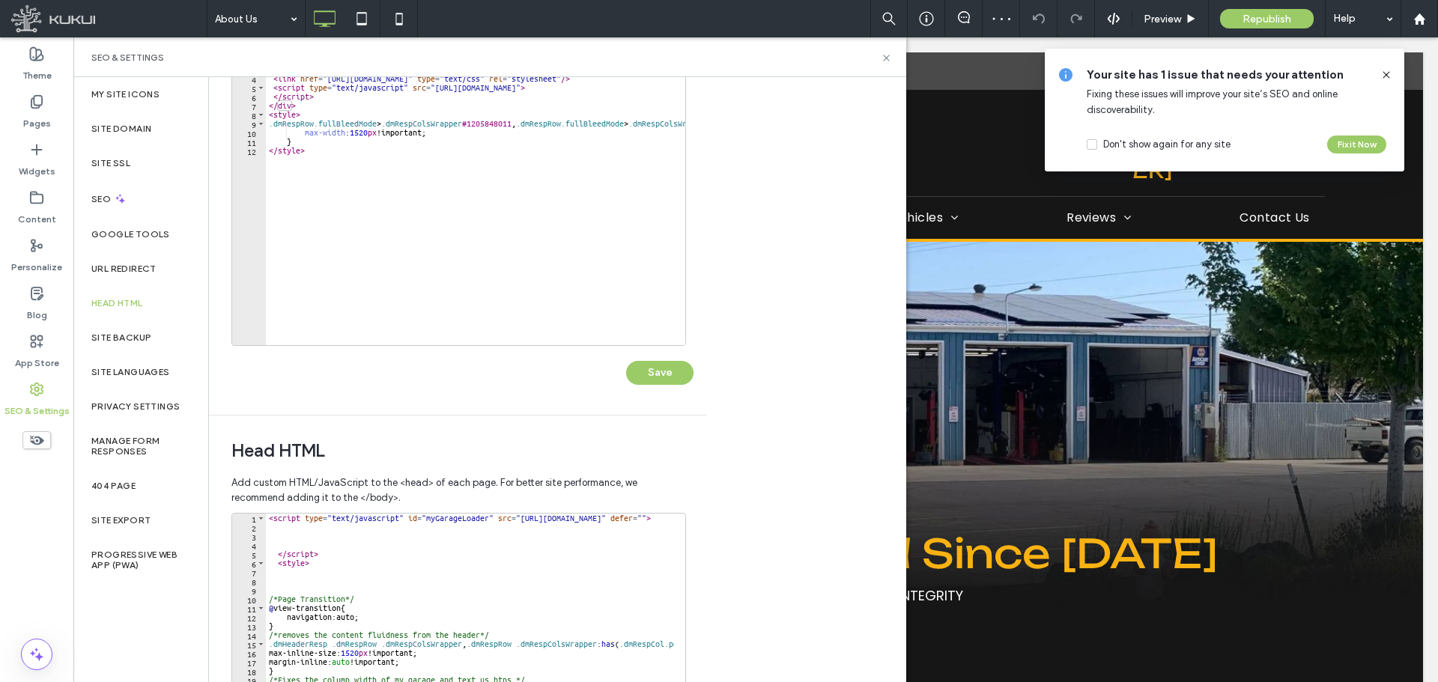
scroll to position [344, 0]
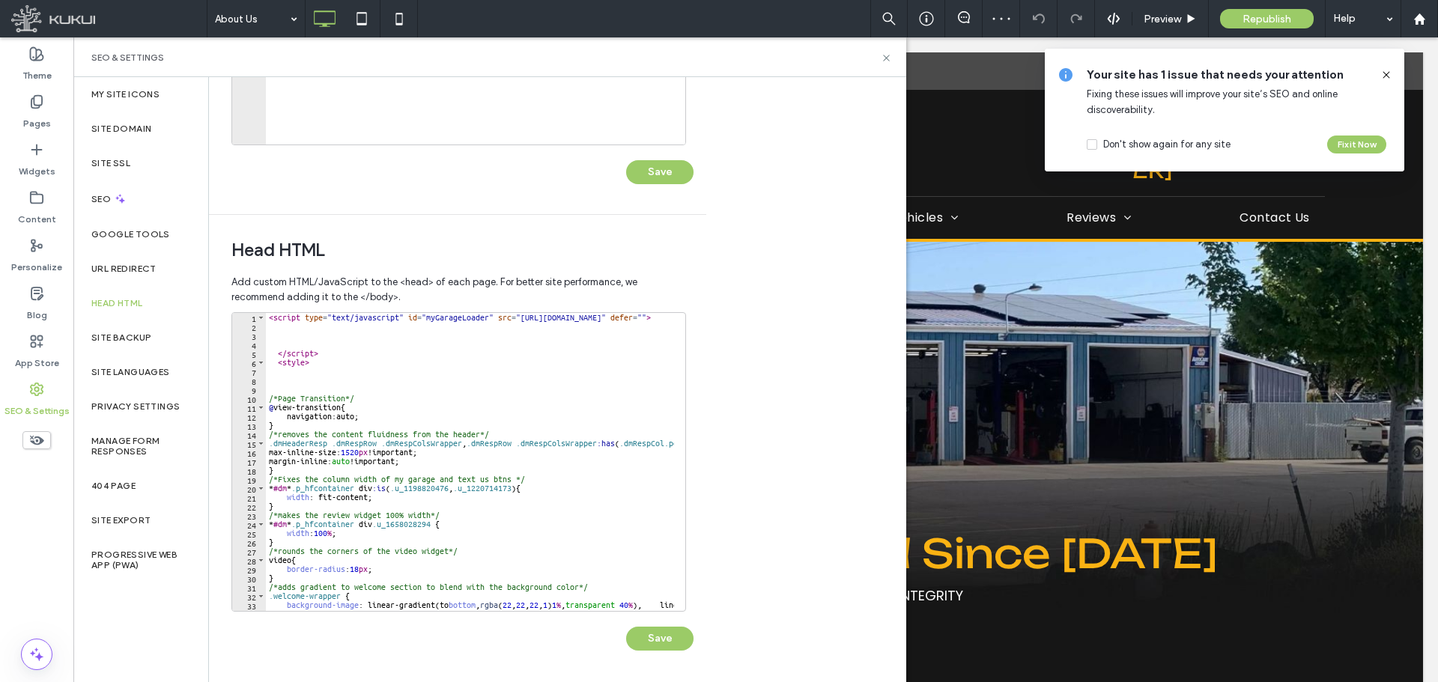
click at [452, 449] on div "< script type = "text/javascript" id = "myGarageLoader" src = "https://mygarage…" at bounding box center [887, 465] width 1242 height 305
click at [471, 464] on div "< script type = "text/javascript" id = "myGarageLoader" src = "https://mygarage…" at bounding box center [887, 465] width 1242 height 305
type textarea "**********"
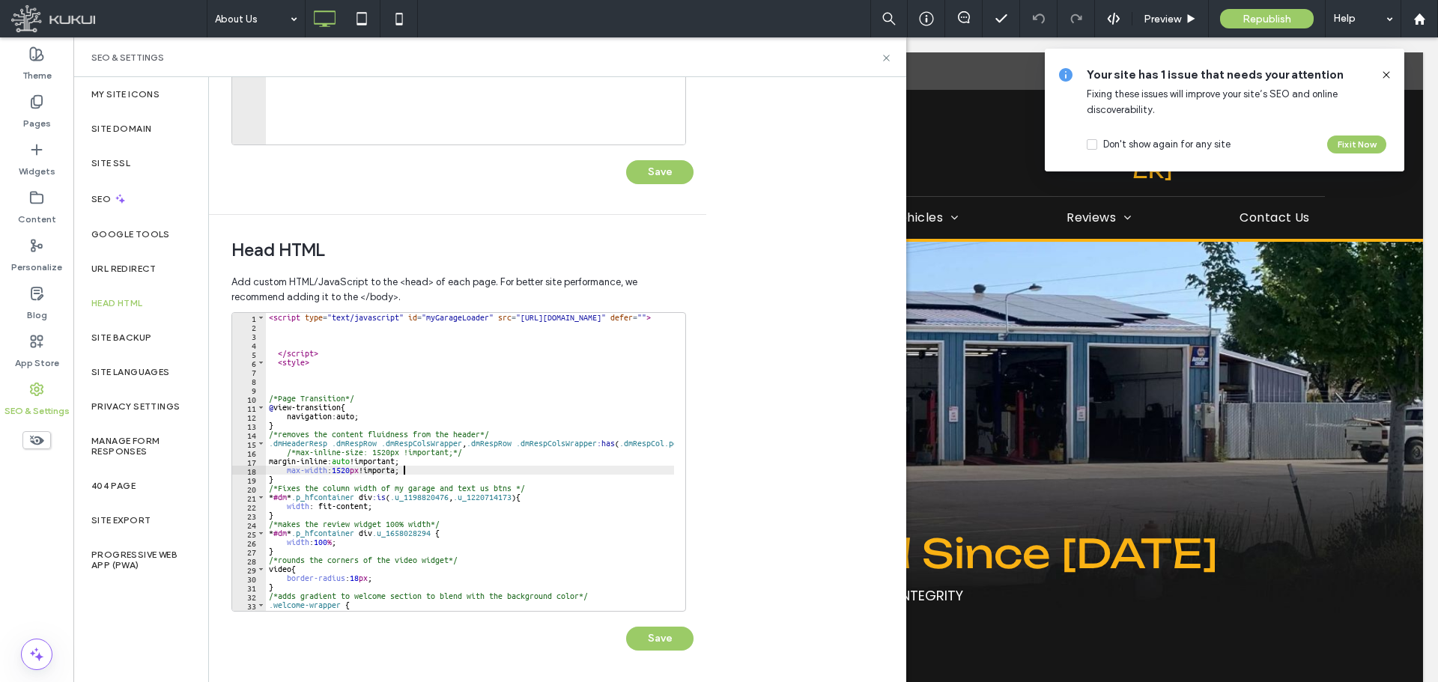
scroll to position [0, 11]
type textarea "**********"
click at [676, 641] on button "Save" at bounding box center [659, 639] width 67 height 24
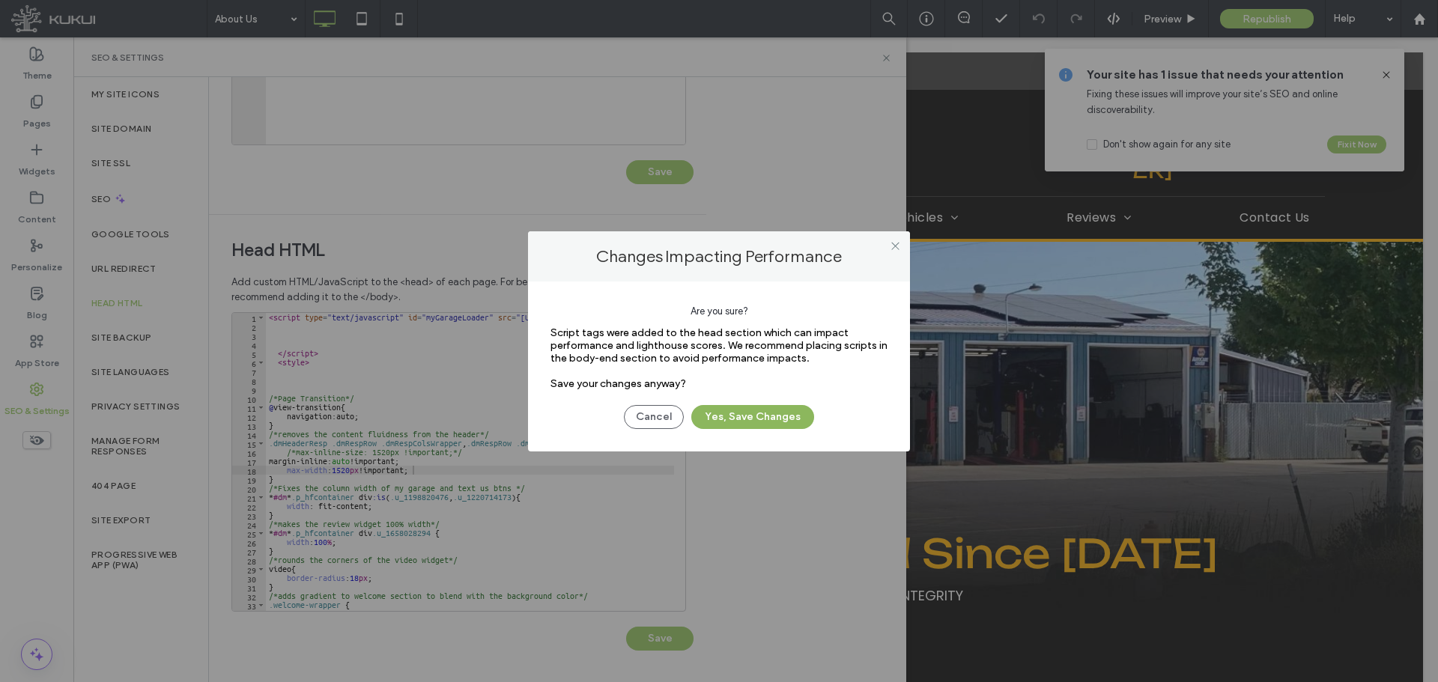
click at [795, 419] on button "Yes, Save Changes" at bounding box center [752, 417] width 123 height 24
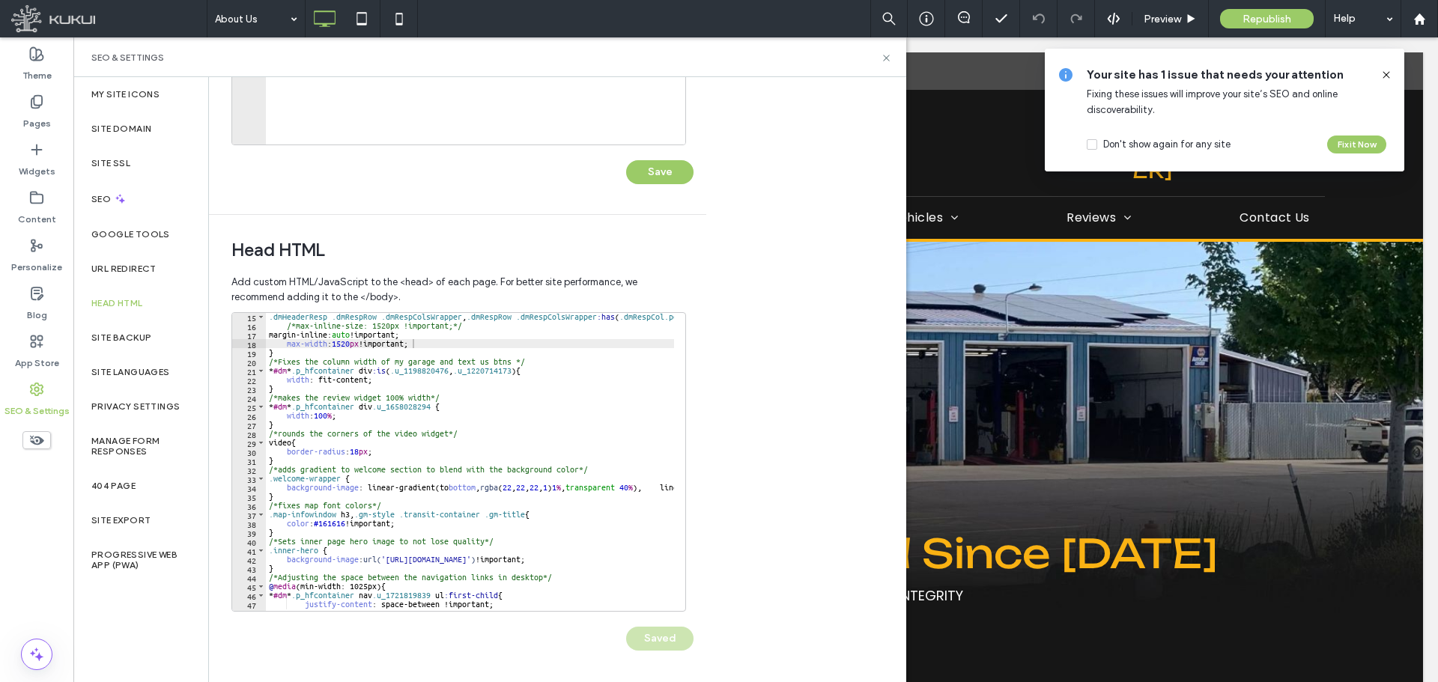
scroll to position [127, 0]
click at [888, 57] on icon at bounding box center [886, 57] width 11 height 11
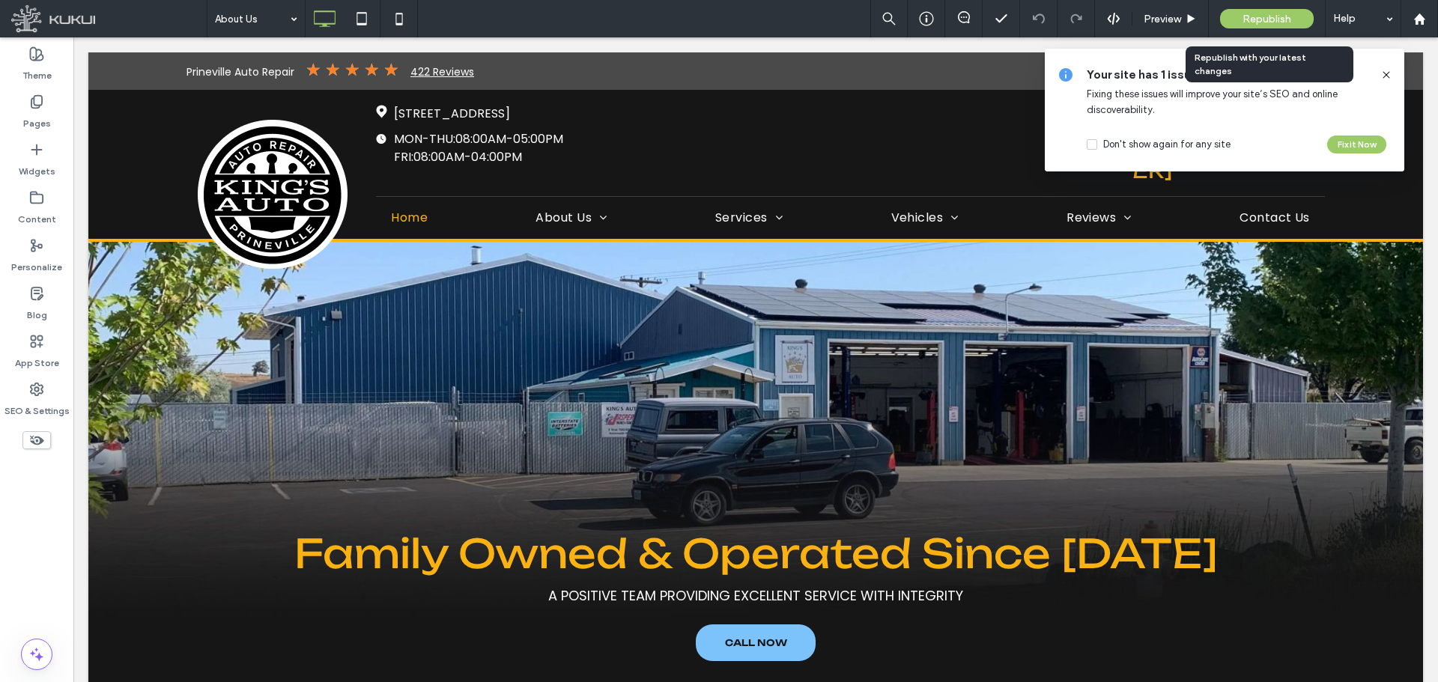
click at [1251, 21] on span "Republish" at bounding box center [1267, 19] width 49 height 13
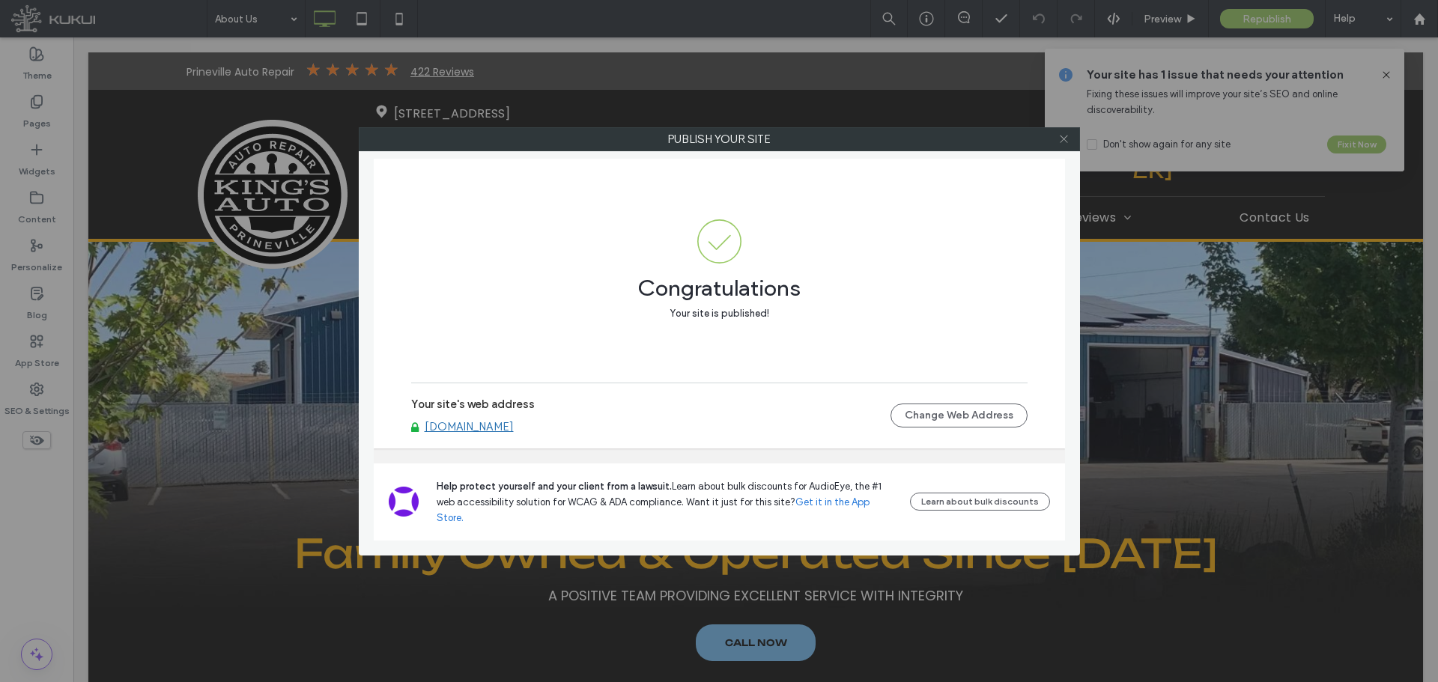
click at [1063, 140] on icon at bounding box center [1063, 138] width 11 height 11
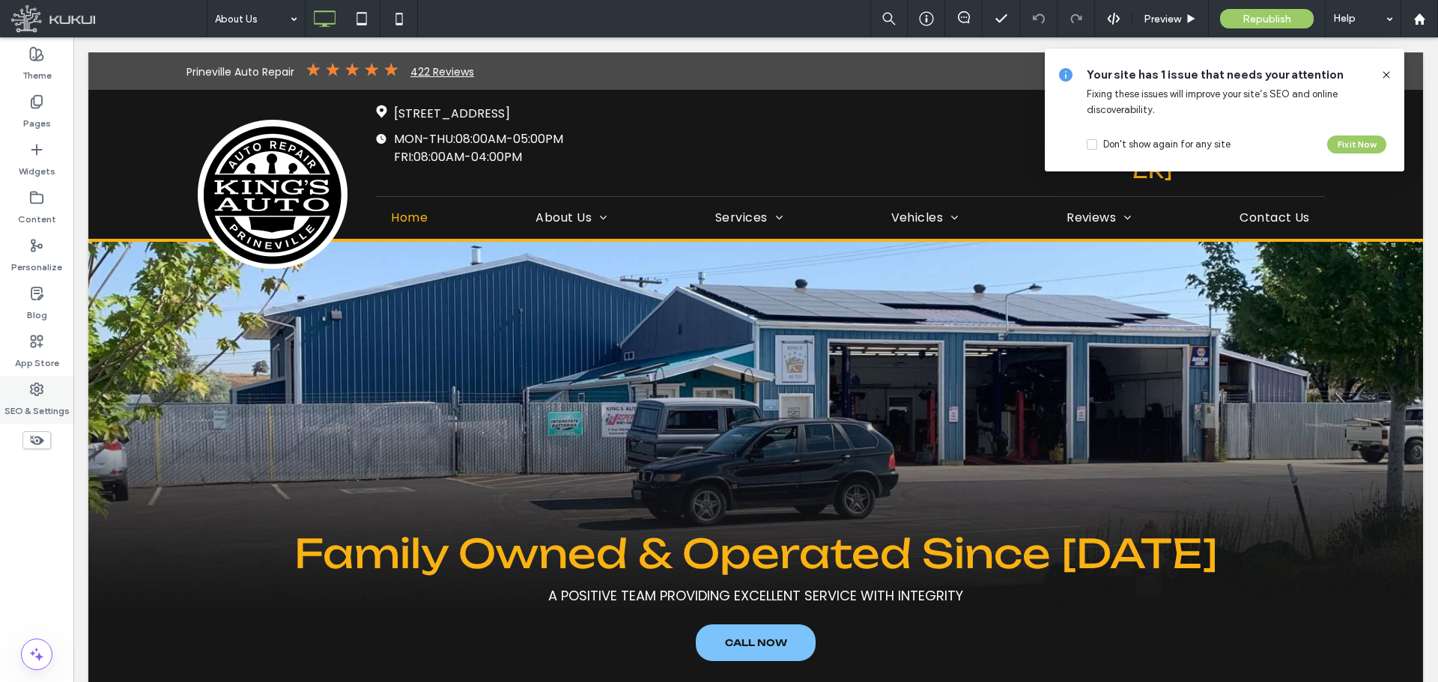
click at [51, 384] on div "SEO & Settings" at bounding box center [36, 400] width 73 height 48
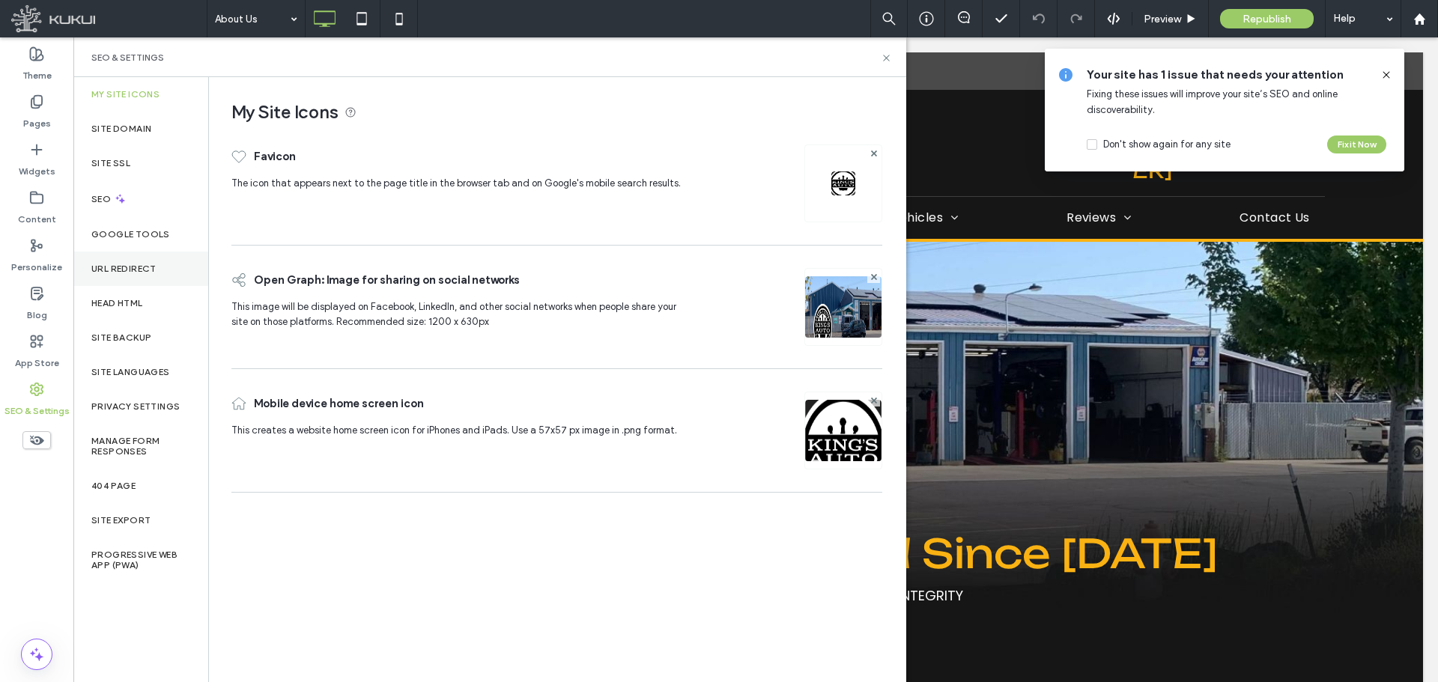
click at [147, 266] on label "URL Redirect" at bounding box center [123, 269] width 65 height 10
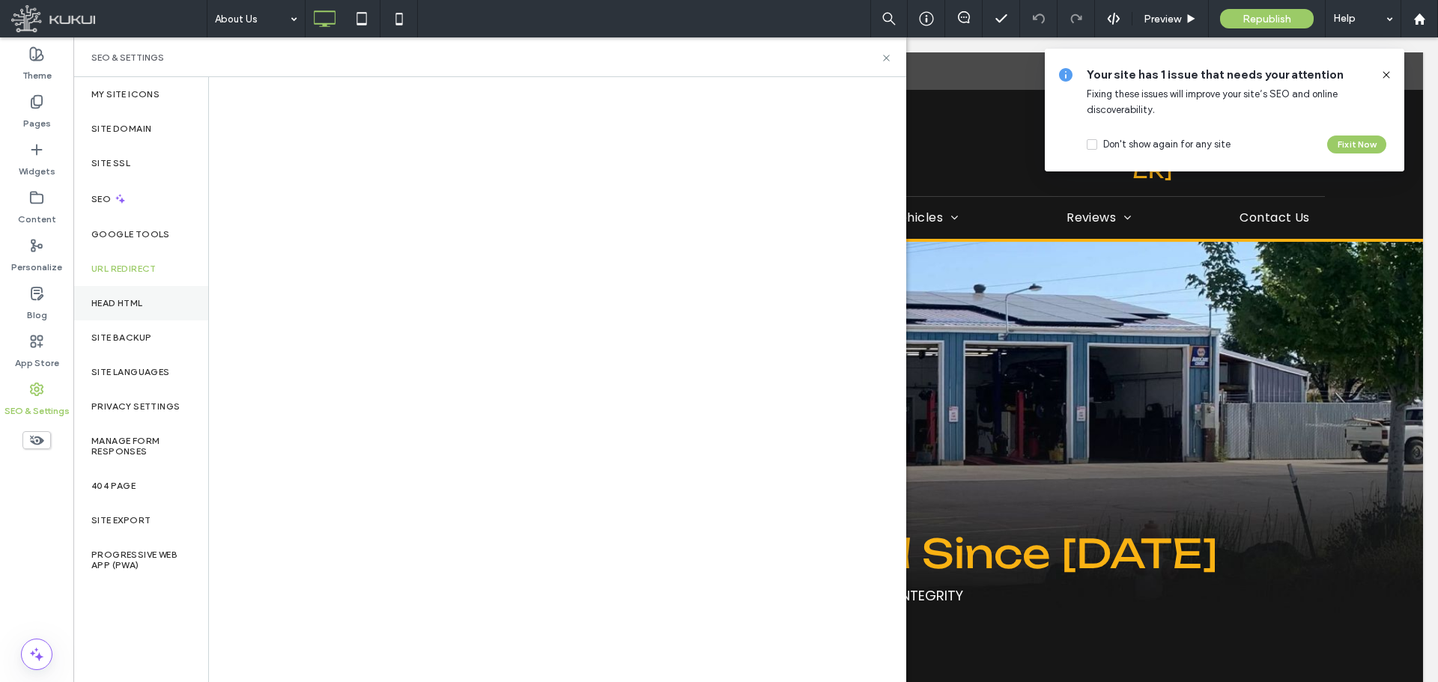
click at [137, 313] on div "Head HTML" at bounding box center [140, 303] width 135 height 34
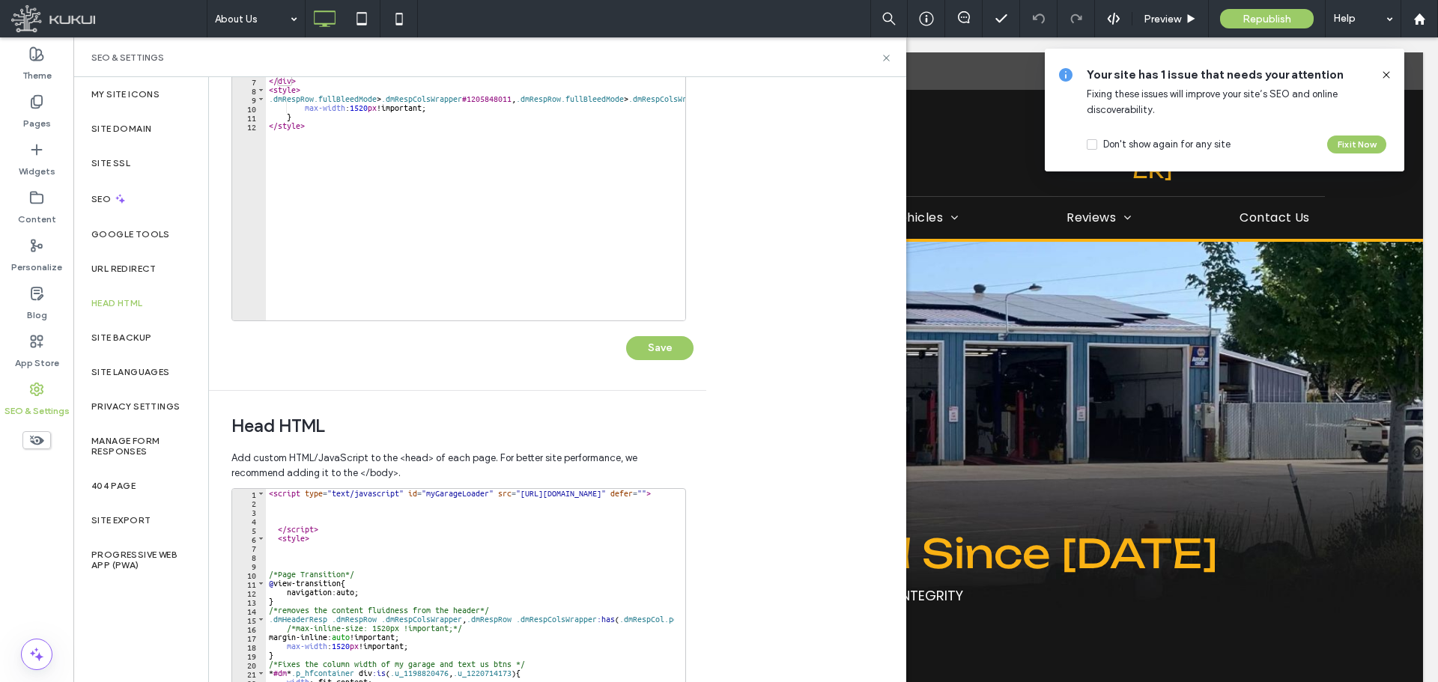
scroll to position [344, 0]
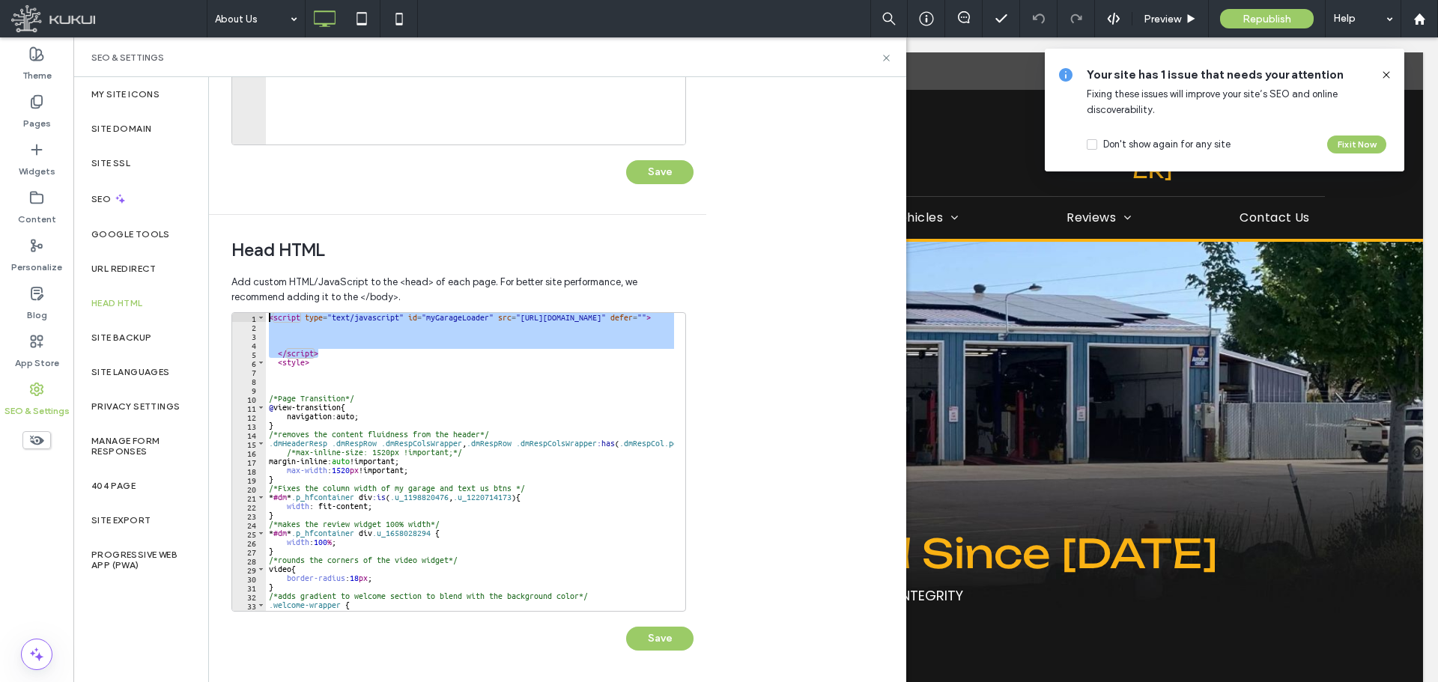
drag, startPoint x: 336, startPoint y: 356, endPoint x: 246, endPoint y: 314, distance: 99.5
click at [246, 314] on div "********* 1 2 3 4 5 6 7 8 9 10 11 12 13 14 15 16 17 18 19 20 21 22 23 24 25 26 …" at bounding box center [458, 462] width 455 height 300
type textarea "**********"
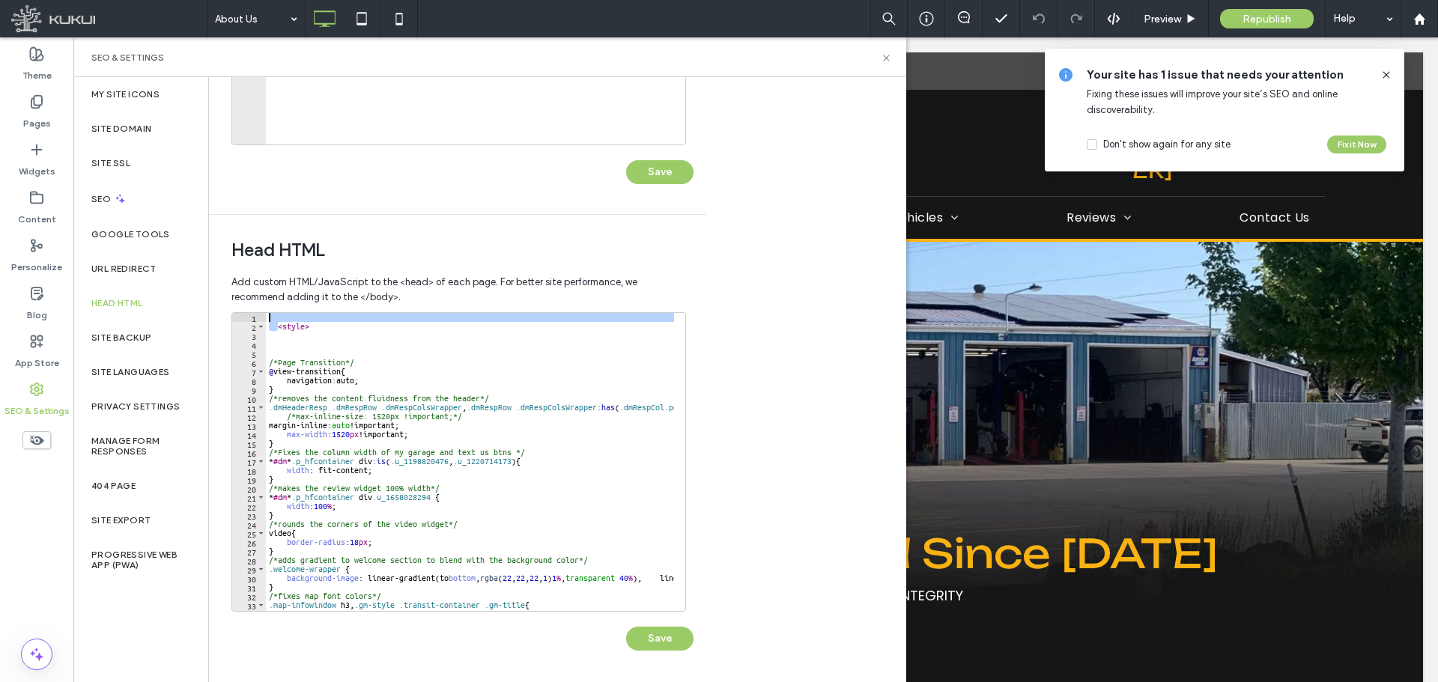
drag, startPoint x: 279, startPoint y: 328, endPoint x: 254, endPoint y: 312, distance: 29.3
click at [254, 312] on div "1 2 3 4 5 6 7 8 9 10 11 12 13 14 15 16 17 18 19 20 21 22 23 24 25 26 27 28 29 3…" at bounding box center [458, 462] width 455 height 300
type textarea "*******"
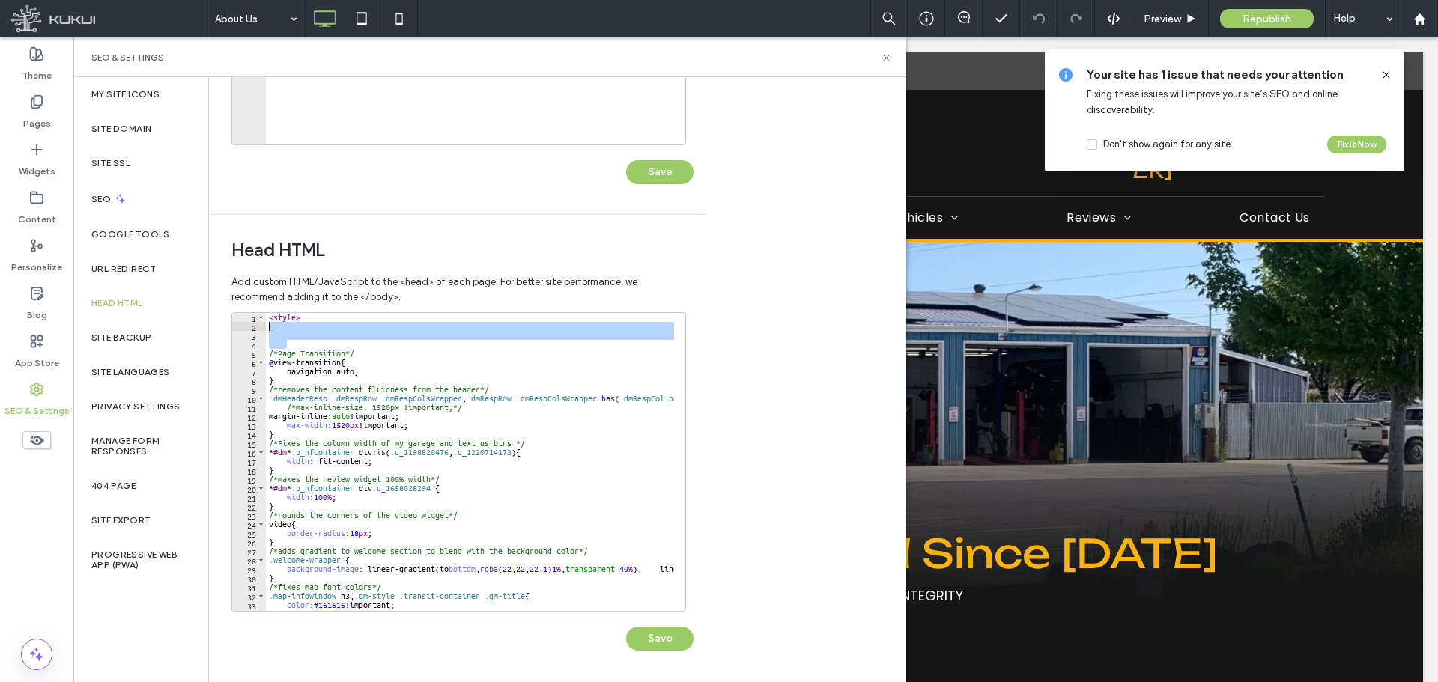
drag, startPoint x: 340, startPoint y: 344, endPoint x: 251, endPoint y: 330, distance: 90.3
click at [251, 330] on div "******* 1 2 3 4 5 6 7 8 9 10 11 12 13 14 15 16 17 18 19 20 21 22 23 24 25 26 27…" at bounding box center [458, 462] width 455 height 300
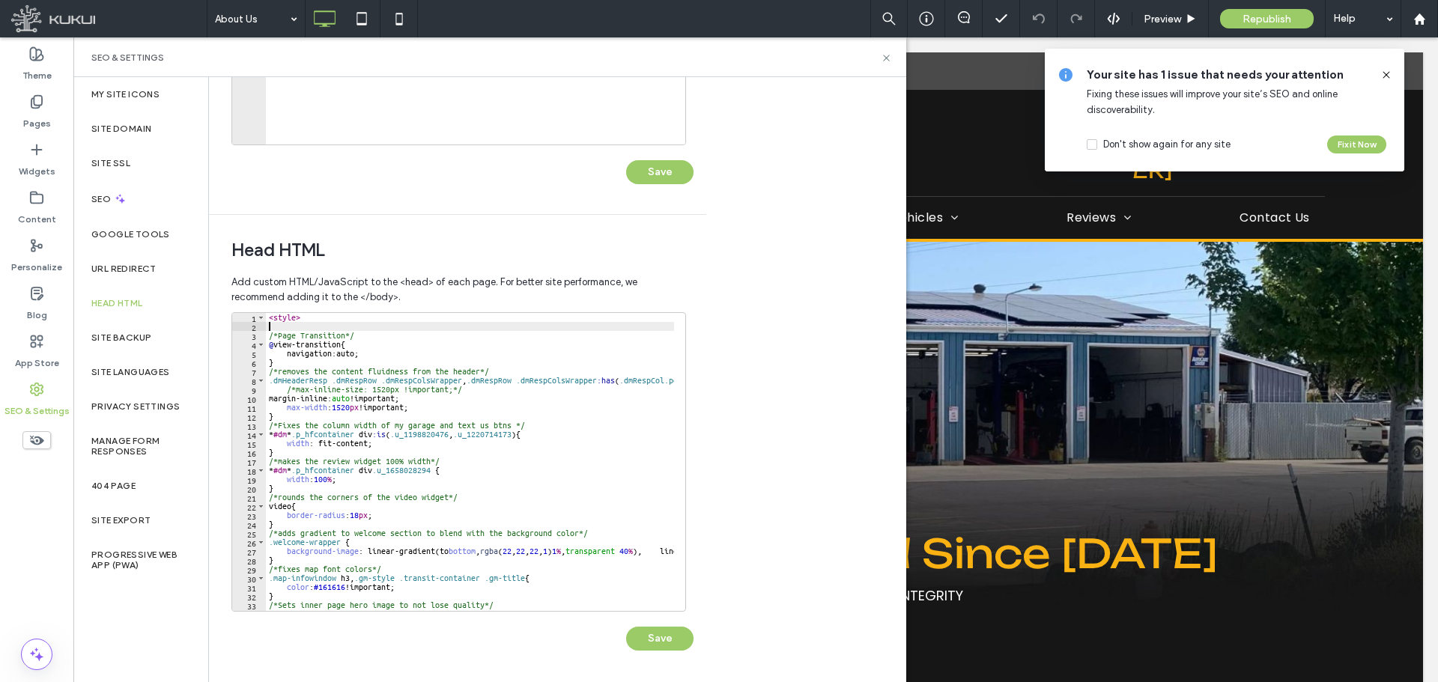
type textarea "**********"
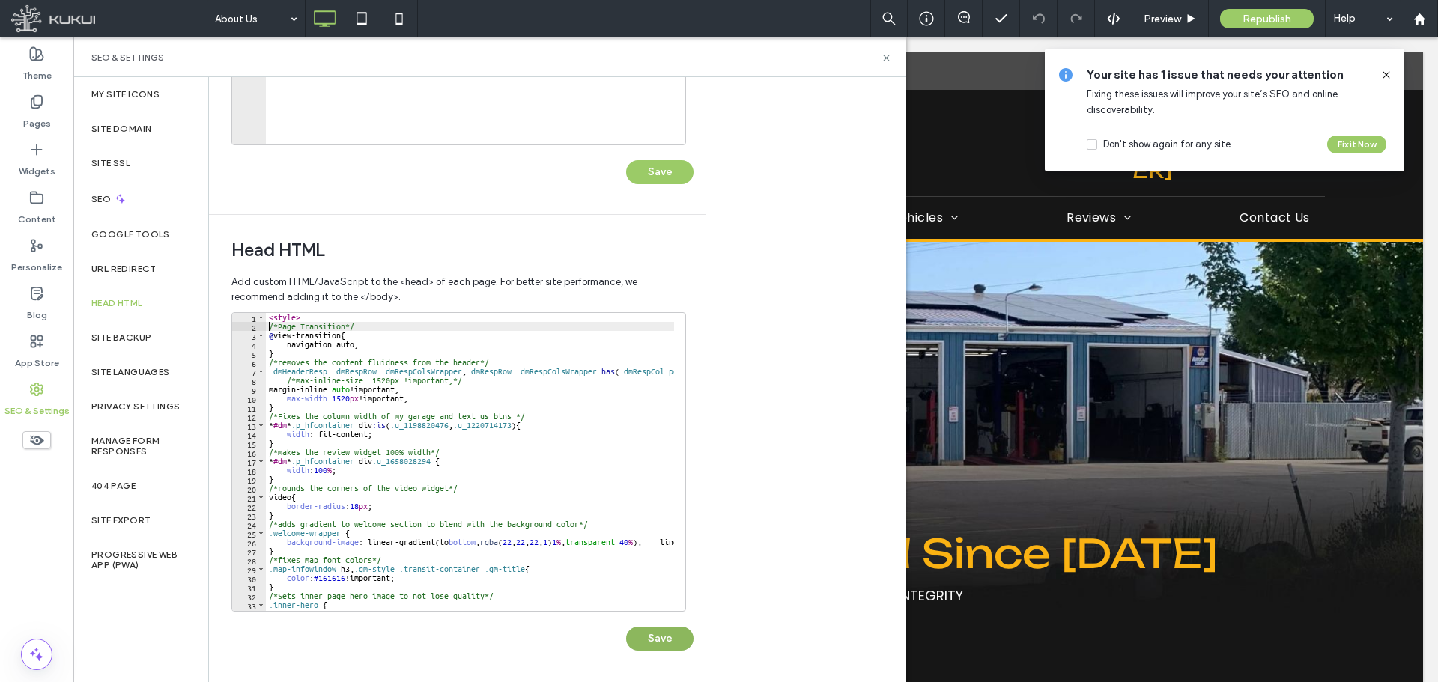
click at [666, 643] on button "Save" at bounding box center [659, 639] width 67 height 24
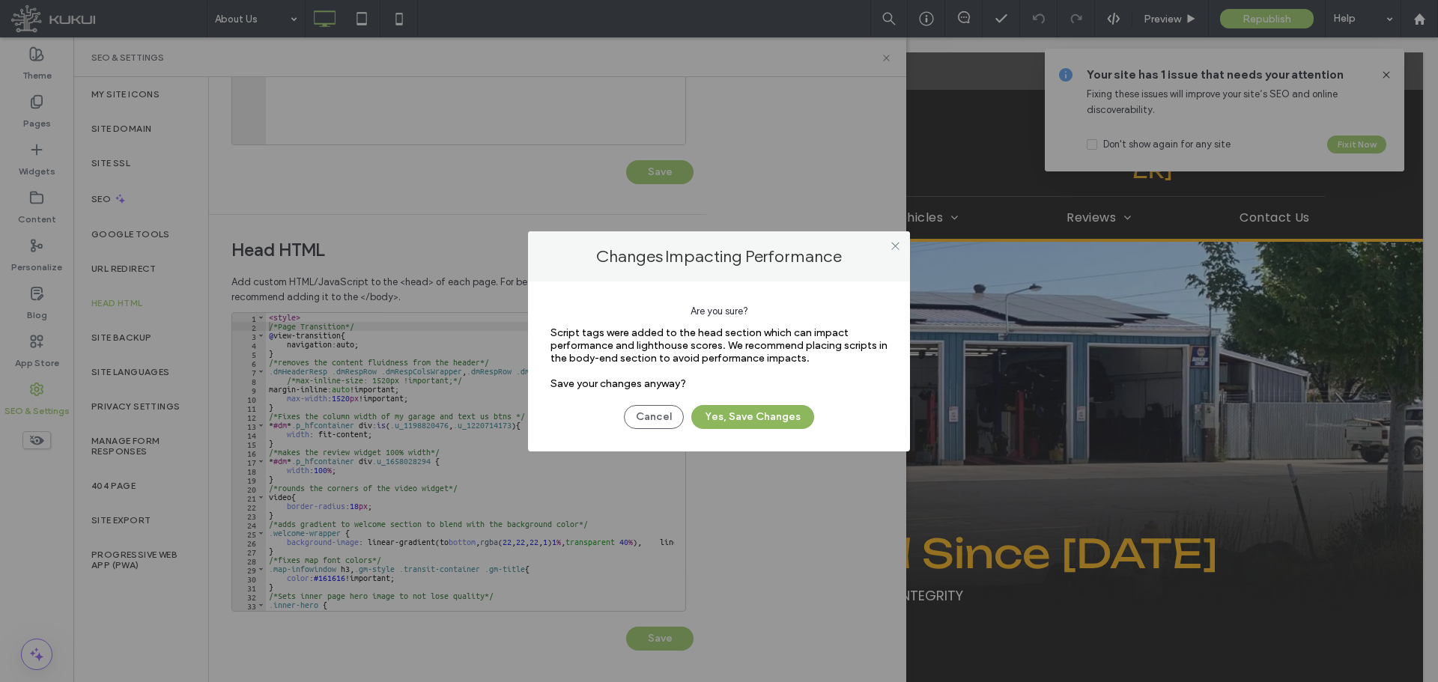
click at [770, 410] on button "Yes, Save Changes" at bounding box center [752, 417] width 123 height 24
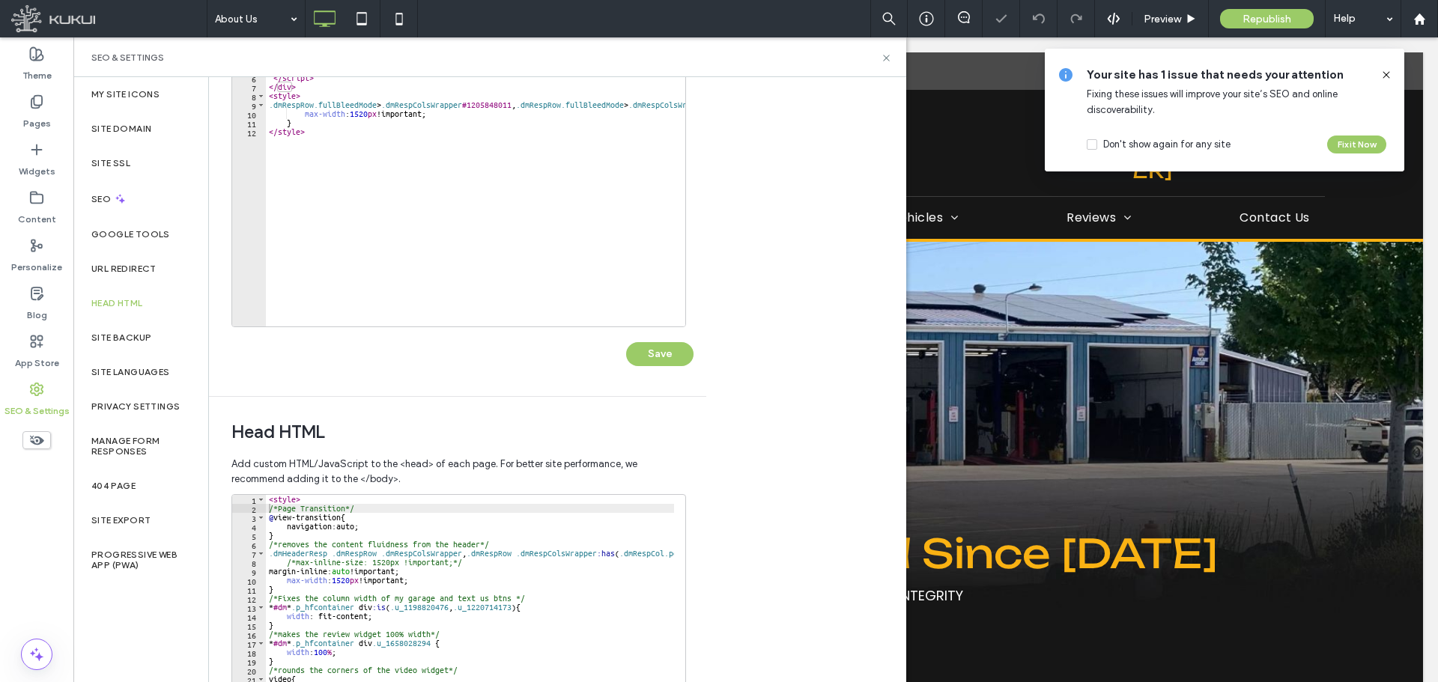
scroll to position [0, 0]
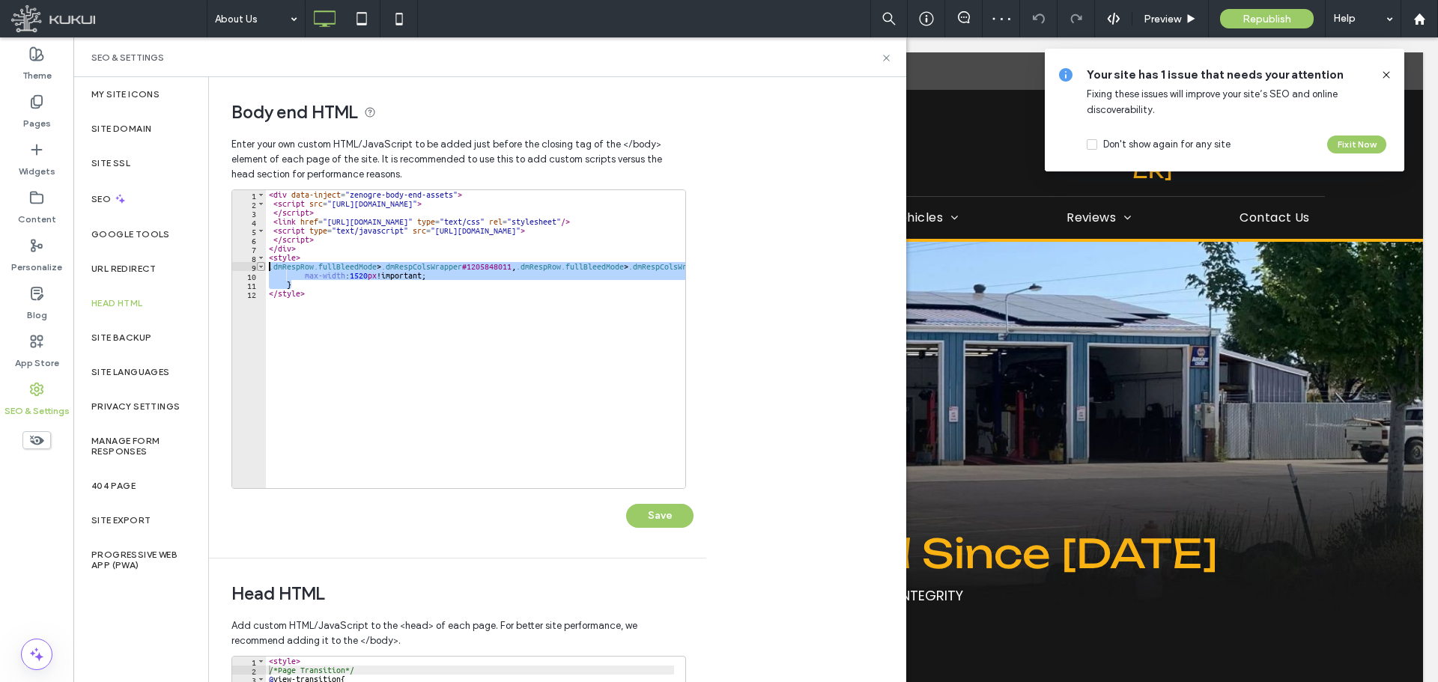
drag, startPoint x: 306, startPoint y: 284, endPoint x: 260, endPoint y: 267, distance: 48.6
click at [260, 267] on div "* 1 2 3 4 5 6 7 8 9 10 11 12 < div data-inject = "zenogre-body-end-assets" > < …" at bounding box center [458, 339] width 455 height 300
click at [359, 307] on div "< div data-inject = "zenogre-body-end-assets" > < script src = "https://zapi.ku…" at bounding box center [543, 342] width 554 height 305
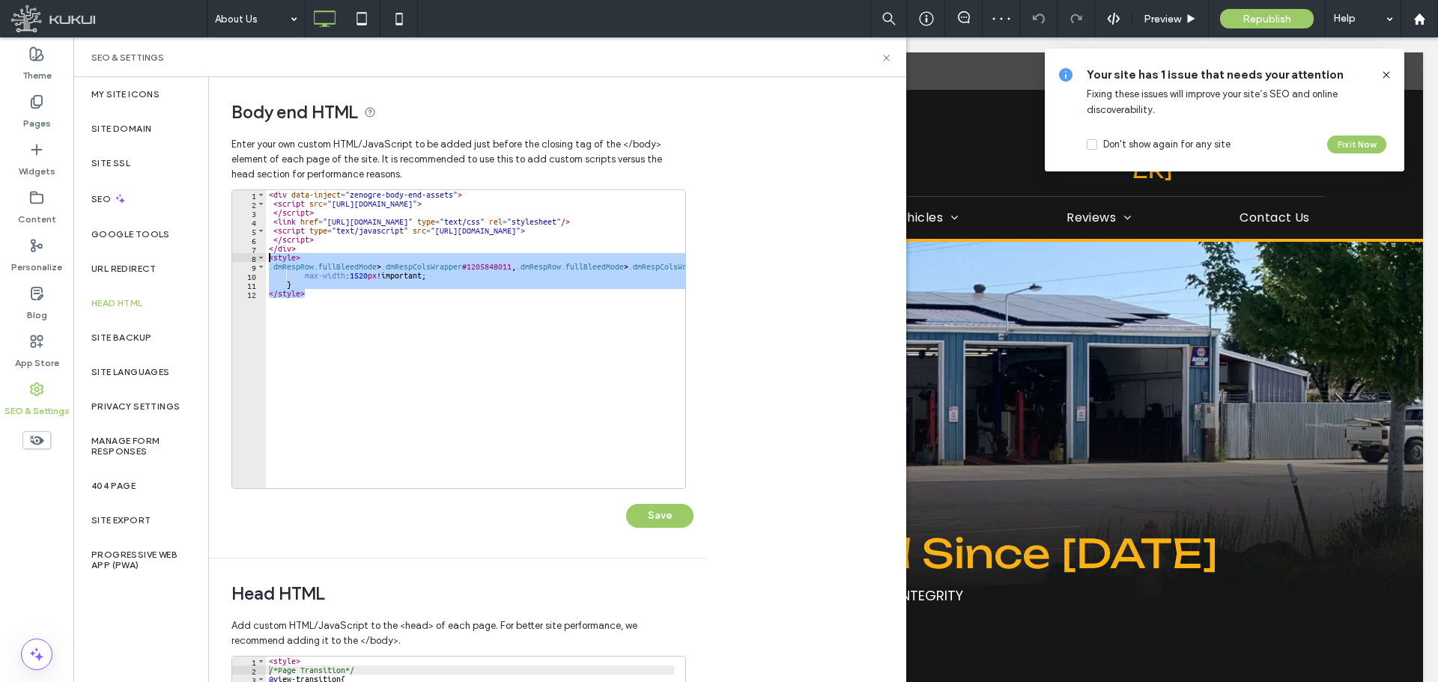
drag, startPoint x: 328, startPoint y: 297, endPoint x: 244, endPoint y: 261, distance: 91.0
click at [244, 261] on div "******** 1 2 3 4 5 6 7 8 9 10 11 12 < div data-inject = "zenogre-body-end-asset…" at bounding box center [458, 339] width 455 height 300
type textarea "**********"
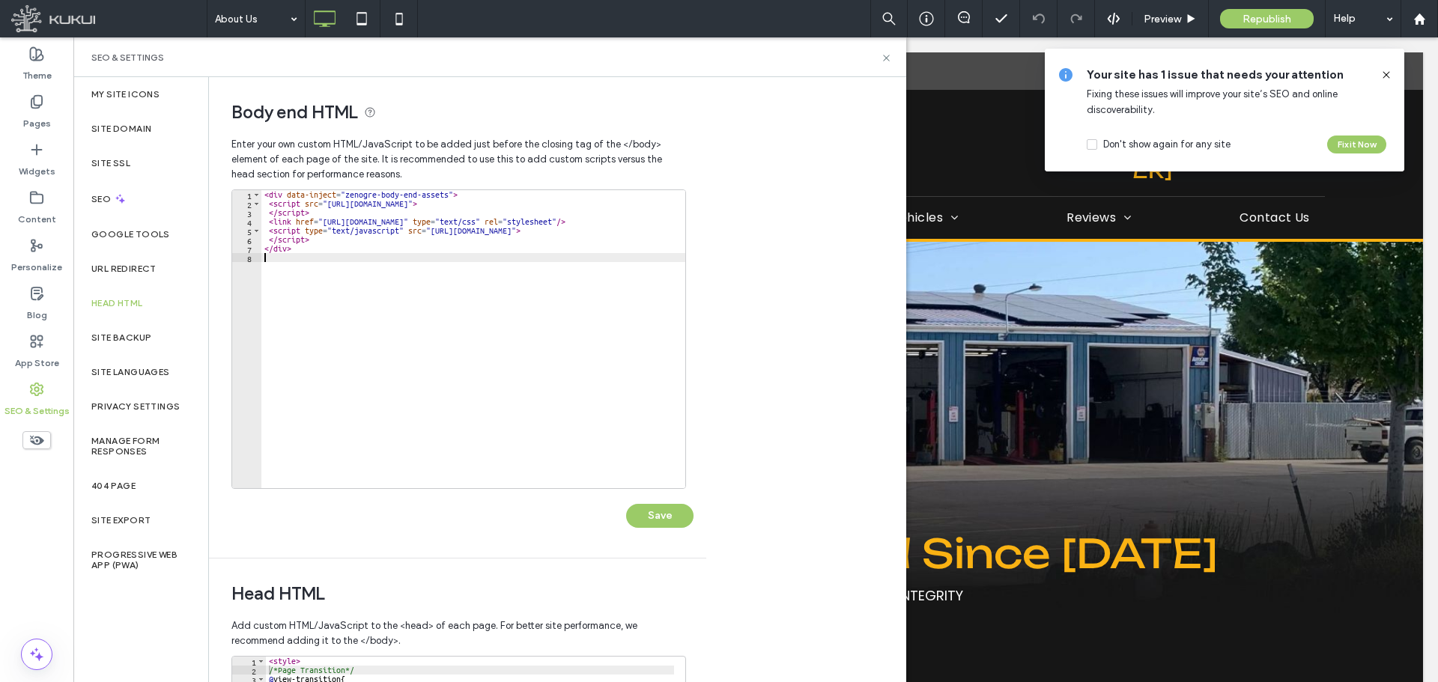
click at [668, 501] on div "Save" at bounding box center [462, 508] width 462 height 39
click at [664, 519] on button "Save" at bounding box center [659, 516] width 67 height 24
click at [885, 55] on icon at bounding box center [886, 57] width 11 height 11
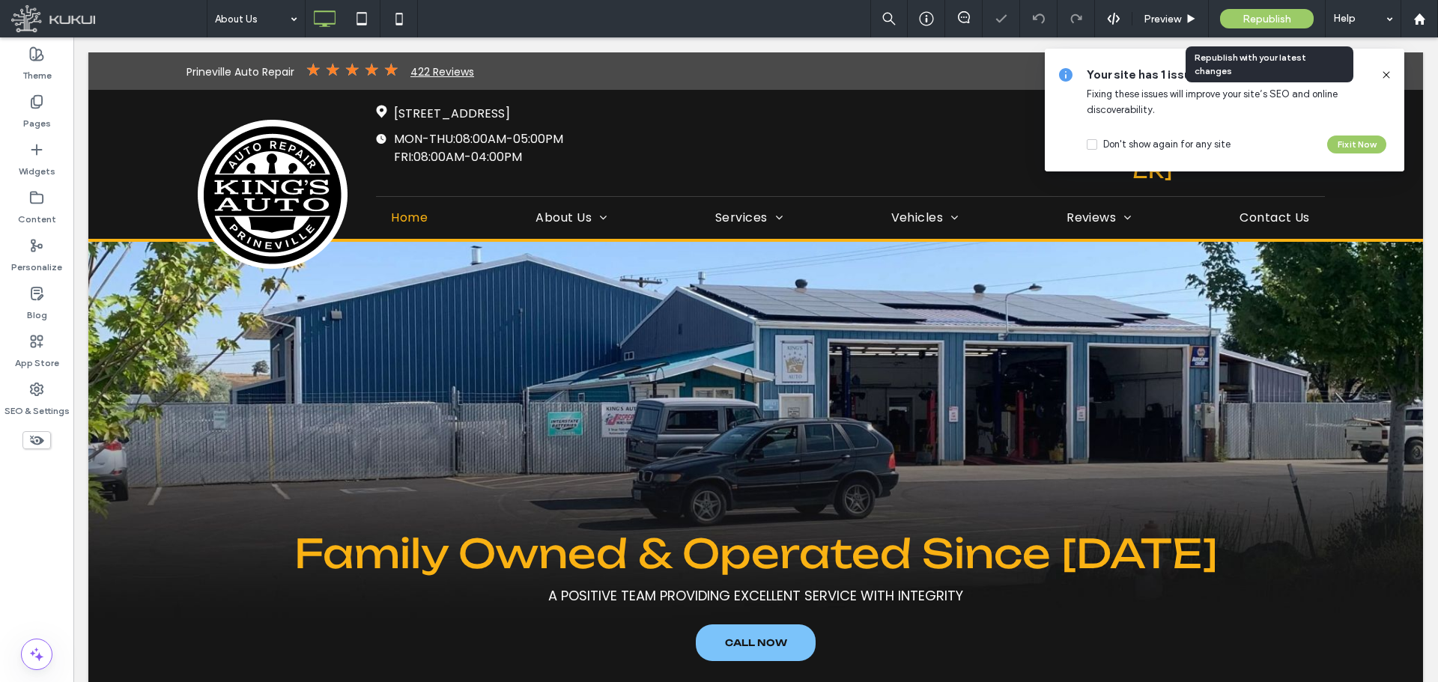
click at [1286, 19] on span "Republish" at bounding box center [1267, 19] width 49 height 13
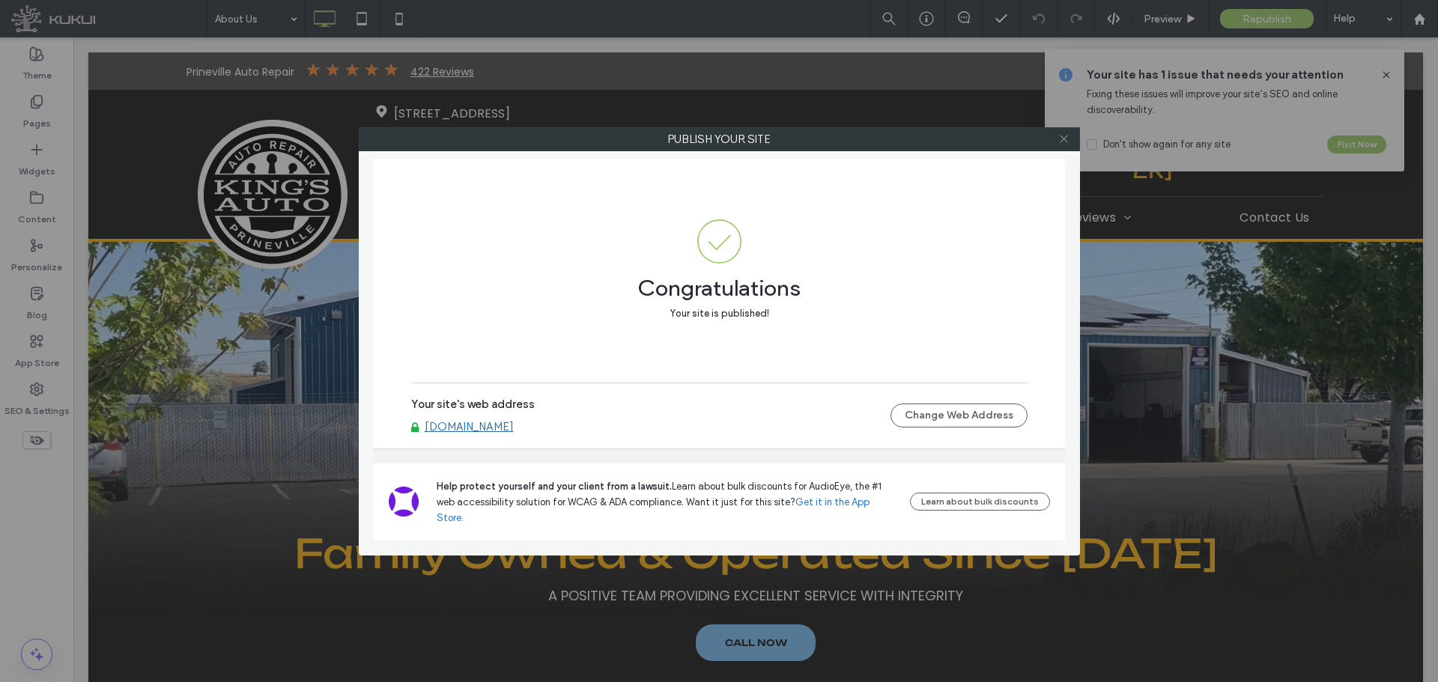
click at [1059, 140] on icon at bounding box center [1063, 138] width 11 height 11
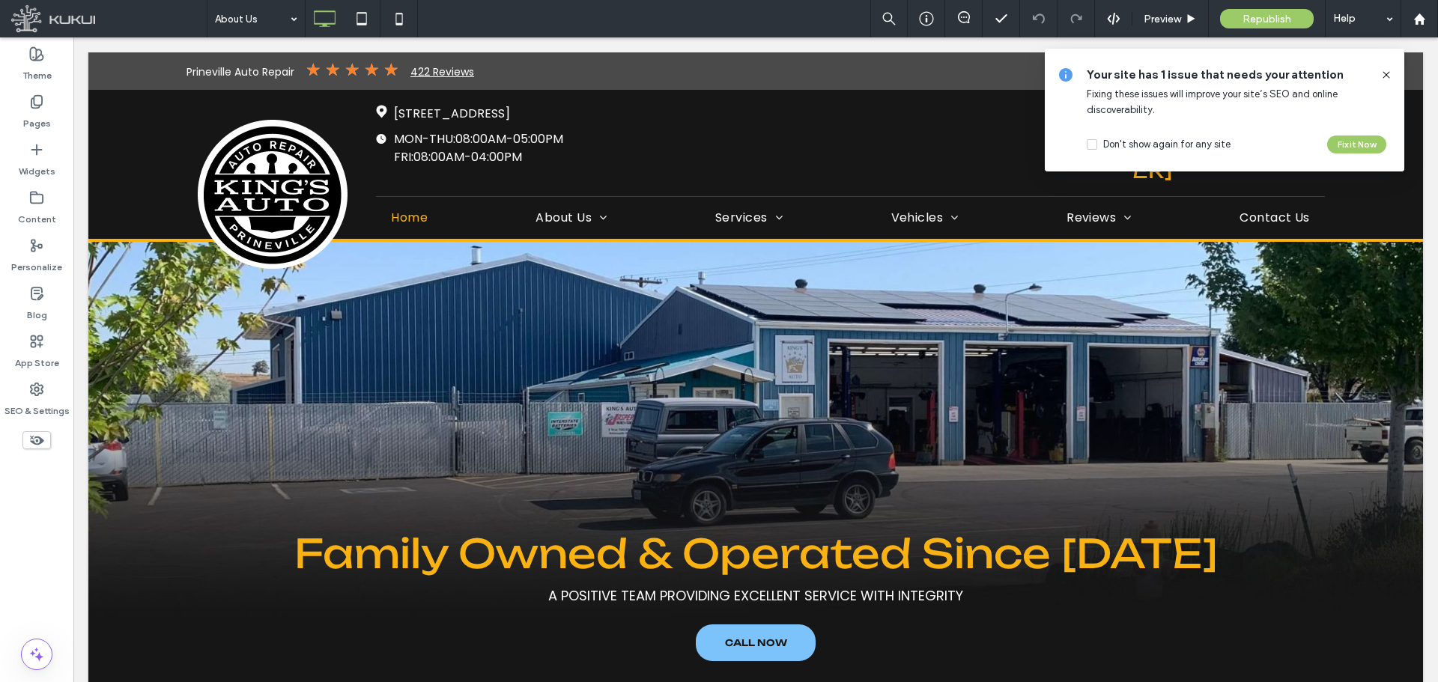
click at [1387, 73] on icon at bounding box center [1386, 75] width 12 height 12
click at [1380, 73] on div at bounding box center [1380, 75] width 24 height 16
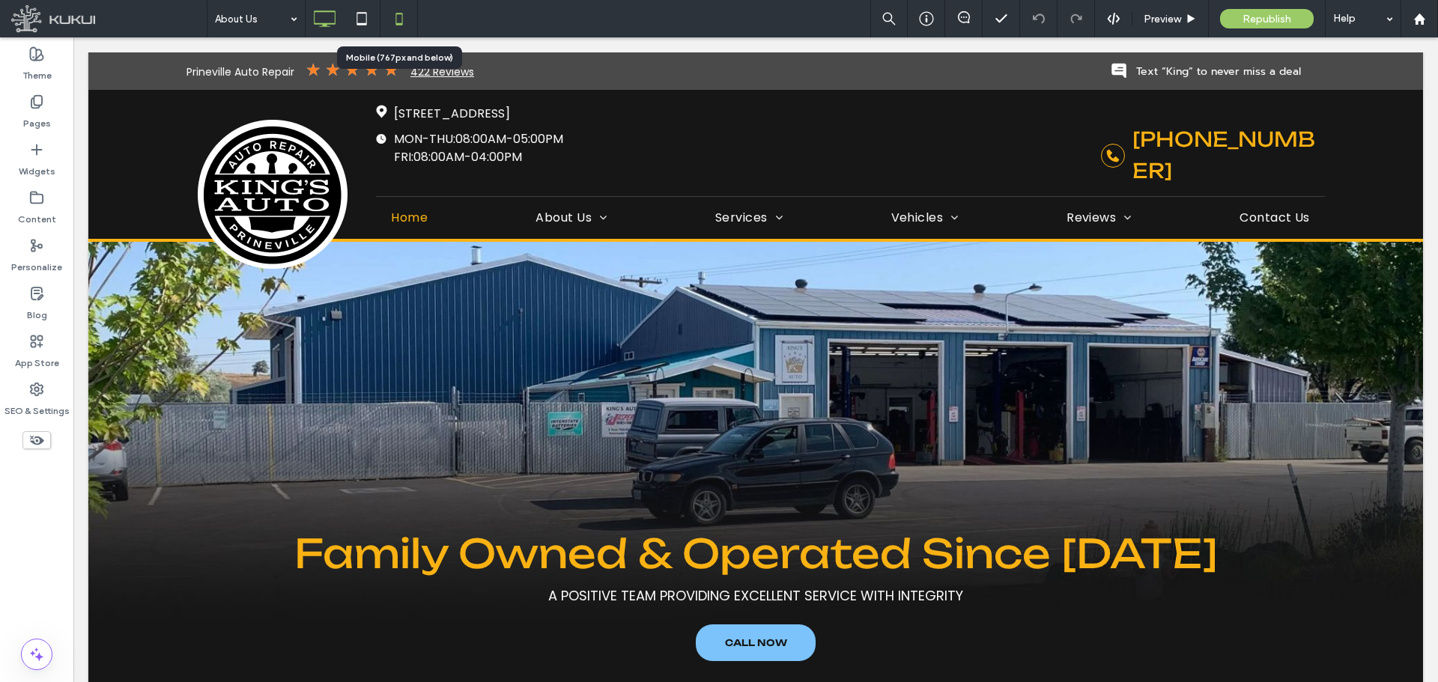
click at [401, 29] on icon at bounding box center [399, 19] width 30 height 30
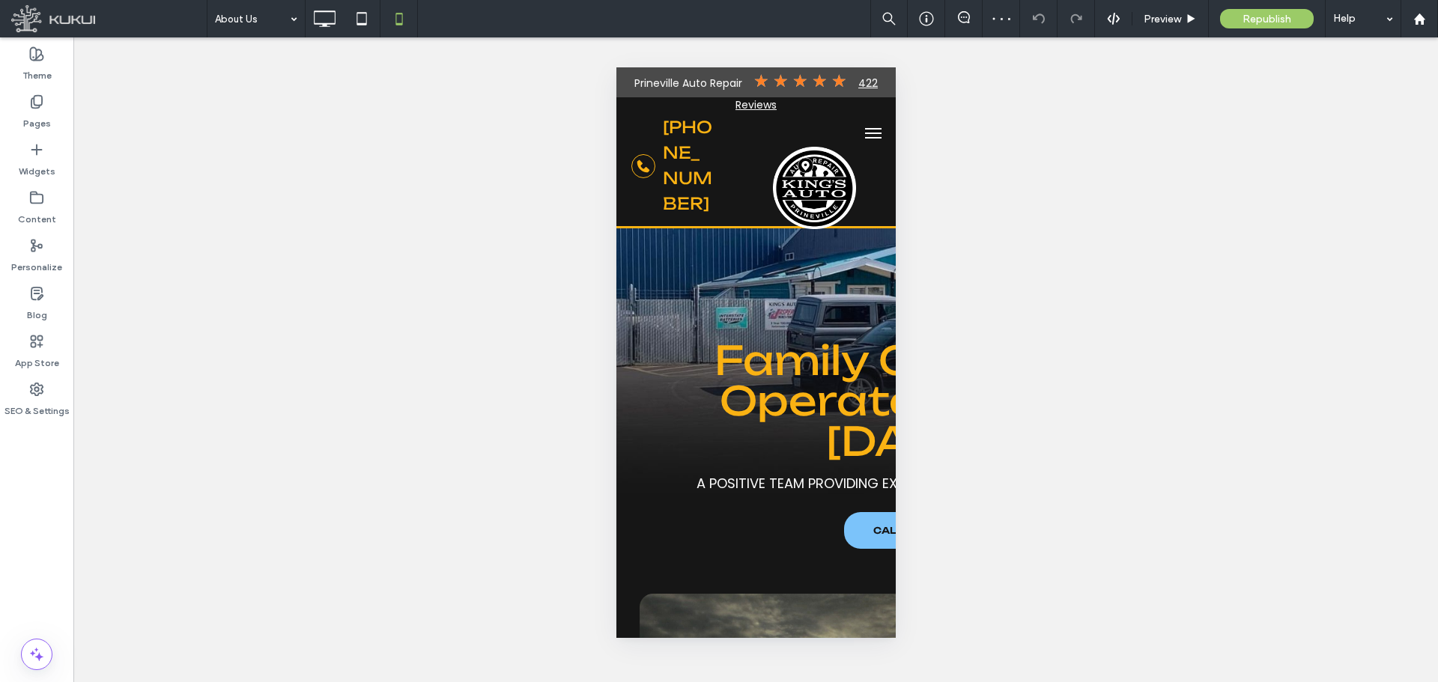
type input "*********"
type input "**"
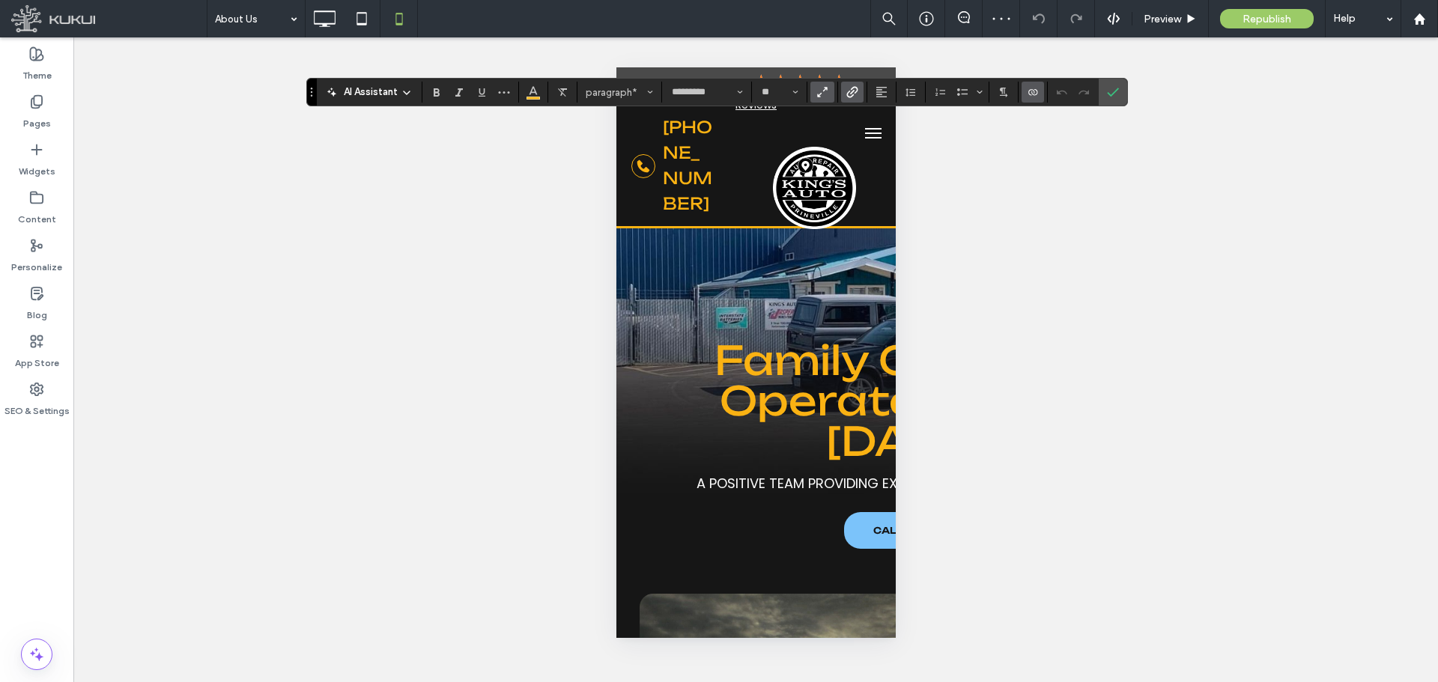
click at [825, 95] on icon "Text scaling - so text proportions will adjust dynamically as visitors’ screen …" at bounding box center [822, 91] width 13 height 13
click at [1114, 91] on icon "Confirm" at bounding box center [1113, 92] width 12 height 12
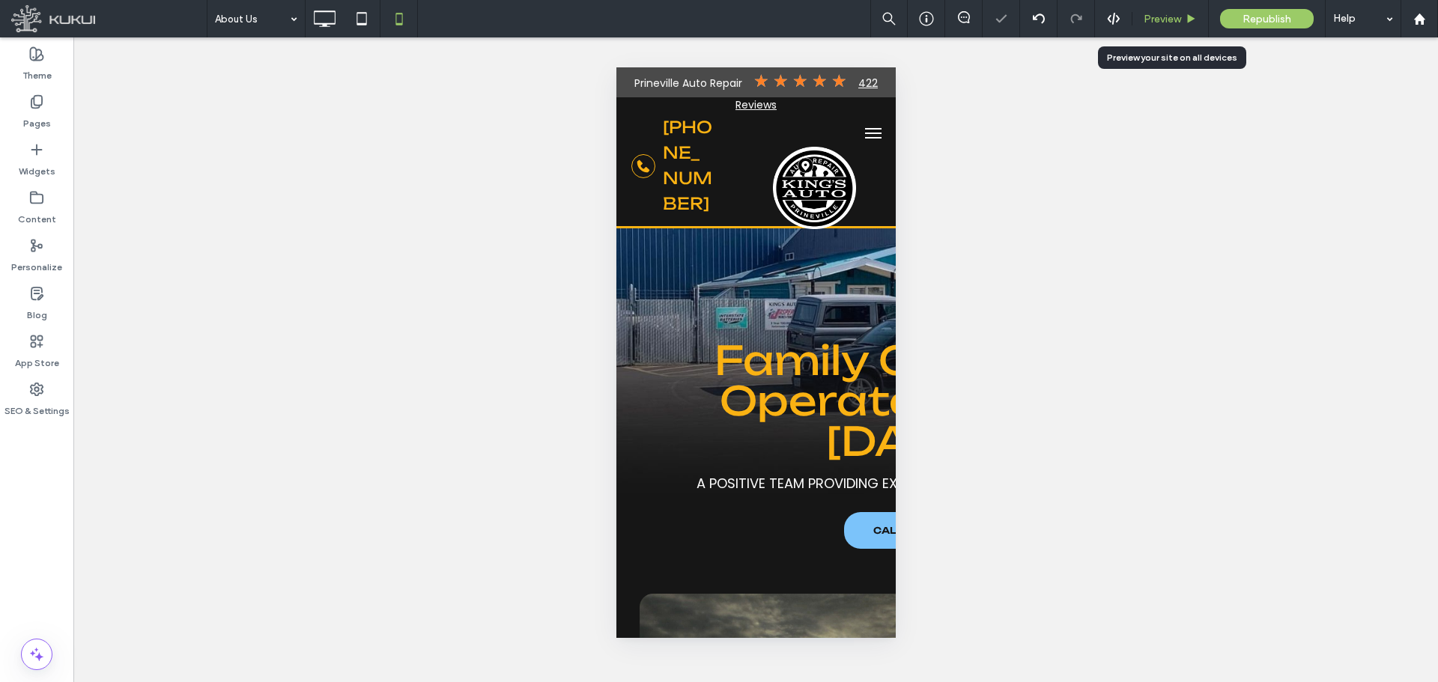
click at [1157, 16] on span "Preview" at bounding box center [1162, 19] width 37 height 13
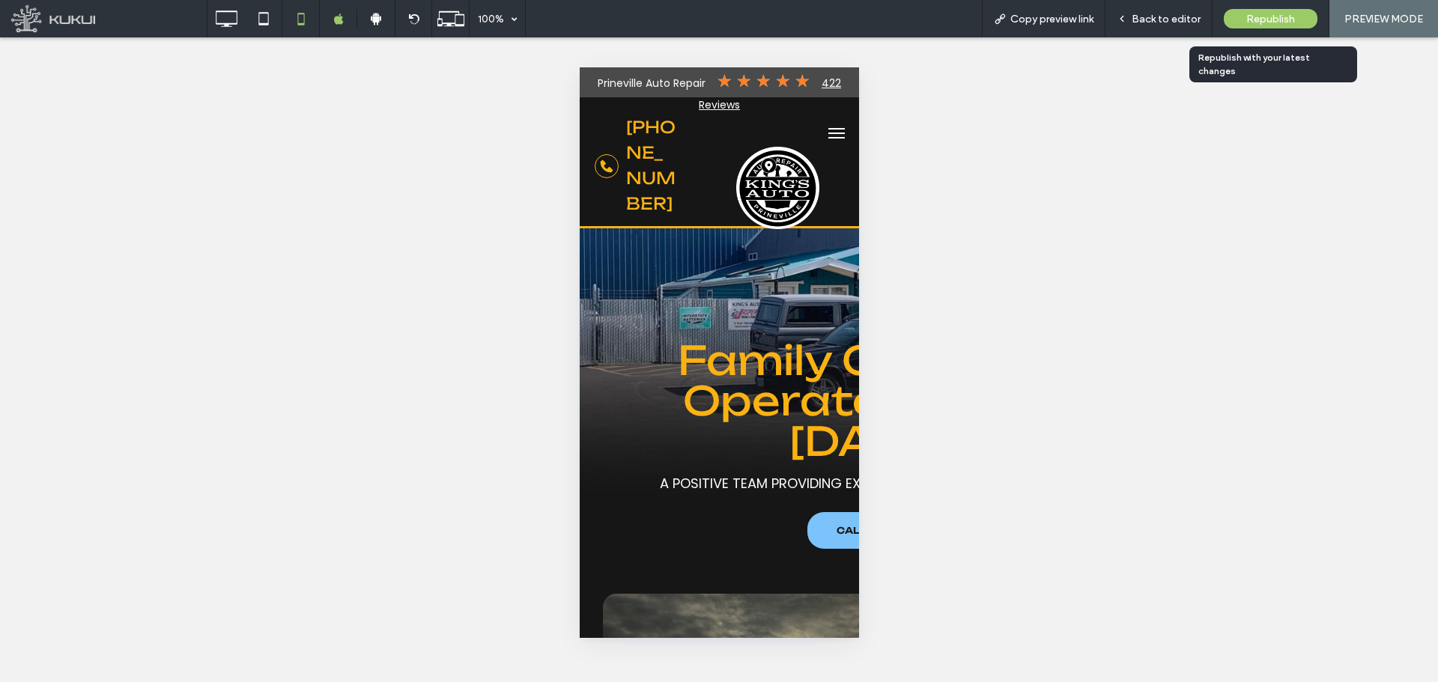
click at [1246, 19] on div "Republish" at bounding box center [1271, 18] width 94 height 19
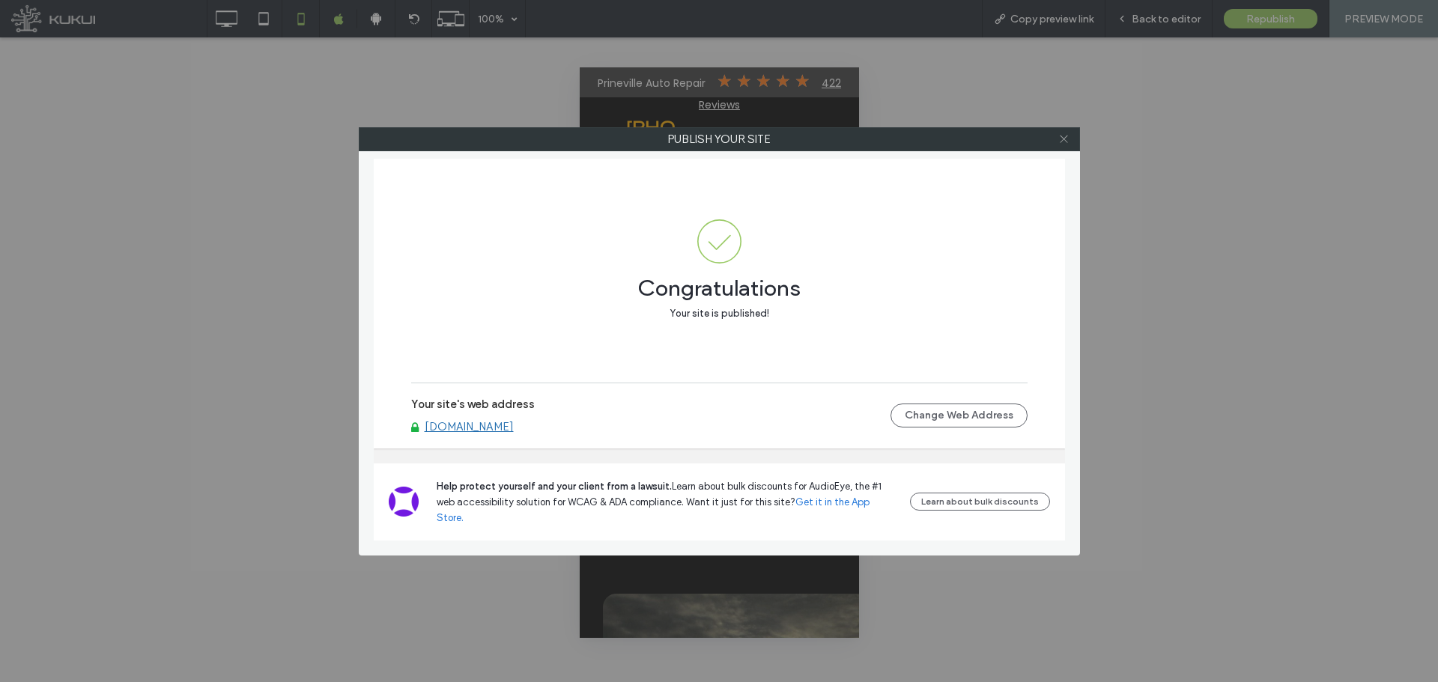
click at [1065, 139] on icon at bounding box center [1063, 138] width 11 height 11
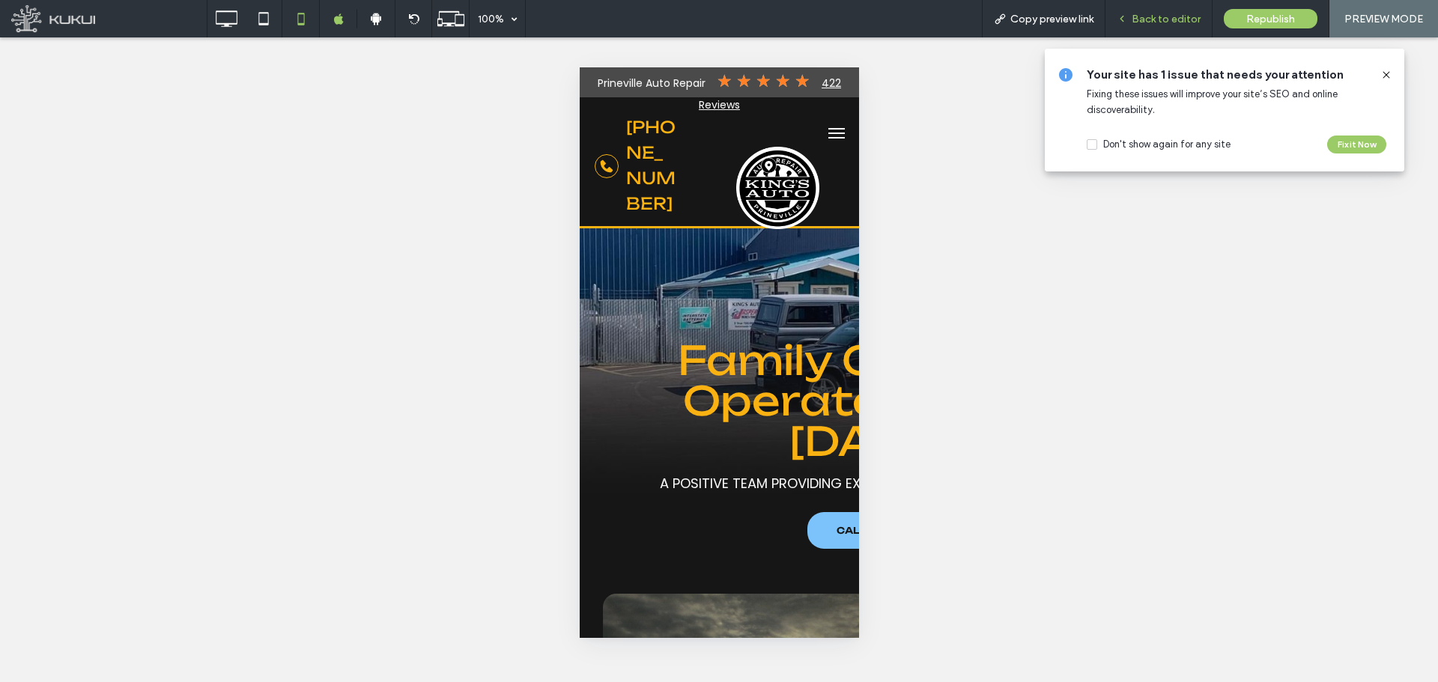
click at [1172, 18] on span "Back to editor" at bounding box center [1166, 19] width 69 height 13
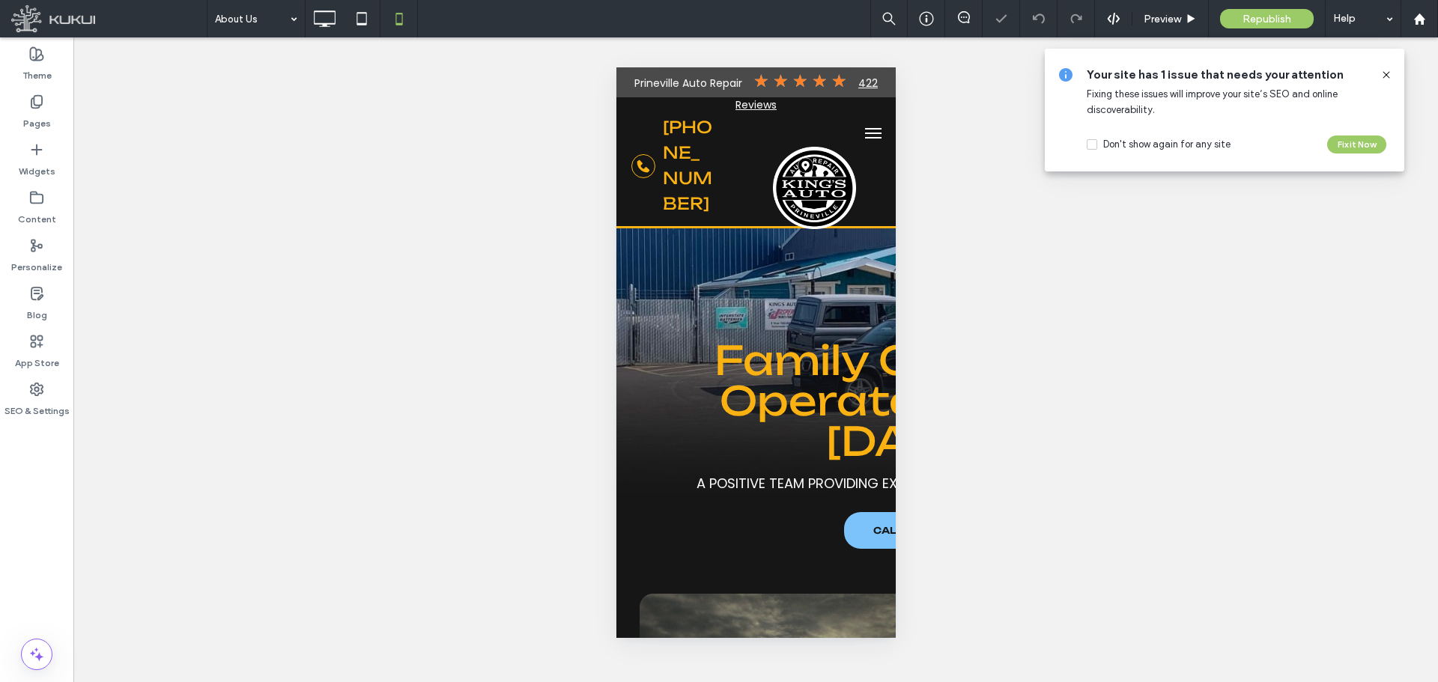
type input "*********"
type input "**"
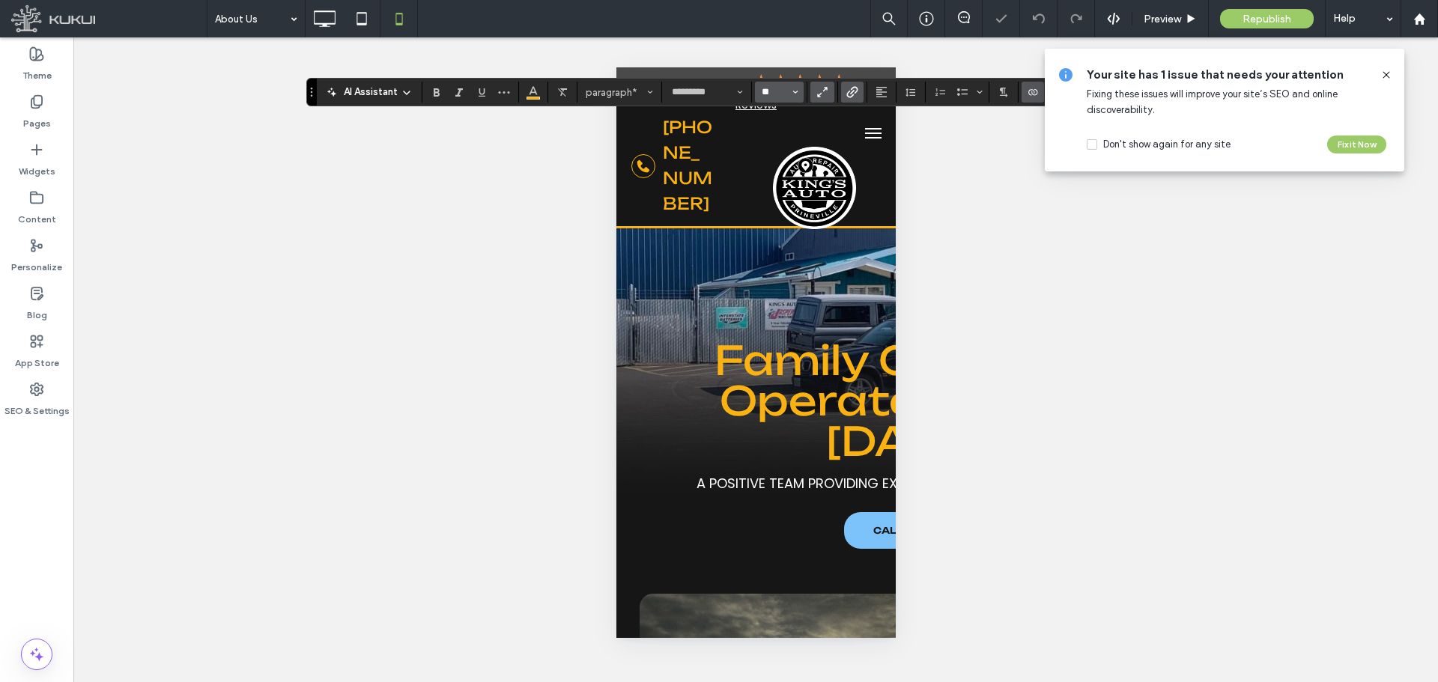
click at [781, 91] on input "**" at bounding box center [774, 92] width 29 height 12
type input "**"
click at [1386, 73] on icon at bounding box center [1386, 75] width 12 height 12
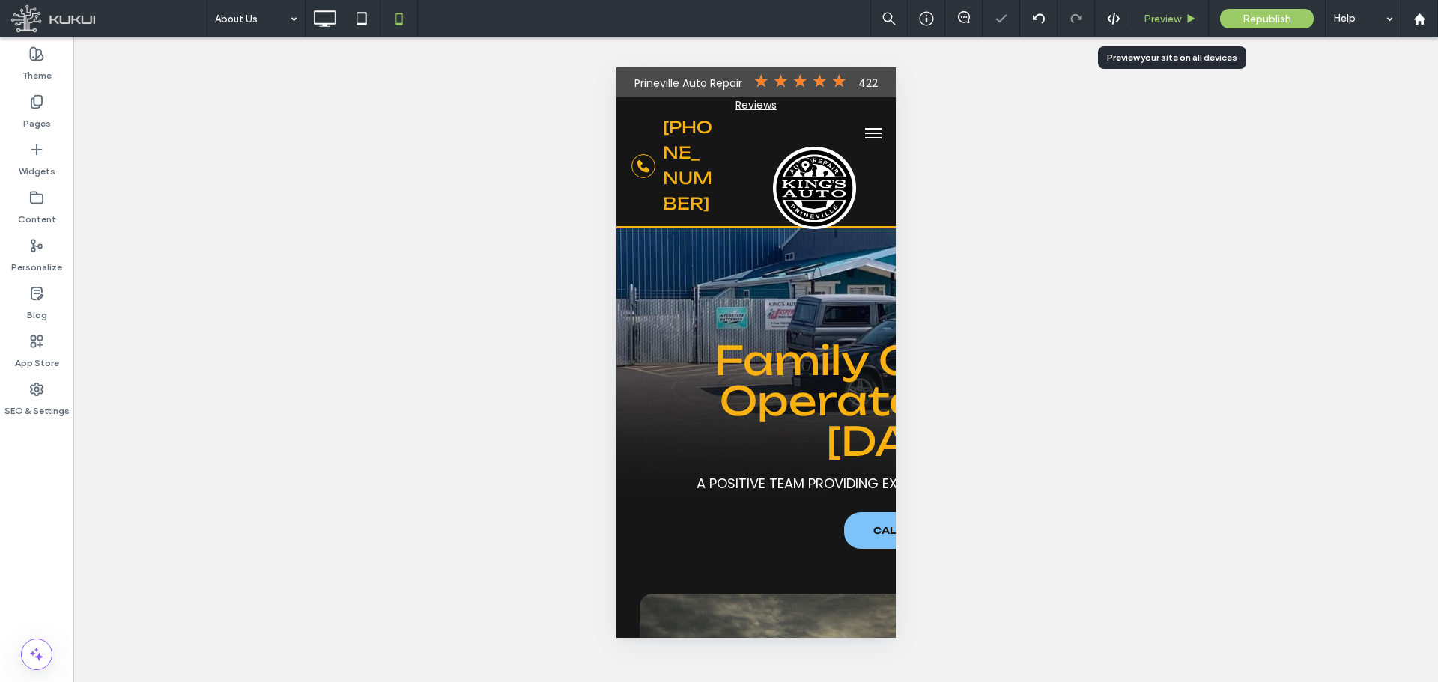
click at [1162, 16] on span "Preview" at bounding box center [1162, 19] width 37 height 13
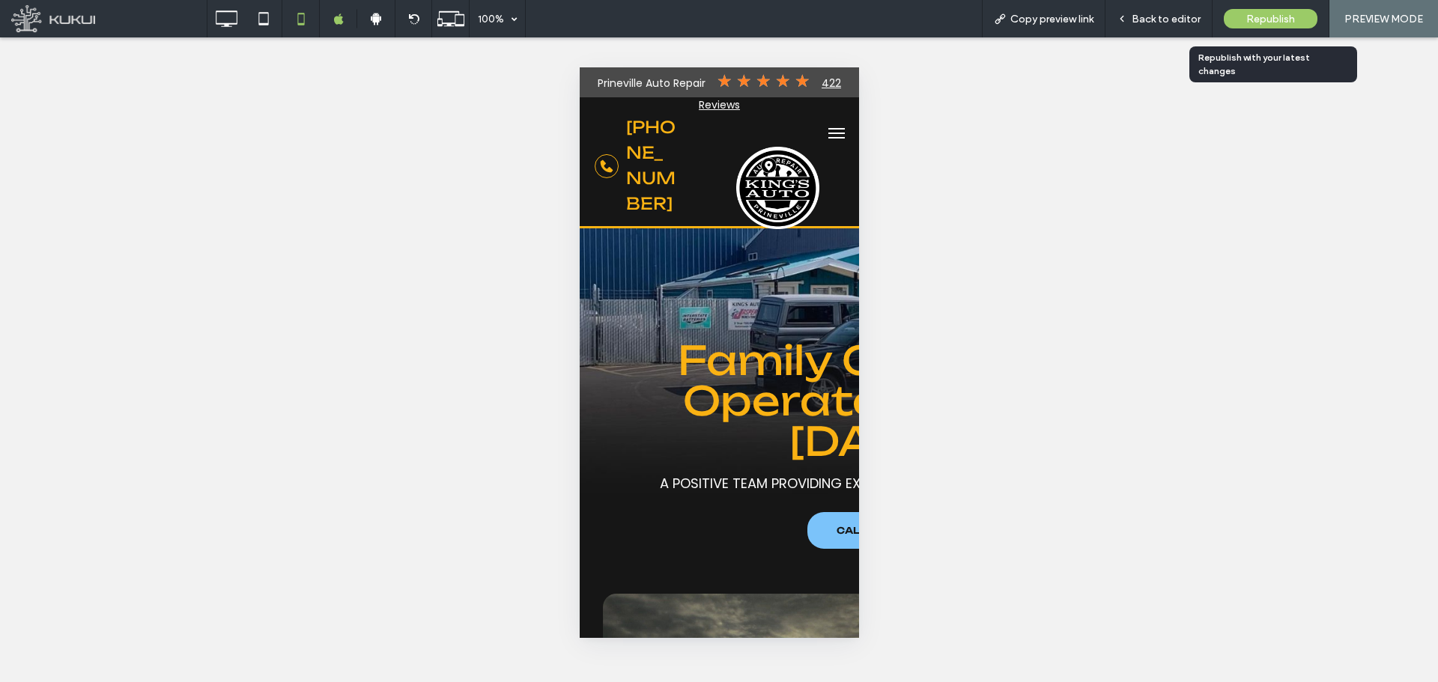
click at [1277, 18] on span "Republish" at bounding box center [1270, 19] width 49 height 13
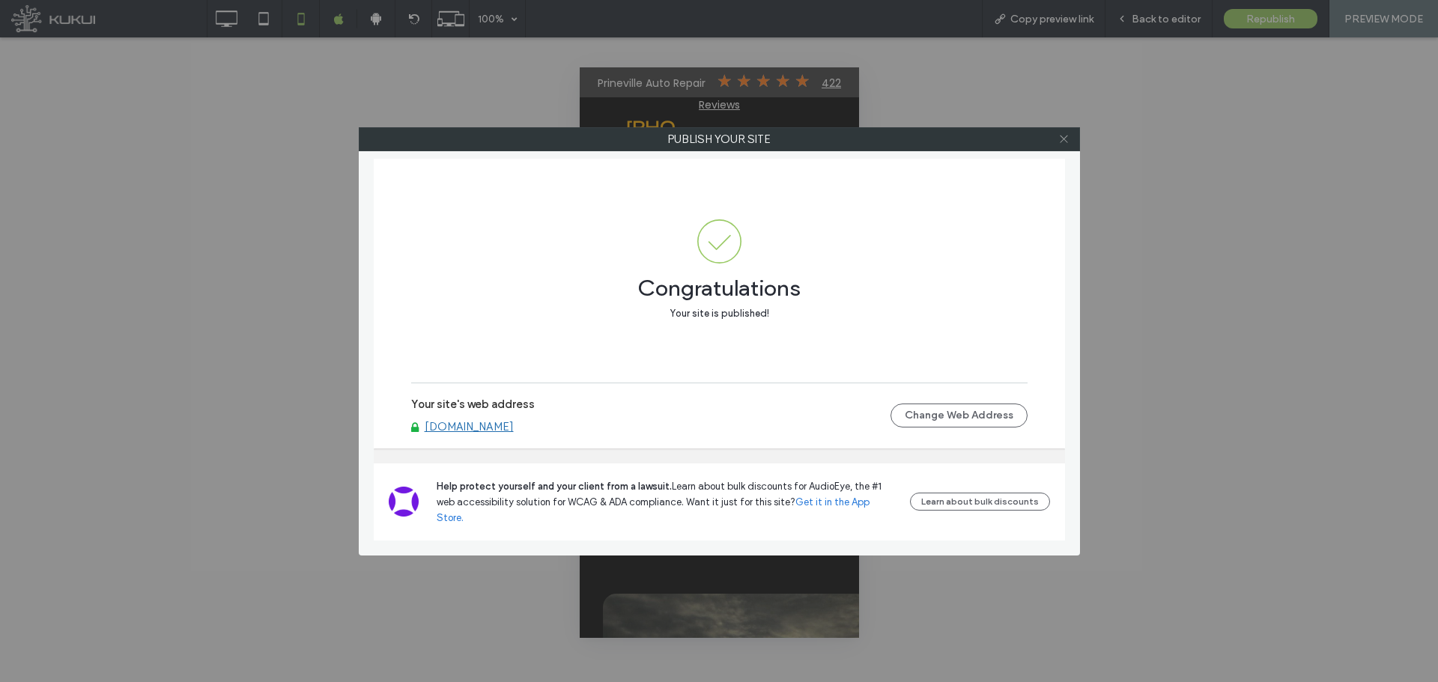
click at [1067, 133] on span at bounding box center [1063, 139] width 11 height 22
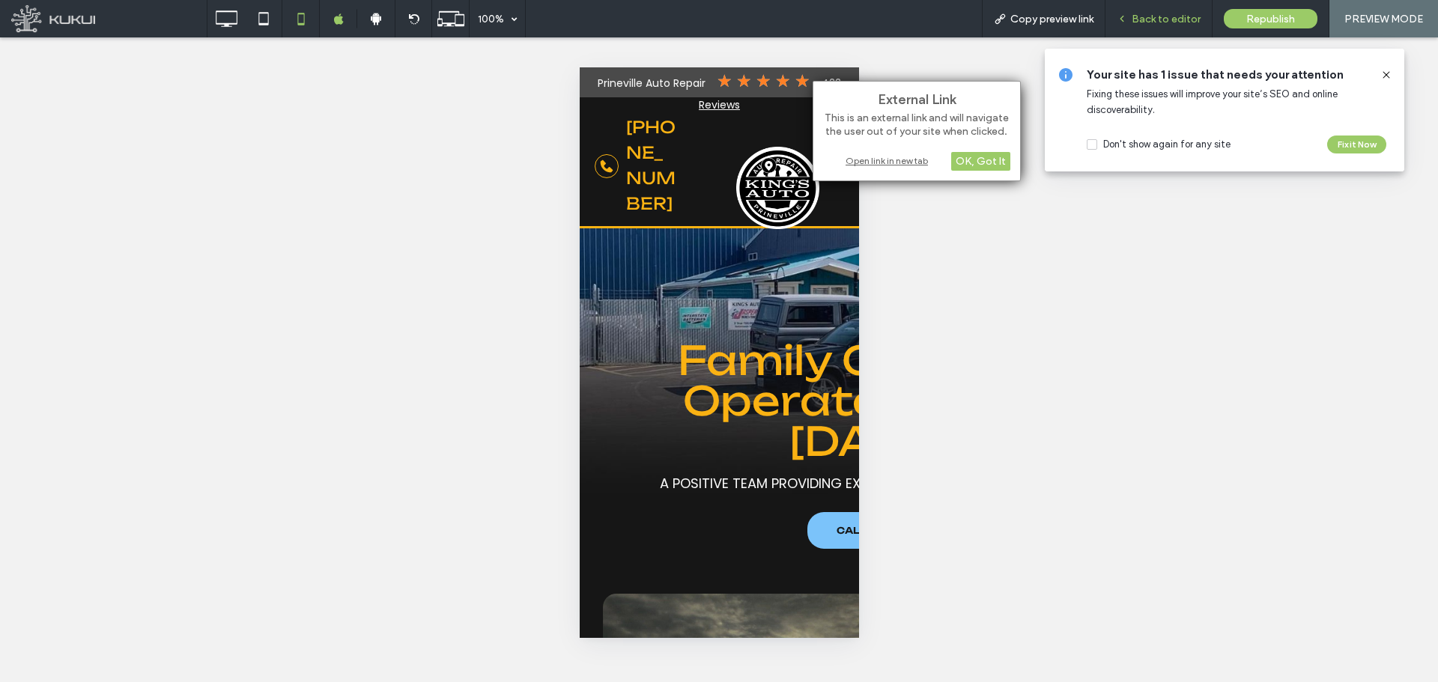
click at [1156, 22] on span "Back to editor" at bounding box center [1166, 19] width 69 height 13
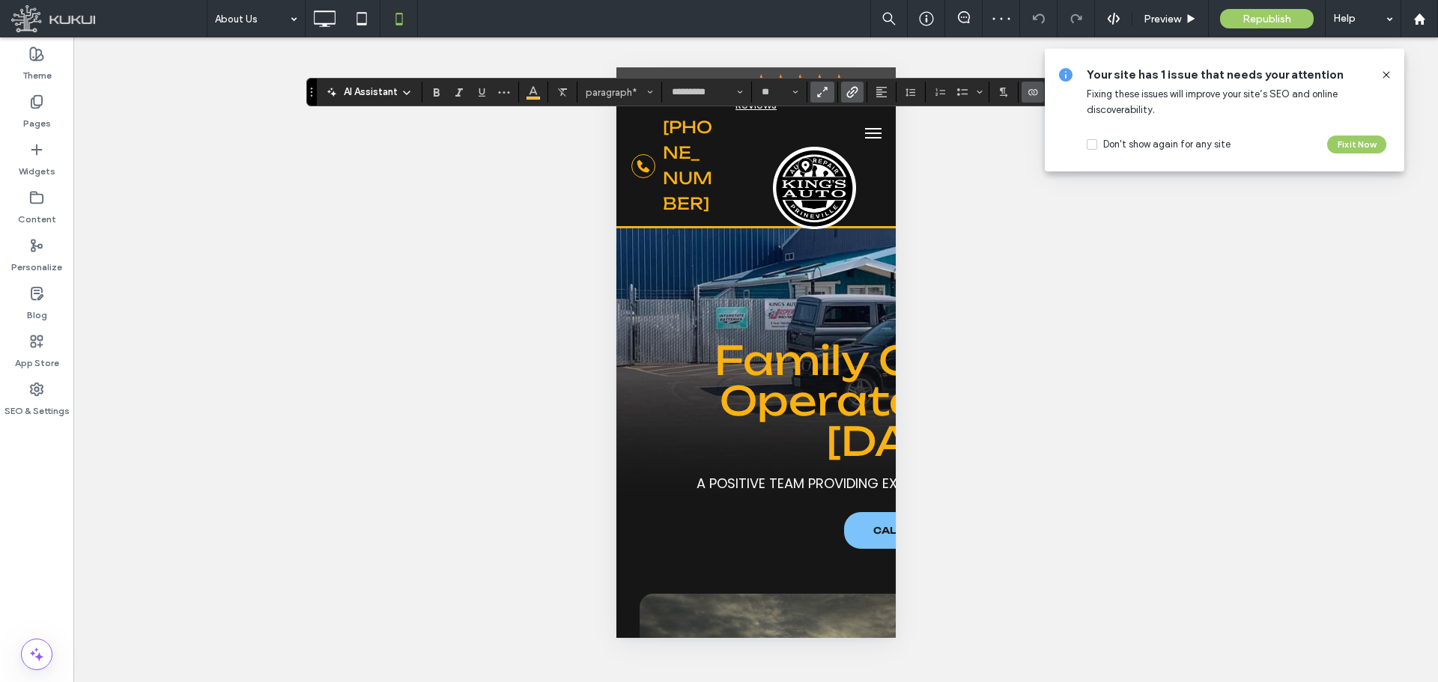
click at [1387, 75] on icon at bounding box center [1386, 75] width 12 height 12
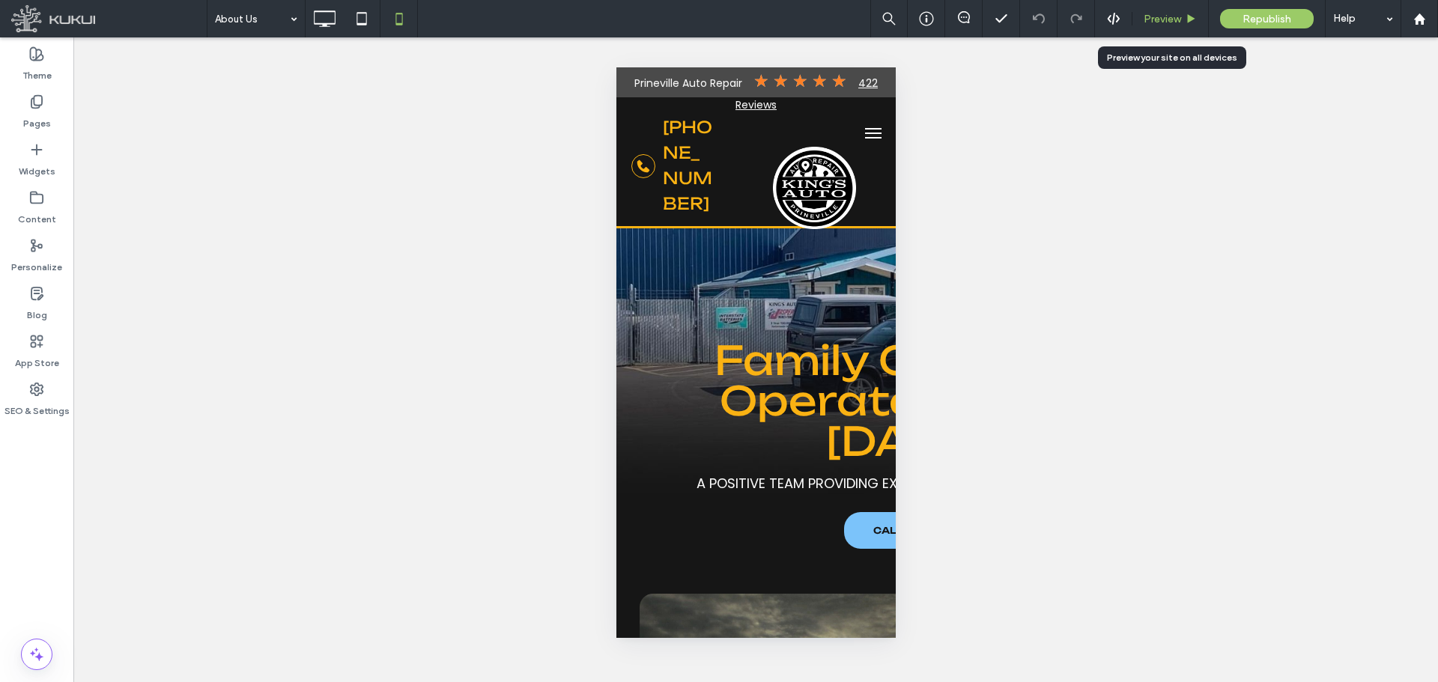
click at [1176, 33] on div "Preview" at bounding box center [1170, 18] width 76 height 37
click at [1171, 29] on div "Preview" at bounding box center [1170, 18] width 76 height 37
click at [1169, 22] on span "Preview" at bounding box center [1162, 19] width 37 height 13
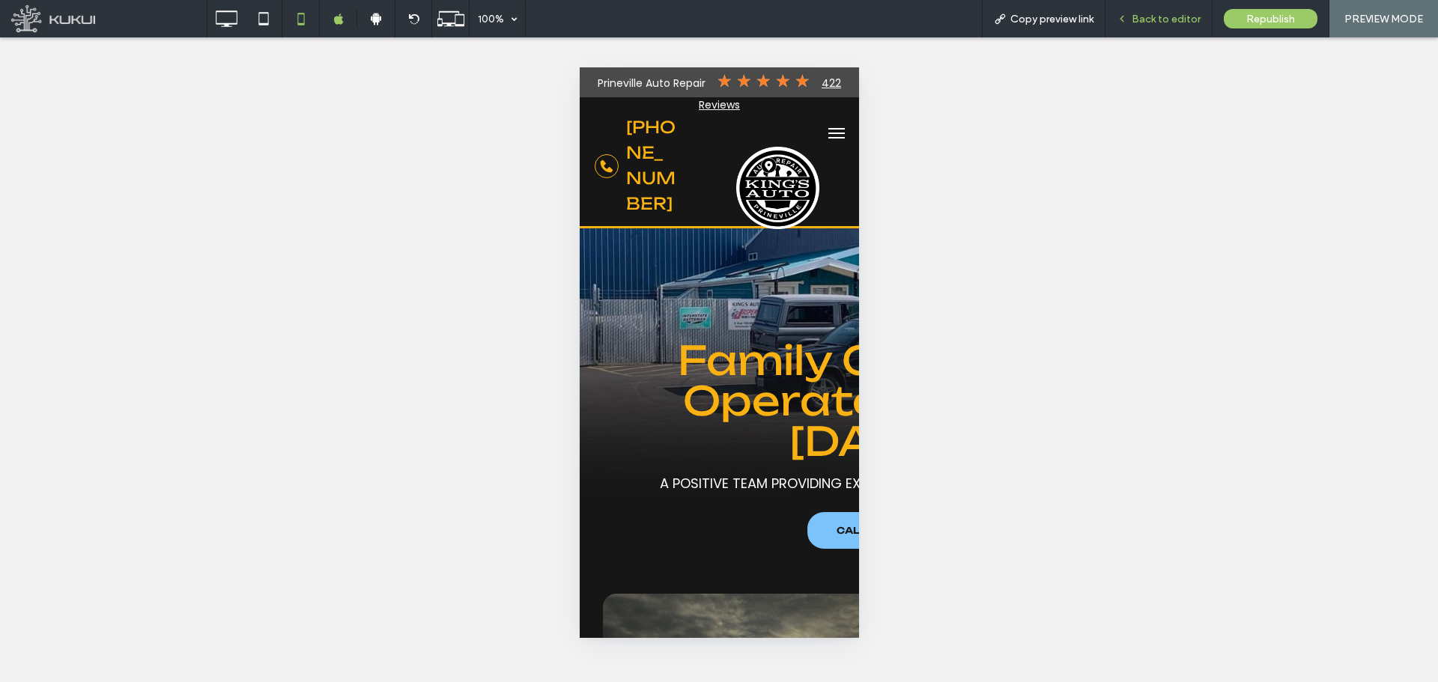
click at [1128, 10] on div "Back to editor" at bounding box center [1158, 18] width 107 height 37
click at [1144, 18] on span "Back to editor" at bounding box center [1166, 19] width 69 height 13
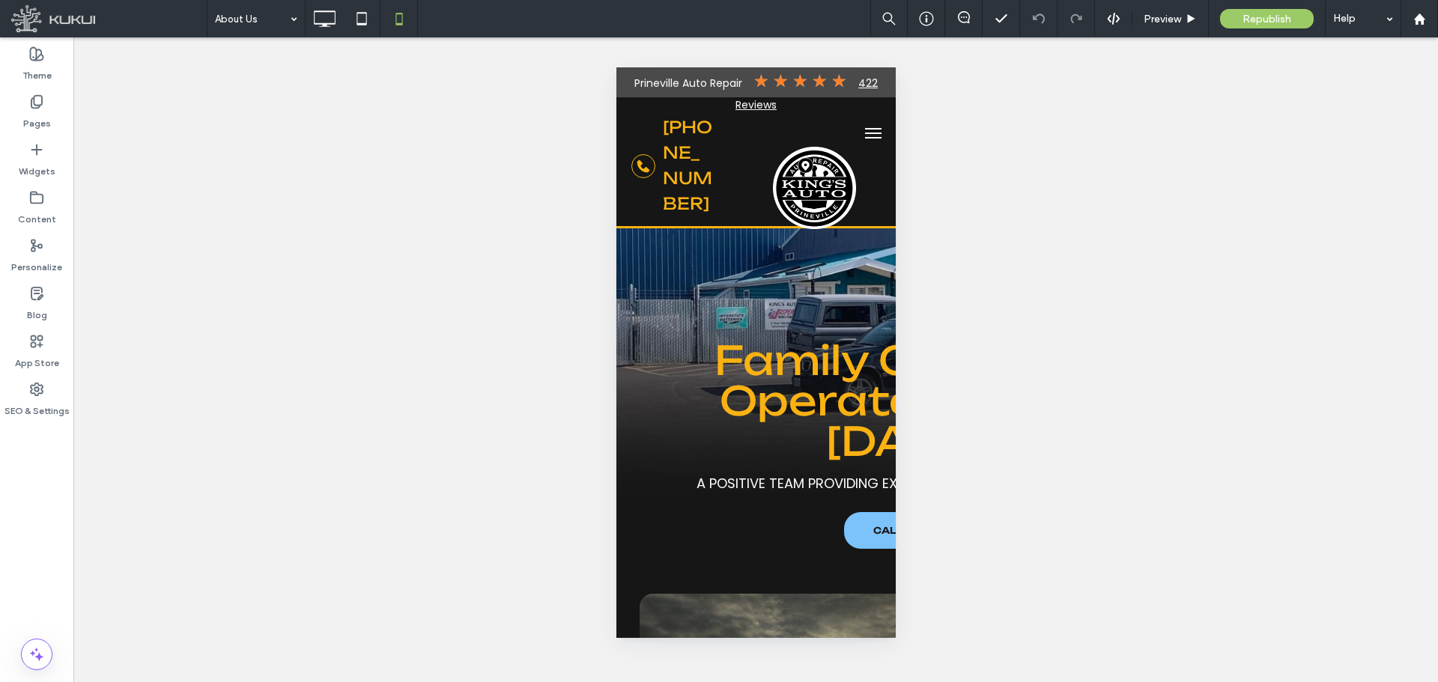
click at [325, 265] on div "Unhide? Yes Unhide? Yes Unhide? Yes Unhide? Yes Unhide? Yes Unhide? Yes Unhide?…" at bounding box center [755, 359] width 1365 height 645
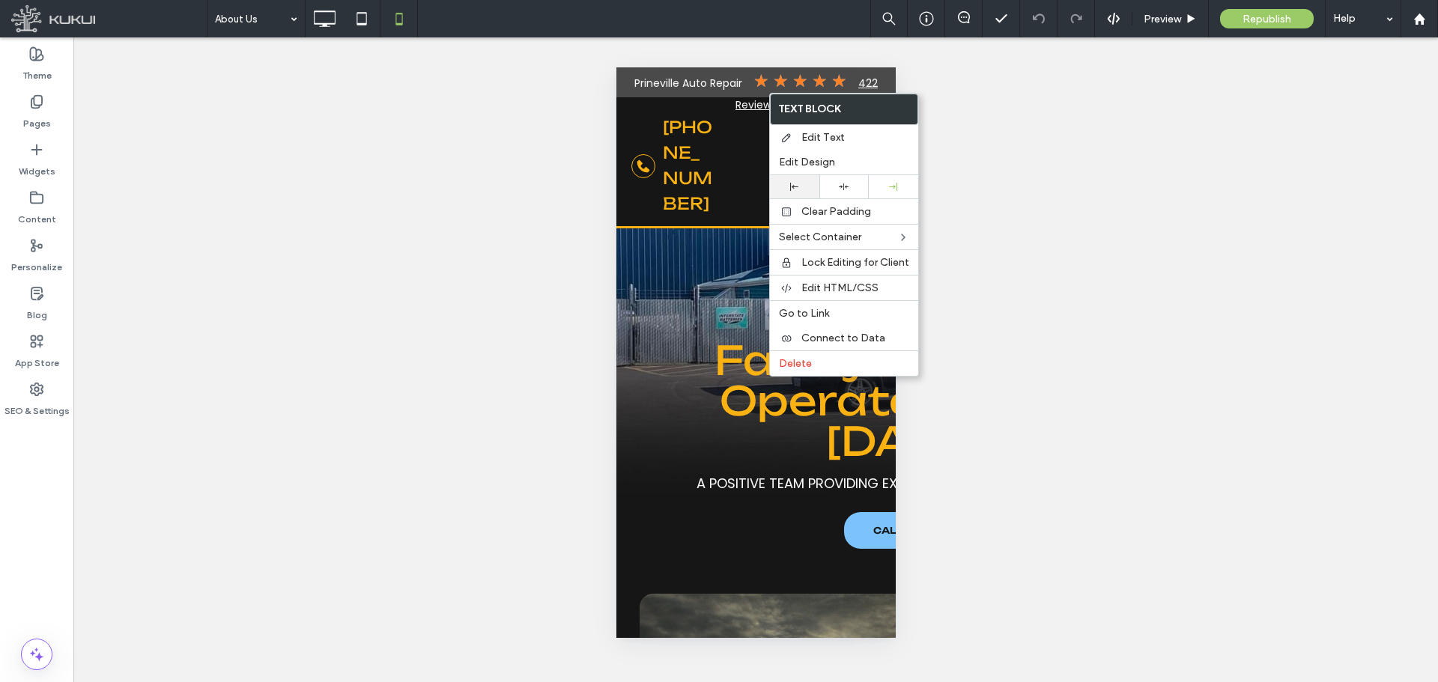
click at [798, 186] on use at bounding box center [794, 187] width 8 height 8
click at [1052, 115] on div "Unhide? Yes Unhide? Yes Unhide? Yes Unhide? Yes Unhide? Yes Unhide? Yes Unhide?…" at bounding box center [755, 359] width 1365 height 645
drag, startPoint x: 897, startPoint y: 148, endPoint x: 930, endPoint y: 145, distance: 33.1
click at [903, 145] on div "Edit Text" at bounding box center [844, 137] width 148 height 25
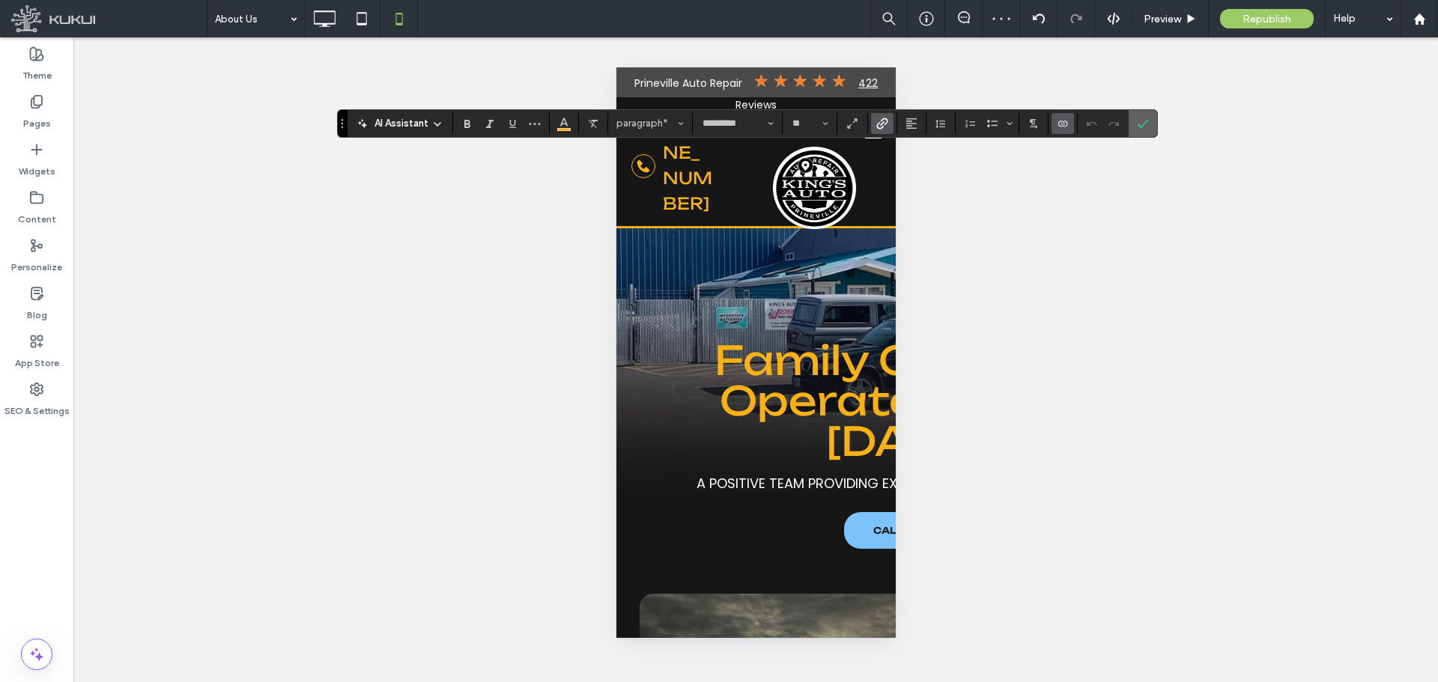
click at [1147, 124] on icon "Confirm" at bounding box center [1143, 124] width 12 height 12
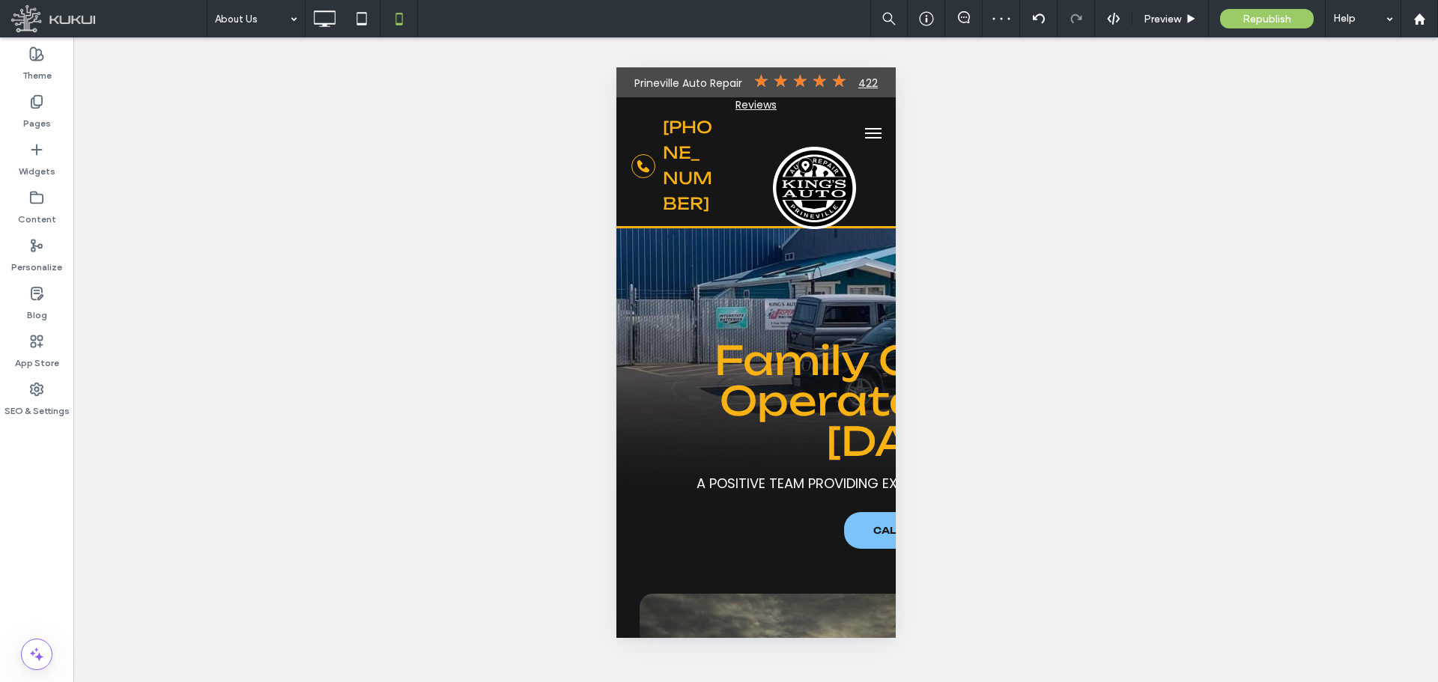
click at [1075, 180] on div "Unhide? Yes Unhide? Yes Unhide? Yes Unhide? Yes Unhide? Yes Unhide? Yes Unhide?…" at bounding box center [755, 359] width 1365 height 645
click at [1166, 26] on div "Preview" at bounding box center [1170, 18] width 76 height 37
click at [1170, 22] on span "Preview" at bounding box center [1162, 19] width 37 height 13
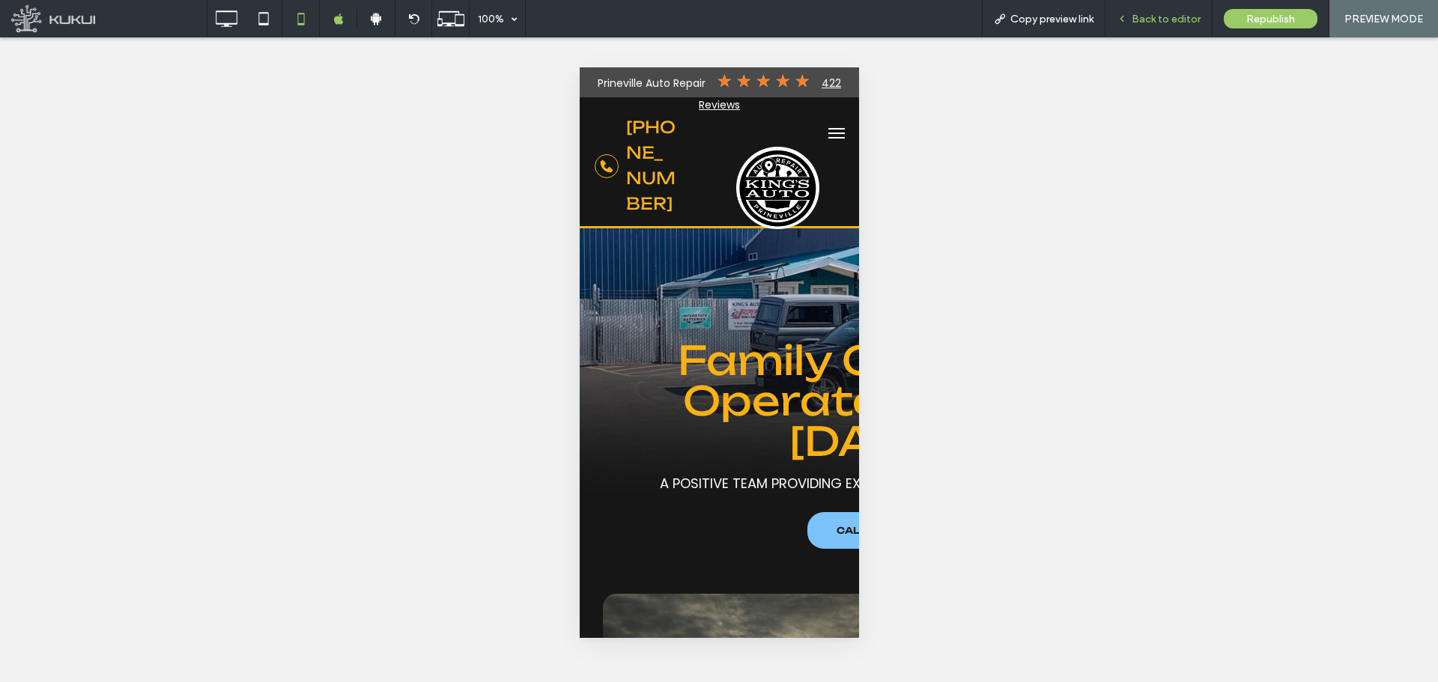
click at [1155, 16] on span "Back to editor" at bounding box center [1166, 19] width 69 height 13
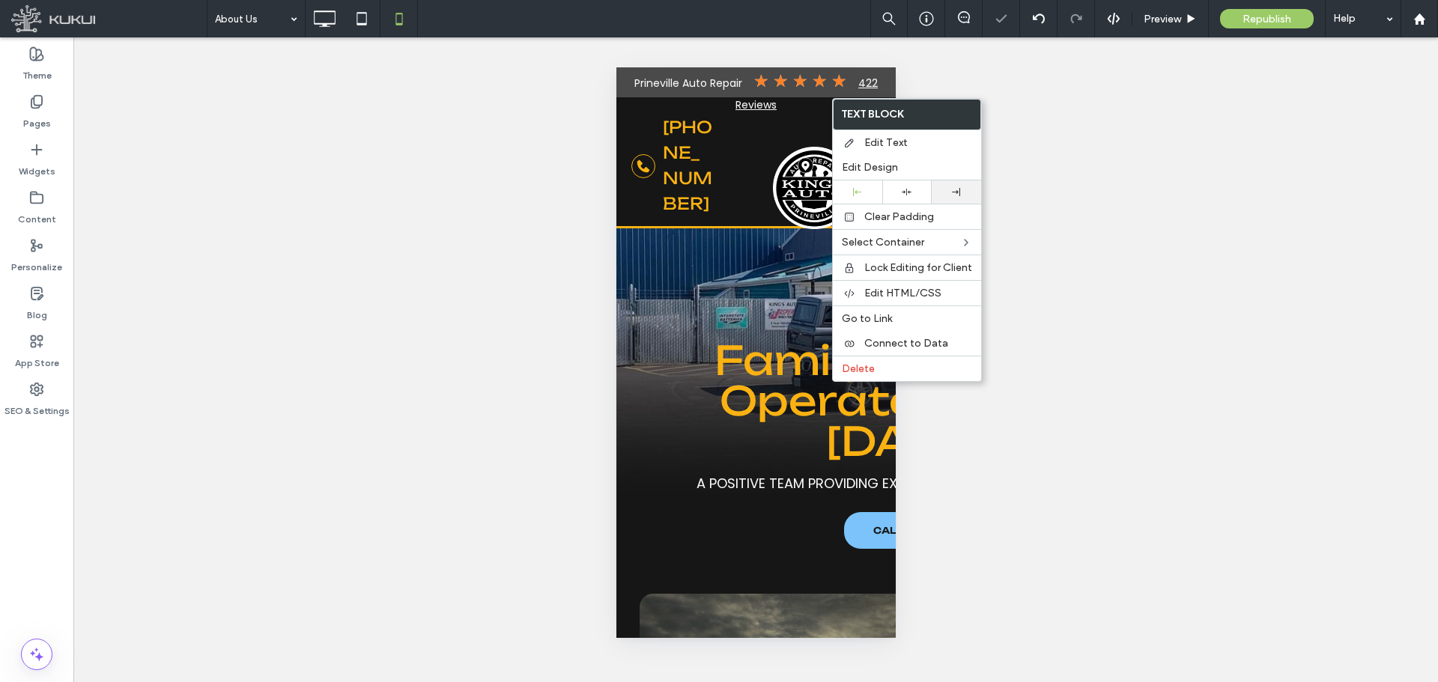
click at [943, 192] on div at bounding box center [956, 192] width 34 height 8
click at [857, 191] on use at bounding box center [857, 192] width 8 height 8
click at [1053, 95] on div "Unhide? Yes Unhide? Yes Unhide? Yes Unhide? Yes Unhide? Yes Unhide? Yes Unhide?…" at bounding box center [755, 359] width 1365 height 645
click at [1039, 109] on div "Unhide? Yes Unhide? Yes Unhide? Yes Unhide? Yes Unhide? Yes Unhide? Yes Unhide?…" at bounding box center [755, 359] width 1365 height 645
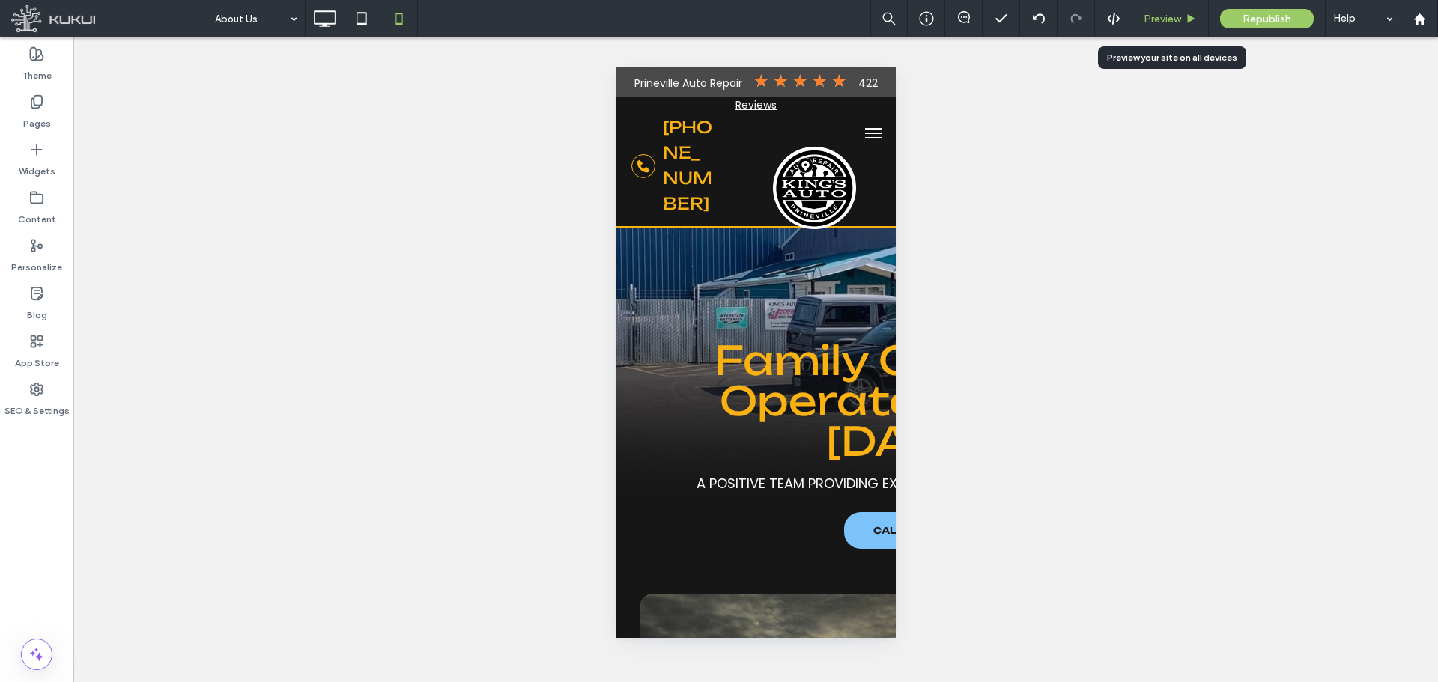
click at [1165, 13] on span "Preview" at bounding box center [1162, 19] width 37 height 13
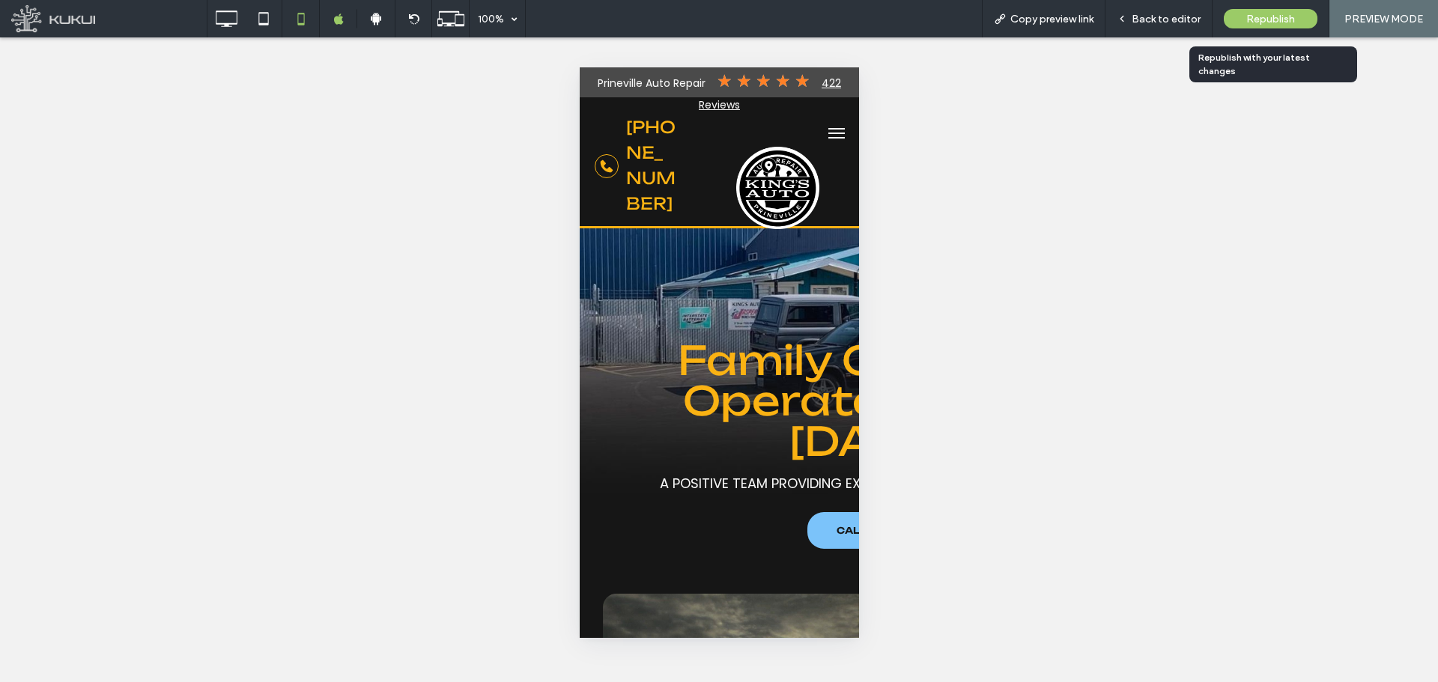
click at [1263, 18] on span "Republish" at bounding box center [1270, 19] width 49 height 13
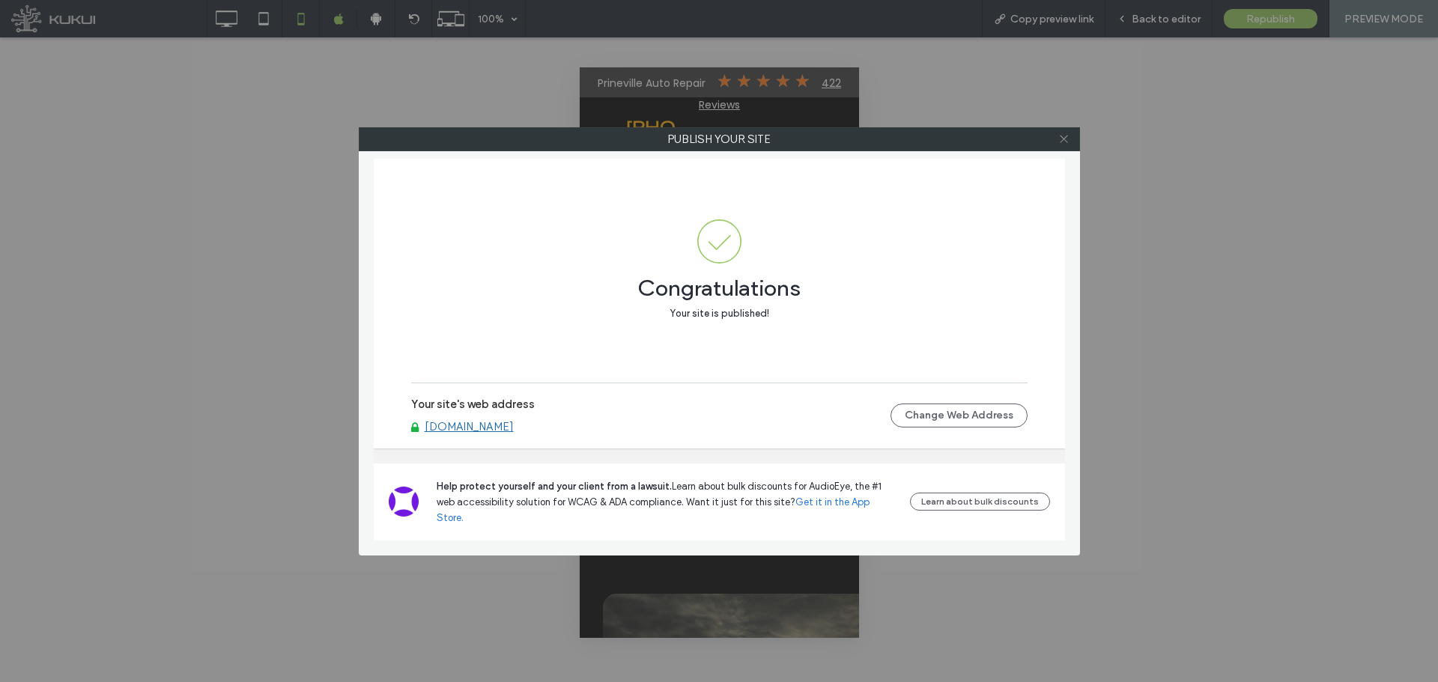
click at [1067, 141] on icon at bounding box center [1063, 138] width 11 height 11
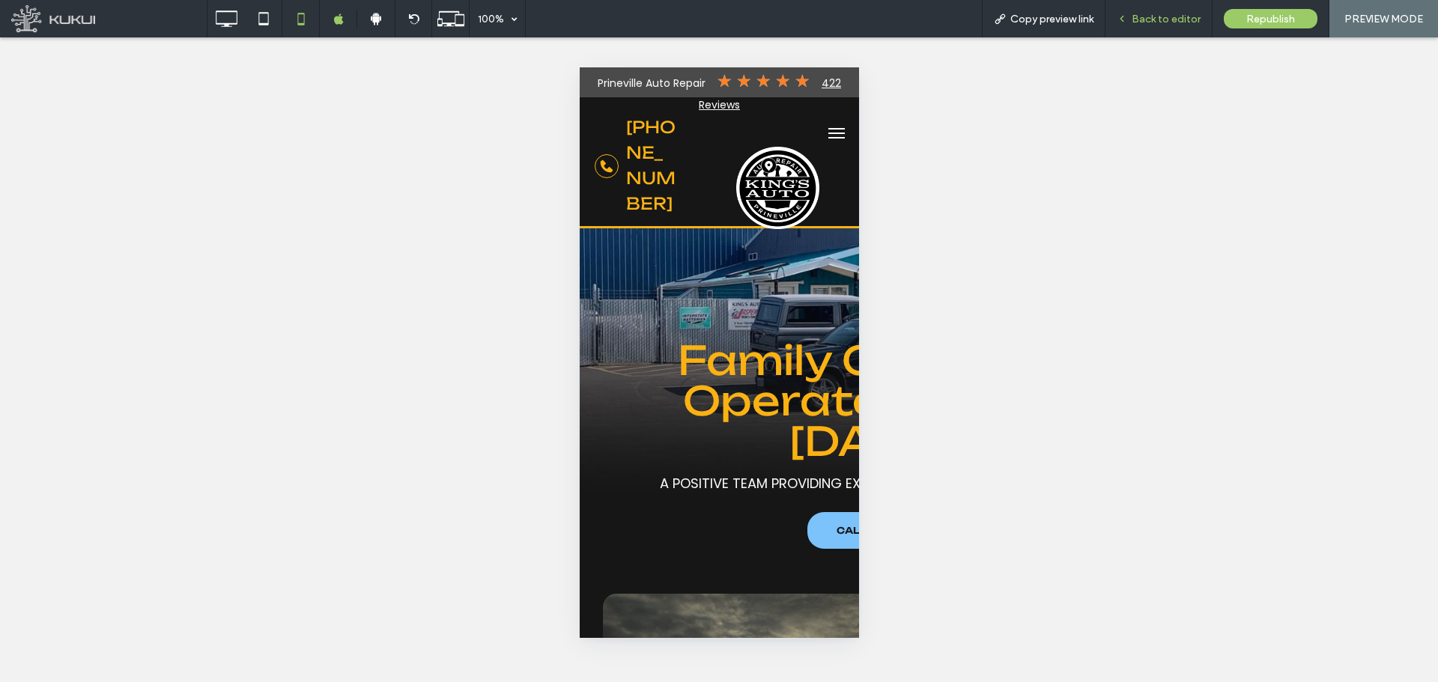
click at [1142, 19] on span "Back to editor" at bounding box center [1166, 19] width 69 height 13
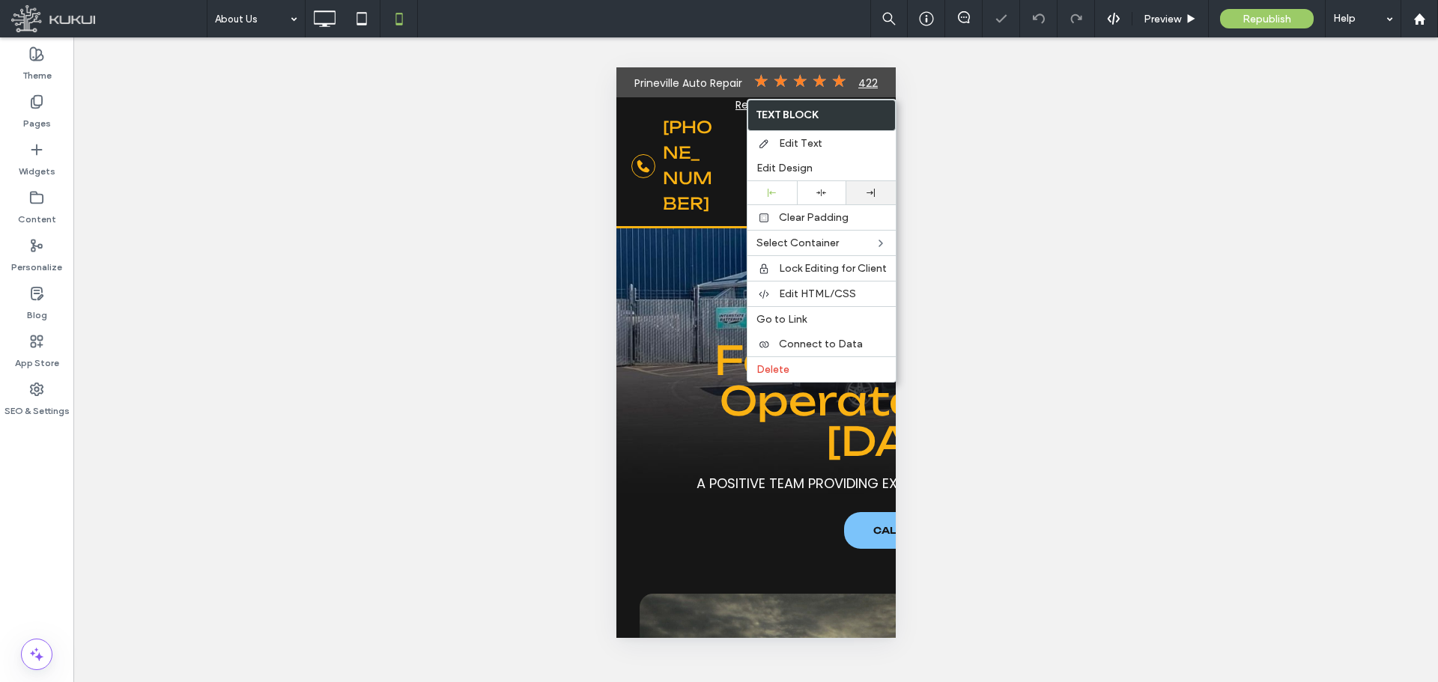
click at [861, 195] on div at bounding box center [871, 193] width 34 height 8
click at [1059, 140] on div "Unhide? Yes Unhide? Yes Unhide? Yes Unhide? Yes Unhide? Yes Unhide? Yes Unhide?…" at bounding box center [755, 359] width 1365 height 645
click at [985, 131] on div "Unhide? Yes Unhide? Yes Unhide? Yes Unhide? Yes Unhide? Yes Unhide? Yes Unhide?…" at bounding box center [755, 359] width 1365 height 645
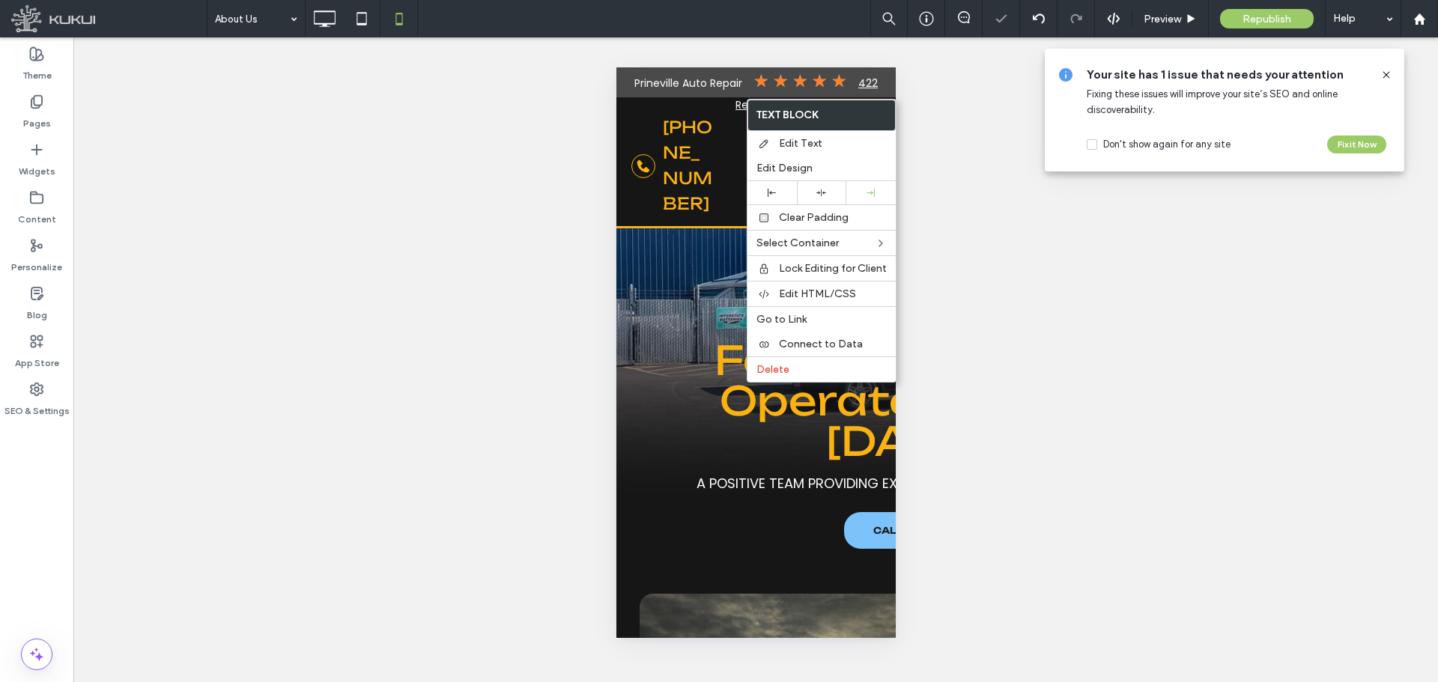
click at [1388, 69] on icon at bounding box center [1386, 75] width 12 height 12
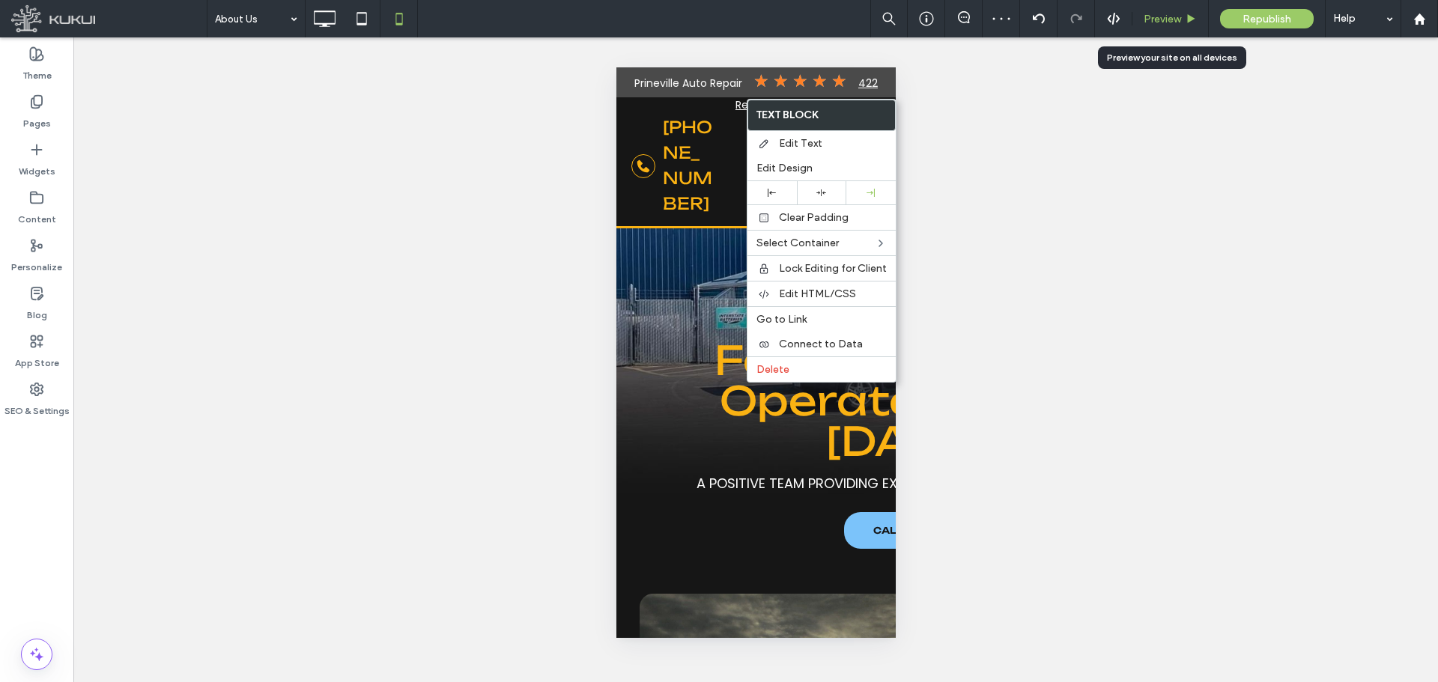
click at [1171, 19] on span "Preview" at bounding box center [1162, 19] width 37 height 13
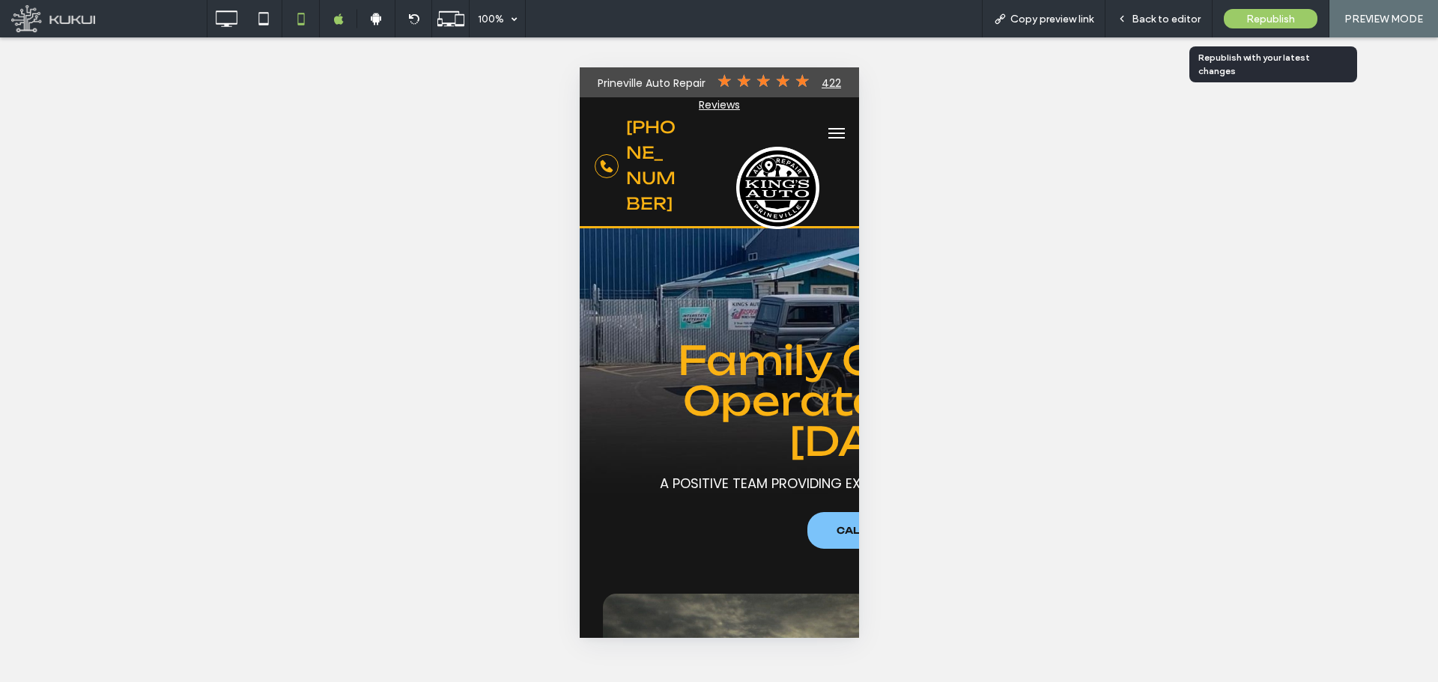
click at [1280, 18] on span "Republish" at bounding box center [1270, 19] width 49 height 13
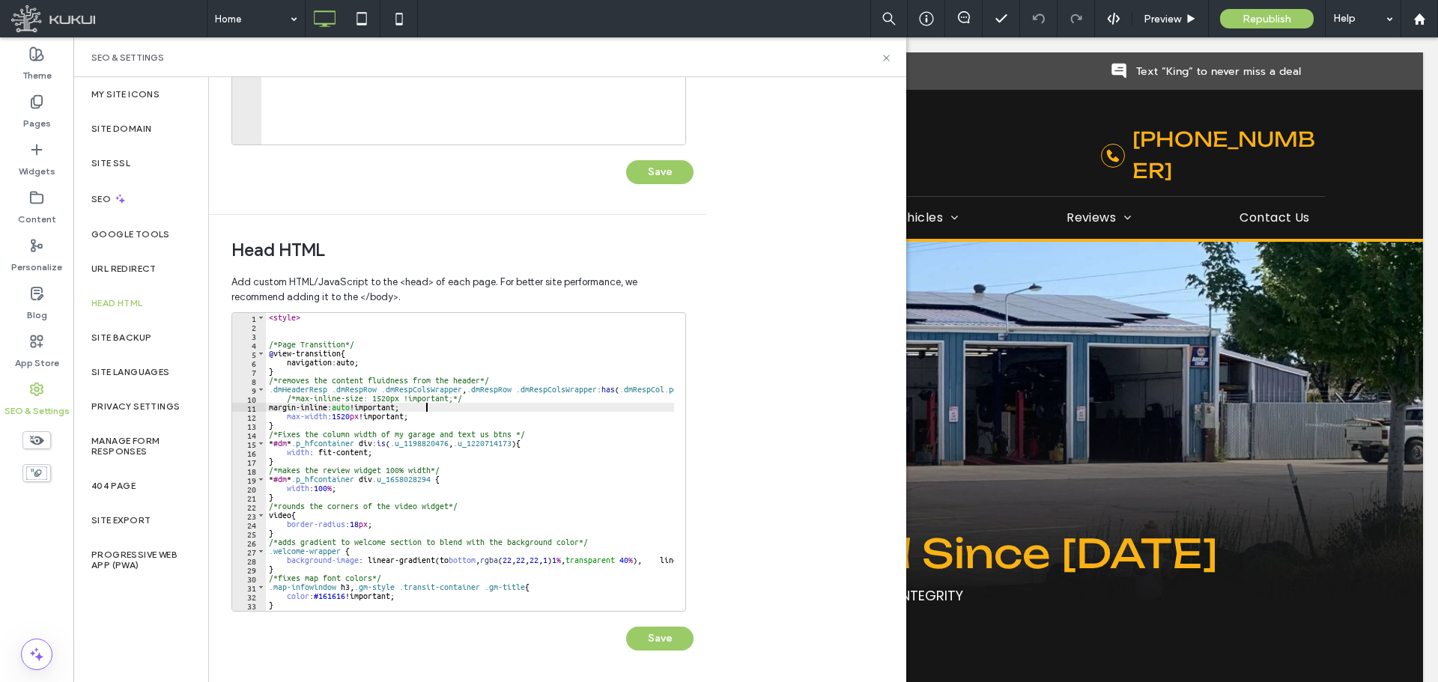
click at [495, 404] on div "< style > /*Page Transition*/ @ view-transition { navigation : auto ; } /*remov…" at bounding box center [887, 465] width 1242 height 305
click at [458, 416] on div "< style > /*Page Transition*/ @ view-transition { navigation : auto ; } /*remov…" at bounding box center [887, 465] width 1242 height 305
click at [458, 422] on div "< style > /*Page Transition*/ @ view-transition { navigation : auto ; } /*remov…" at bounding box center [887, 465] width 1242 height 305
type textarea "*"
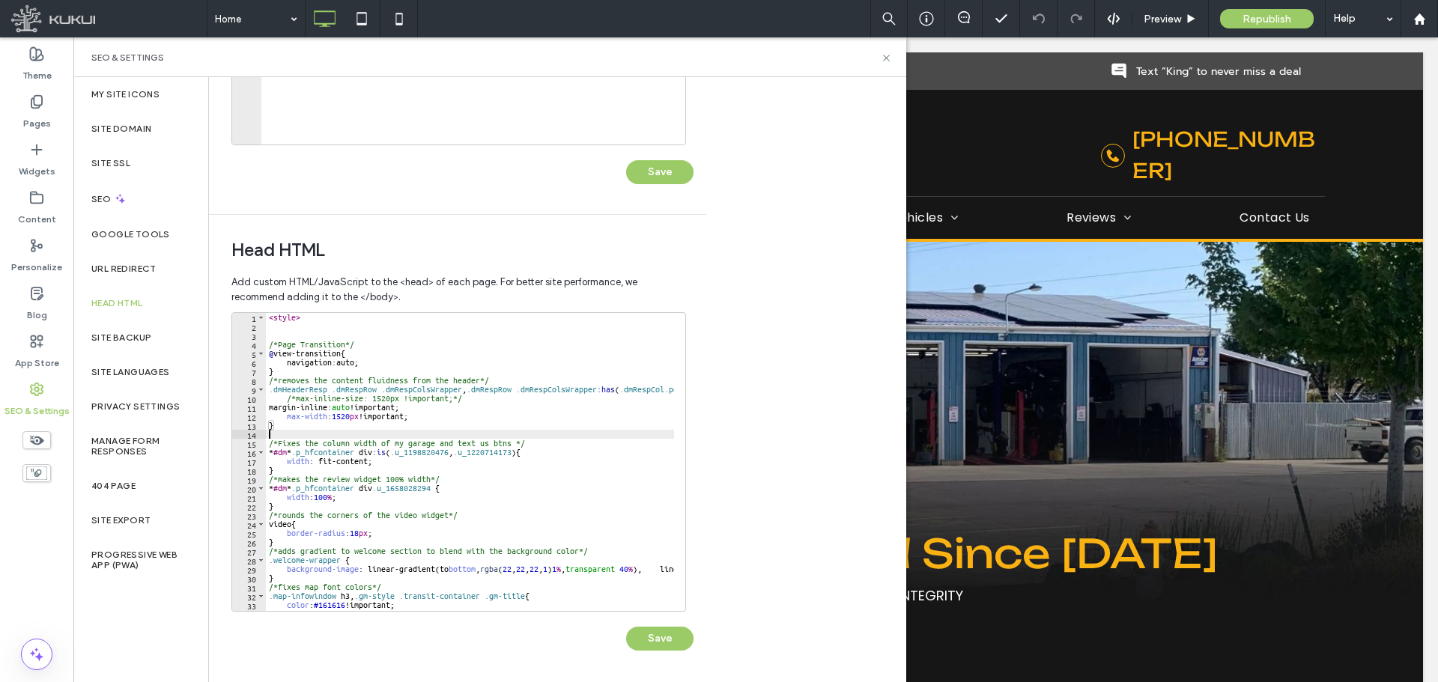
paste textarea "**********"
type textarea "**********"
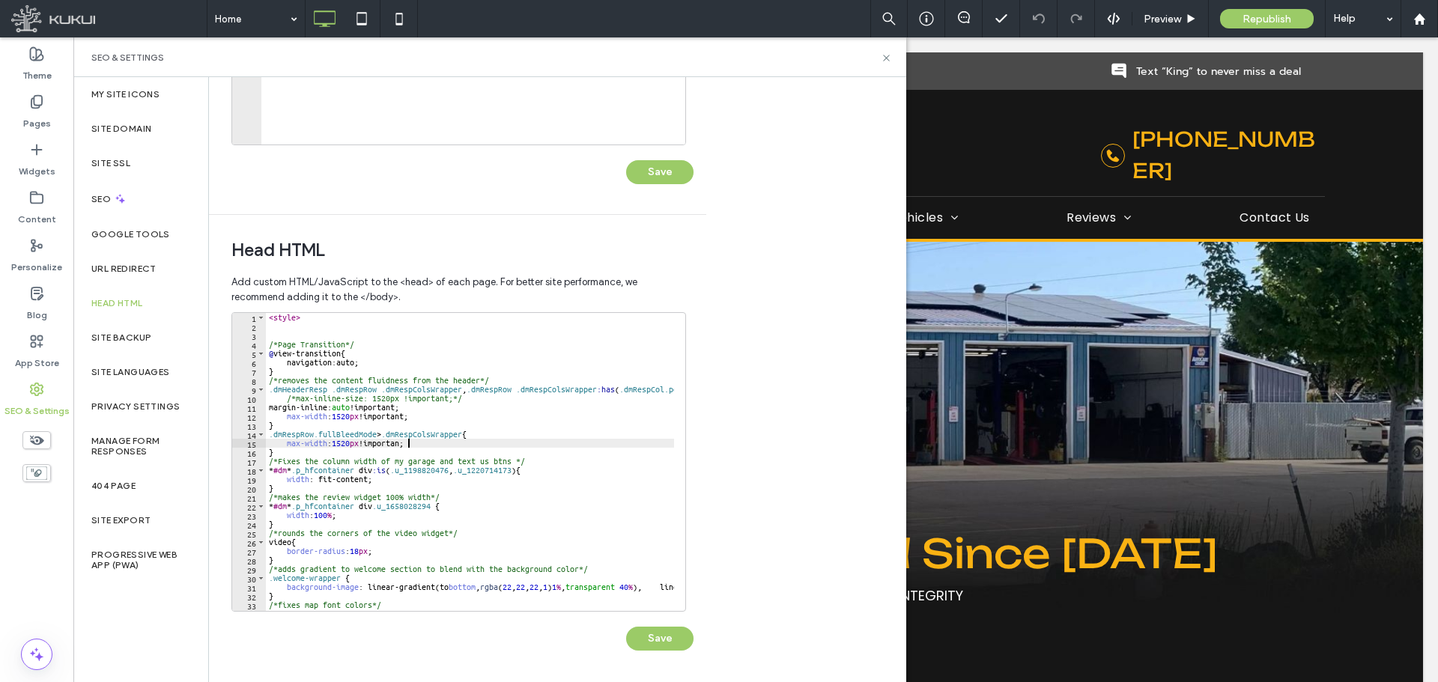
scroll to position [0, 11]
click at [660, 644] on button "Save" at bounding box center [659, 639] width 67 height 24
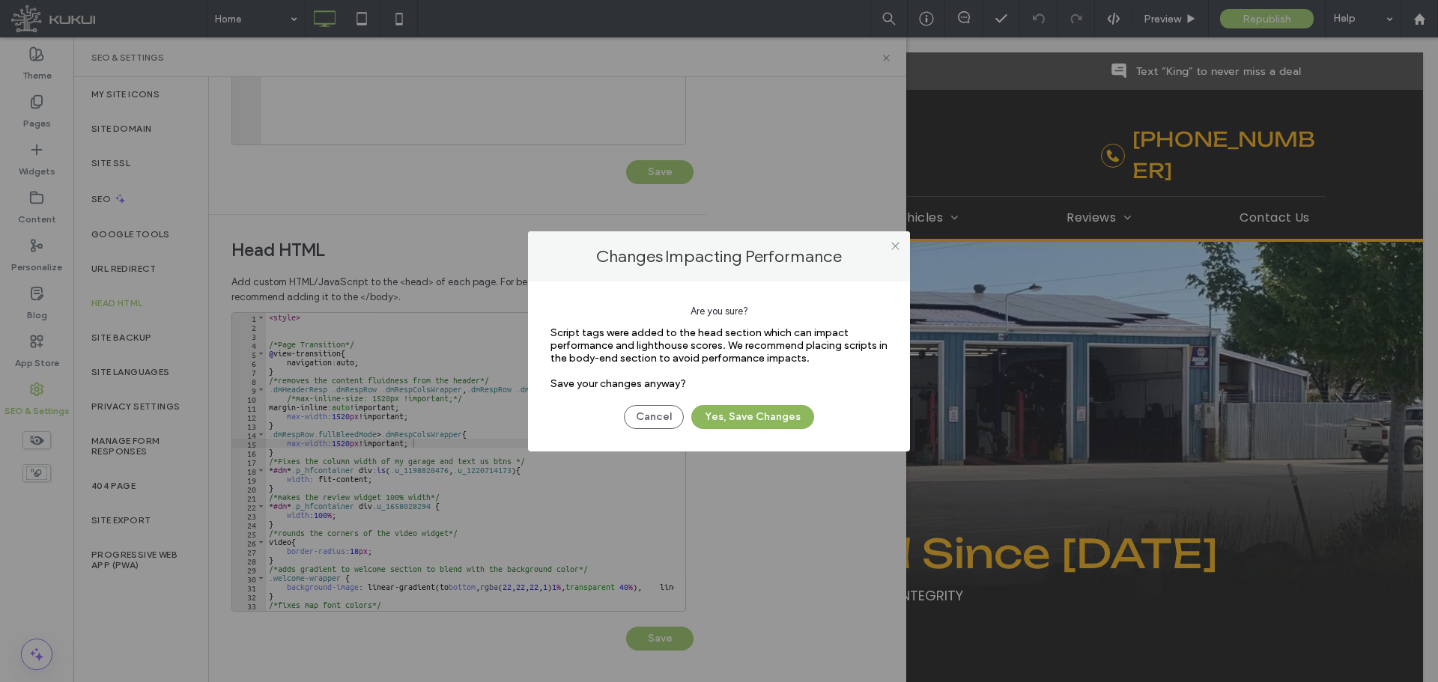
click at [759, 427] on button "Yes, Save Changes" at bounding box center [752, 417] width 123 height 24
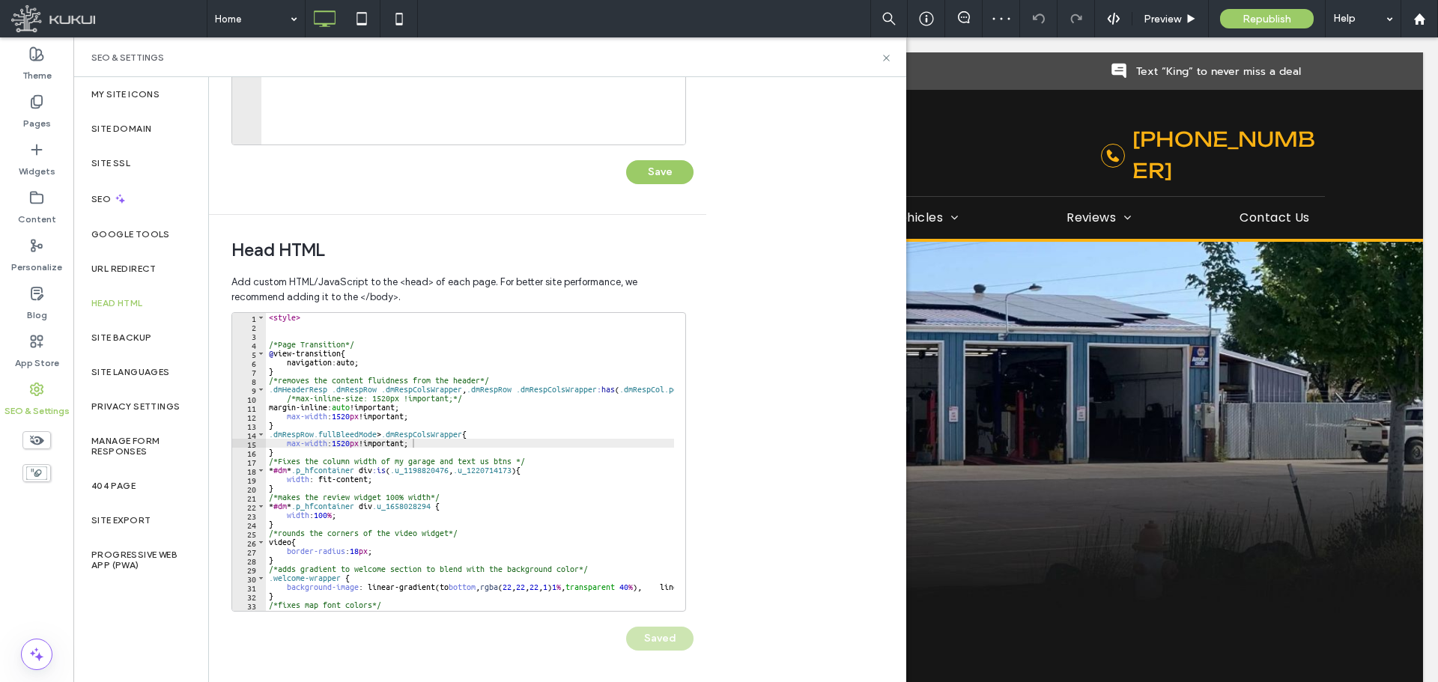
scroll to position [0, 0]
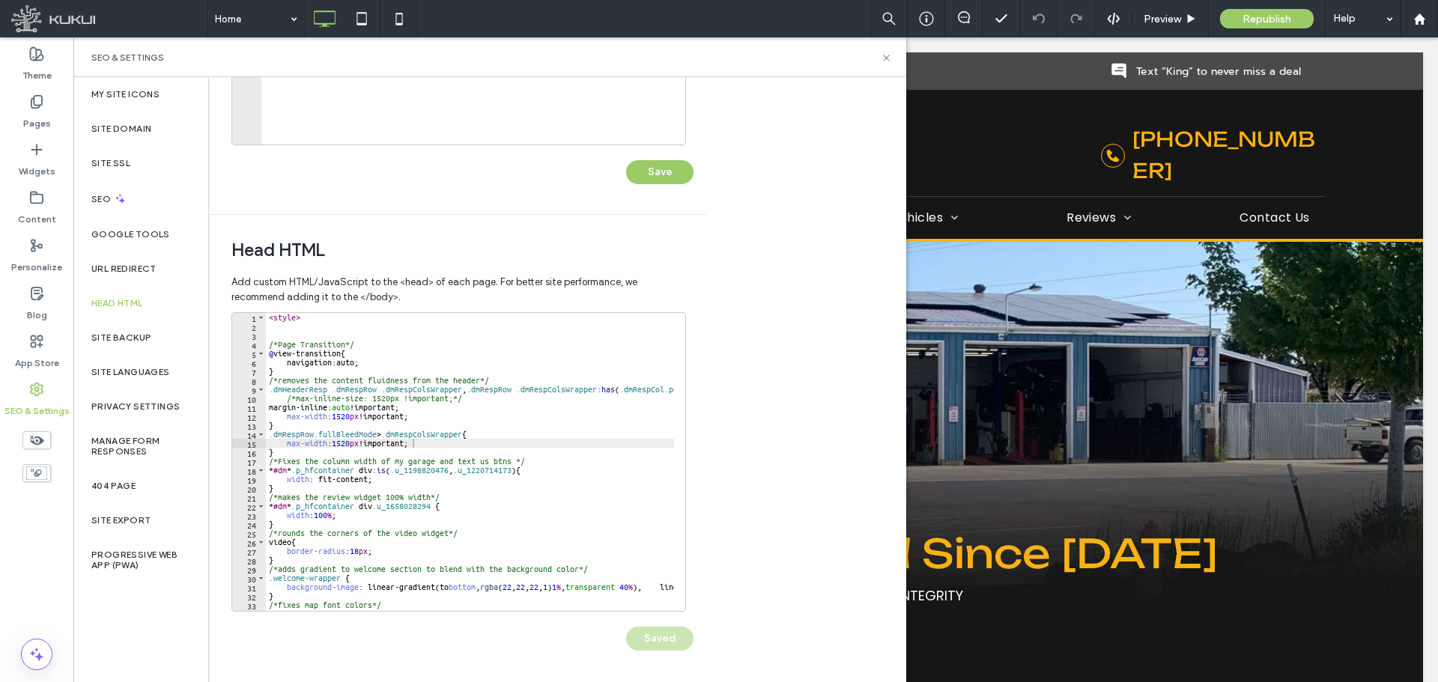
type textarea "**********"
click at [380, 438] on div "< style > /*Page Transition*/ @ view-transition { navigation : auto ; } /*remov…" at bounding box center [887, 465] width 1242 height 305
click at [886, 60] on icon at bounding box center [886, 57] width 11 height 11
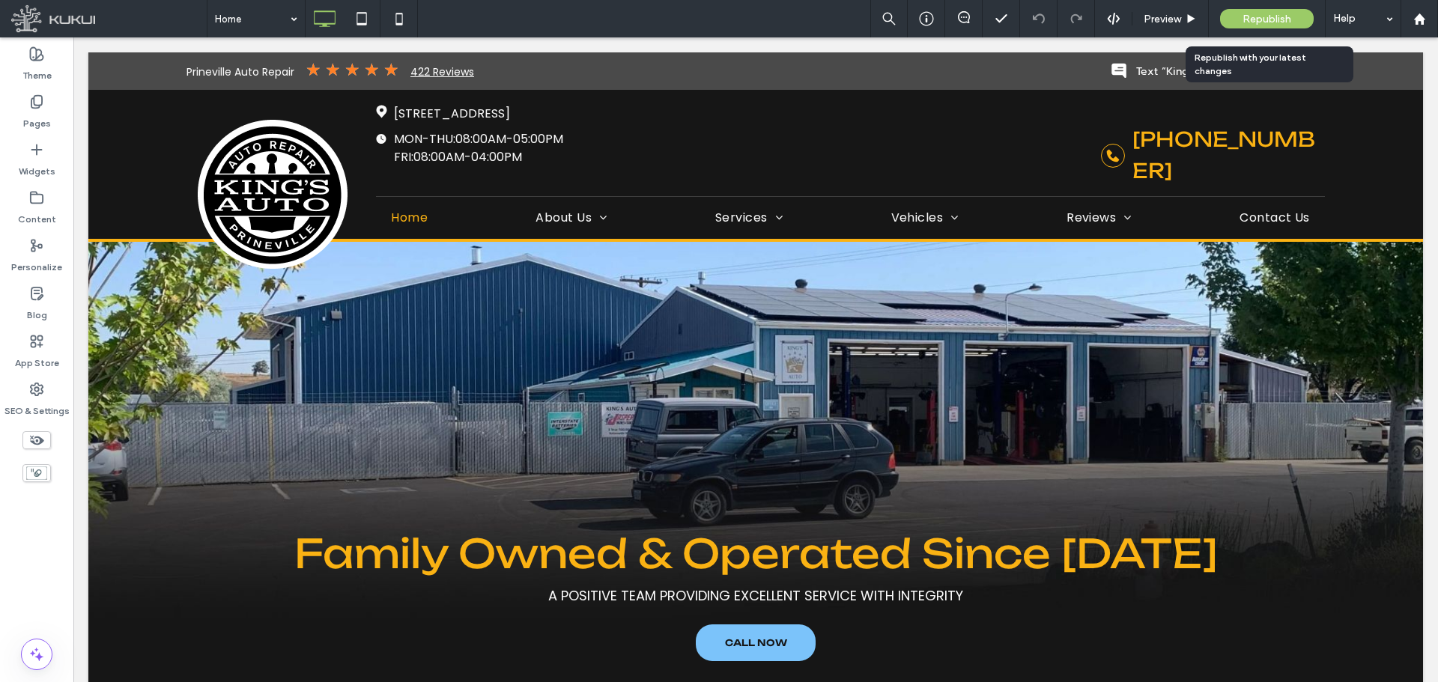
click at [1240, 17] on div "Republish" at bounding box center [1267, 18] width 94 height 19
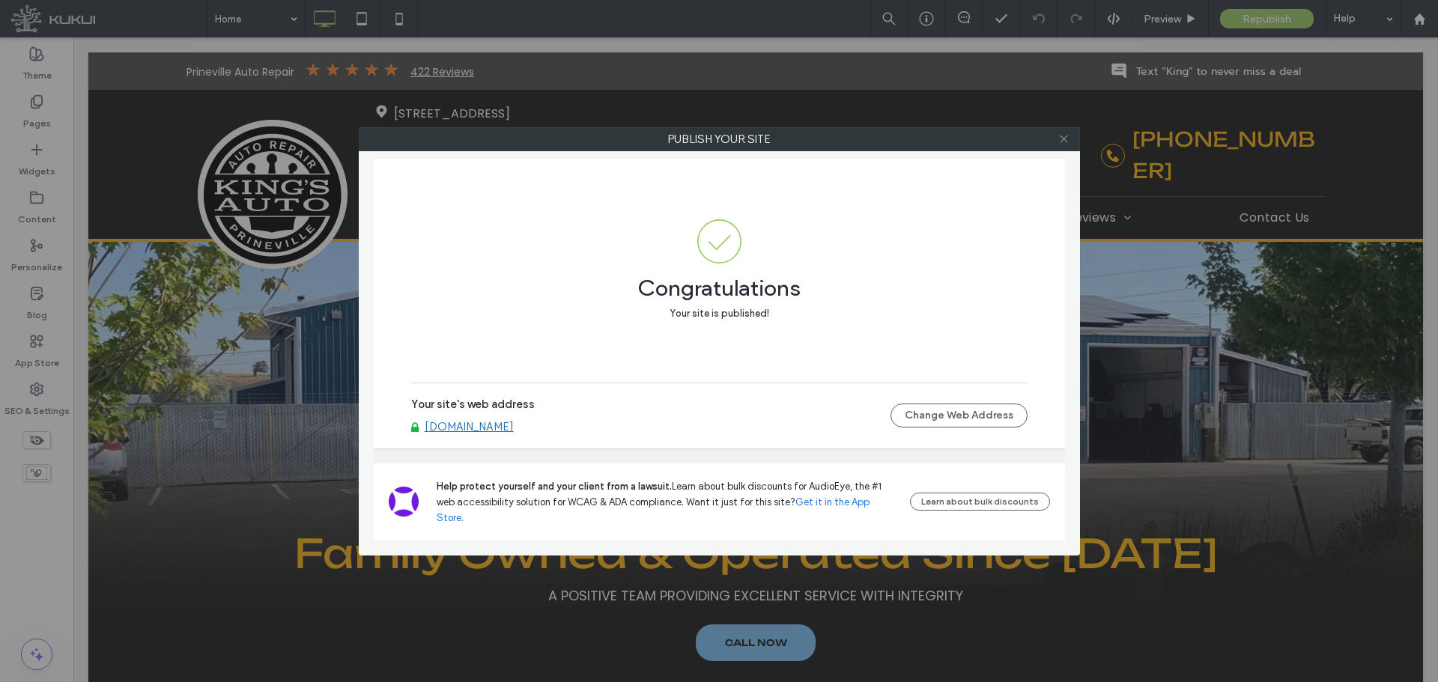
click at [1067, 138] on icon at bounding box center [1063, 138] width 11 height 11
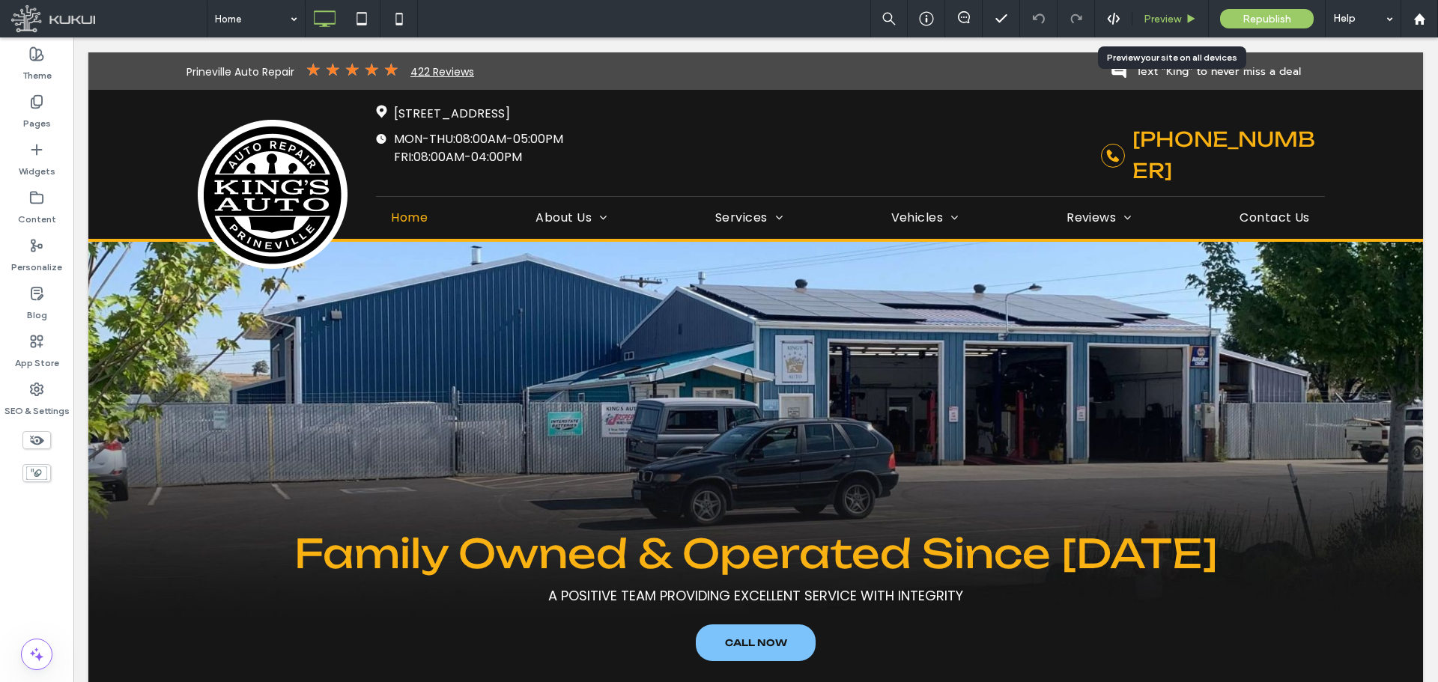
click at [1162, 21] on span "Preview" at bounding box center [1162, 19] width 37 height 13
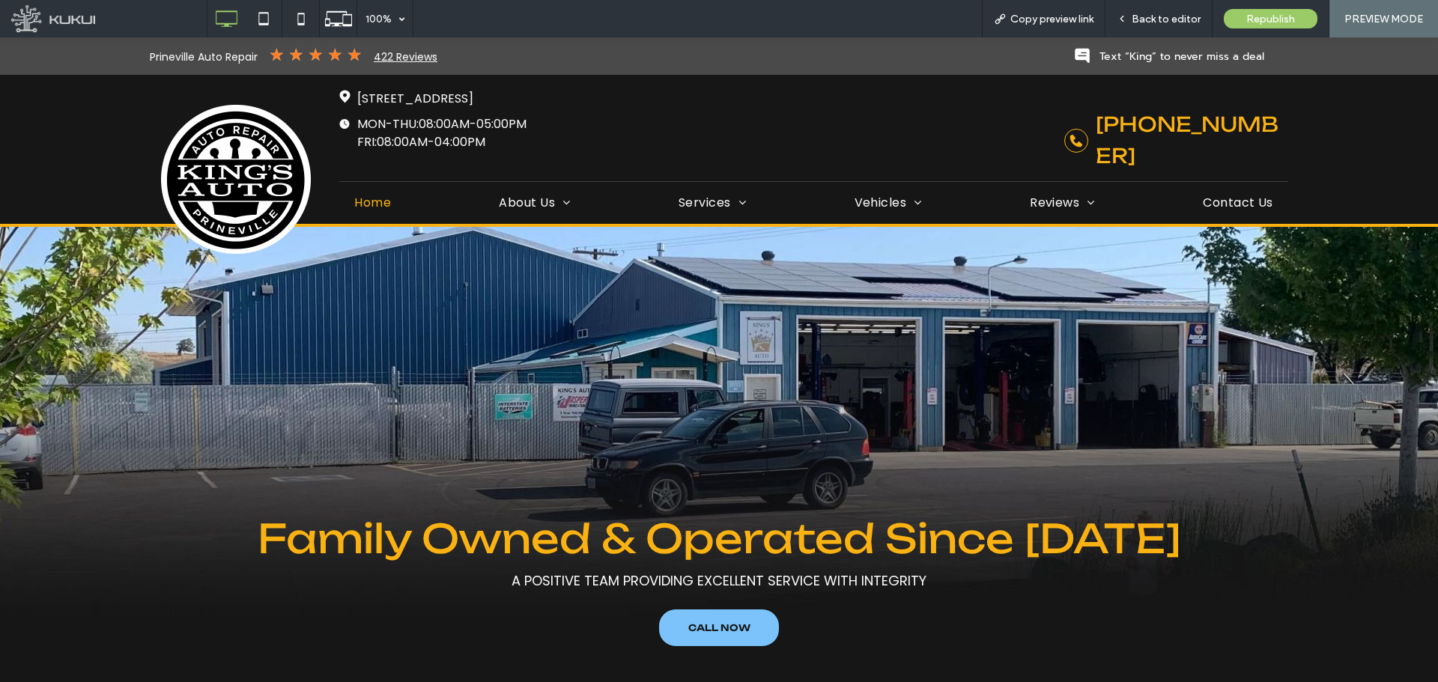
click at [1164, 20] on span "Back to editor" at bounding box center [1166, 19] width 69 height 13
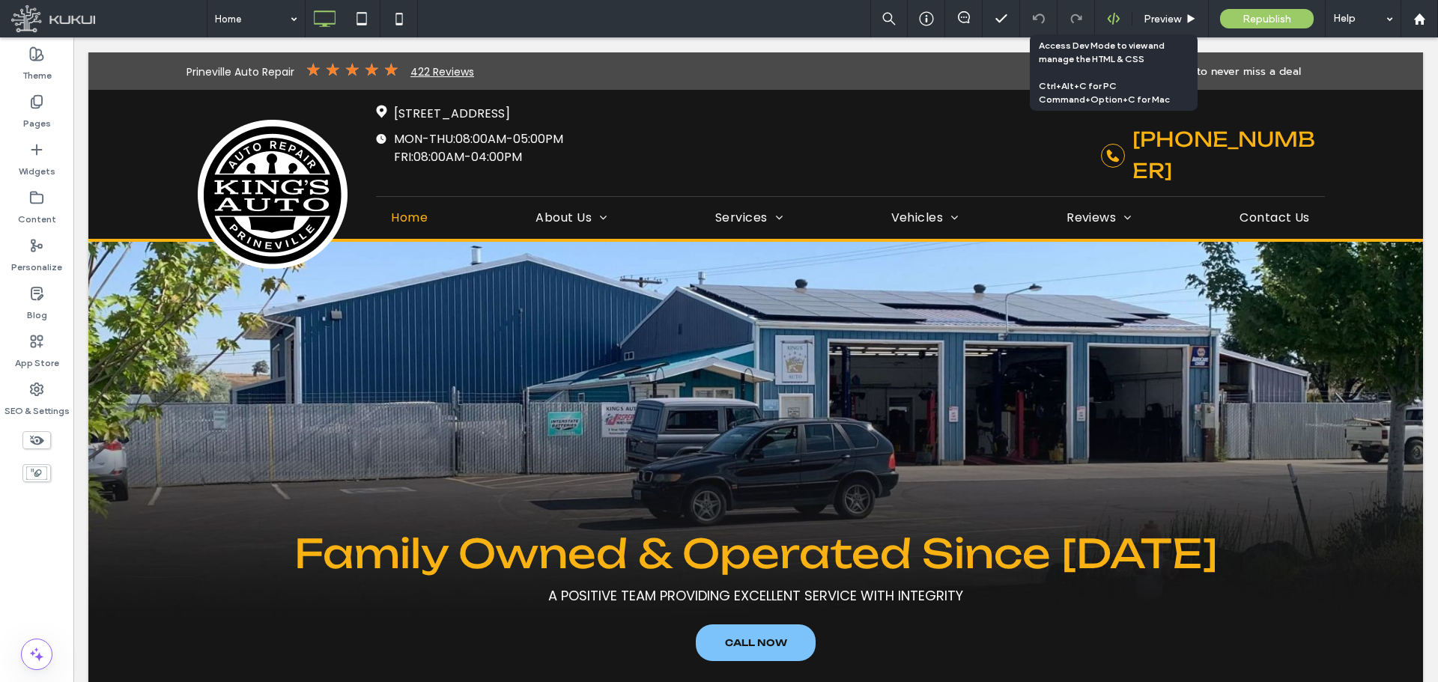
click at [1117, 16] on use at bounding box center [1113, 19] width 12 height 12
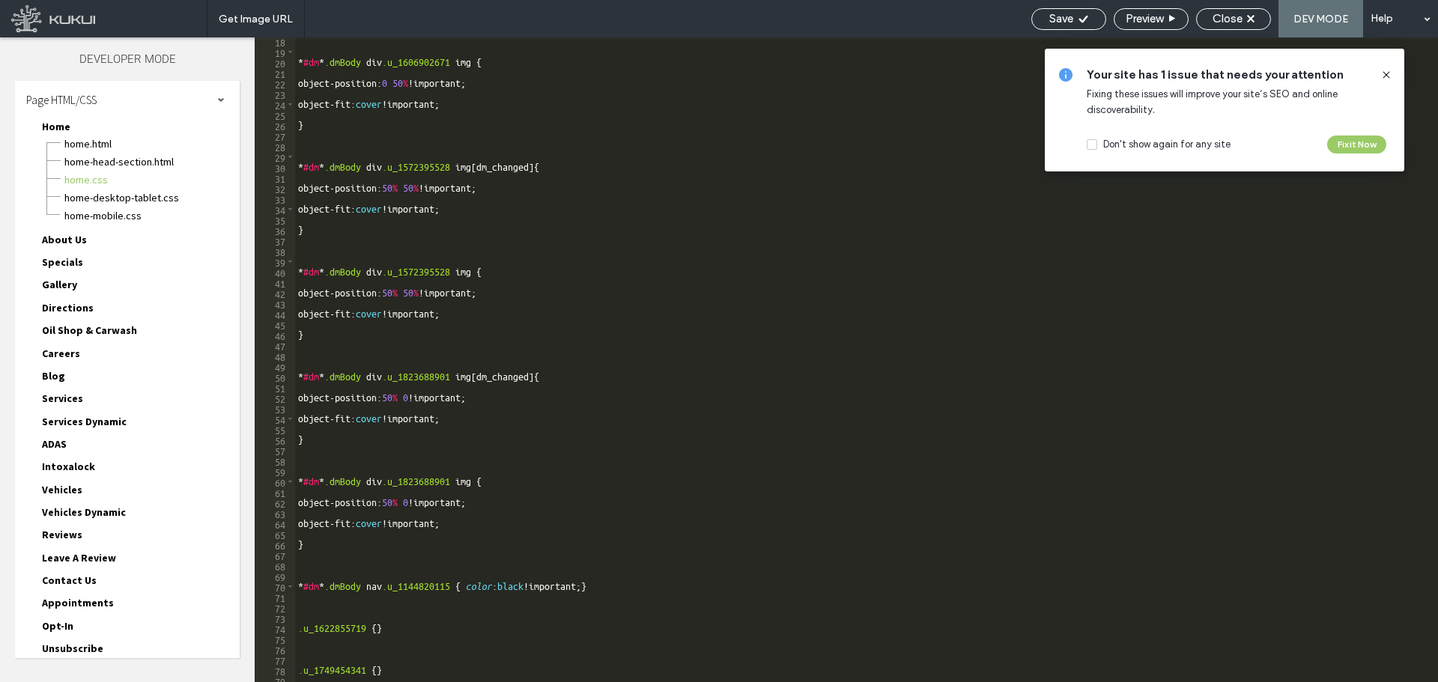
scroll to position [180, 0]
click at [616, 251] on div "* #dm * .dmBody div .u_1606902671 img { object-position: 0 50 % !important; obj…" at bounding box center [861, 369] width 1132 height 666
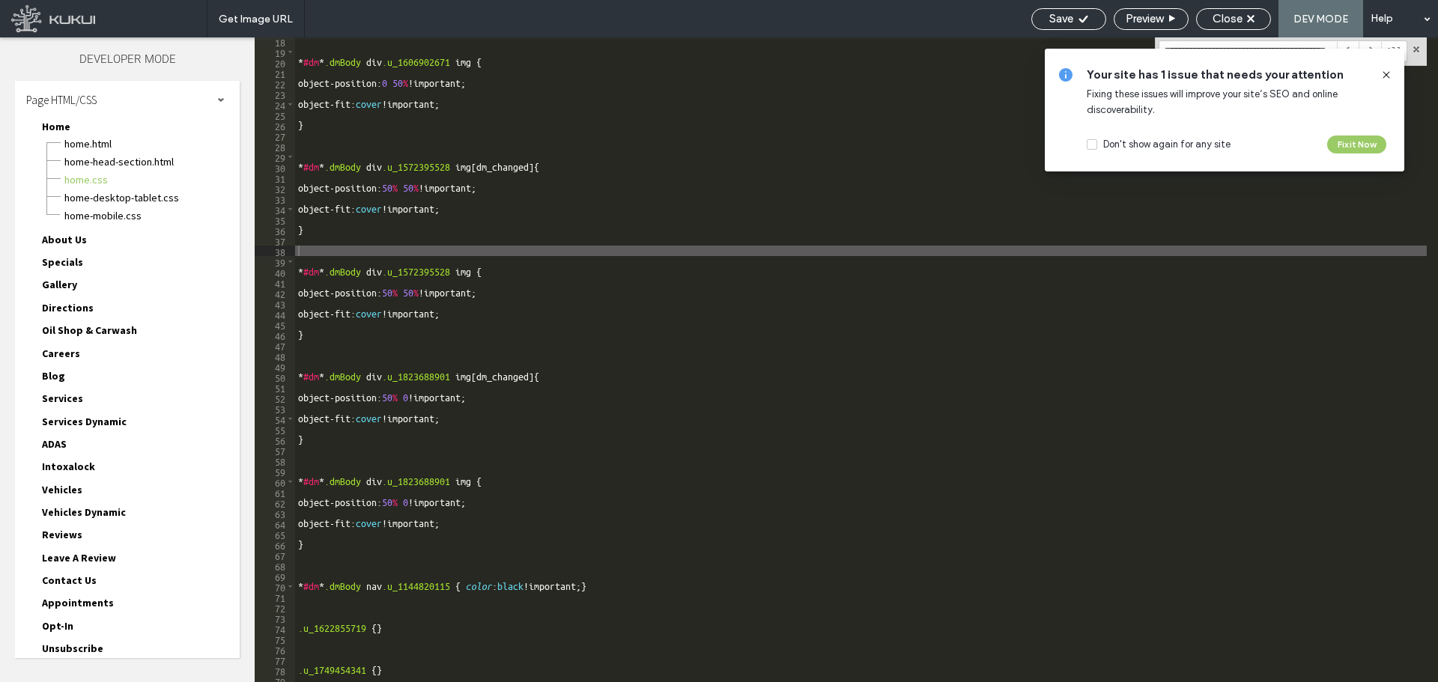
scroll to position [0, 83]
type input "**********"
click at [154, 194] on span "Home-desktop-tablet.css" at bounding box center [152, 197] width 176 height 15
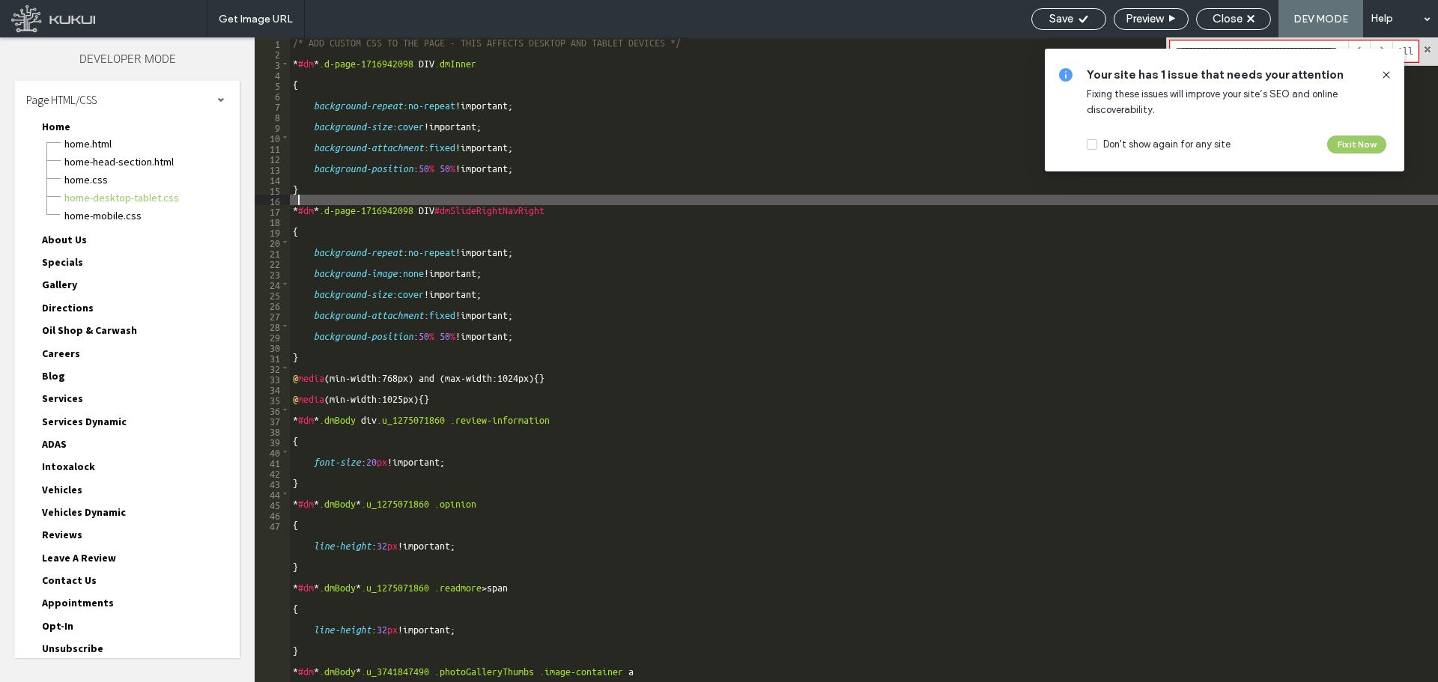
click at [712, 204] on div "/* ADD CUSTOM CSS TO THE PAGE - THIS AFFECTS DESKTOP AND TABLET DEVICES */ * #d…" at bounding box center [864, 370] width 1148 height 666
click at [1389, 72] on use at bounding box center [1386, 74] width 7 height 7
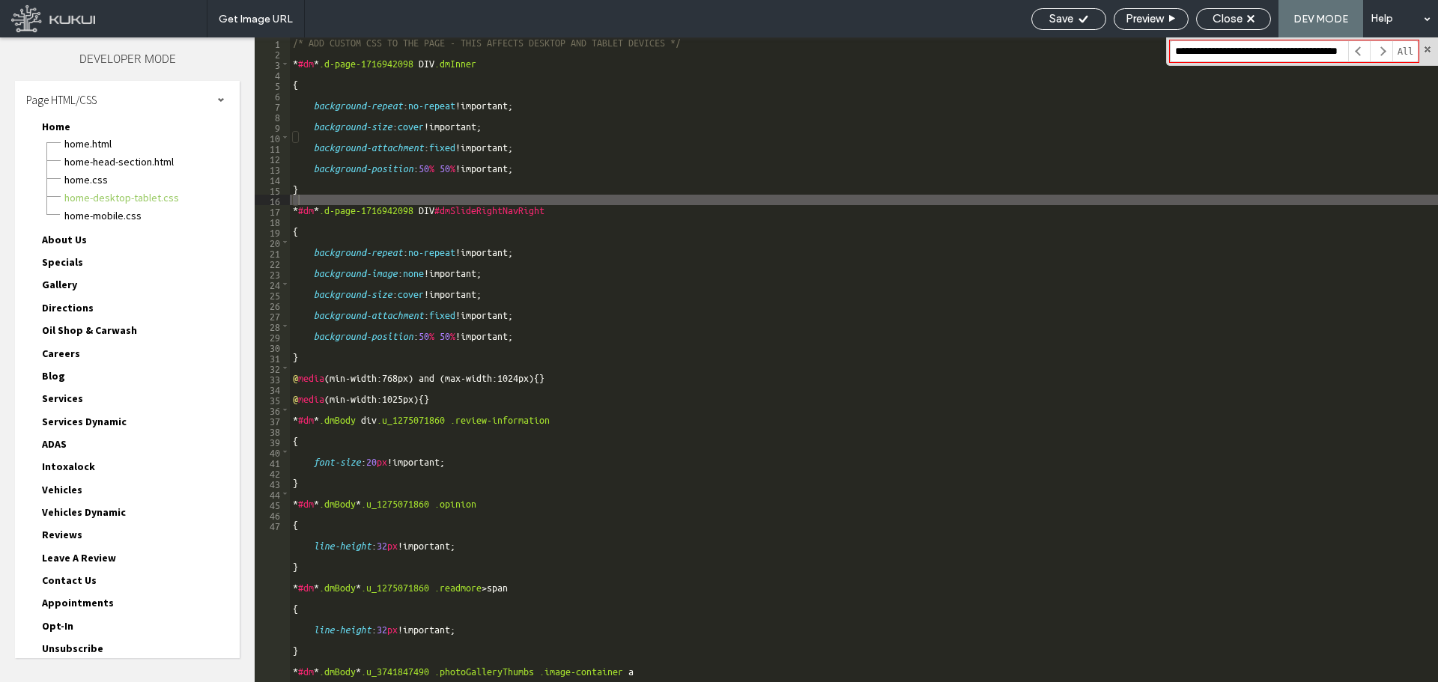
click at [1319, 61] on input "**********" at bounding box center [1259, 51] width 178 height 22
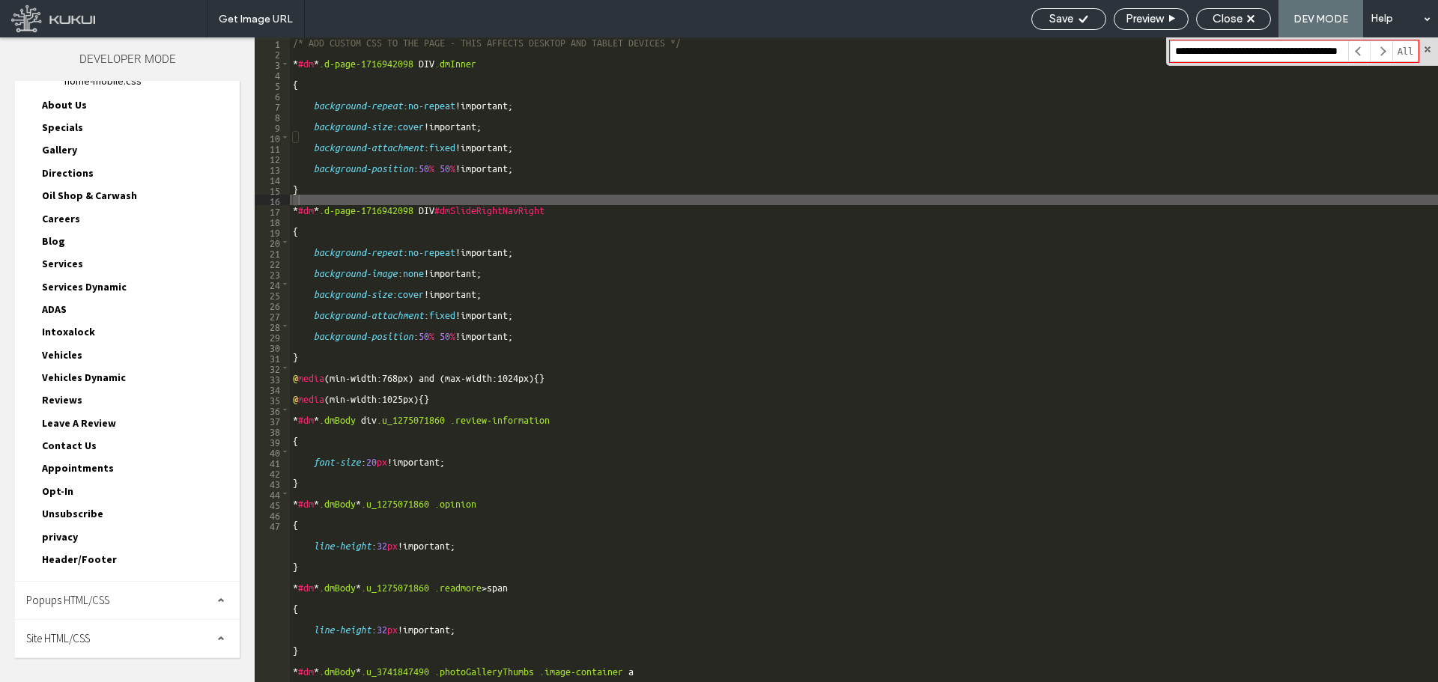
click at [66, 634] on span "Site HTML/CSS" at bounding box center [58, 638] width 64 height 14
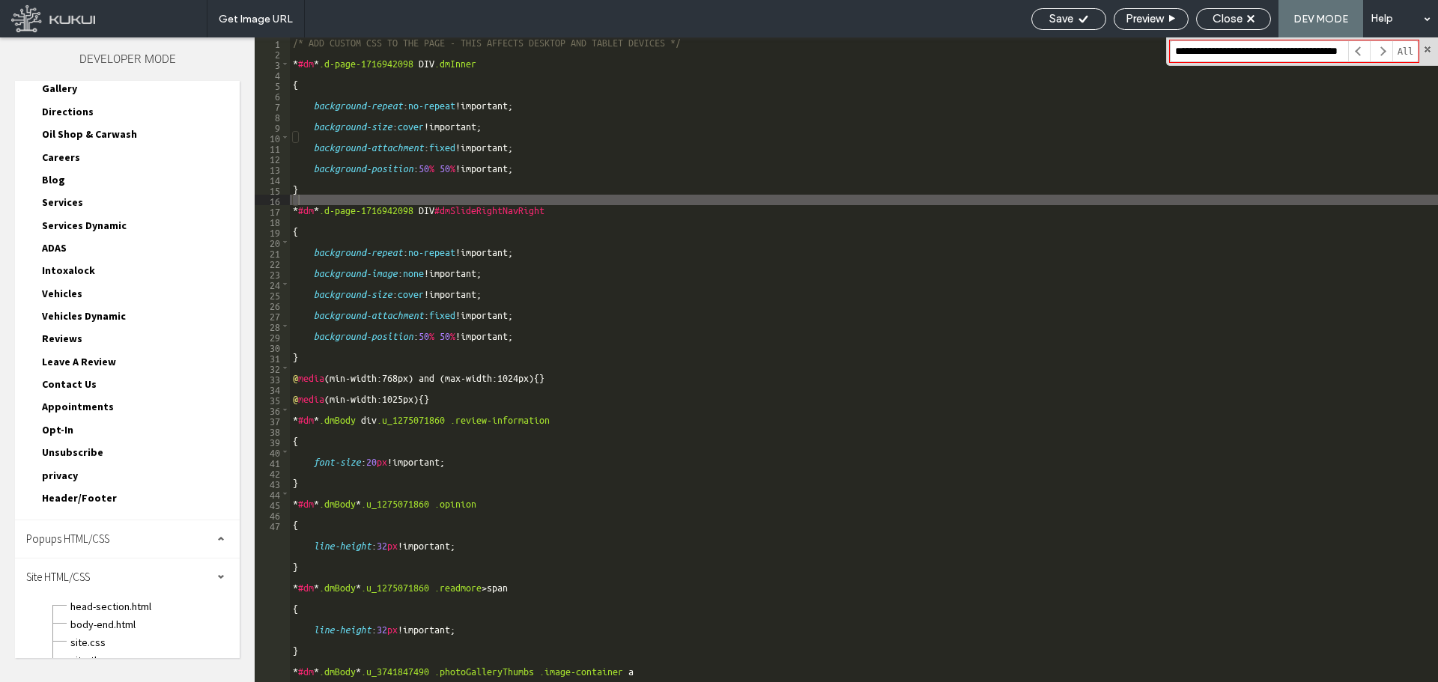
scroll to position [252, 0]
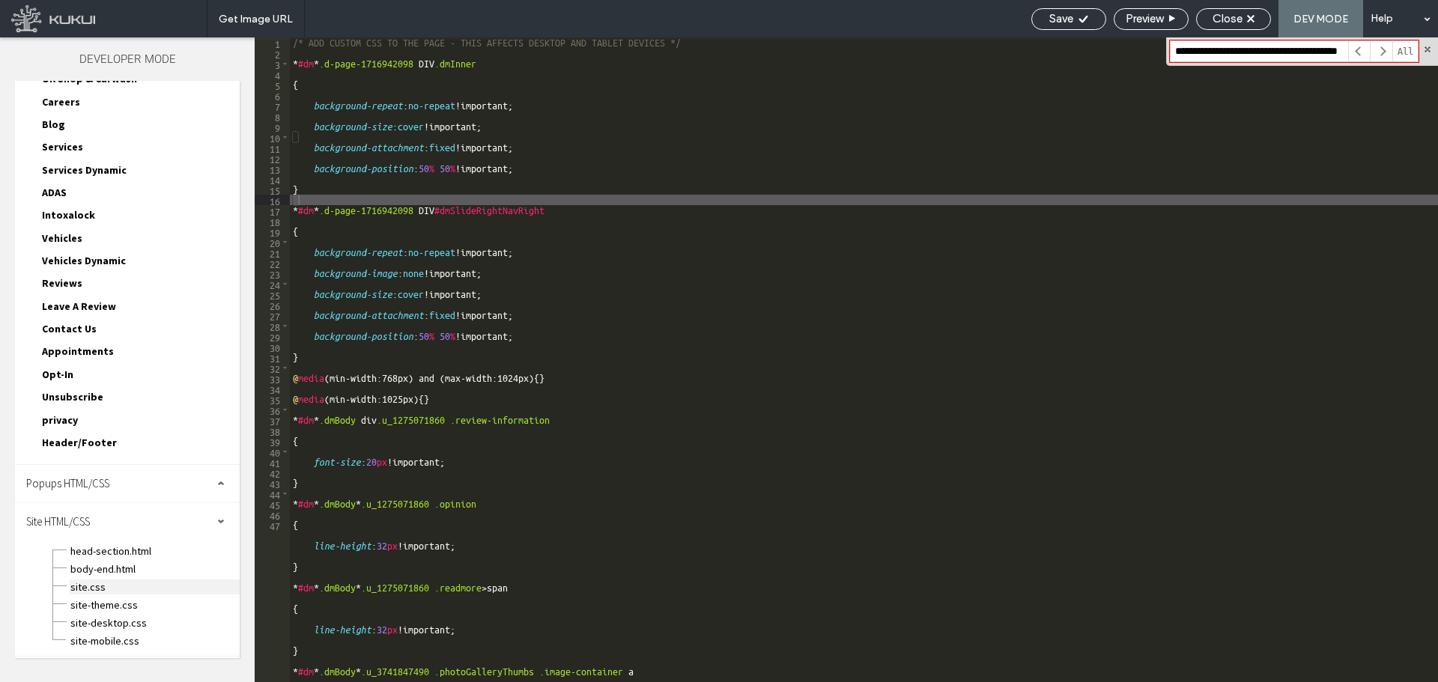
click at [141, 591] on span "site.css" at bounding box center [155, 587] width 170 height 15
type textarea "**********"
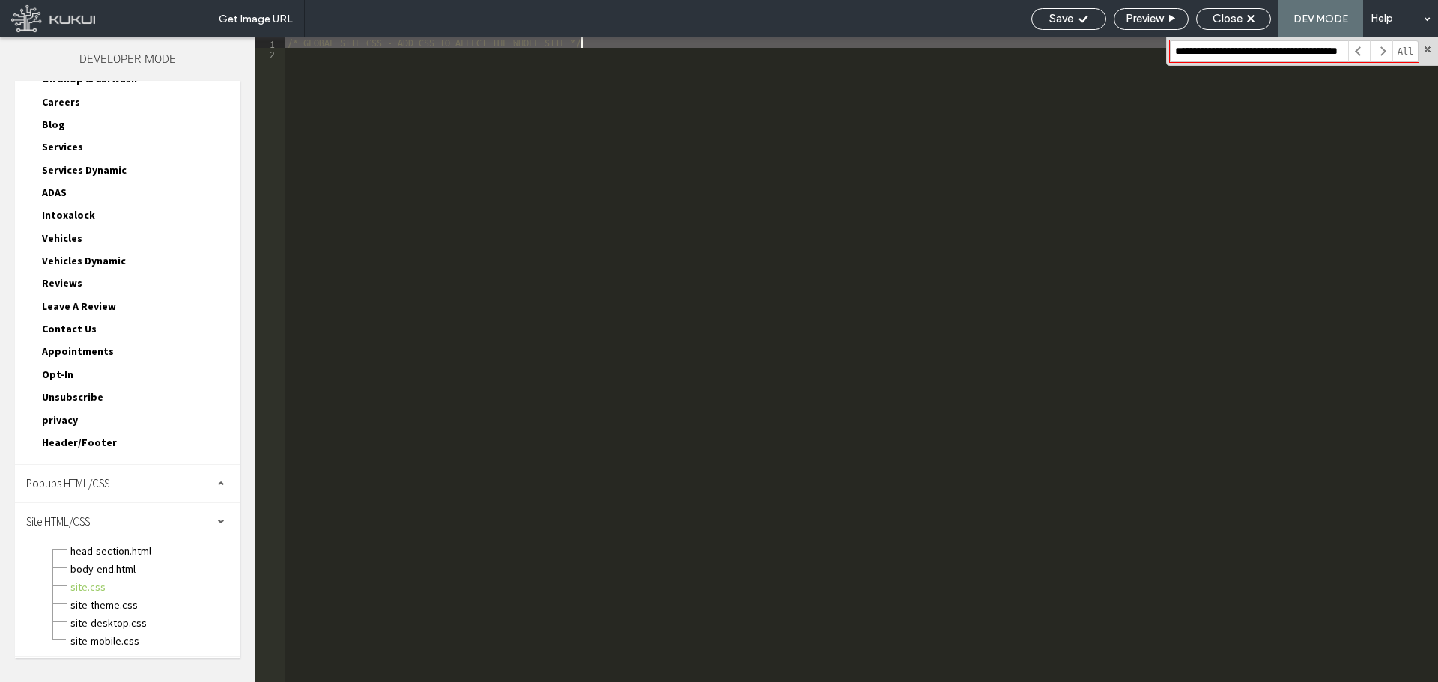
click at [660, 322] on div "/* GLOBAL SITE CSS - ADD CSS TO AFFECT THE WHOLE SITE */" at bounding box center [861, 370] width 1153 height 666
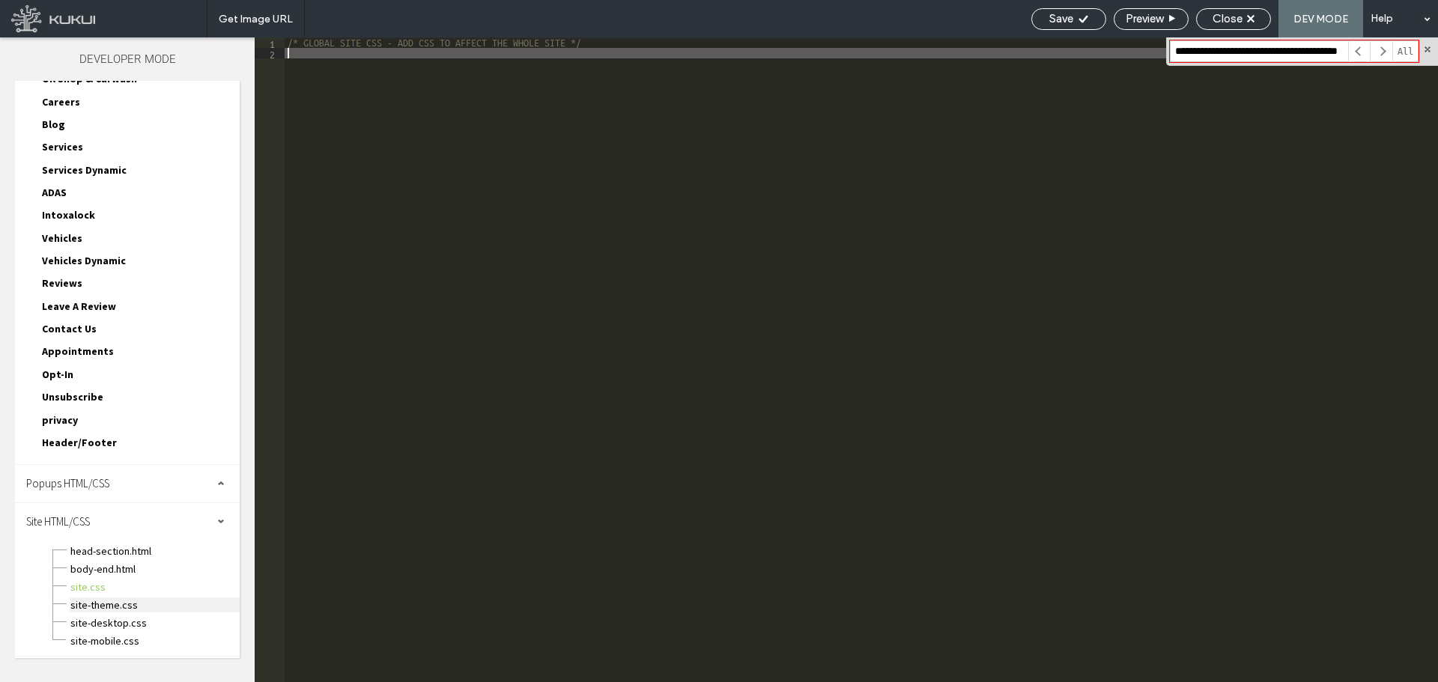
click at [128, 606] on span "site-theme.css" at bounding box center [155, 605] width 170 height 15
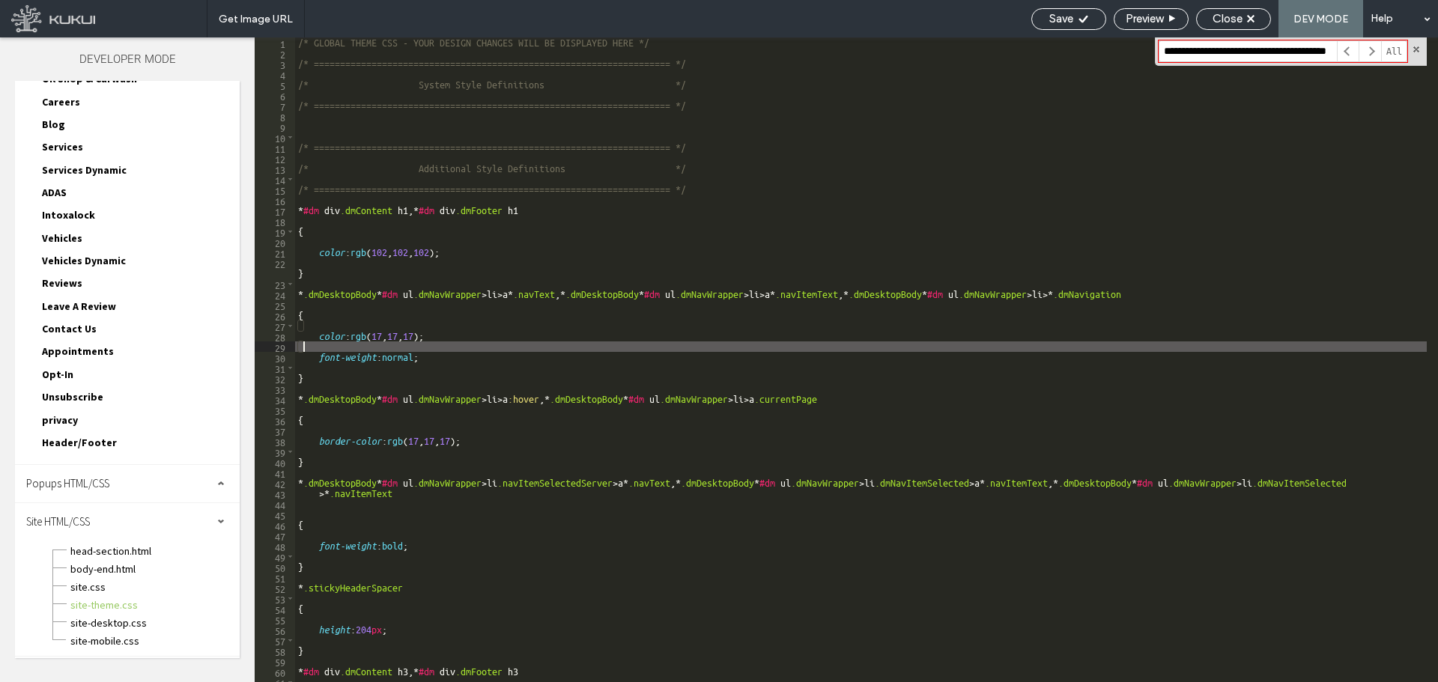
click at [454, 345] on div "/* GLOBAL THEME CSS - YOUR DESIGN CHANGES WILL BE DISPLAYED HERE */ /* ========…" at bounding box center [861, 370] width 1132 height 666
click at [133, 619] on span "site-desktop.css" at bounding box center [155, 623] width 170 height 15
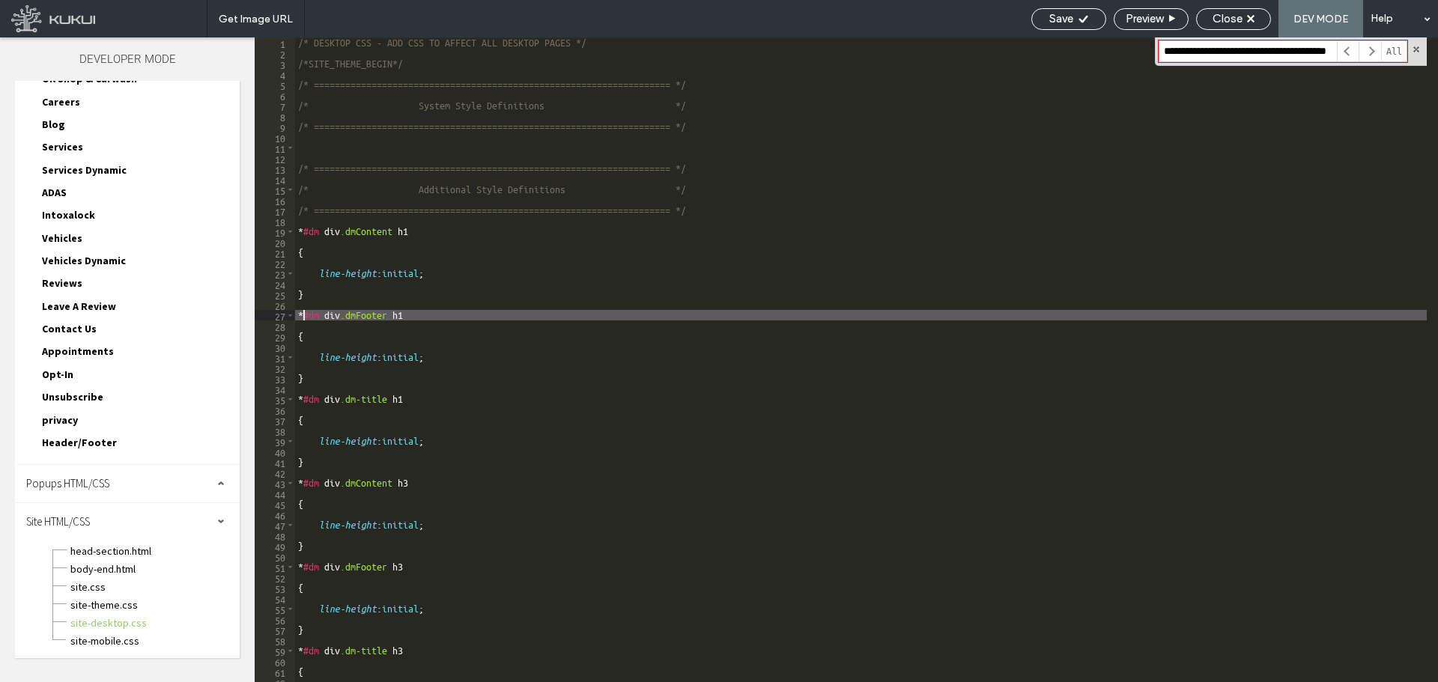
click at [527, 315] on div "/* DESKTOP CSS - ADD CSS TO AFFECT ALL DESKTOP PAGES */ /*SITE_THEME_BEGIN*/ /*…" at bounding box center [861, 370] width 1132 height 666
type textarea "*"
paste input
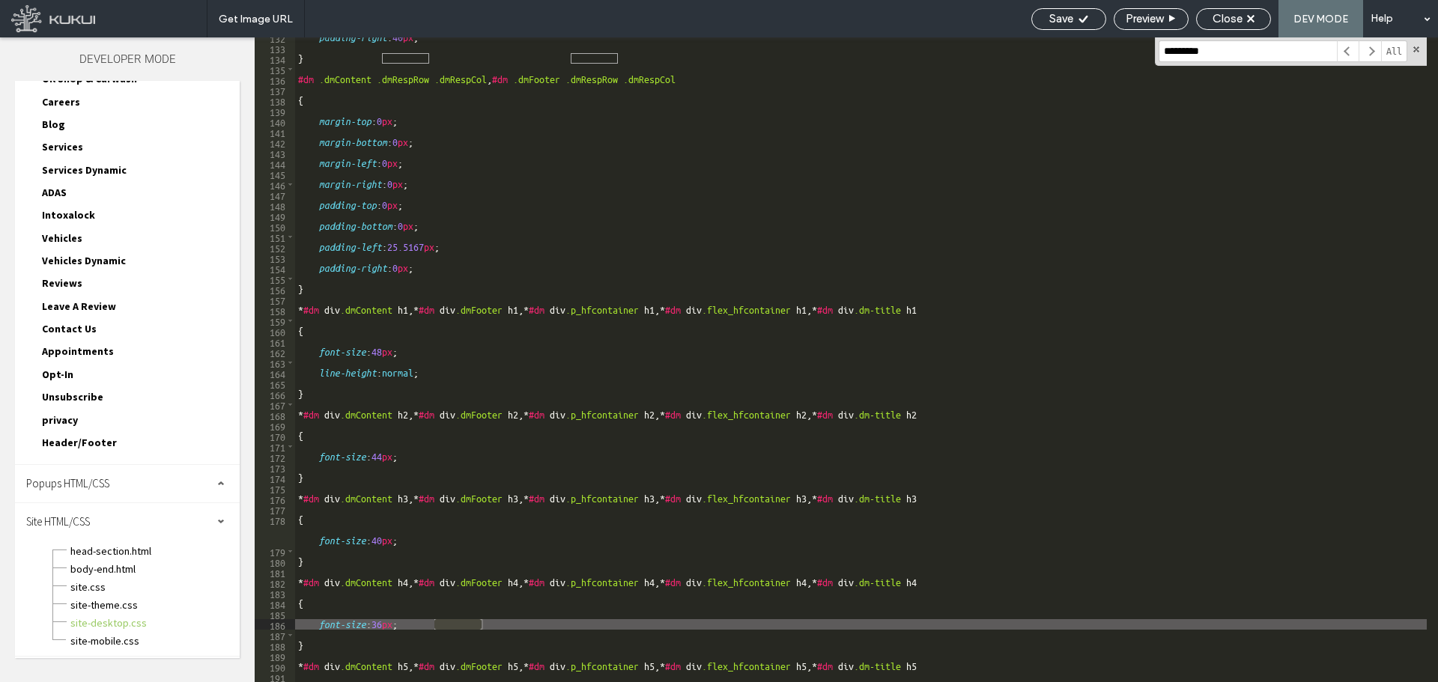
scroll to position [1400, 0]
type input "*********"
click at [111, 609] on span "site-theme.css" at bounding box center [155, 605] width 170 height 15
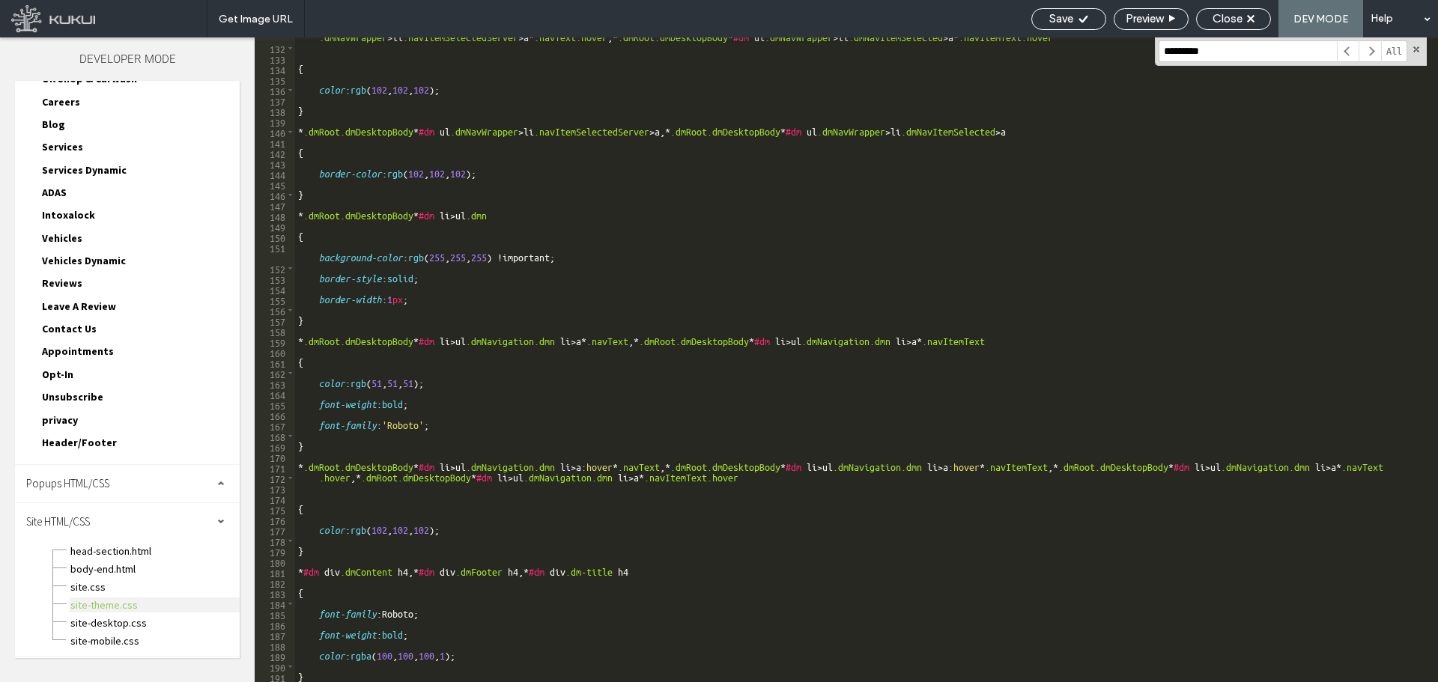
scroll to position [1410, 0]
click at [806, 285] on div "* .dmRoot.dmDesktopBody * #dm ul .dmNavWrapper > li .navItemSelectedServer > a …" at bounding box center [861, 360] width 1132 height 676
type textarea "*"
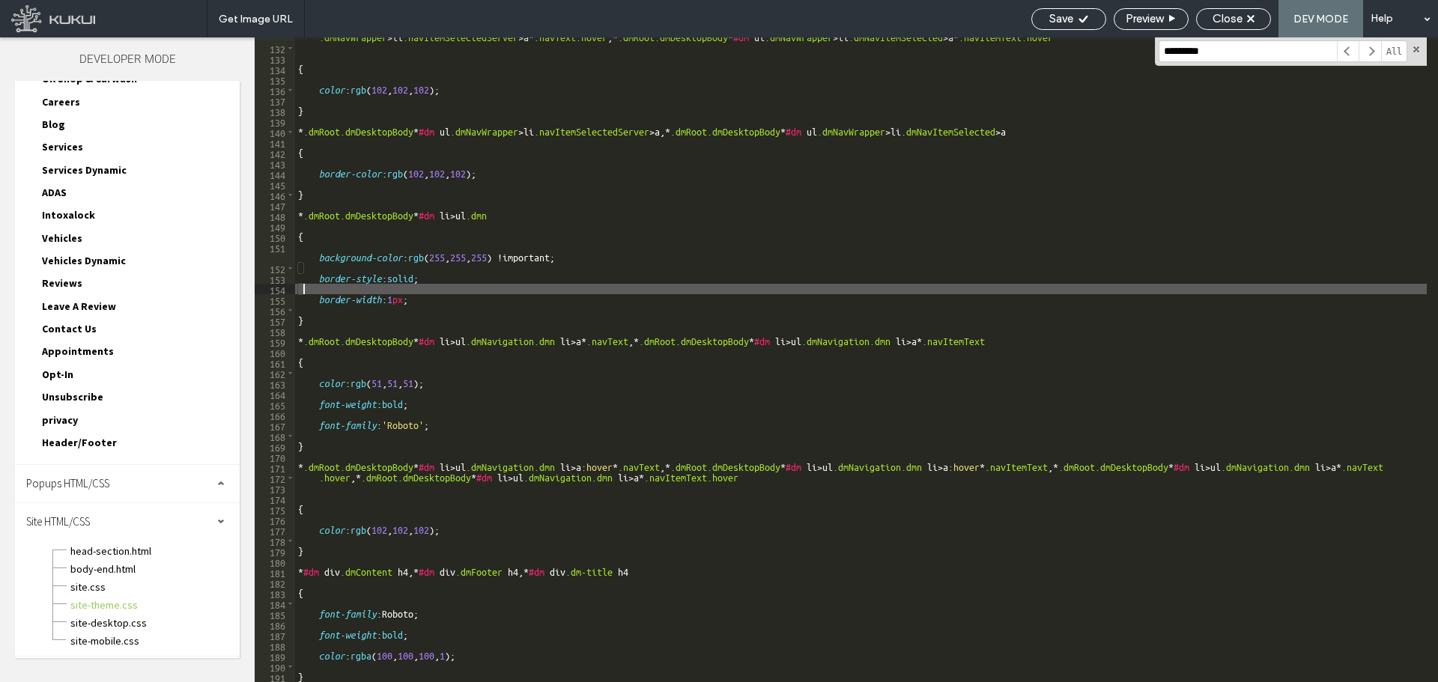
click at [1280, 52] on input "*********" at bounding box center [1248, 51] width 178 height 22
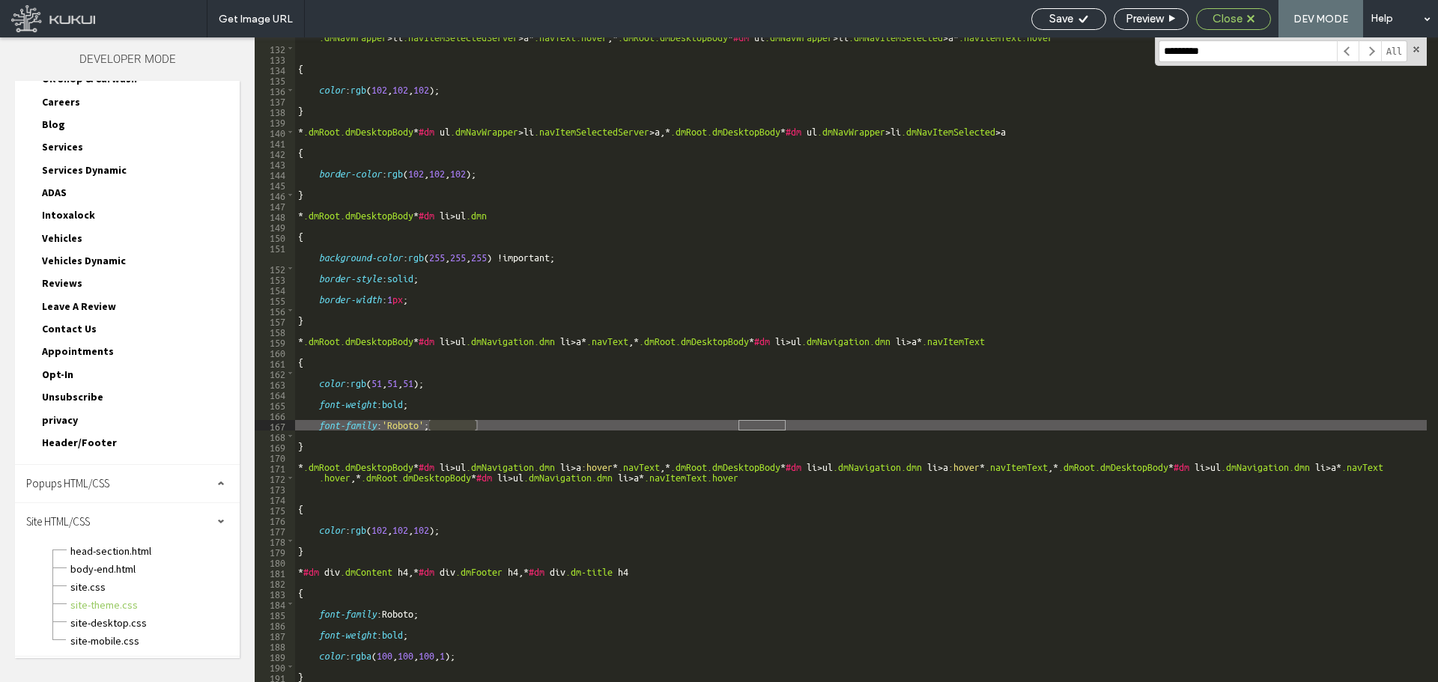
click at [1246, 19] on div "Close" at bounding box center [1233, 18] width 73 height 13
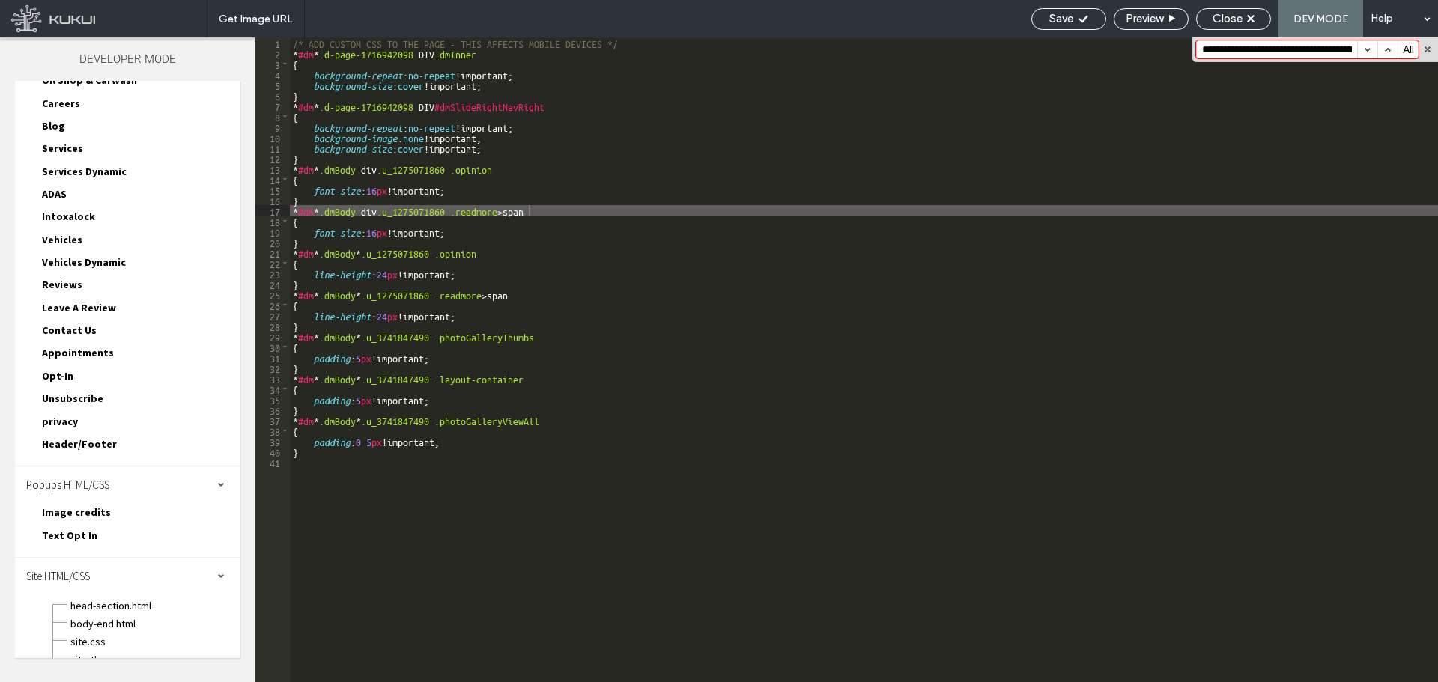
scroll to position [305, 0]
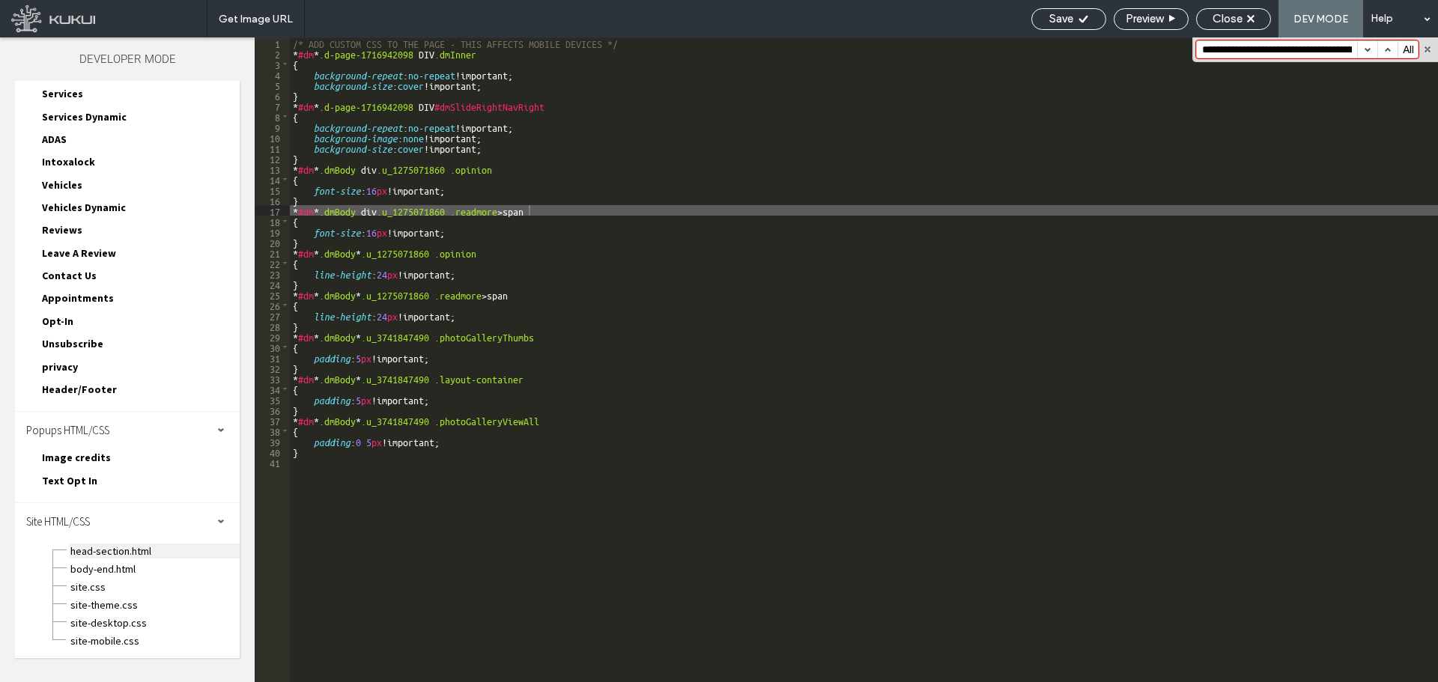
click at [127, 547] on span "head-section.html" at bounding box center [155, 551] width 170 height 15
click at [112, 580] on div at bounding box center [719, 341] width 1438 height 682
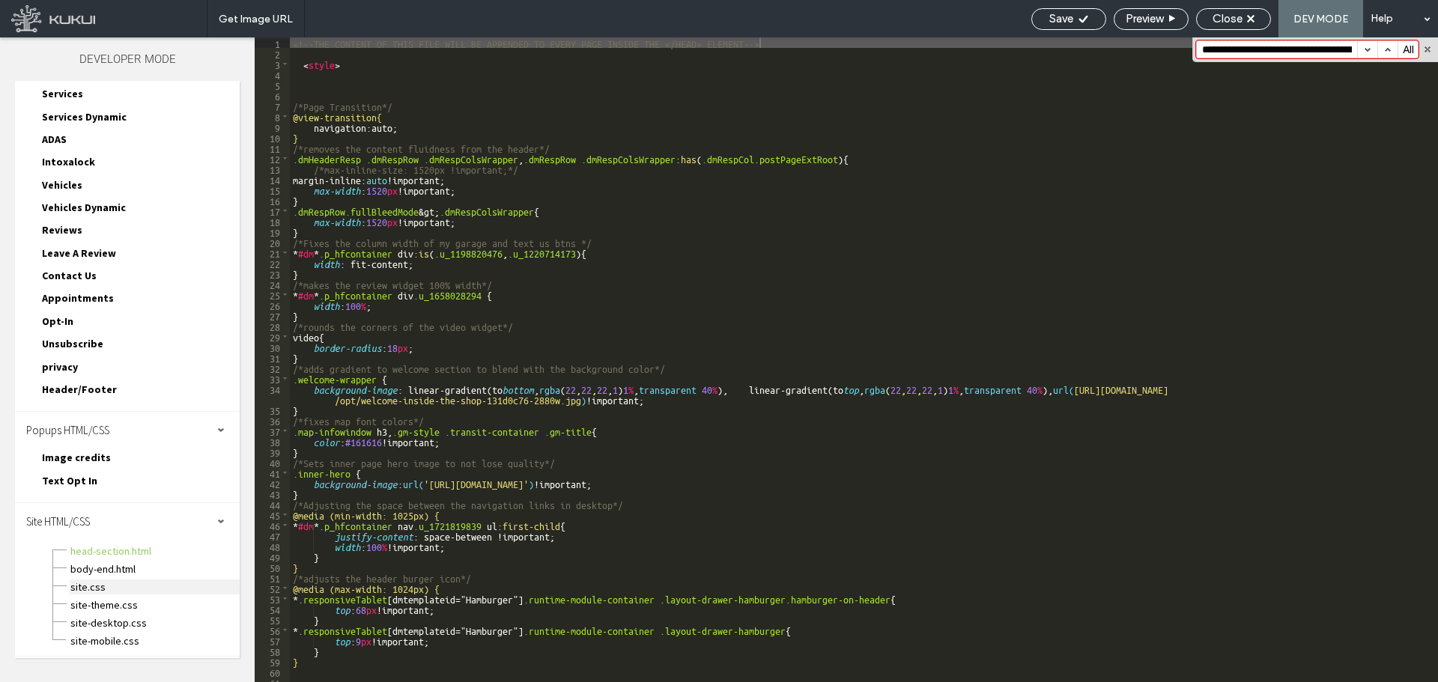
click at [112, 585] on span "site.css" at bounding box center [155, 587] width 170 height 15
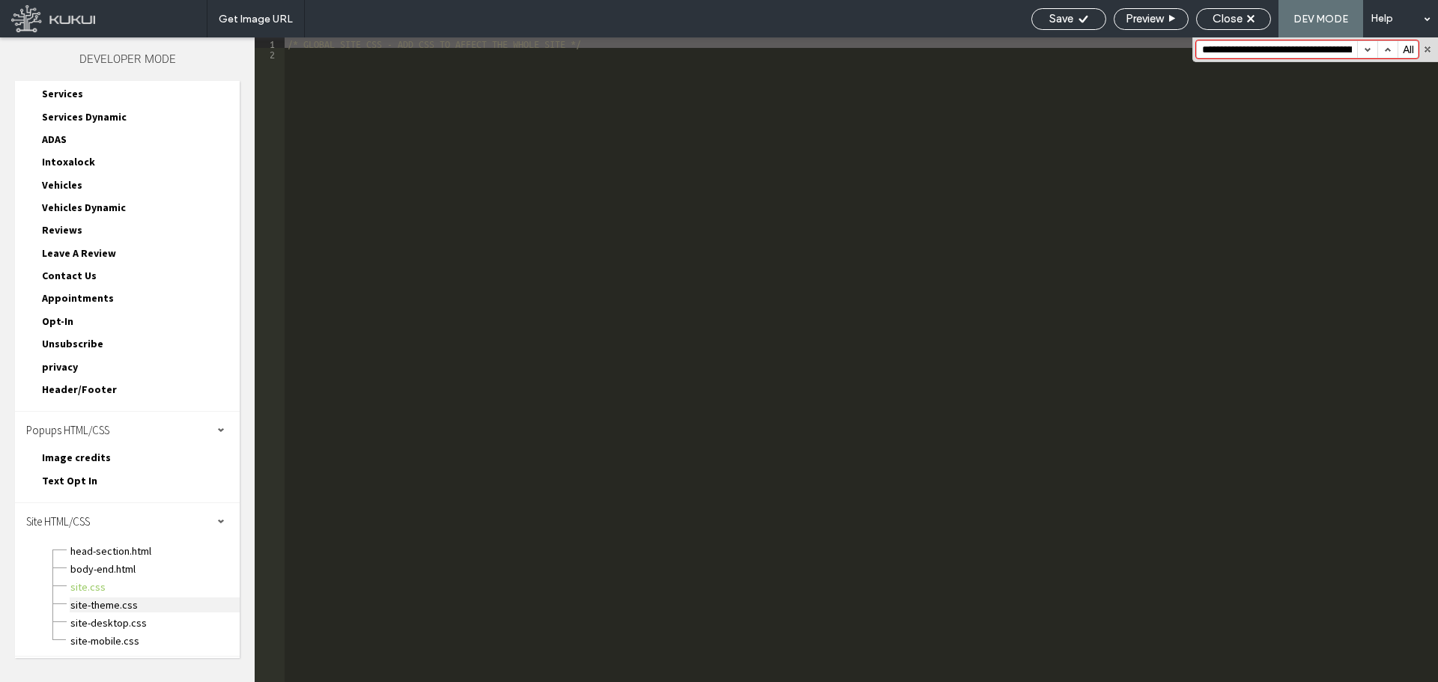
click at [97, 607] on span "site-theme.css" at bounding box center [155, 605] width 170 height 15
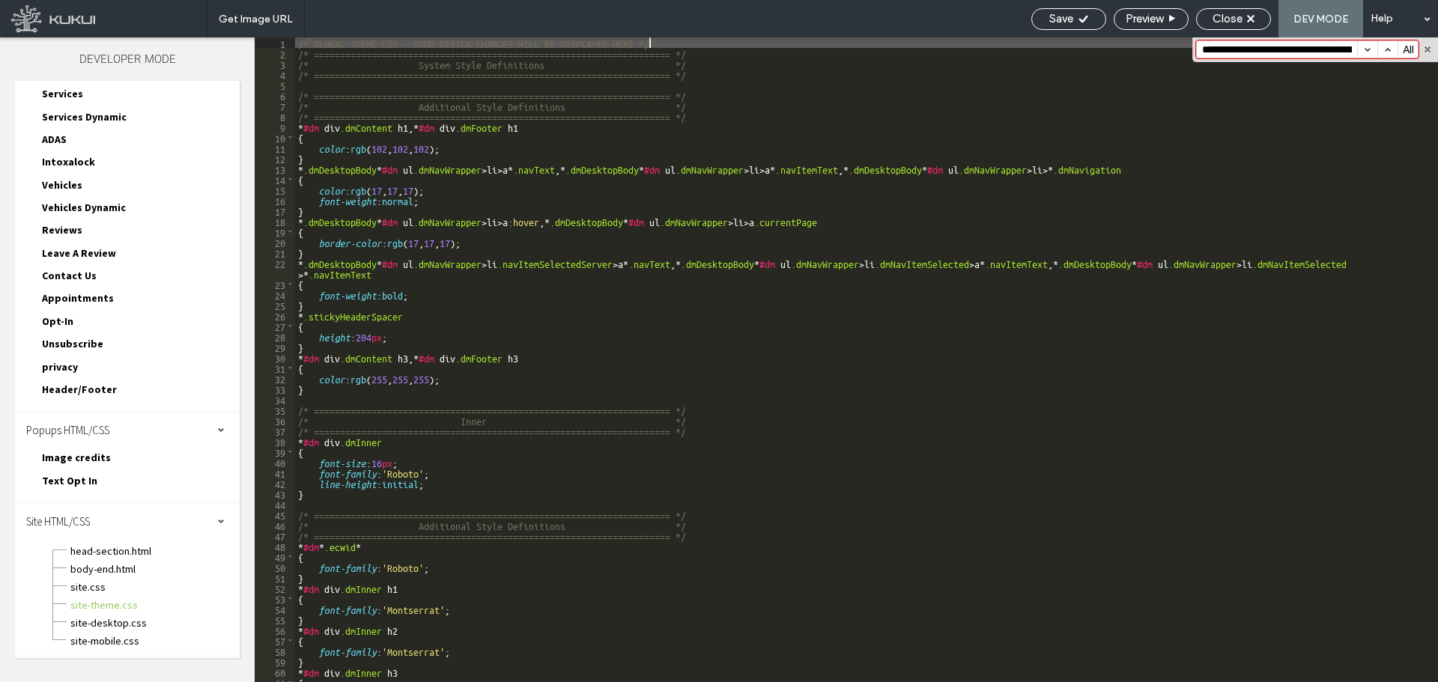
click at [667, 273] on div "/* GLOBAL THEME CSS - YOUR DESIGN CHANGES WILL BE DISPLAYED HERE */ /* ========…" at bounding box center [861, 370] width 1132 height 666
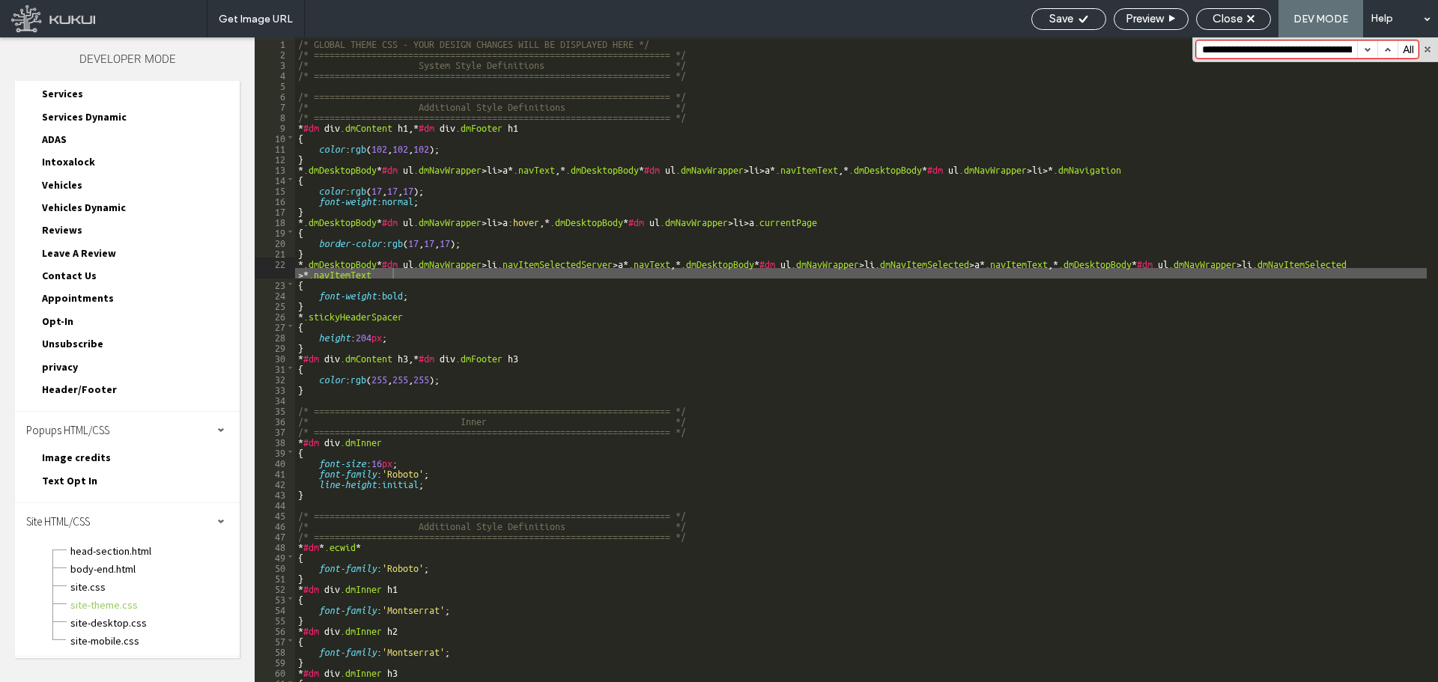
scroll to position [0, 102]
paste input
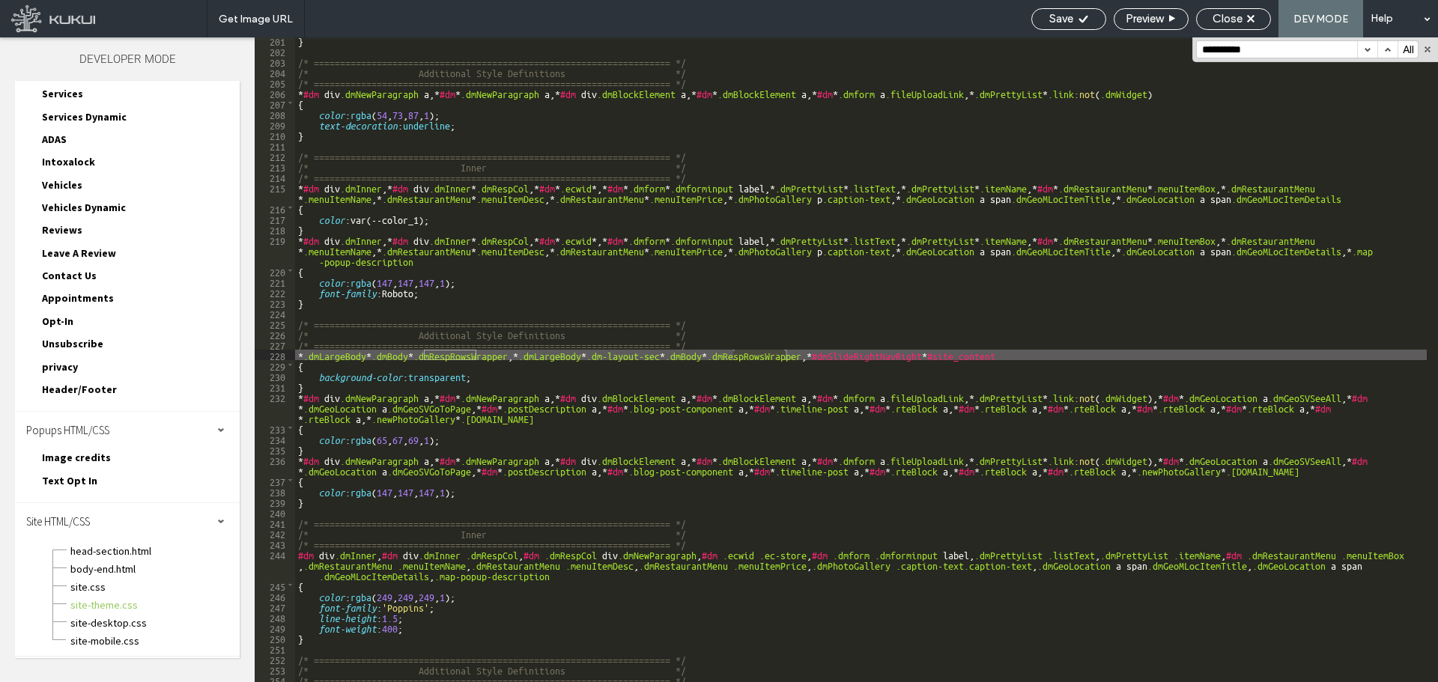
scroll to position [1471, 0]
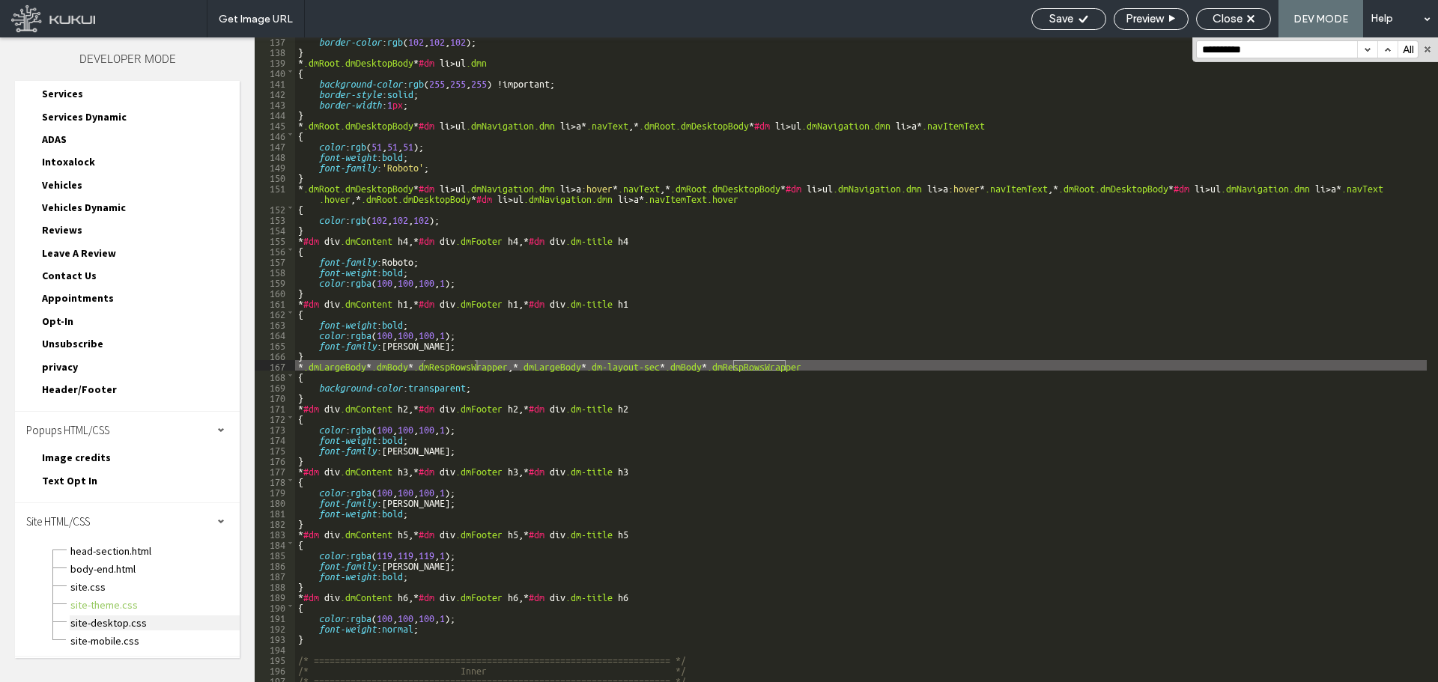
type input "**********"
click at [140, 628] on span "site-desktop.css" at bounding box center [155, 623] width 170 height 15
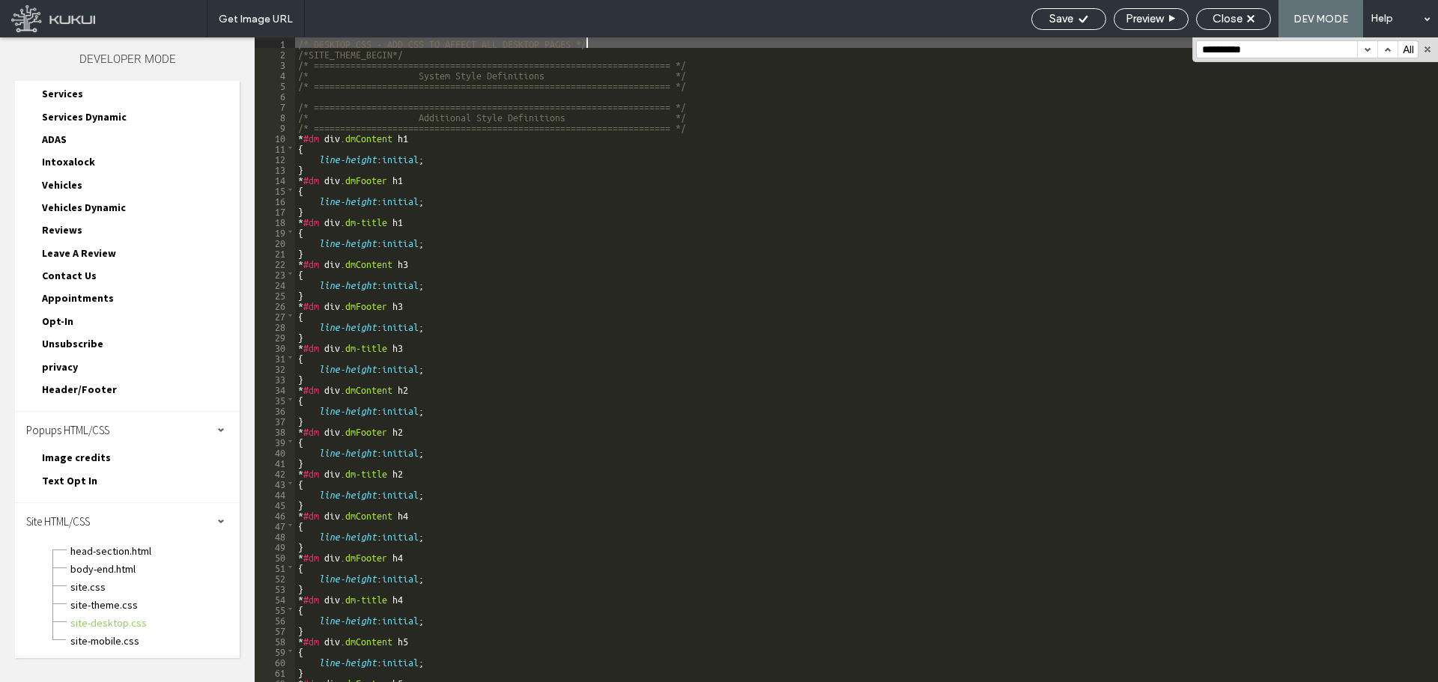
click at [455, 392] on div "/* DESKTOP CSS - ADD CSS TO AFFECT ALL DESKTOP PAGES */ /*SITE_THEME_BEGIN*/ /*…" at bounding box center [861, 370] width 1132 height 666
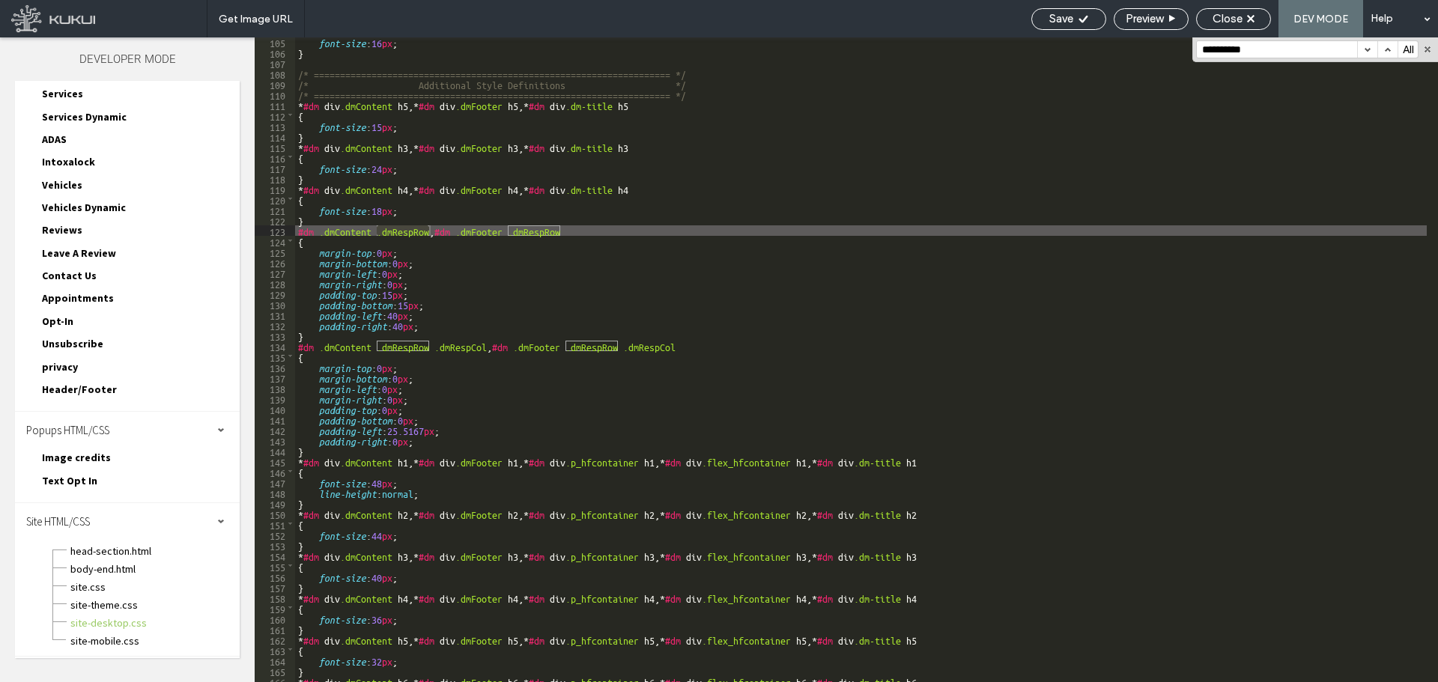
scroll to position [1113, 0]
click at [95, 590] on span "site.css" at bounding box center [155, 587] width 170 height 15
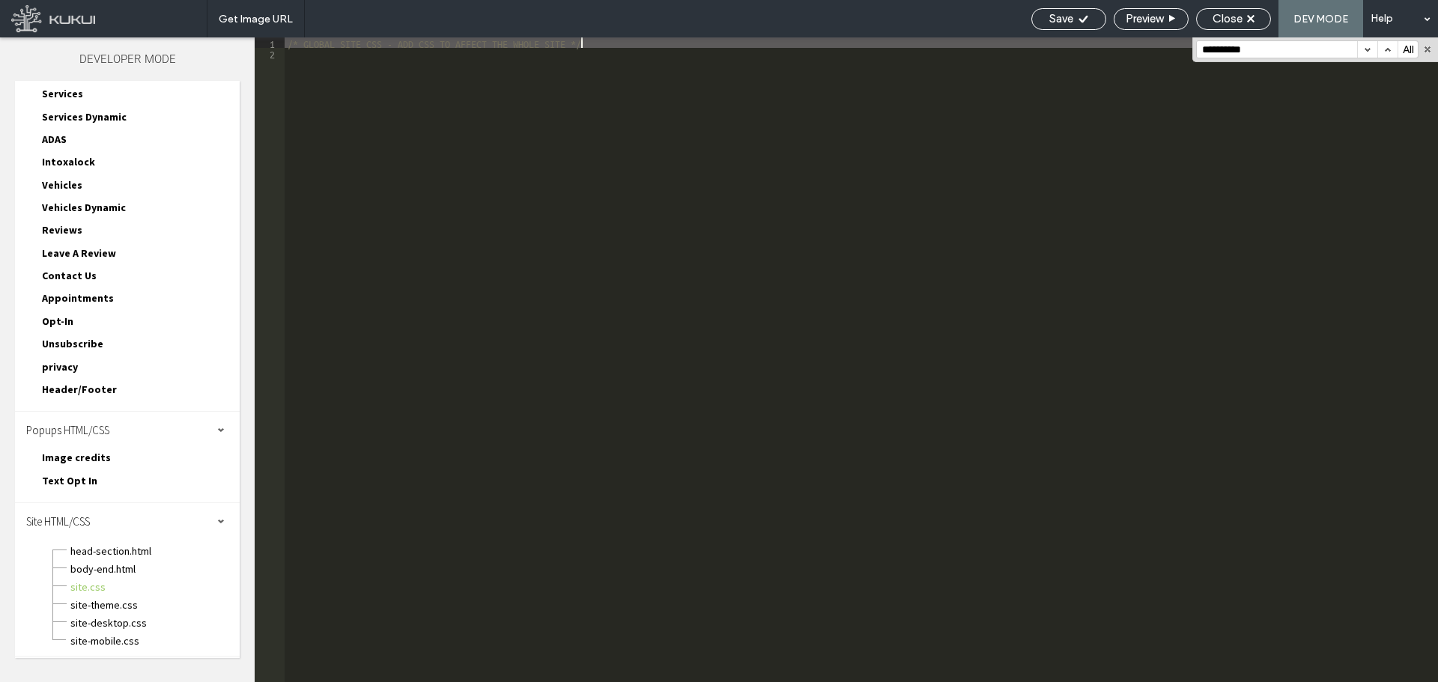
click at [564, 234] on div "/* GLOBAL SITE CSS - ADD CSS TO AFFECT THE WHOLE SITE */" at bounding box center [861, 370] width 1153 height 666
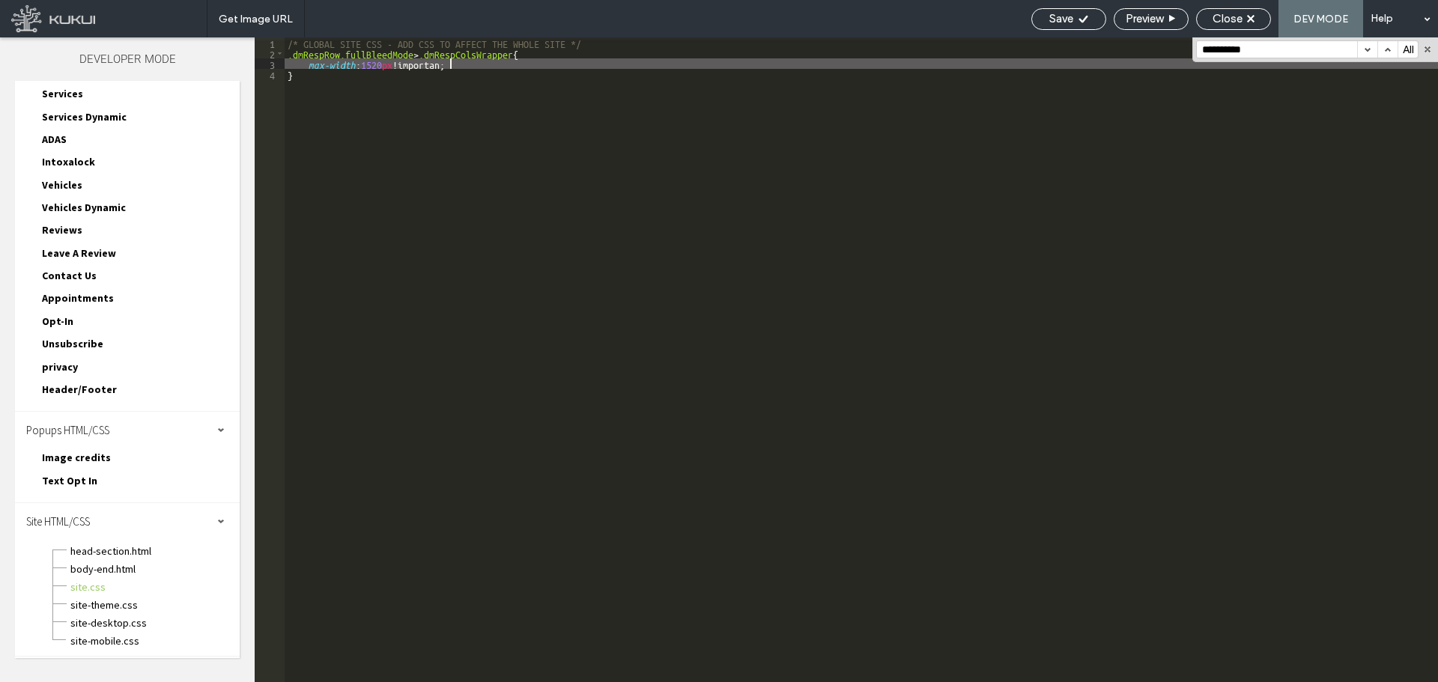
type textarea "**"
click at [1425, 47] on button "button" at bounding box center [1427, 49] width 10 height 10
click at [833, 67] on div "/* GLOBAL SITE CSS - ADD CSS TO AFFECT THE WHOLE SITE */ .dmRespRow.fullBleedMo…" at bounding box center [861, 370] width 1153 height 666
click at [1079, 19] on use at bounding box center [1082, 18] width 9 height 7
click at [1225, 15] on span "Close" at bounding box center [1228, 18] width 30 height 13
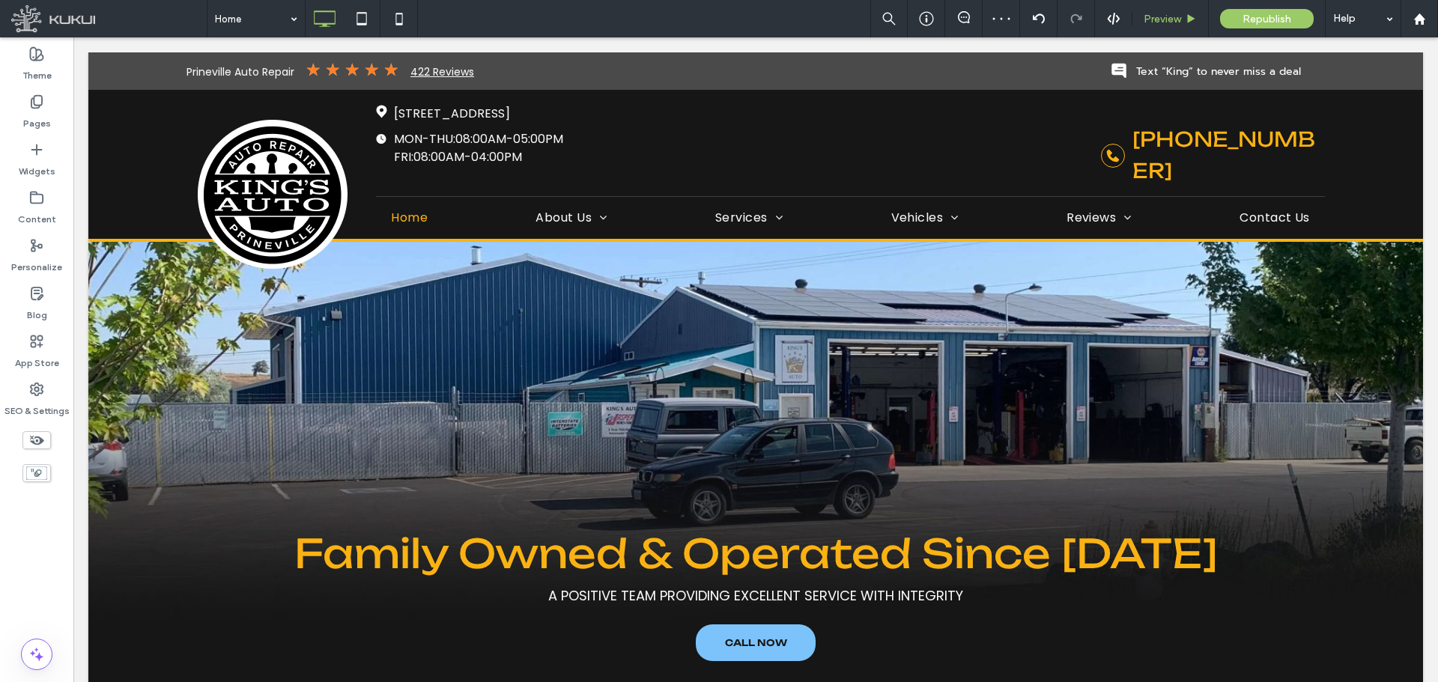
scroll to position [0, 0]
click at [1171, 25] on div "Preview" at bounding box center [1170, 18] width 76 height 37
click at [1171, 23] on span "Preview" at bounding box center [1162, 19] width 37 height 13
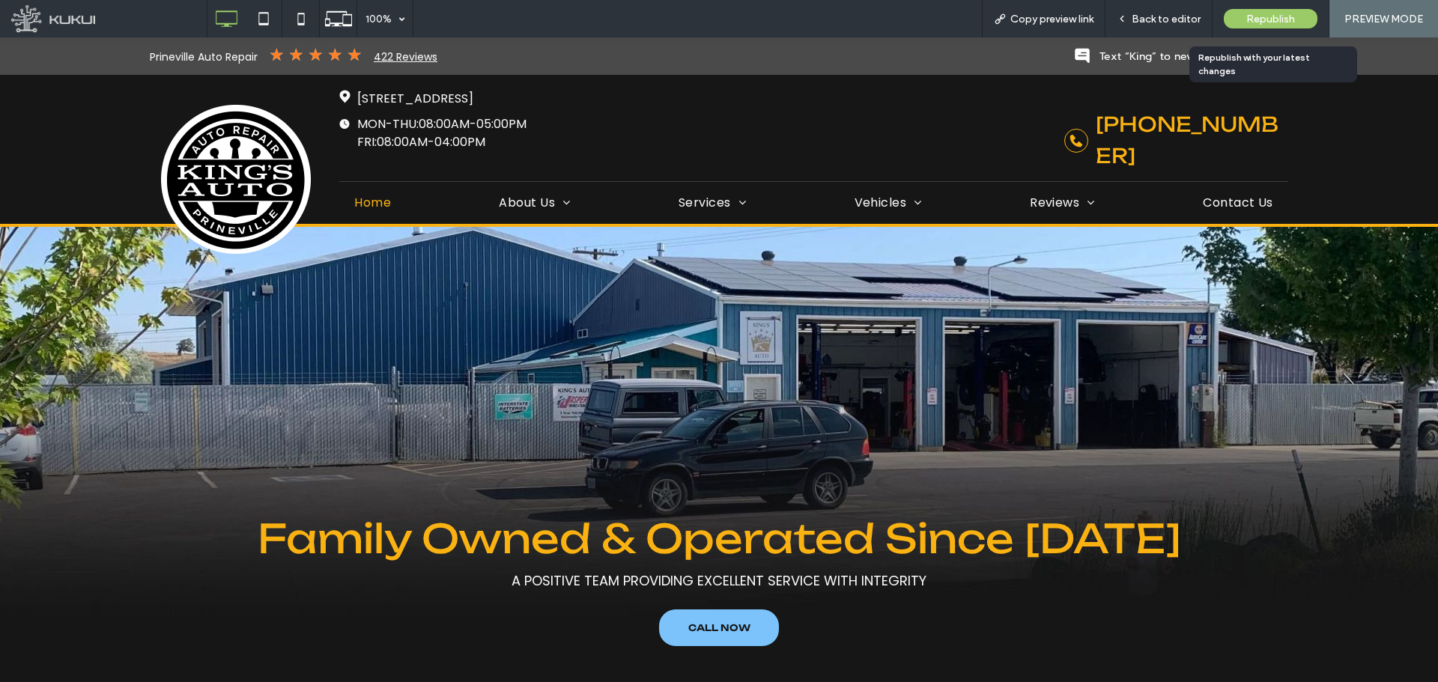
click at [1248, 21] on span "Republish" at bounding box center [1270, 19] width 49 height 13
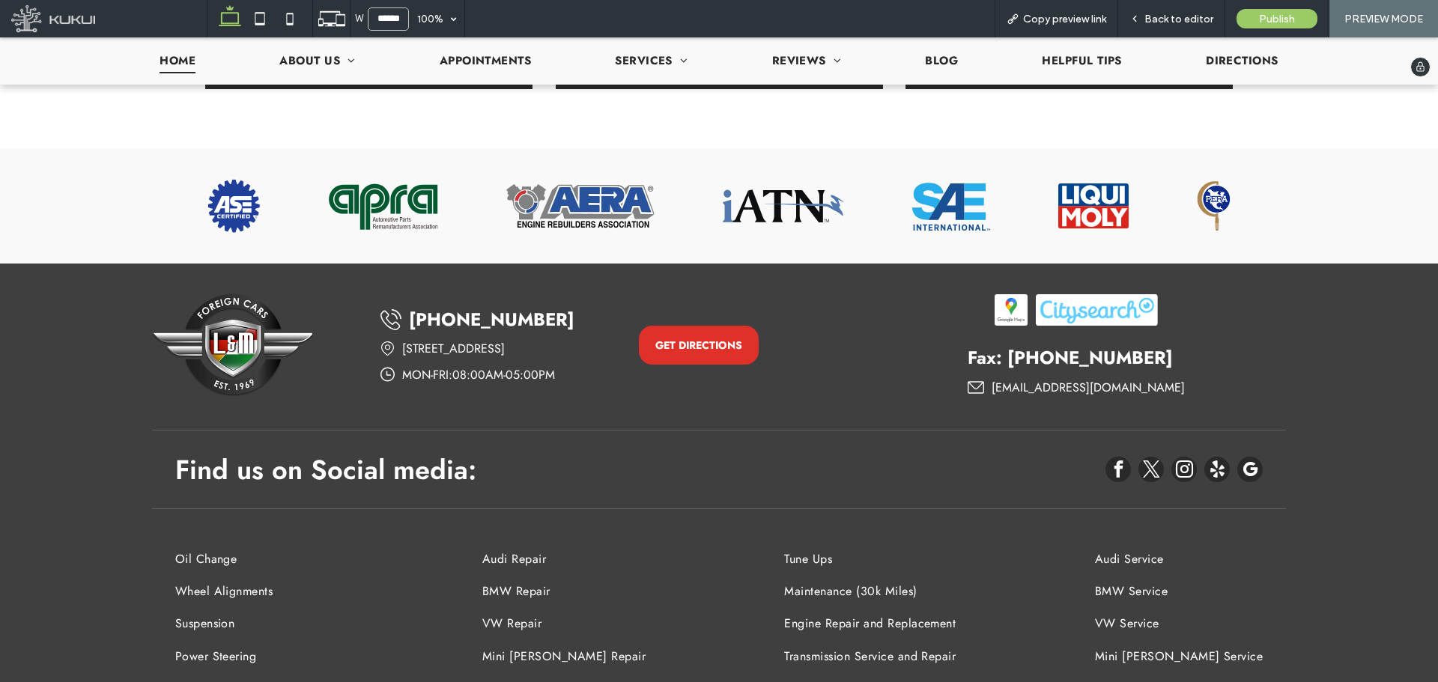
scroll to position [3382, 0]
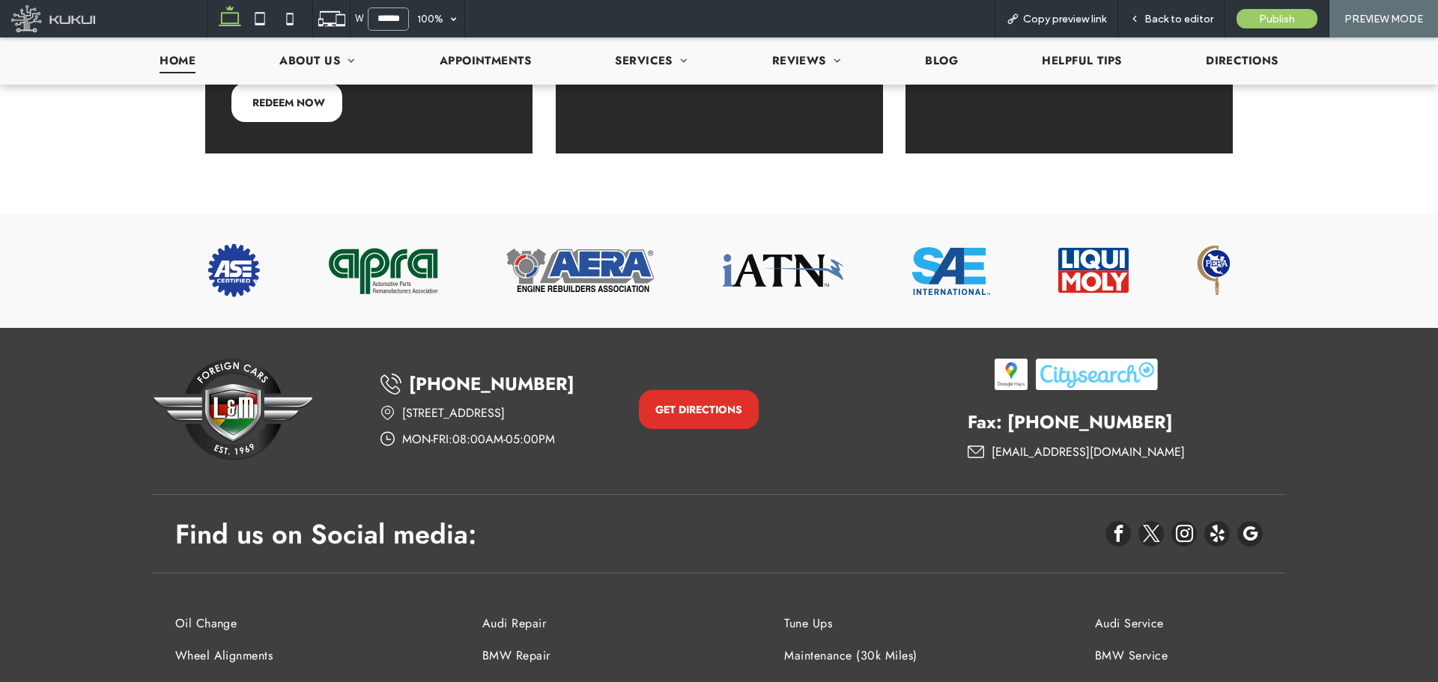
click at [379, 27] on input "******" at bounding box center [388, 18] width 41 height 23
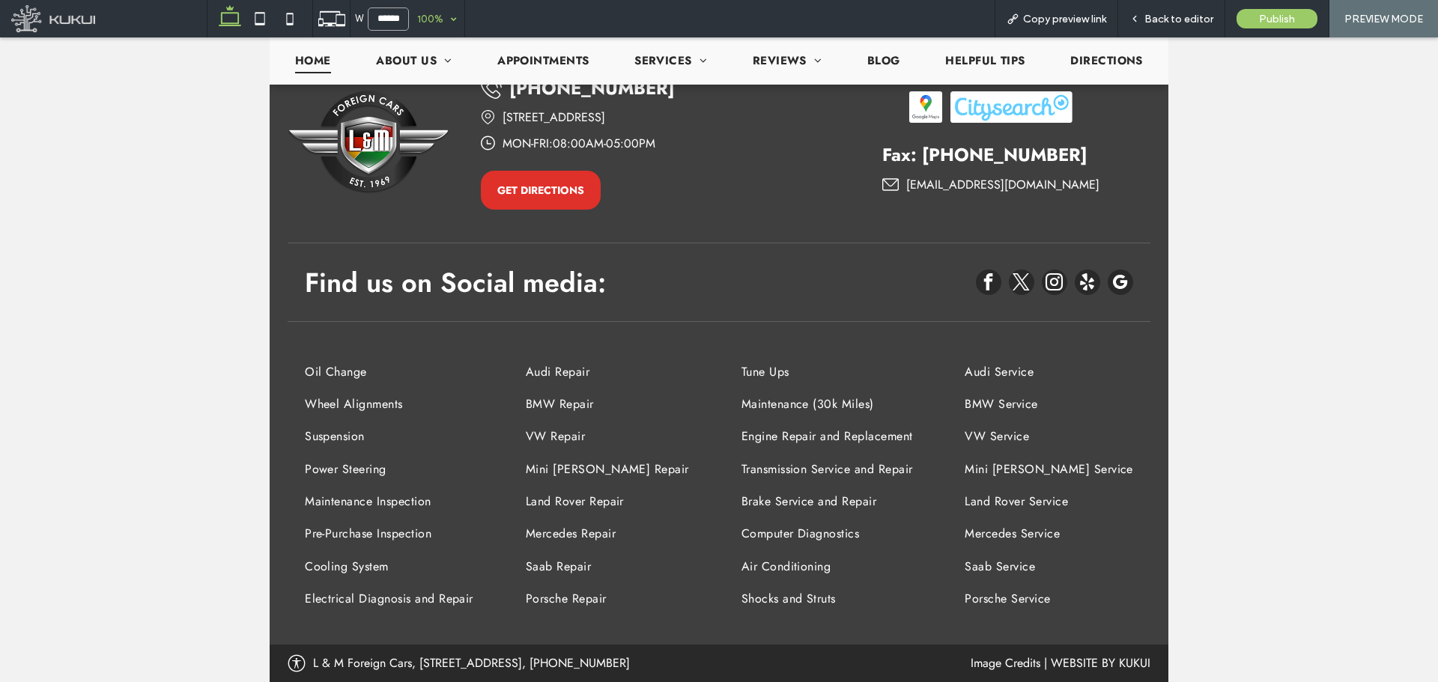
scroll to position [2967, 0]
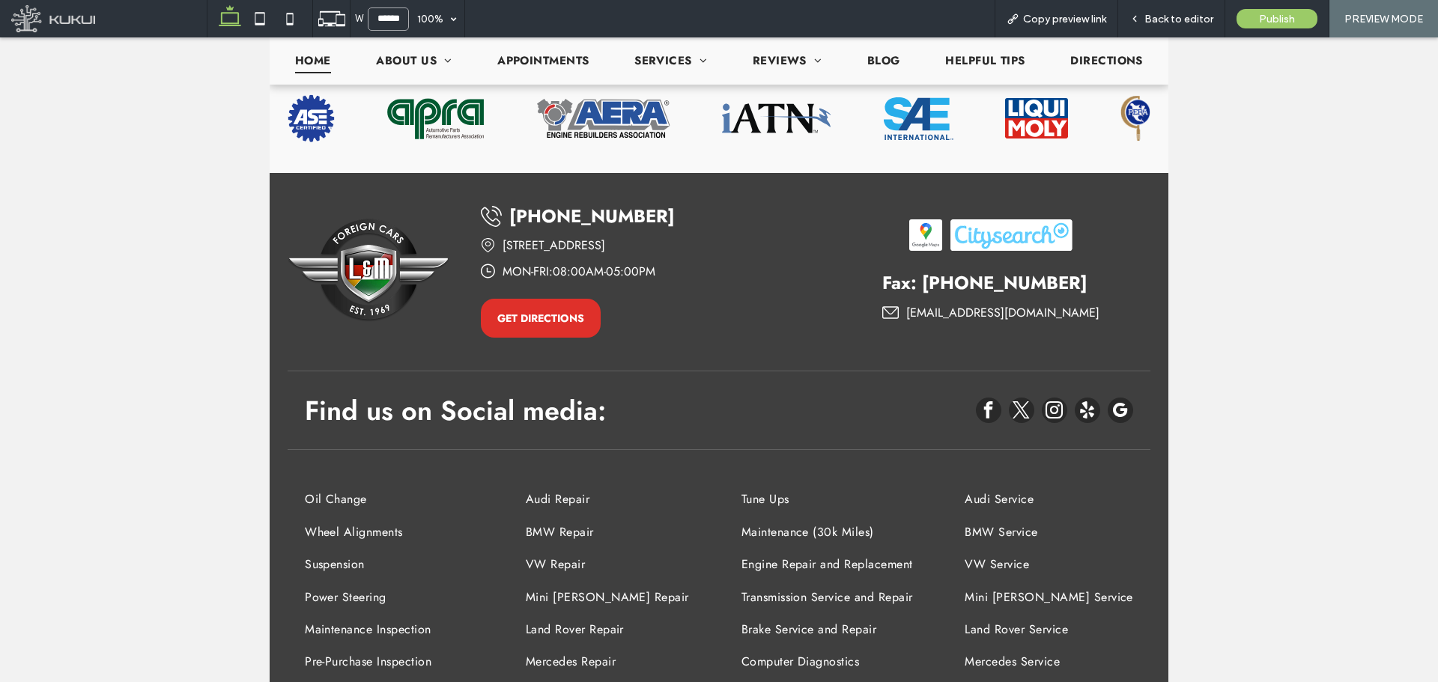
click at [395, 28] on input "******" at bounding box center [388, 18] width 41 height 23
type input "******"
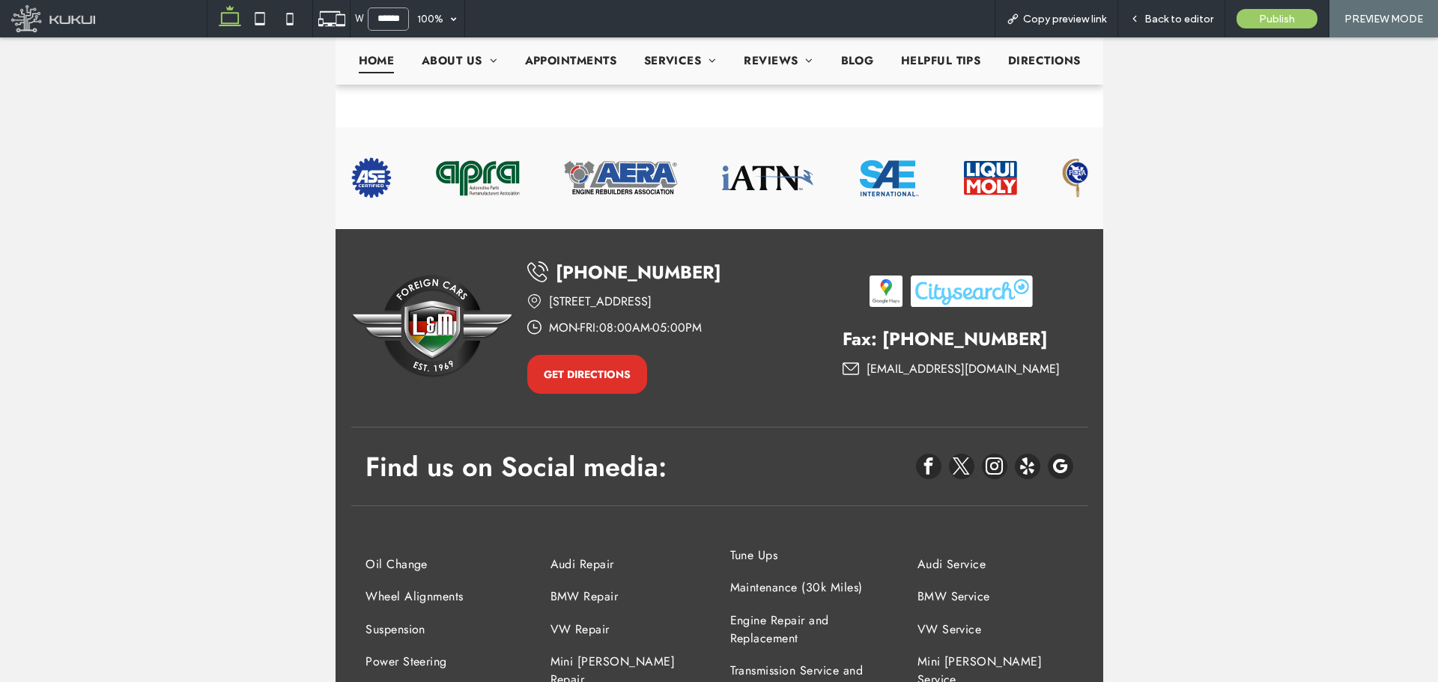
scroll to position [3062, 0]
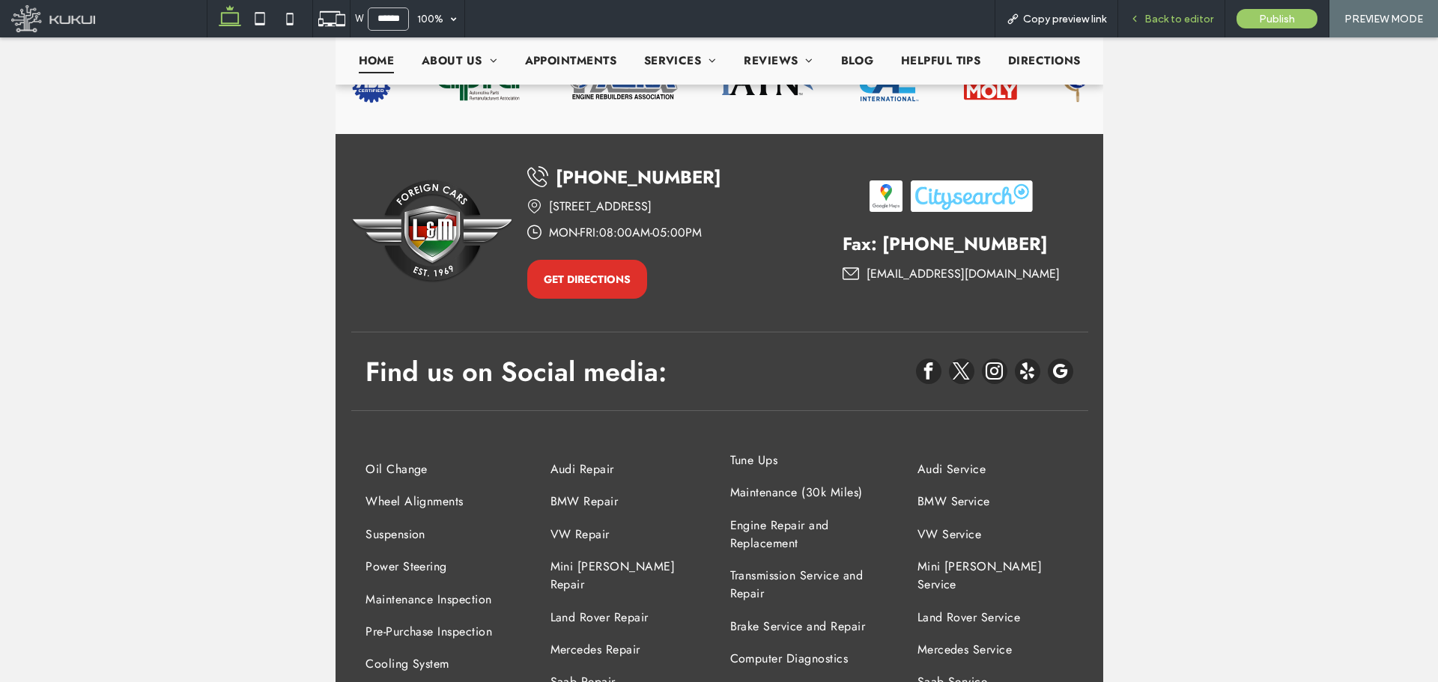
click at [1166, 21] on span "Back to editor" at bounding box center [1178, 19] width 69 height 13
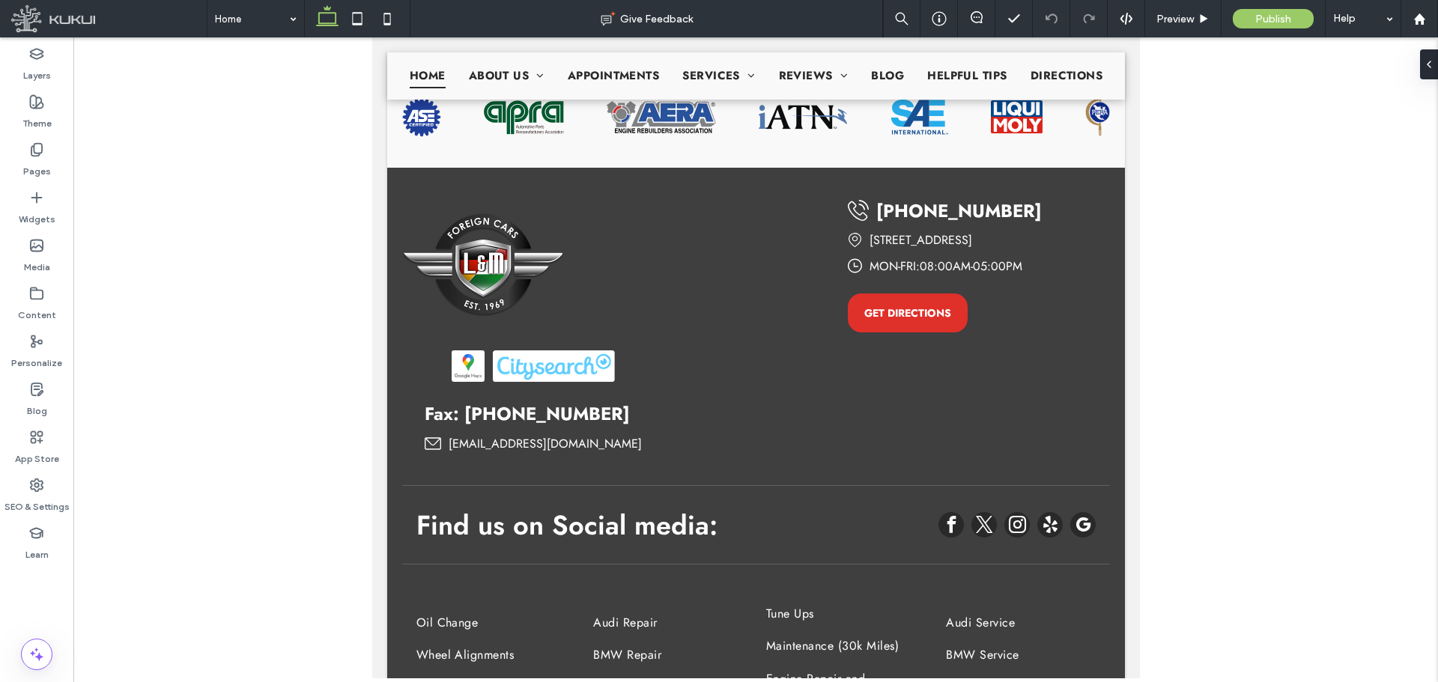
scroll to position [3217, 0]
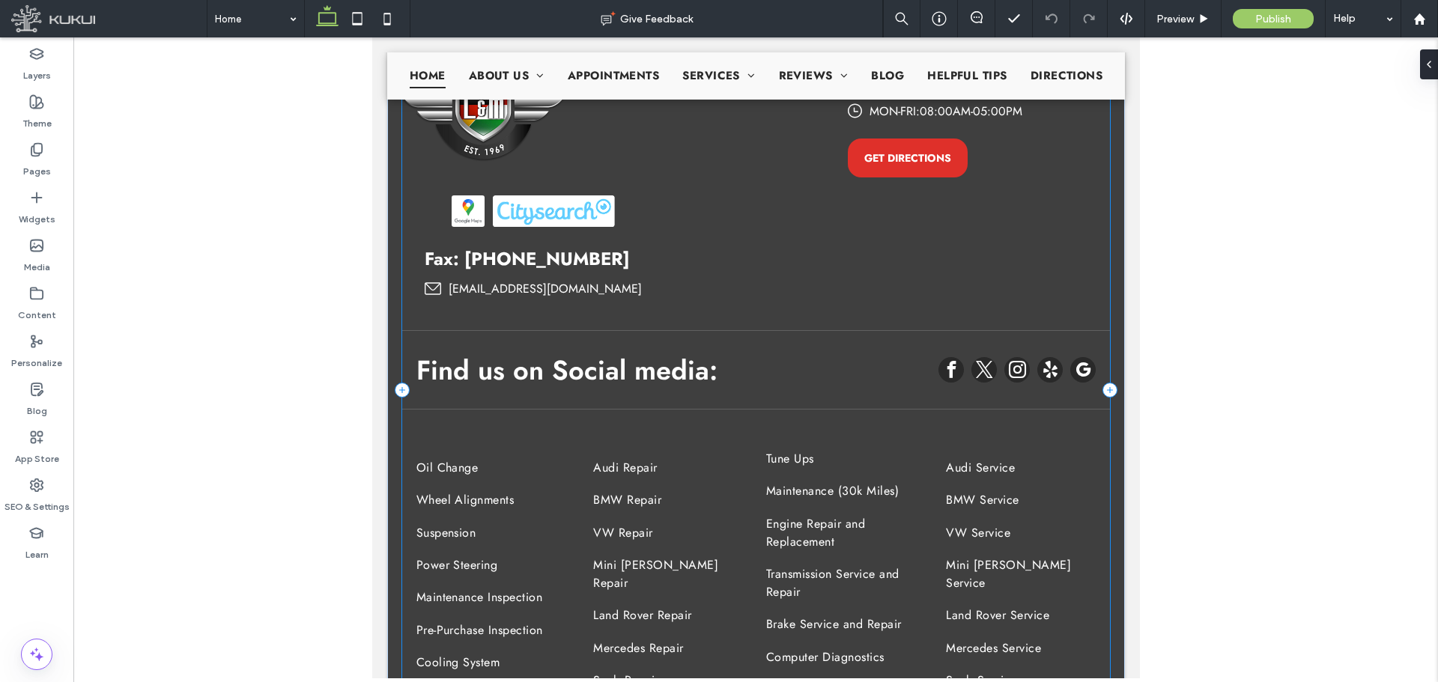
click at [653, 278] on div "Find us on Social media: Oil Change Wheel Alignments Suspension Power Steering …" at bounding box center [755, 391] width 709 height 696
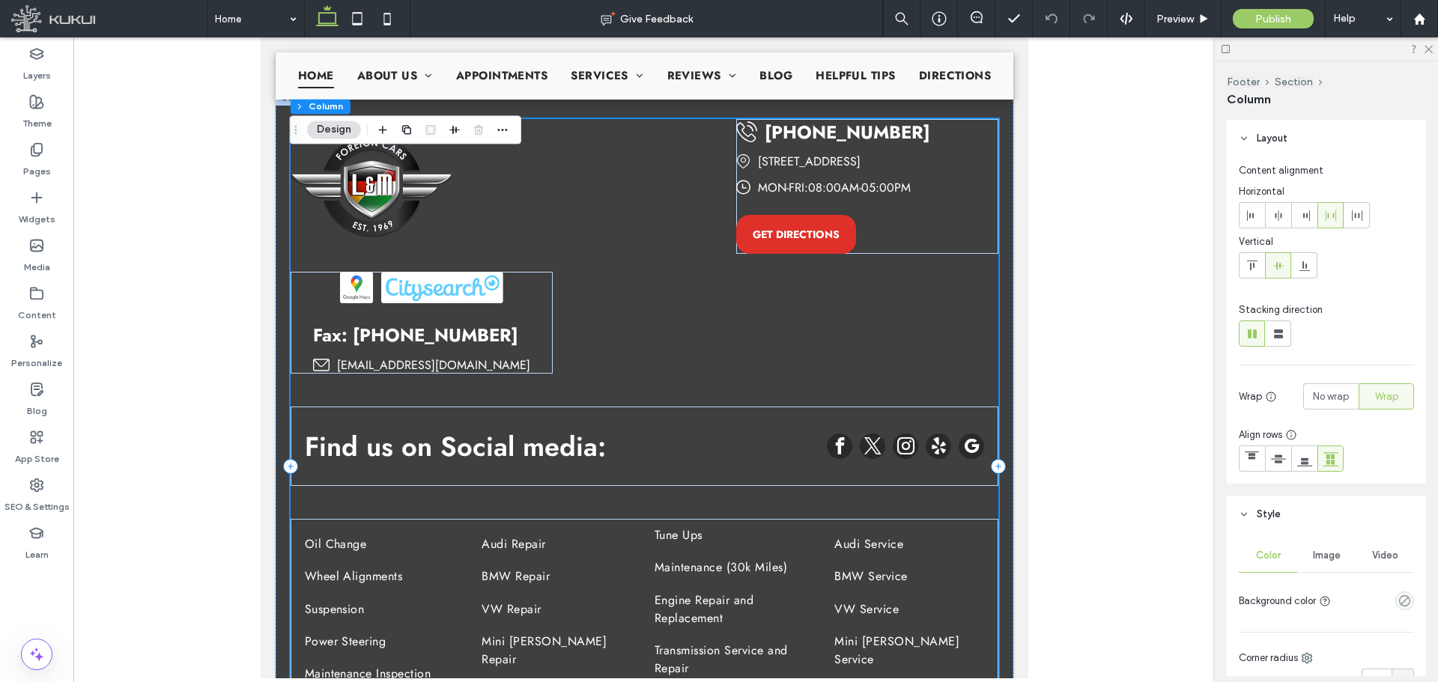
scroll to position [3067, 0]
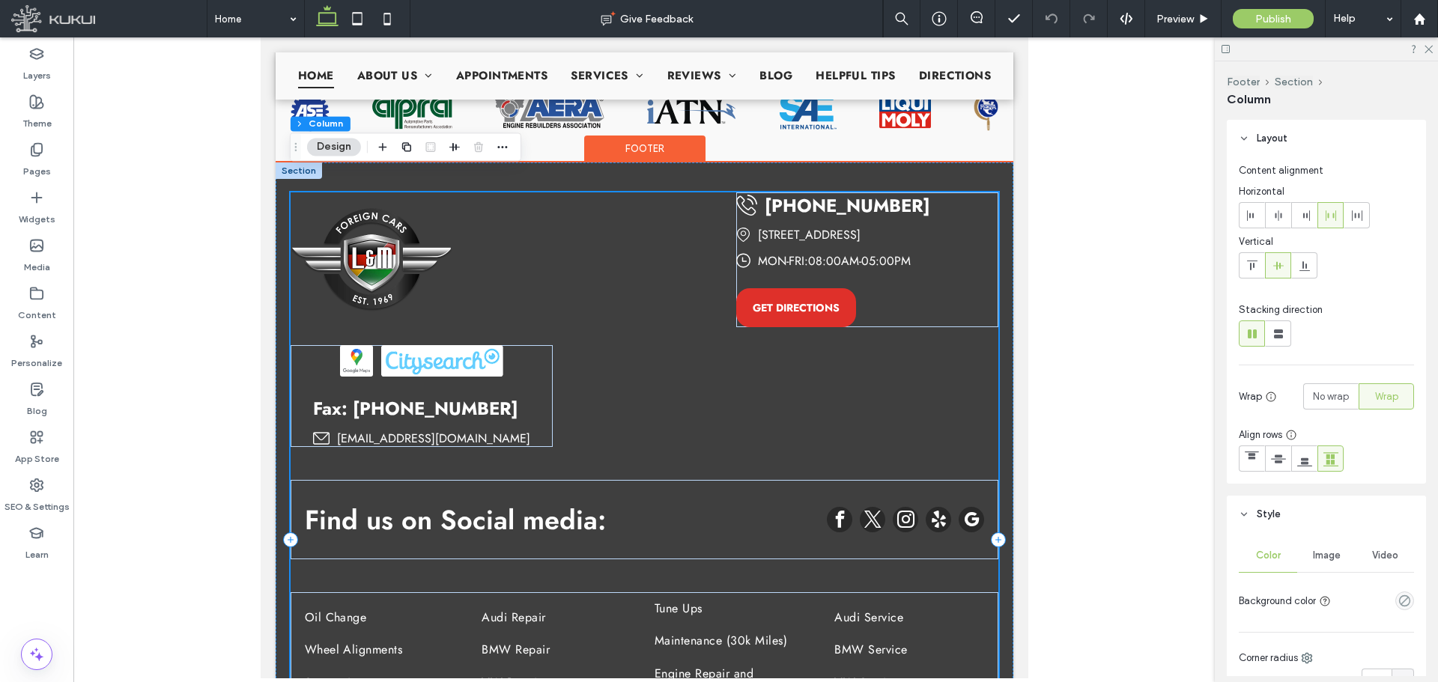
click at [588, 318] on div "Find us on Social media: Oil Change Wheel Alignments Suspension Power Steering …" at bounding box center [644, 540] width 709 height 696
click at [527, 348] on div "Fax: 718 451-2973 lmforeigncars@gmail.com" at bounding box center [421, 396] width 262 height 102
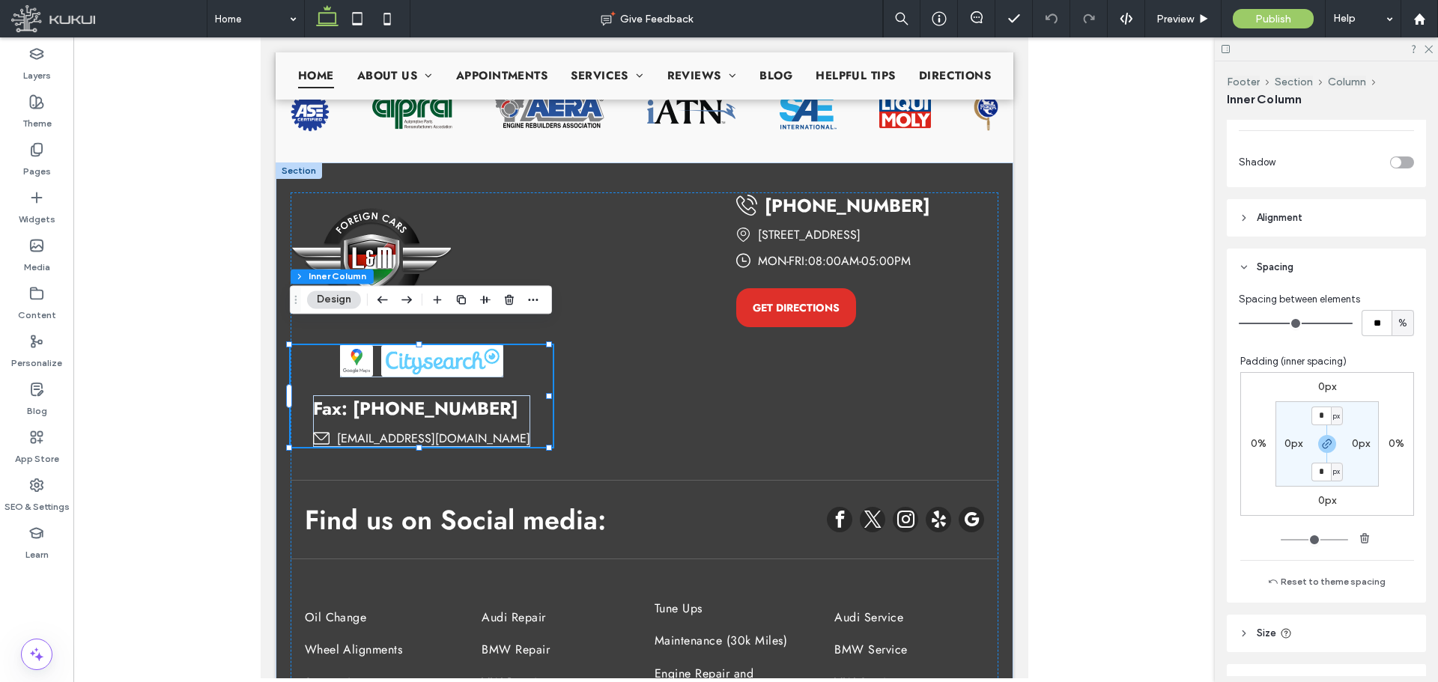
scroll to position [599, 0]
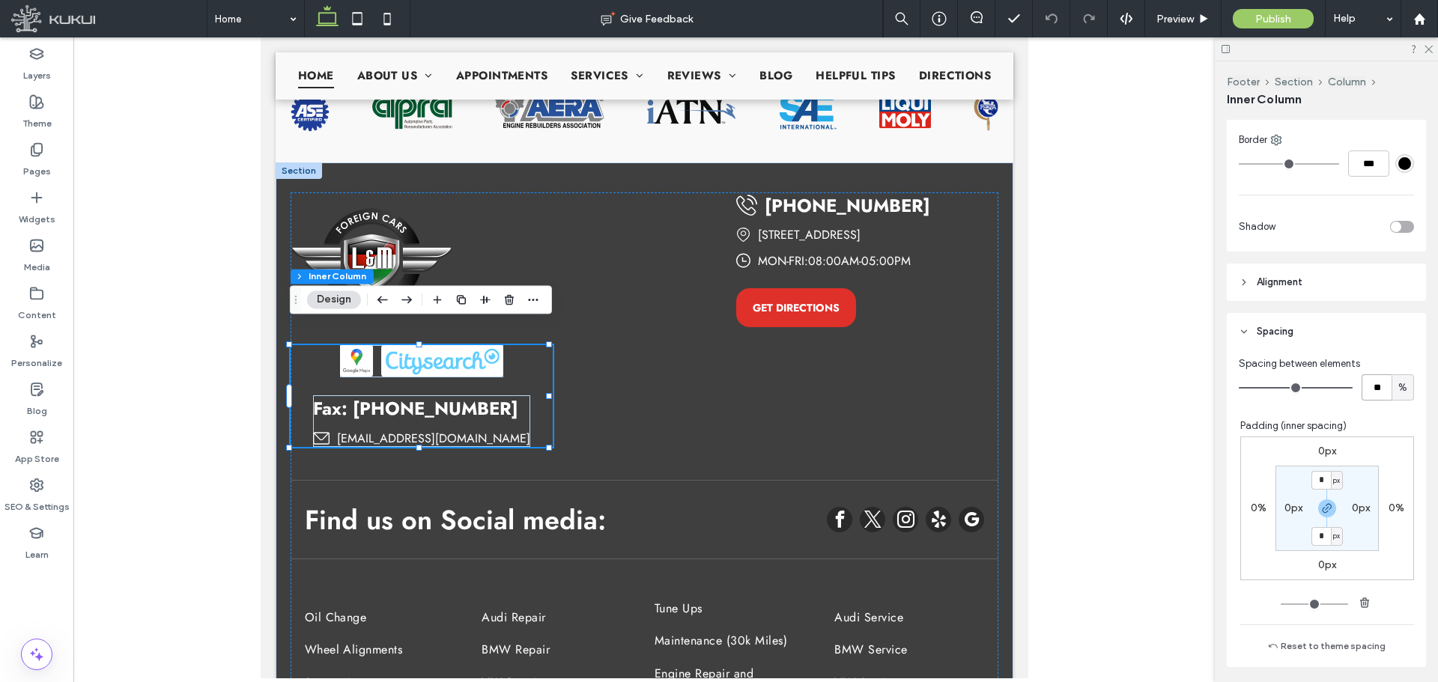
click at [1362, 390] on input "**" at bounding box center [1377, 387] width 30 height 26
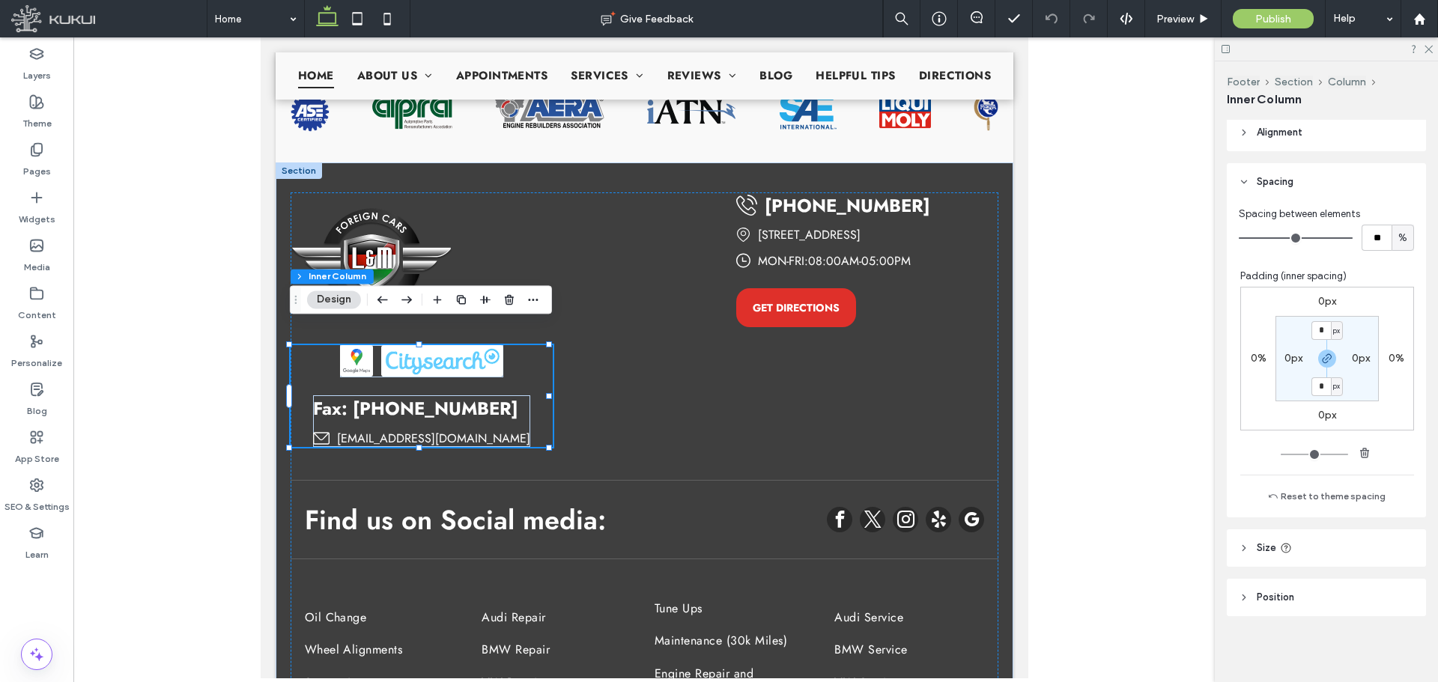
click at [1317, 536] on header "Size" at bounding box center [1326, 548] width 199 height 37
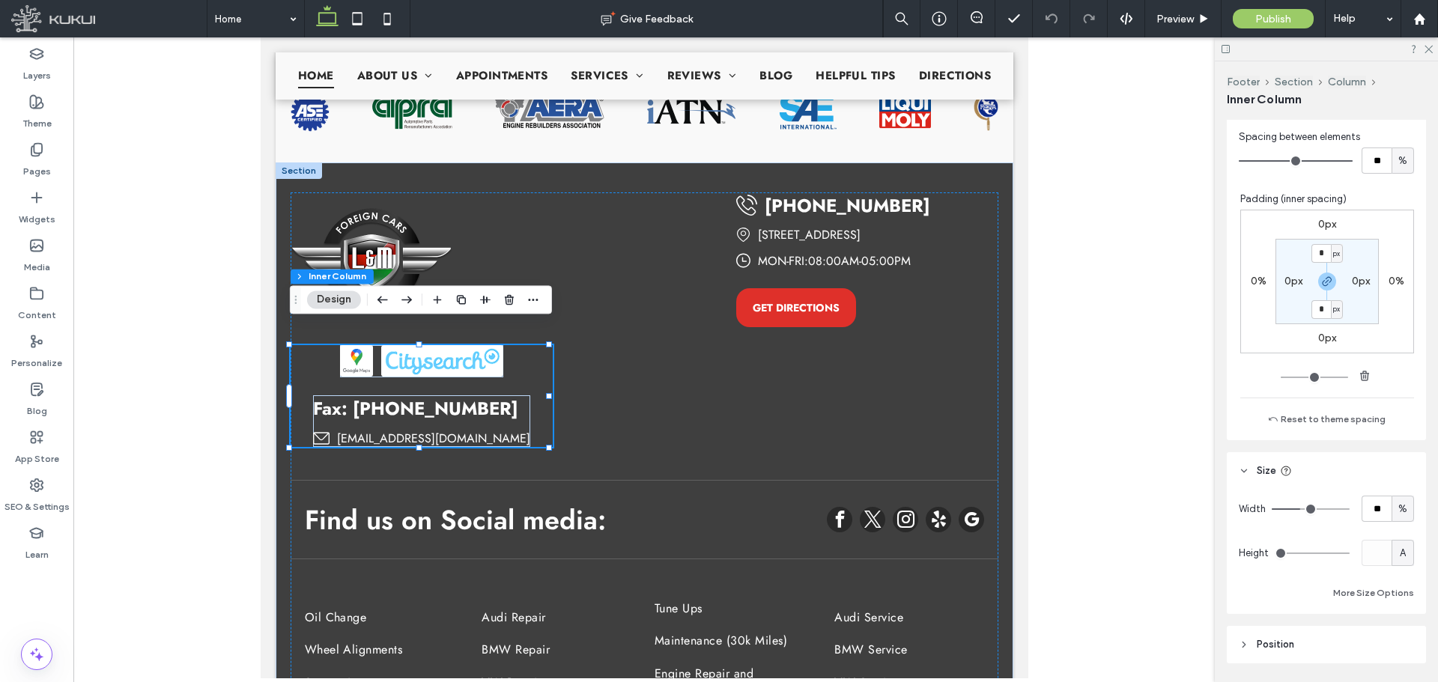
scroll to position [845, 0]
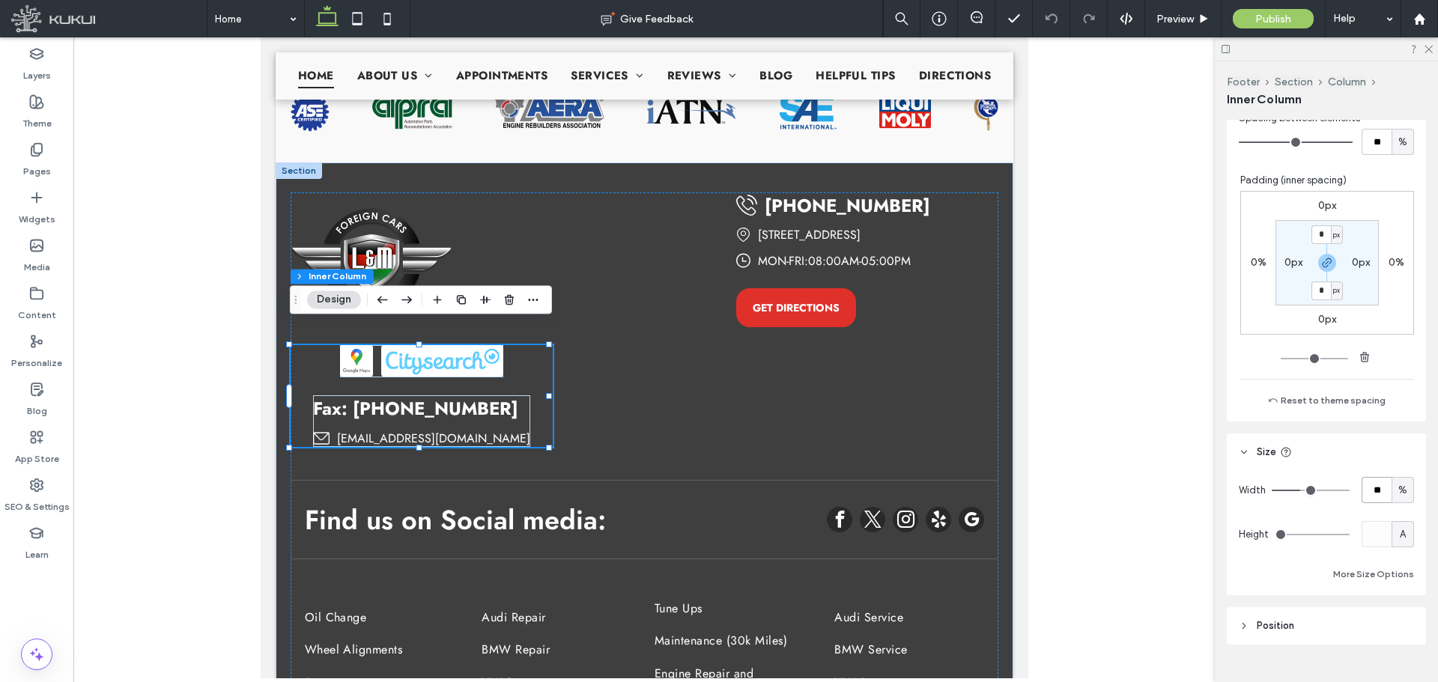
click at [1371, 496] on input "**" at bounding box center [1377, 490] width 30 height 26
type input "**"
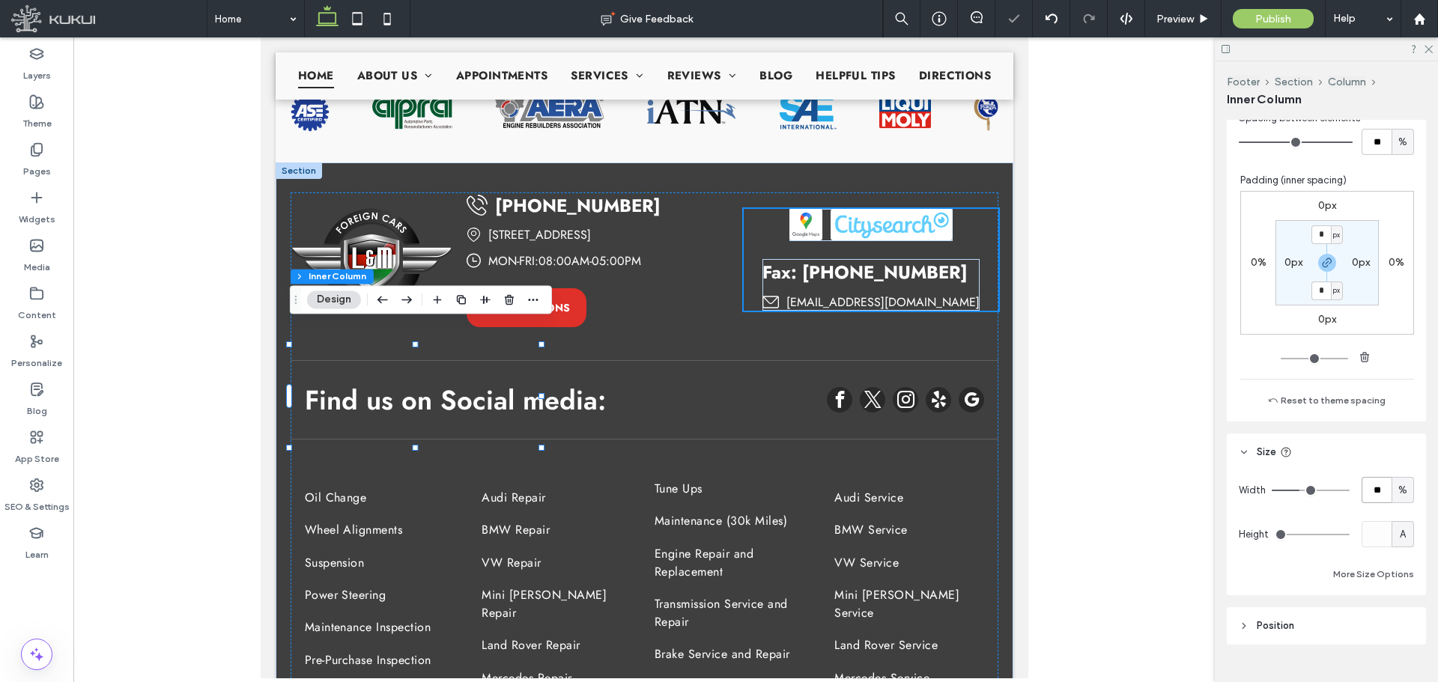
type input "**"
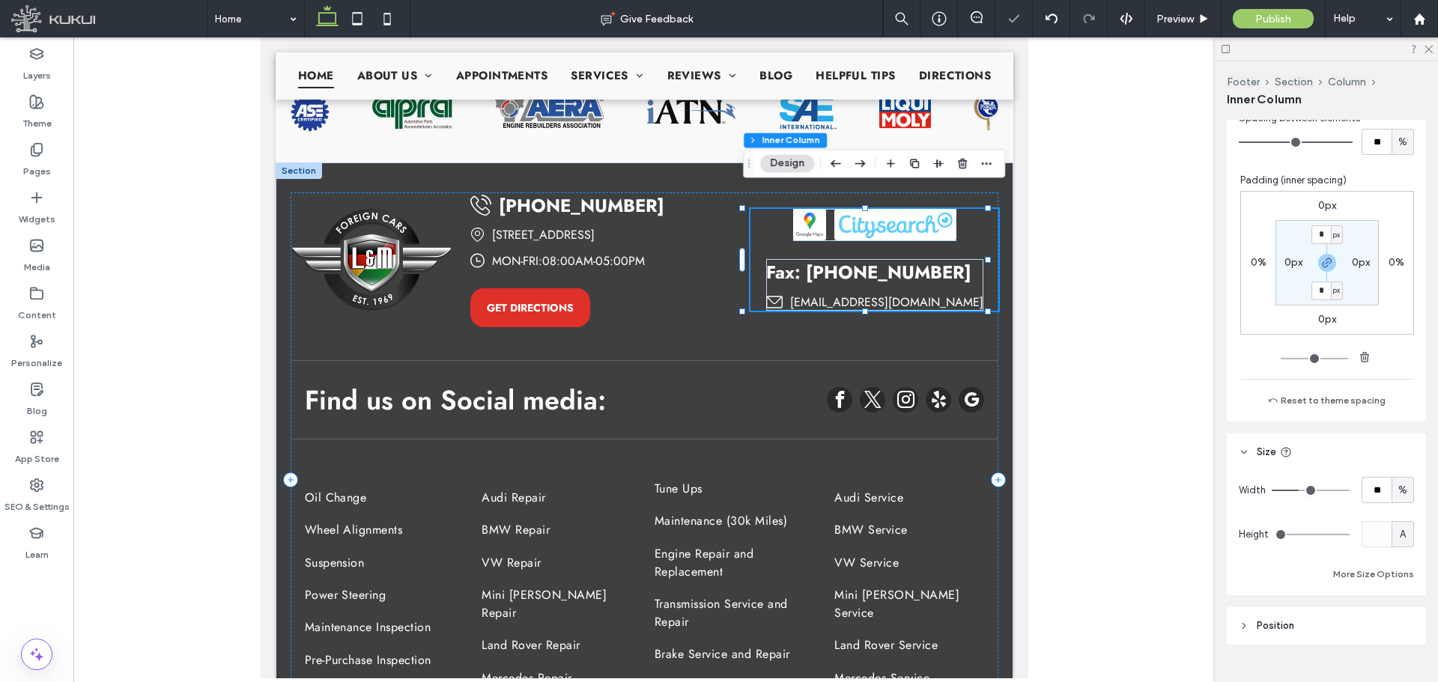
click at [1347, 508] on div "Width ** % Height A More Size Options" at bounding box center [1326, 530] width 175 height 106
click at [938, 321] on div "Find us on Social media: Oil Change Wheel Alignments Suspension Power Steering …" at bounding box center [644, 480] width 709 height 576
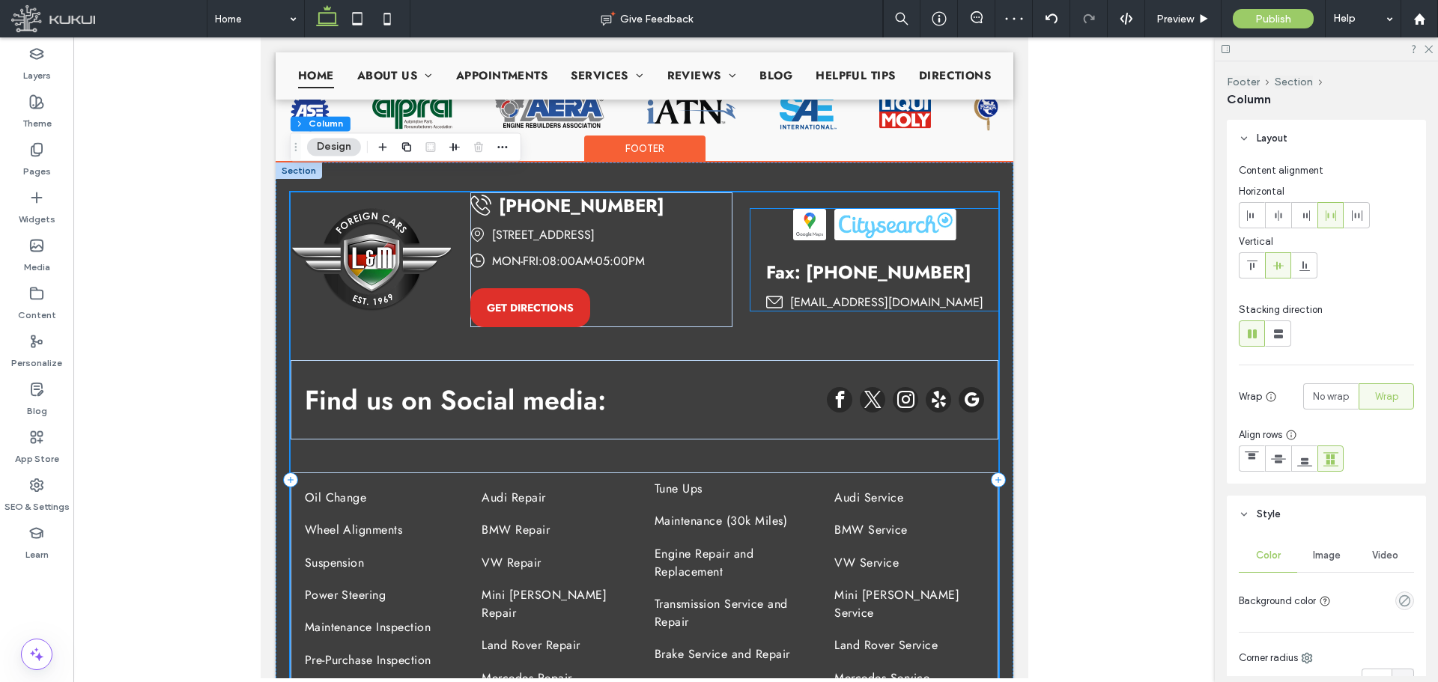
click at [964, 276] on div "Fax: 718 451-2973 lmforeigncars@gmail.com" at bounding box center [874, 260] width 248 height 102
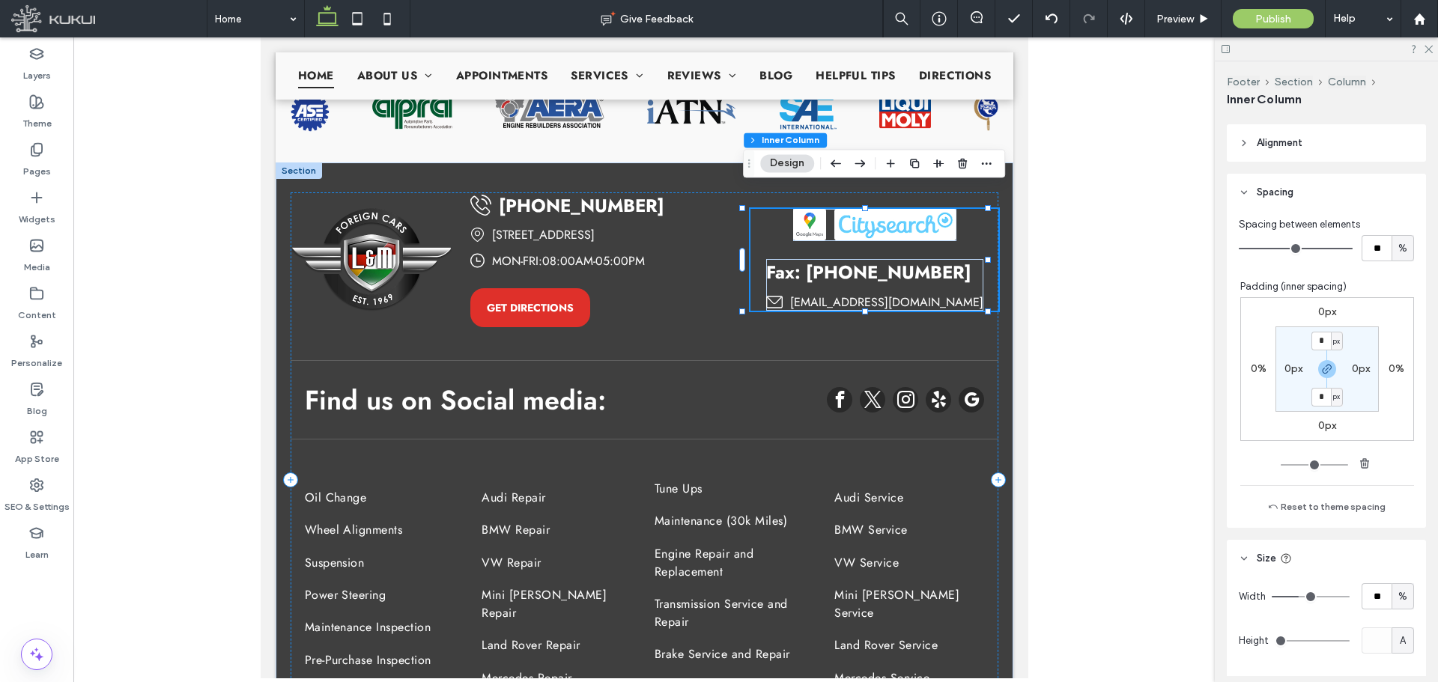
scroll to position [749, 0]
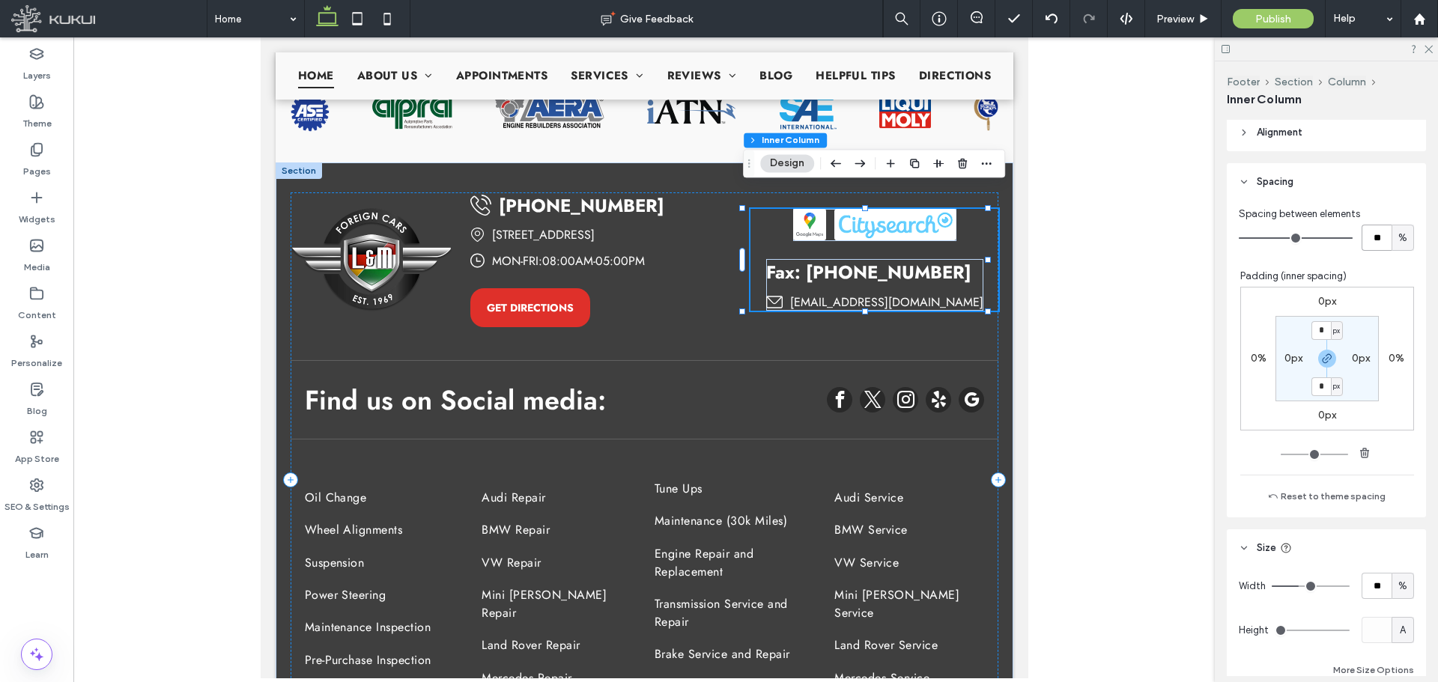
click at [1366, 238] on input "**" at bounding box center [1377, 238] width 30 height 26
type input "**"
click at [954, 322] on div "Find us on Social media: Oil Change Wheel Alignments Suspension Power Steering …" at bounding box center [644, 480] width 709 height 576
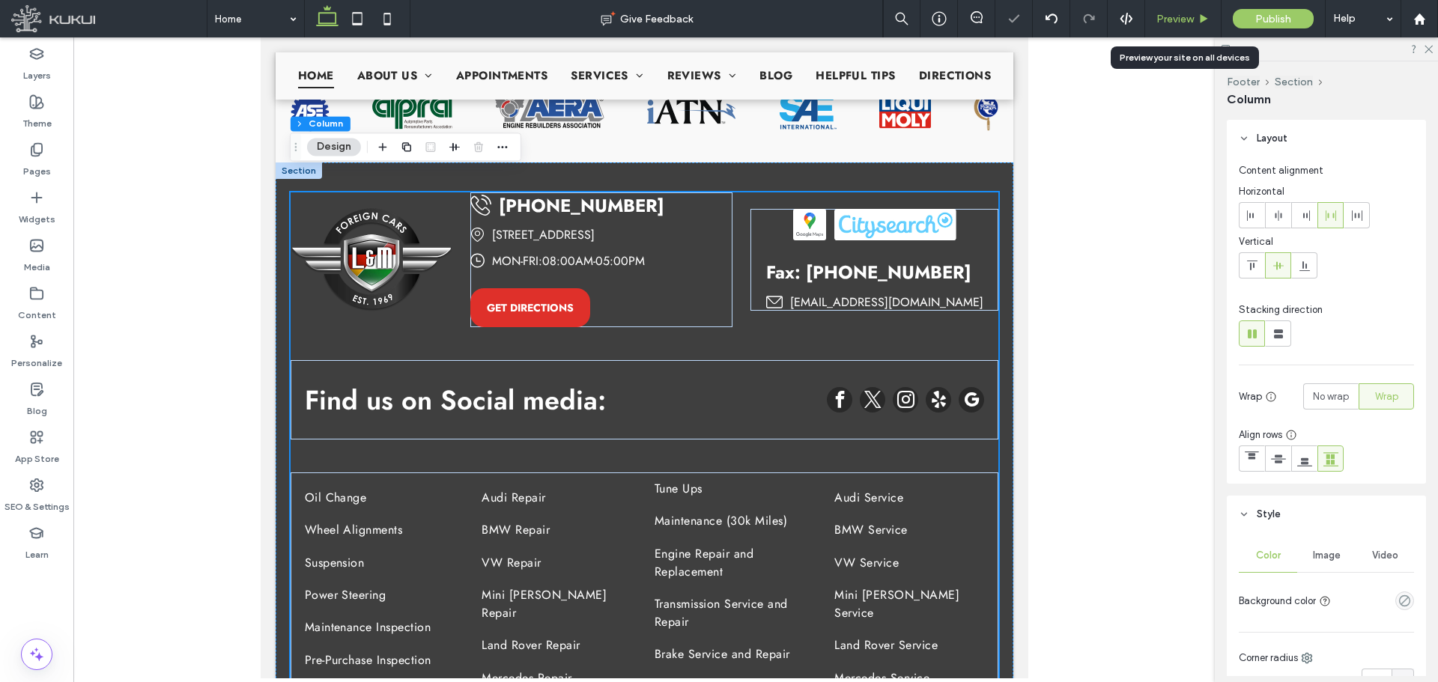
click at [1180, 14] on span "Preview" at bounding box center [1174, 19] width 37 height 13
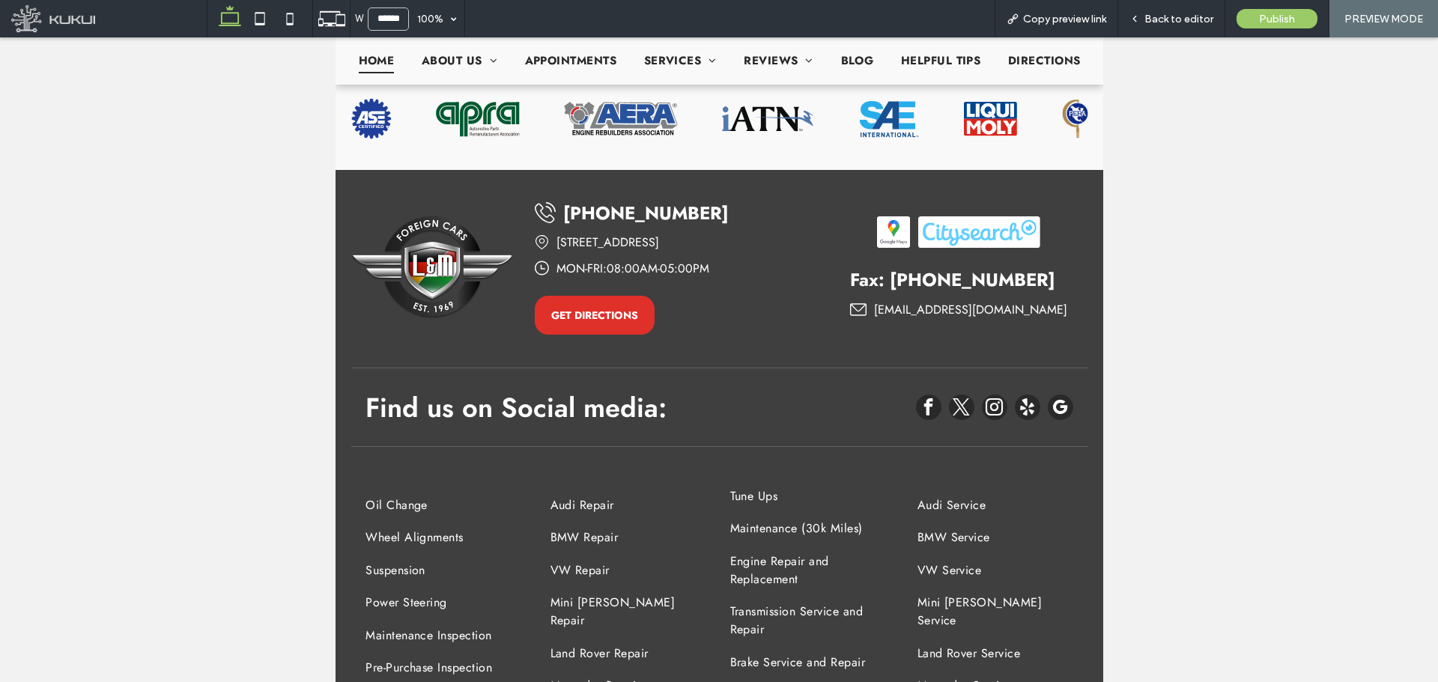
scroll to position [2913, 0]
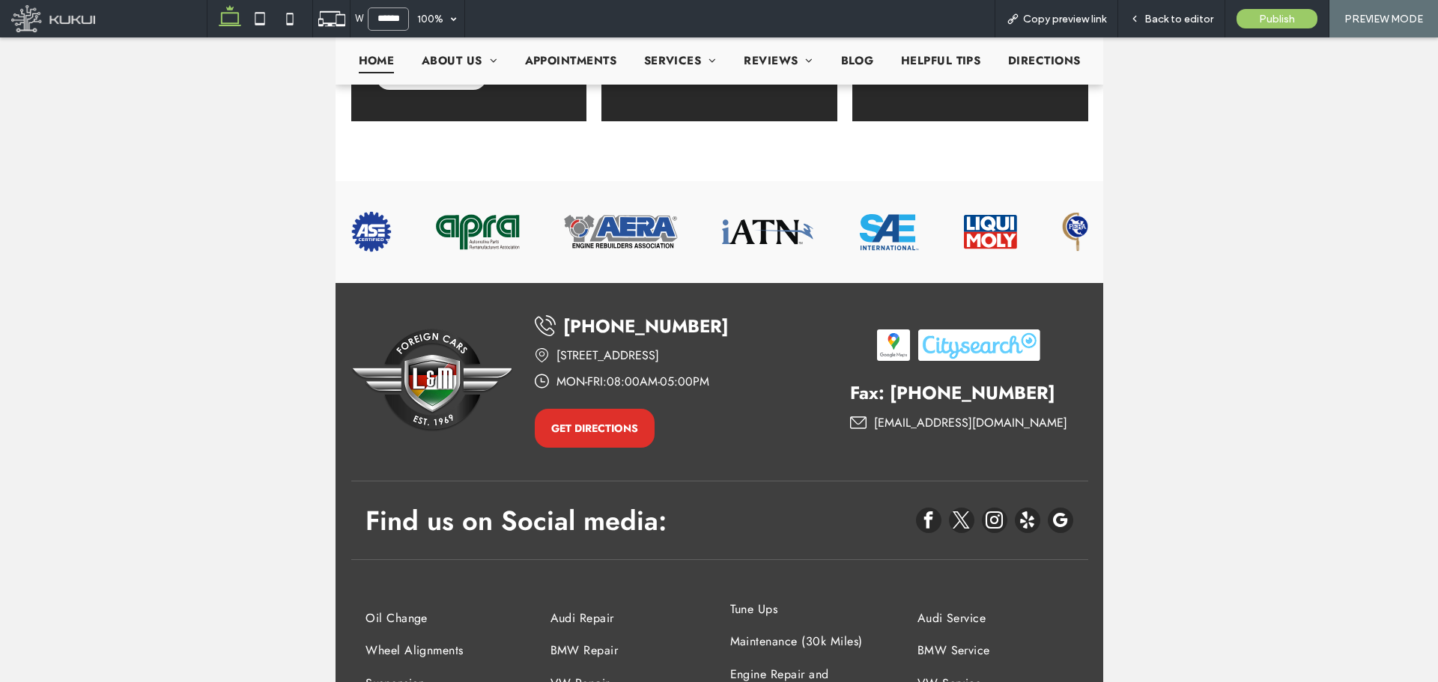
click at [374, 13] on input "******" at bounding box center [388, 18] width 41 height 23
click at [374, 16] on input "******" at bounding box center [388, 18] width 41 height 23
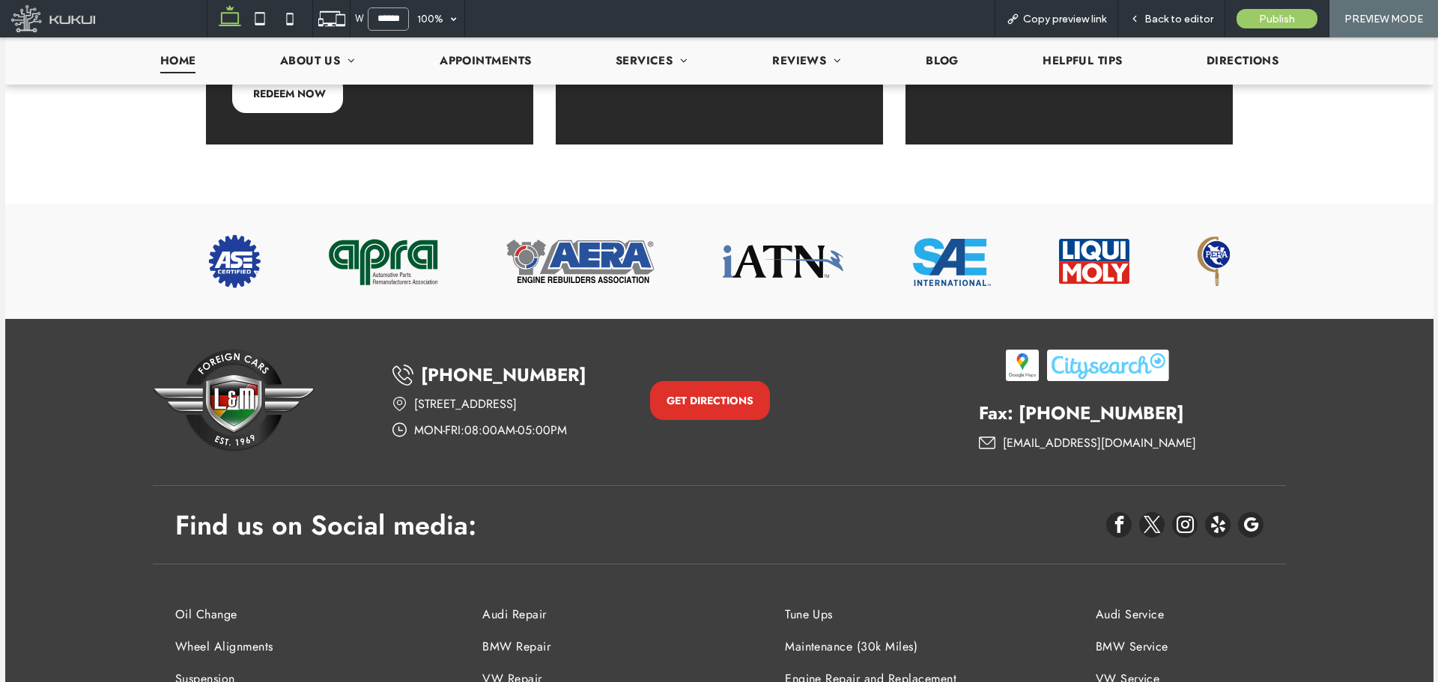
scroll to position [3245, 0]
type input "******"
click at [1152, 17] on span "Back to editor" at bounding box center [1178, 19] width 69 height 13
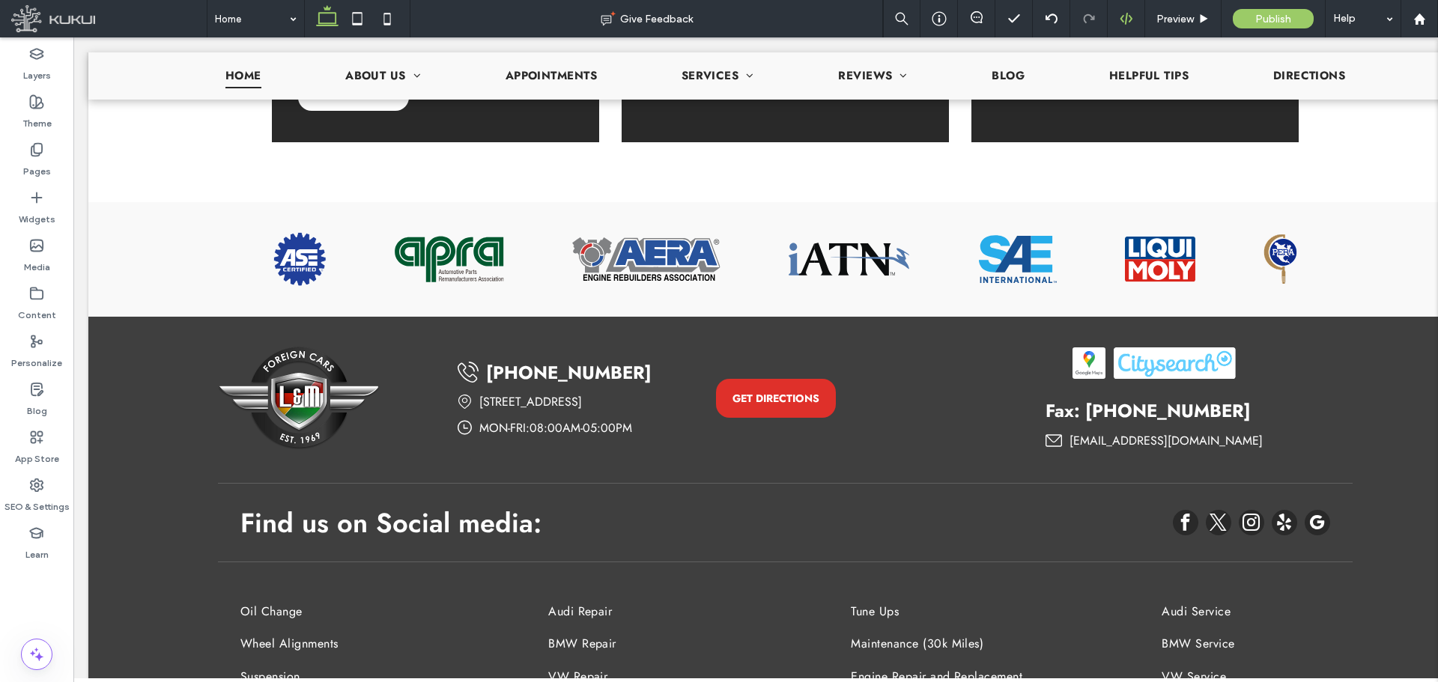
scroll to position [3248, 0]
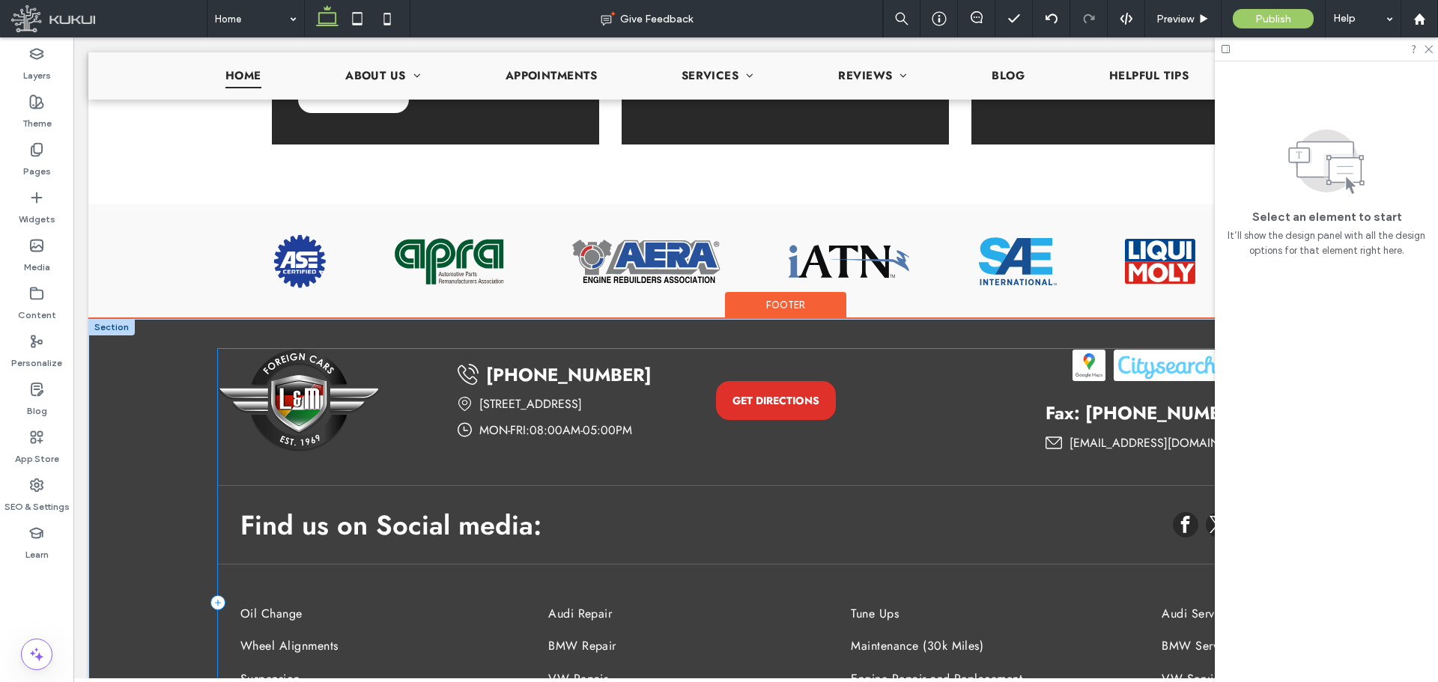
click at [967, 349] on div "Find us on Social media: Oil Change Wheel Alignments Suspension Power Steering …" at bounding box center [785, 603] width 1135 height 509
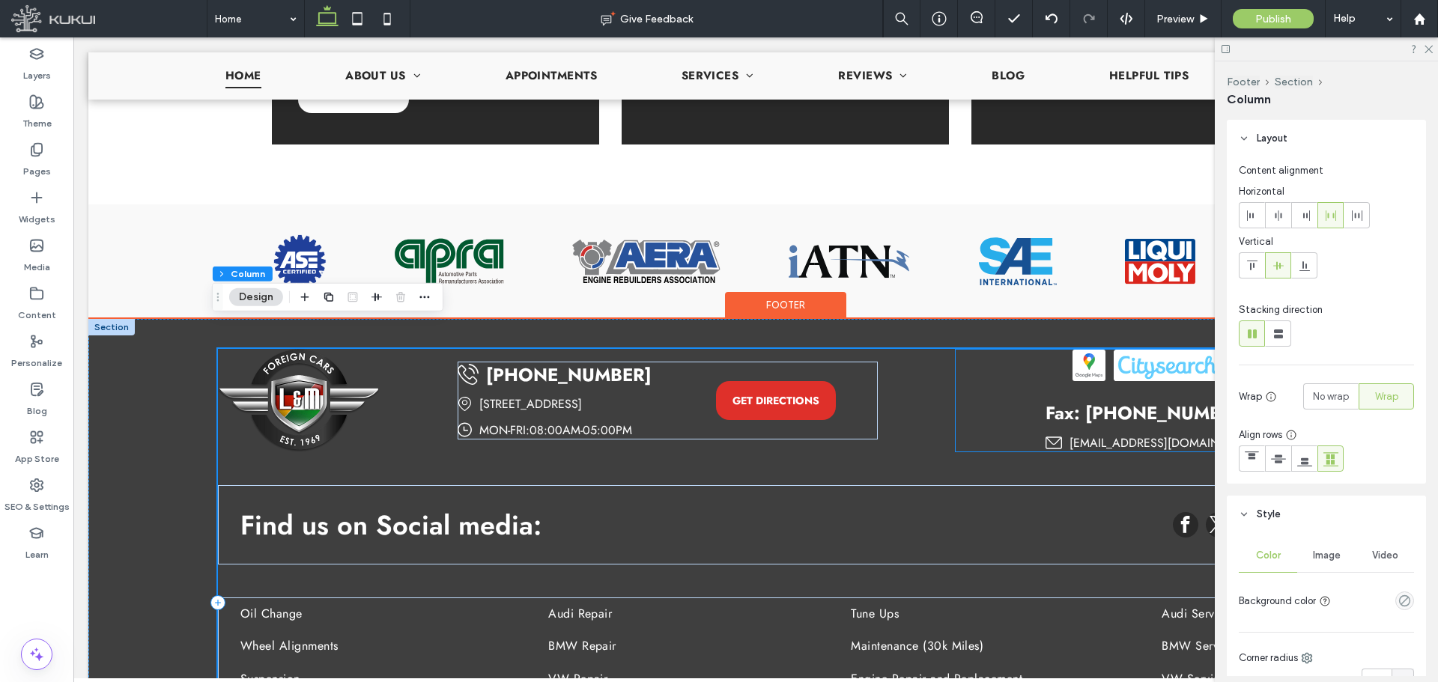
click at [957, 368] on div "Fax: 718 451-2973 lmforeigncars@gmail.com" at bounding box center [1154, 401] width 397 height 102
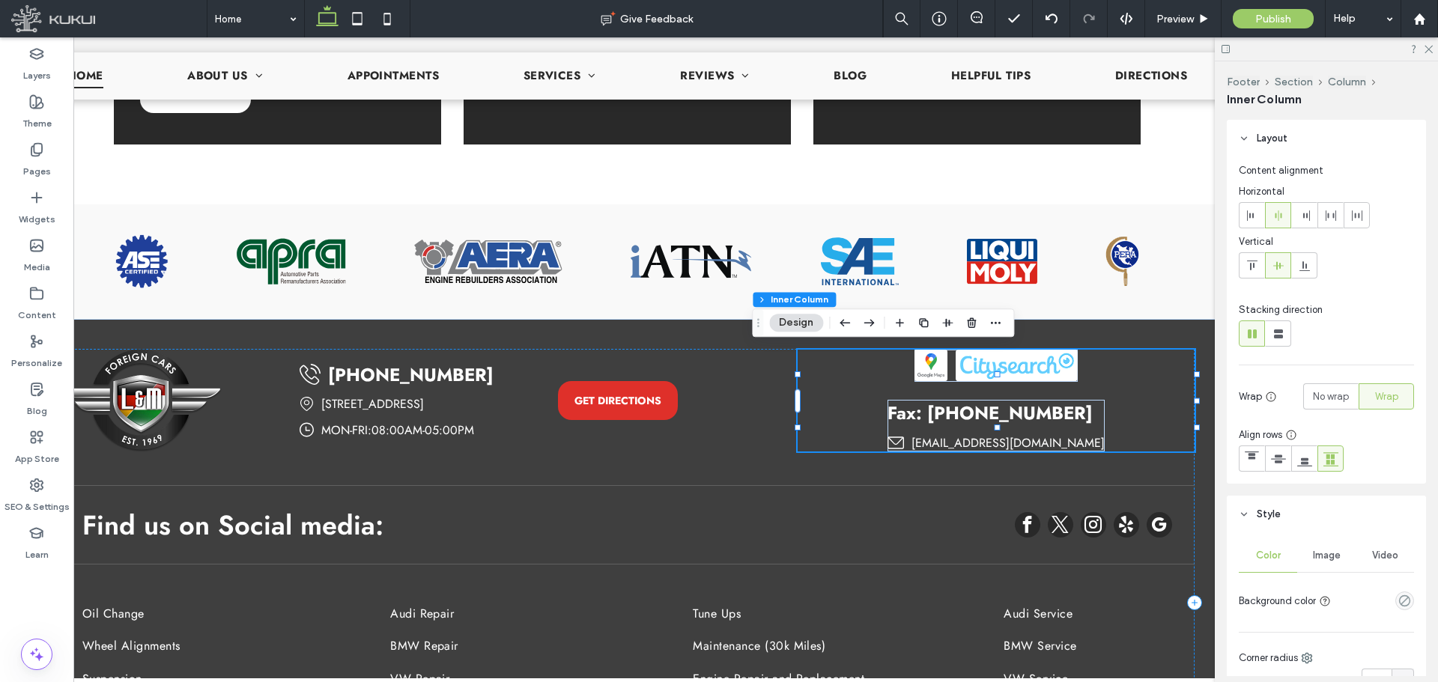
scroll to position [0, 282]
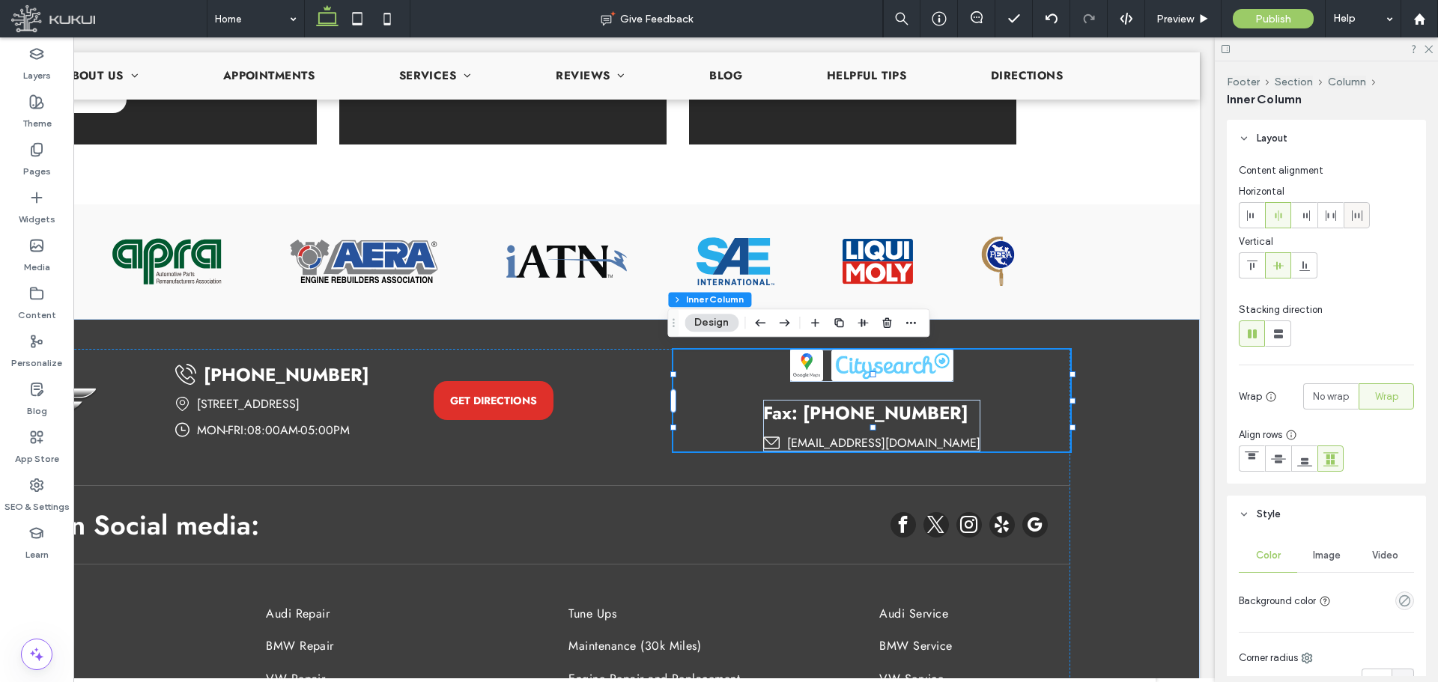
click at [1356, 213] on icon at bounding box center [1357, 216] width 12 height 12
click at [1177, 22] on span "Preview" at bounding box center [1174, 19] width 37 height 13
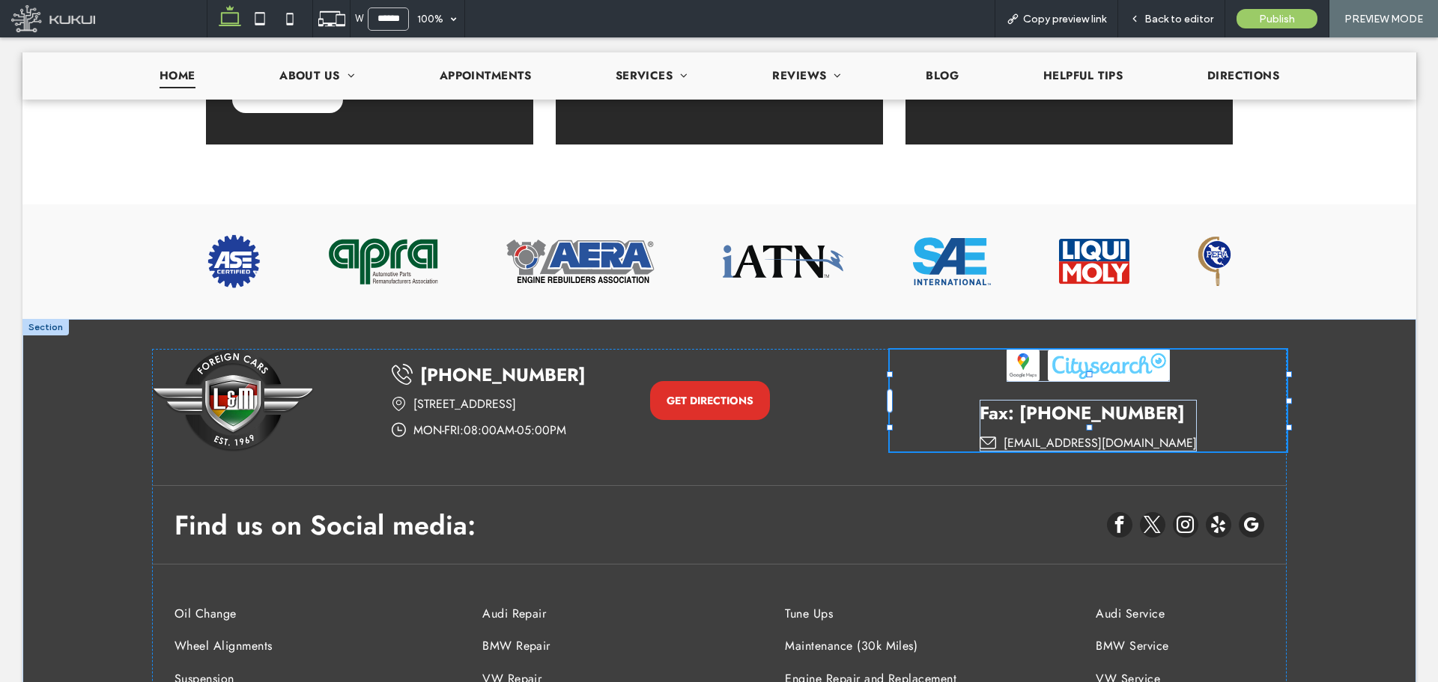
scroll to position [3250, 0]
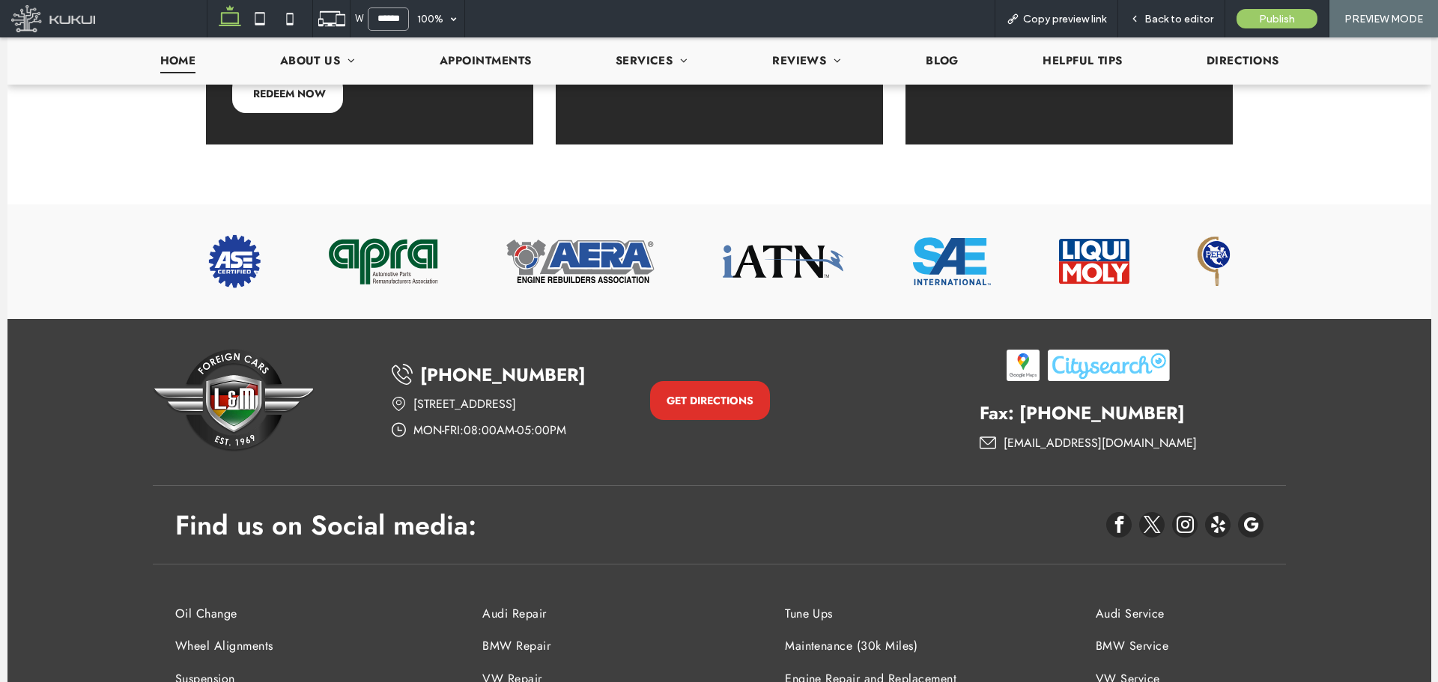
click at [389, 21] on input "******" at bounding box center [388, 18] width 41 height 23
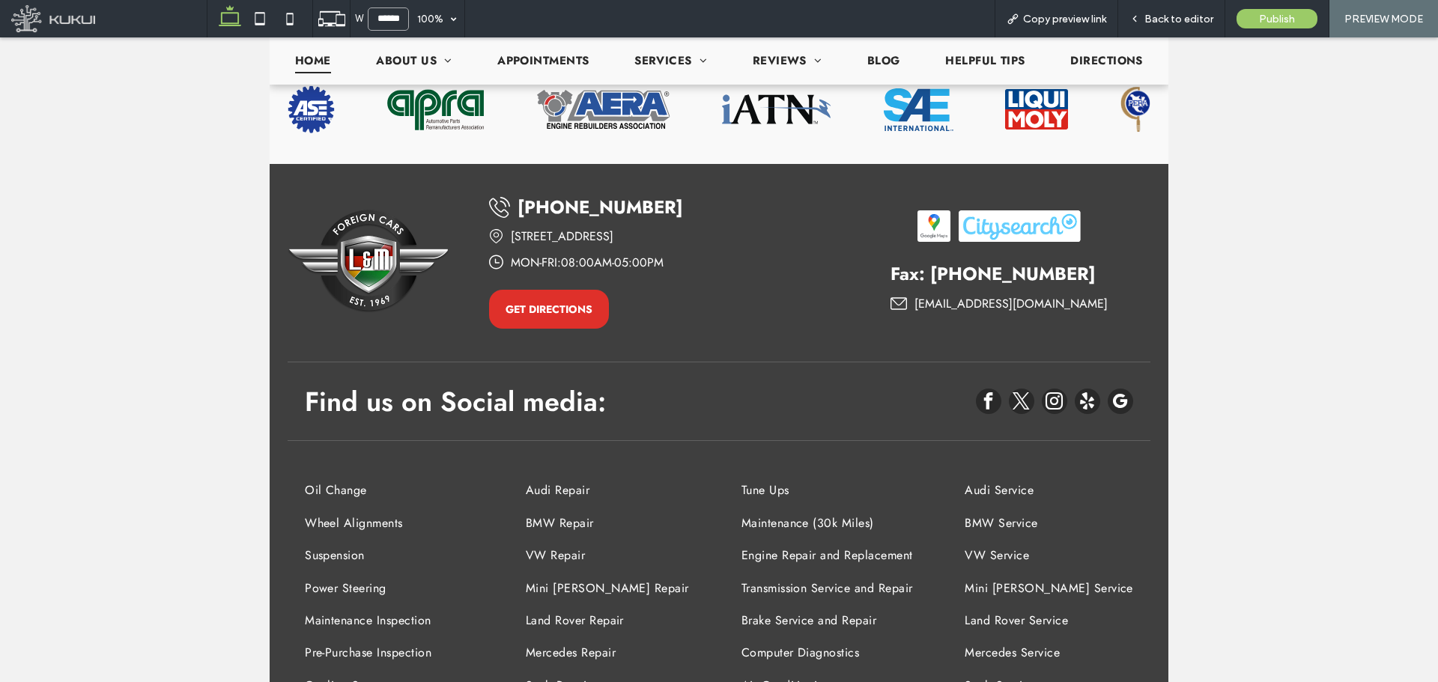
click at [388, 25] on input "******" at bounding box center [388, 18] width 41 height 23
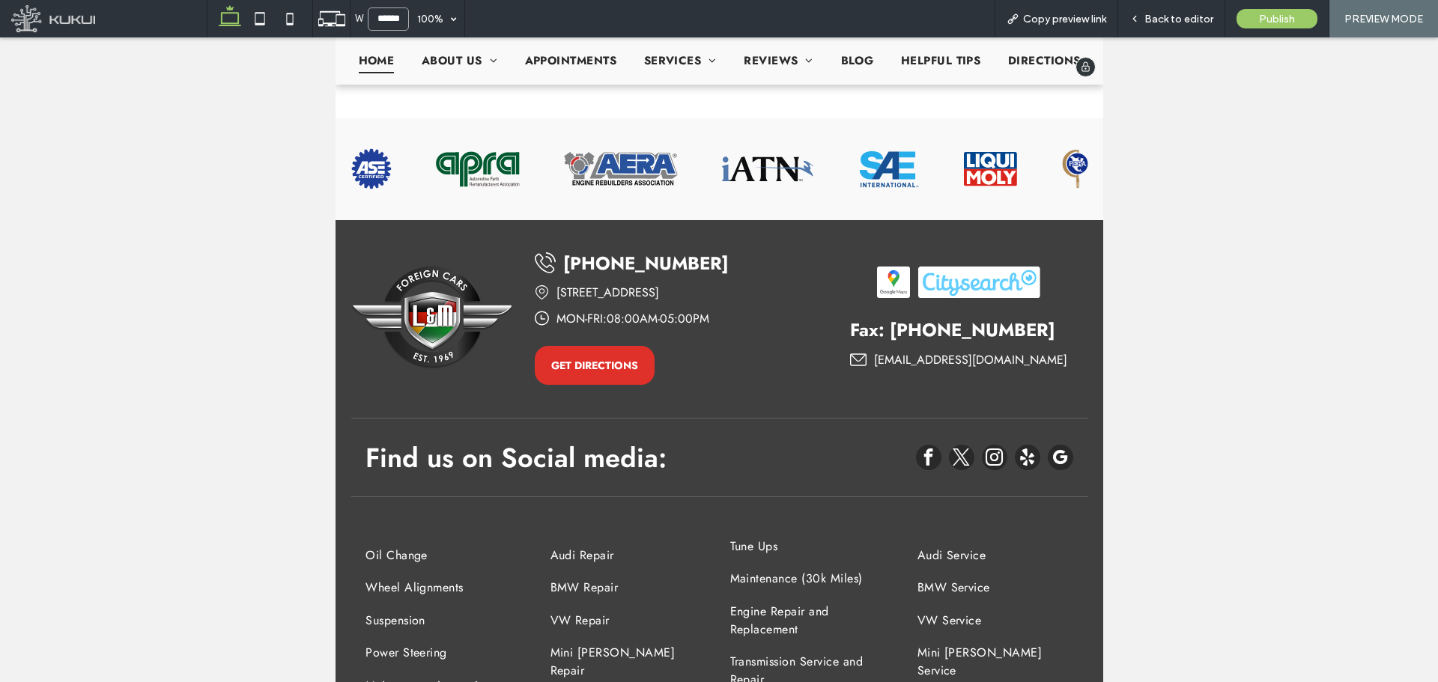
scroll to position [3071, 0]
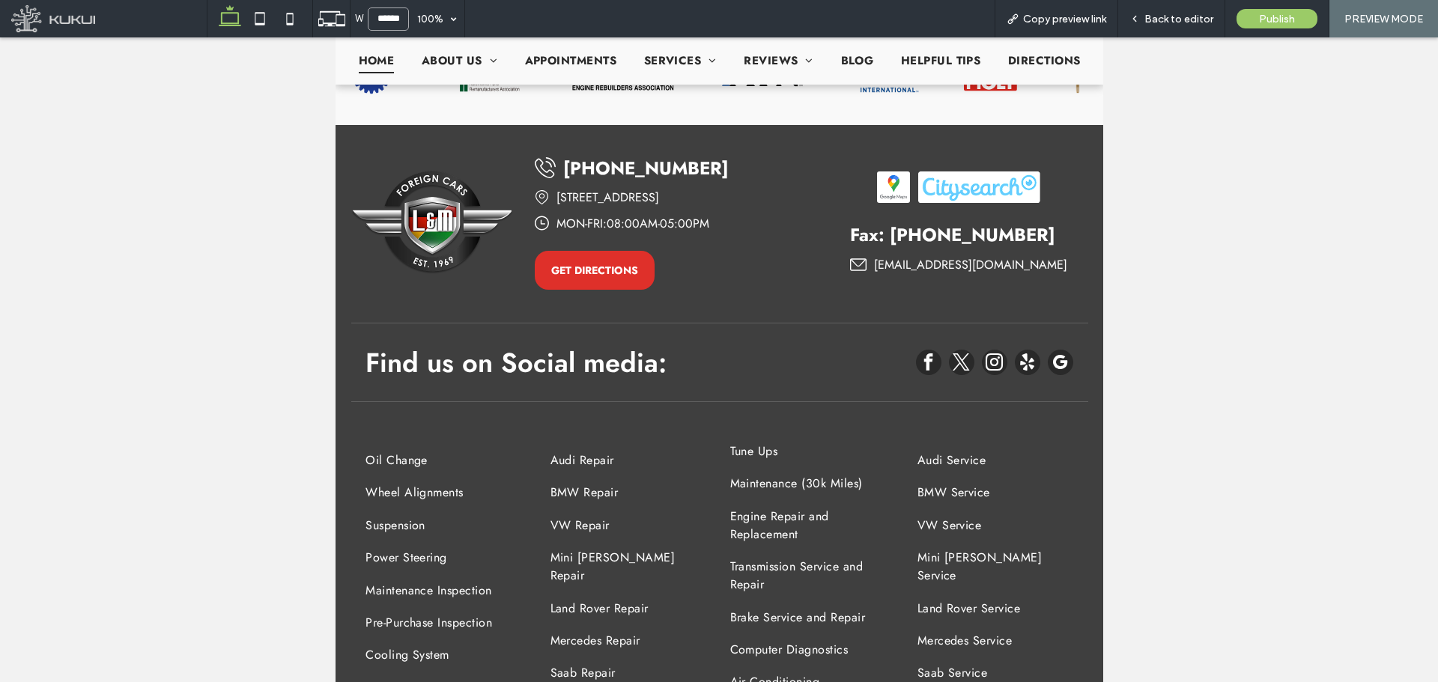
click at [386, 25] on input "******" at bounding box center [388, 18] width 41 height 23
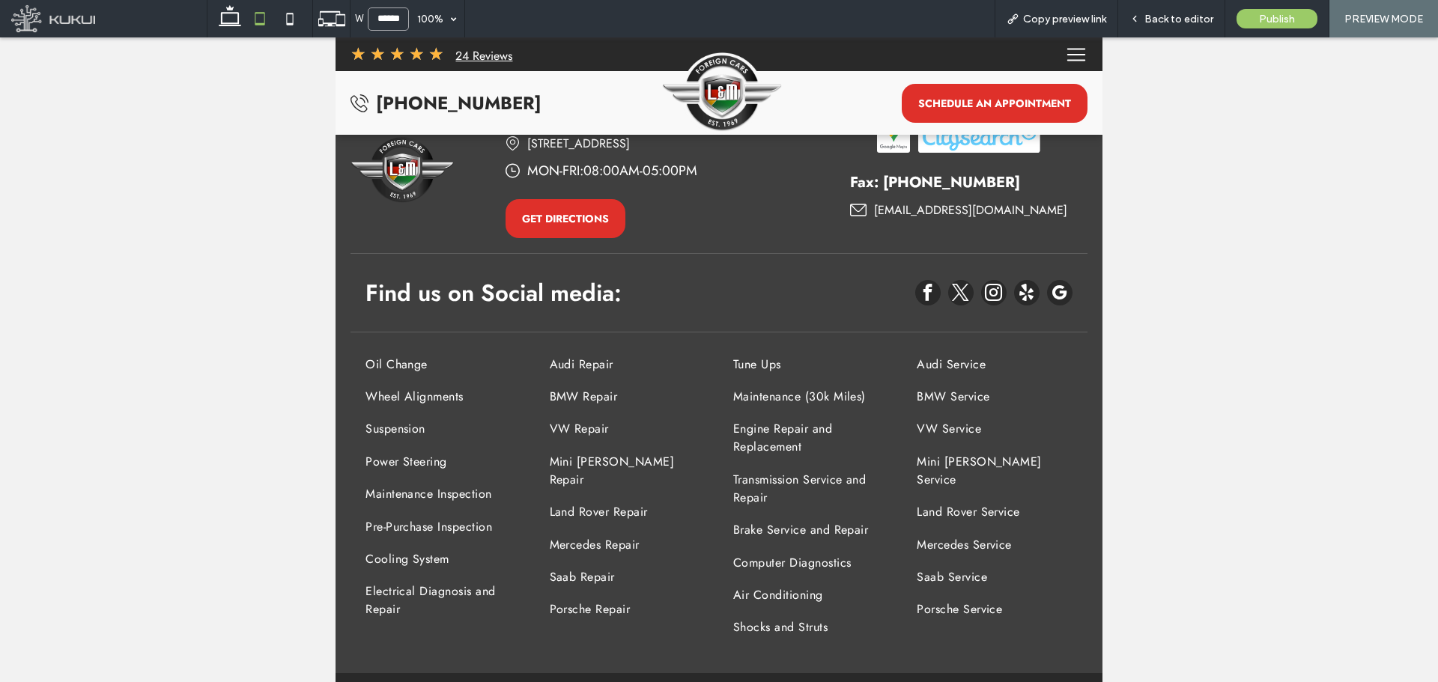
scroll to position [4113, 0]
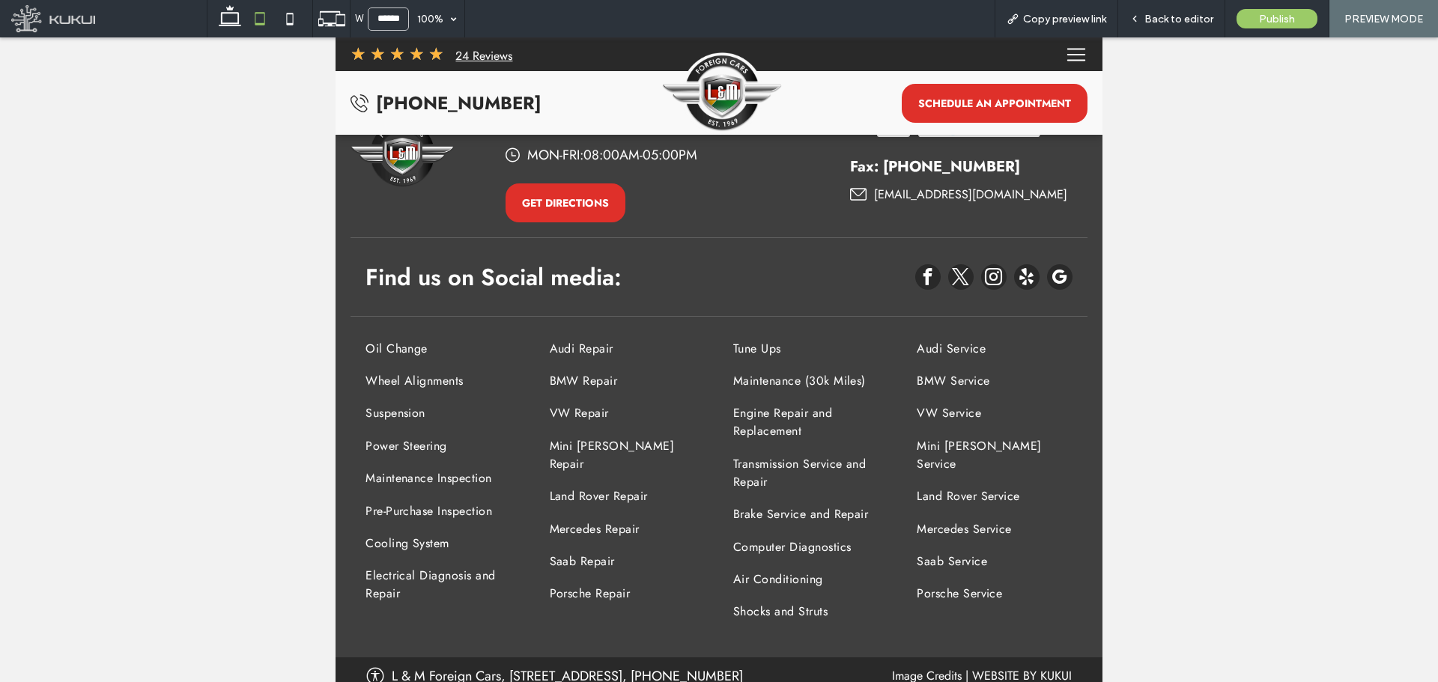
click at [145, 258] on div at bounding box center [719, 359] width 1438 height 645
click at [293, 213] on div at bounding box center [719, 359] width 1438 height 645
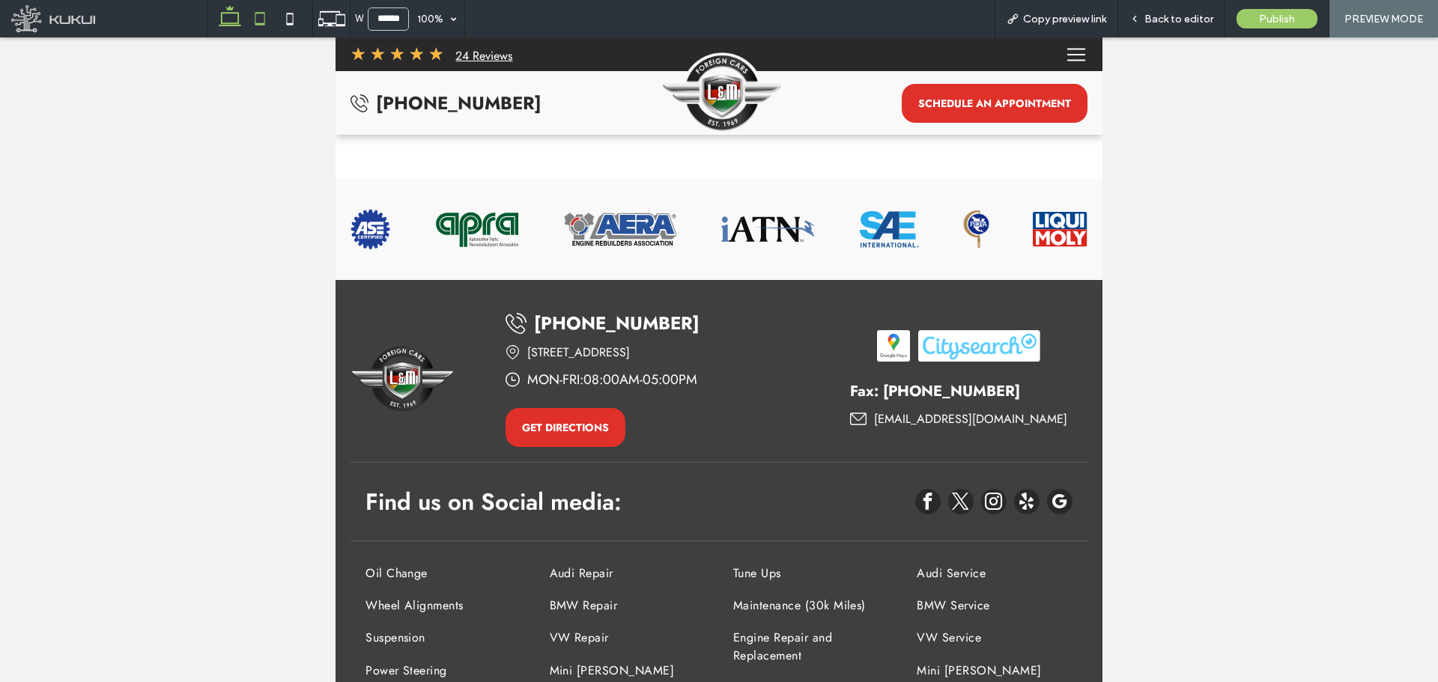
click at [237, 30] on icon at bounding box center [230, 19] width 30 height 30
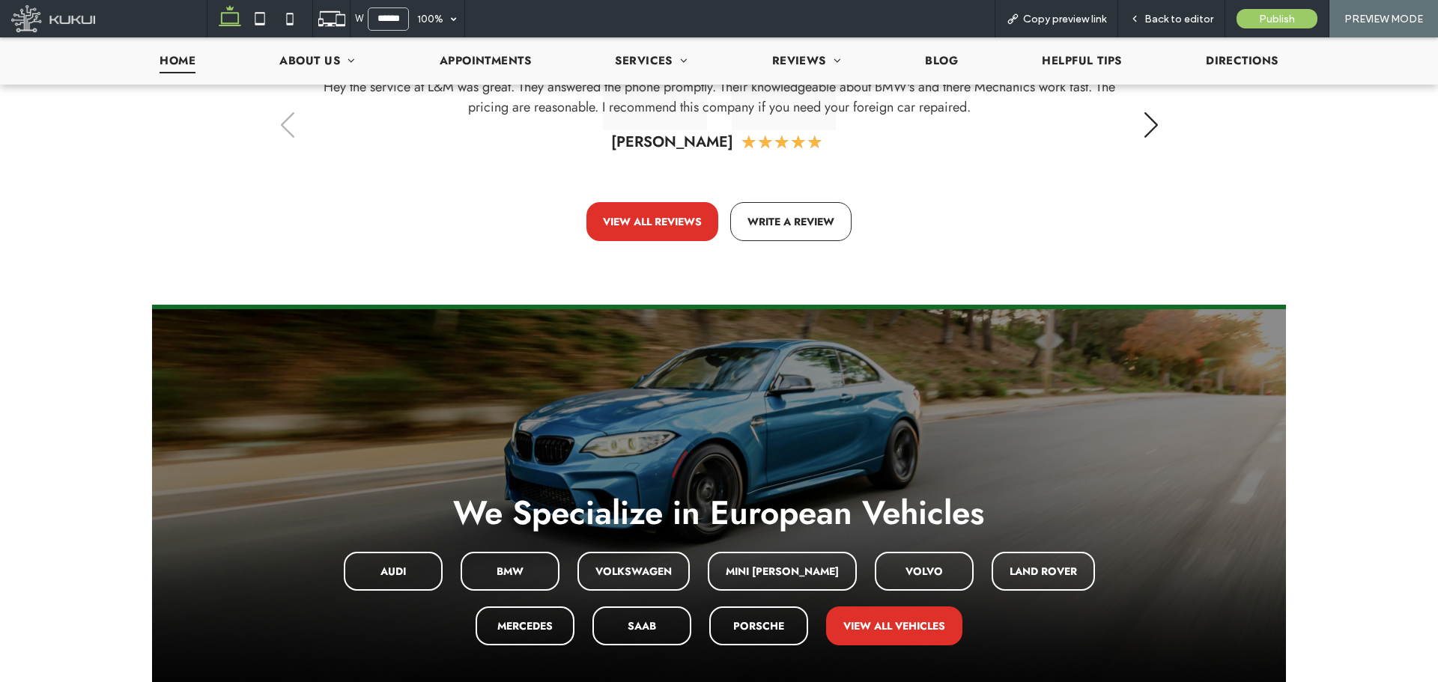
scroll to position [258, 0]
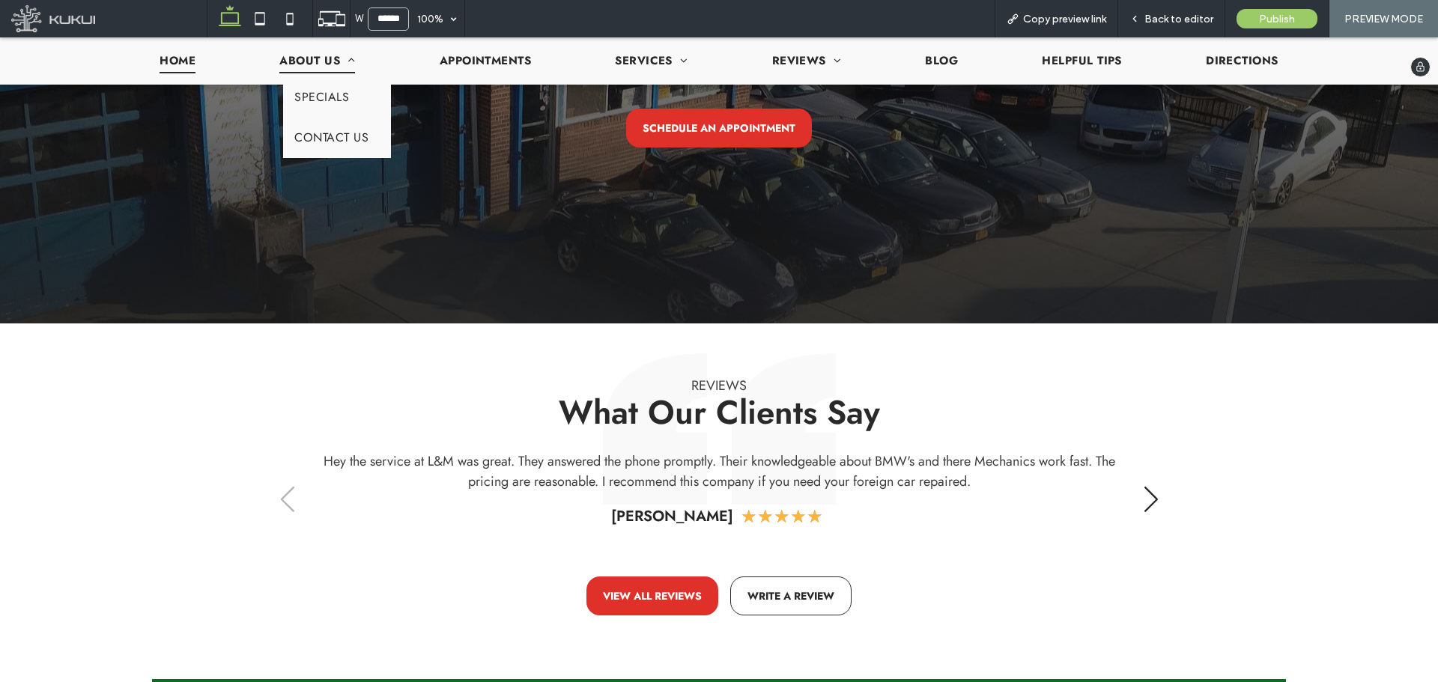
click at [285, 62] on span "About Us" at bounding box center [317, 61] width 76 height 25
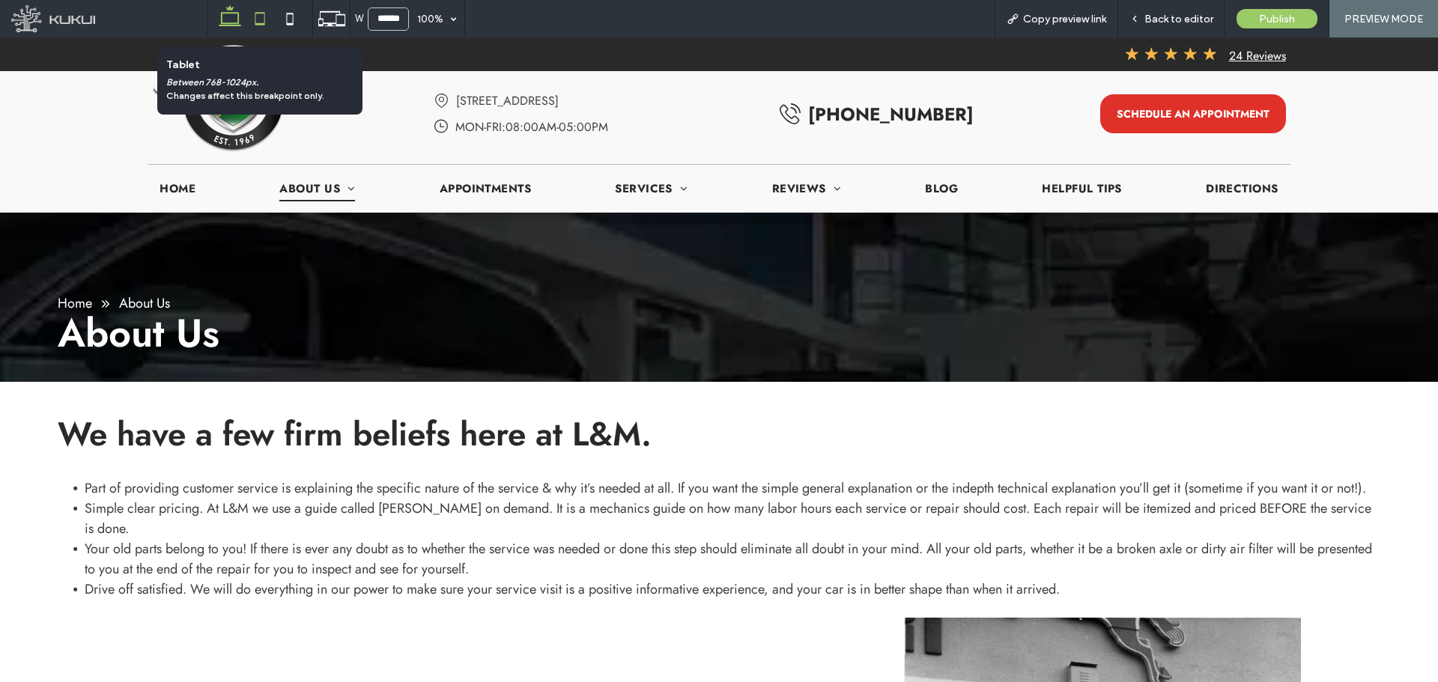
click at [261, 19] on icon at bounding box center [260, 19] width 30 height 30
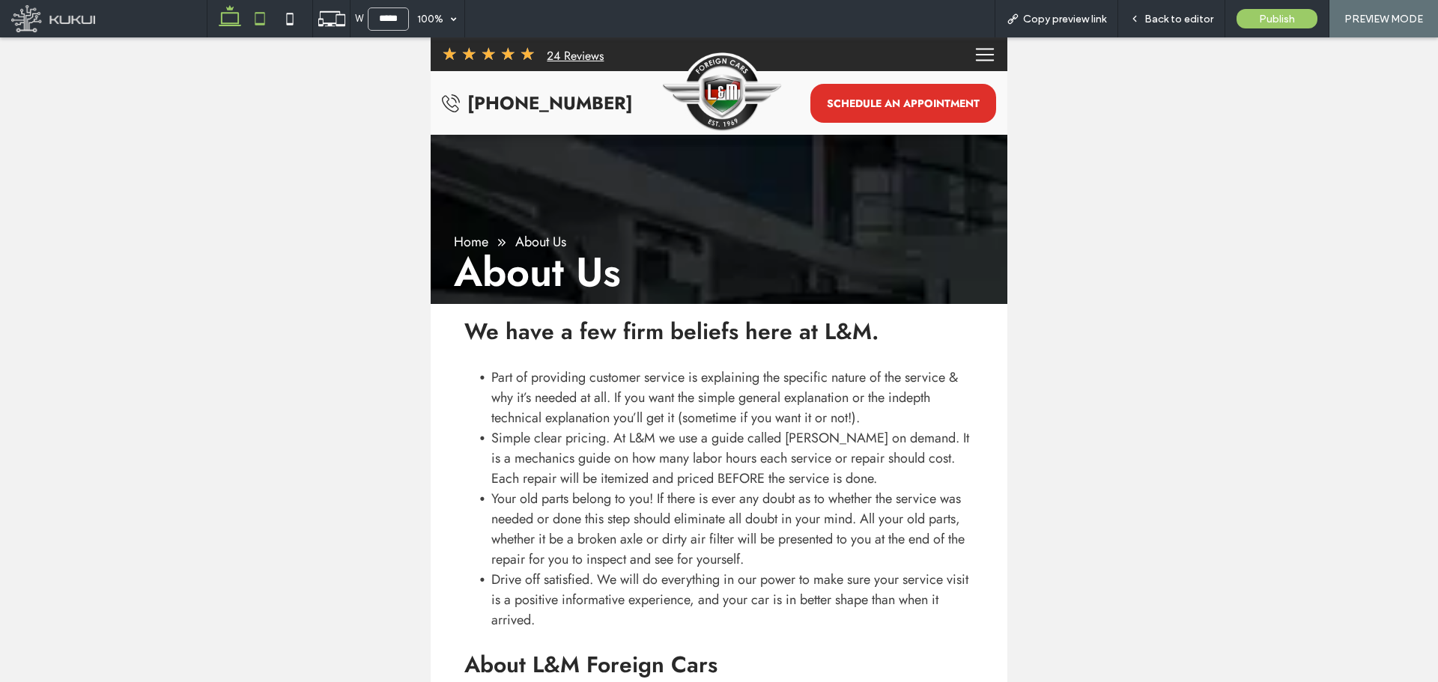
click at [236, 20] on icon at bounding box center [230, 19] width 30 height 30
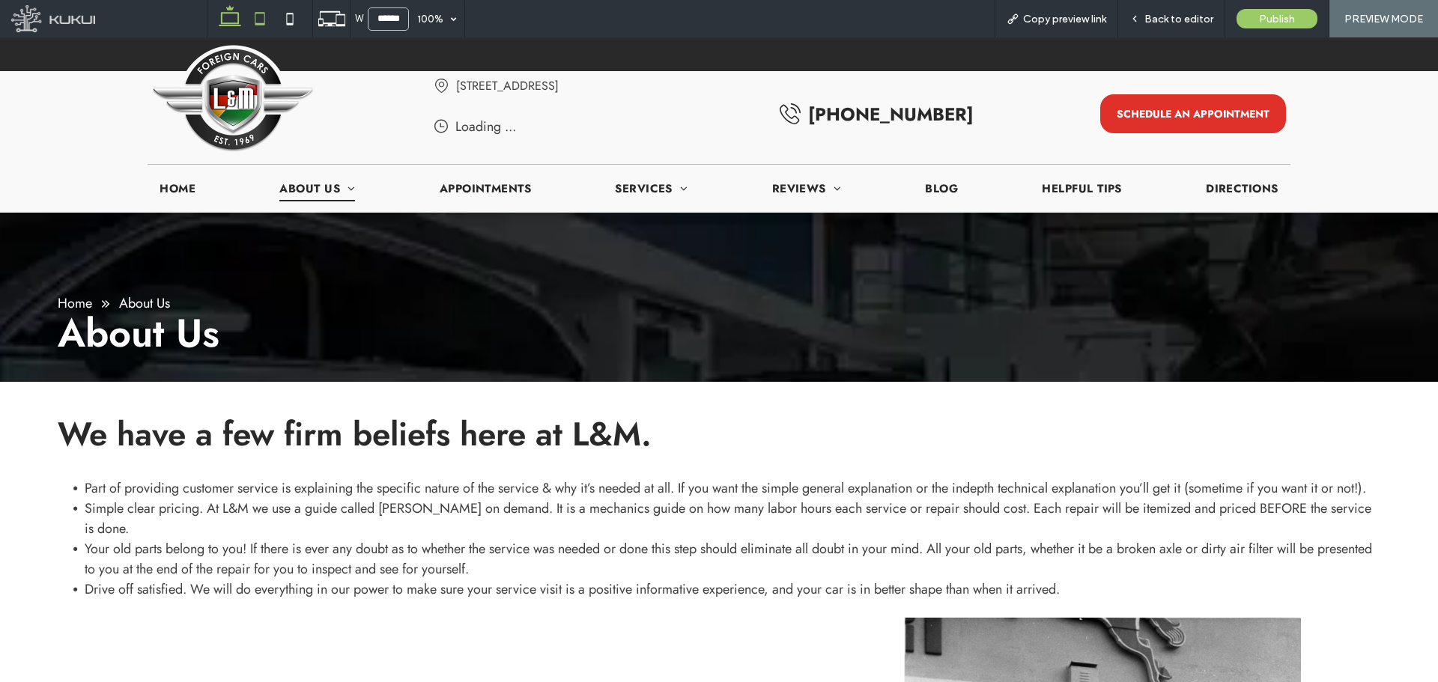
click at [252, 20] on icon at bounding box center [260, 19] width 30 height 30
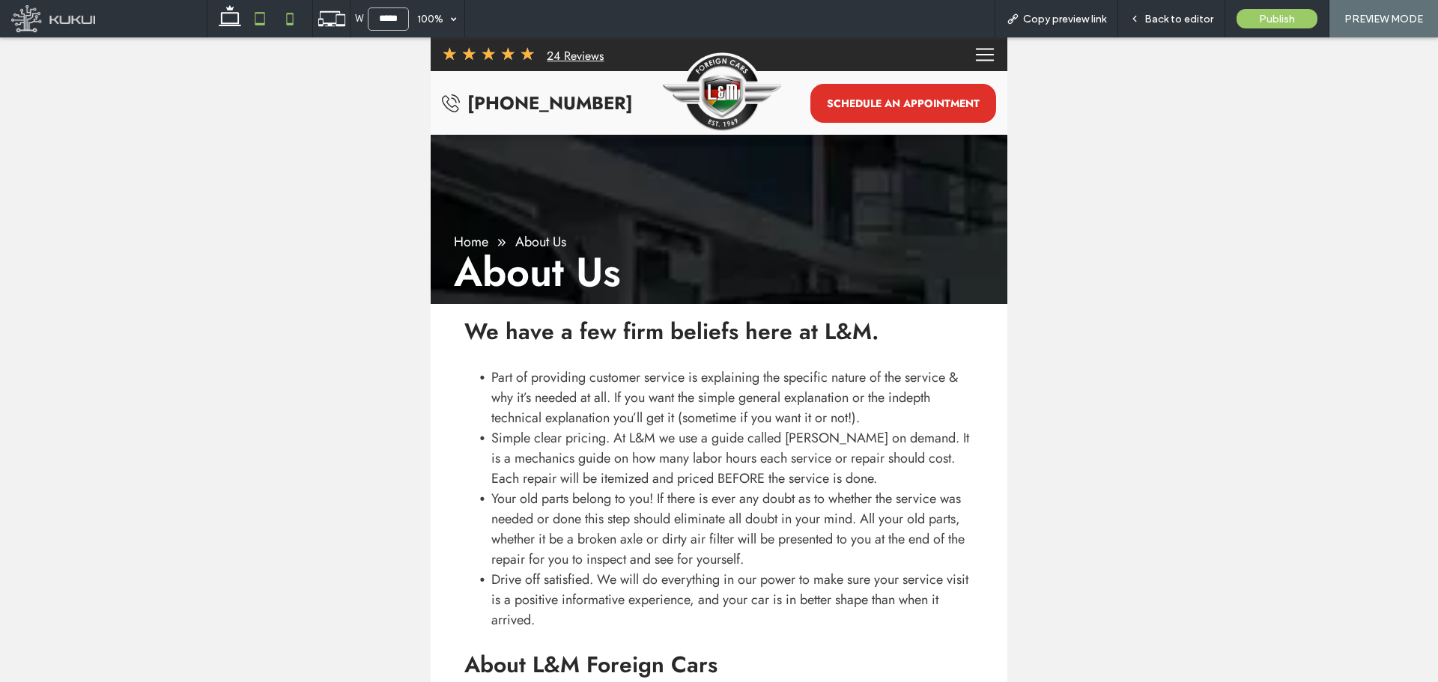
click at [291, 22] on icon at bounding box center [290, 19] width 30 height 30
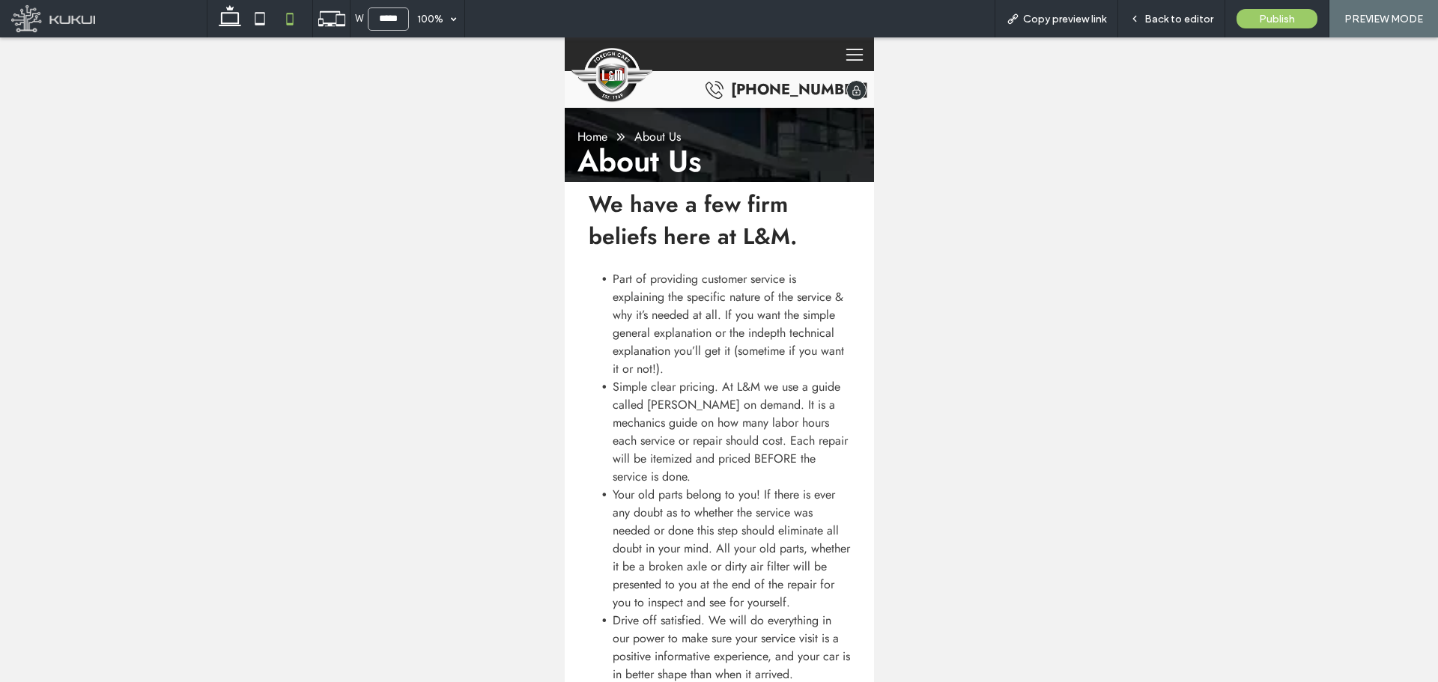
click at [840, 58] on icon "Hamburger Menu Icon | L & M Foreign Cars" at bounding box center [853, 54] width 27 height 21
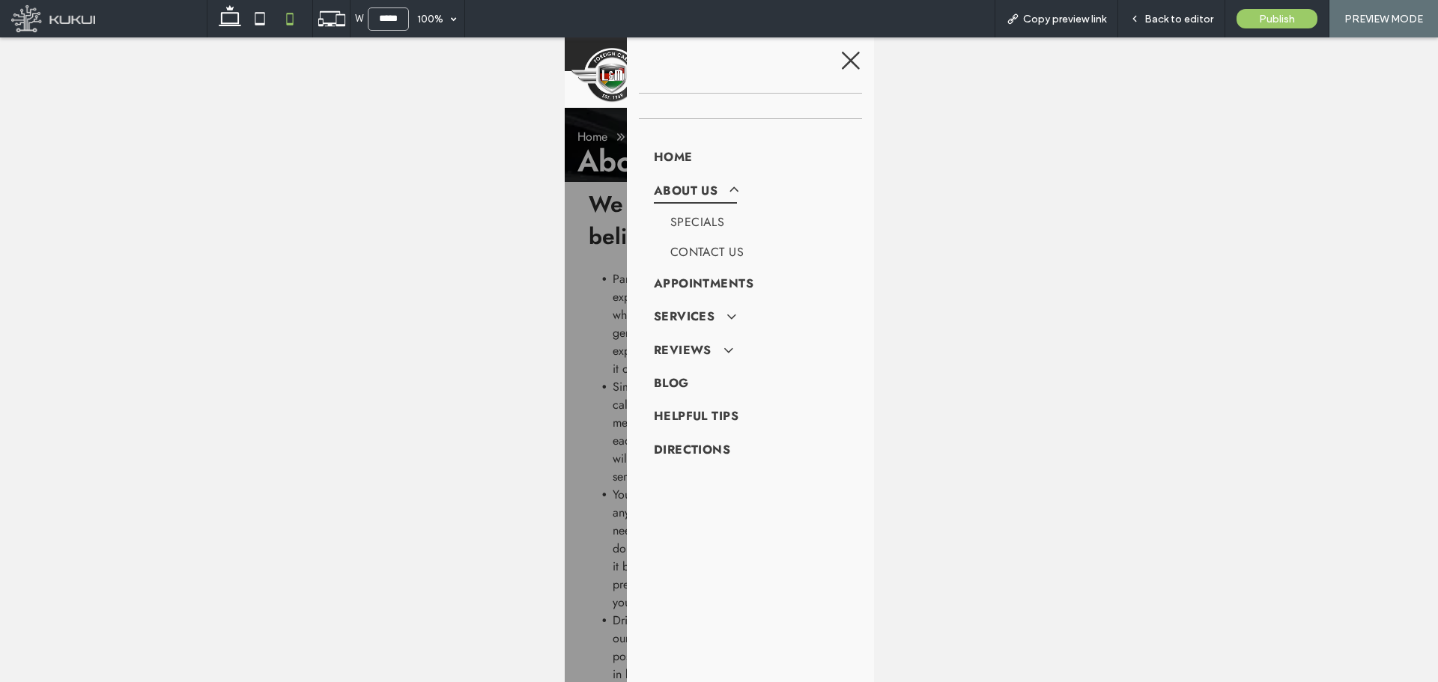
click at [840, 52] on icon at bounding box center [850, 60] width 22 height 22
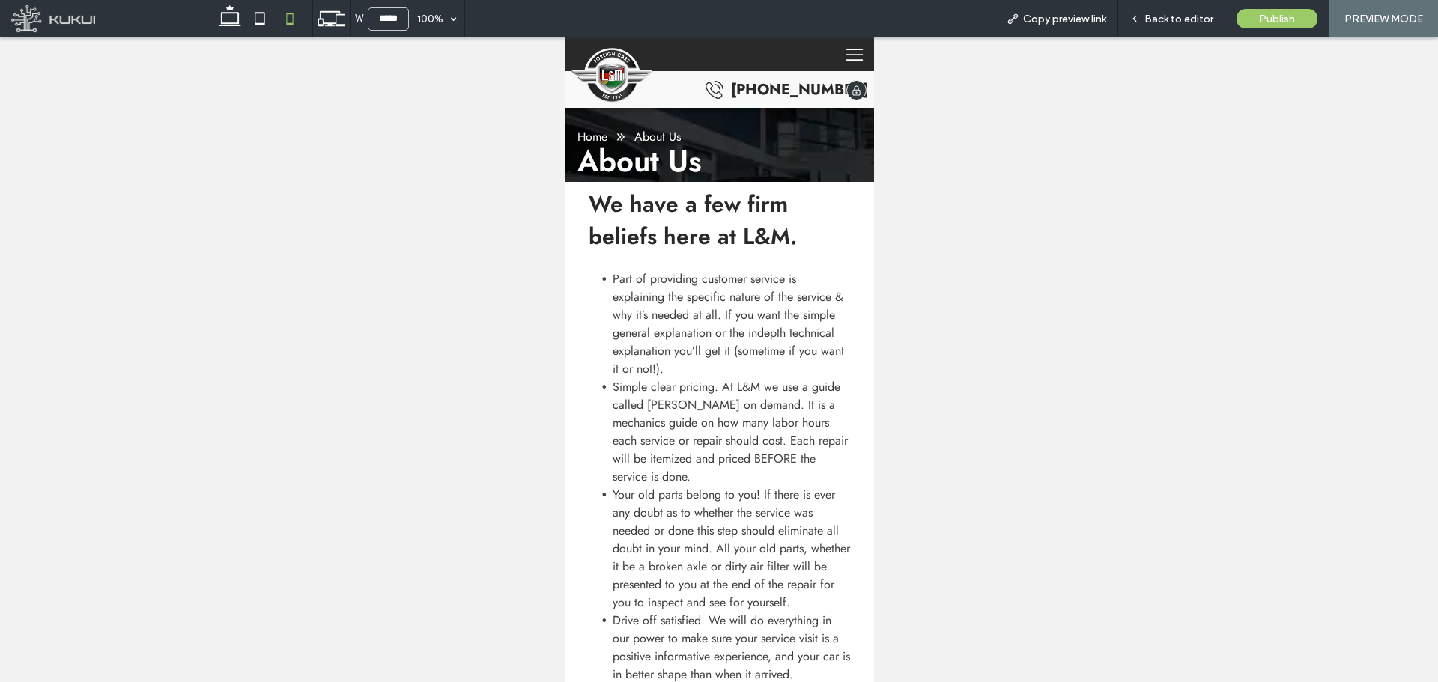
click at [845, 54] on icon at bounding box center [853, 54] width 17 height 1
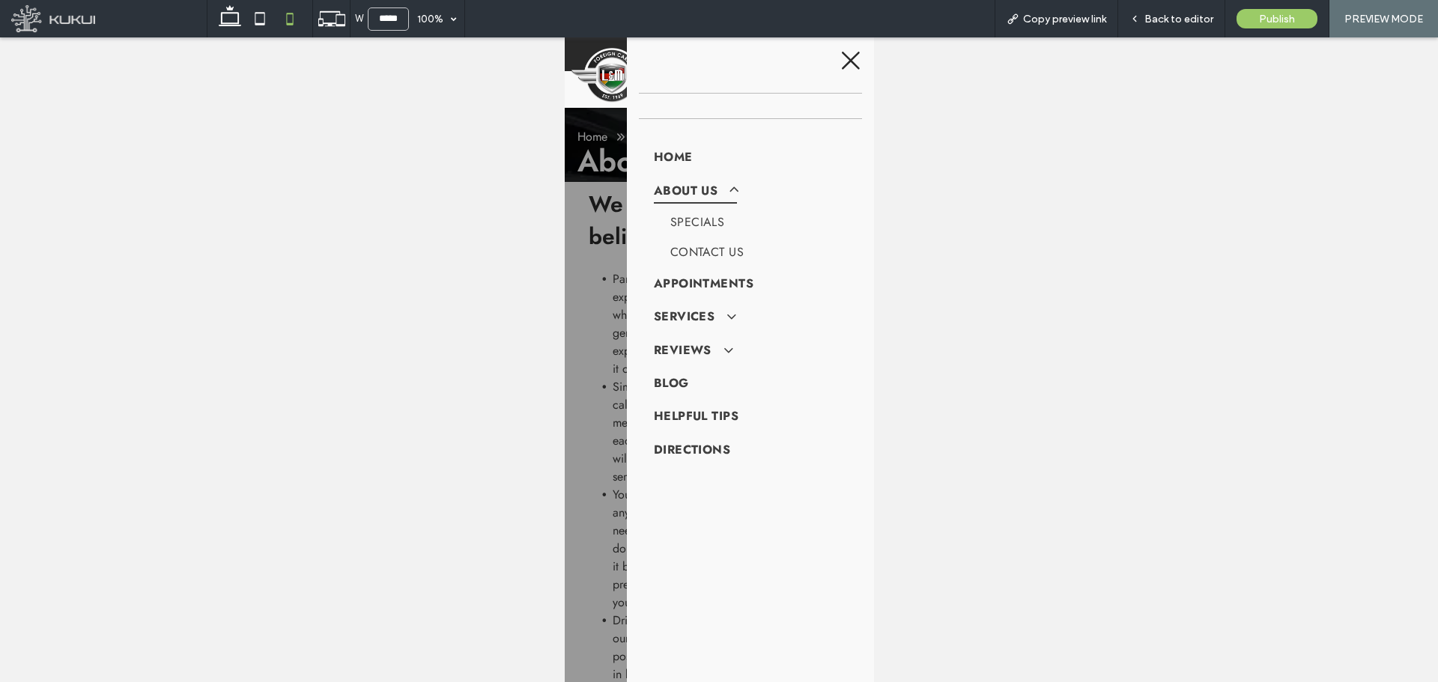
click at [839, 54] on icon at bounding box center [850, 60] width 22 height 22
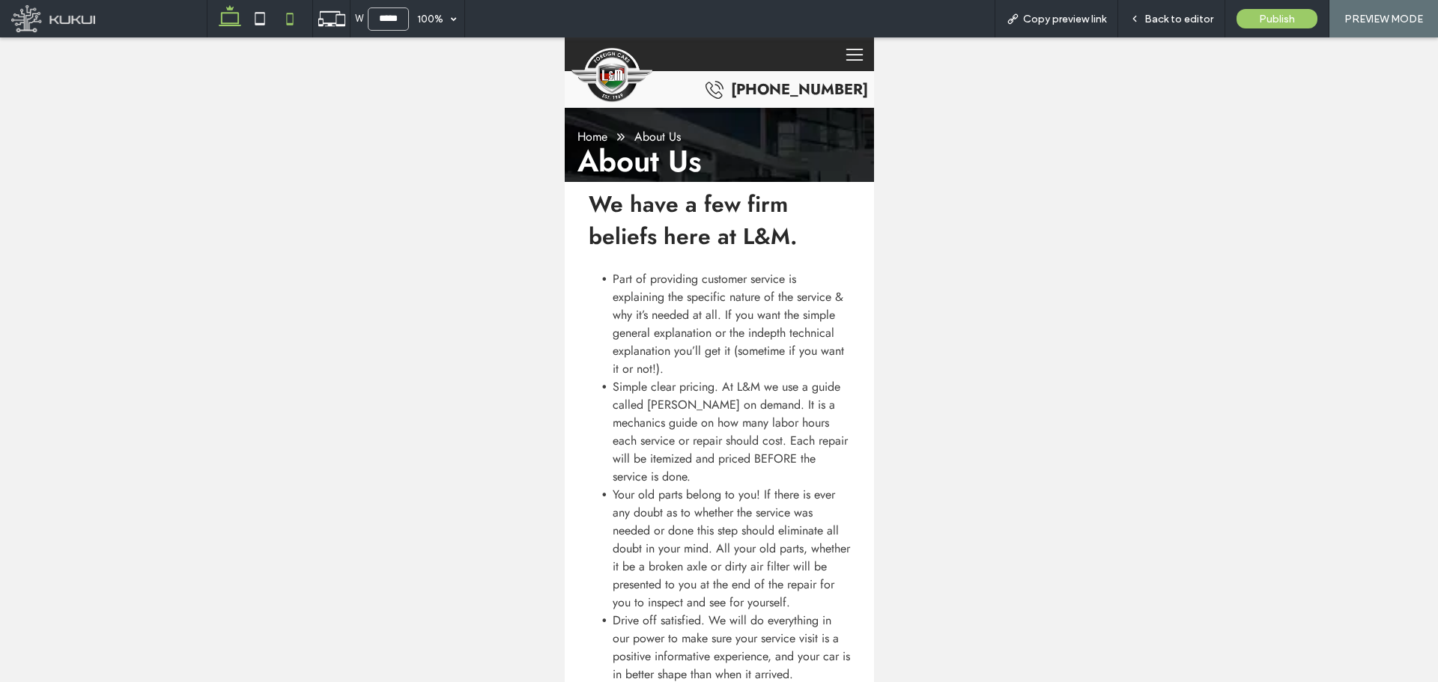
click at [241, 33] on icon at bounding box center [230, 19] width 30 height 30
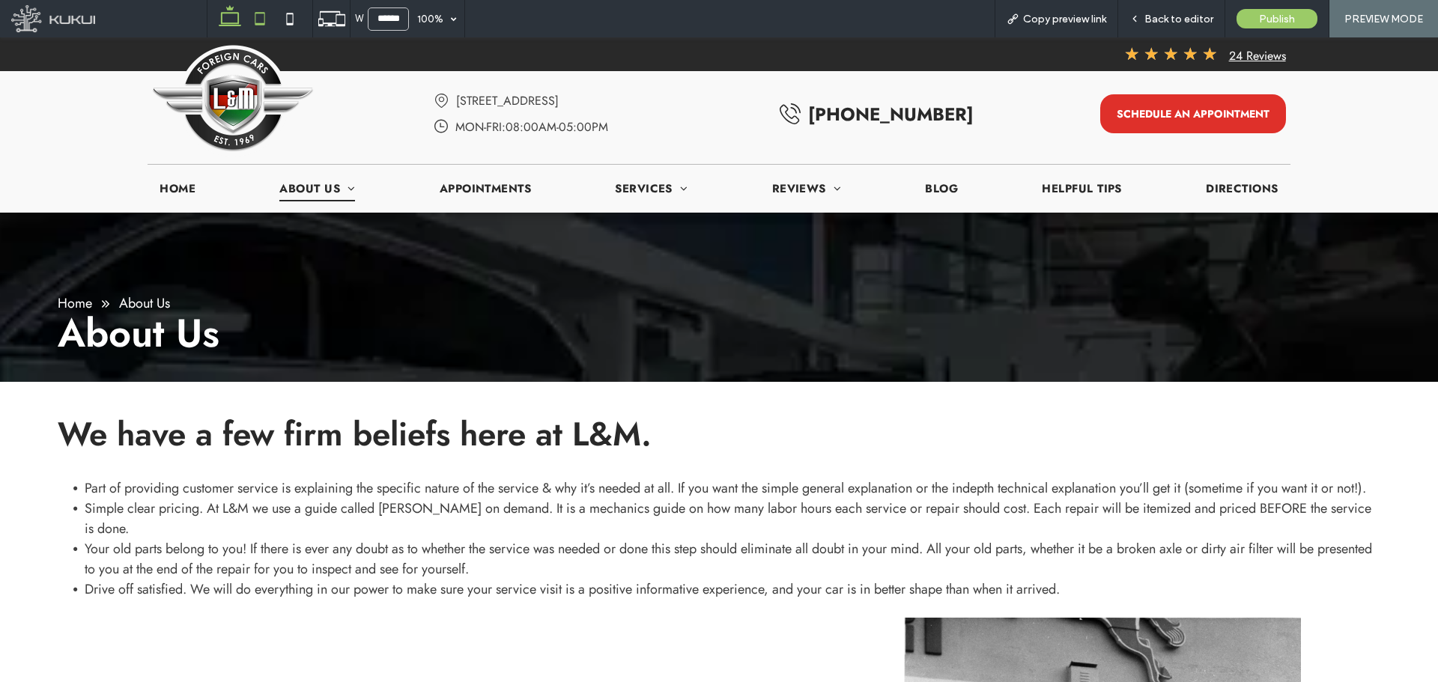
click at [264, 24] on use at bounding box center [260, 18] width 10 height 13
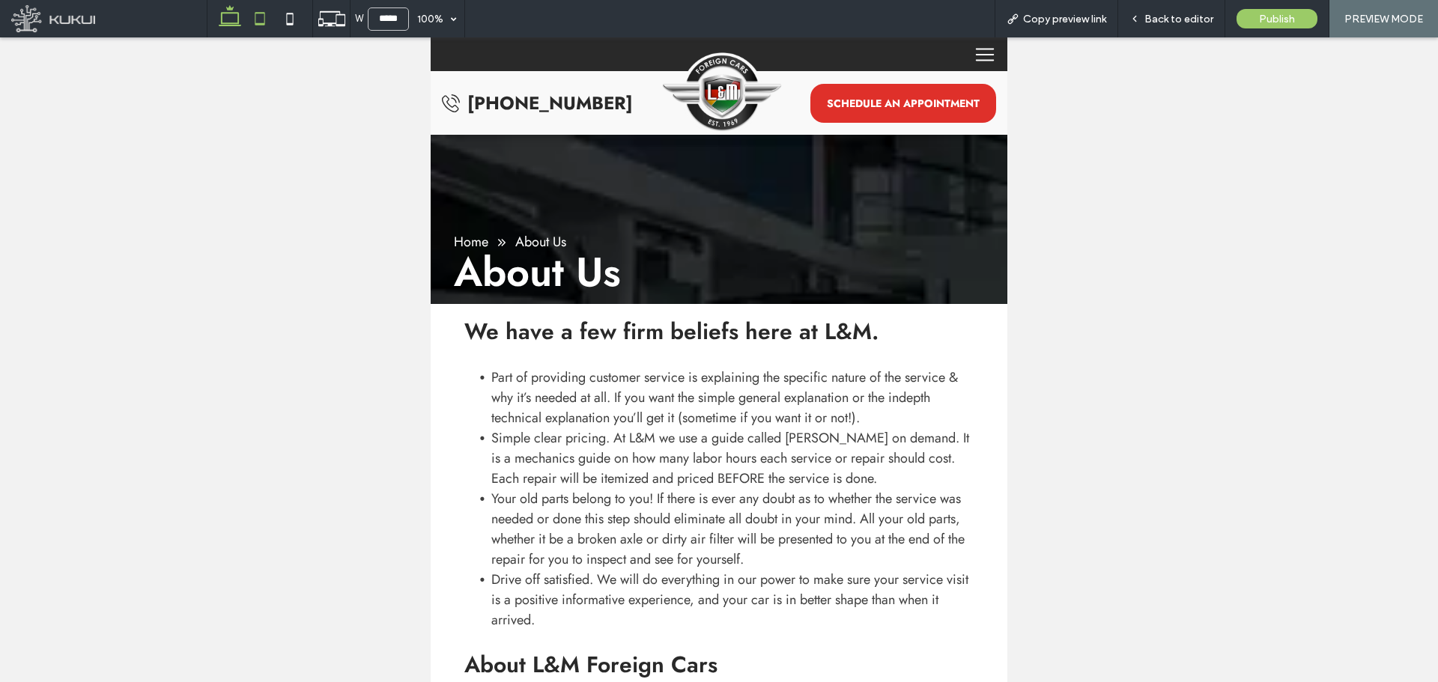
click at [234, 18] on icon at bounding box center [230, 19] width 30 height 30
type input "******"
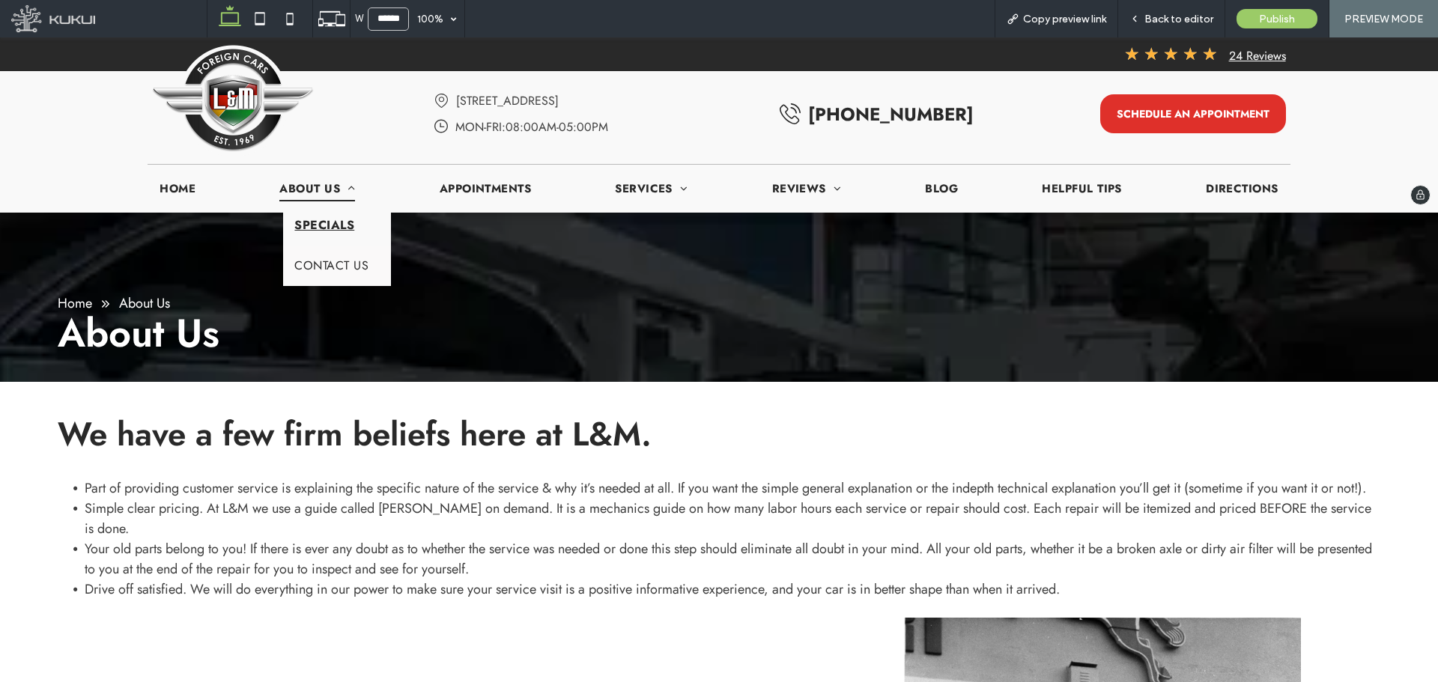
click at [341, 230] on span "Specials" at bounding box center [324, 225] width 60 height 18
